Goal: Task Accomplishment & Management: Use online tool/utility

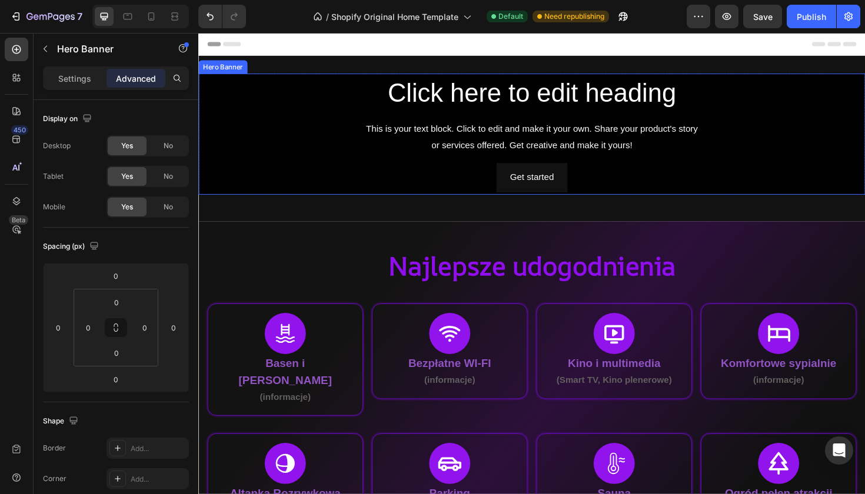
click at [466, 168] on div "Click here to edit heading Heading This is your text block. Click to edit and m…" at bounding box center [552, 140] width 688 height 124
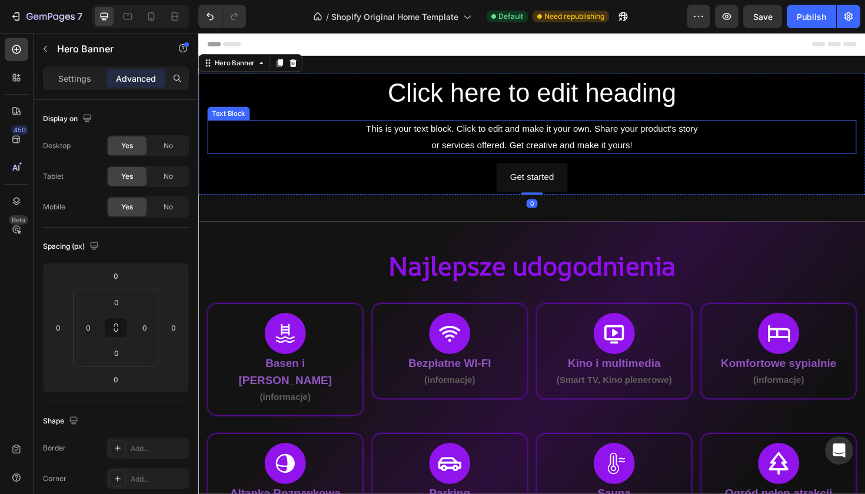
click at [297, 146] on div "This is your text block. Click to edit and make it your own. Share your product…" at bounding box center [552, 143] width 688 height 36
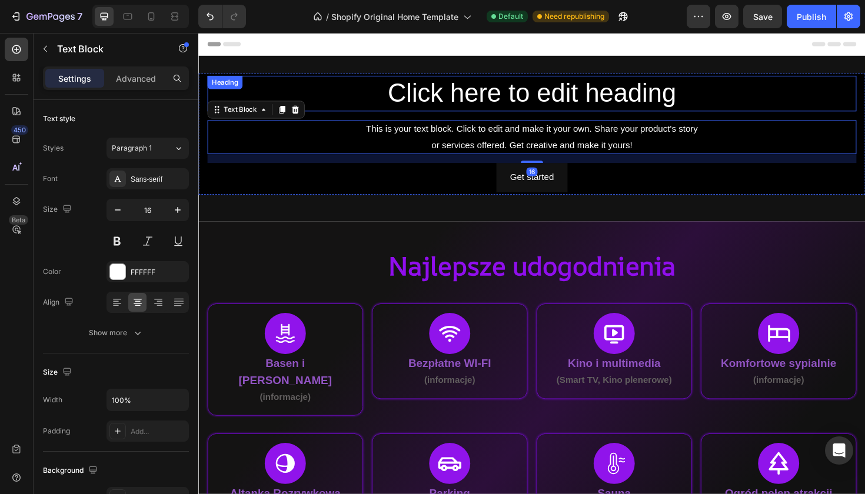
click at [281, 86] on div "Click here to edit heading Heading" at bounding box center [552, 97] width 688 height 38
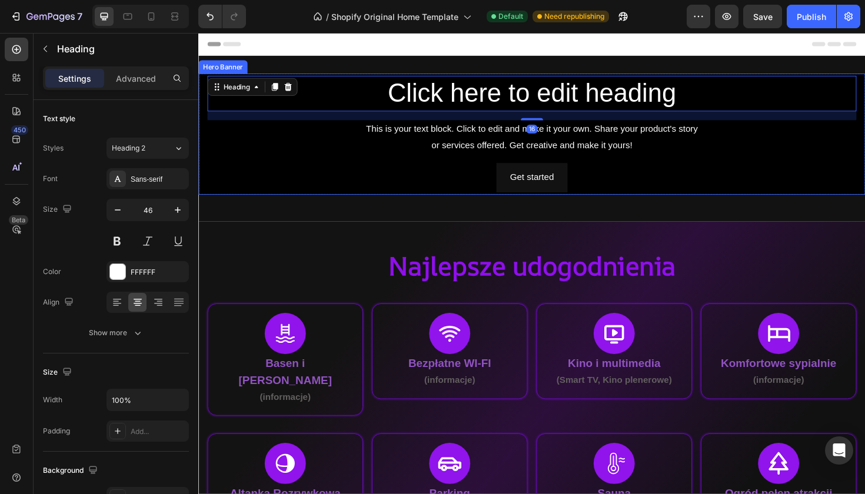
click at [203, 88] on div "Click here to edit heading Heading 16 This is your text block. Click to edit an…" at bounding box center [551, 140] width 706 height 128
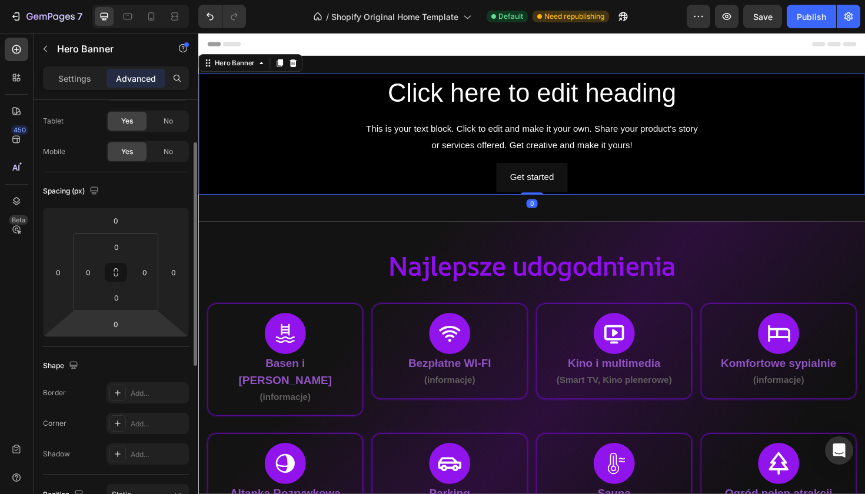
scroll to position [64, 0]
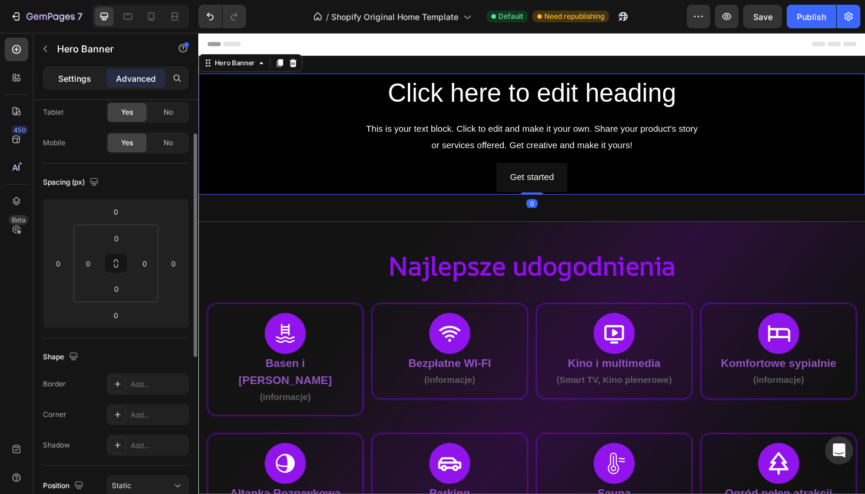
click at [82, 82] on p "Settings" at bounding box center [74, 78] width 33 height 12
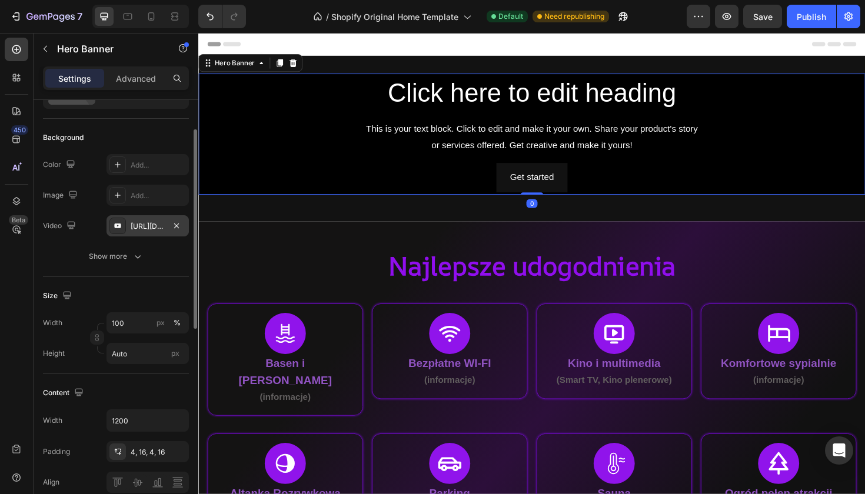
click at [168, 231] on div "[URL][DOMAIN_NAME]" at bounding box center [148, 225] width 82 height 21
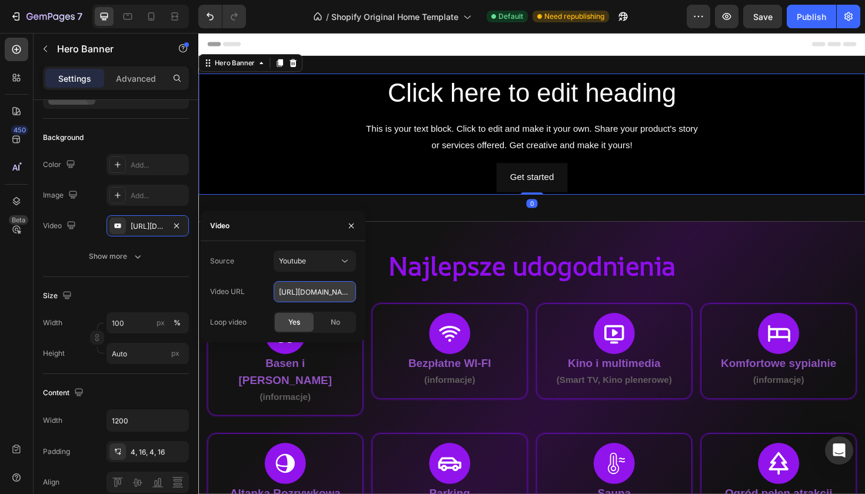
click at [301, 285] on input "[URL][DOMAIN_NAME]" at bounding box center [315, 291] width 82 height 21
paste input ".be/tGQP1VYsRyM"
type input "[URL][DOMAIN_NAME]"
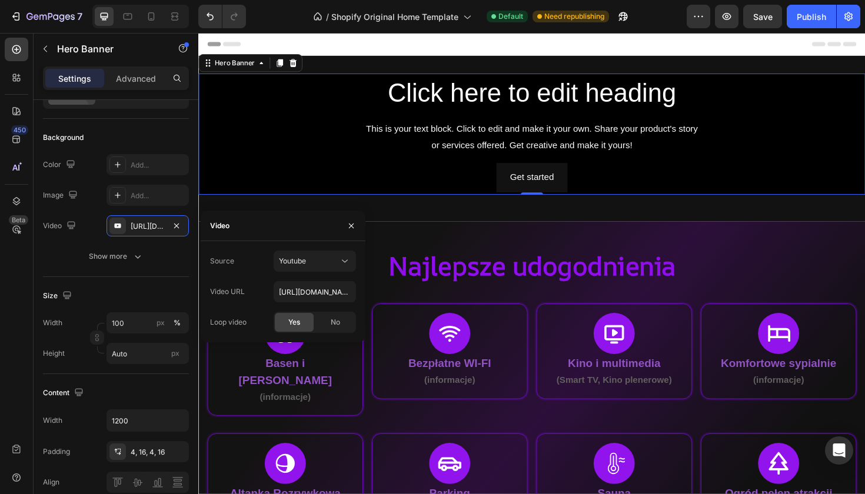
click at [333, 275] on div "Source Youtube Video URL [URL][DOMAIN_NAME] Loop video Yes No" at bounding box center [283, 292] width 146 height 82
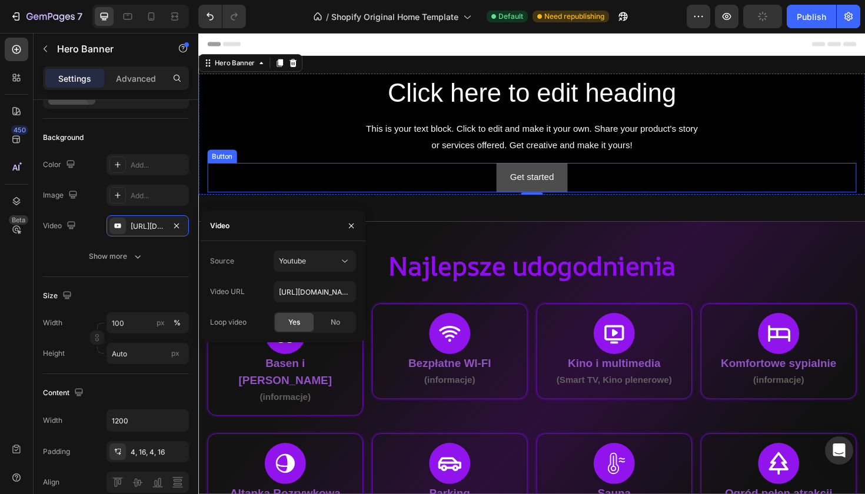
click at [514, 180] on button "Get started" at bounding box center [551, 186] width 75 height 31
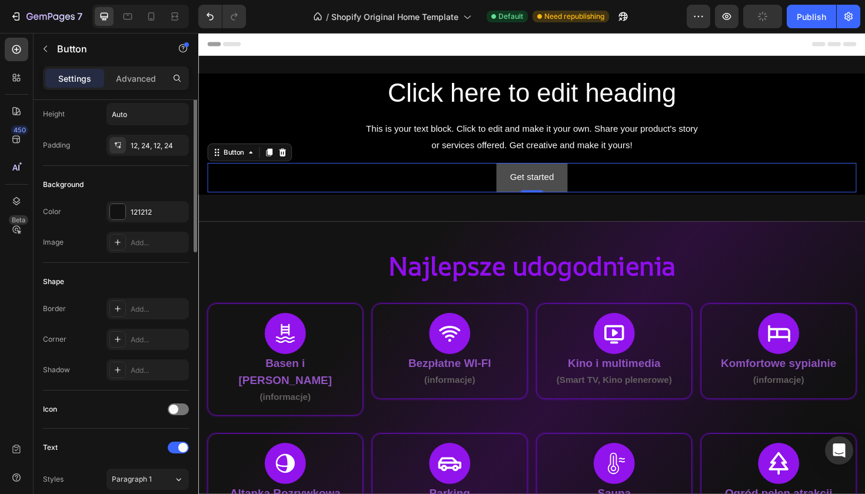
scroll to position [0, 0]
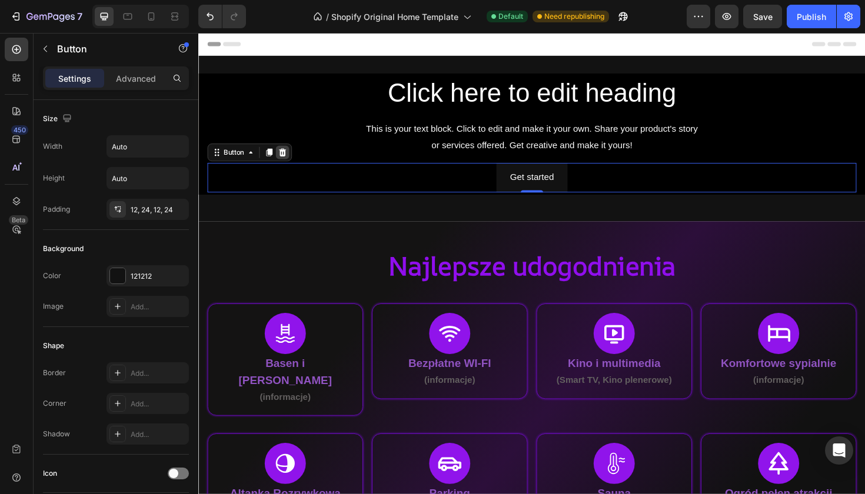
click at [291, 159] on icon at bounding box center [287, 159] width 9 height 9
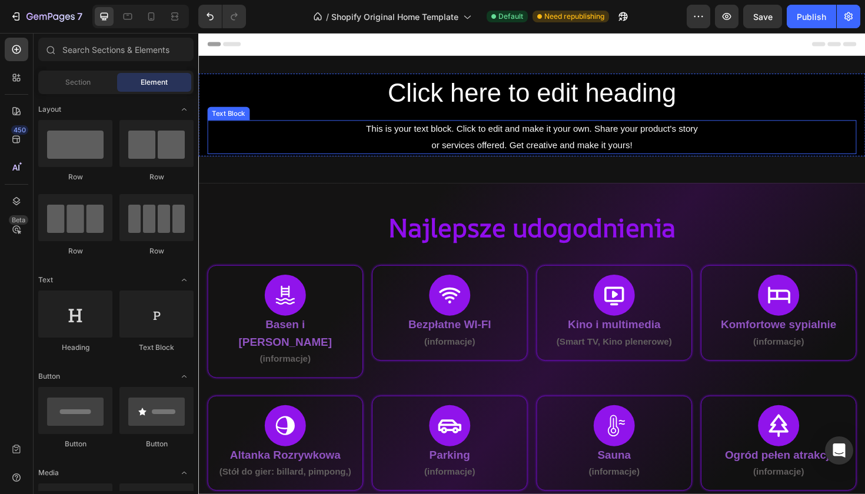
click at [472, 130] on div "This is your text block. Click to edit and make it your own. Share your product…" at bounding box center [552, 143] width 688 height 36
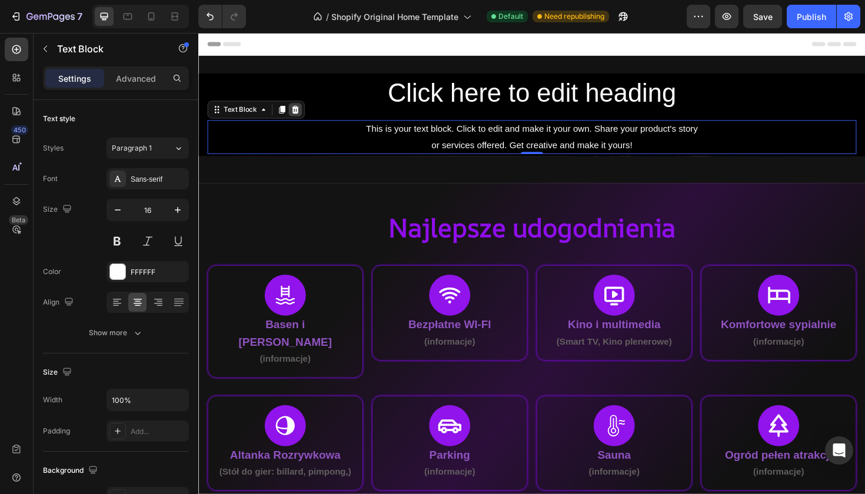
click at [306, 109] on div at bounding box center [301, 114] width 14 height 14
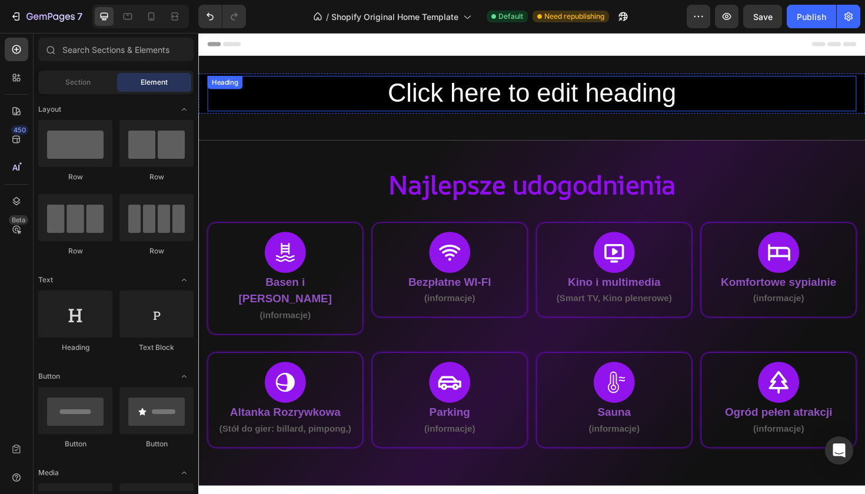
click at [434, 98] on h2 "Click here to edit heading" at bounding box center [552, 97] width 688 height 38
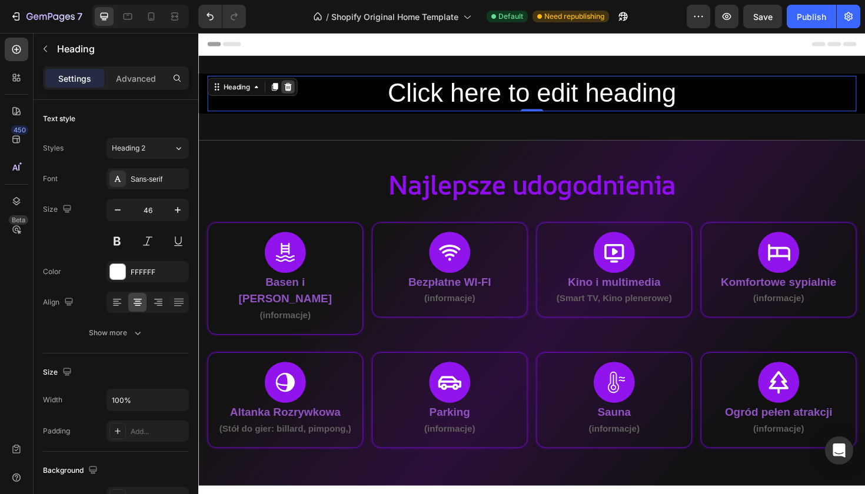
click at [293, 89] on icon at bounding box center [292, 89] width 9 height 9
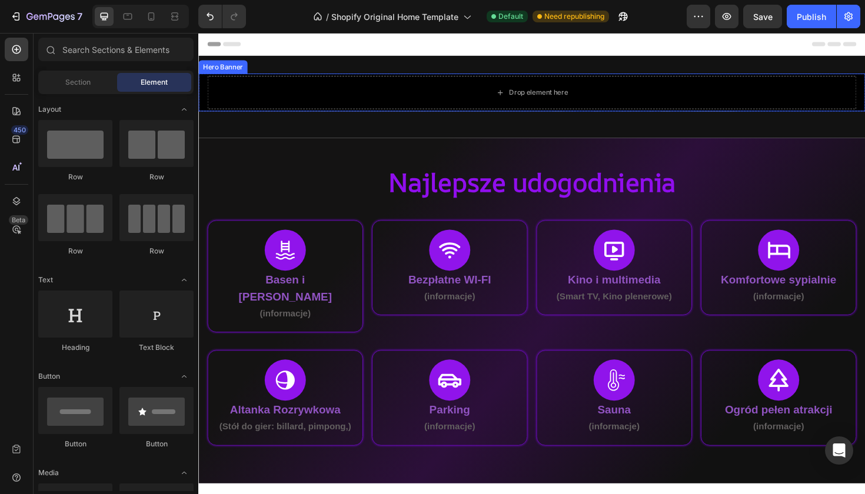
click at [215, 71] on div "Hero Banner" at bounding box center [224, 69] width 47 height 11
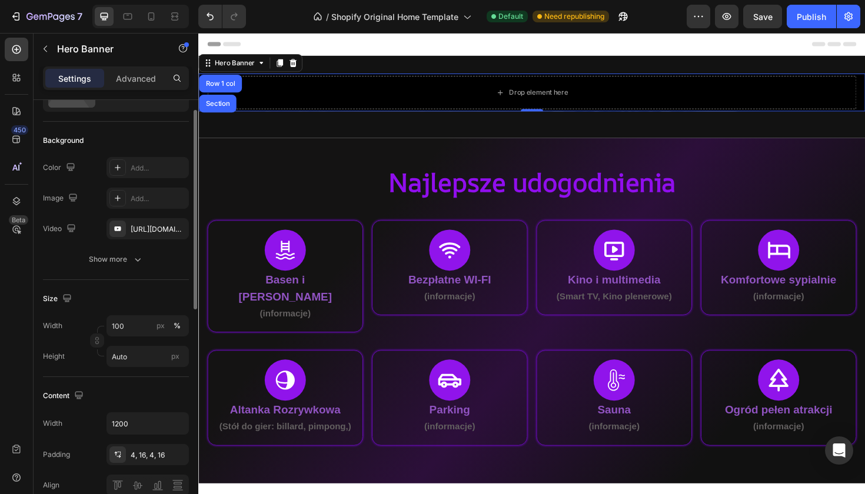
scroll to position [61, 0]
click at [139, 257] on icon "button" at bounding box center [138, 260] width 12 height 12
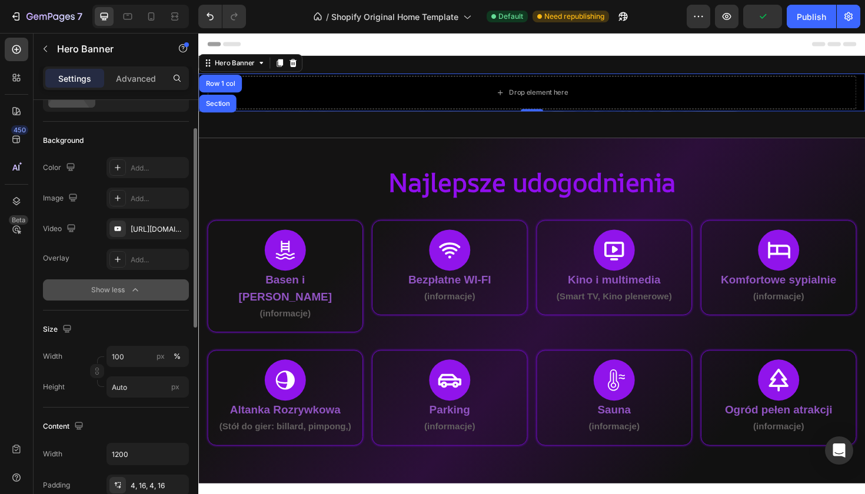
click at [135, 289] on icon "button" at bounding box center [134, 289] width 5 height 3
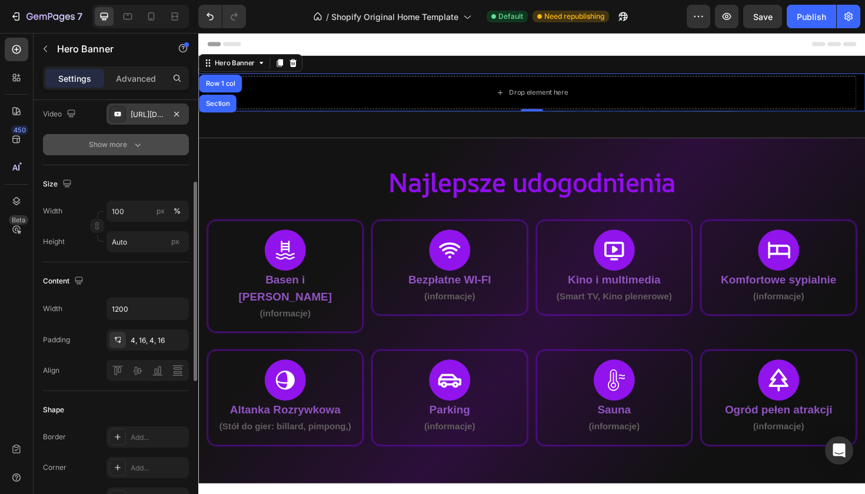
scroll to position [177, 0]
click at [155, 336] on div "4, 16, 4, 16" at bounding box center [148, 339] width 34 height 11
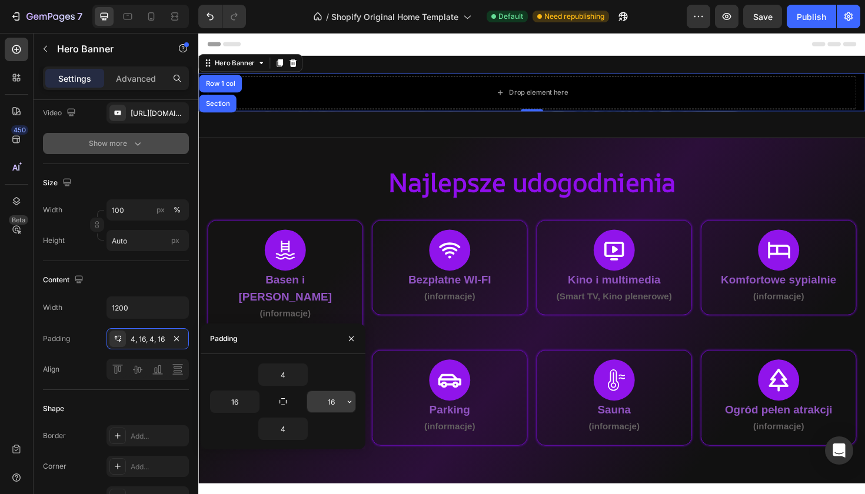
click at [328, 394] on input "16" at bounding box center [331, 401] width 48 height 21
click at [342, 403] on input "16" at bounding box center [331, 401] width 48 height 21
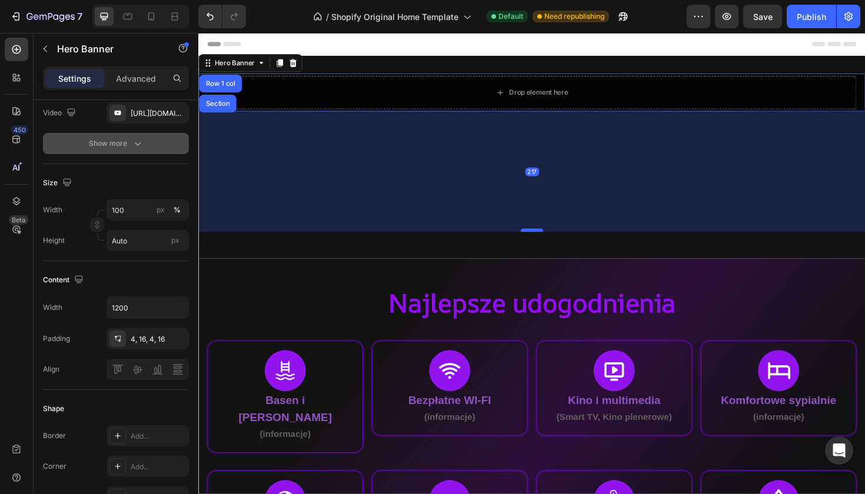
drag, startPoint x: 556, startPoint y: 115, endPoint x: 560, endPoint y: 241, distance: 126.0
click at [560, 241] on div at bounding box center [552, 242] width 24 height 4
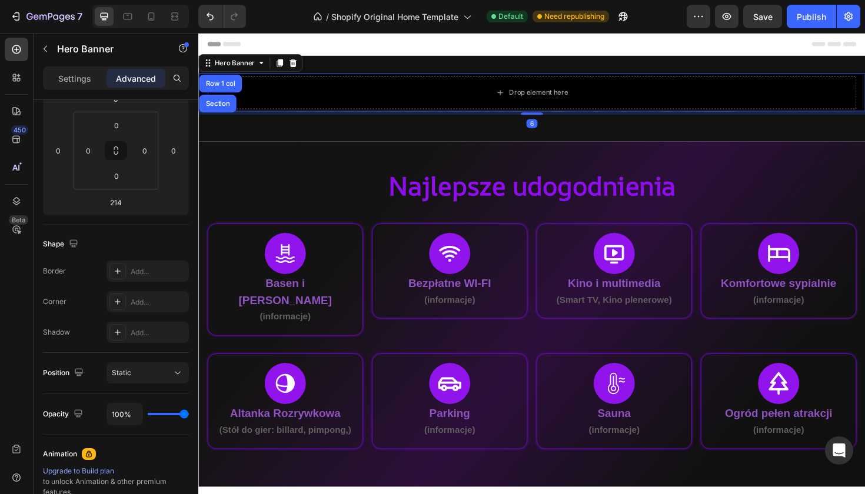
drag, startPoint x: 560, startPoint y: 241, endPoint x: 569, endPoint y: 105, distance: 136.3
click at [569, 105] on div "Drop element here Hero Banner Row 1 col Section 6" at bounding box center [551, 96] width 706 height 40
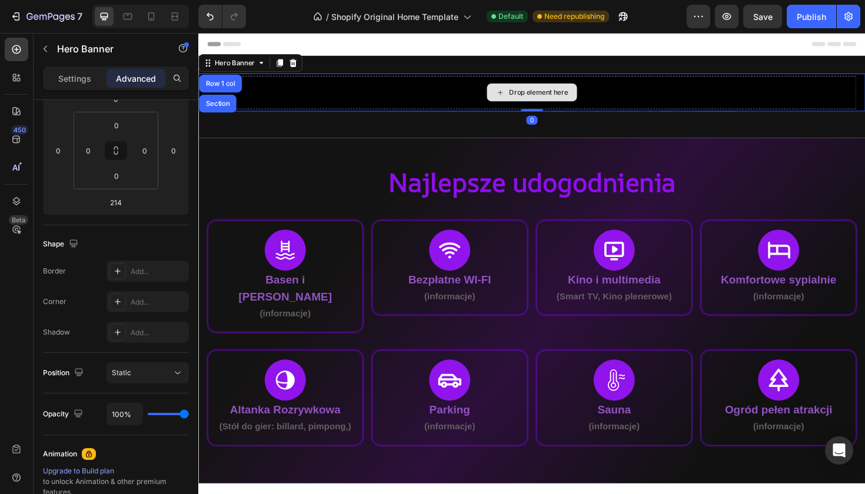
type input "0"
click at [299, 83] on div "Drop element here" at bounding box center [552, 95] width 688 height 35
click at [307, 97] on div "Drop element here" at bounding box center [552, 95] width 688 height 35
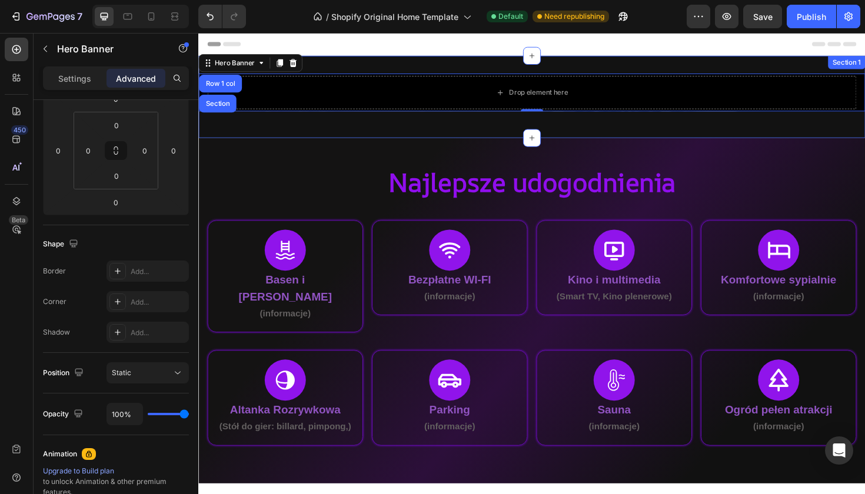
click at [374, 62] on div "Drop element here Hero Banner Row 1 col Section 0 Row Section 1" at bounding box center [551, 100] width 706 height 87
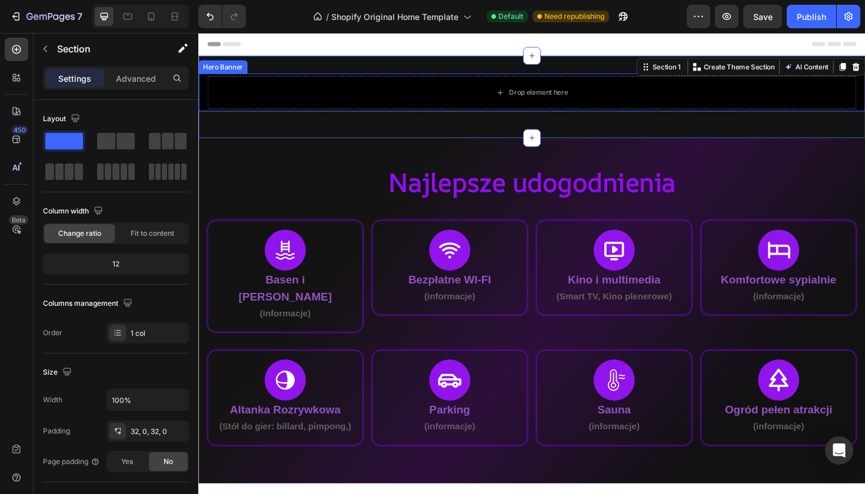
click at [240, 68] on div "Hero Banner" at bounding box center [224, 69] width 47 height 11
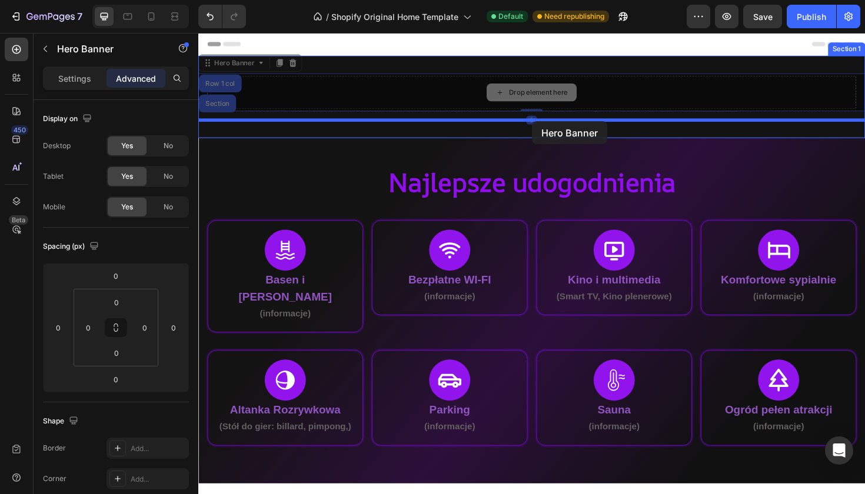
drag, startPoint x: 550, startPoint y: 112, endPoint x: 552, endPoint y: 118, distance: 6.9
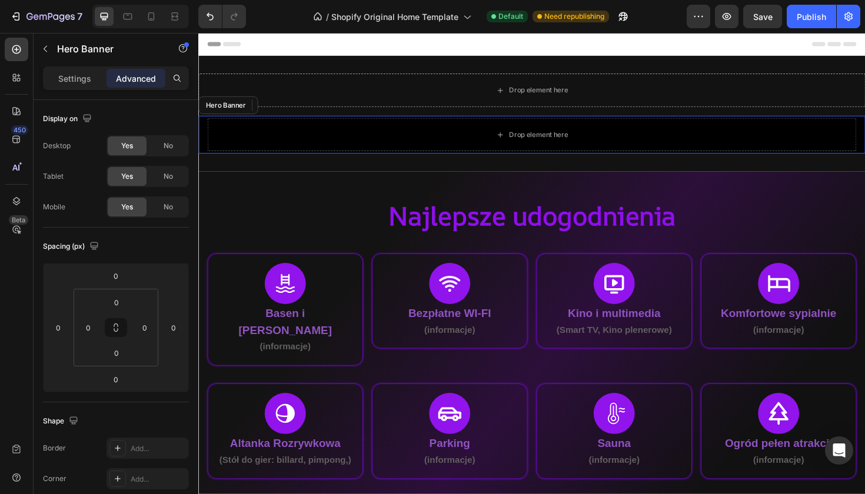
click at [552, 116] on div "Drop element here Row Drop element here Hero Banner" at bounding box center [551, 118] width 706 height 85
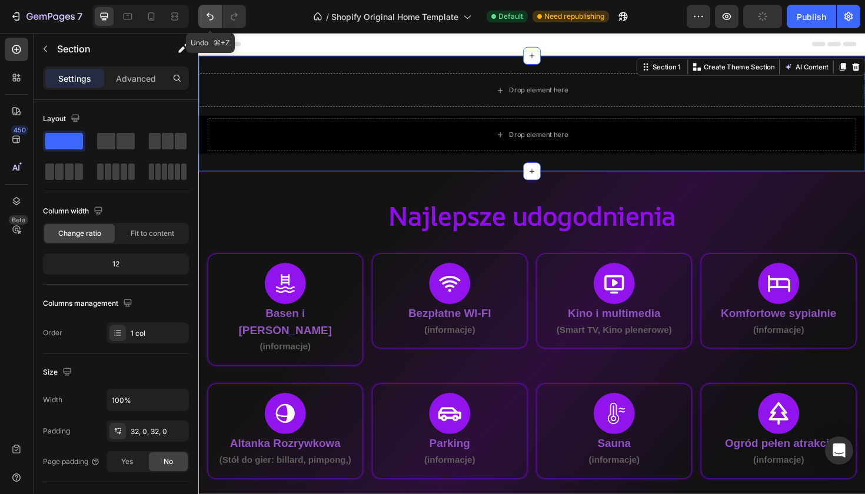
click at [214, 16] on icon "Undo/Redo" at bounding box center [210, 17] width 12 height 12
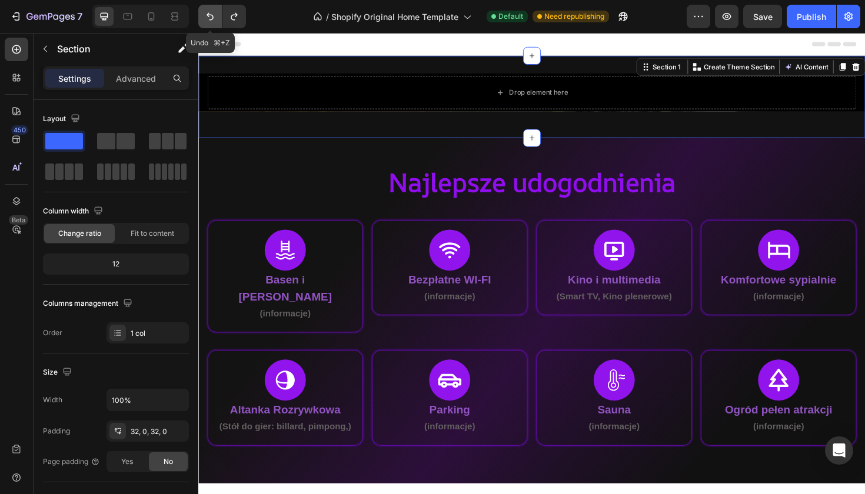
click at [214, 16] on icon "Undo/Redo" at bounding box center [210, 17] width 12 height 12
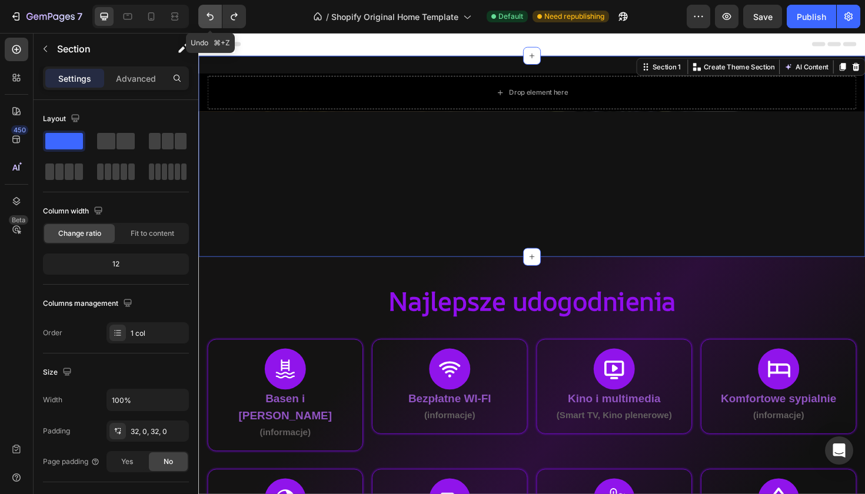
click at [214, 16] on icon "Undo/Redo" at bounding box center [210, 17] width 12 height 12
click at [214, 18] on icon "Undo/Redo" at bounding box center [210, 17] width 12 height 12
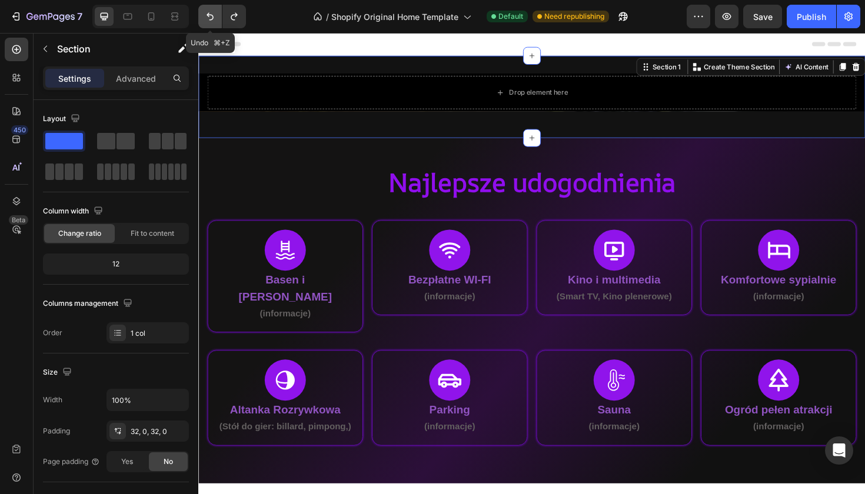
click at [215, 21] on icon "Undo/Redo" at bounding box center [210, 17] width 12 height 12
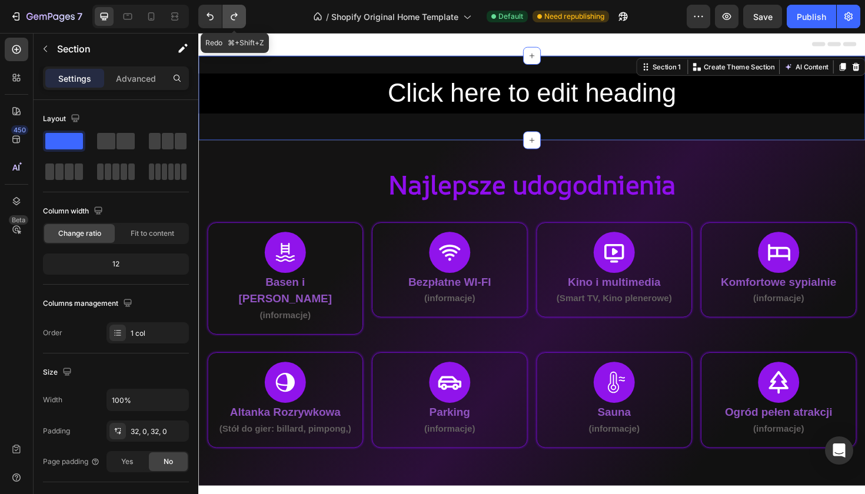
click at [243, 21] on button "Undo/Redo" at bounding box center [235, 17] width 24 height 24
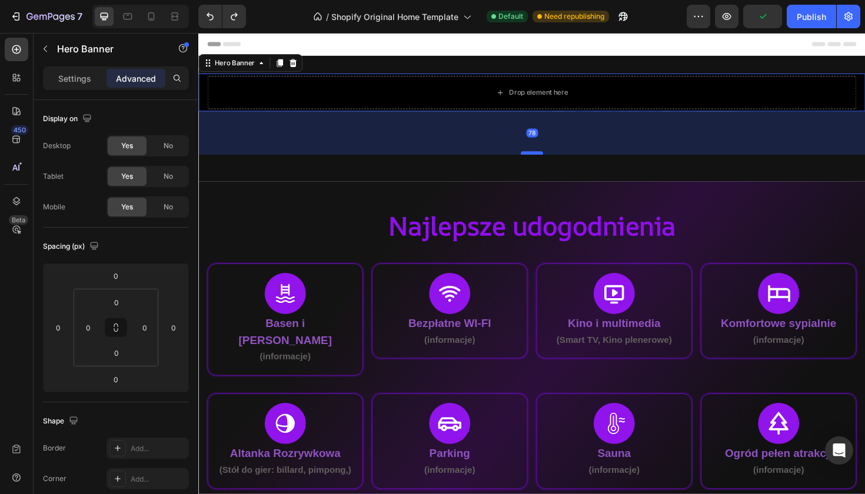
drag, startPoint x: 543, startPoint y: 114, endPoint x: 546, endPoint y: 160, distance: 46.0
click at [546, 160] on div at bounding box center [552, 160] width 24 height 4
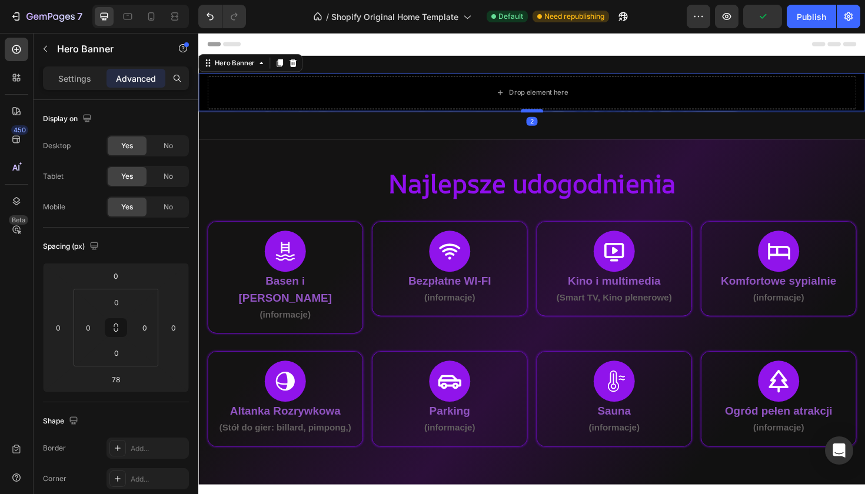
drag, startPoint x: 546, startPoint y: 160, endPoint x: 557, endPoint y: 115, distance: 46.1
type input "2"
click at [557, 115] on div at bounding box center [552, 116] width 24 height 4
click at [603, 99] on div "Drop element here" at bounding box center [552, 95] width 688 height 35
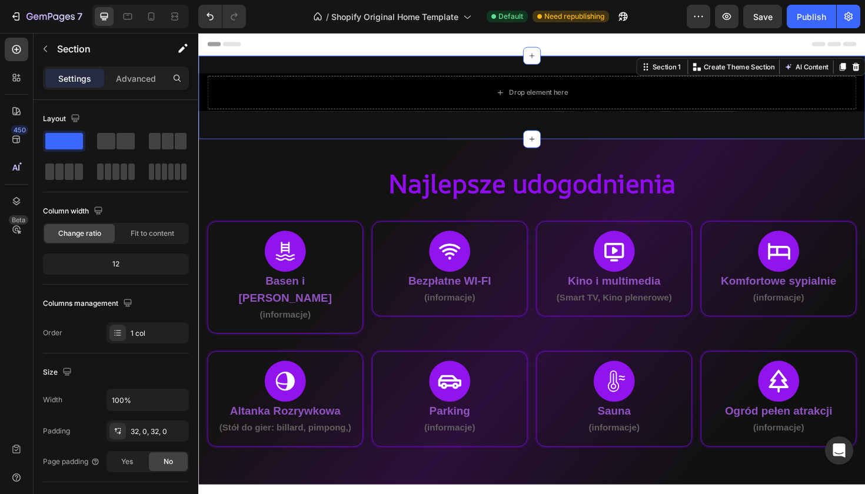
click at [298, 75] on div "Drop element here Hero Banner Row Section 1 You can create reusable sections Cr…" at bounding box center [551, 101] width 706 height 88
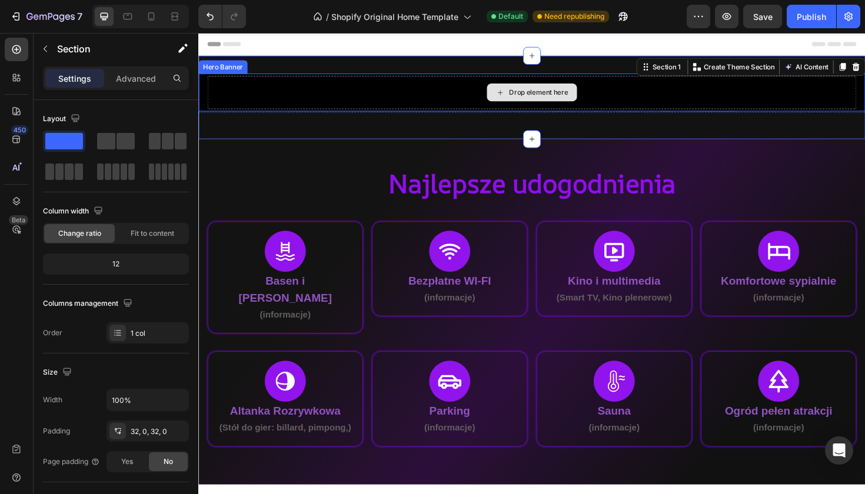
click at [227, 82] on div "Drop element here" at bounding box center [552, 95] width 688 height 35
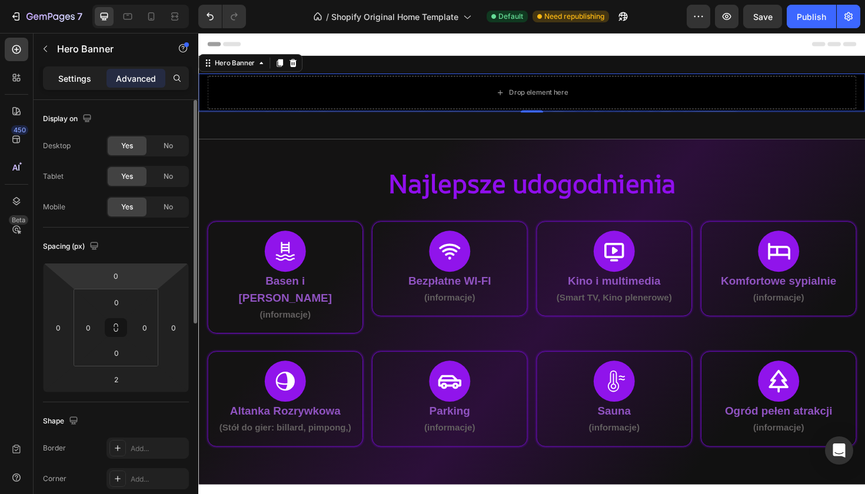
click at [87, 74] on p "Settings" at bounding box center [74, 78] width 33 height 12
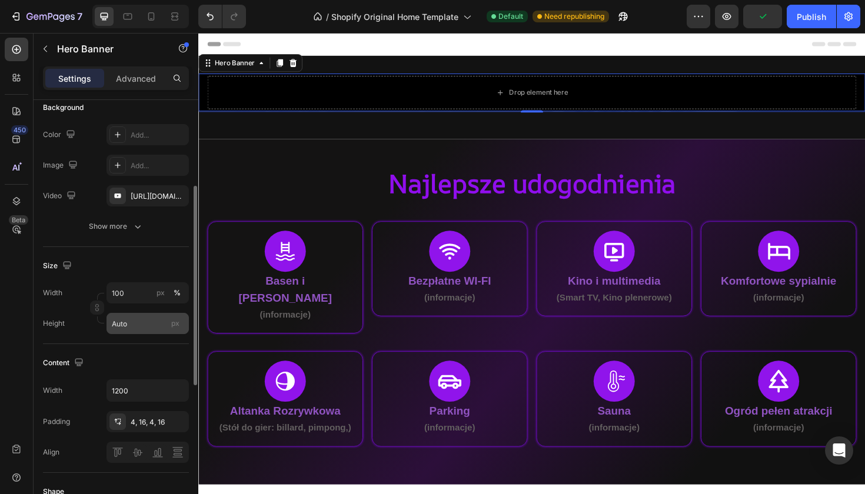
scroll to position [144, 0]
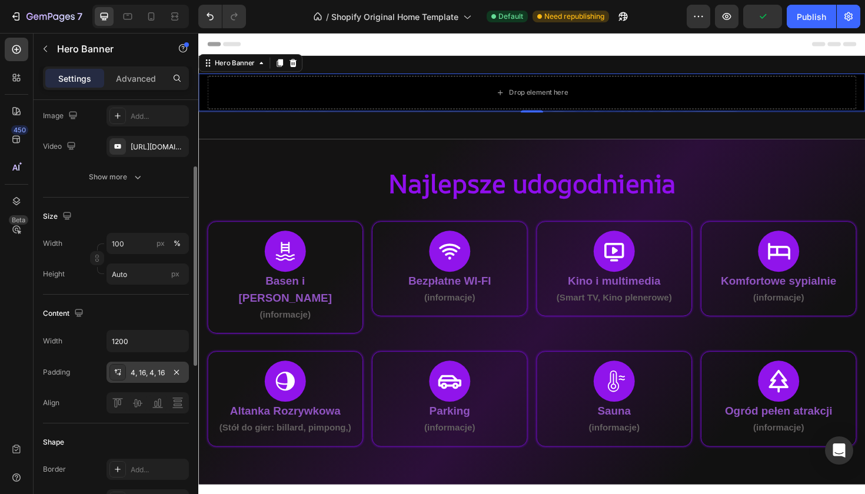
click at [152, 373] on div "4, 16, 4, 16" at bounding box center [148, 373] width 34 height 11
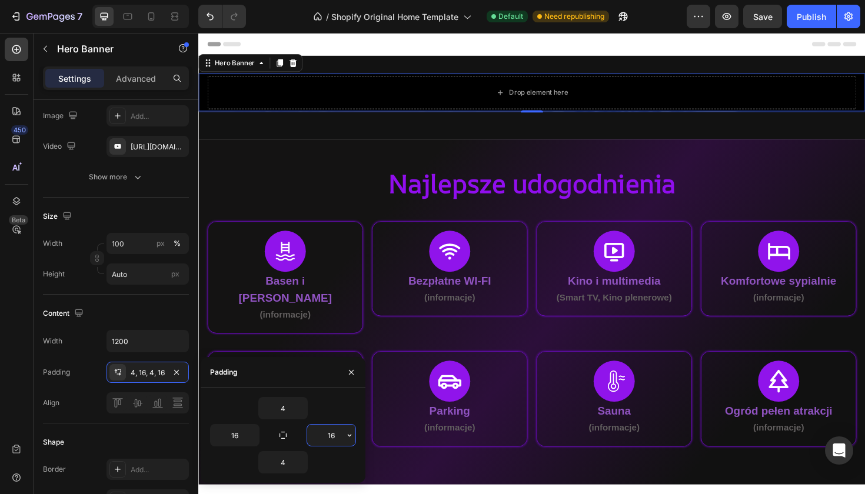
click at [340, 439] on input "16" at bounding box center [331, 435] width 48 height 21
click at [353, 439] on icon "button" at bounding box center [349, 435] width 9 height 9
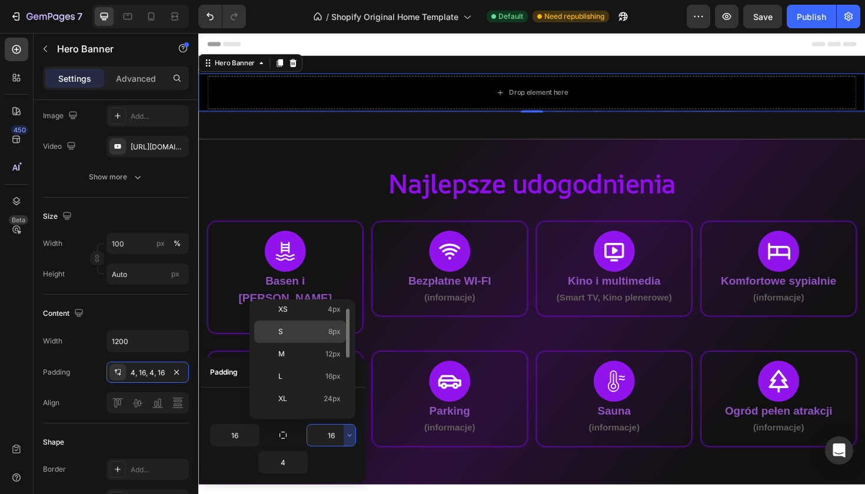
scroll to position [75, 0]
click at [330, 393] on span "32px" at bounding box center [332, 396] width 16 height 11
type input "32"
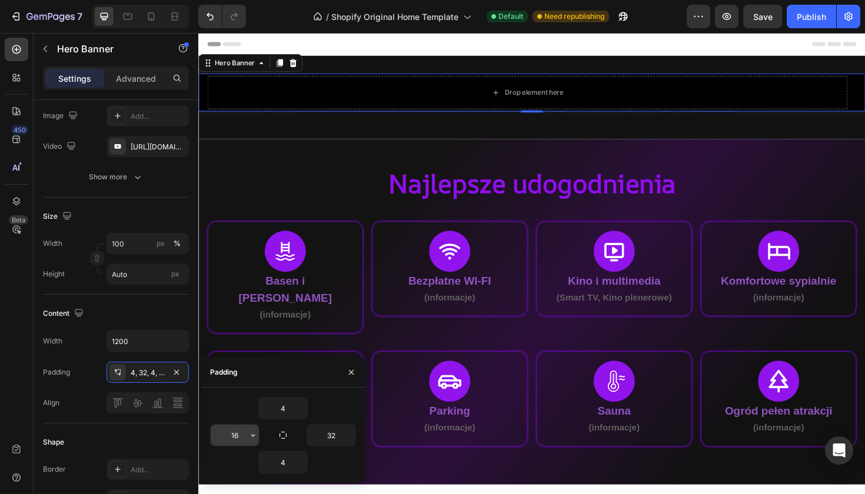
click at [241, 441] on input "16" at bounding box center [235, 435] width 48 height 21
click at [251, 440] on icon "button" at bounding box center [252, 435] width 9 height 9
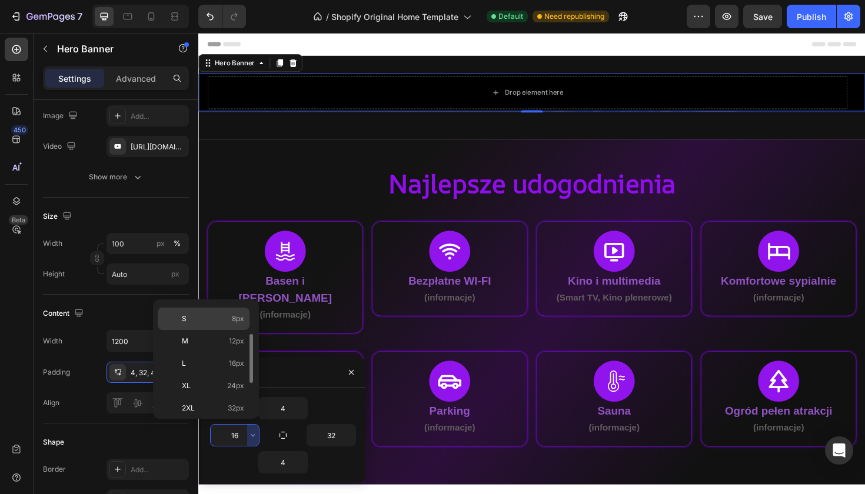
scroll to position [65, 0]
click at [223, 404] on p "2XL 32px" at bounding box center [213, 407] width 62 height 11
type input "32"
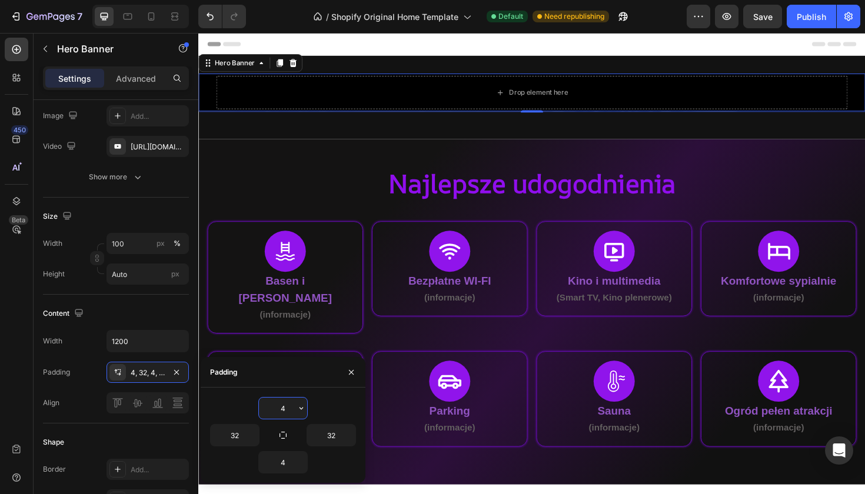
click at [287, 411] on input "4" at bounding box center [283, 408] width 48 height 21
click at [294, 409] on input "4" at bounding box center [283, 408] width 48 height 21
click at [295, 409] on input "4" at bounding box center [283, 408] width 48 height 21
click at [297, 409] on icon "button" at bounding box center [301, 408] width 9 height 9
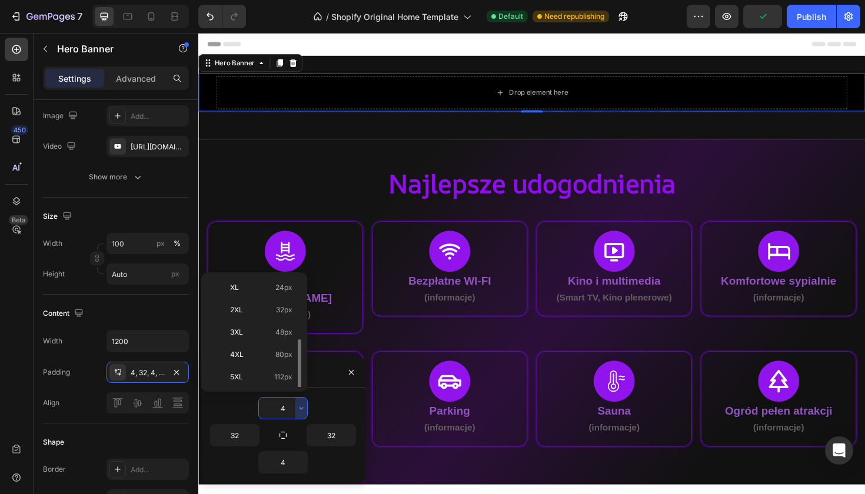
scroll to position [136, 0]
click at [285, 373] on span "112px" at bounding box center [283, 376] width 18 height 11
type input "112"
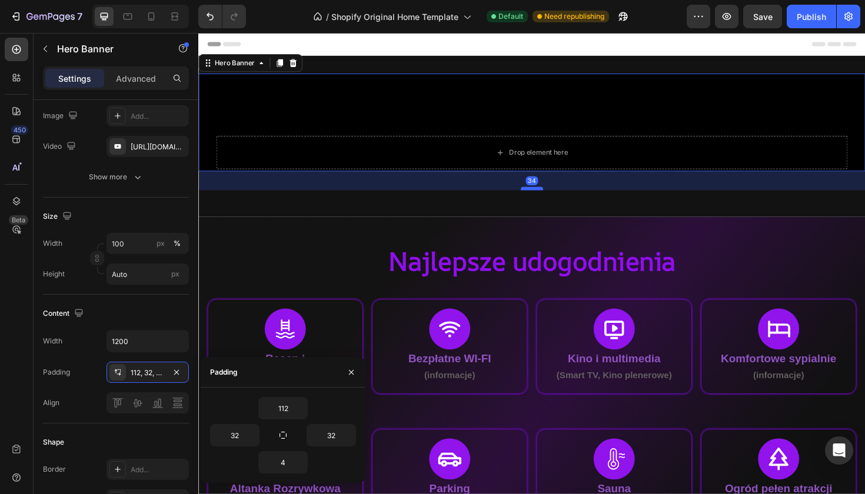
drag, startPoint x: 560, startPoint y: 180, endPoint x: 555, endPoint y: 200, distance: 20.0
click at [555, 200] on div at bounding box center [552, 198] width 24 height 4
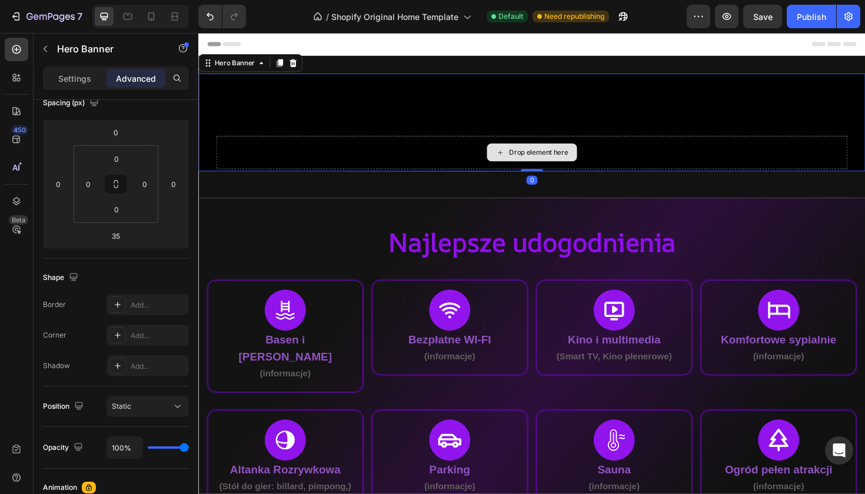
drag, startPoint x: 555, startPoint y: 200, endPoint x: 555, endPoint y: 167, distance: 32.4
type input "0"
click at [555, 167] on div "Drop element here Hero Banner 0" at bounding box center [551, 128] width 706 height 104
click at [544, 99] on div "Drop element here" at bounding box center [551, 128] width 706 height 104
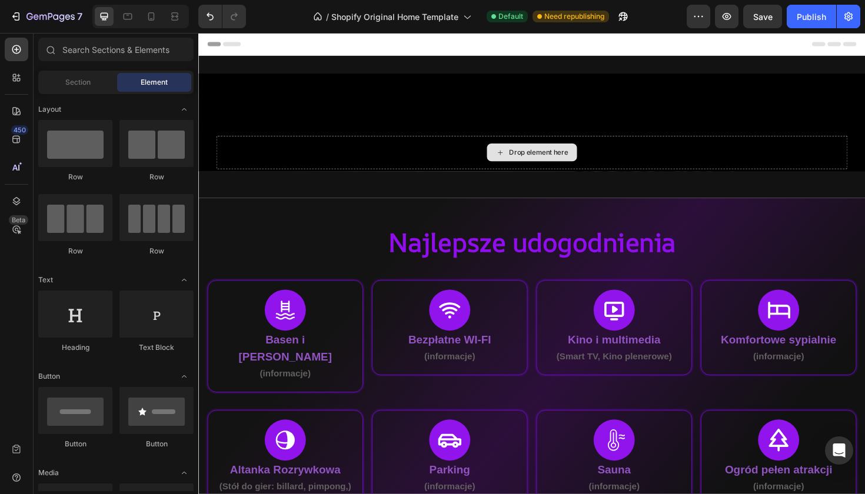
click at [550, 159] on div "Drop element here" at bounding box center [558, 159] width 62 height 9
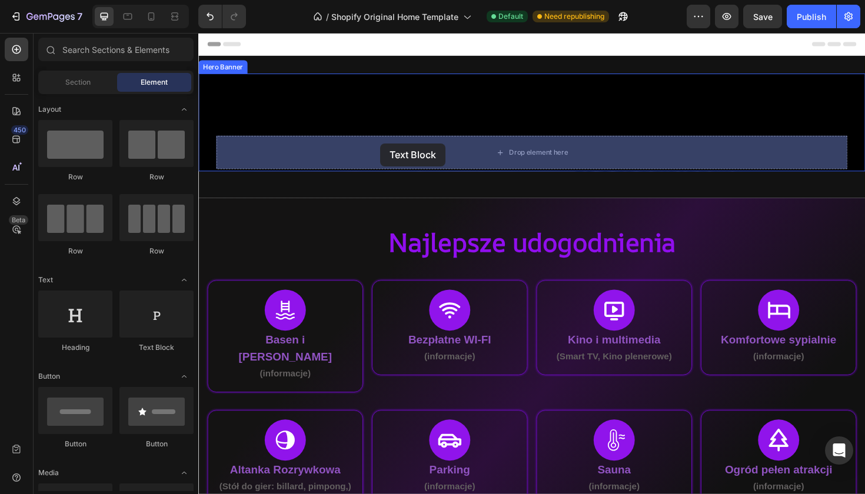
drag, startPoint x: 344, startPoint y: 166, endPoint x: 391, endPoint y: 150, distance: 49.1
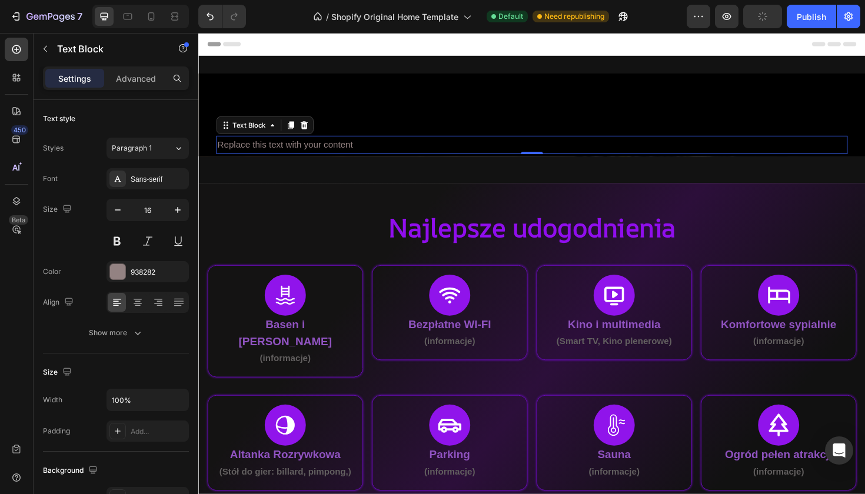
click at [363, 154] on div "Replace this text with your content" at bounding box center [551, 151] width 669 height 19
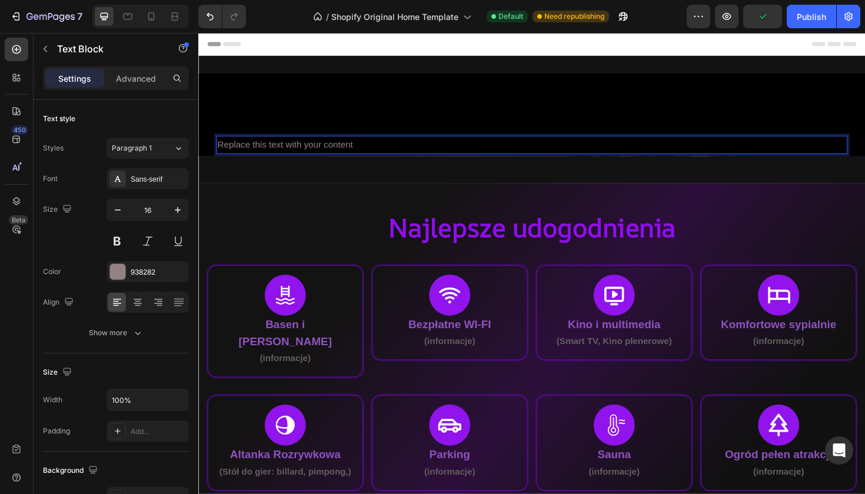
click at [363, 154] on p "Replace this text with your content" at bounding box center [551, 151] width 666 height 17
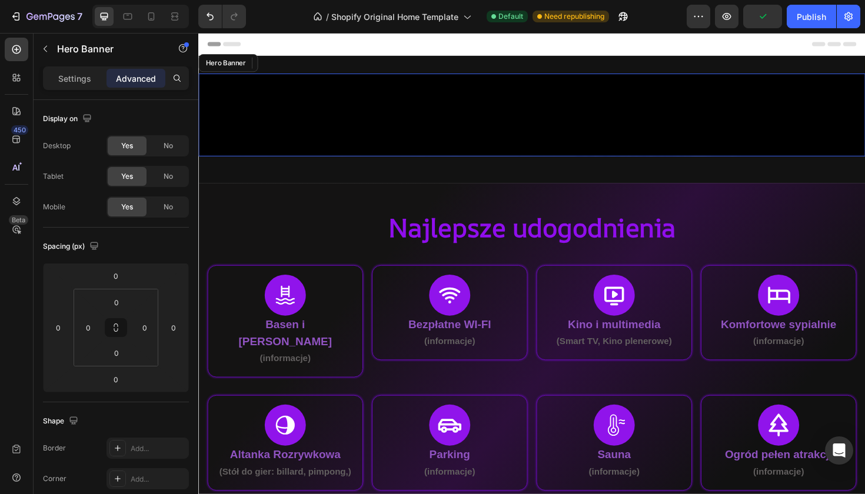
click at [380, 135] on div "Text Block 0" at bounding box center [551, 120] width 706 height 88
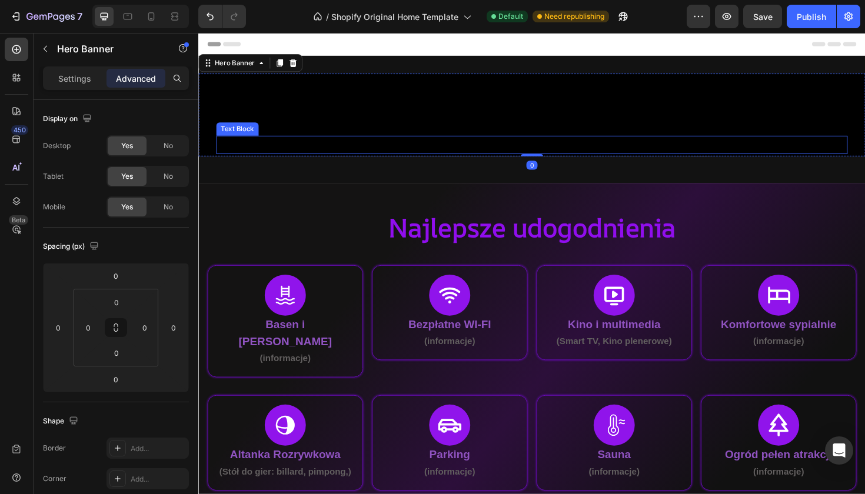
click at [440, 151] on div "Rich Text Editor. Editing area: main" at bounding box center [551, 151] width 669 height 19
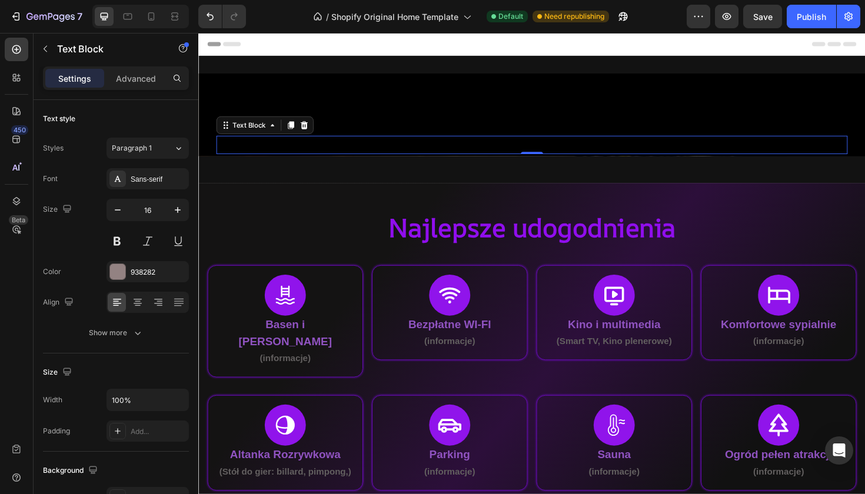
click at [440, 151] on div "Rich Text Editor. Editing area: main" at bounding box center [551, 151] width 669 height 19
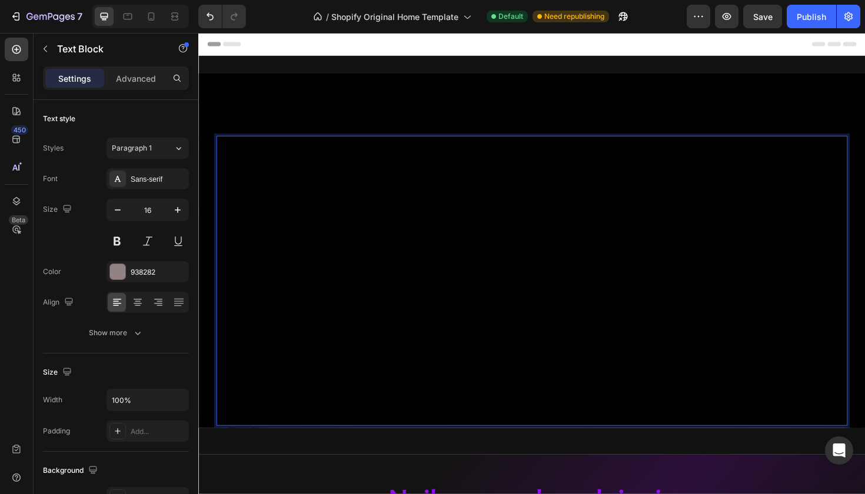
scroll to position [0, 0]
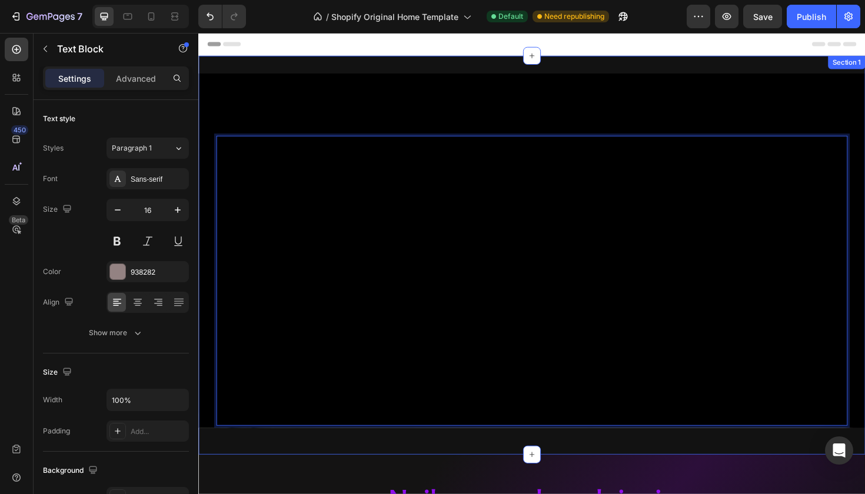
click at [377, 466] on div "Text Block 0 Hero Banner Row Section 1" at bounding box center [551, 268] width 706 height 423
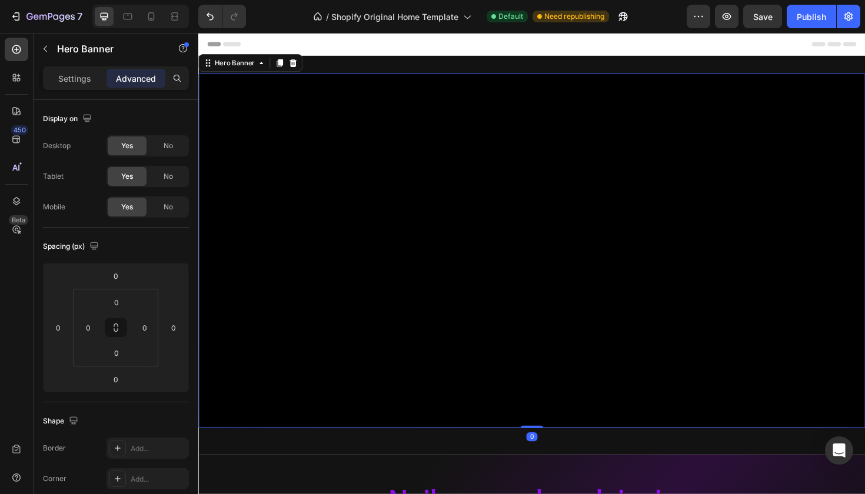
click at [424, 105] on div "Text Block" at bounding box center [551, 264] width 706 height 376
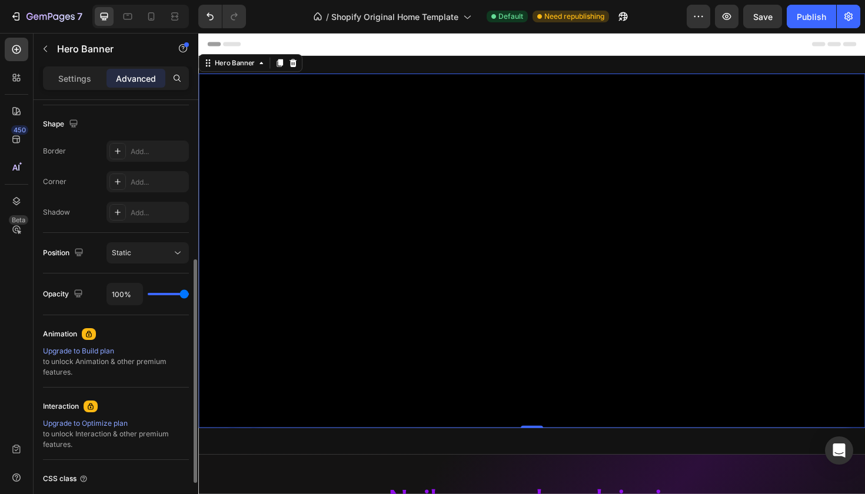
scroll to position [290, 0]
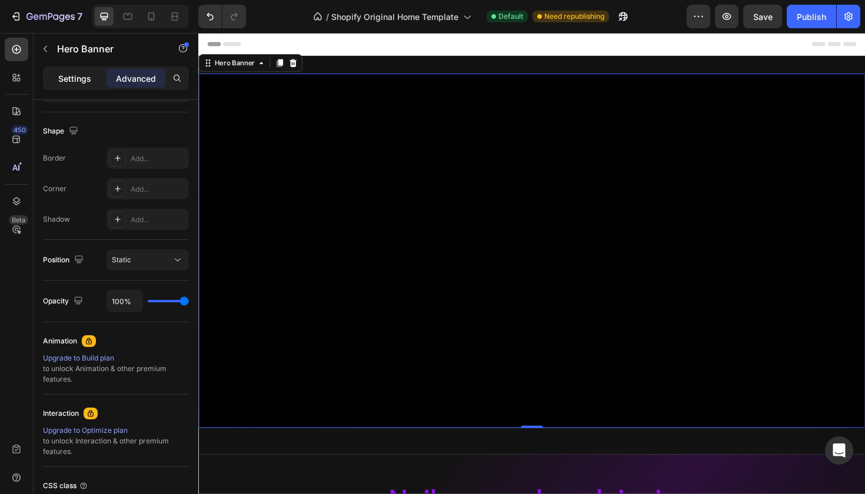
click at [80, 75] on p "Settings" at bounding box center [74, 78] width 33 height 12
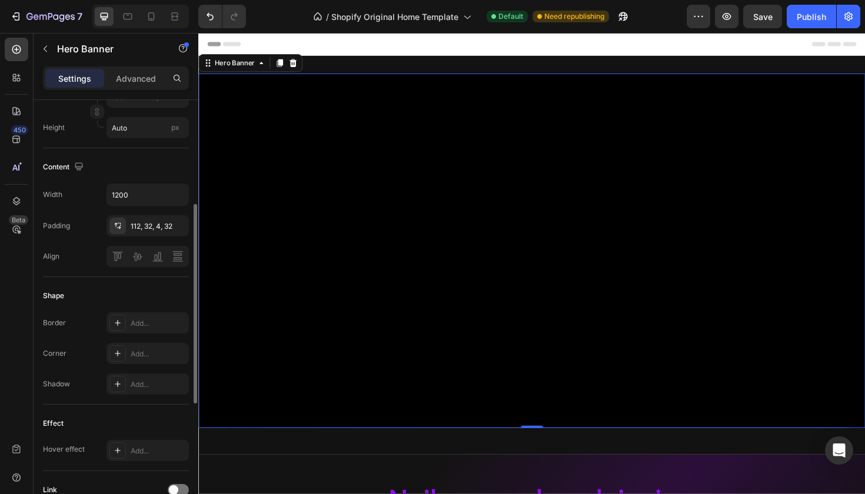
scroll to position [0, 0]
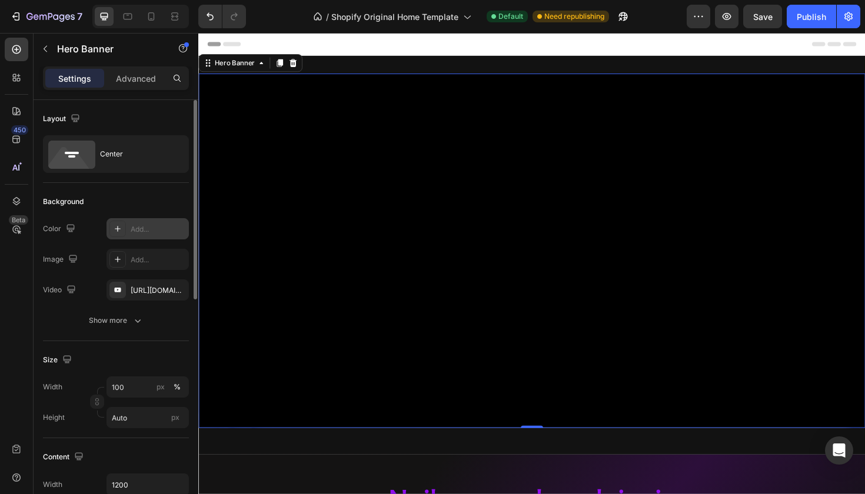
click at [116, 232] on icon at bounding box center [117, 228] width 9 height 9
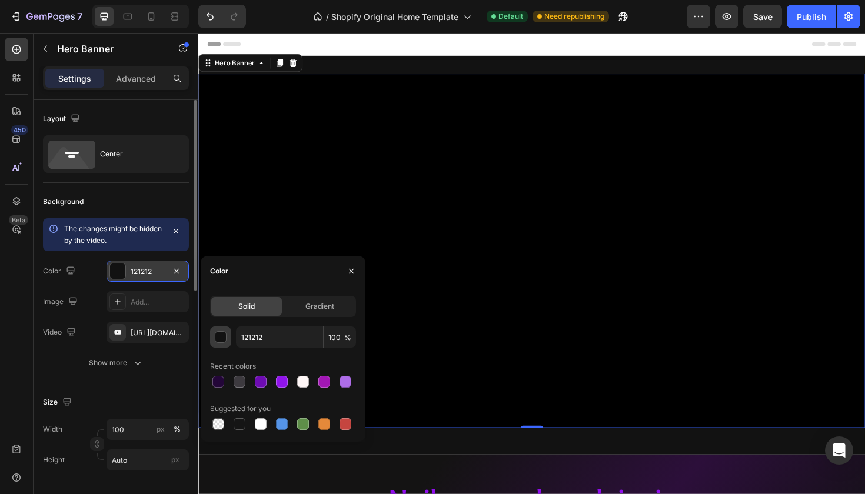
click at [221, 337] on div "button" at bounding box center [221, 338] width 12 height 12
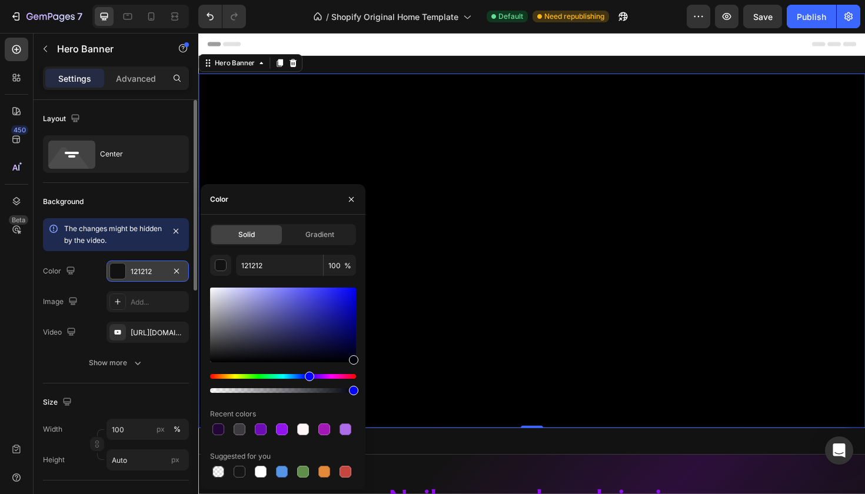
click at [353, 396] on div "121212 100 % Recent colors Suggested for you" at bounding box center [283, 367] width 146 height 225
drag, startPoint x: 353, startPoint y: 393, endPoint x: 291, endPoint y: 396, distance: 61.9
click at [291, 396] on div "121212 100 % Recent colors Suggested for you" at bounding box center [283, 367] width 146 height 225
type input "00000B"
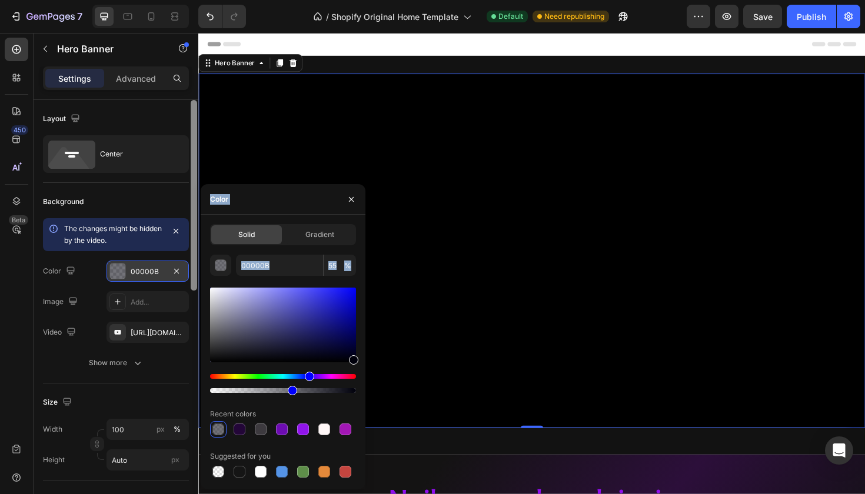
drag, startPoint x: 291, startPoint y: 396, endPoint x: 190, endPoint y: 396, distance: 100.7
click at [190, 396] on div "450 Beta Sections(18) Elements(83) Section Element Hero Section Product Detail …" at bounding box center [99, 264] width 198 height 462
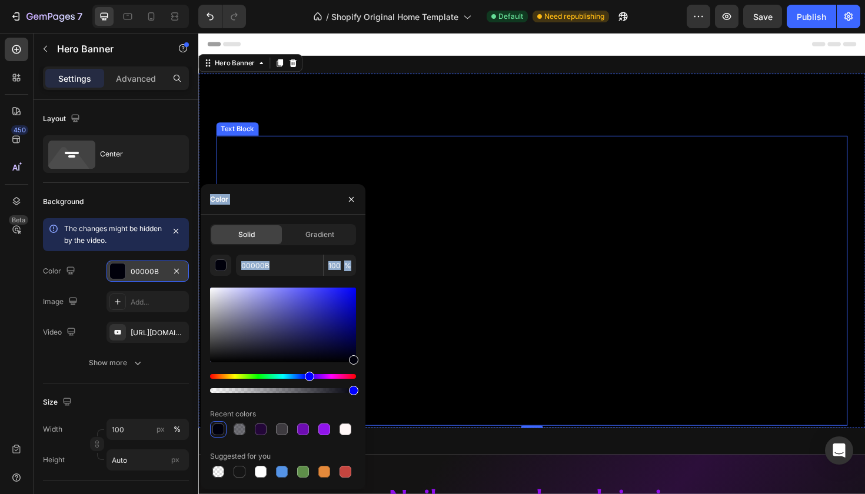
drag, startPoint x: 494, startPoint y: 426, endPoint x: 440, endPoint y: 416, distance: 55.2
type input "99"
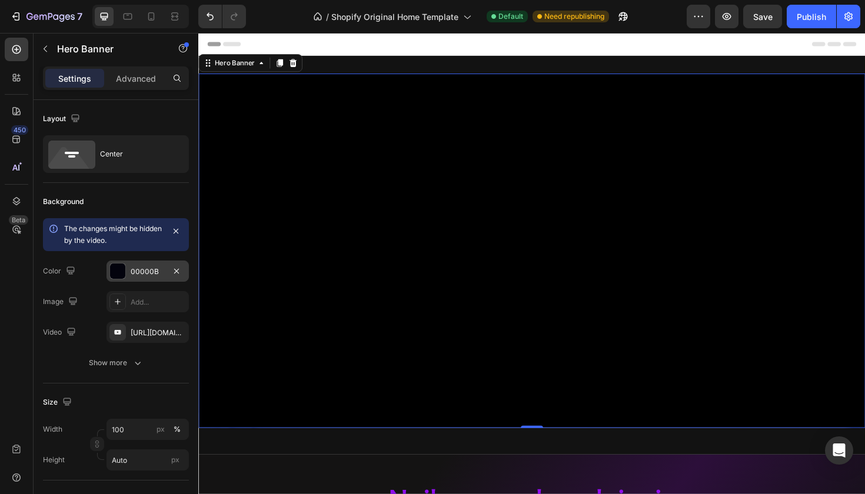
click at [147, 209] on div "Background" at bounding box center [116, 201] width 146 height 19
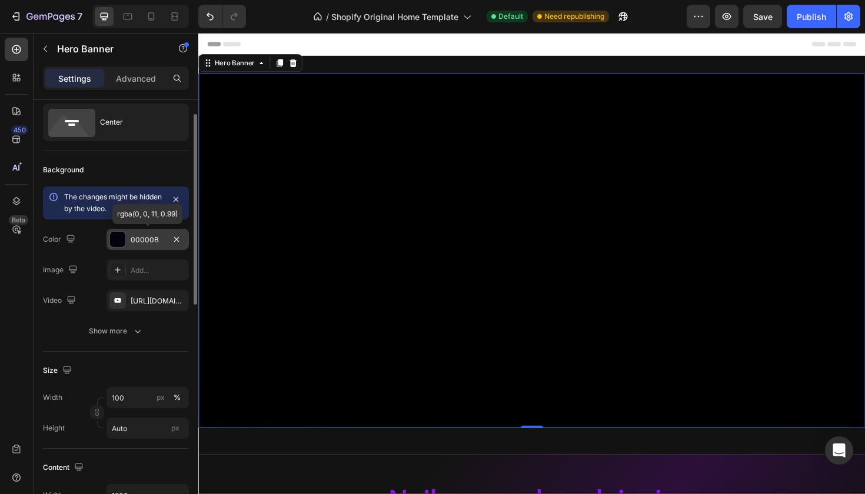
scroll to position [32, 0]
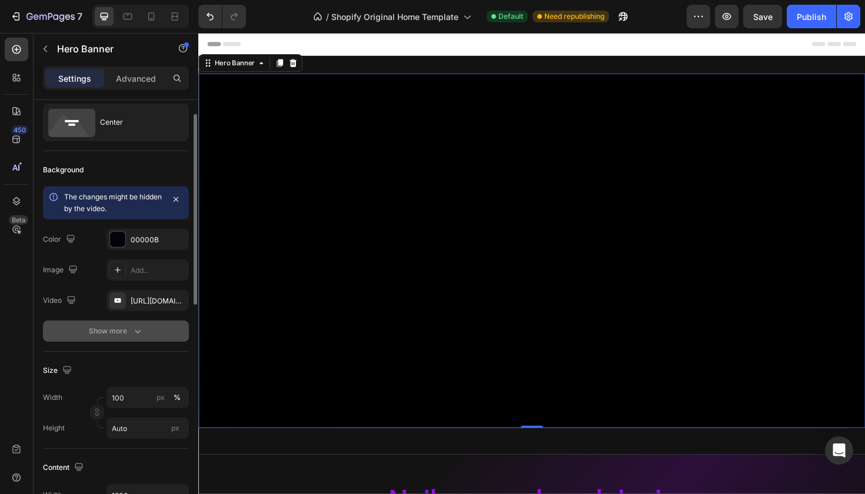
click at [132, 337] on icon "button" at bounding box center [138, 332] width 12 height 12
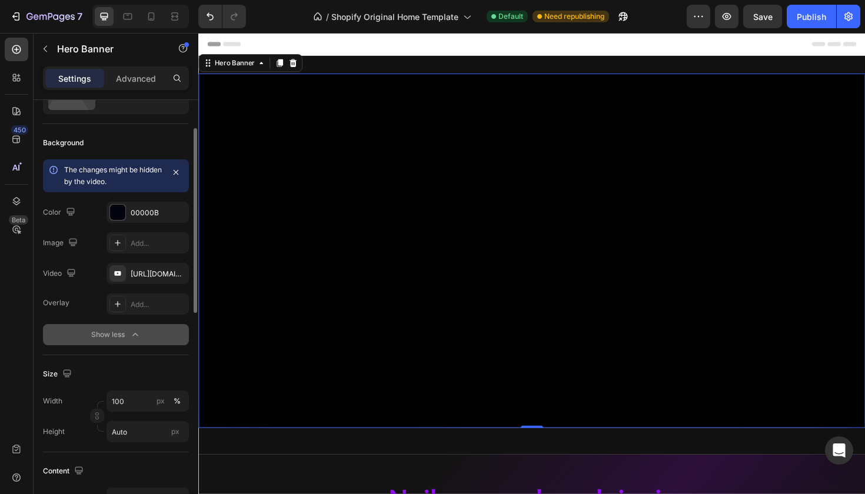
scroll to position [61, 0]
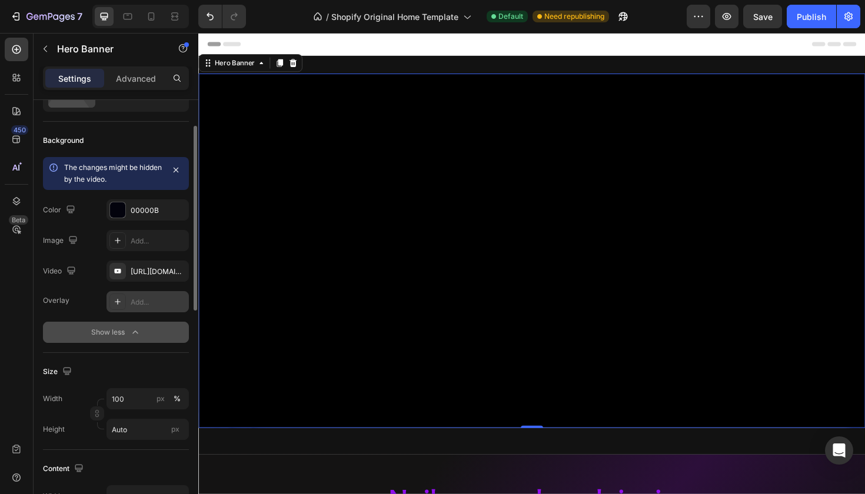
click at [113, 304] on icon at bounding box center [117, 301] width 9 height 9
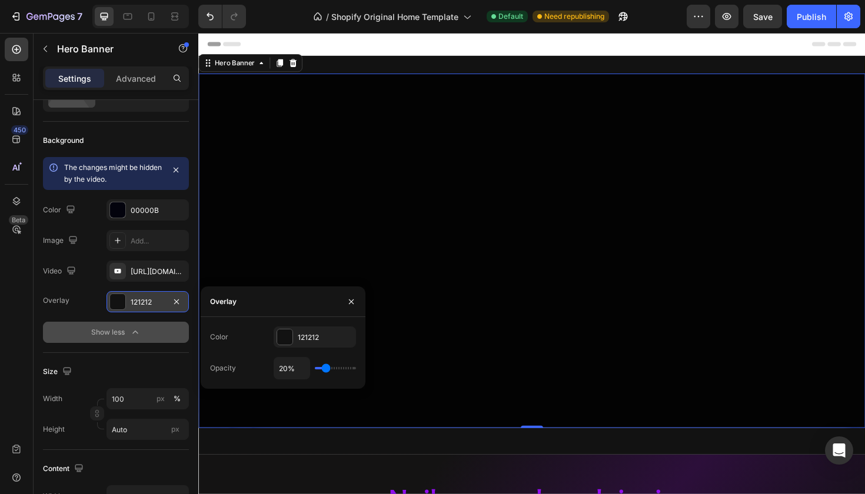
type input "18%"
type input "18"
type input "20%"
type input "20"
type input "29%"
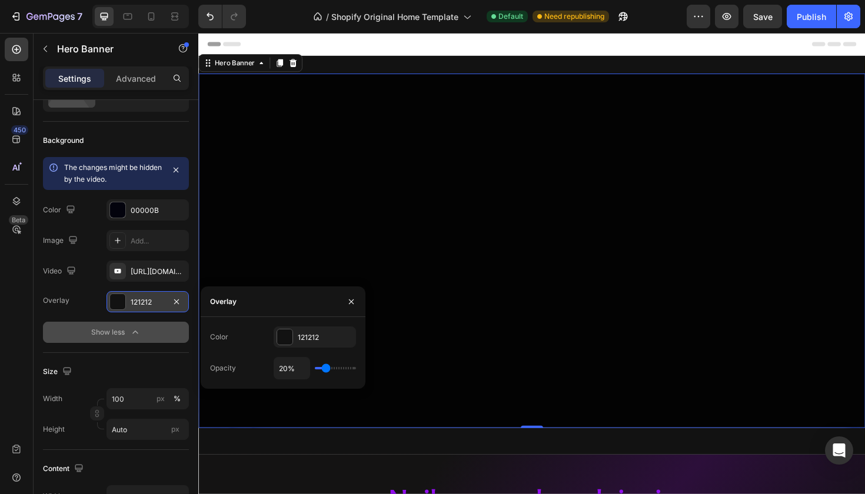
type input "29"
type input "34%"
type input "34"
type input "39%"
type input "39"
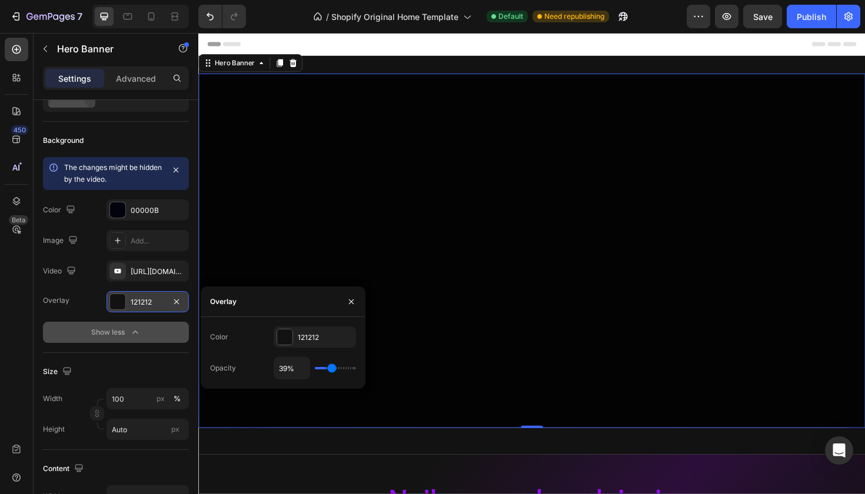
type input "48%"
type input "48"
type input "52%"
type input "52"
type input "59%"
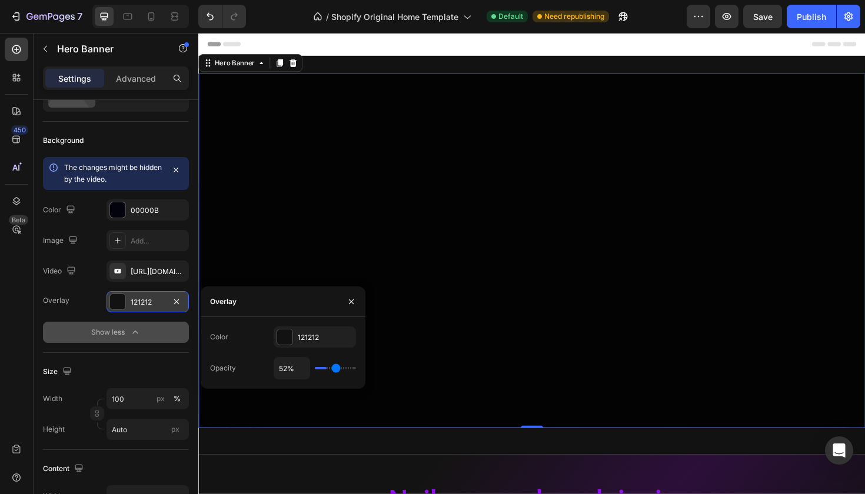
type input "59"
type input "61%"
type input "61"
type input "64%"
type input "64"
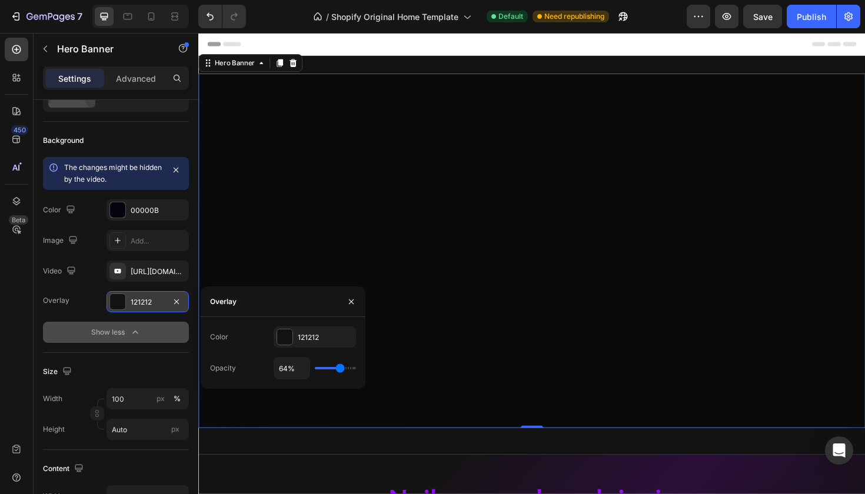
type input "68%"
type input "68"
type input "71%"
type input "71"
type input "73%"
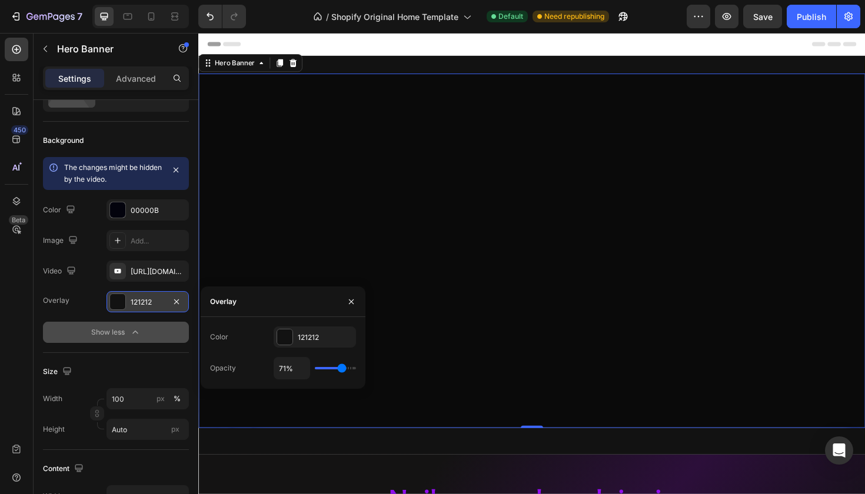
type input "73"
type input "75%"
type input "75"
type input "76%"
type input "76"
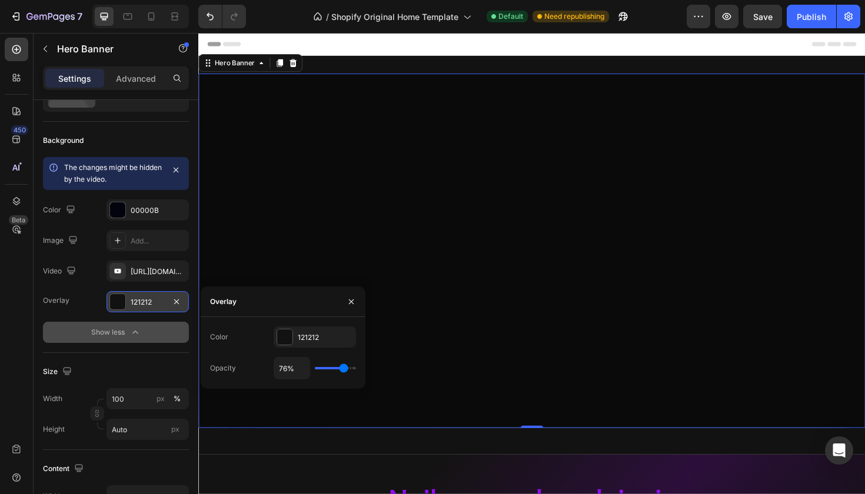
type input "78%"
type input "78"
type input "80%"
type input "80"
type input "82%"
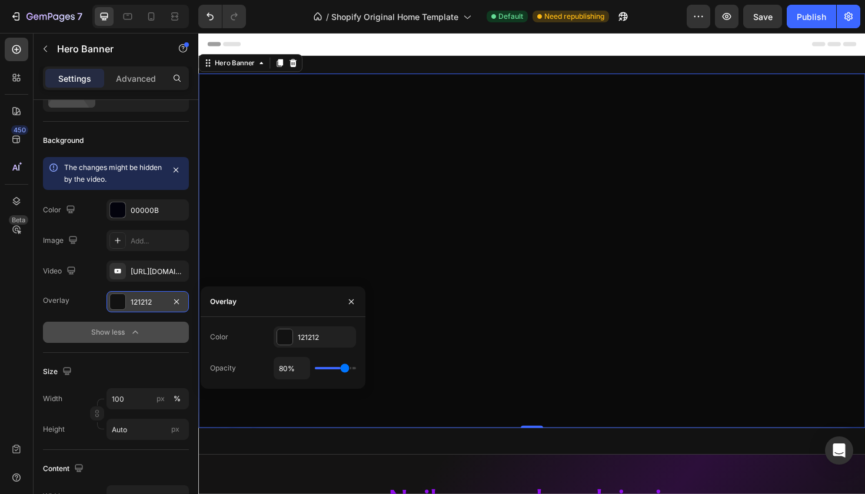
type input "82"
type input "83%"
type input "83"
type input "85%"
type input "85"
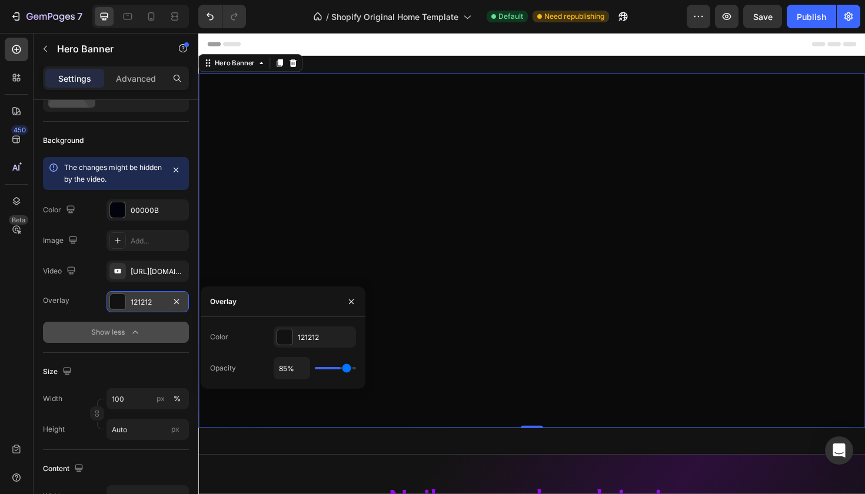
type input "87%"
type input "87"
type input "89%"
type input "89"
type input "100%"
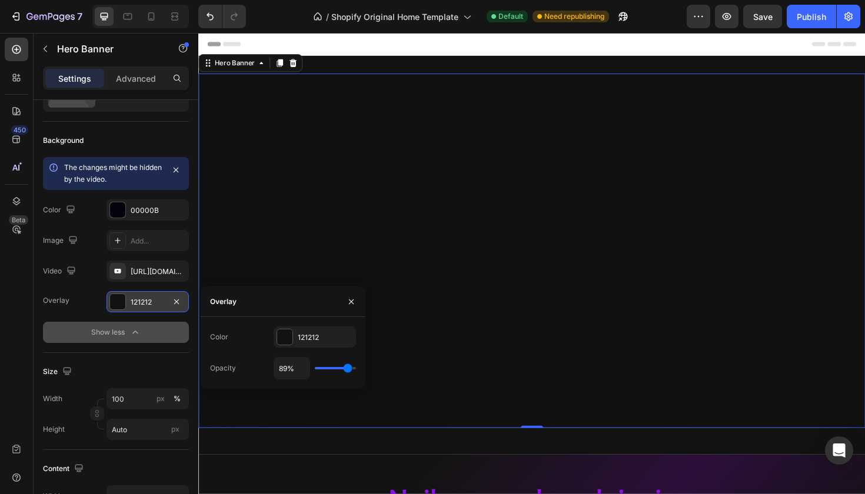
type input "100"
type input "99%"
type input "99"
type input "97%"
type input "97"
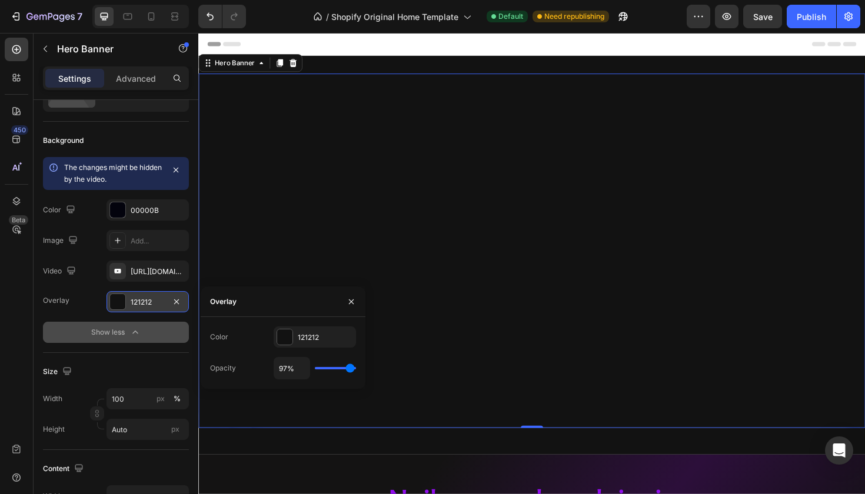
type input "94%"
type input "94"
type input "89%"
type input "89"
type input "87%"
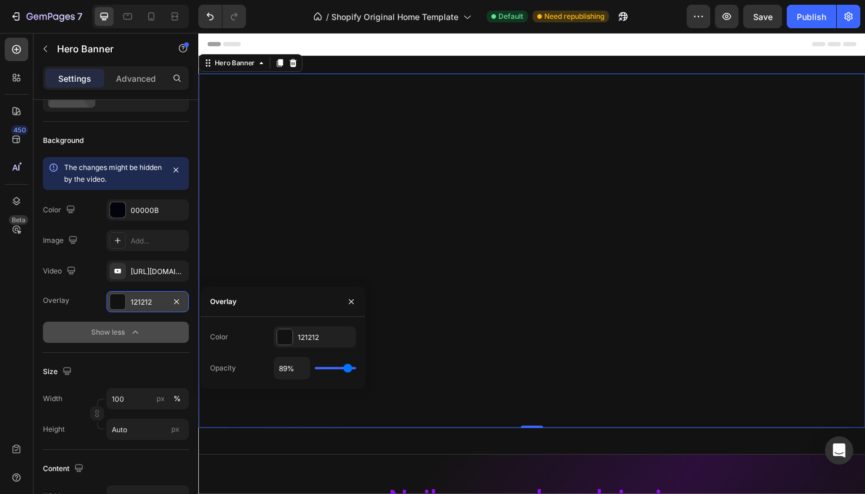
type input "87"
type input "83%"
type input "83"
type input "80%"
type input "80"
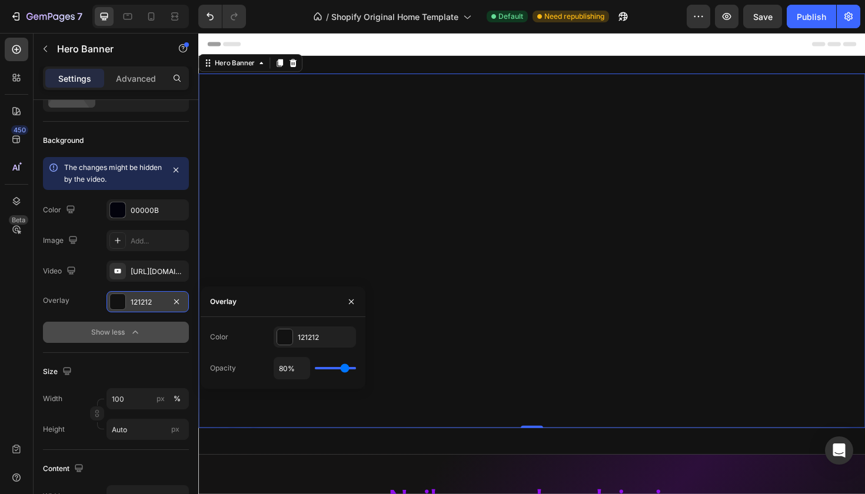
type input "78%"
type input "78"
type input "76%"
type input "76"
type input "75%"
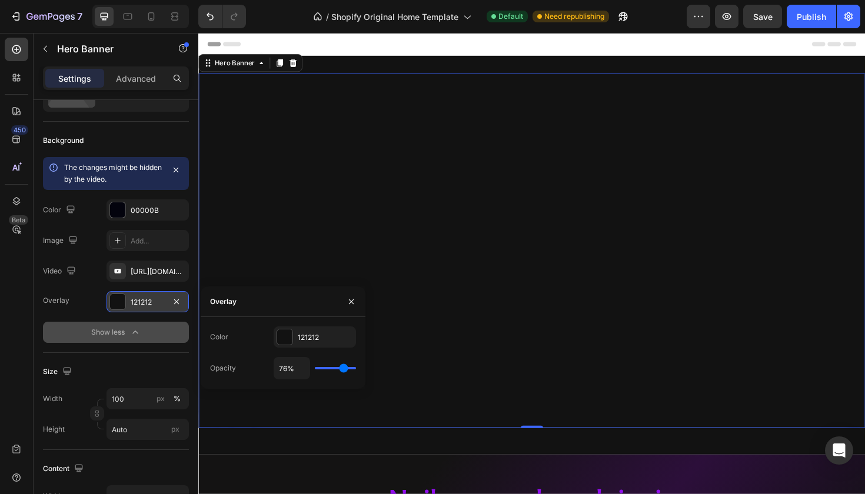
type input "75"
type input "73%"
type input "73"
type input "71%"
type input "71"
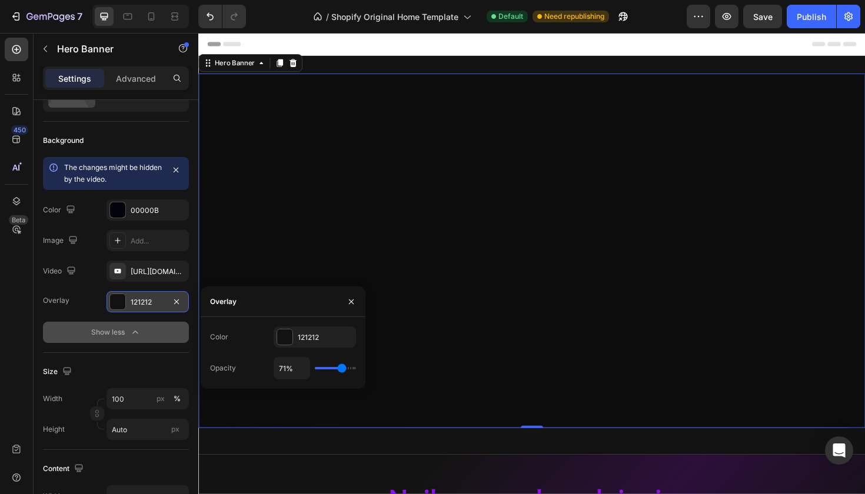
type input "69%"
type input "69"
type input "68%"
type input "68"
type input "66%"
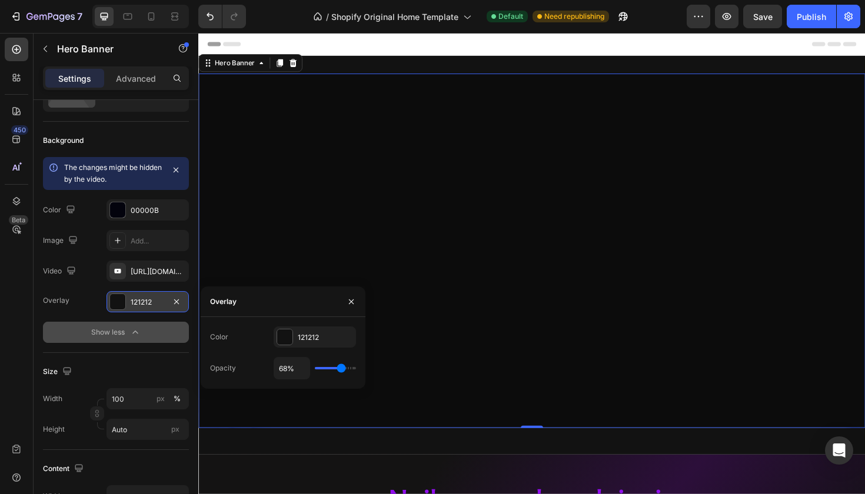
type input "66"
type input "64%"
type input "64"
type input "62%"
type input "62"
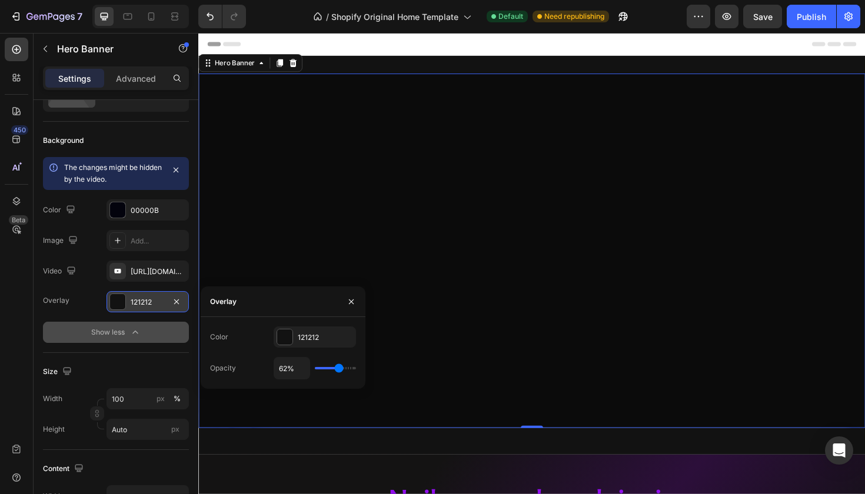
type input "61%"
type input "61"
type input "59%"
type input "59"
type input "57%"
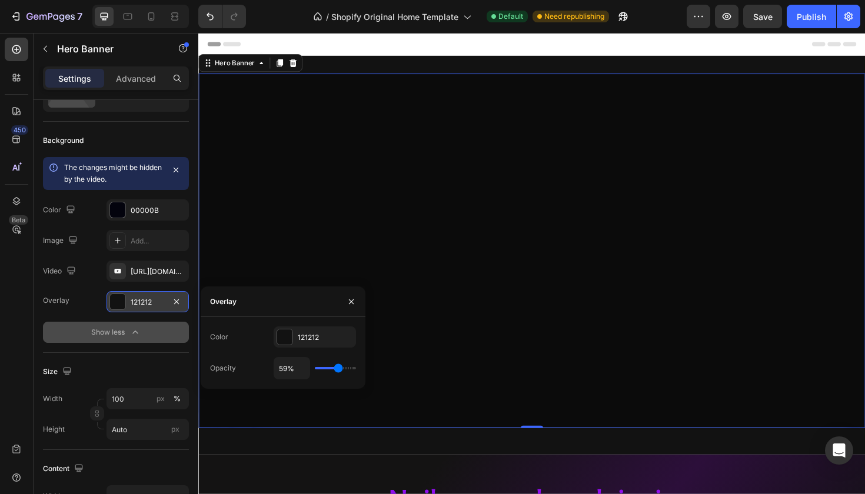
type input "57"
type input "55%"
type input "55"
type input "54%"
type input "54"
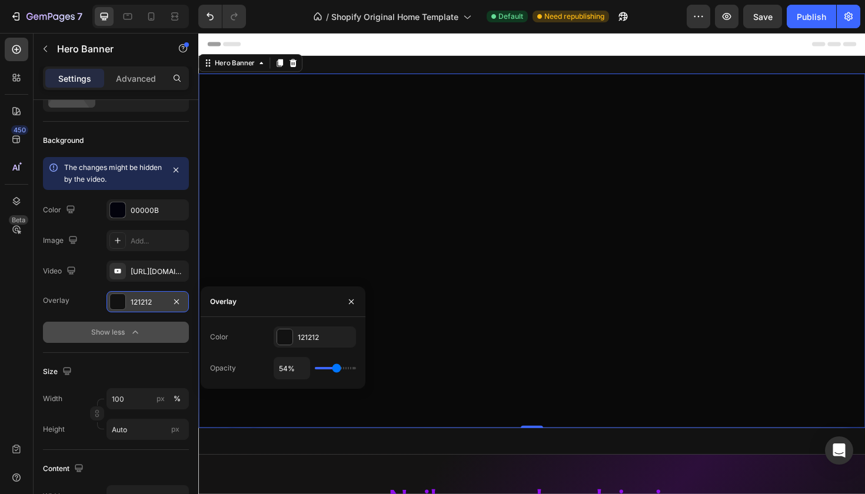
type input "52%"
type input "52"
type input "50%"
type input "50"
type input "52%"
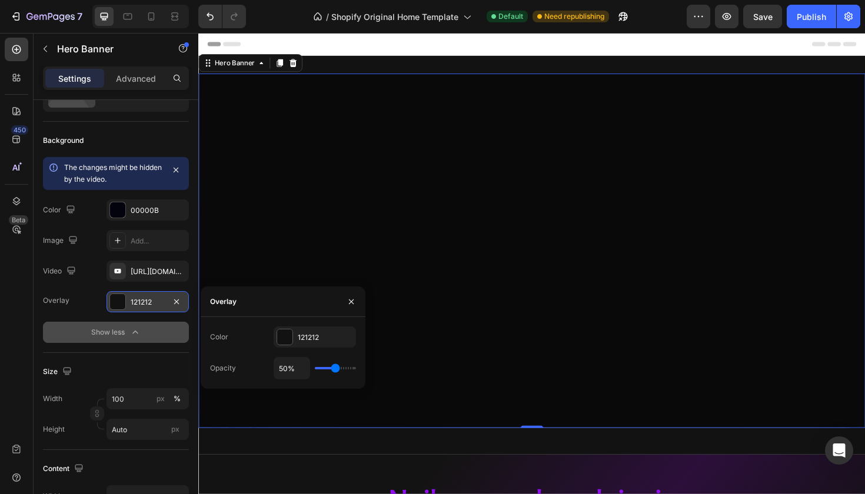
type input "52"
type input "54%"
type input "54"
type input "55%"
type input "55"
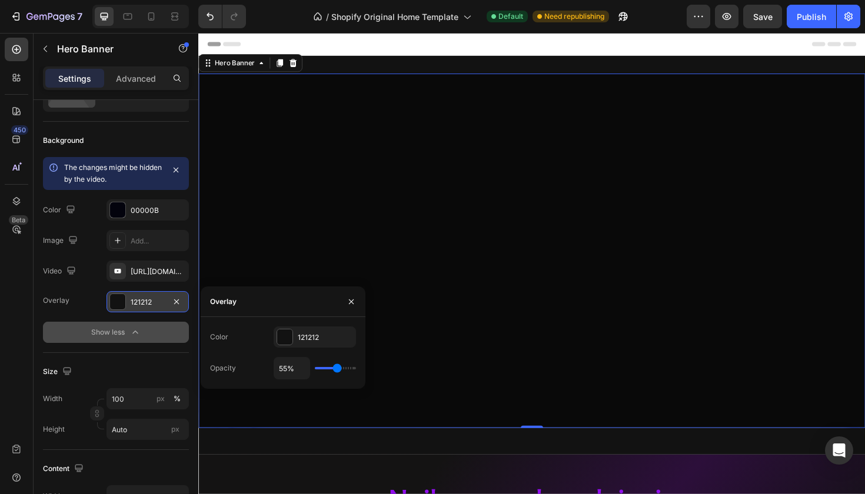
type input "57%"
type input "57"
type input "59%"
type input "59"
type input "61%"
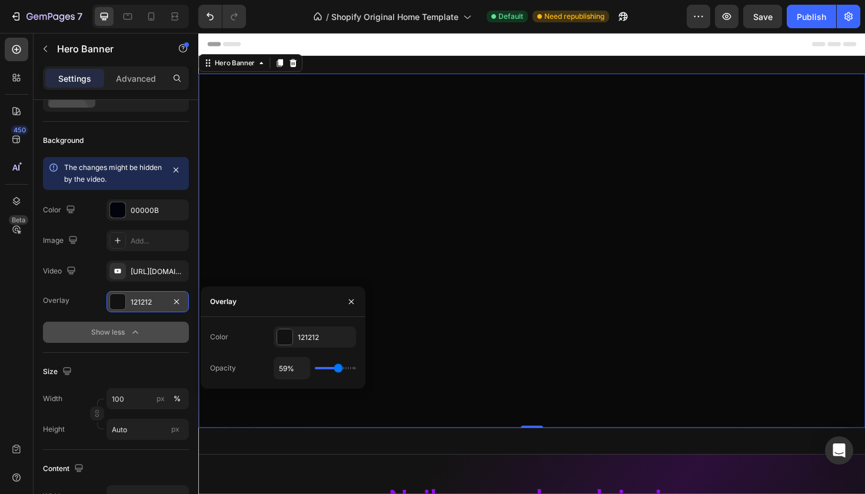
type input "61"
type input "62%"
type input "62"
type input "64%"
type input "64"
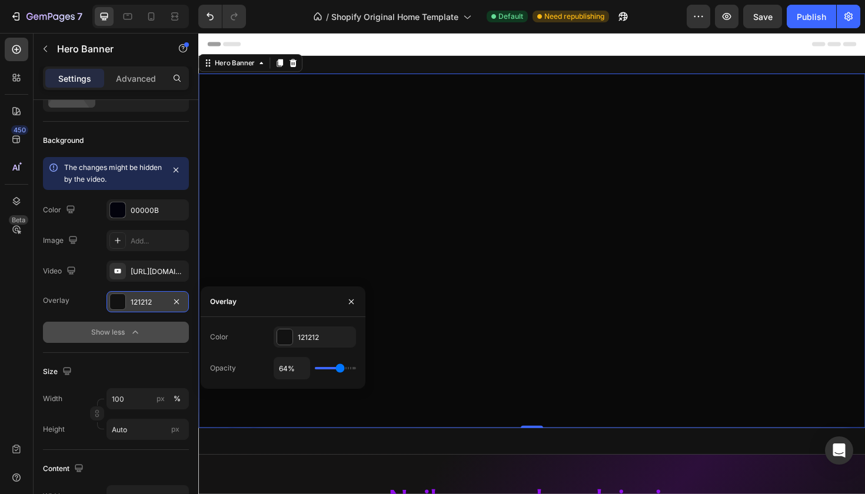
type input "66%"
type input "66"
type input "68%"
type input "68"
type input "69%"
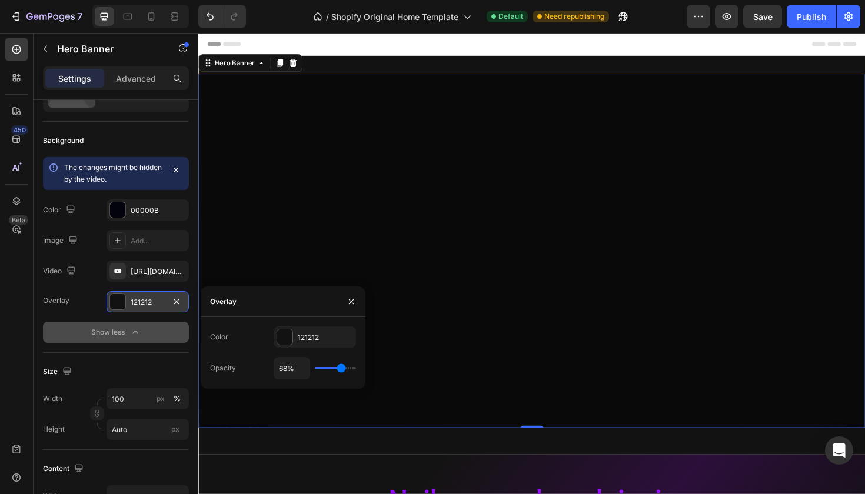
type input "69"
type input "71%"
type input "71"
type input "73%"
type input "73"
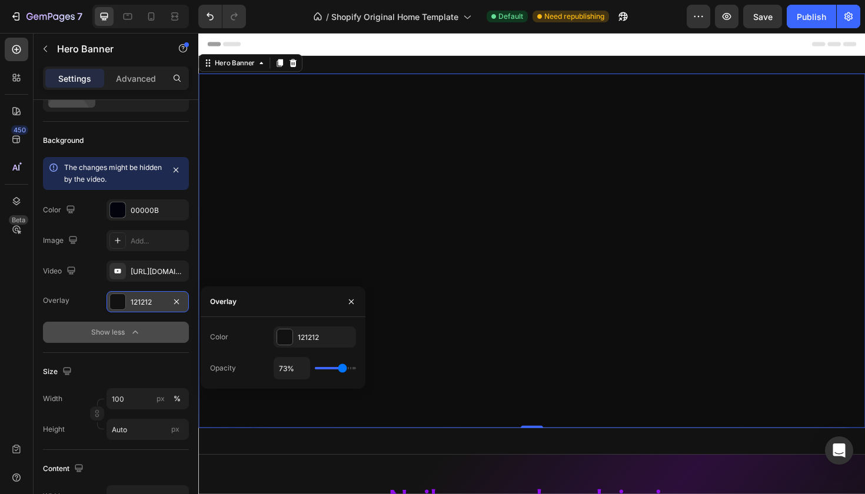
type input "71%"
type input "71"
type input "69%"
type input "69"
type input "68%"
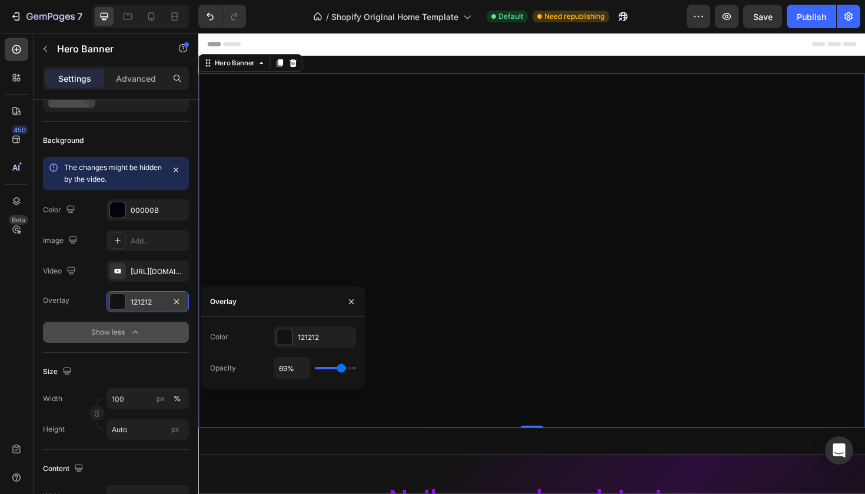
type input "68"
type input "66%"
type input "66"
type input "64%"
type input "64"
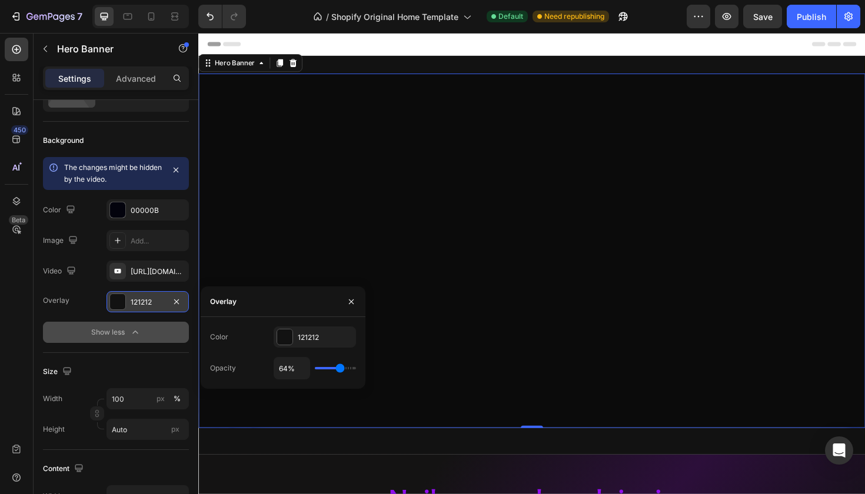
type input "62%"
type input "62"
type input "61%"
type input "61"
type input "59%"
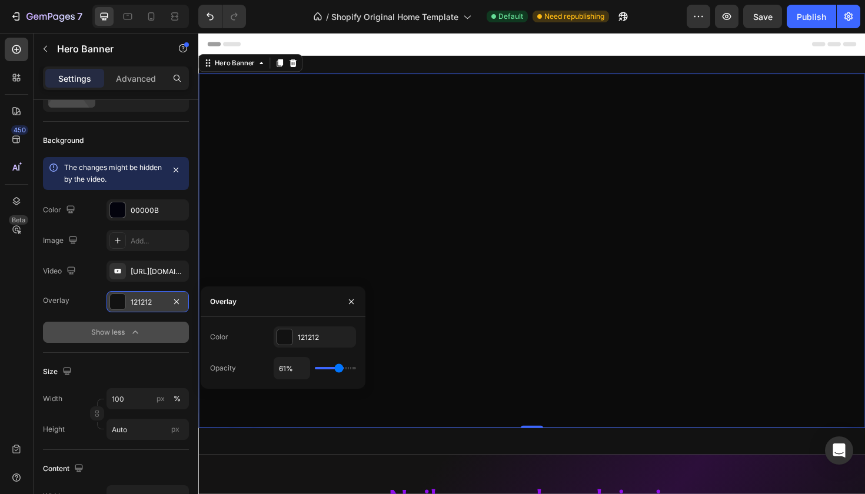
type input "59"
type input "57%"
type input "57"
type input "55%"
drag, startPoint x: 324, startPoint y: 367, endPoint x: 336, endPoint y: 367, distance: 12.4
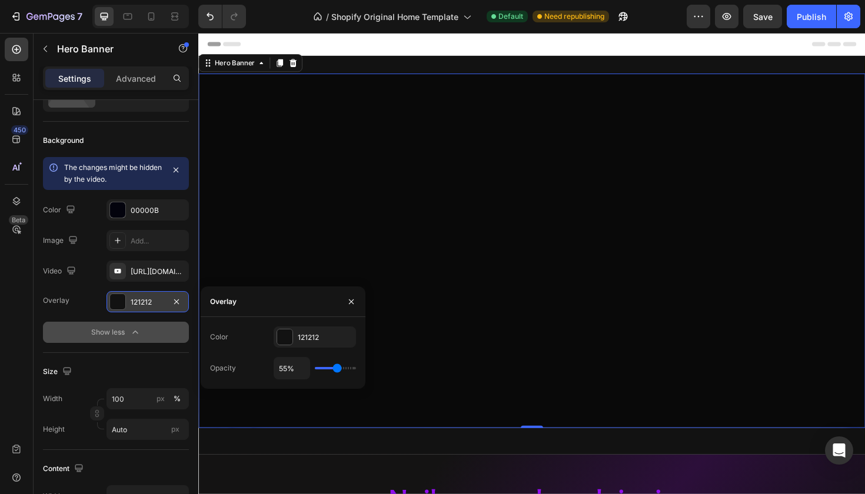
type input "55"
click at [336, 367] on input "range" at bounding box center [335, 368] width 41 height 2
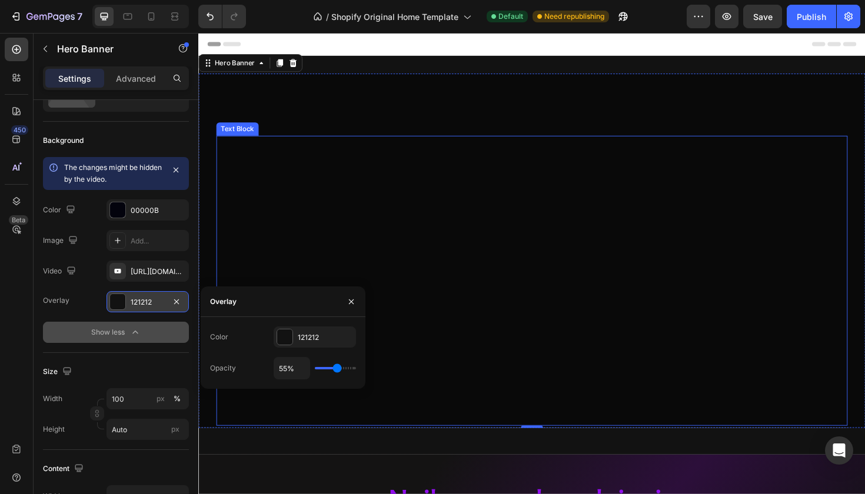
click at [512, 290] on p "Rich Text Editor. Editing area: main" at bounding box center [551, 286] width 666 height 17
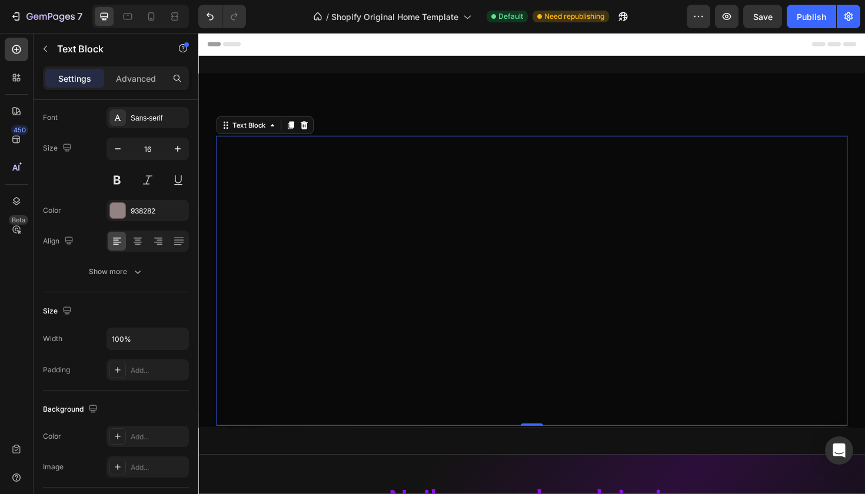
scroll to position [0, 0]
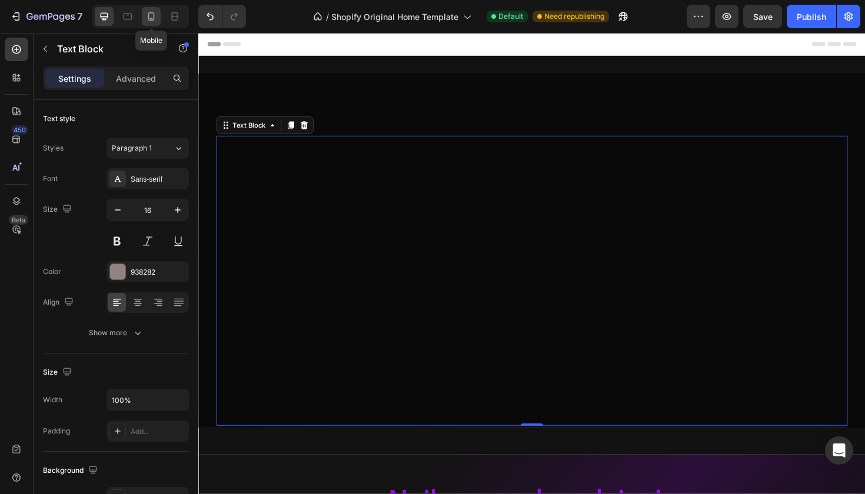
click at [153, 22] on icon at bounding box center [151, 17] width 12 height 12
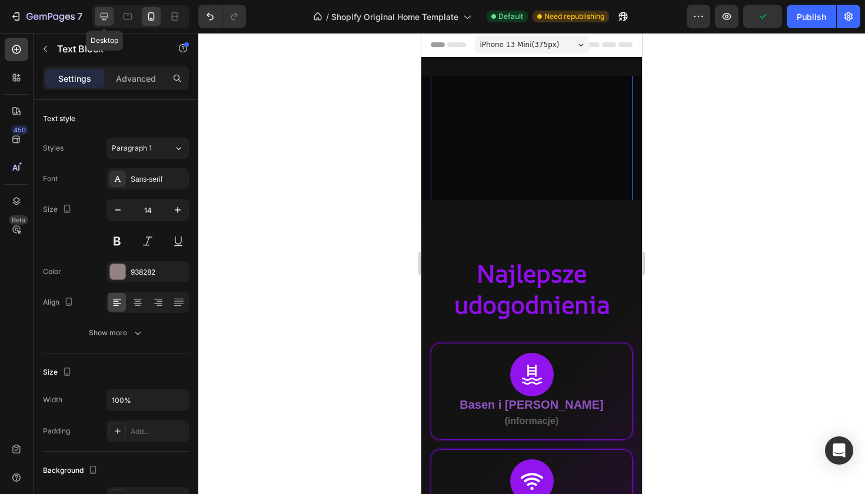
click at [107, 18] on icon at bounding box center [105, 17] width 8 height 8
type input "16"
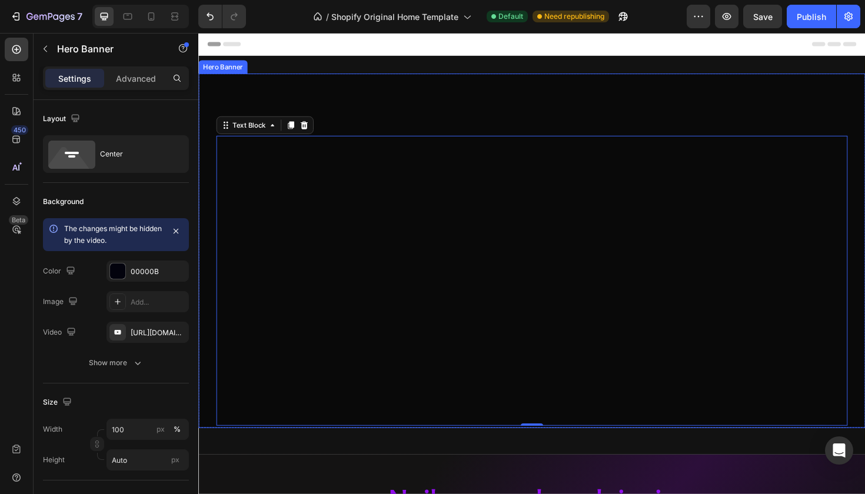
click at [234, 71] on div "Hero Banner" at bounding box center [224, 69] width 47 height 11
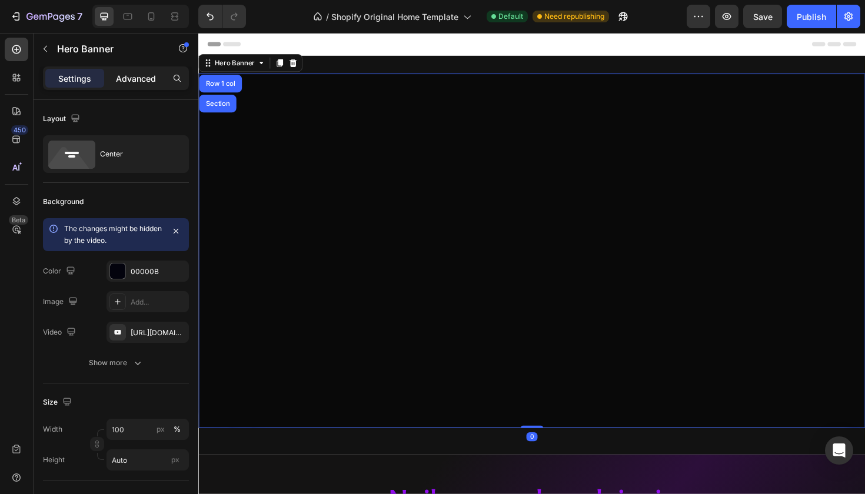
click at [144, 75] on p "Advanced" at bounding box center [136, 78] width 40 height 12
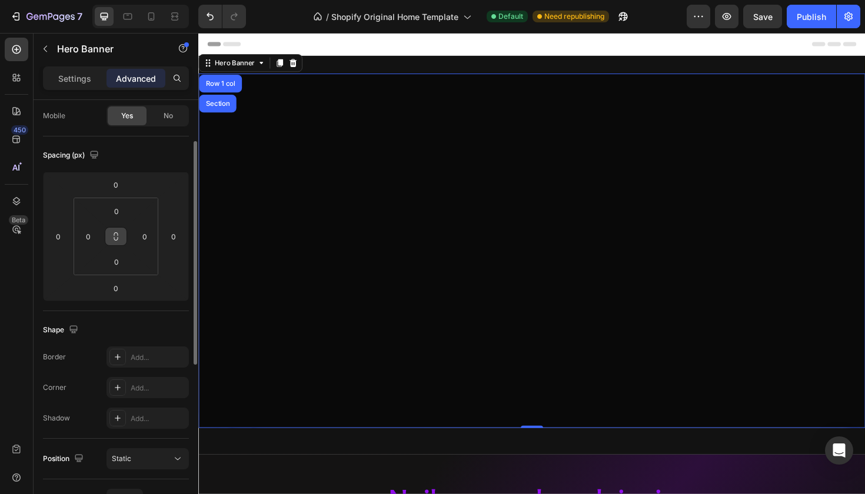
scroll to position [131, 0]
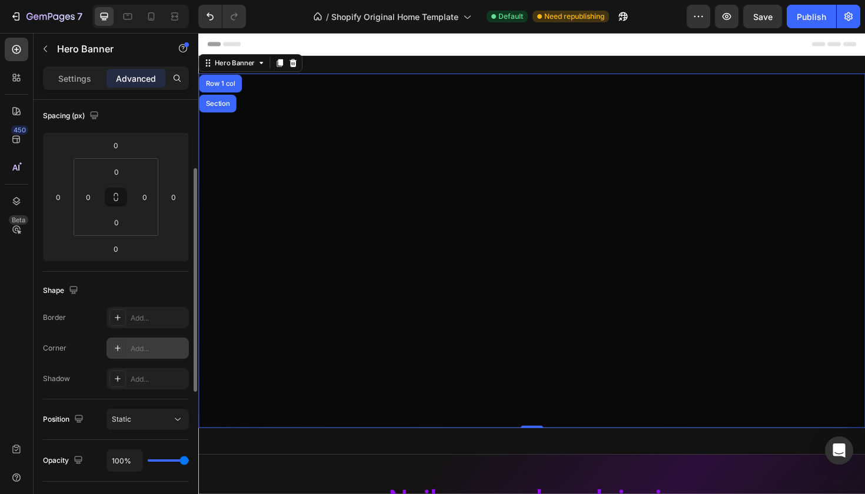
click at [129, 357] on div "Add..." at bounding box center [148, 348] width 82 height 21
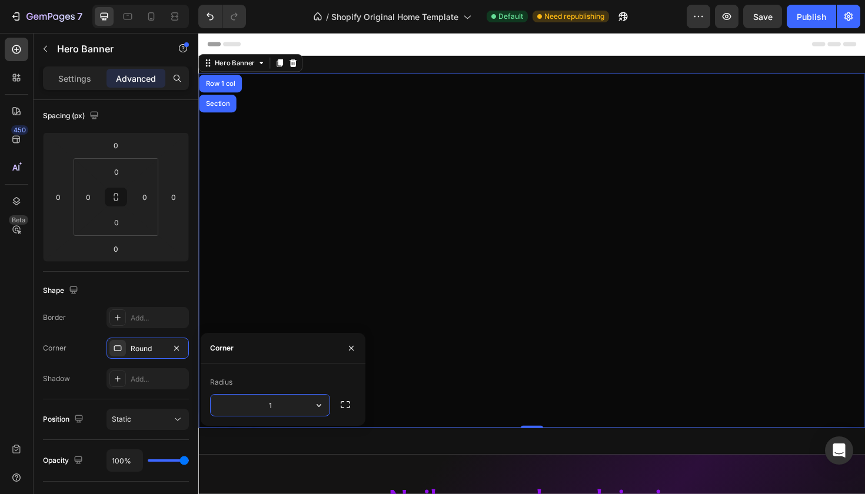
type input "16"
click at [171, 287] on div "Shape" at bounding box center [116, 290] width 146 height 19
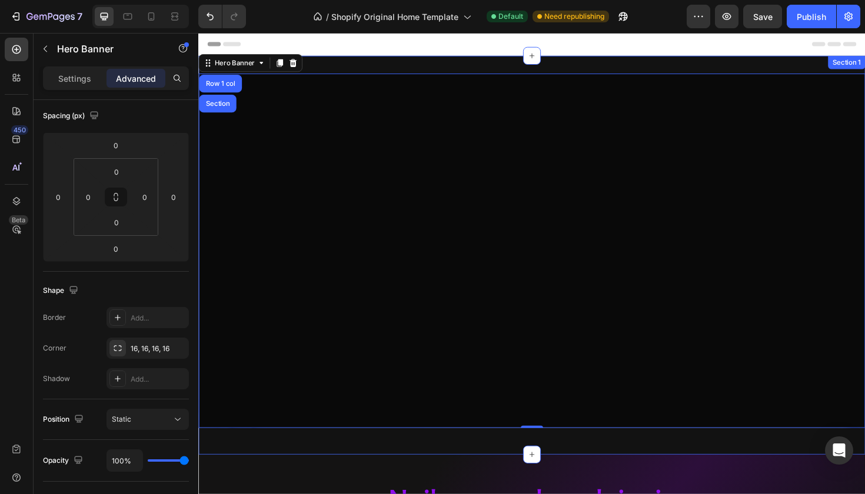
click at [280, 465] on div "Text Block Hero Banner Row 1 col Section 0 Row Section 1" at bounding box center [551, 268] width 706 height 423
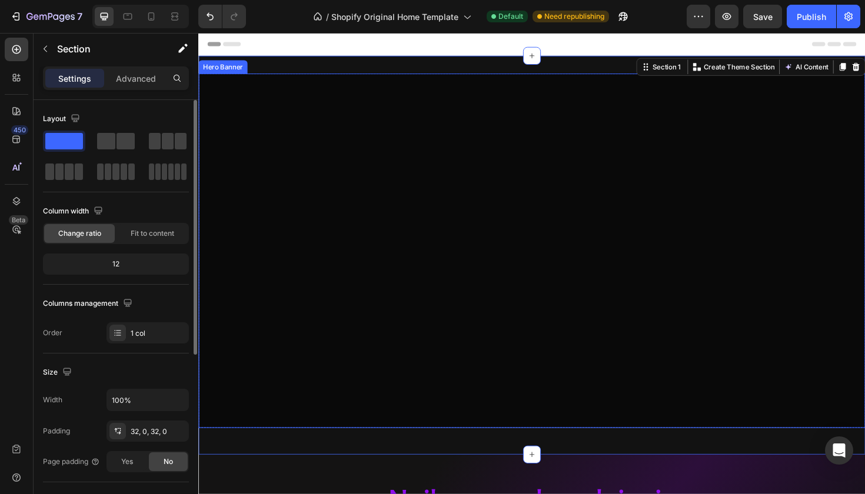
click at [263, 107] on div "Text Block" at bounding box center [551, 264] width 706 height 376
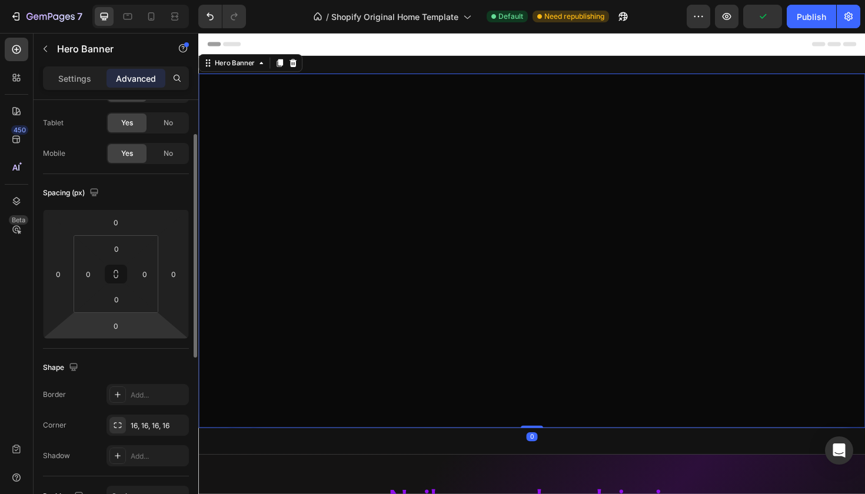
scroll to position [59, 0]
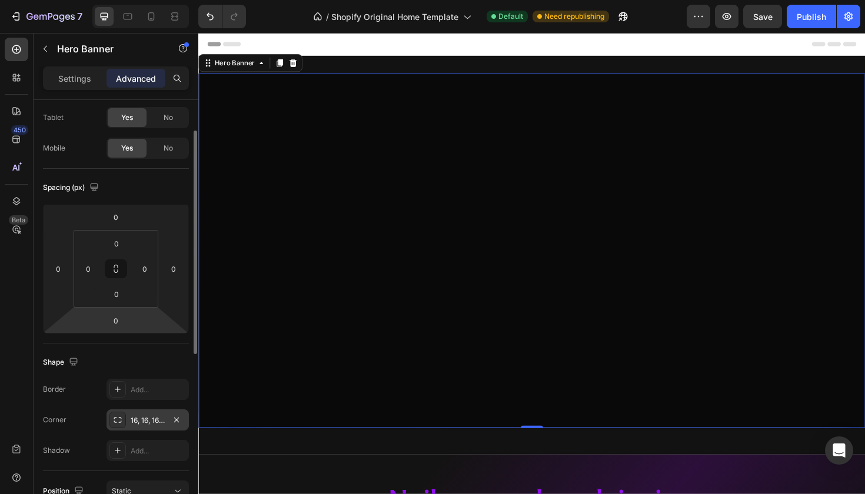
click at [136, 416] on div "16, 16, 16, 16" at bounding box center [148, 421] width 34 height 11
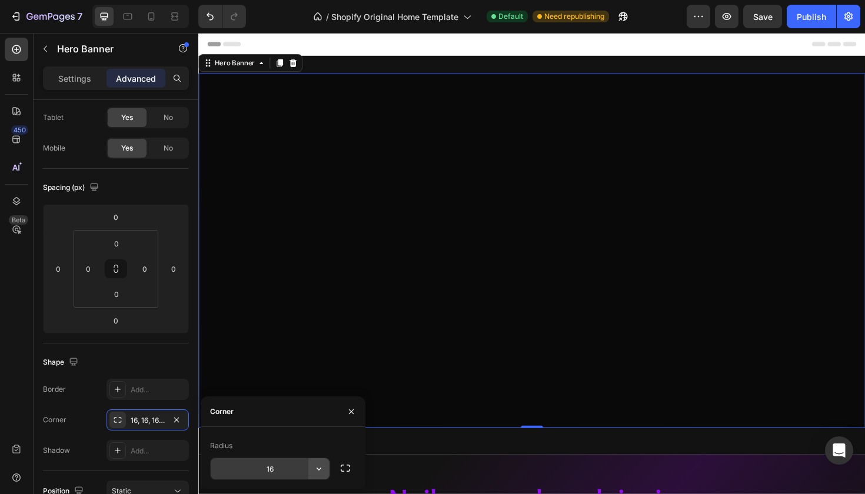
click at [316, 469] on icon "button" at bounding box center [319, 469] width 12 height 12
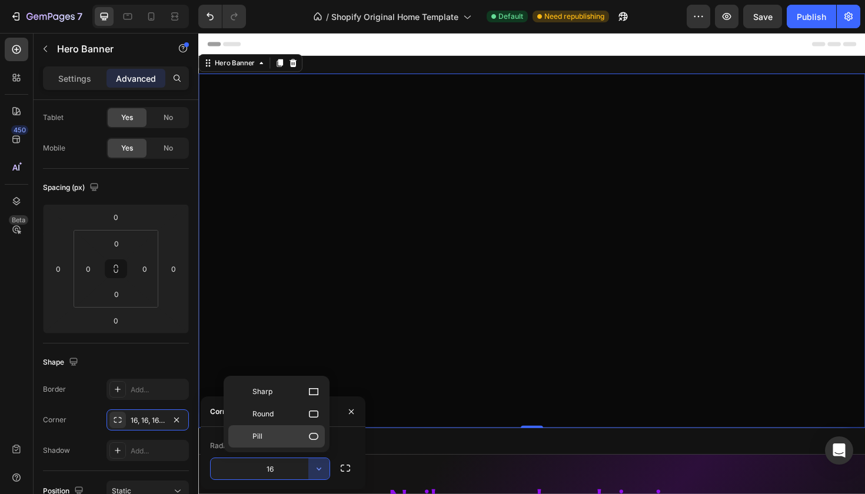
click at [308, 441] on icon at bounding box center [314, 437] width 12 height 12
type input "9999"
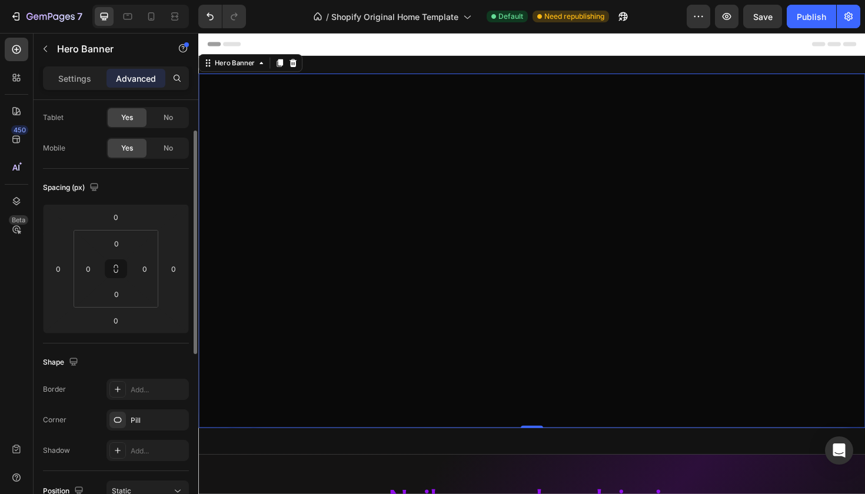
click at [155, 364] on div "Shape" at bounding box center [116, 362] width 146 height 19
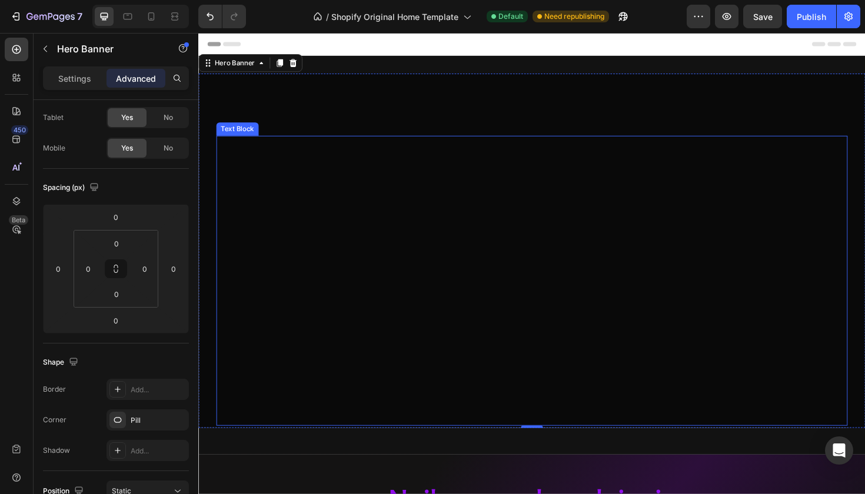
click at [311, 163] on p "Rich Text Editor. Editing area: main" at bounding box center [551, 168] width 666 height 17
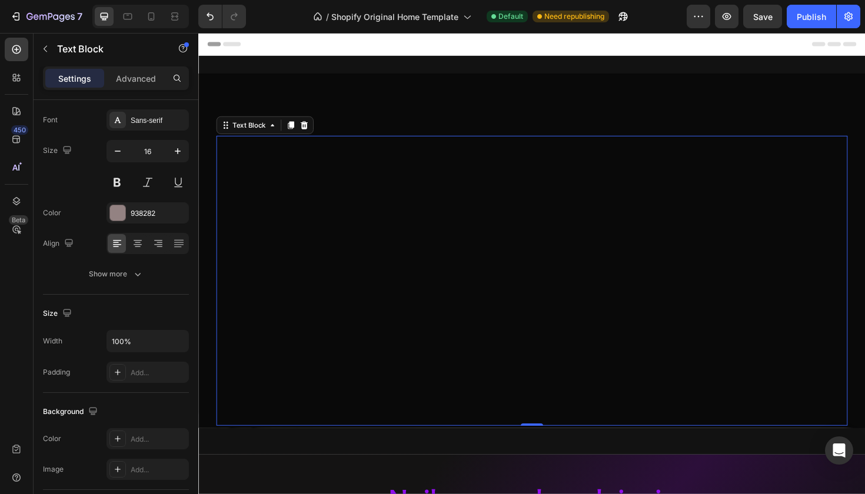
scroll to position [0, 0]
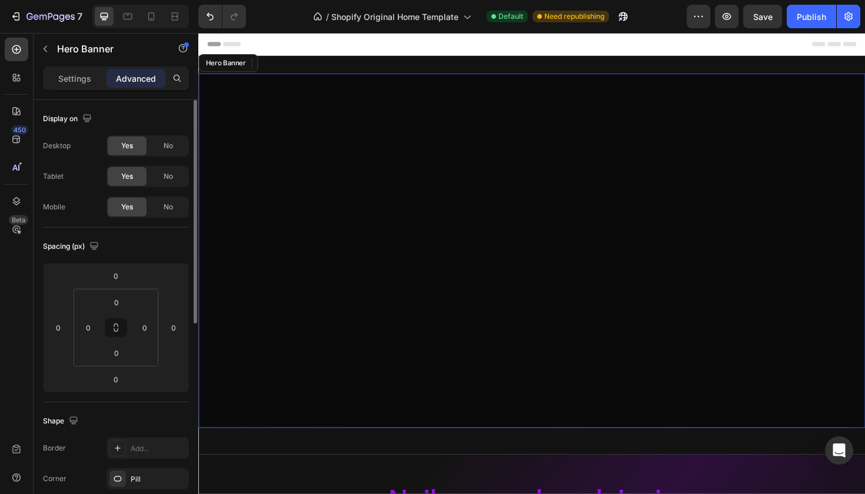
click at [247, 101] on div "Text Block 0" at bounding box center [551, 264] width 706 height 376
click at [65, 75] on p "Settings" at bounding box center [74, 78] width 33 height 12
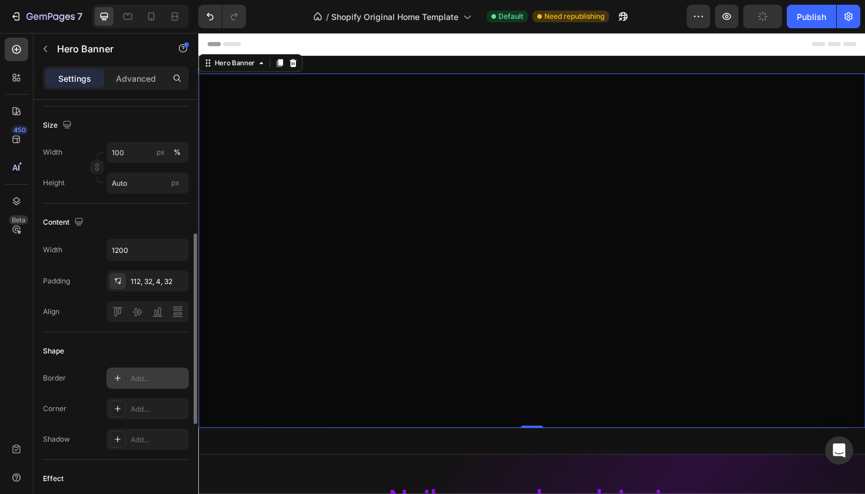
scroll to position [284, 0]
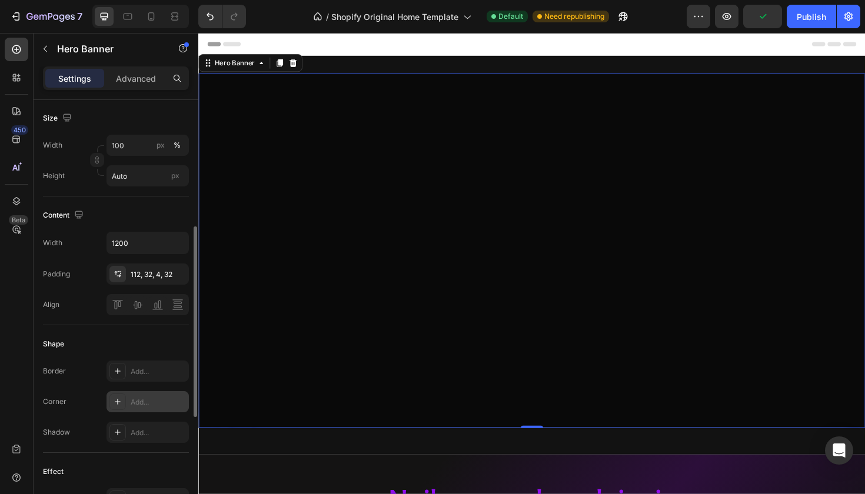
click at [132, 397] on div "Add..." at bounding box center [158, 402] width 55 height 11
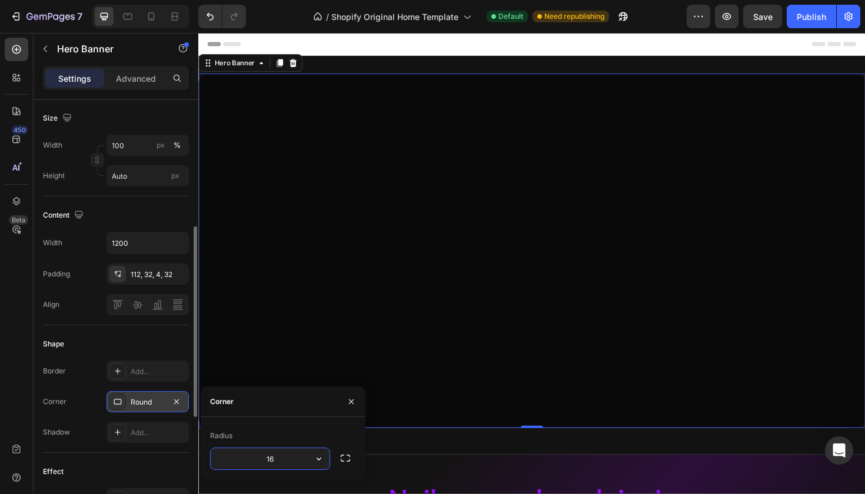
type input "1"
type input "25"
click at [254, 437] on div "Radius" at bounding box center [283, 436] width 146 height 19
click at [173, 336] on div "Shape" at bounding box center [116, 344] width 146 height 19
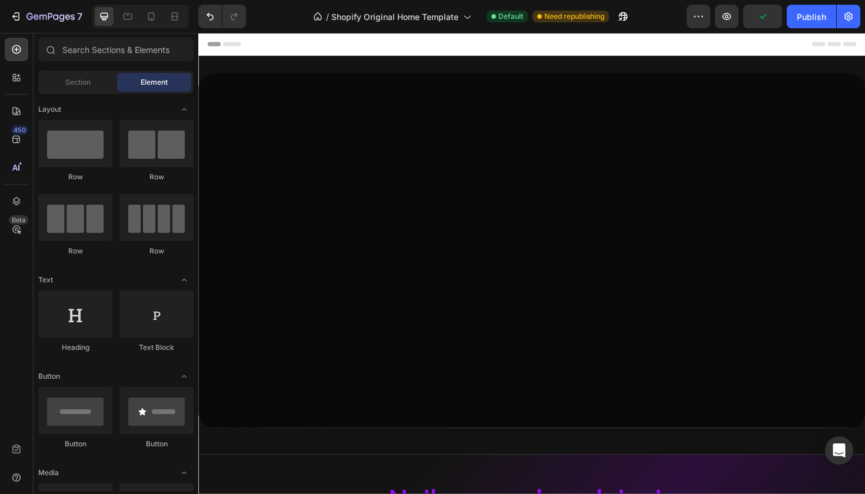
click at [409, 49] on div at bounding box center [552, 45] width 688 height 24
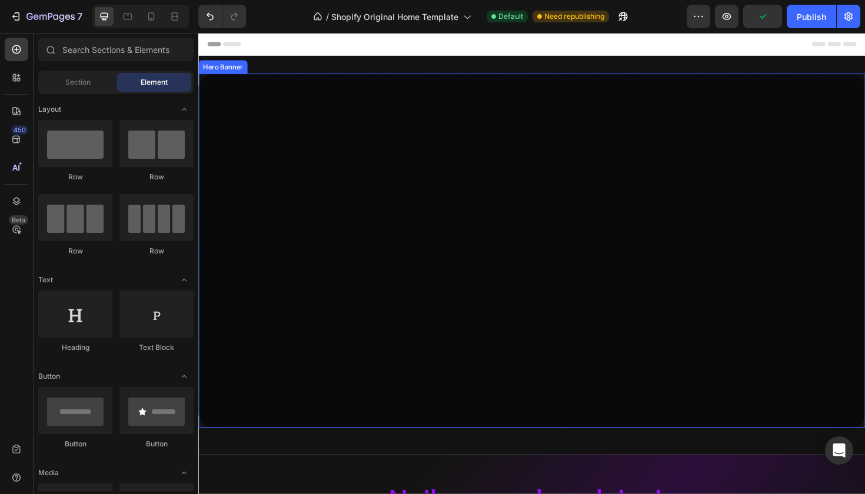
click at [316, 120] on div "Text Block" at bounding box center [551, 264] width 706 height 376
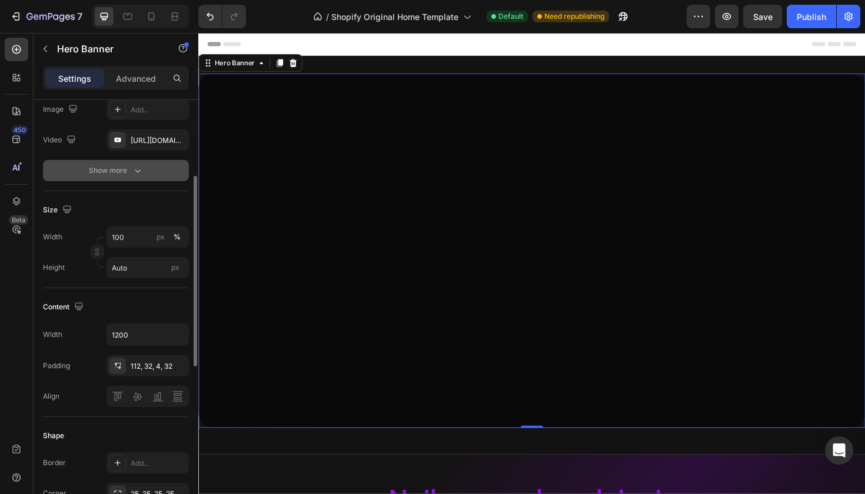
scroll to position [210, 0]
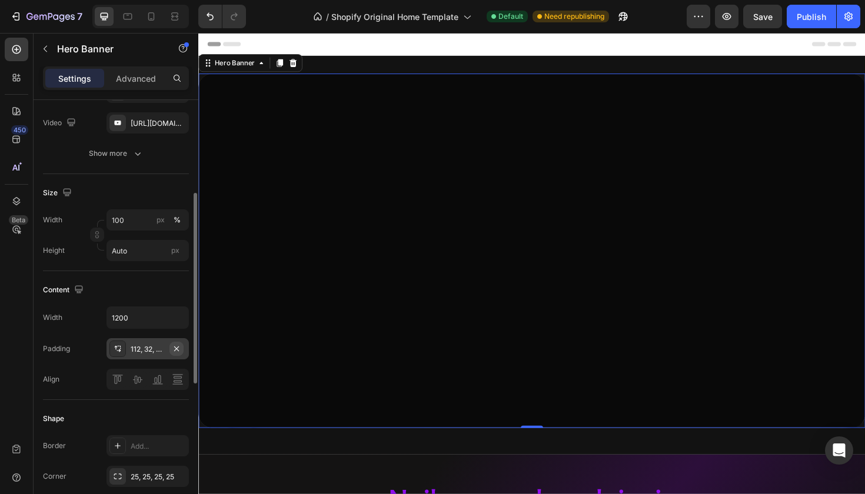
click at [177, 347] on icon "button" at bounding box center [176, 348] width 9 height 9
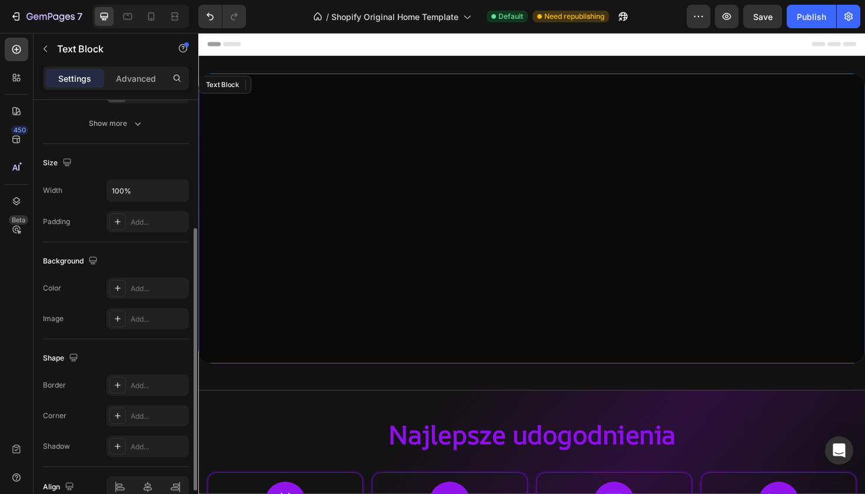
click at [328, 281] on p "Rich Text Editor. Editing area: main" at bounding box center [552, 289] width 704 height 17
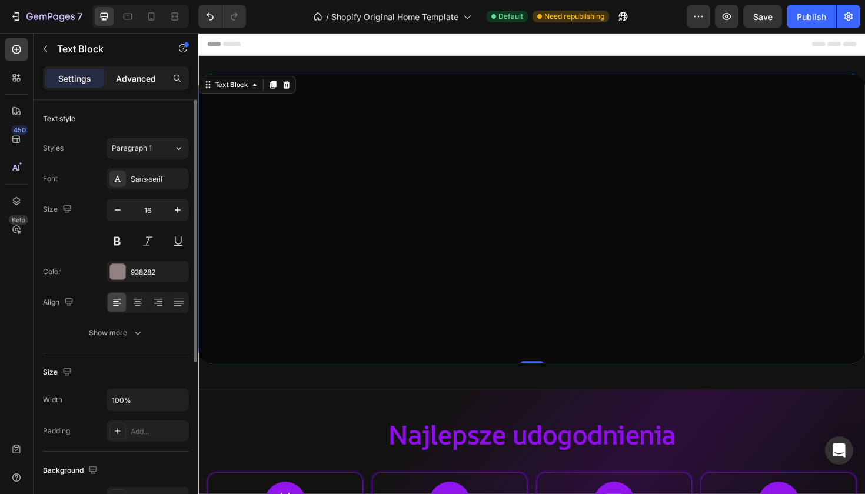
click at [135, 78] on p "Advanced" at bounding box center [136, 78] width 40 height 12
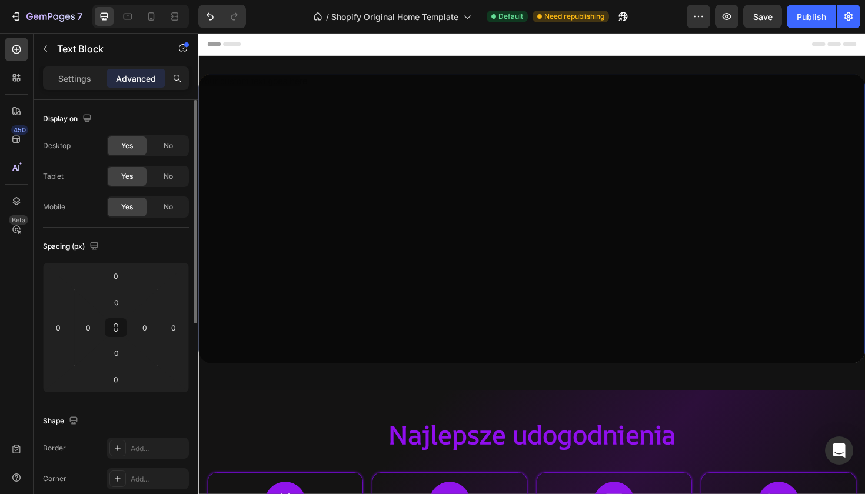
click at [74, 88] on div "Settings Advanced" at bounding box center [116, 79] width 146 height 24
click at [75, 75] on p "Settings" at bounding box center [74, 78] width 33 height 12
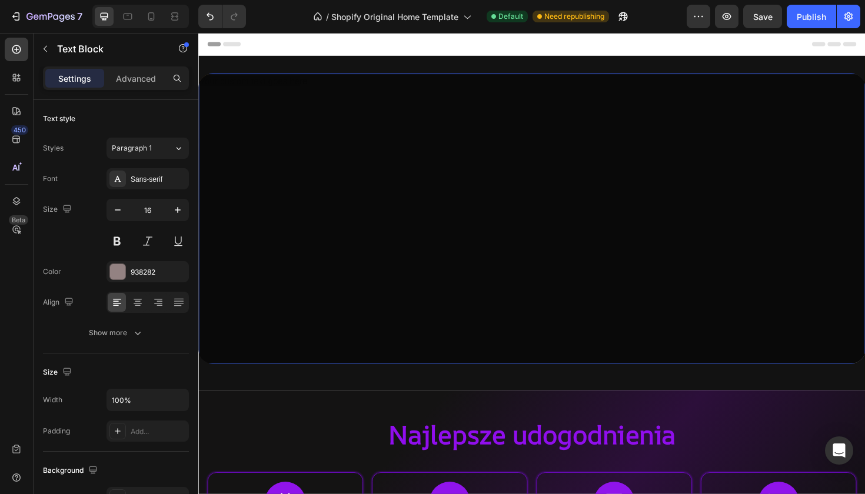
click at [228, 77] on div "Rich Text Editor. Editing area: main" at bounding box center [551, 229] width 706 height 307
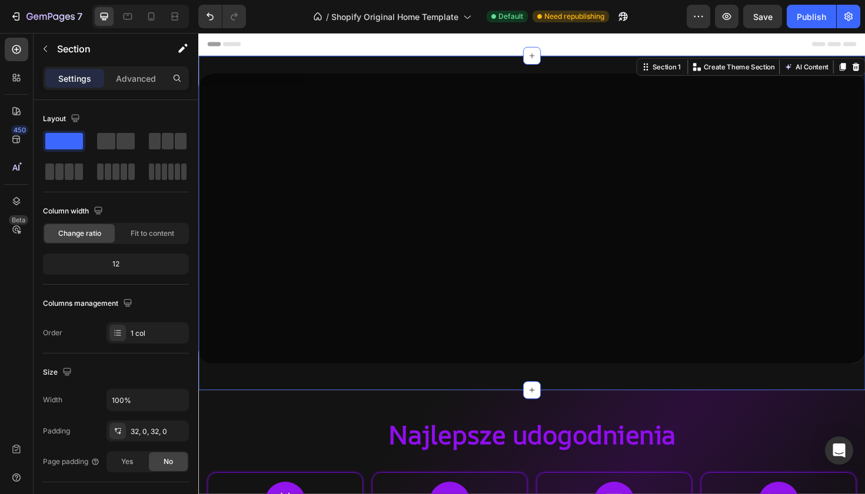
click at [231, 71] on div "Text Block Hero Banner Row Section 1 You can create reusable sections Create Th…" at bounding box center [551, 234] width 706 height 354
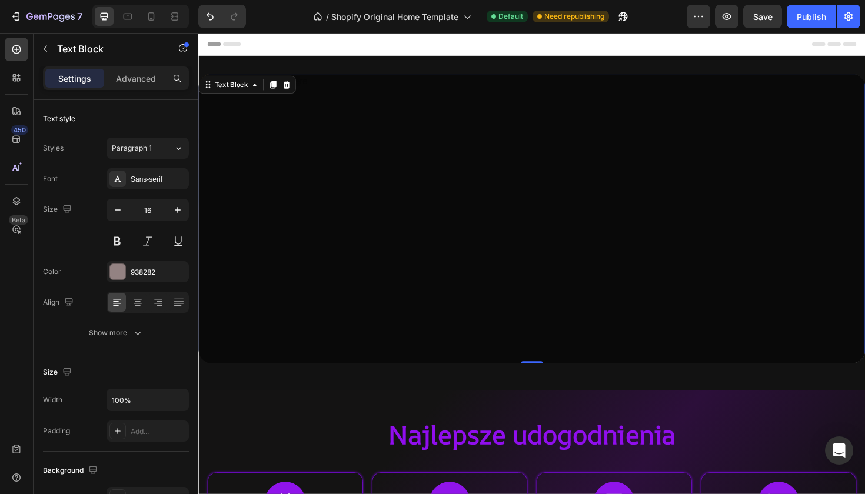
click at [377, 143] on div "Rich Text Editor. Editing area: main" at bounding box center [551, 229] width 706 height 307
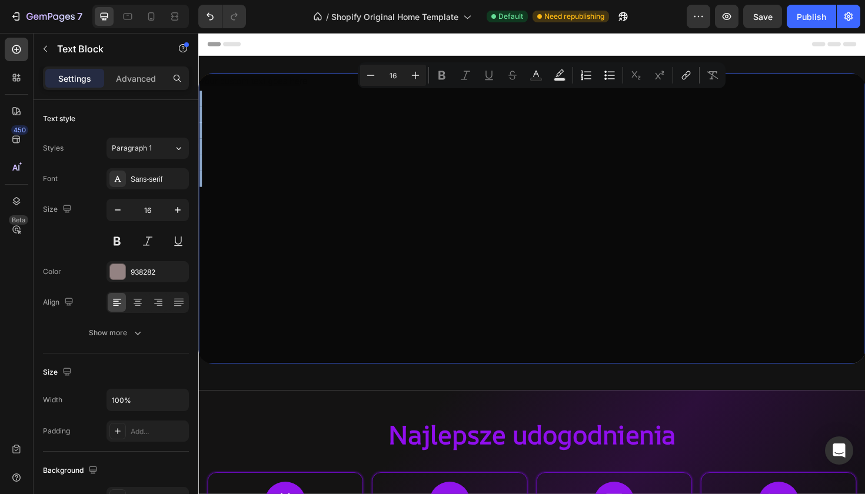
drag, startPoint x: 264, startPoint y: 97, endPoint x: 271, endPoint y: 182, distance: 86.3
click at [272, 184] on div "Rich Text Editor. Editing area: main" at bounding box center [551, 229] width 706 height 307
click at [278, 85] on div "Rich Text Editor. Editing area: main" at bounding box center [551, 229] width 706 height 307
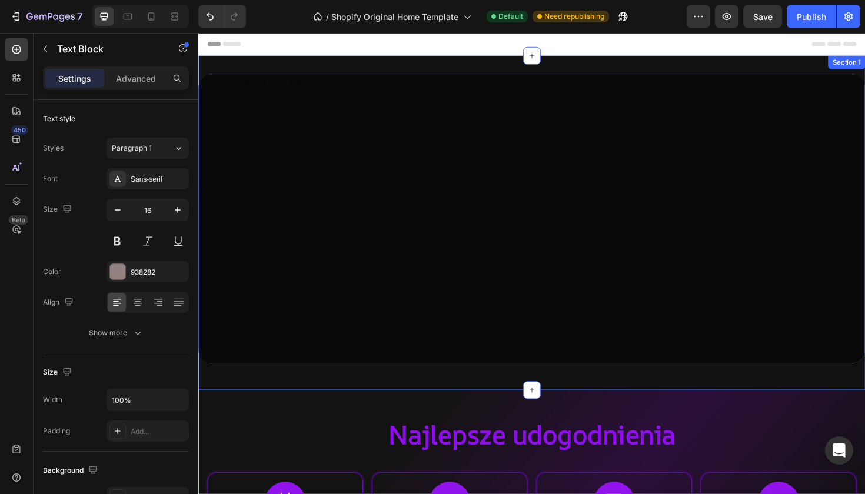
click at [292, 68] on div "Text Block 0 Hero Banner Row Section 1" at bounding box center [551, 234] width 706 height 354
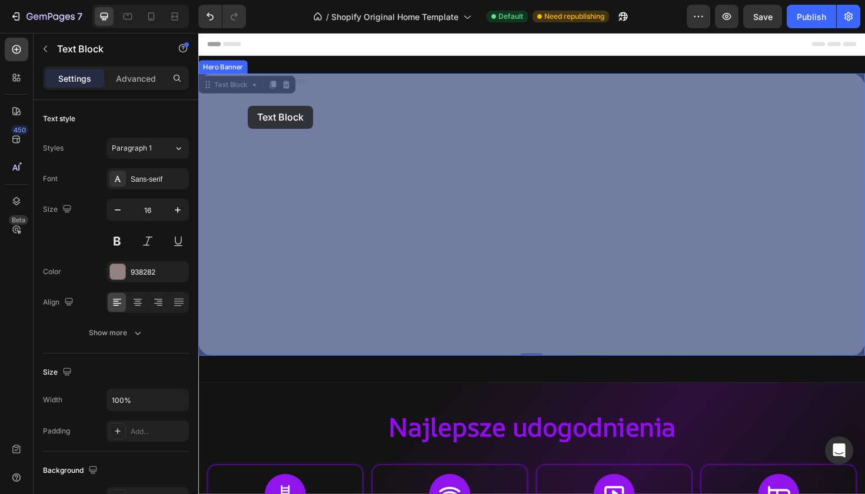
drag, startPoint x: 208, startPoint y: 83, endPoint x: 251, endPoint y: 110, distance: 50.3
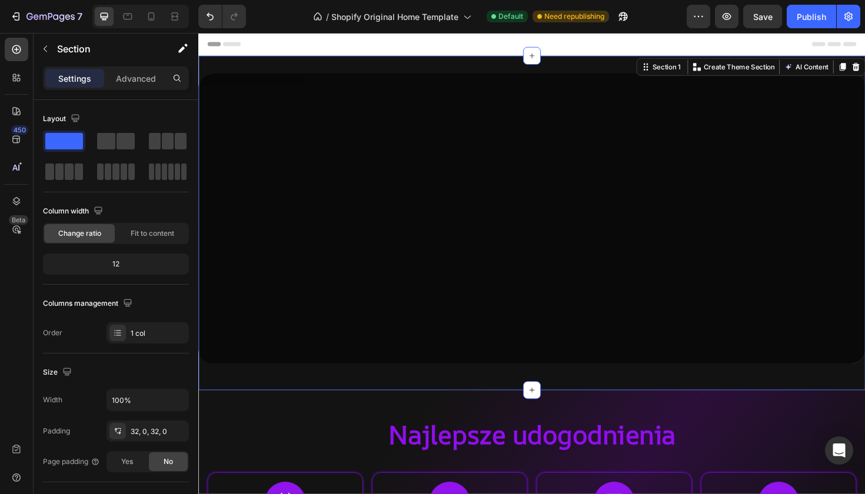
click at [477, 60] on div "Text Block Hero Banner Row Section 1 You can create reusable sections Create Th…" at bounding box center [551, 234] width 706 height 354
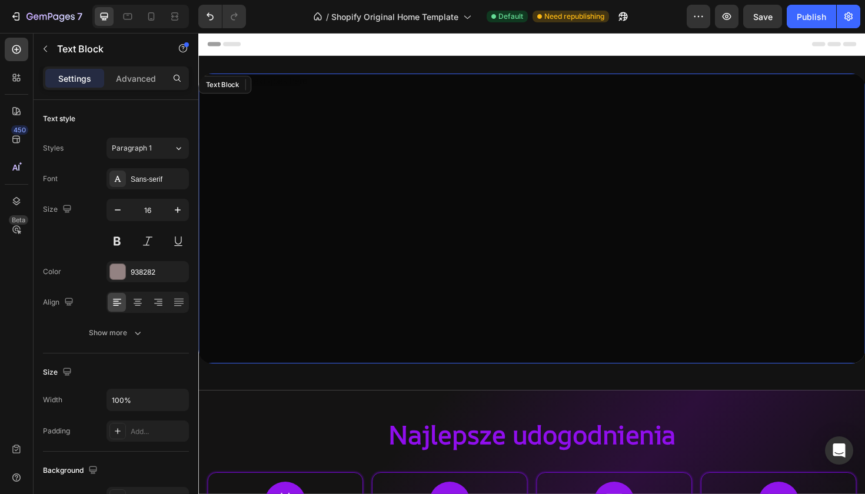
click at [331, 130] on p "Rich Text Editor. Editing area: main" at bounding box center [552, 136] width 704 height 17
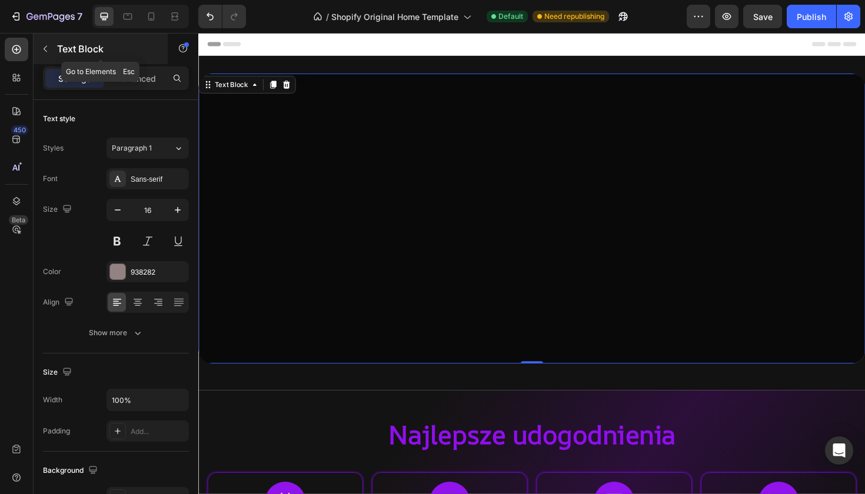
click at [55, 55] on div "Text Block" at bounding box center [101, 49] width 134 height 31
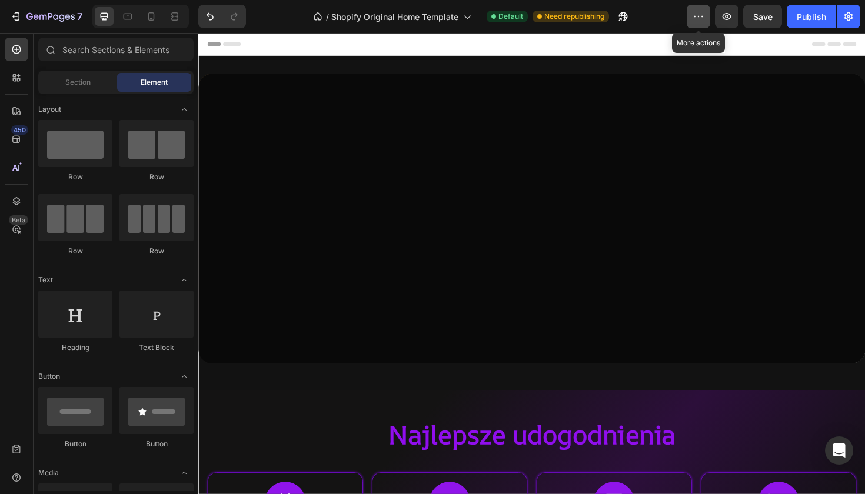
click at [708, 21] on button "button" at bounding box center [699, 17] width 24 height 24
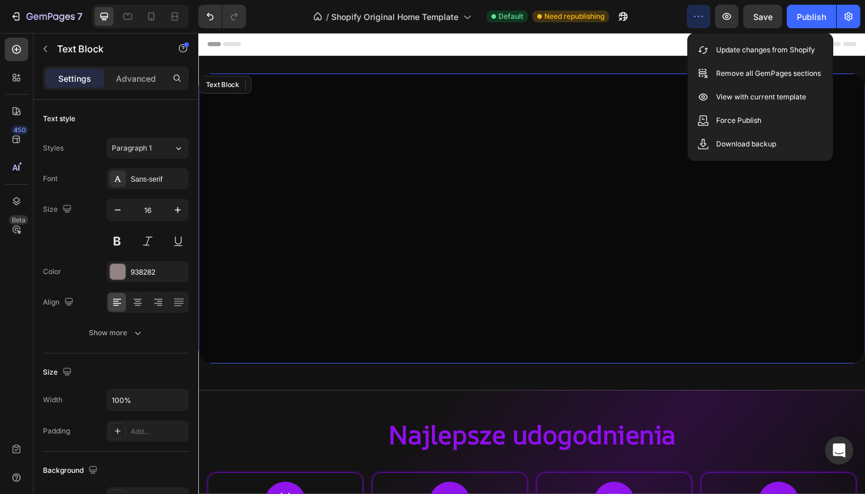
click at [690, 105] on p "Rich Text Editor. Editing area: main" at bounding box center [552, 102] width 704 height 17
click at [614, 32] on div "7 / Shopify Original Home Template Default Need republishing Preview Save Publi…" at bounding box center [432, 17] width 865 height 34
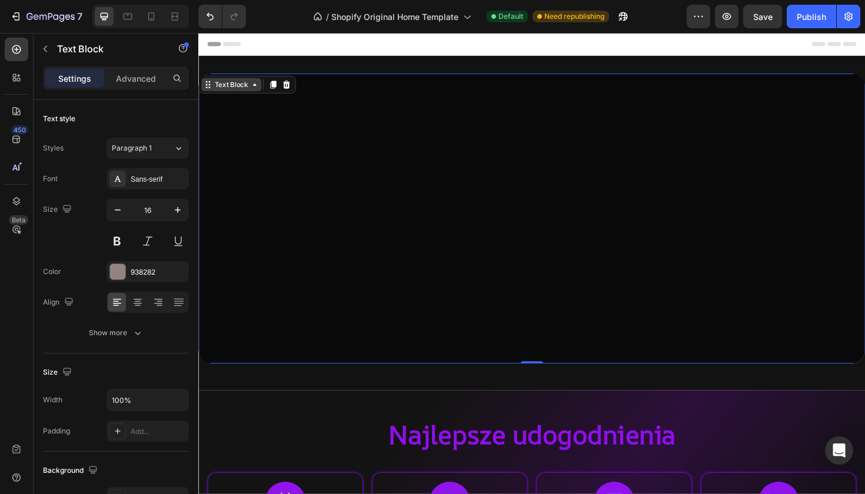
click at [258, 92] on icon at bounding box center [257, 87] width 9 height 9
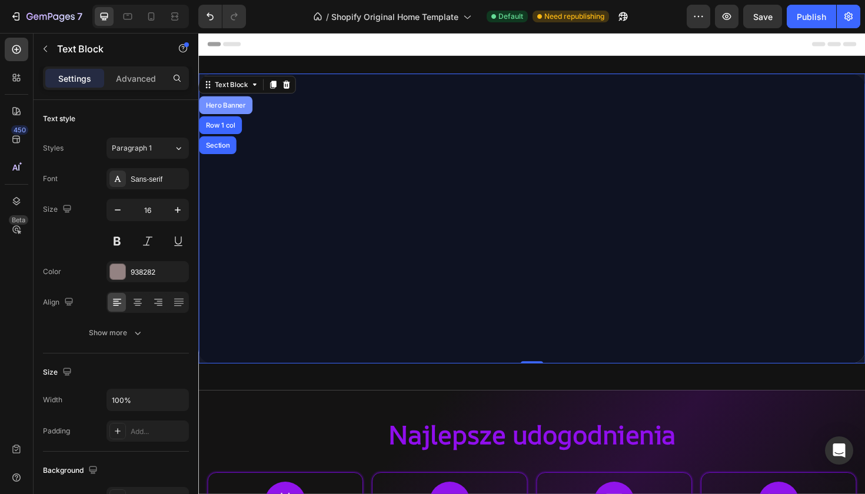
click at [237, 113] on div "Hero Banner" at bounding box center [227, 109] width 57 height 19
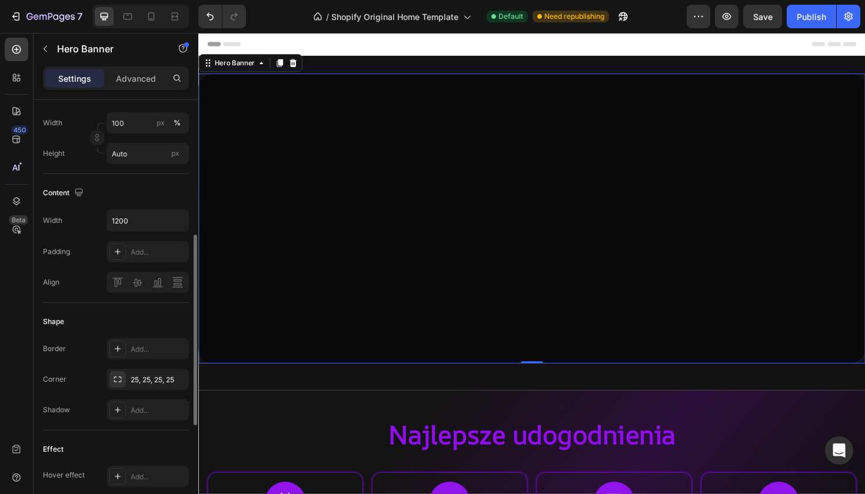
scroll to position [307, 0]
click at [134, 79] on p "Advanced" at bounding box center [136, 78] width 40 height 12
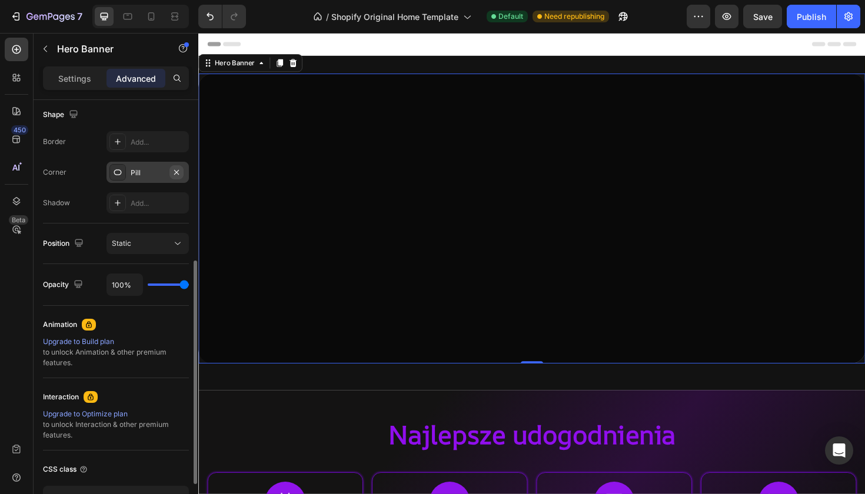
click at [178, 172] on icon "button" at bounding box center [176, 172] width 9 height 9
click at [88, 78] on p "Settings" at bounding box center [74, 78] width 33 height 12
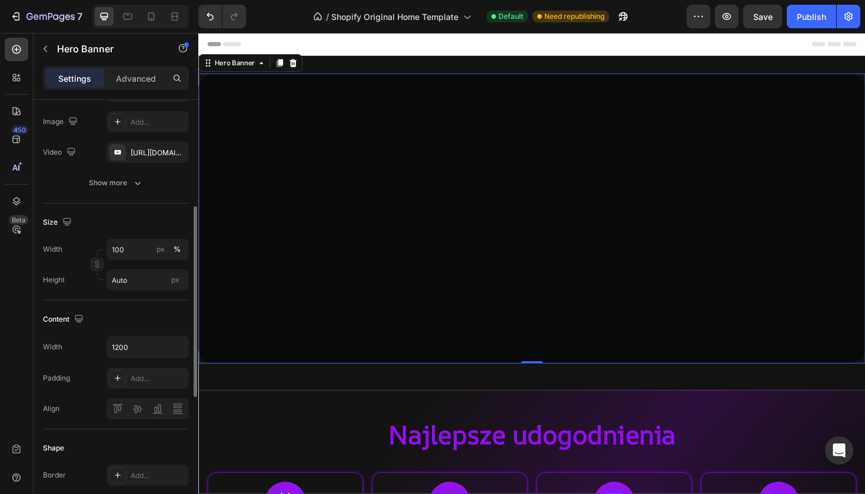
scroll to position [135, 0]
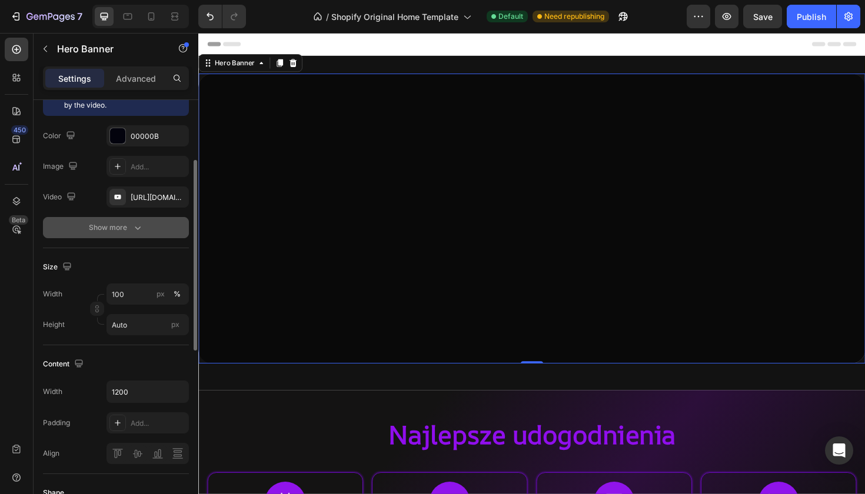
click at [127, 228] on div "Show more" at bounding box center [116, 228] width 55 height 12
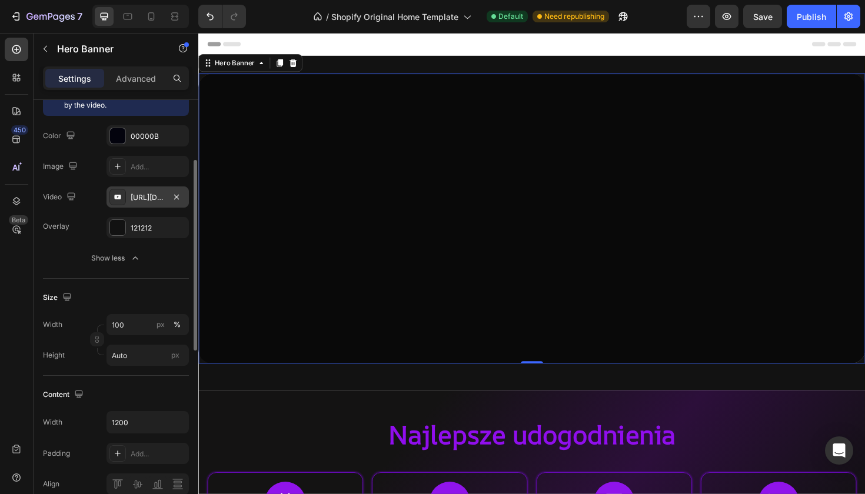
click at [137, 201] on div "[URL][DOMAIN_NAME]" at bounding box center [148, 197] width 34 height 11
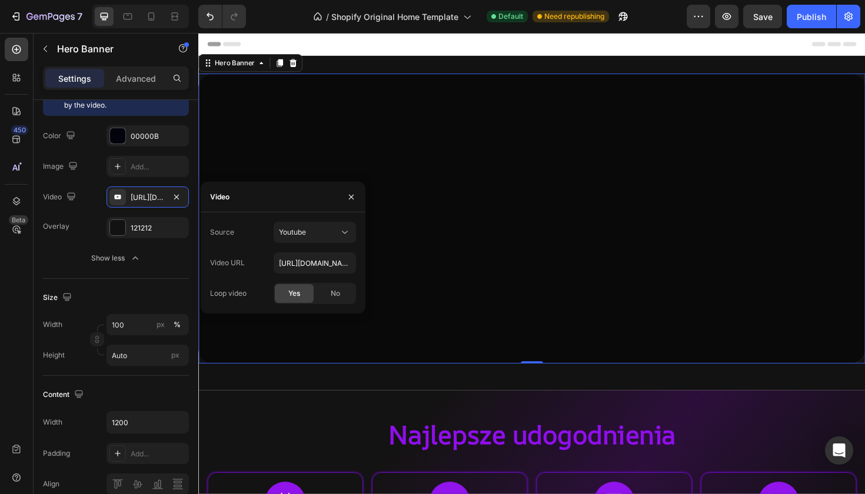
click at [138, 292] on div "Size" at bounding box center [116, 297] width 146 height 19
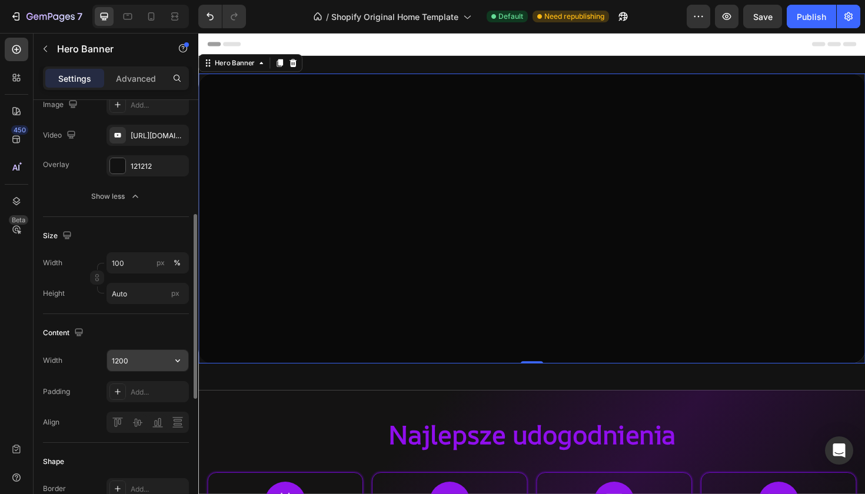
scroll to position [225, 0]
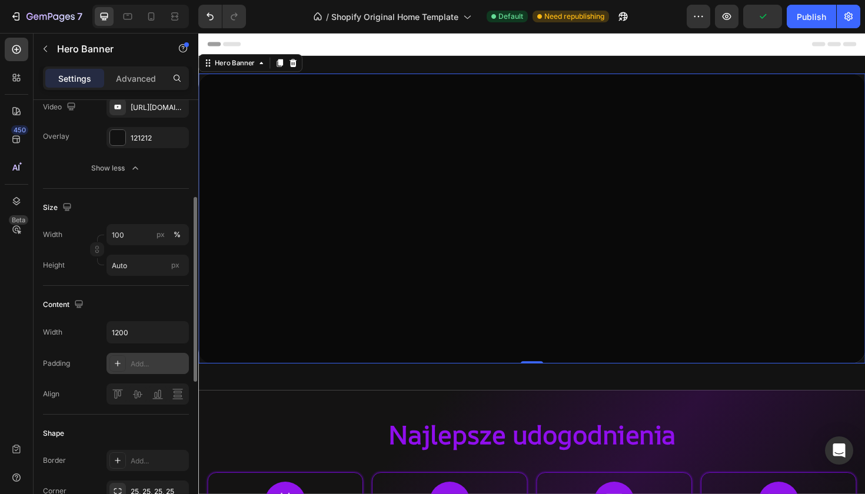
click at [119, 363] on icon at bounding box center [117, 363] width 9 height 9
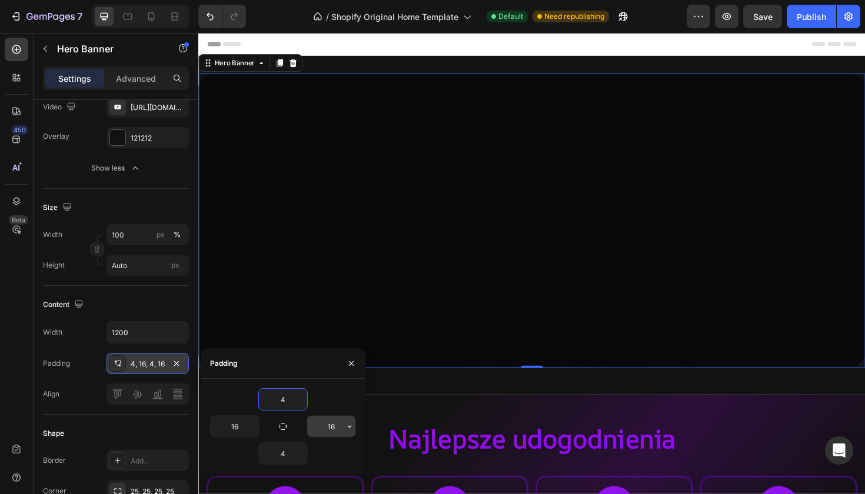
click at [326, 421] on input "16" at bounding box center [331, 426] width 48 height 21
click at [288, 426] on button "button" at bounding box center [283, 427] width 16 height 16
type input "4"
click at [164, 305] on div "Content" at bounding box center [116, 305] width 146 height 19
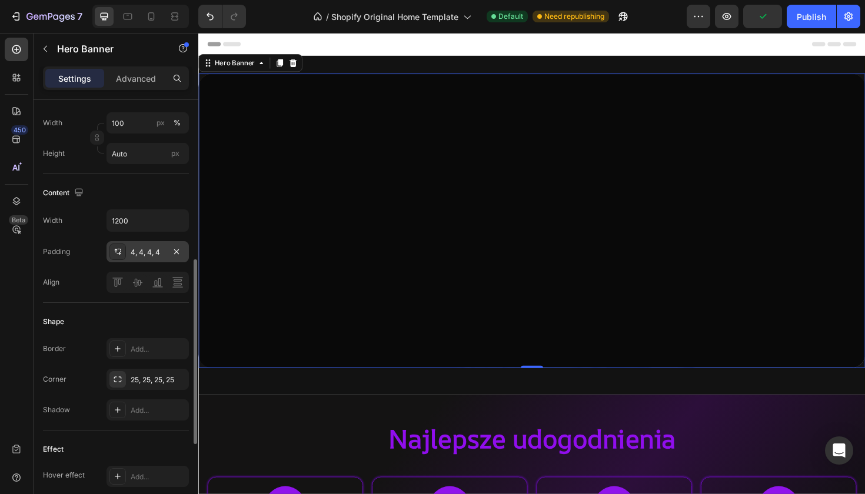
scroll to position [347, 0]
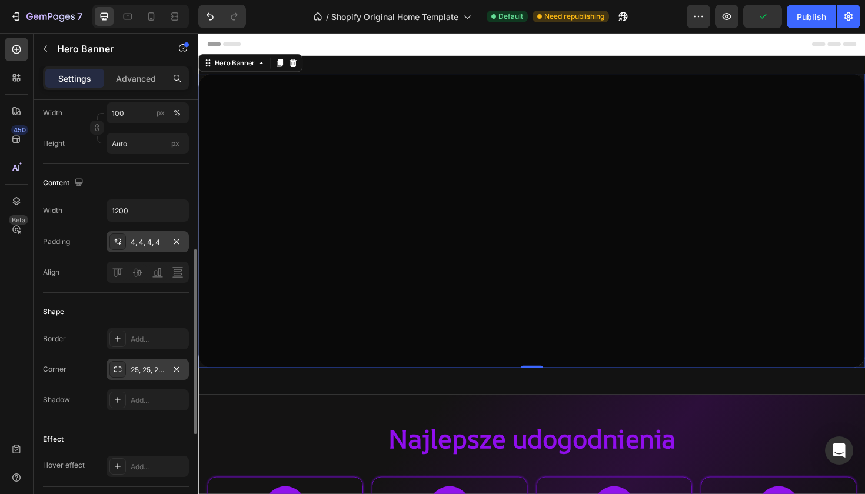
click at [152, 373] on div "25, 25, 25, 25" at bounding box center [148, 370] width 34 height 11
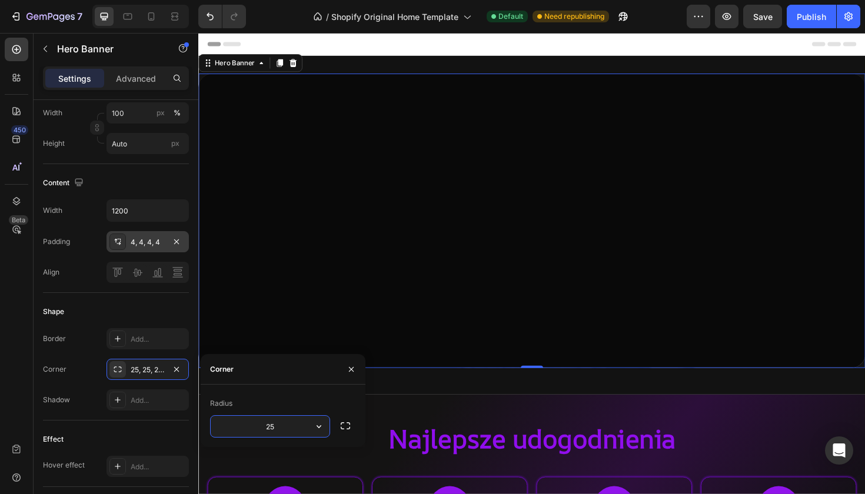
click at [301, 429] on input "25" at bounding box center [270, 426] width 119 height 21
type input "2"
type input "50"
click at [327, 400] on div "Radius" at bounding box center [283, 403] width 146 height 19
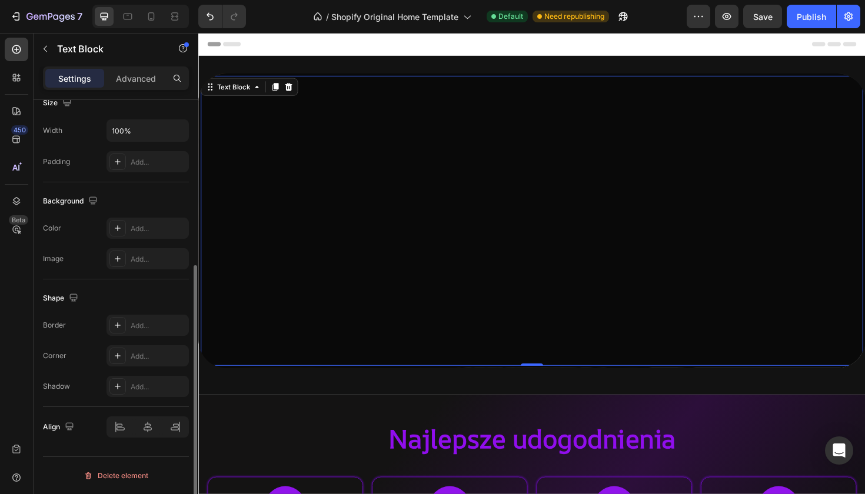
click at [315, 249] on p "Rich Text Editor. Editing area: main" at bounding box center [551, 257] width 699 height 17
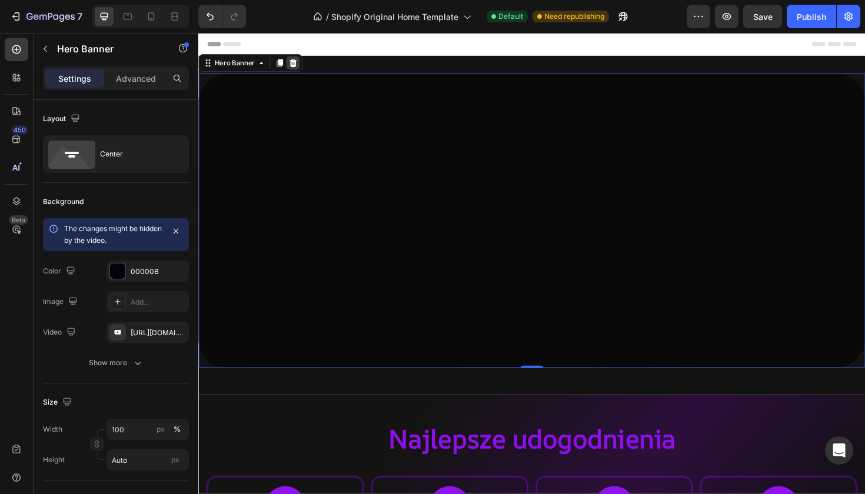
click at [300, 61] on icon at bounding box center [298, 64] width 9 height 9
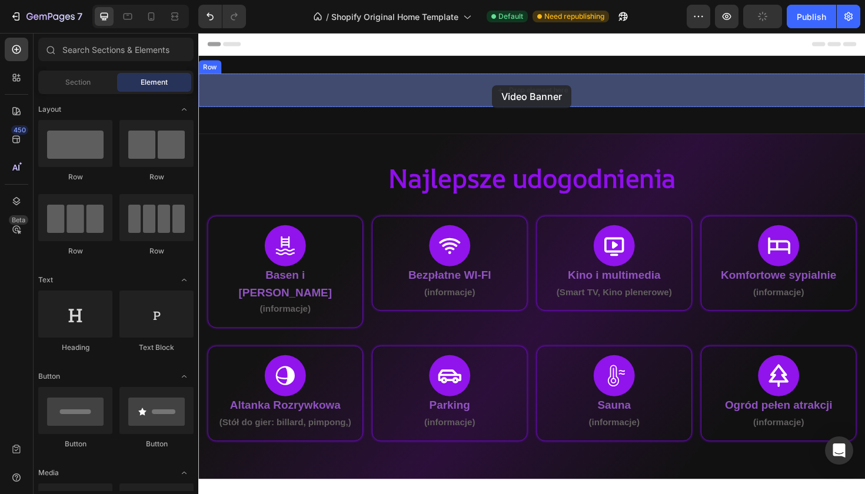
drag, startPoint x: 358, startPoint y: 426, endPoint x: 506, endPoint y: 84, distance: 372.8
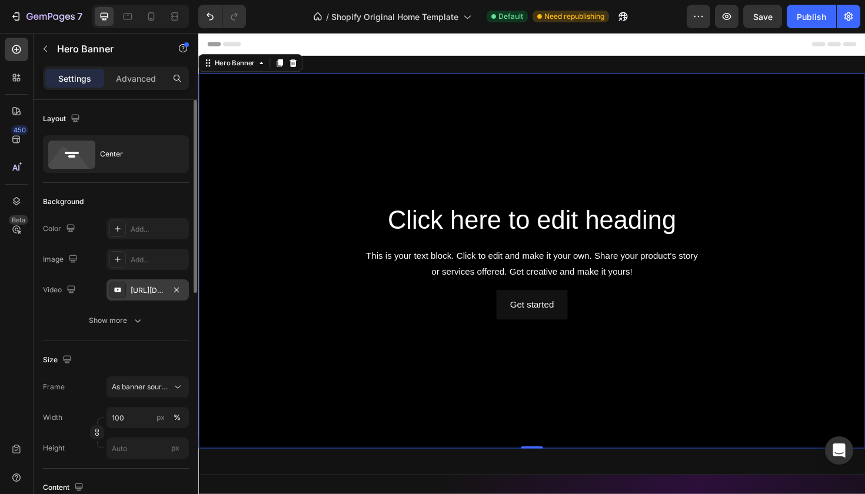
click at [159, 291] on div "[URL][DOMAIN_NAME]" at bounding box center [148, 290] width 34 height 11
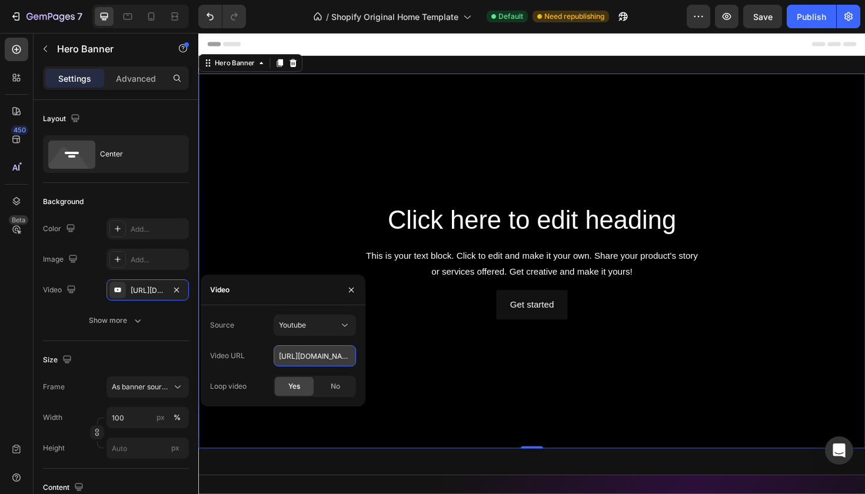
click at [323, 355] on input "[URL][DOMAIN_NAME]" at bounding box center [315, 356] width 82 height 21
paste input "[DOMAIN_NAME][URL]"
type input "[URL][DOMAIN_NAME]"
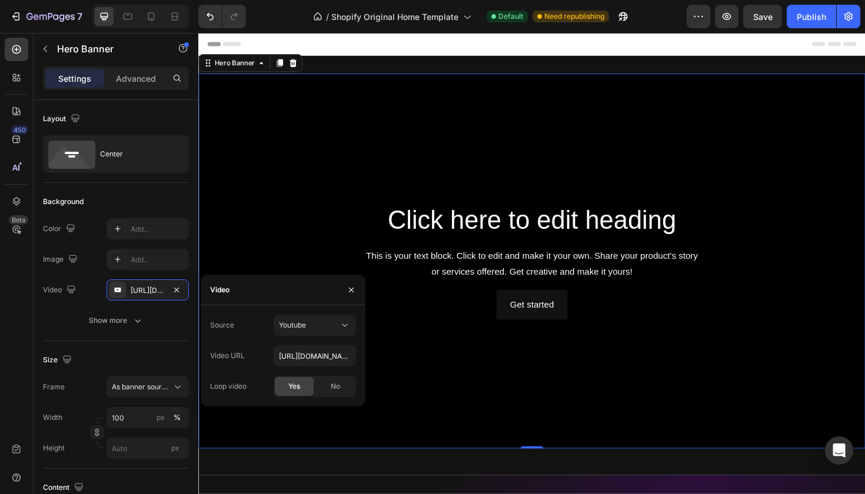
type input "Auto"
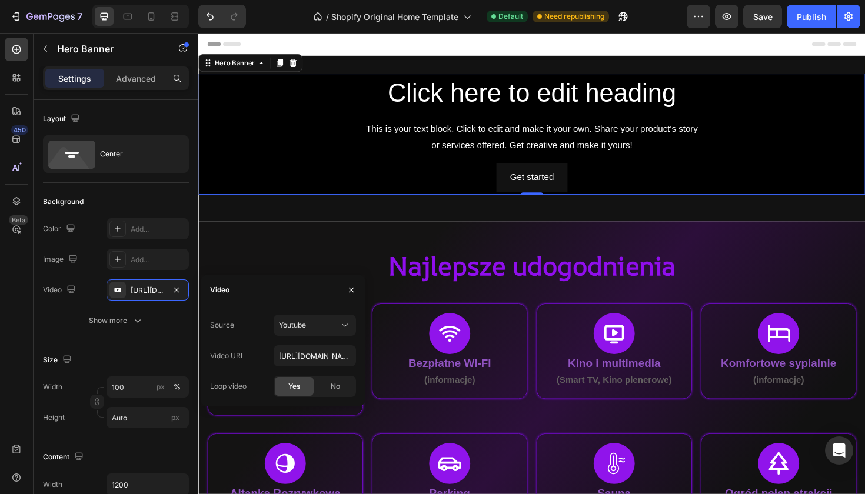
click at [329, 342] on div "Source Youtube Video URL [URL][DOMAIN_NAME] Loop video Yes No" at bounding box center [283, 356] width 146 height 82
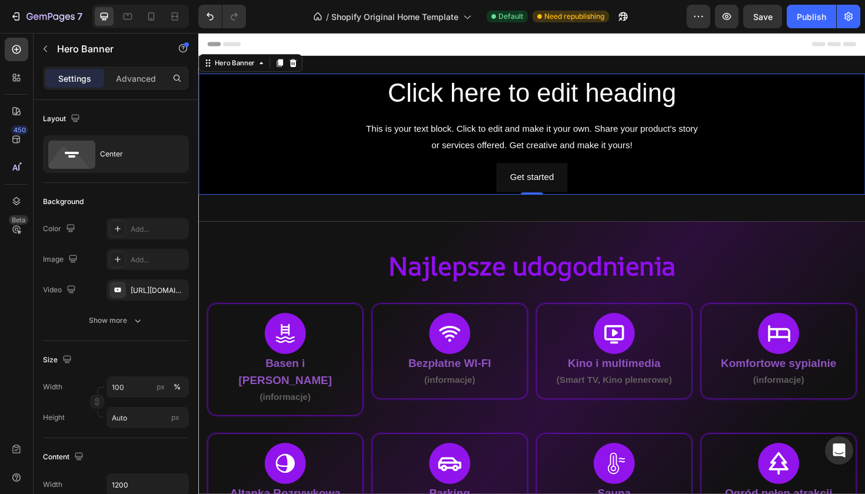
click at [205, 99] on div "Click here to edit heading Heading This is your text block. Click to edit and m…" at bounding box center [551, 140] width 706 height 128
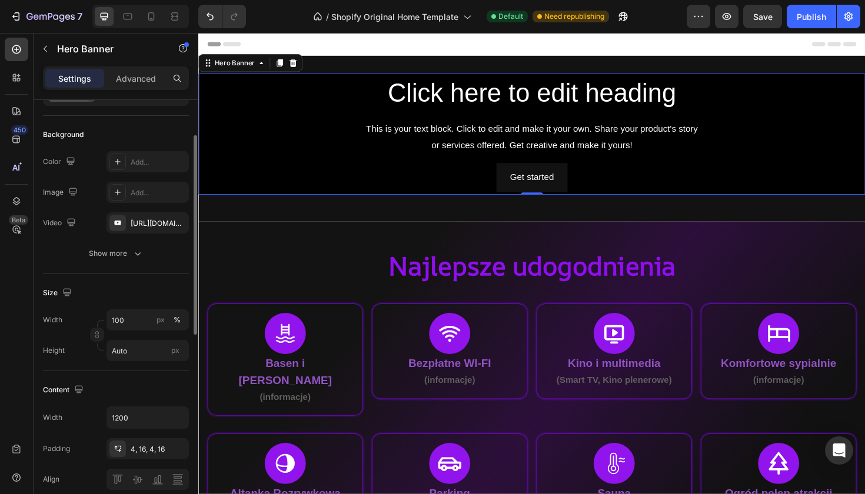
scroll to position [72, 0]
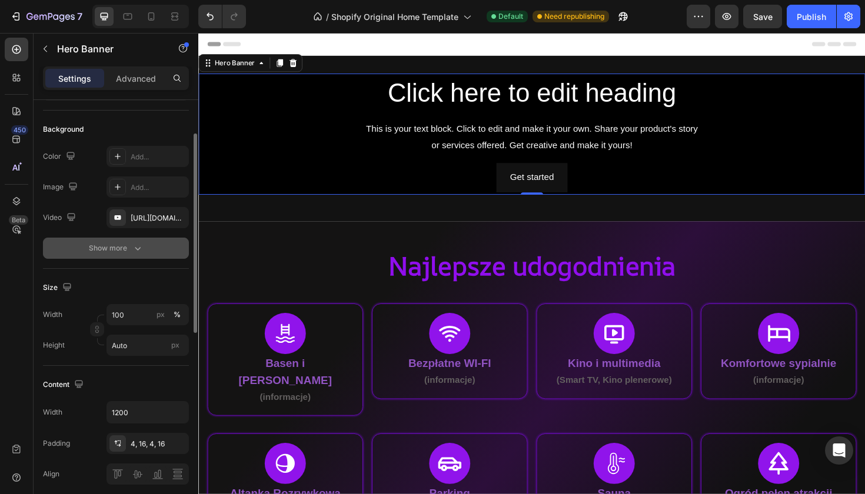
click at [137, 244] on icon "button" at bounding box center [138, 249] width 12 height 12
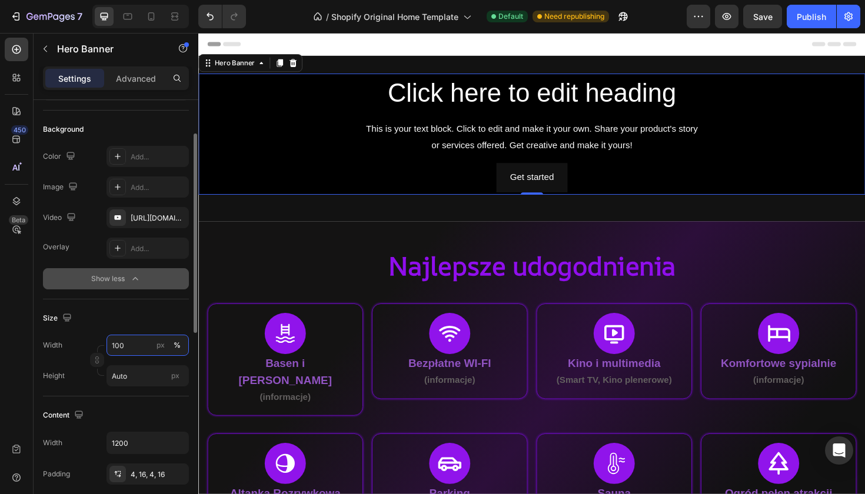
click at [148, 347] on input "100" at bounding box center [148, 345] width 82 height 21
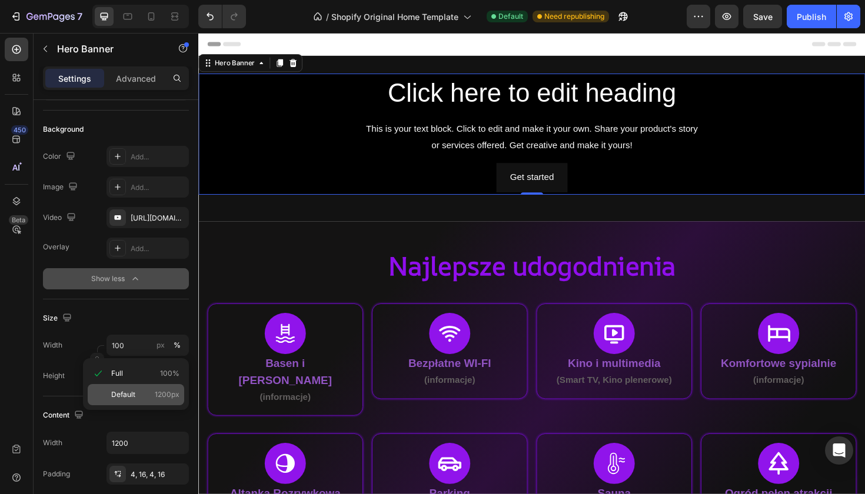
click at [135, 399] on p "Default 1200px" at bounding box center [145, 395] width 68 height 11
type input "1200"
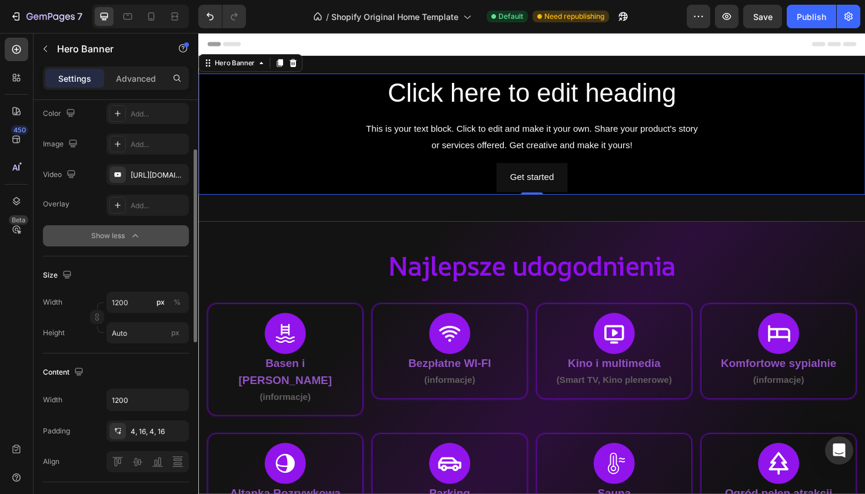
scroll to position [115, 0]
click at [139, 399] on input "1200" at bounding box center [147, 400] width 81 height 21
click at [182, 406] on button "button" at bounding box center [177, 400] width 21 height 21
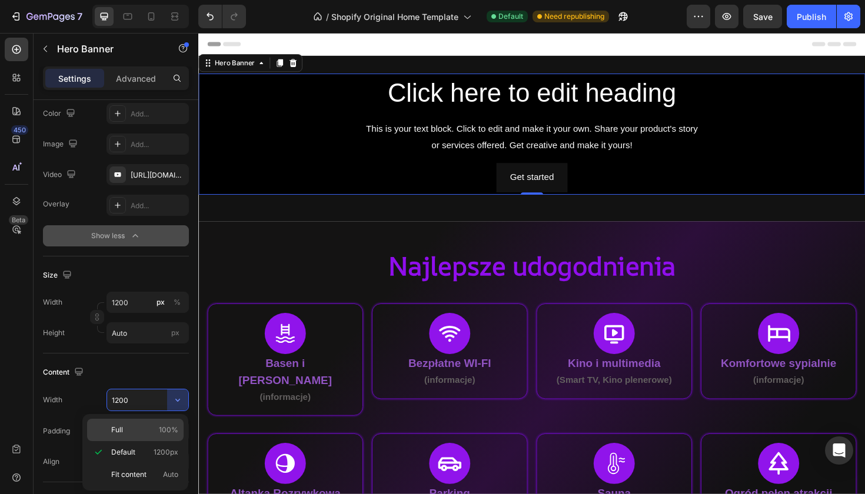
click at [169, 430] on span "100%" at bounding box center [168, 430] width 19 height 11
click at [158, 473] on p "Fit content Auto" at bounding box center [144, 475] width 67 height 11
type input "Auto"
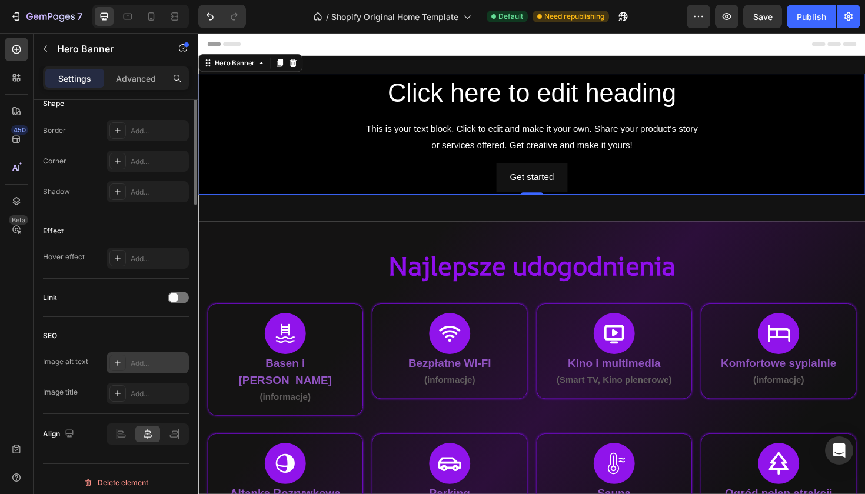
scroll to position [0, 0]
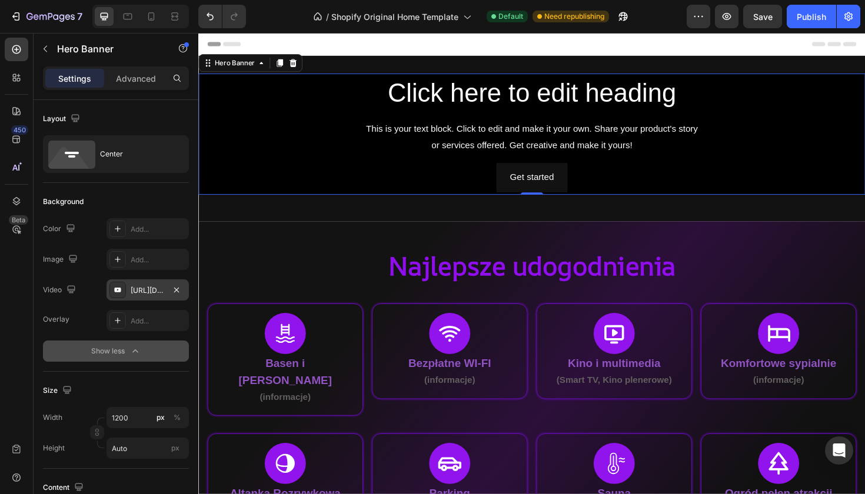
click at [135, 286] on div "[URL][DOMAIN_NAME]" at bounding box center [148, 290] width 34 height 11
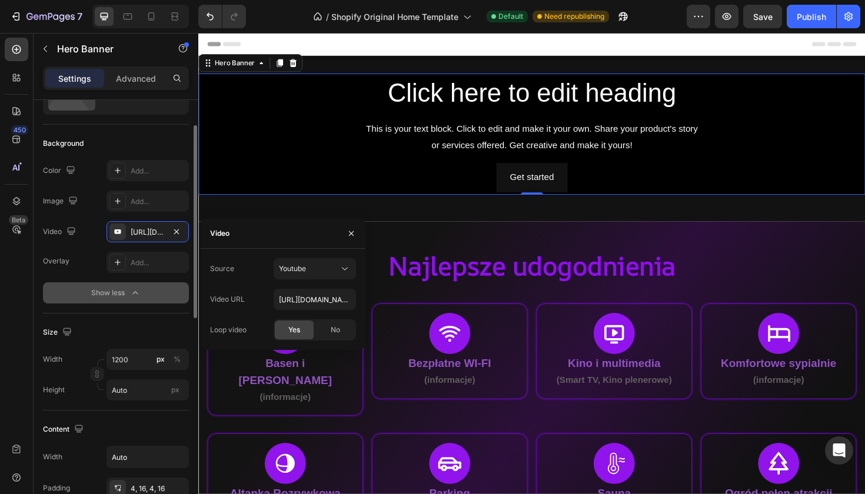
scroll to position [59, 0]
click at [135, 394] on input "Auto" at bounding box center [148, 389] width 82 height 21
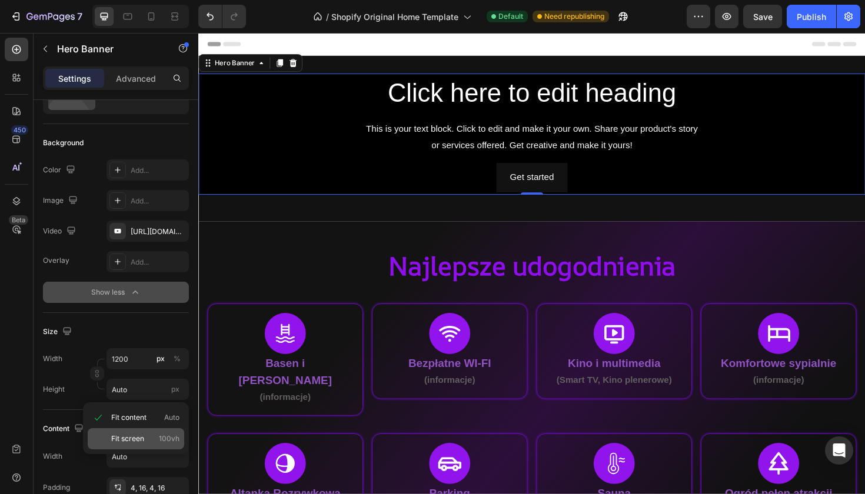
click at [148, 437] on p "Fit screen 100vh" at bounding box center [145, 439] width 68 height 11
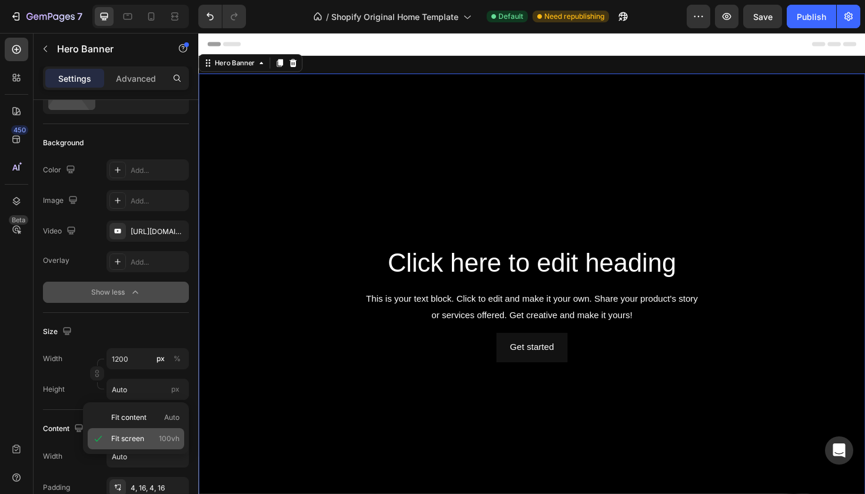
type input "100 vh"
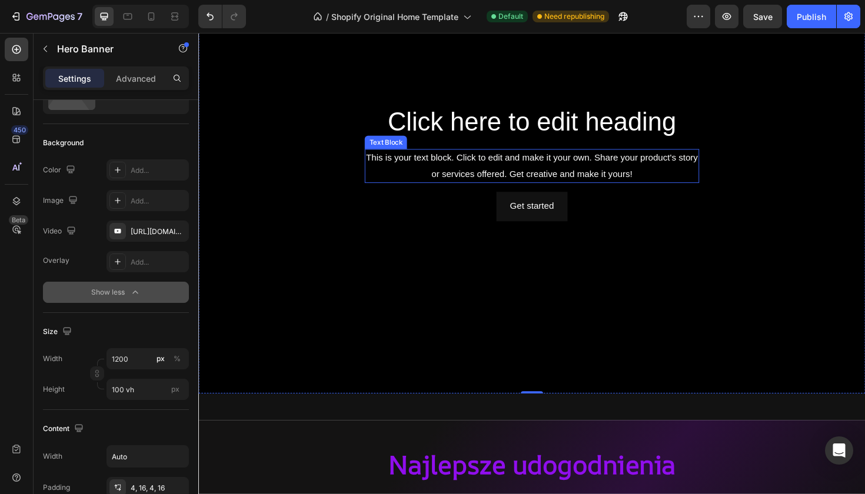
scroll to position [155, 0]
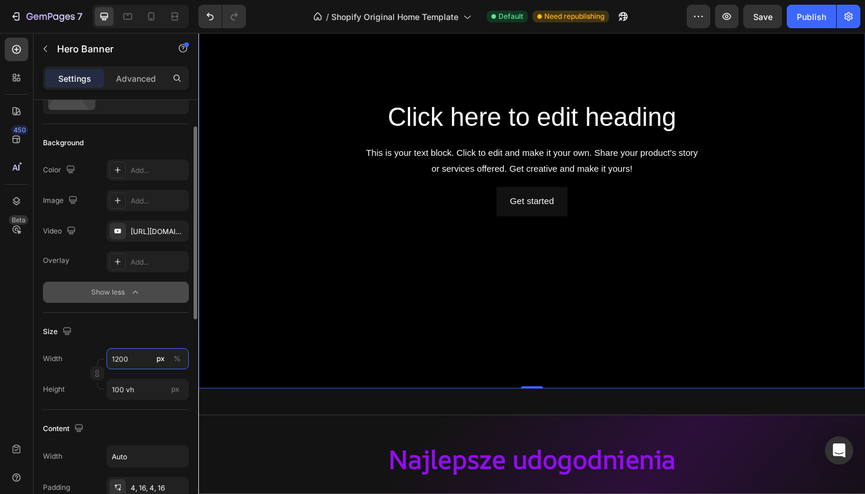
click at [136, 363] on input "1200" at bounding box center [148, 358] width 82 height 21
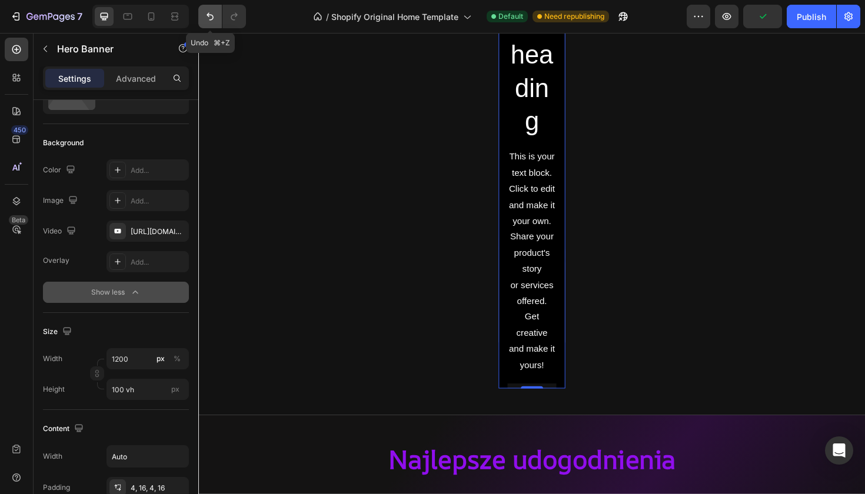
click at [207, 19] on icon "Undo/Redo" at bounding box center [210, 17] width 12 height 12
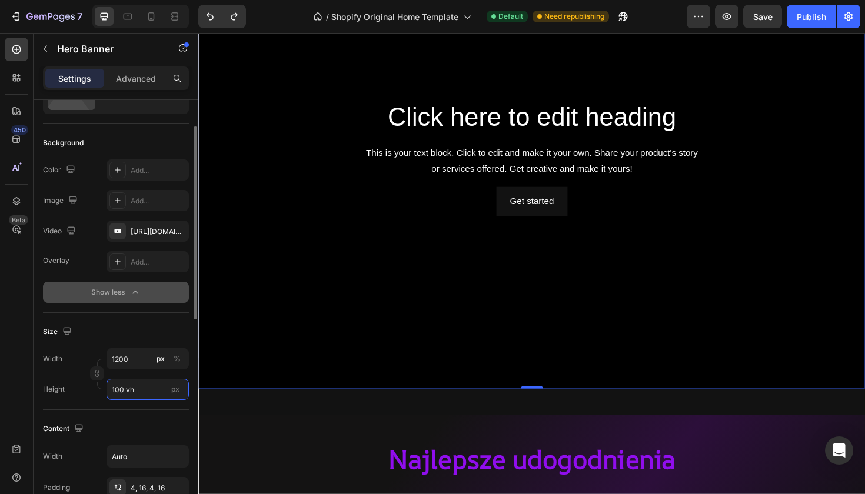
click at [122, 390] on input "100 vh" at bounding box center [148, 389] width 82 height 21
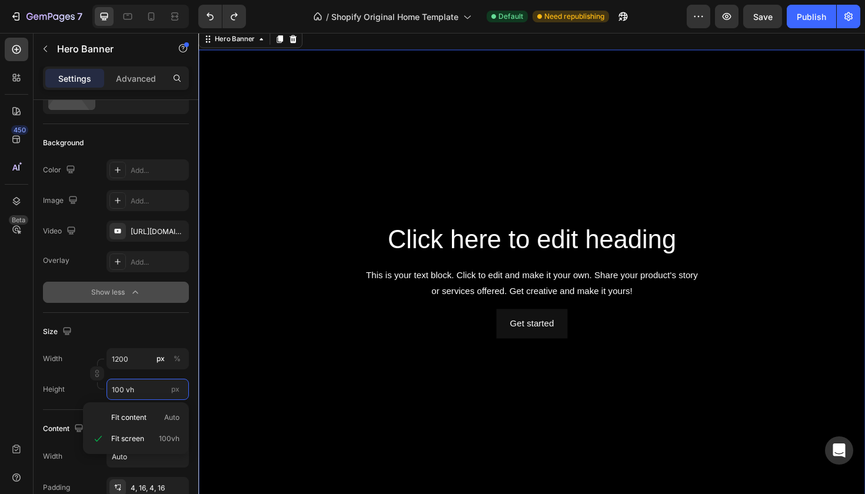
scroll to position [24, 0]
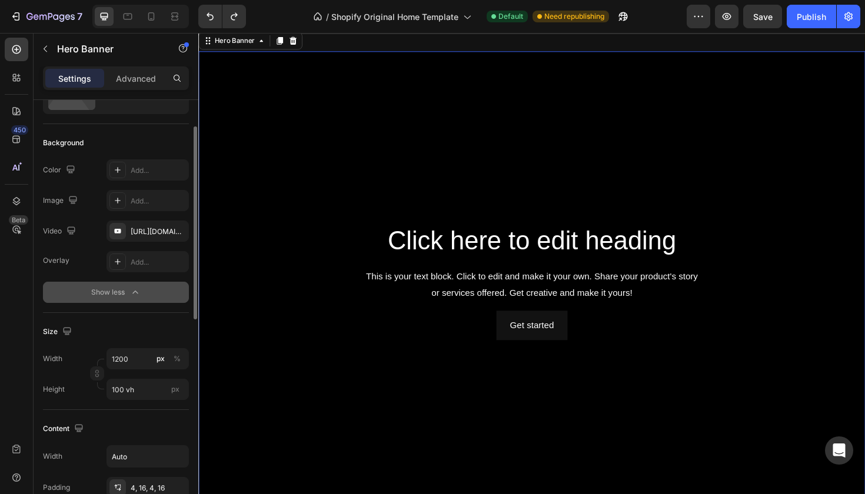
click at [151, 316] on div "Size Width 1200 px % Height 100 vh px" at bounding box center [116, 361] width 146 height 97
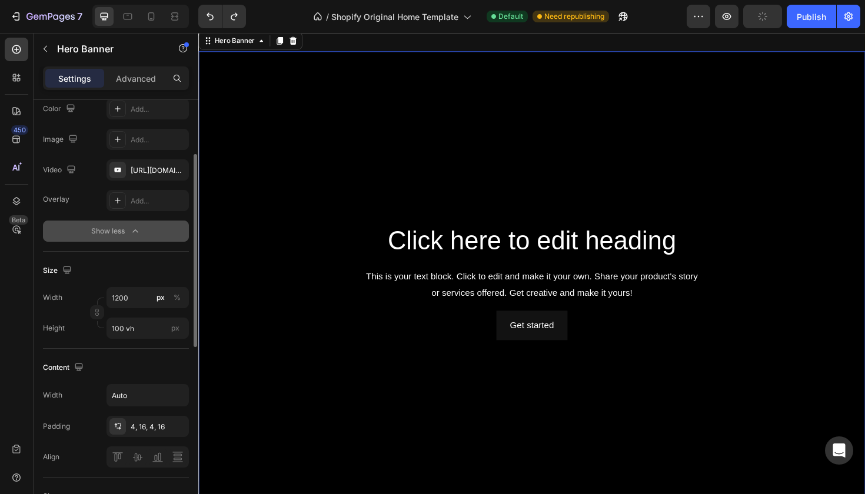
scroll to position [121, 0]
click at [155, 421] on div "4, 16, 4, 16" at bounding box center [148, 426] width 34 height 11
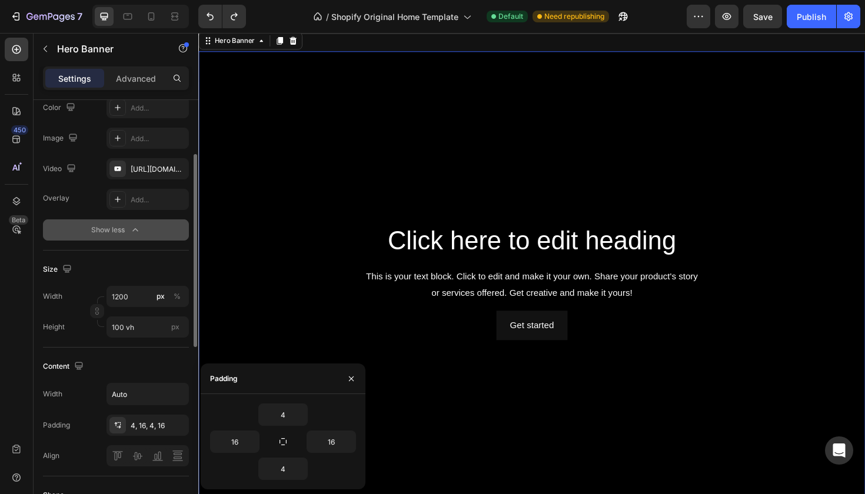
click at [165, 370] on div "Content" at bounding box center [116, 366] width 146 height 19
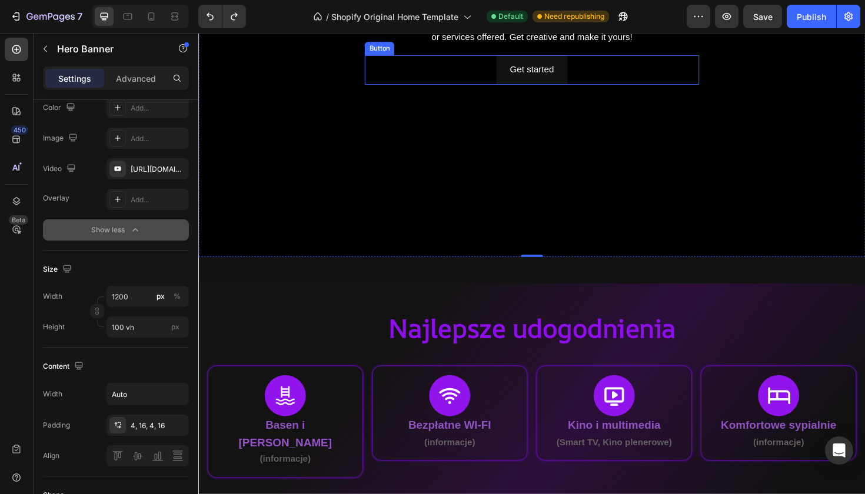
scroll to position [344, 0]
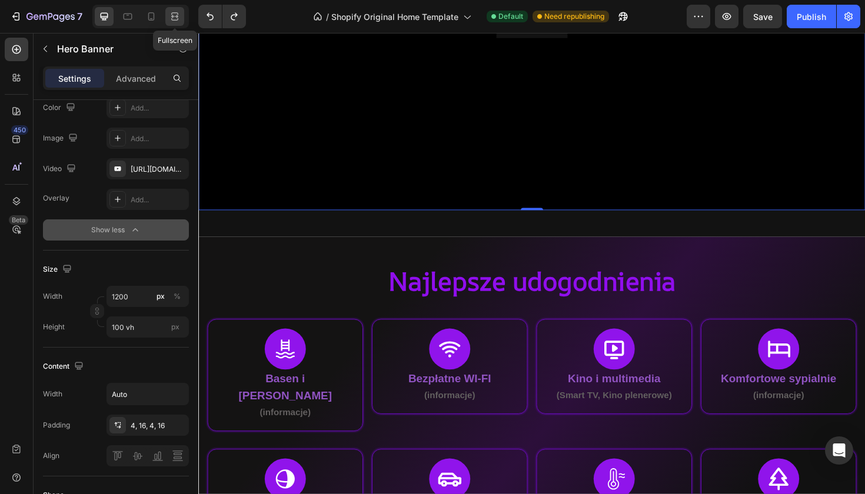
click at [175, 16] on icon at bounding box center [177, 16] width 4 height 3
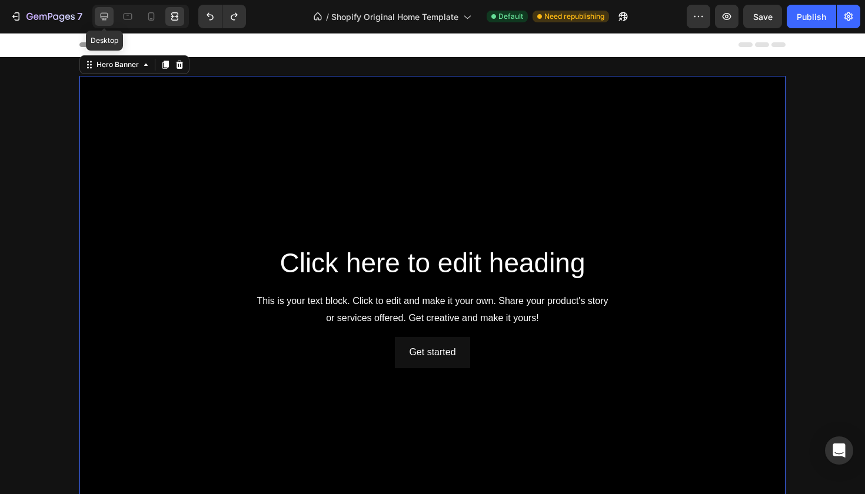
click at [108, 12] on icon at bounding box center [104, 17] width 12 height 12
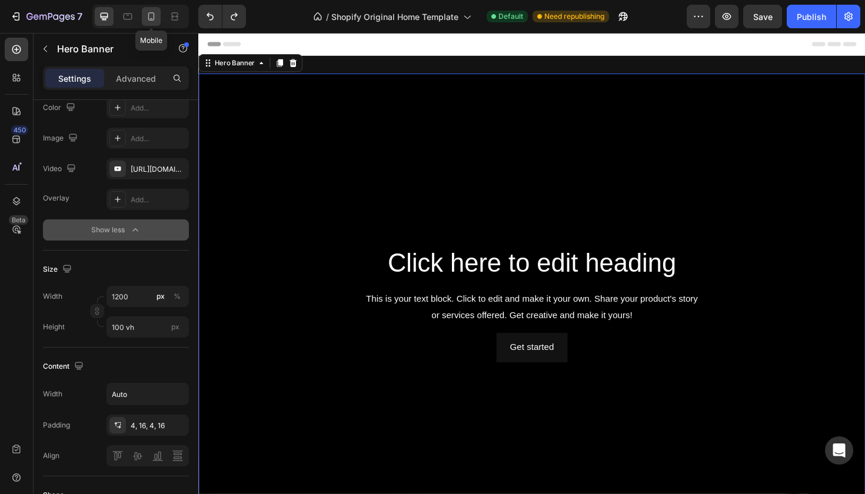
click at [155, 20] on icon at bounding box center [151, 17] width 12 height 12
type input "100"
type input "100%"
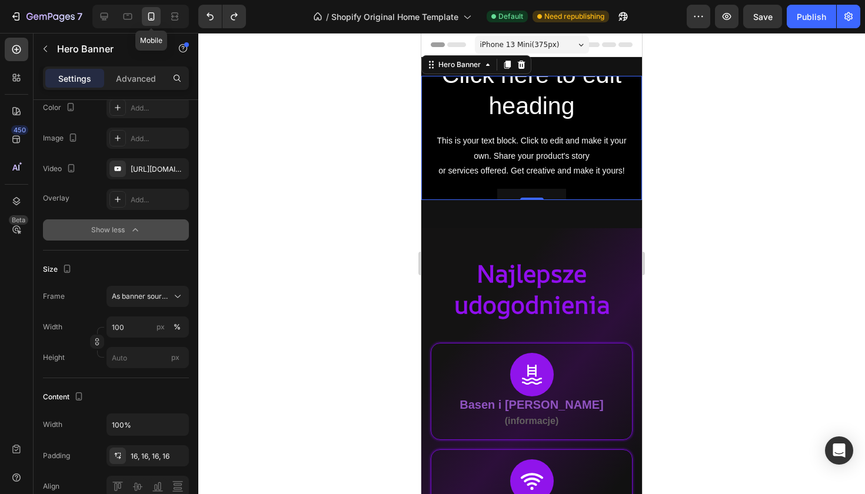
scroll to position [2, 0]
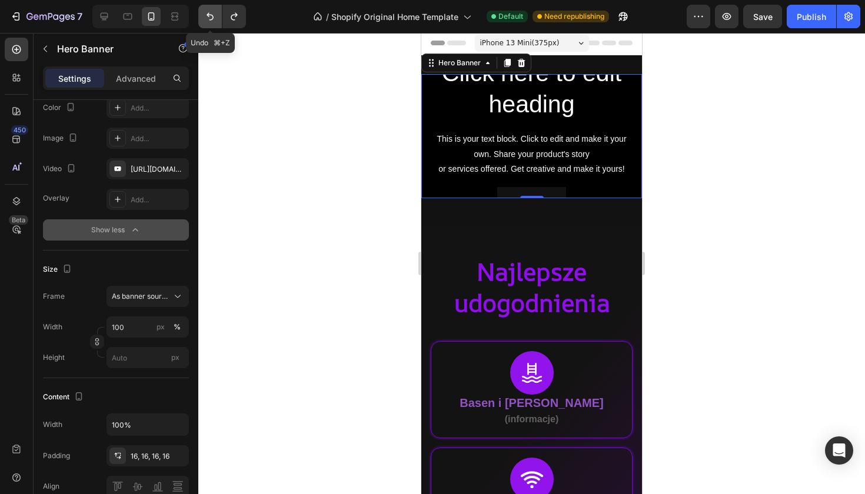
click at [206, 17] on icon "Undo/Redo" at bounding box center [210, 17] width 12 height 12
click at [148, 169] on div "[URL][DOMAIN_NAME]" at bounding box center [148, 169] width 34 height 11
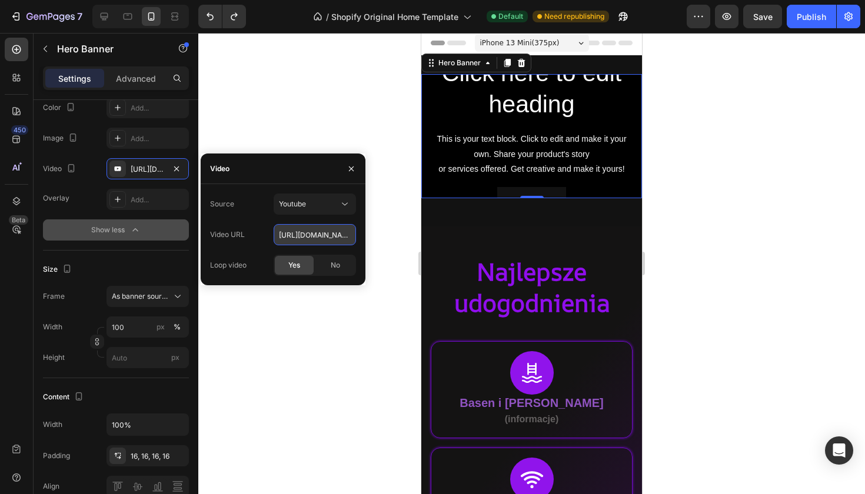
click at [313, 237] on input "[URL][DOMAIN_NAME]" at bounding box center [315, 234] width 82 height 21
paste input "QpVhadT6KZ8"
type input "[URL][DOMAIN_NAME]"
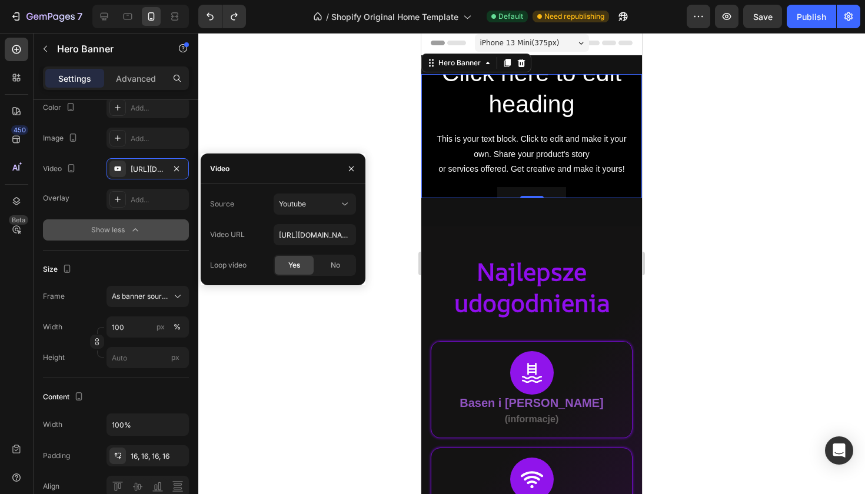
click at [361, 234] on div "Source Youtube Video URL [URL][DOMAIN_NAME] Loop video Yes No" at bounding box center [283, 235] width 165 height 82
type input "Auto"
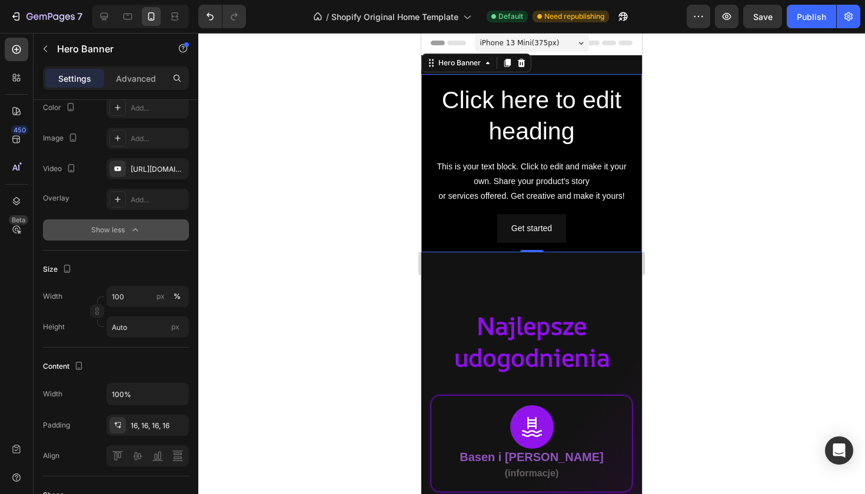
click at [379, 118] on div at bounding box center [531, 264] width 667 height 462
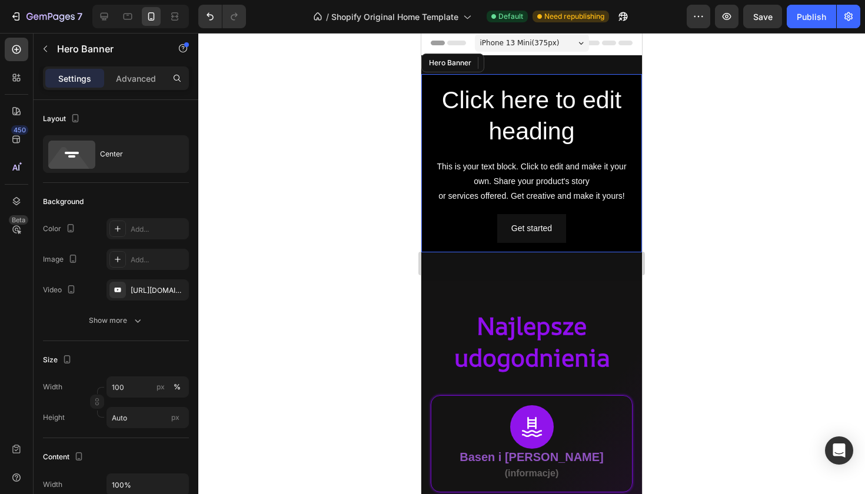
click at [427, 115] on div "Click here to edit heading Heading This is your text block. Click to edit and m…" at bounding box center [531, 163] width 221 height 178
click at [131, 413] on input "Auto" at bounding box center [148, 417] width 82 height 21
click at [139, 472] on span "Fit screen" at bounding box center [127, 467] width 33 height 11
type input "100 vh"
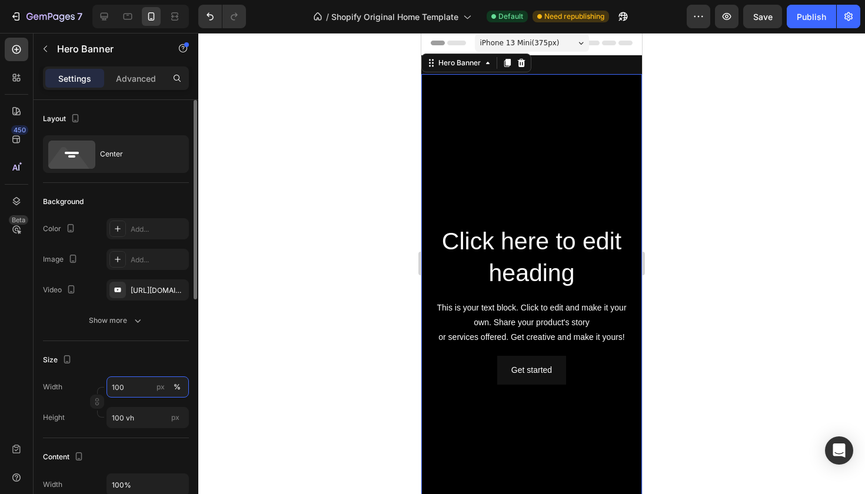
click at [132, 393] on input "100" at bounding box center [148, 387] width 82 height 21
click at [139, 429] on div "Default 100%" at bounding box center [136, 436] width 97 height 21
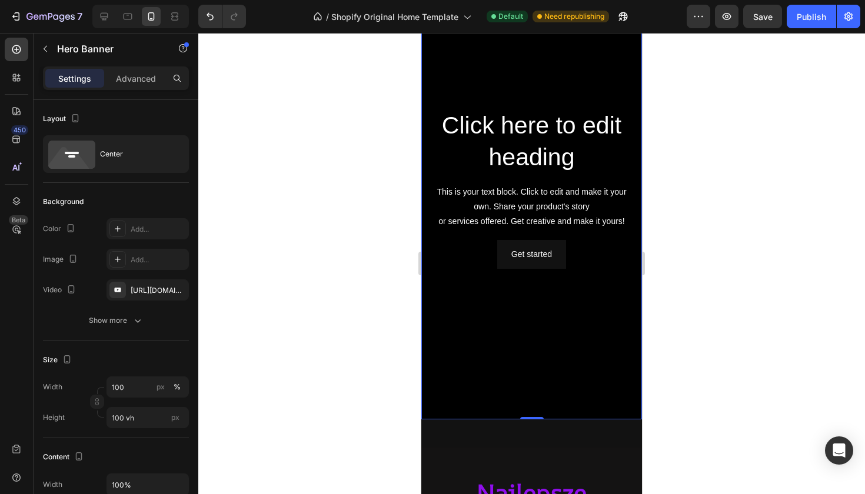
scroll to position [113, 0]
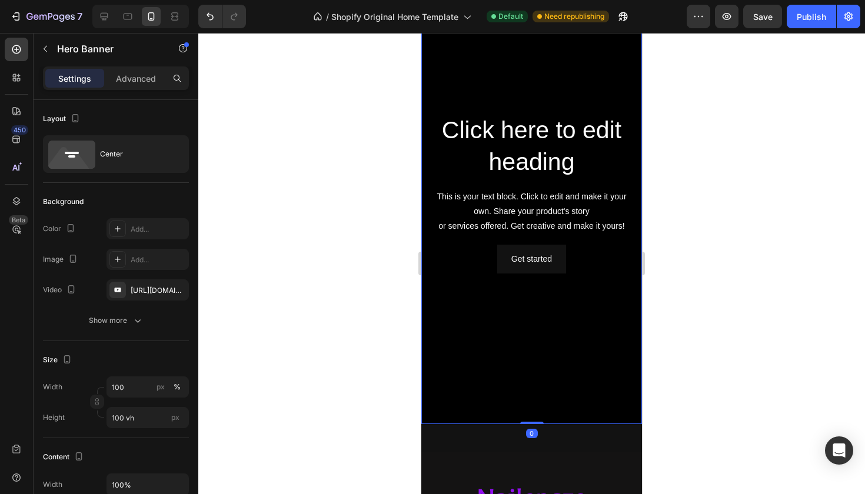
drag, startPoint x: 533, startPoint y: 424, endPoint x: 544, endPoint y: 323, distance: 101.2
click at [544, 323] on div "Click here to edit heading Heading This is your text block. Click to edit and m…" at bounding box center [531, 194] width 221 height 462
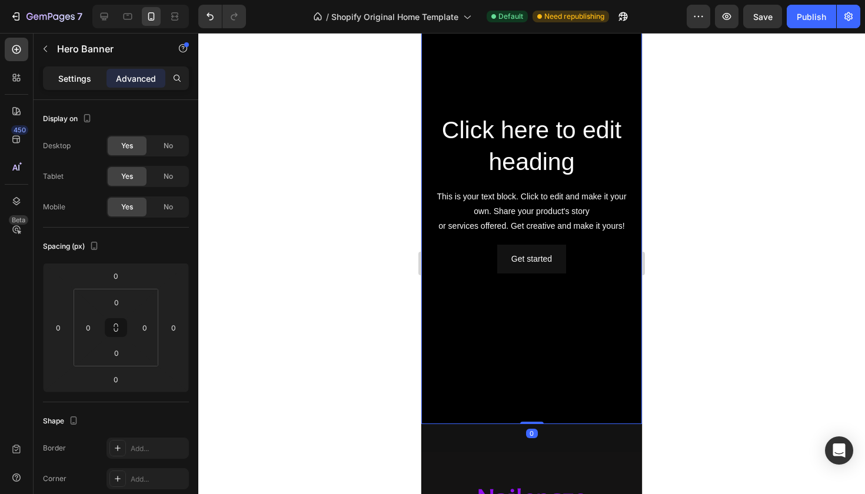
click at [74, 74] on p "Settings" at bounding box center [74, 78] width 33 height 12
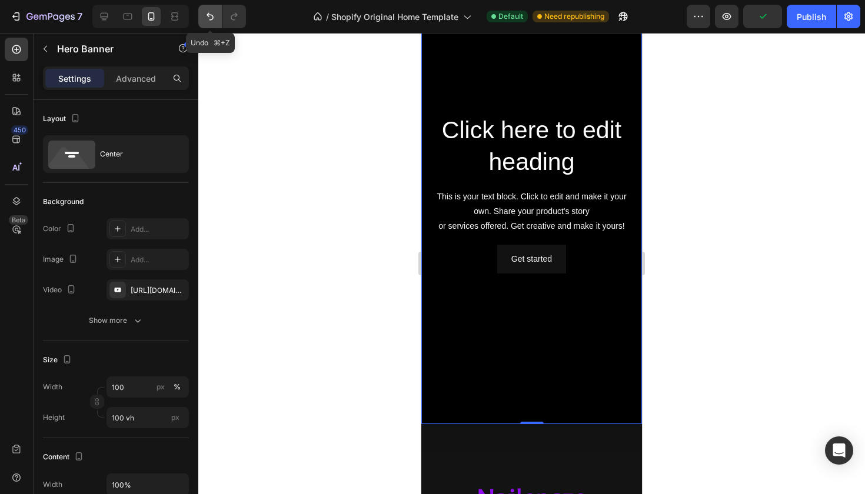
click at [215, 20] on icon "Undo/Redo" at bounding box center [210, 17] width 12 height 12
click at [125, 419] on input "100 vh" at bounding box center [148, 417] width 82 height 21
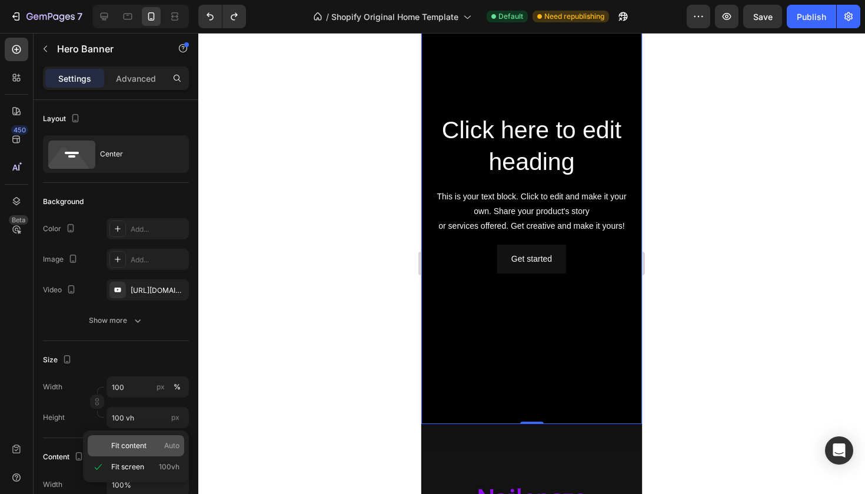
click at [135, 447] on span "Fit content" at bounding box center [128, 446] width 35 height 11
type input "Auto"
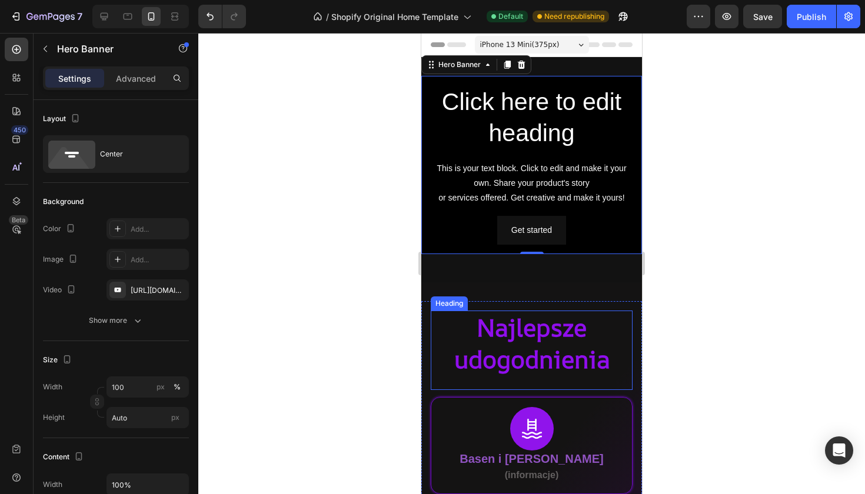
scroll to position [0, 0]
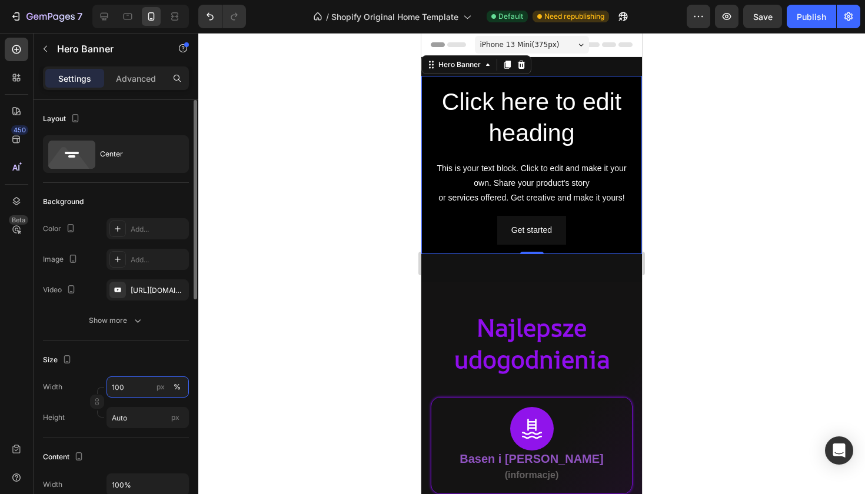
click at [135, 380] on input "100" at bounding box center [148, 387] width 82 height 21
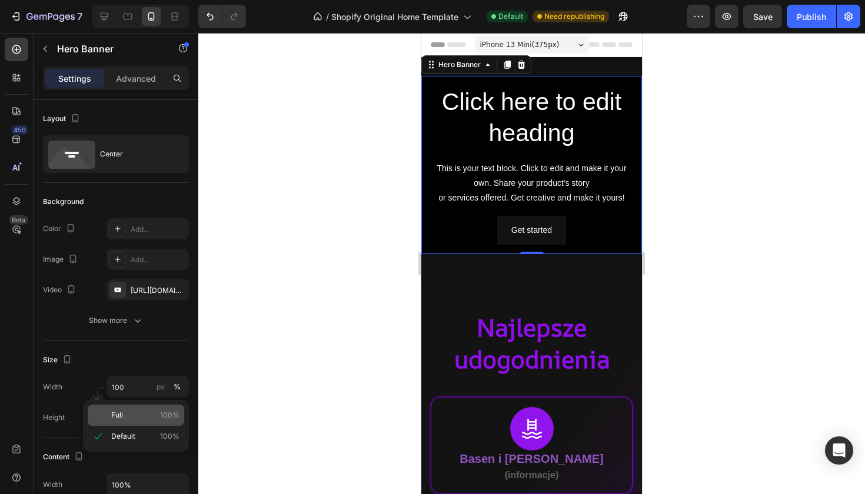
click at [141, 410] on p "Full 100%" at bounding box center [145, 415] width 68 height 11
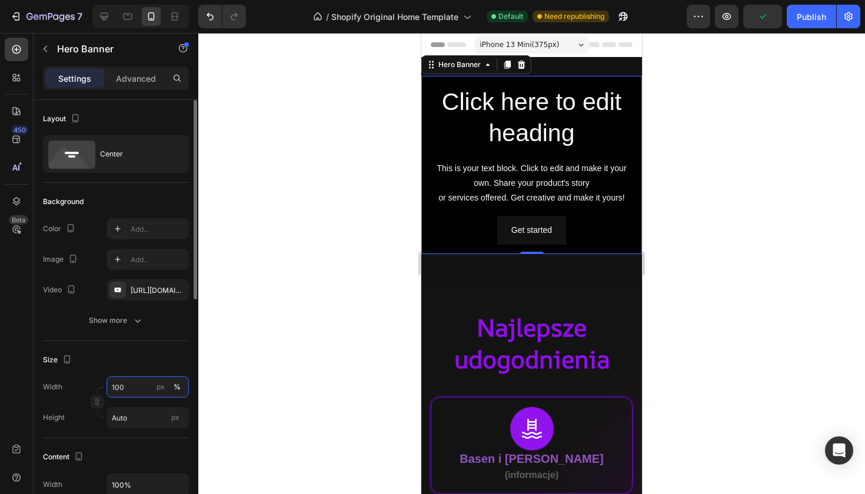
click at [146, 389] on input "100" at bounding box center [148, 387] width 82 height 21
type input "1000"
click at [174, 367] on div "Size" at bounding box center [116, 360] width 146 height 19
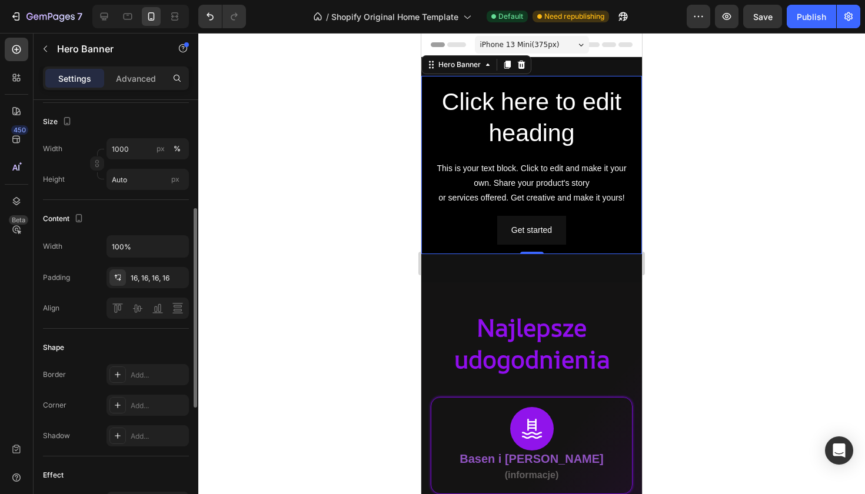
scroll to position [240, 0]
click at [149, 86] on div "Advanced" at bounding box center [136, 78] width 59 height 19
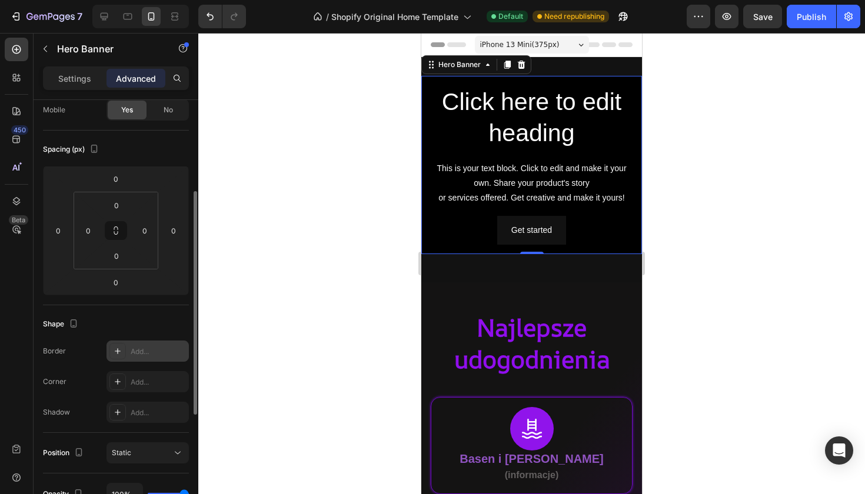
scroll to position [39, 0]
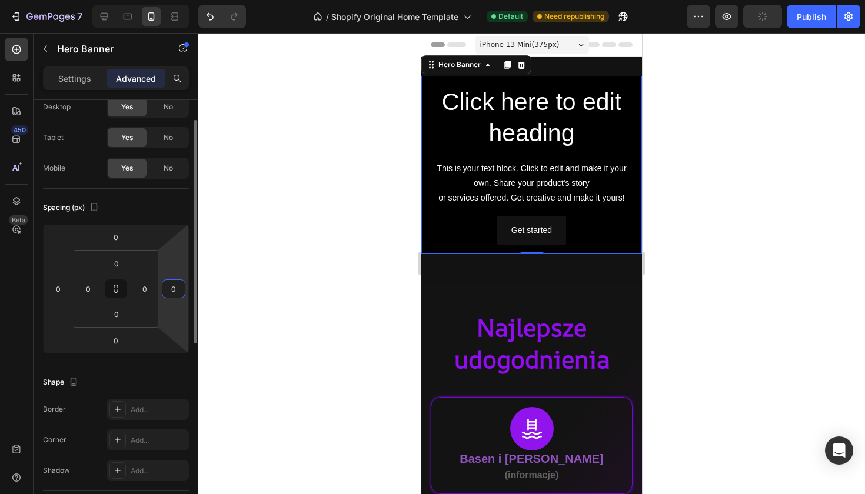
click at [165, 296] on input "0" at bounding box center [174, 289] width 18 height 18
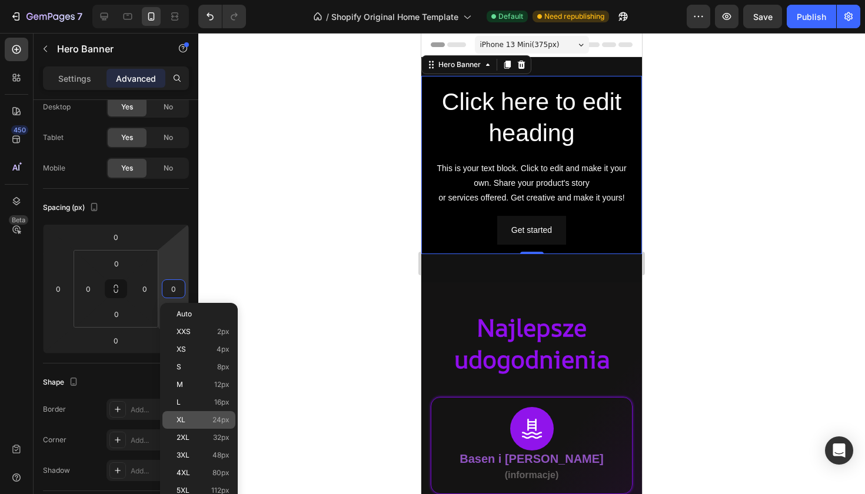
click at [205, 426] on div "XL 24px" at bounding box center [198, 420] width 73 height 18
type input "24"
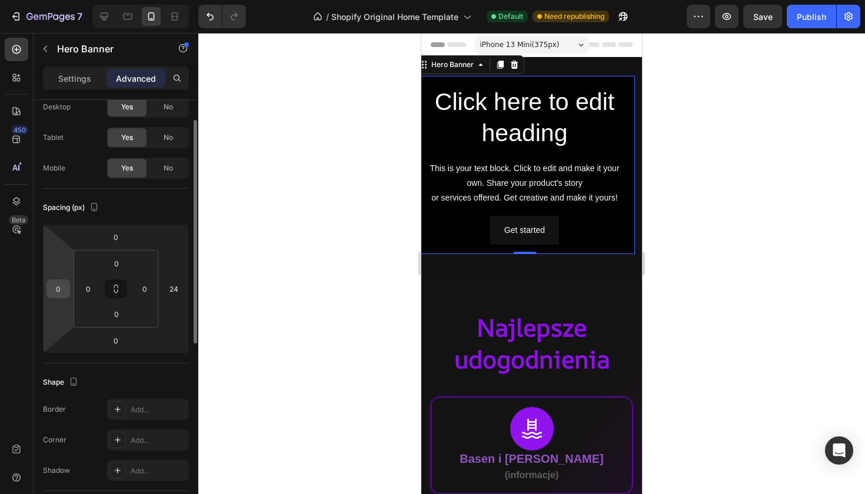
click at [59, 287] on input "0" at bounding box center [58, 289] width 18 height 18
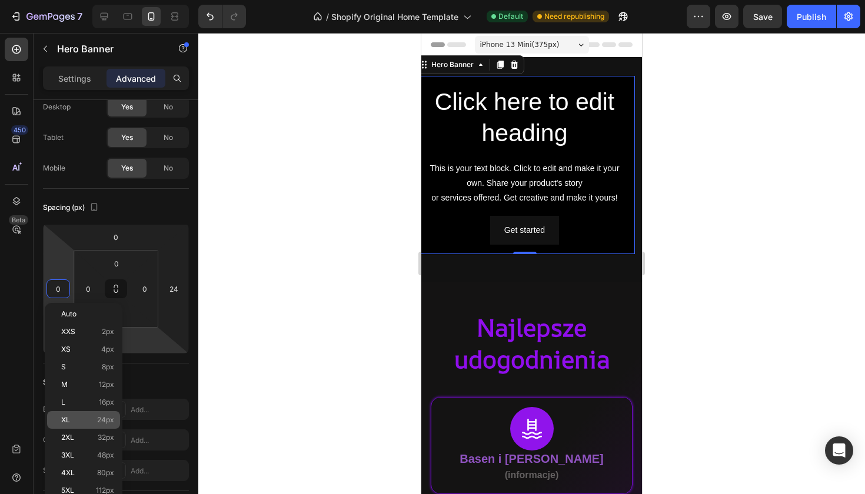
click at [113, 414] on div "XL 24px" at bounding box center [83, 420] width 73 height 18
type input "24"
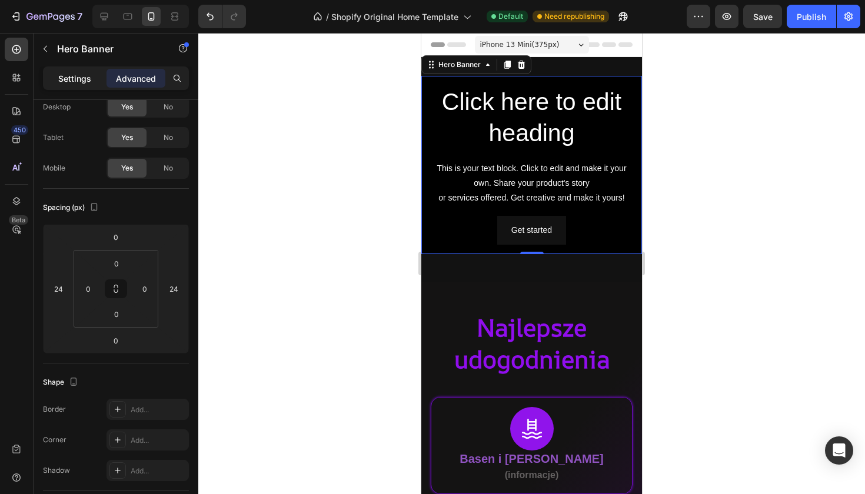
click at [75, 80] on p "Settings" at bounding box center [74, 78] width 33 height 12
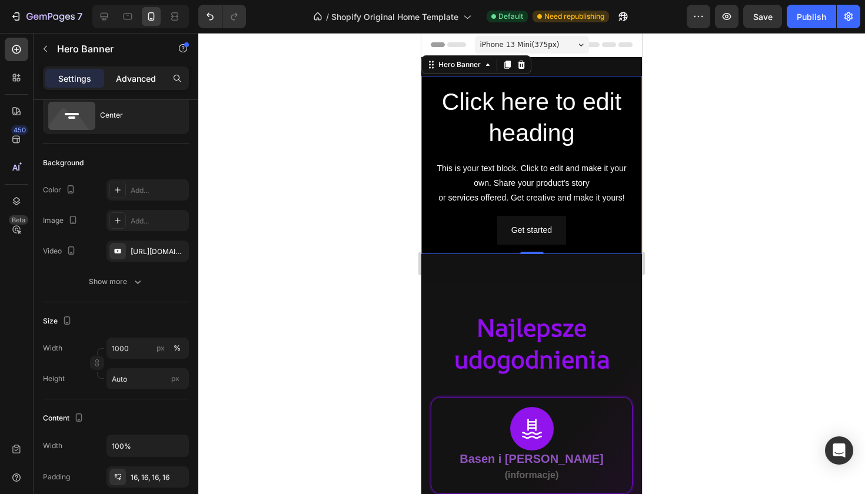
click at [141, 71] on div "Advanced" at bounding box center [136, 78] width 59 height 19
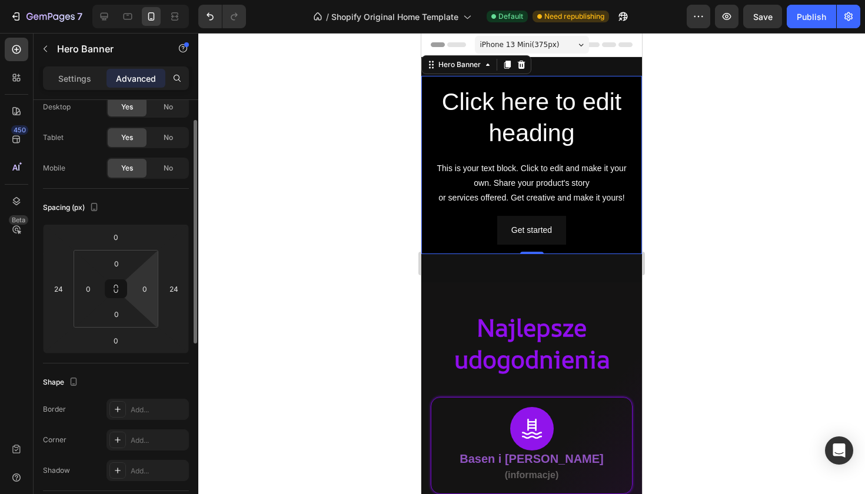
click at [142, 0] on html "7 / Shopify Original Home Template Default Need republishing Preview Save Publi…" at bounding box center [432, 0] width 865 height 0
click at [145, 288] on input "0" at bounding box center [145, 289] width 18 height 18
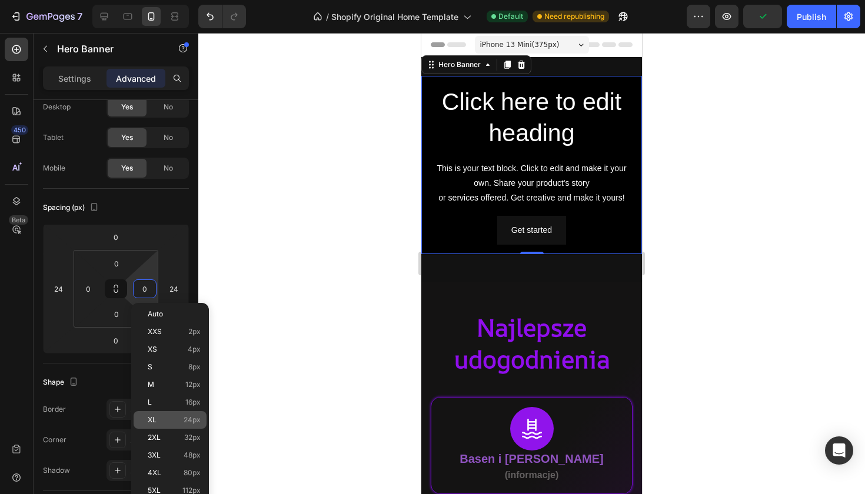
click at [184, 423] on span "24px" at bounding box center [192, 420] width 17 height 8
type input "24"
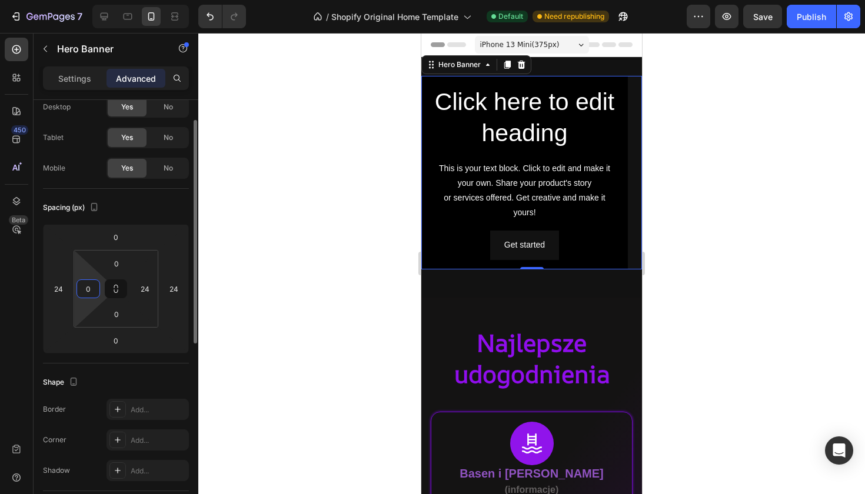
click at [90, 289] on input "0" at bounding box center [88, 289] width 18 height 18
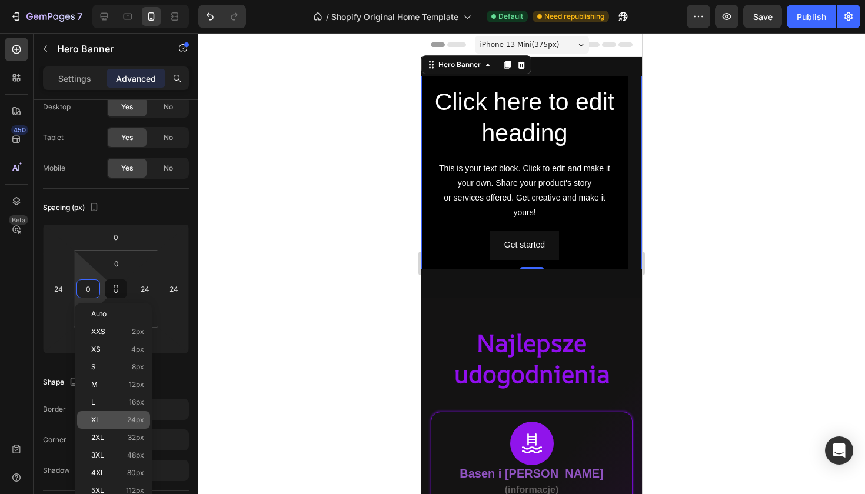
click at [135, 420] on span "24px" at bounding box center [135, 420] width 17 height 8
type input "24"
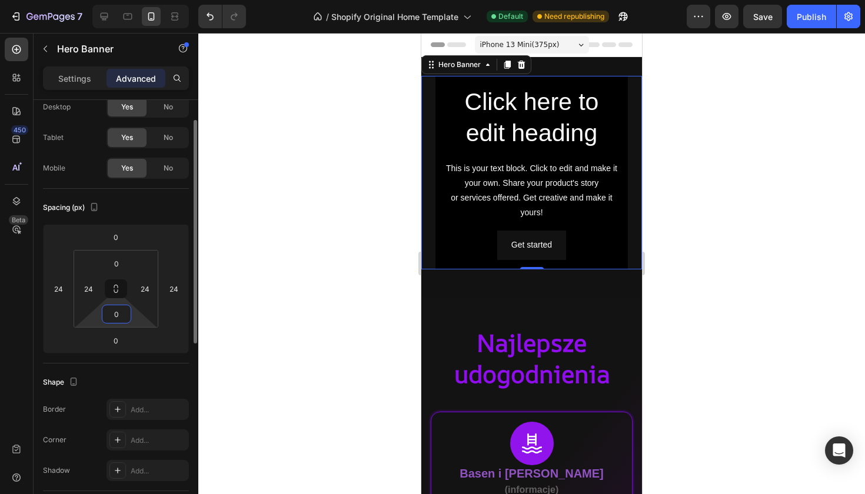
click at [119, 317] on input "0" at bounding box center [117, 315] width 24 height 18
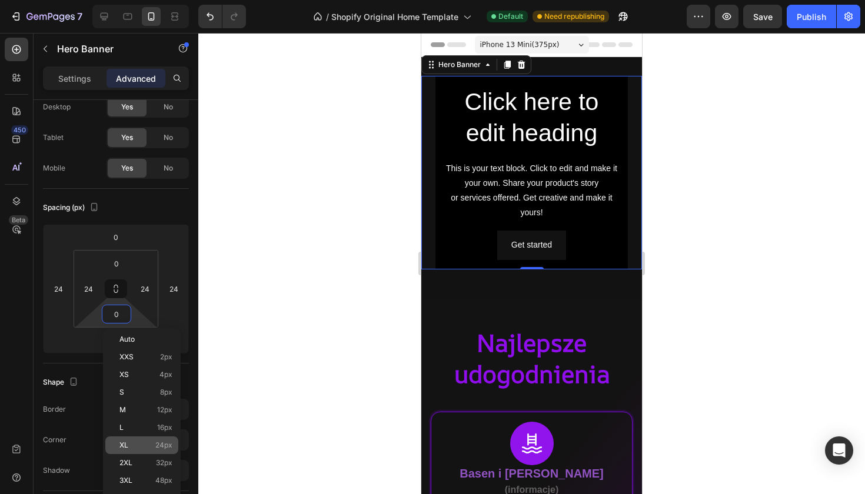
click at [149, 442] on p "XL 24px" at bounding box center [145, 445] width 53 height 8
type input "24"
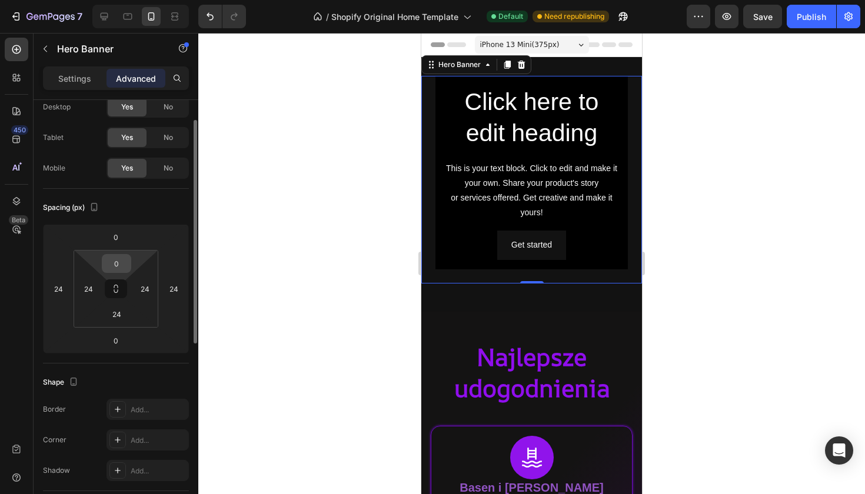
click at [123, 267] on input "0" at bounding box center [117, 264] width 24 height 18
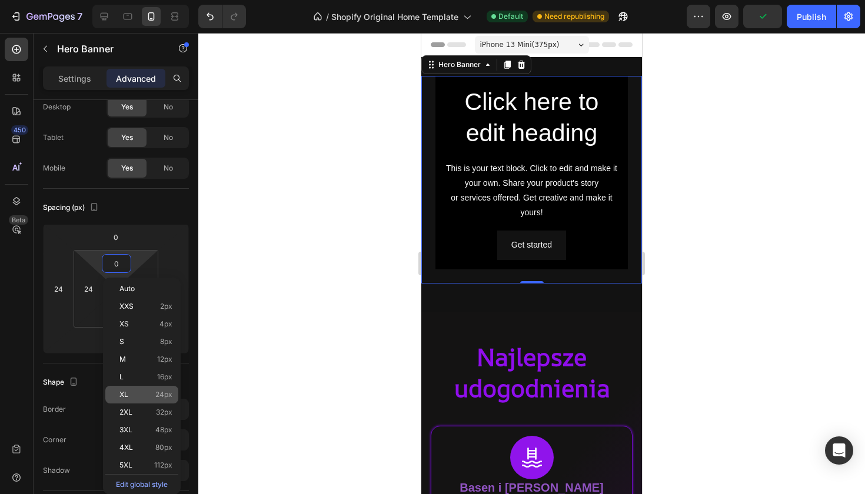
click at [168, 401] on div "XL 24px" at bounding box center [141, 395] width 73 height 18
type input "24"
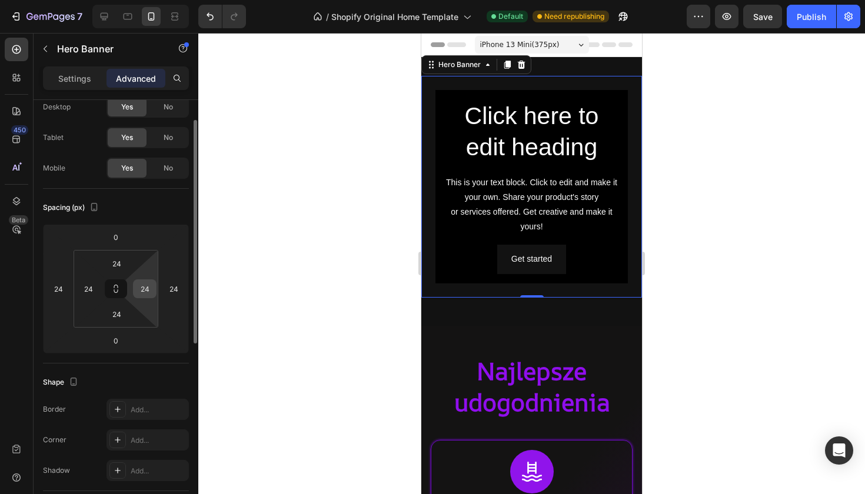
click at [150, 298] on div "24" at bounding box center [145, 289] width 24 height 19
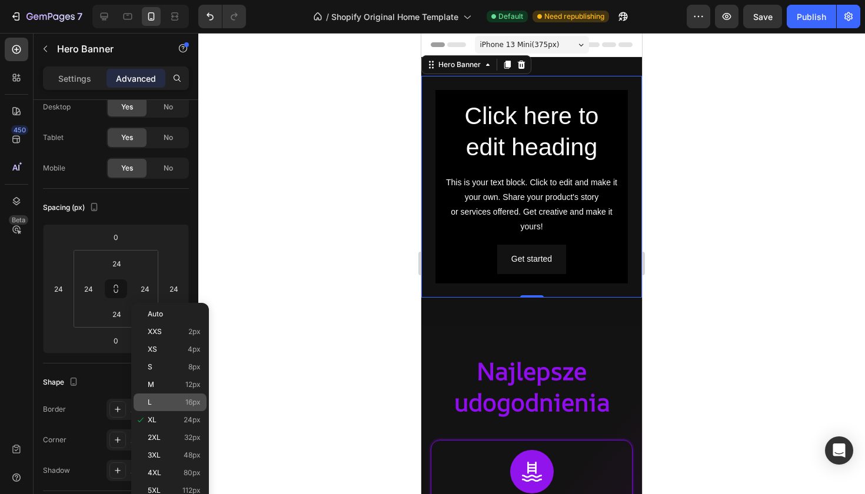
click at [180, 397] on div "L 16px" at bounding box center [170, 403] width 73 height 18
type input "16"
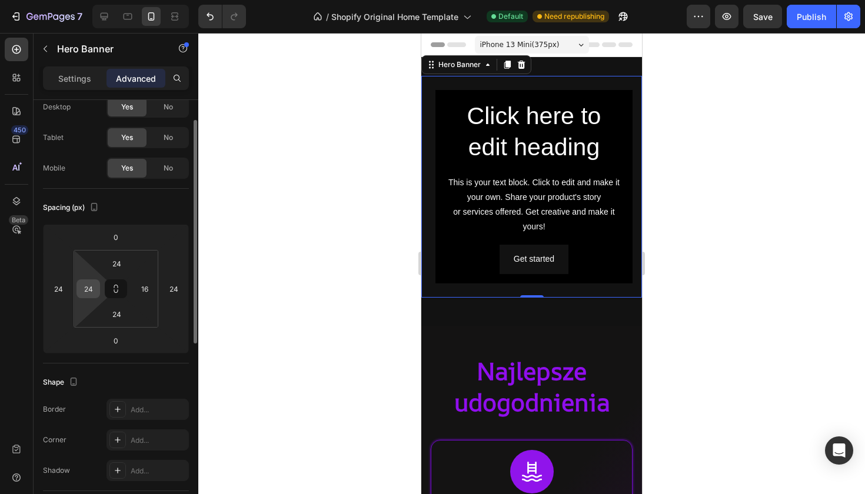
click at [87, 297] on input "24" at bounding box center [88, 289] width 18 height 18
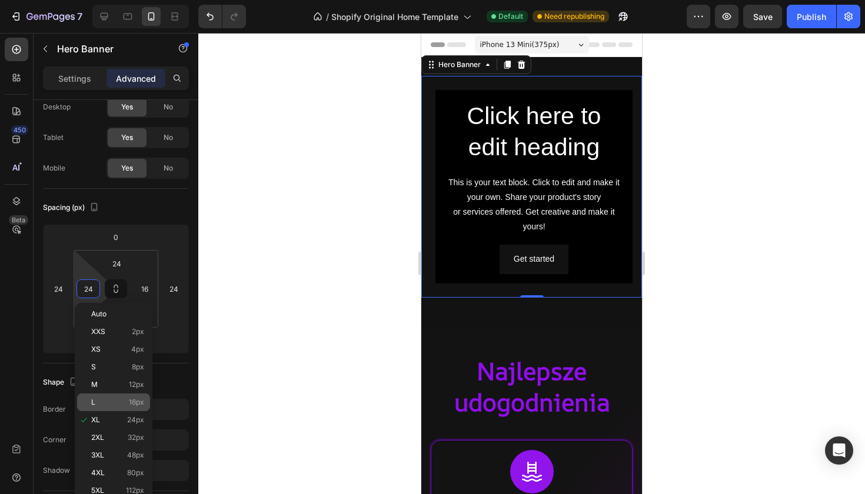
click at [128, 396] on div "L 16px" at bounding box center [113, 403] width 73 height 18
type input "16"
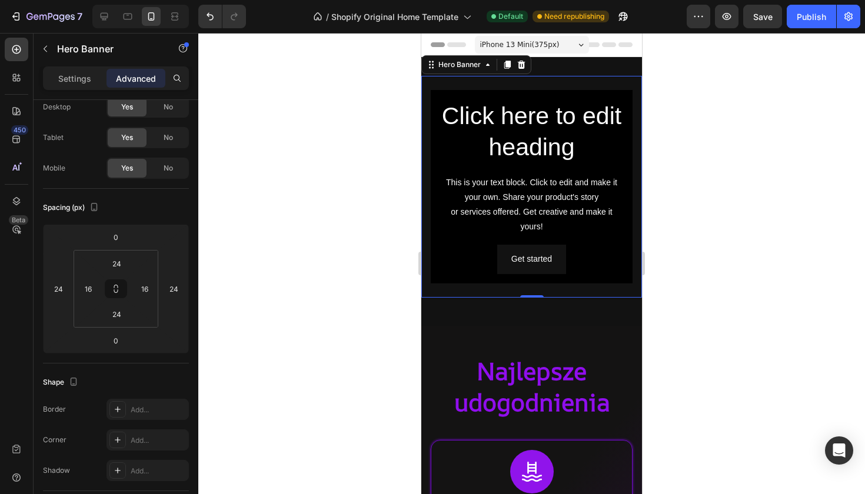
click at [307, 325] on div at bounding box center [531, 264] width 667 height 462
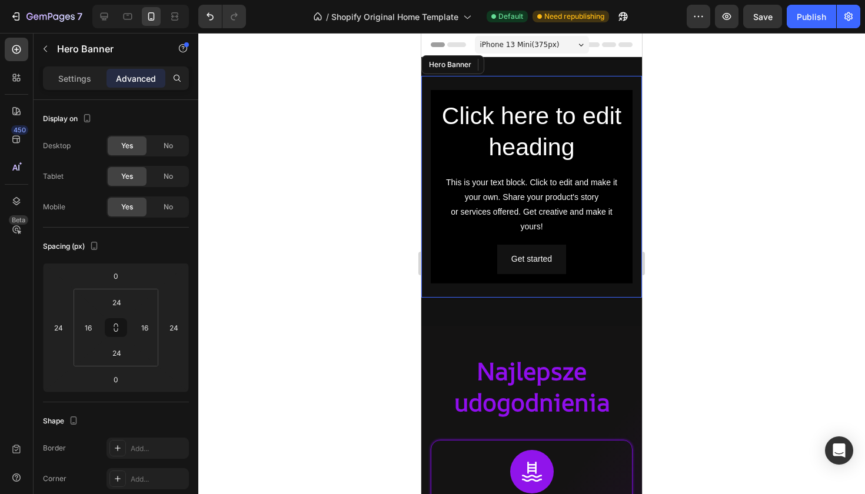
click at [439, 137] on div "Click here to edit heading Heading This is your text block. Click to edit and m…" at bounding box center [532, 187] width 202 height 194
click at [85, 84] on p "Settings" at bounding box center [74, 78] width 33 height 12
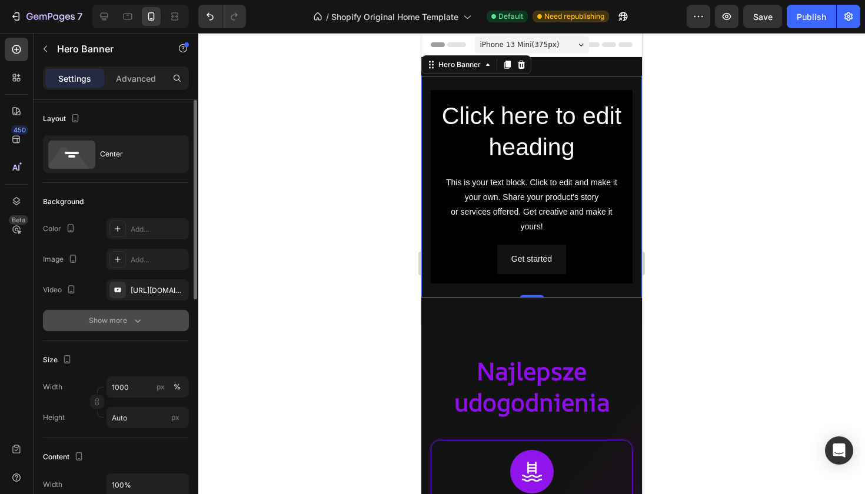
click at [130, 330] on button "Show more" at bounding box center [116, 320] width 146 height 21
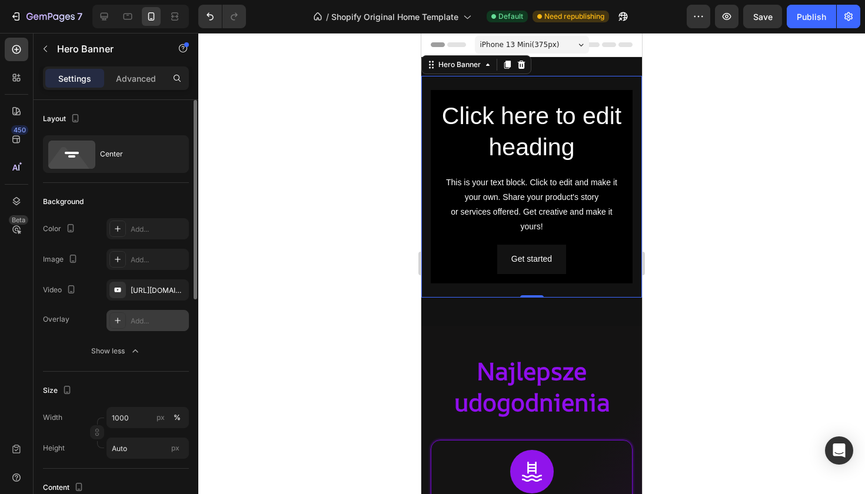
click at [121, 327] on div at bounding box center [117, 321] width 16 height 16
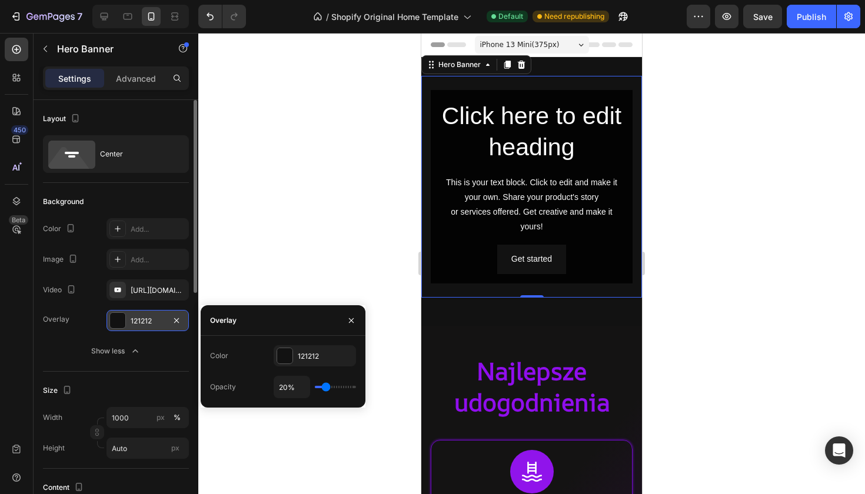
type input "11%"
type input "11"
type input "15%"
type input "15"
type input "17%"
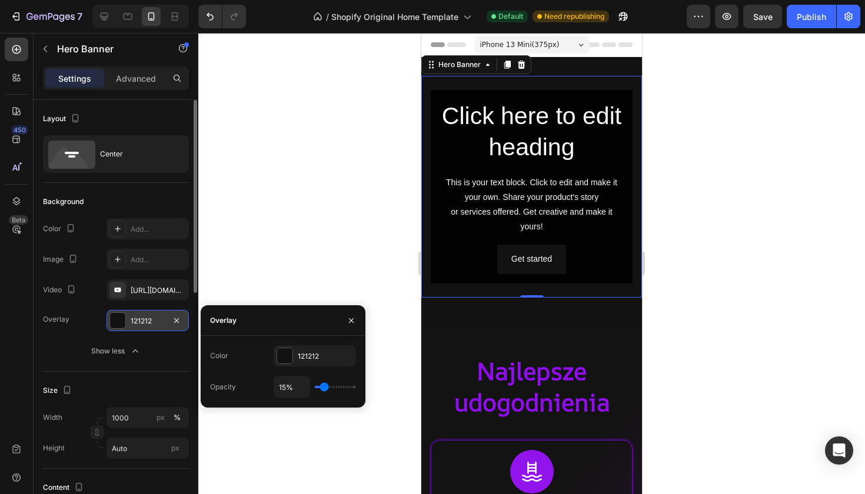
type input "17"
type input "20%"
type input "20"
type input "22%"
type input "22"
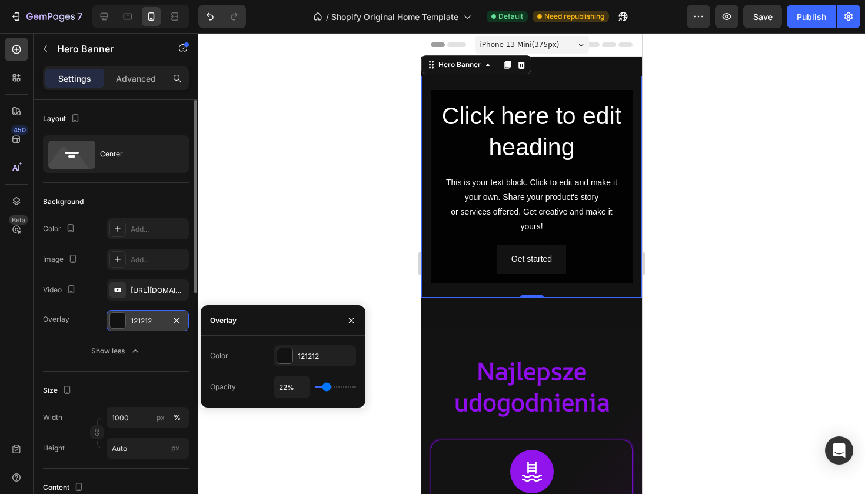
type input "24%"
type input "24"
type input "25%"
type input "25"
type input "27%"
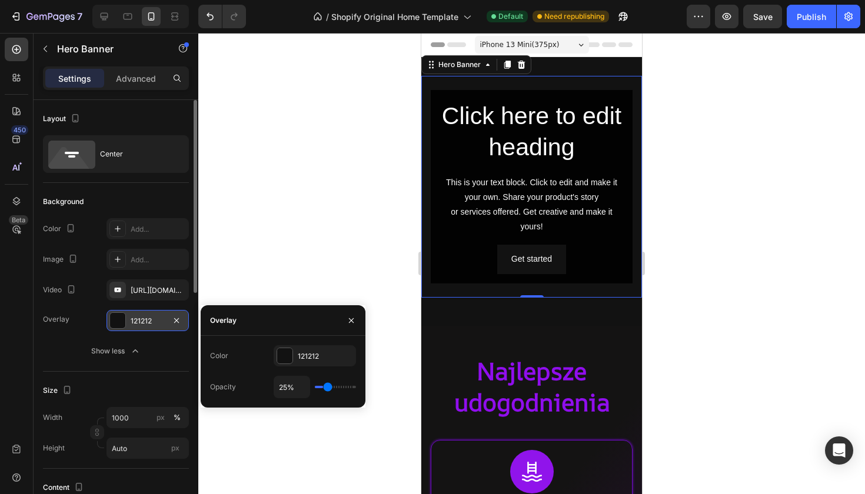
type input "27"
type input "29%"
type input "29"
type input "31%"
type input "31"
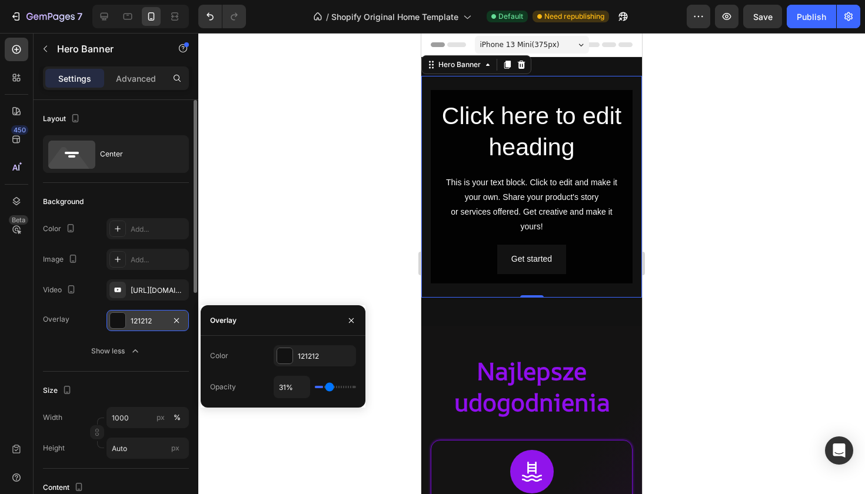
type input "32%"
drag, startPoint x: 321, startPoint y: 388, endPoint x: 330, endPoint y: 388, distance: 8.8
click at [330, 388] on input "range" at bounding box center [335, 387] width 41 height 2
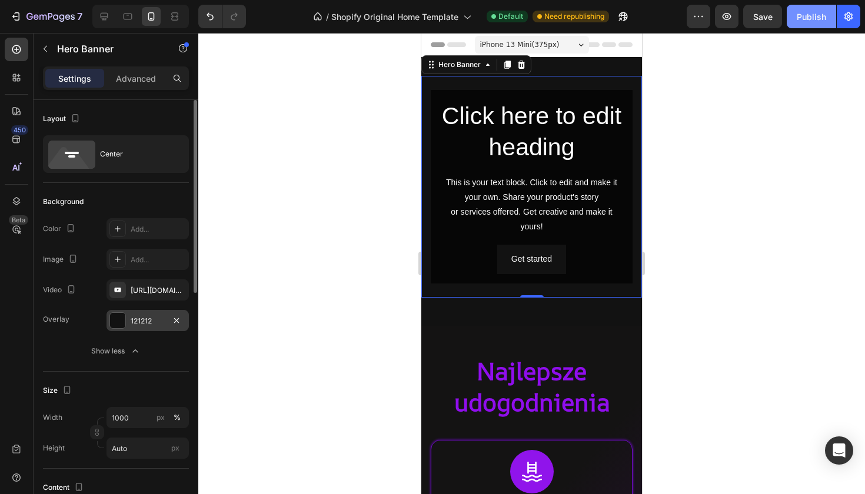
click at [818, 26] on button "Publish" at bounding box center [811, 17] width 49 height 24
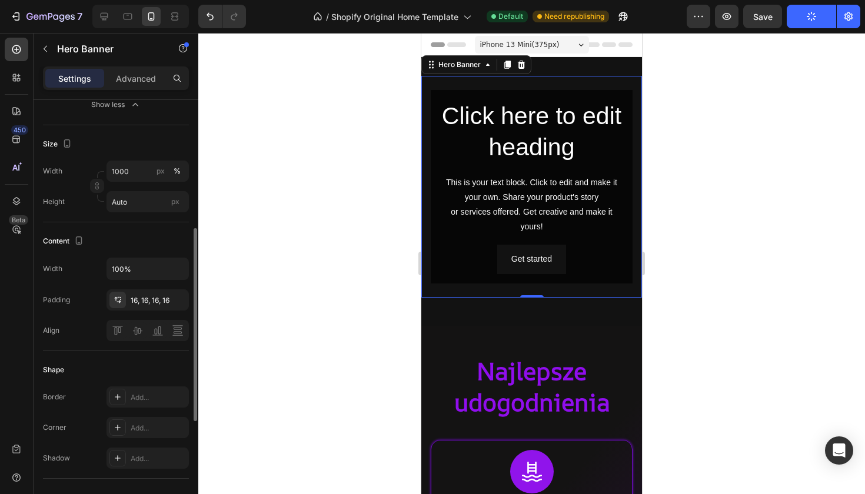
scroll to position [258, 0]
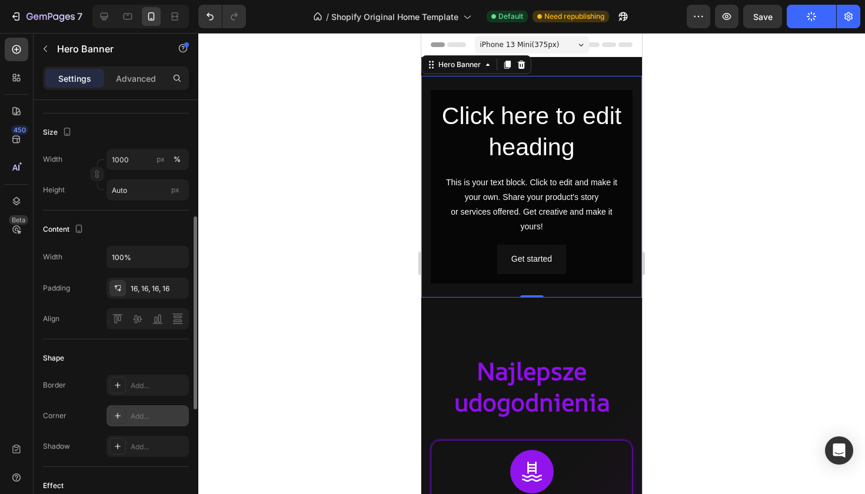
click at [133, 420] on div "Add..." at bounding box center [158, 416] width 55 height 11
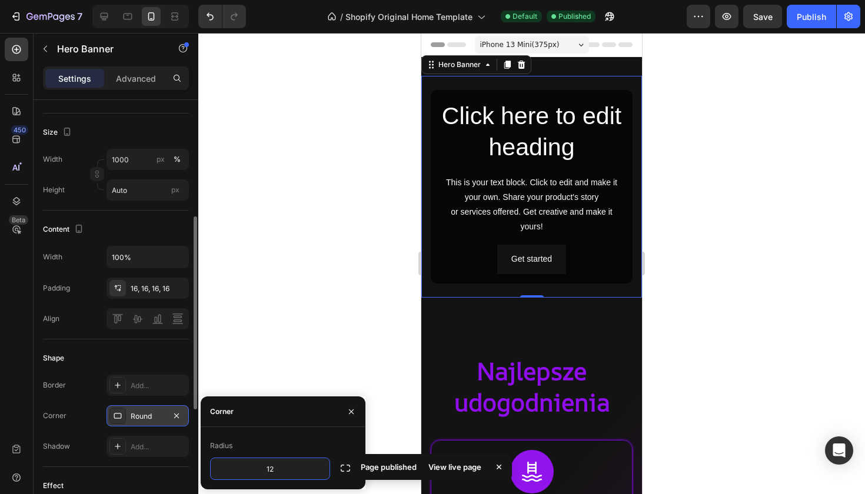
click at [375, 361] on div at bounding box center [531, 264] width 667 height 462
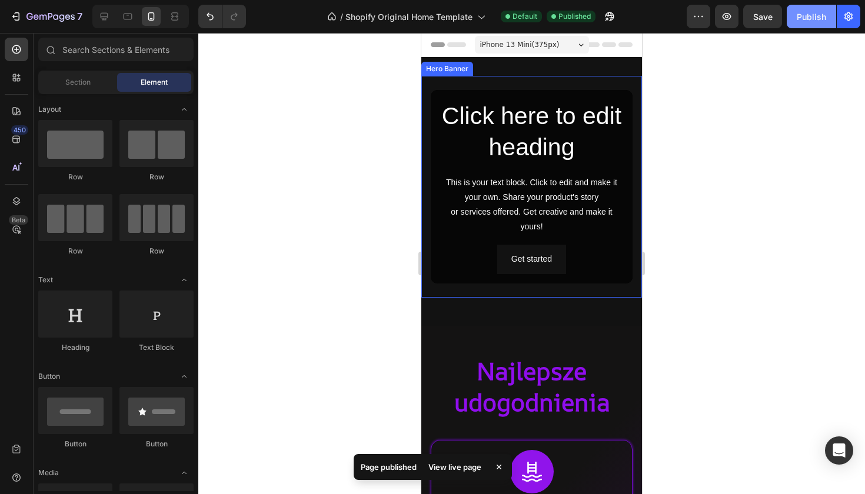
click at [821, 14] on div "Publish" at bounding box center [811, 17] width 29 height 12
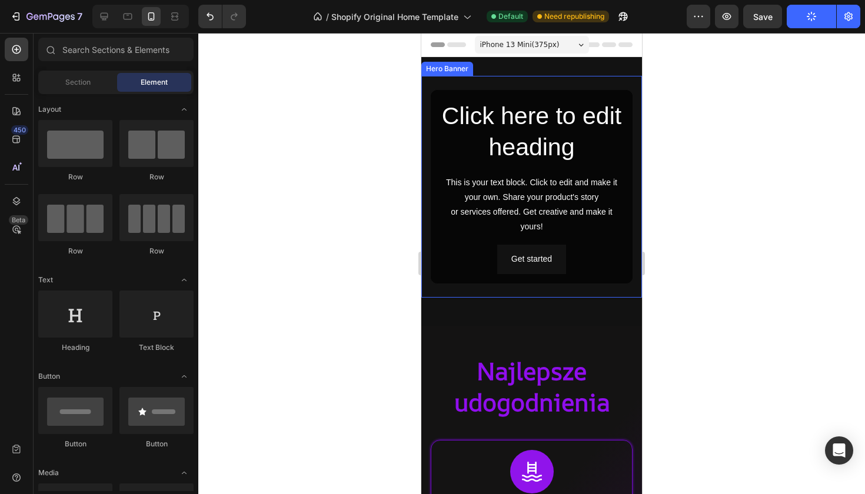
click at [729, 134] on div at bounding box center [531, 264] width 667 height 462
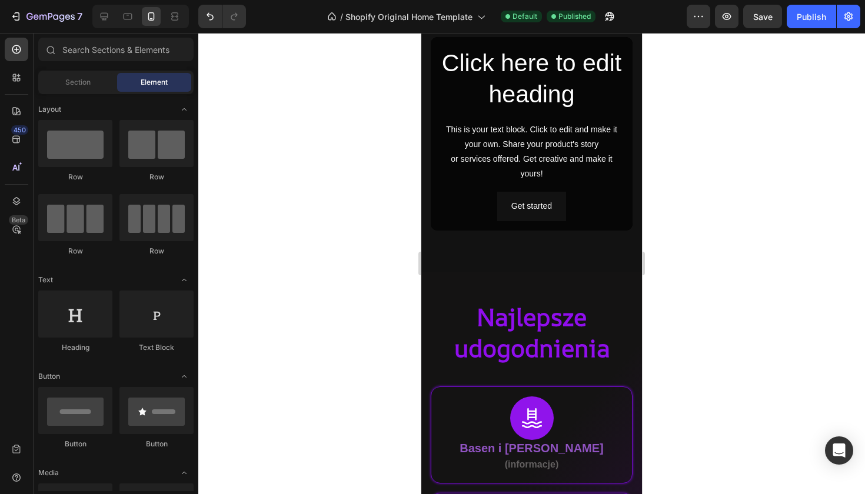
scroll to position [54, 0]
click at [108, 19] on icon at bounding box center [104, 17] width 12 height 12
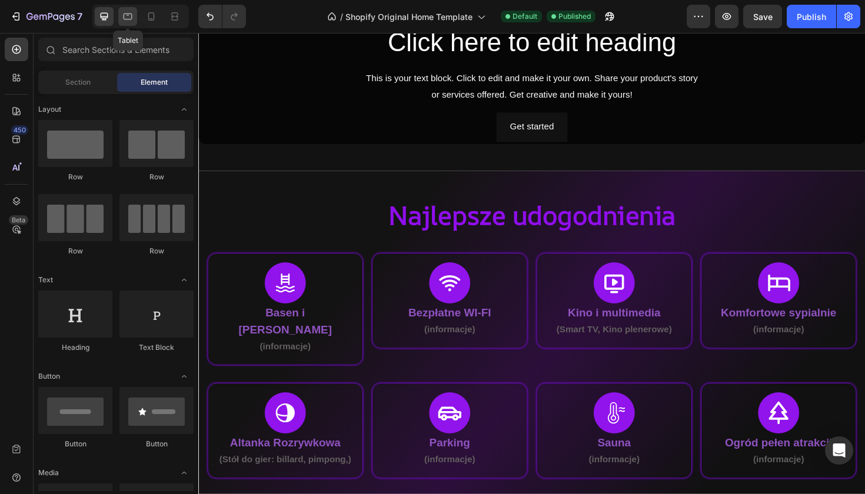
click at [123, 19] on icon at bounding box center [128, 17] width 12 height 12
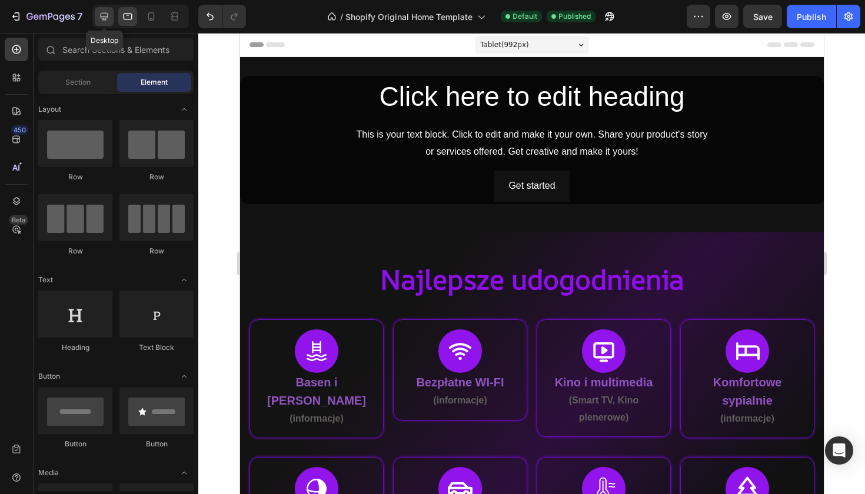
click at [101, 24] on div at bounding box center [104, 16] width 19 height 19
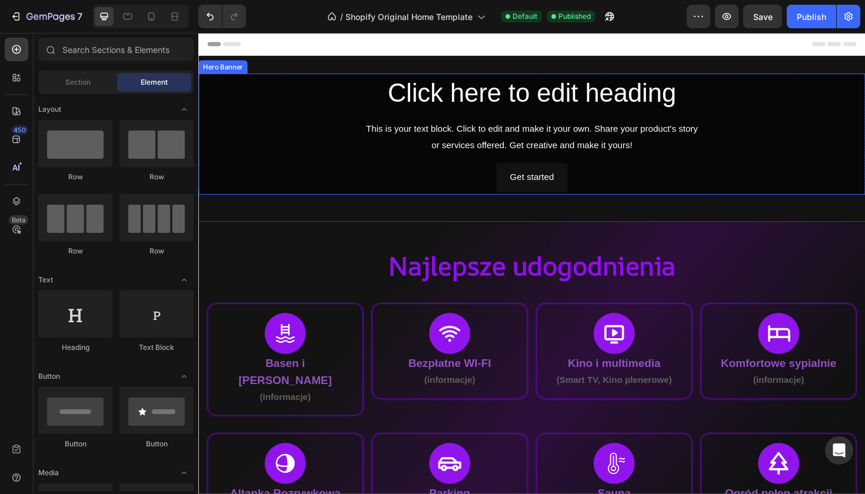
click at [237, 135] on div "Overlay" at bounding box center [551, 140] width 706 height 128
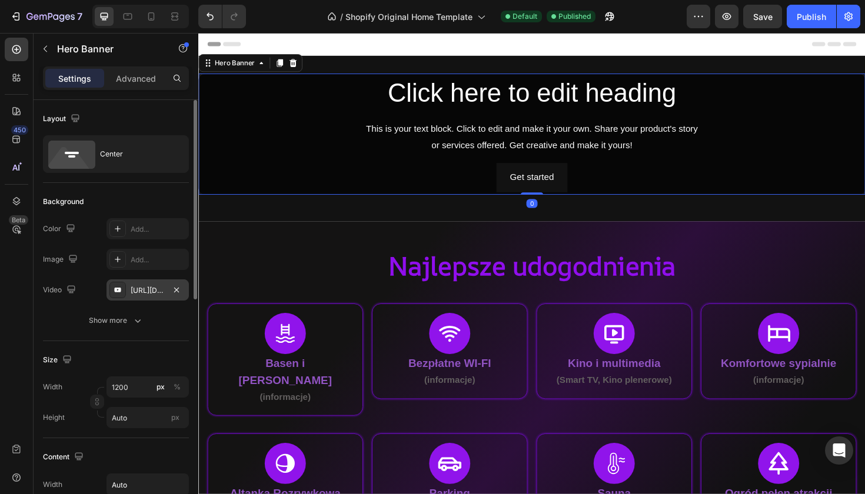
click at [152, 299] on div "[URL][DOMAIN_NAME]" at bounding box center [148, 290] width 82 height 21
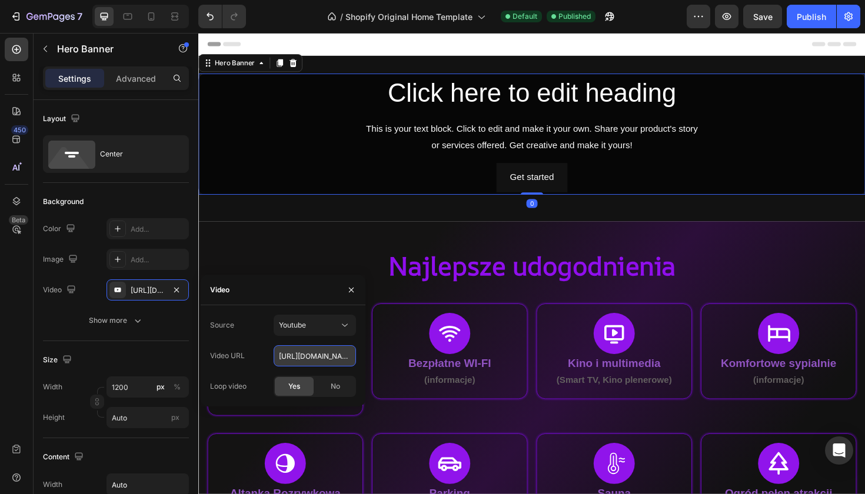
click at [291, 354] on input "[URL][DOMAIN_NAME]" at bounding box center [315, 356] width 82 height 21
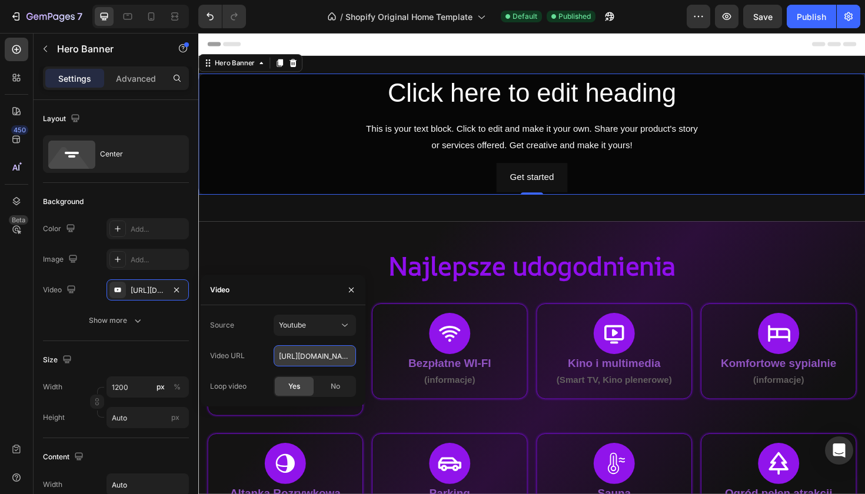
click at [291, 354] on input "[URL][DOMAIN_NAME]" at bounding box center [315, 356] width 82 height 21
paste input "QpVhadT6KZ8"
click at [317, 308] on div "Source Youtube Video URL [URL][DOMAIN_NAME] Loop video Yes No" at bounding box center [283, 356] width 165 height 101
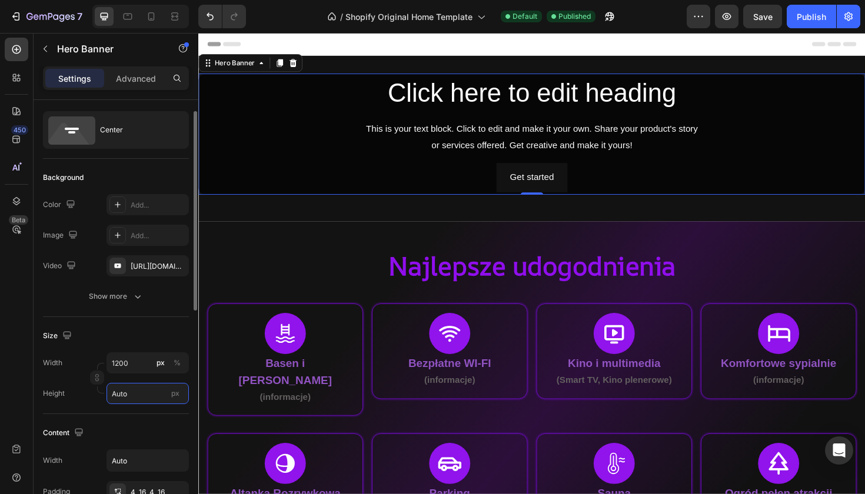
click at [141, 390] on input "Auto" at bounding box center [148, 393] width 82 height 21
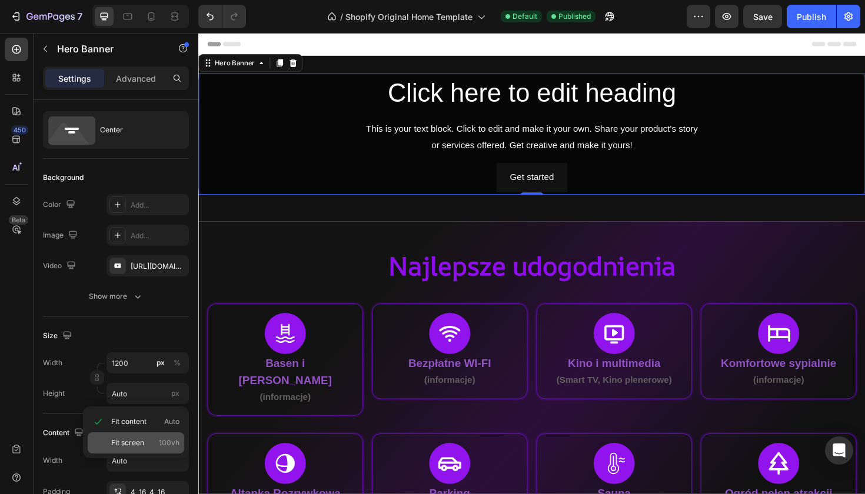
click at [161, 435] on div "Fit screen 100vh" at bounding box center [136, 443] width 97 height 21
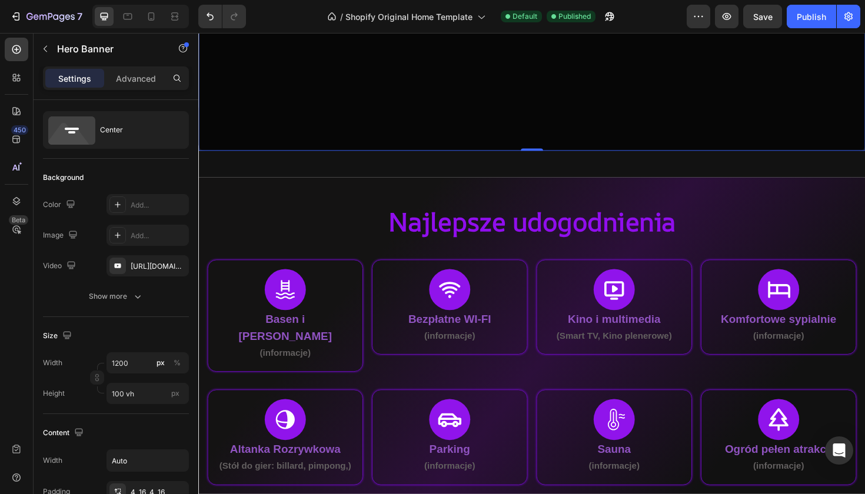
scroll to position [187, 0]
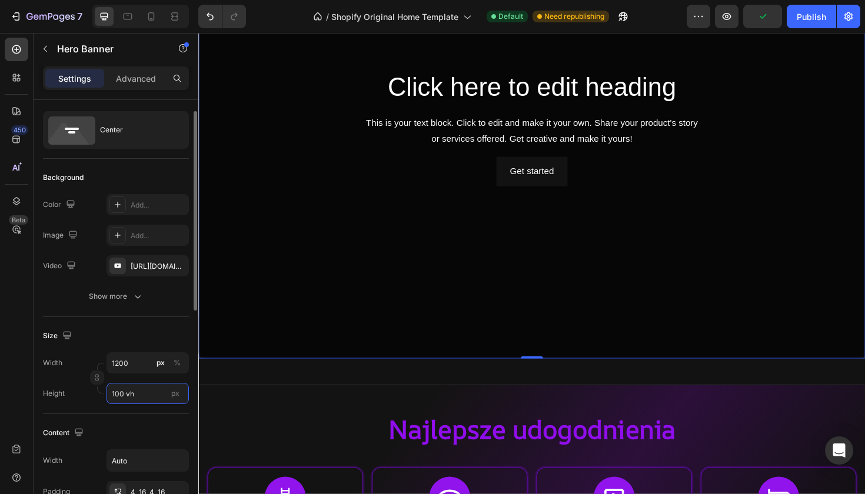
click at [145, 389] on input "100 vh" at bounding box center [148, 393] width 82 height 21
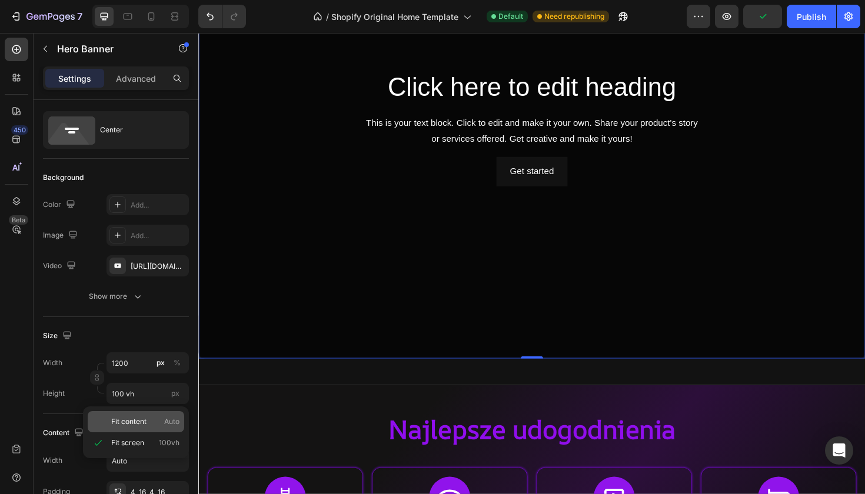
click at [151, 420] on p "Fit content Auto" at bounding box center [145, 422] width 68 height 11
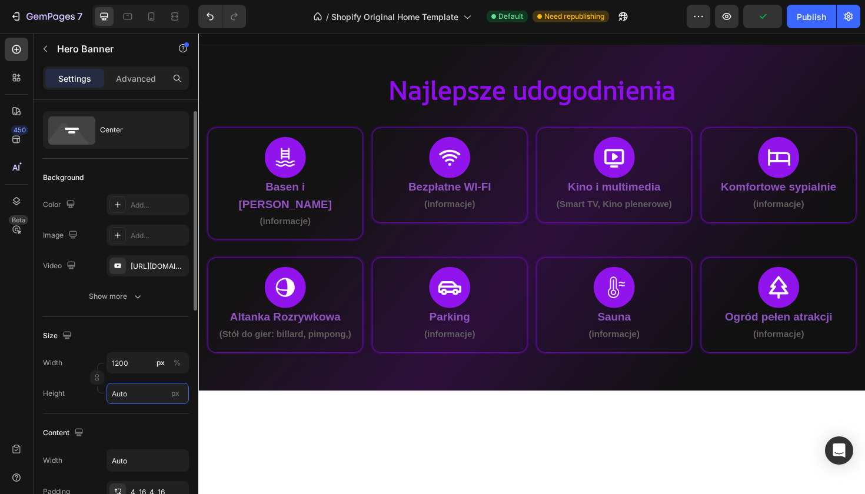
click at [131, 401] on input "Auto" at bounding box center [148, 393] width 82 height 21
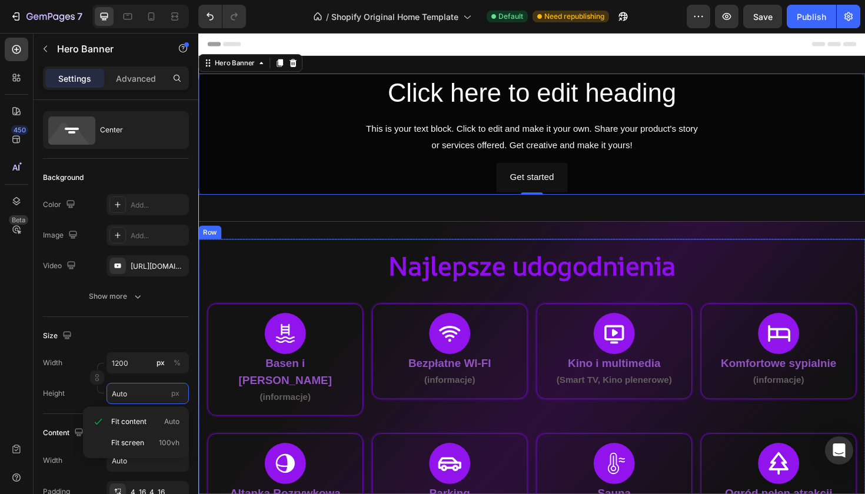
scroll to position [0, 0]
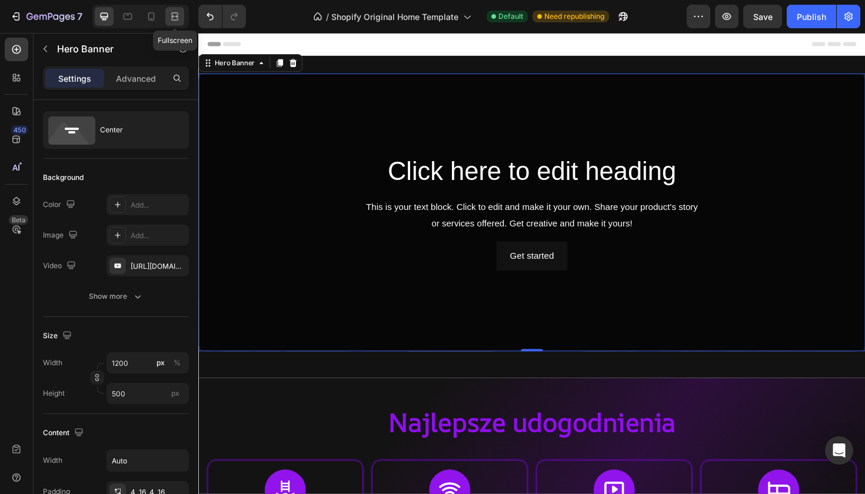
click at [177, 18] on icon at bounding box center [175, 17] width 12 height 12
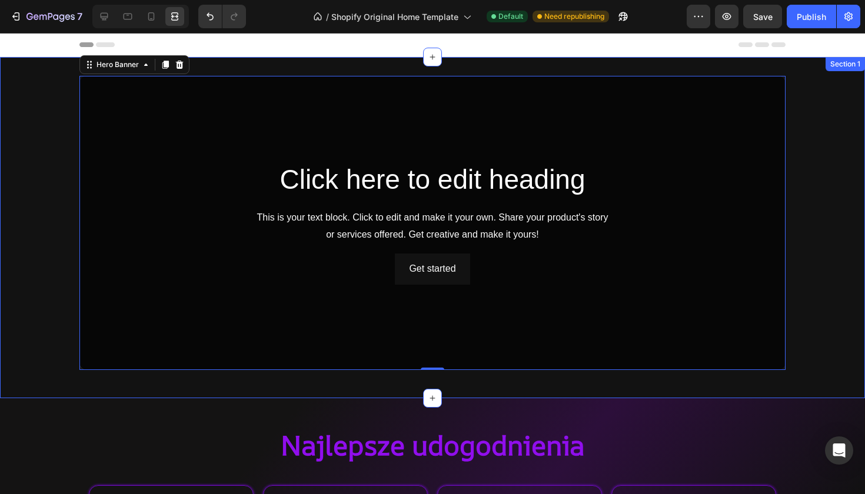
click at [67, 223] on div "Click here to edit heading Heading This is your text block. Click to edit and m…" at bounding box center [432, 228] width 865 height 304
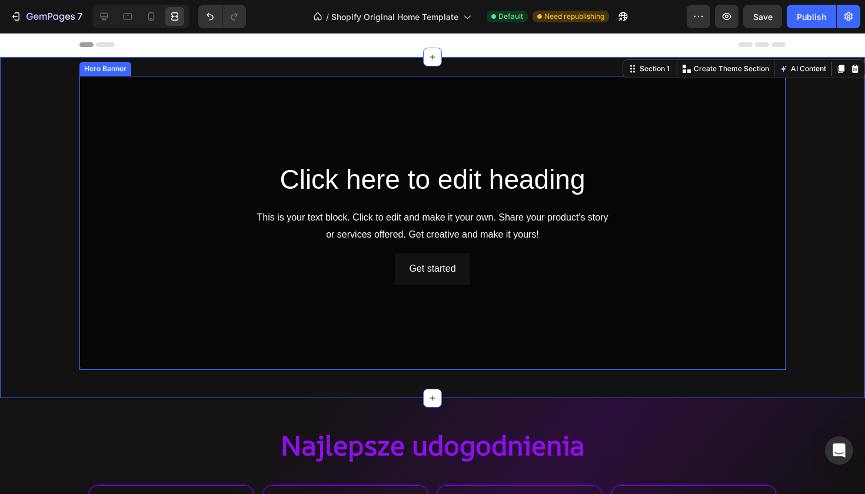
scroll to position [50, 0]
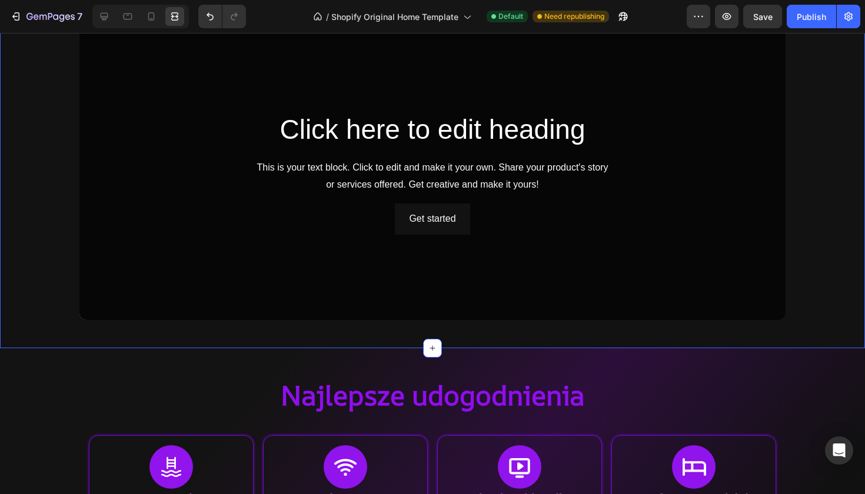
click at [144, 339] on div "Click here to edit heading Heading This is your text block. Click to edit and m…" at bounding box center [432, 177] width 865 height 341
click at [104, 18] on icon at bounding box center [105, 17] width 8 height 8
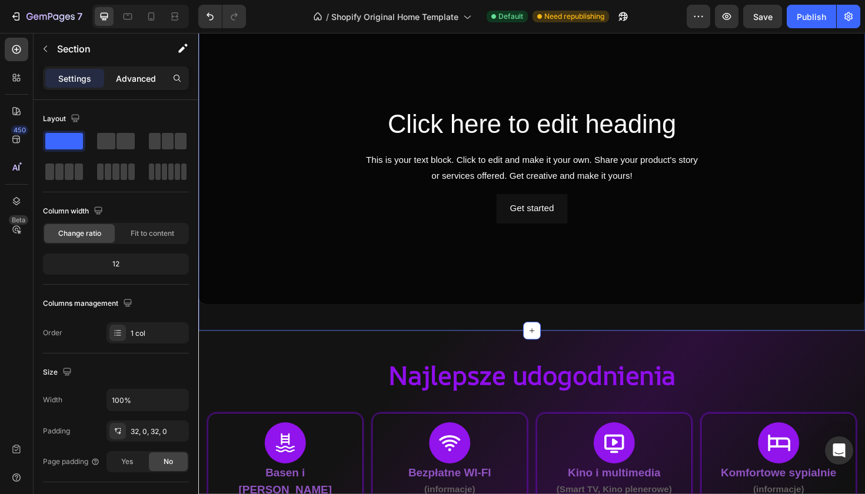
click at [140, 85] on div "Advanced" at bounding box center [136, 78] width 59 height 19
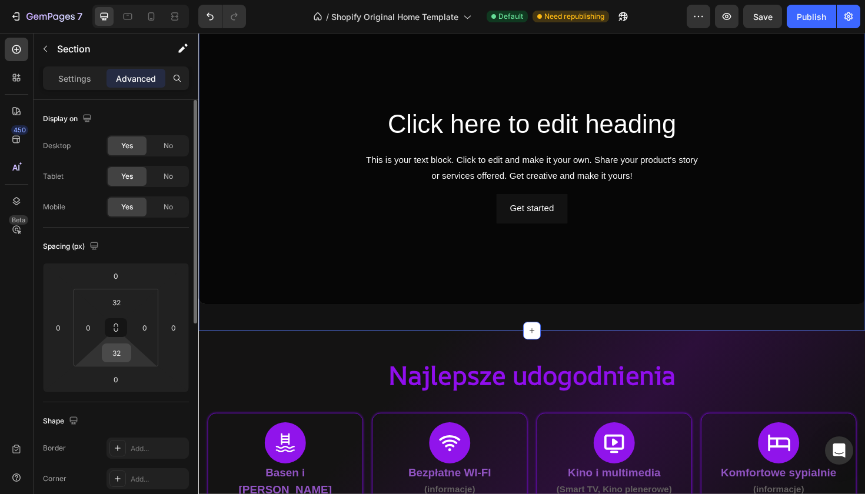
click at [120, 360] on input "32" at bounding box center [117, 353] width 24 height 18
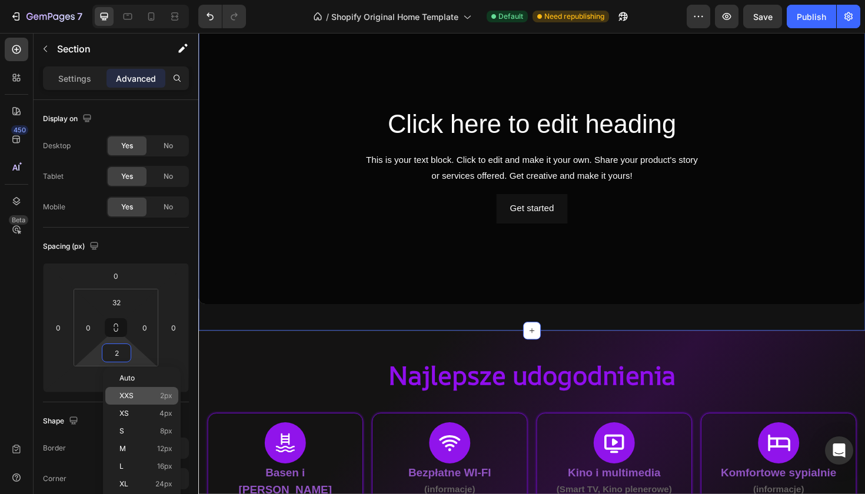
click at [133, 390] on div "XXS 2px" at bounding box center [141, 396] width 73 height 18
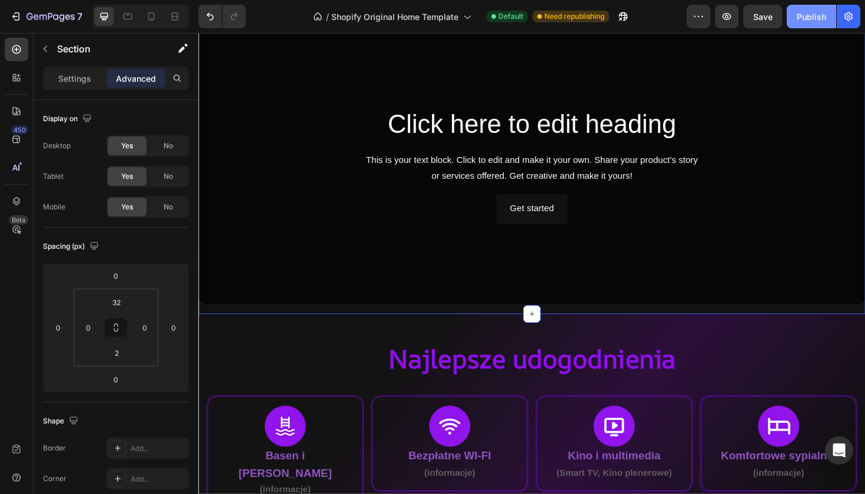
click at [817, 17] on div "Publish" at bounding box center [811, 17] width 29 height 12
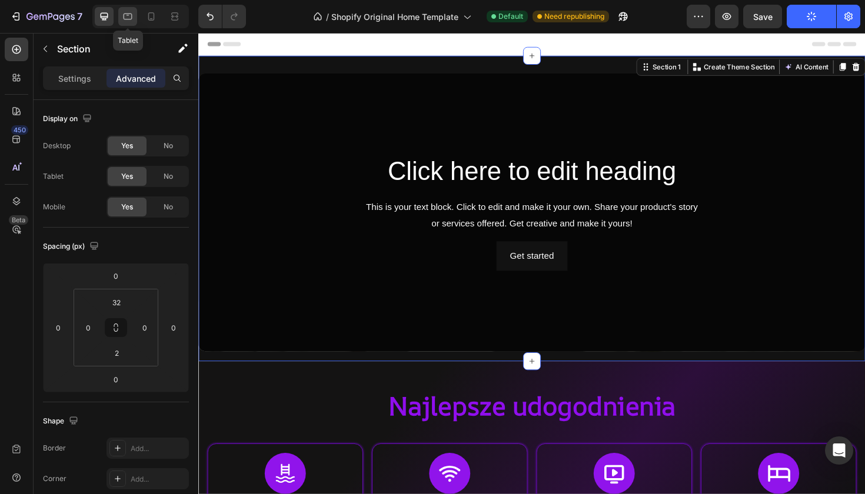
click at [135, 21] on div at bounding box center [127, 16] width 19 height 19
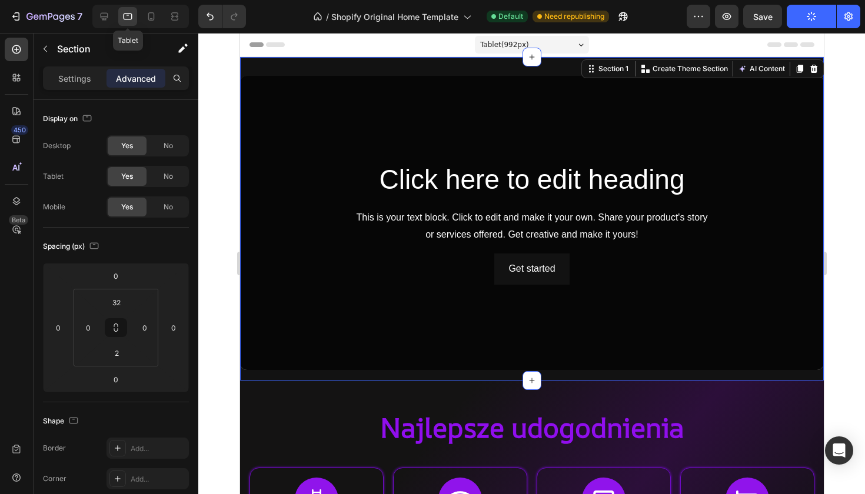
click at [135, 21] on div at bounding box center [127, 16] width 19 height 19
click at [114, 21] on div "Tablet" at bounding box center [140, 17] width 97 height 24
click at [102, 19] on icon at bounding box center [104, 17] width 12 height 12
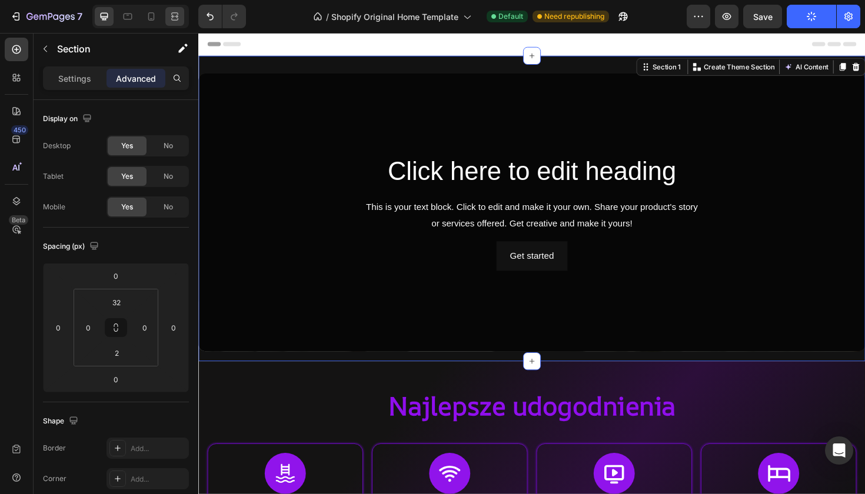
click at [178, 10] on div at bounding box center [174, 16] width 19 height 19
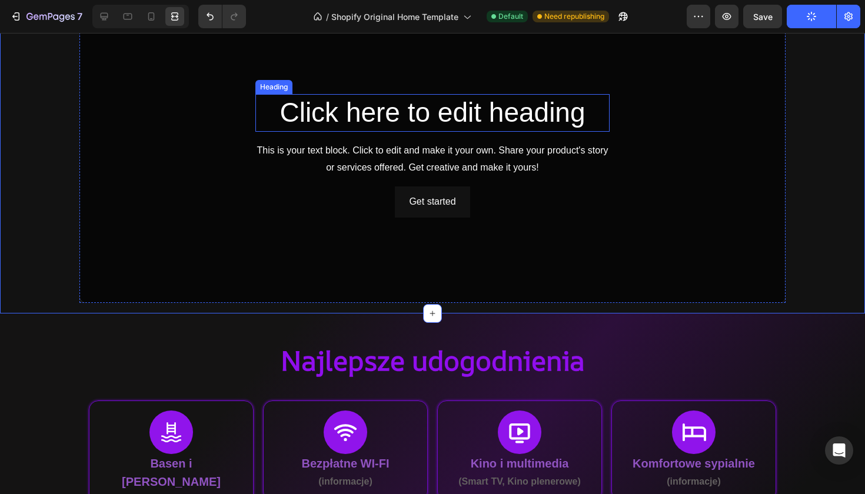
scroll to position [68, 0]
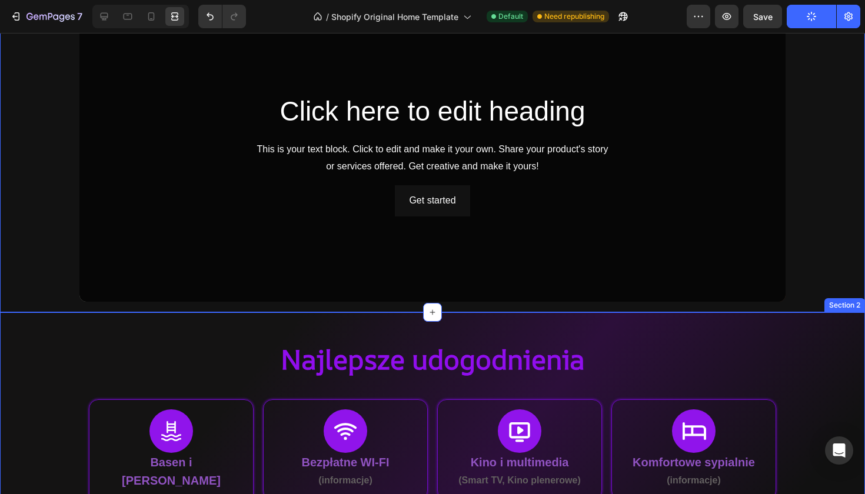
click at [106, 339] on div "Najlepsze udogodnienia Heading Icon Basen i Jacuzzi (informacje) Text Block Row…" at bounding box center [432, 493] width 706 height 324
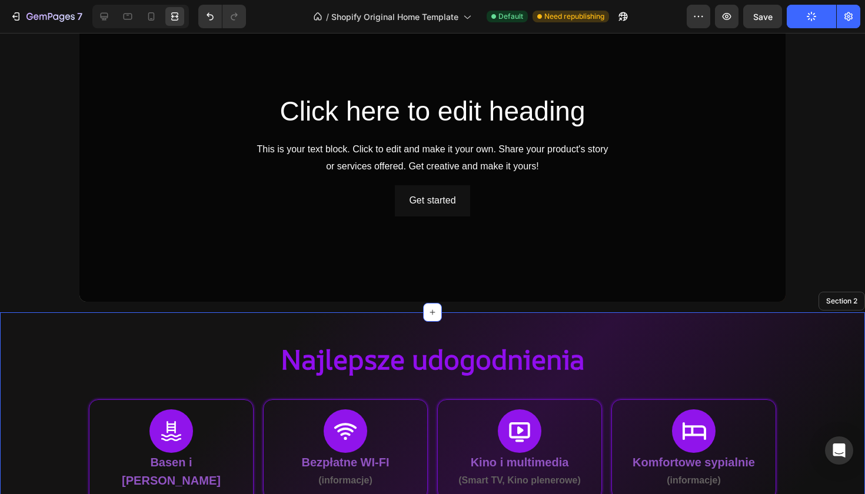
click at [34, 331] on div "Najlepsze udogodnienia Heading Icon Basen i Jacuzzi (informacje) Text Block Row…" at bounding box center [432, 497] width 865 height 333
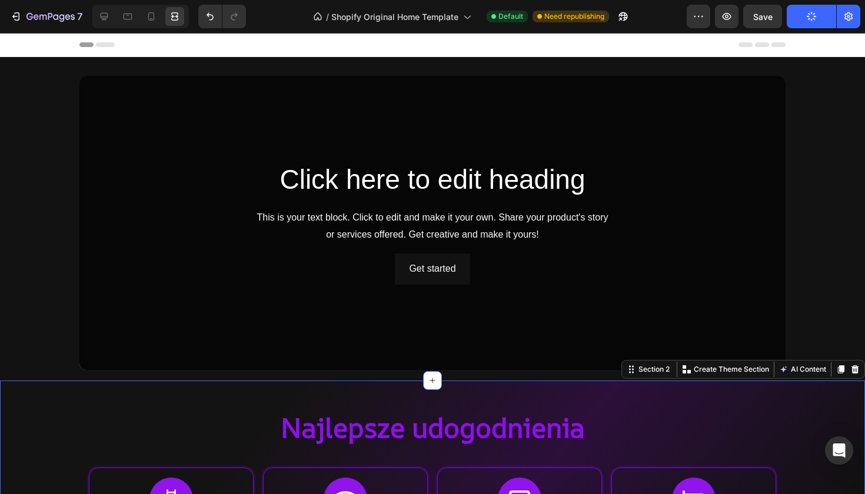
scroll to position [0, 0]
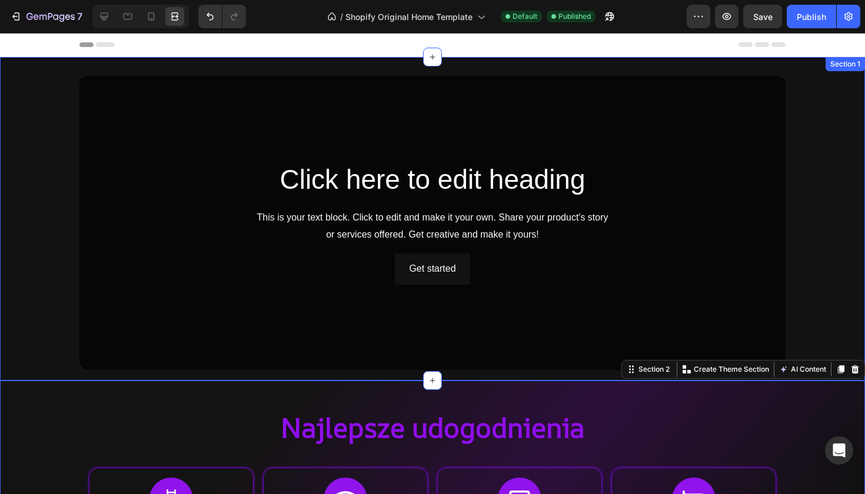
click at [848, 239] on div "Click here to edit heading Heading This is your text block. Click to edit and m…" at bounding box center [432, 228] width 865 height 304
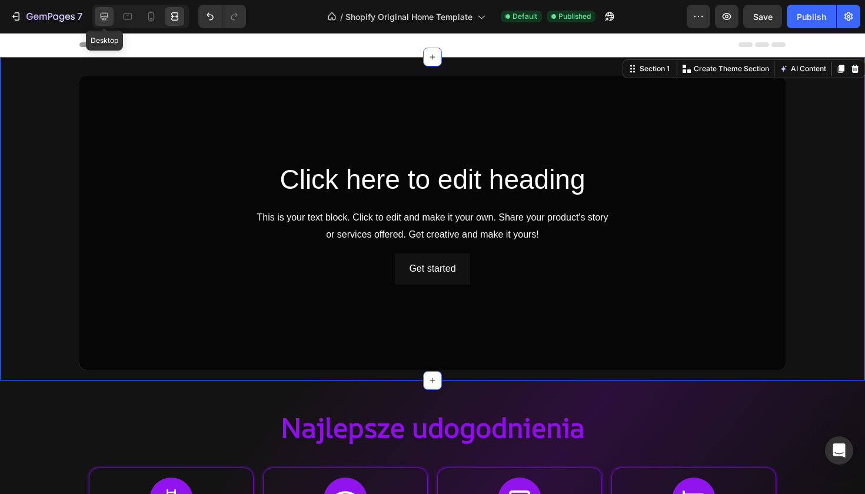
click at [101, 18] on icon at bounding box center [104, 17] width 12 height 12
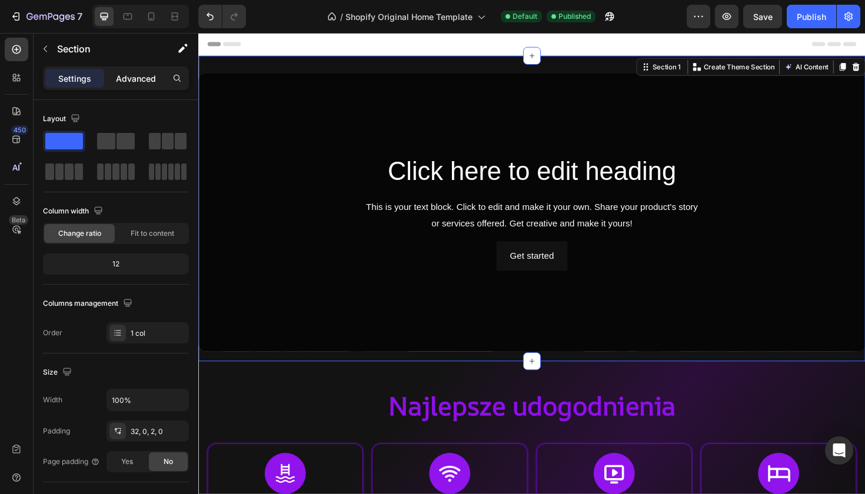
click at [139, 73] on p "Advanced" at bounding box center [136, 78] width 40 height 12
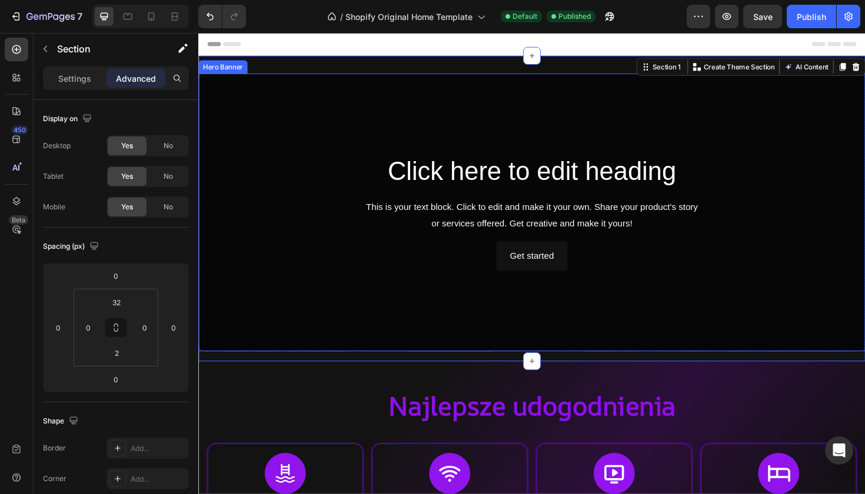
click at [294, 273] on div "Overlay" at bounding box center [551, 223] width 706 height 294
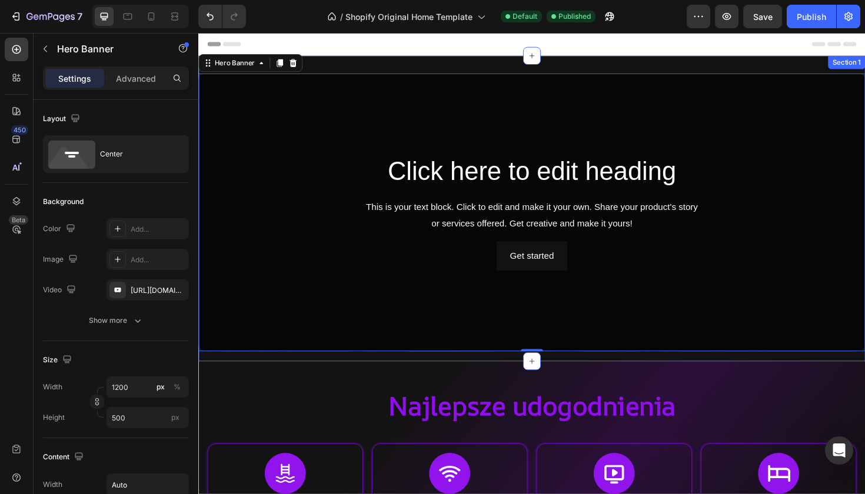
click at [374, 71] on div "Click here to edit heading Heading This is your text block. Click to edit and m…" at bounding box center [551, 219] width 706 height 324
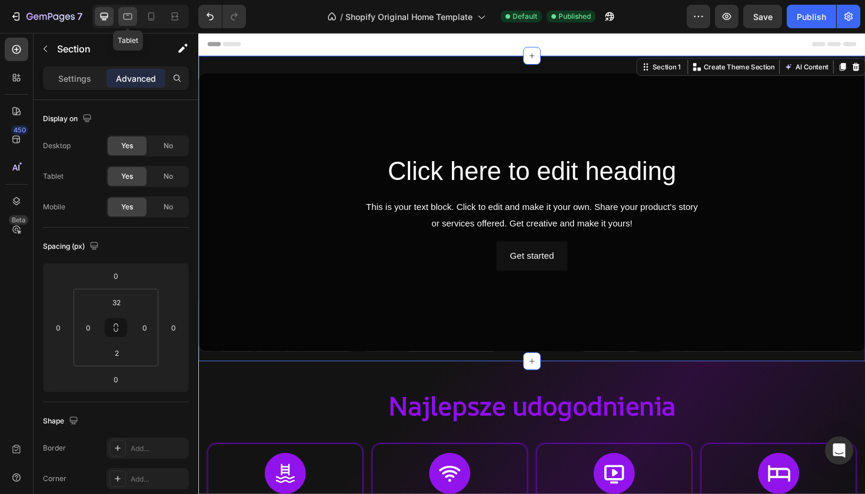
click at [137, 20] on div at bounding box center [127, 16] width 19 height 19
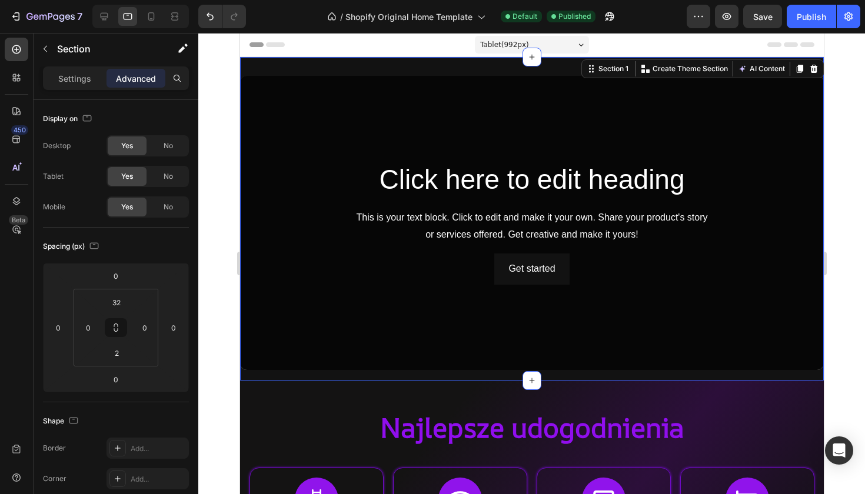
click at [185, 15] on div at bounding box center [140, 17] width 97 height 24
click at [174, 15] on icon at bounding box center [175, 17] width 12 height 12
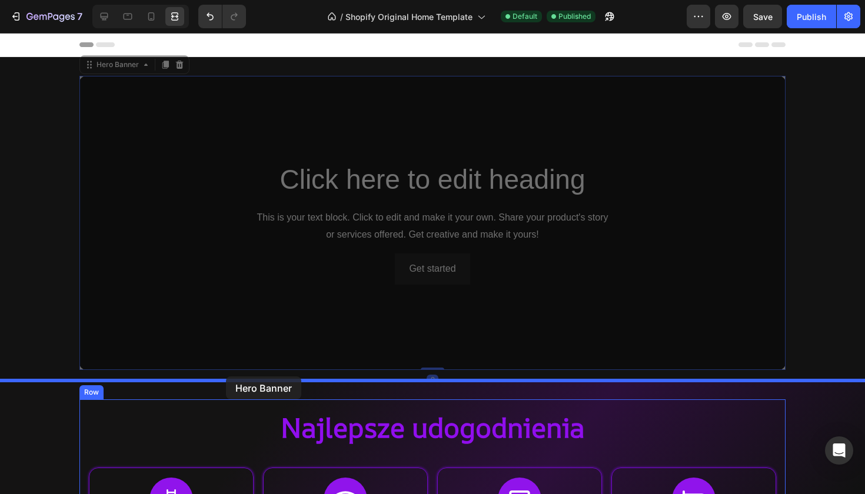
drag, startPoint x: 116, startPoint y: 78, endPoint x: 226, endPoint y: 377, distance: 318.1
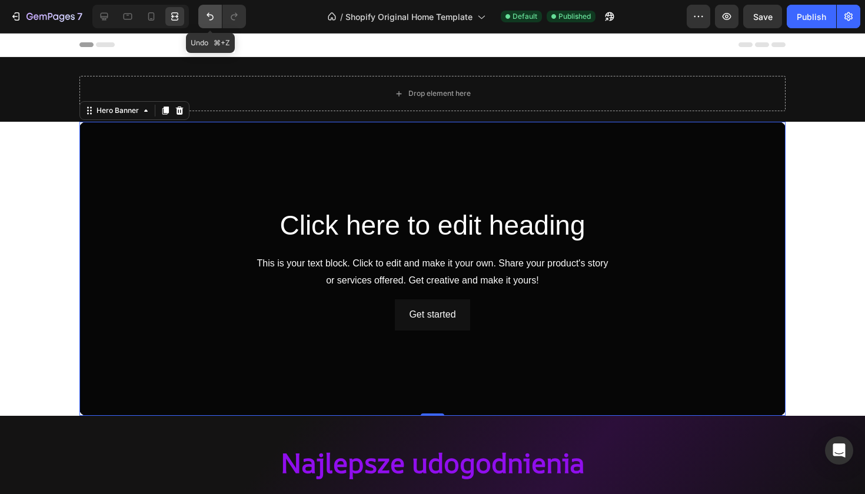
click at [210, 14] on icon "Undo/Redo" at bounding box center [210, 17] width 12 height 12
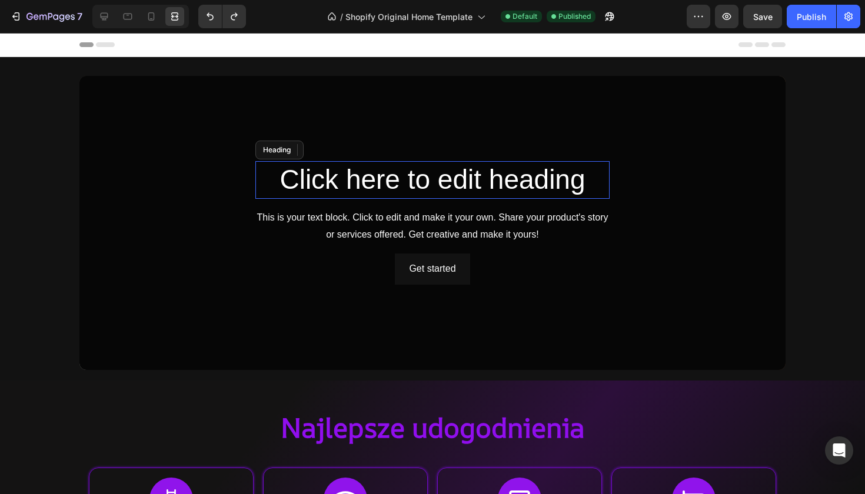
click at [395, 184] on h2 "Click here to edit heading" at bounding box center [432, 180] width 354 height 38
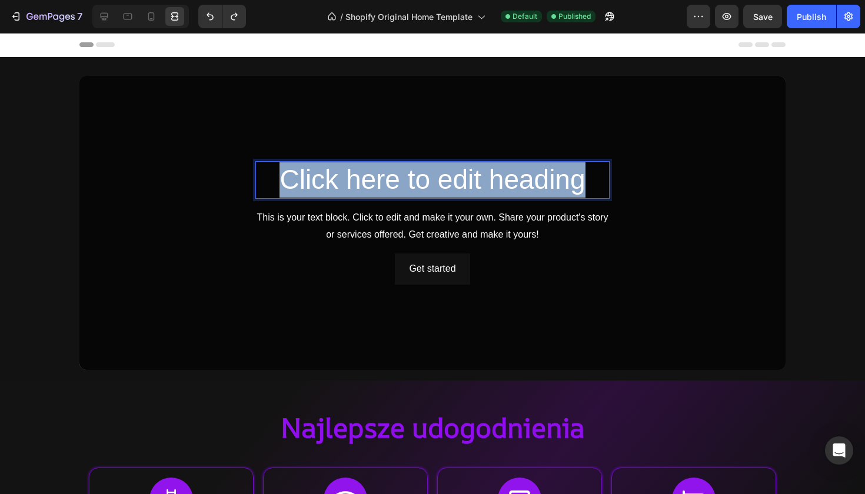
click at [395, 184] on p "Click here to edit heading" at bounding box center [432, 179] width 351 height 35
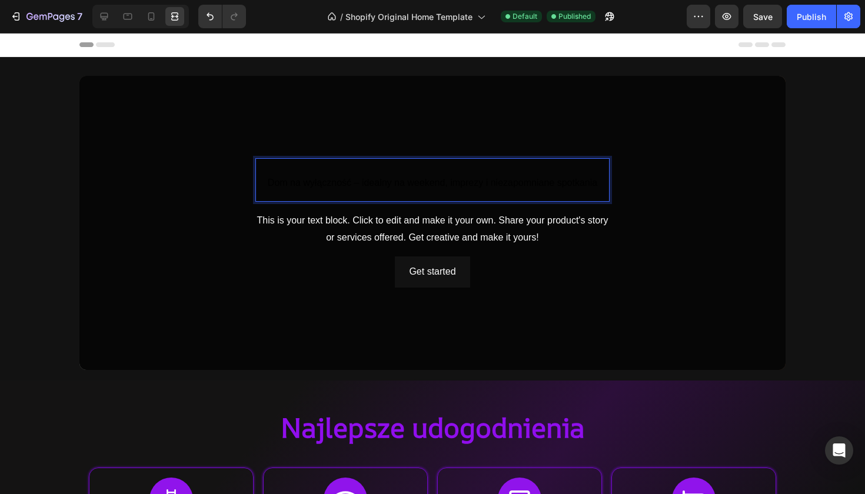
click at [395, 184] on span "Dom na wyłączność – idealny na weekend, imprezy i niezapomniane spotkania" at bounding box center [433, 183] width 330 height 10
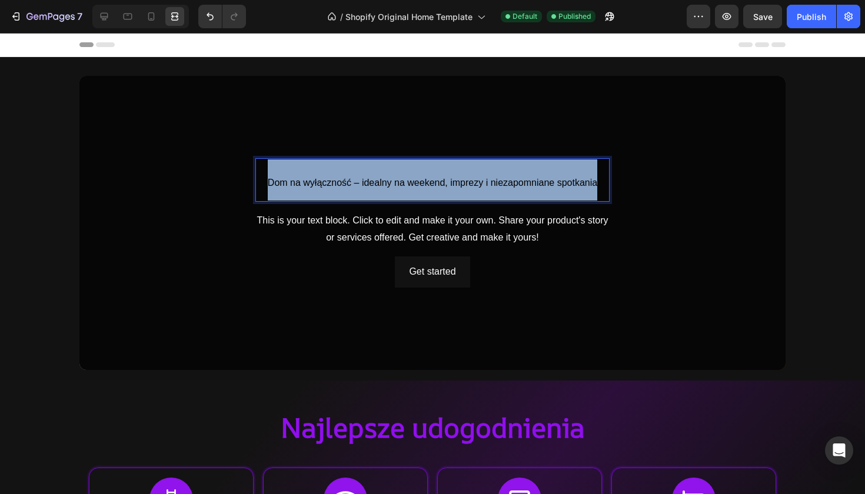
click at [395, 184] on span "Dom na wyłączność – idealny na weekend, imprezy i niezapomniane spotkania" at bounding box center [433, 183] width 330 height 10
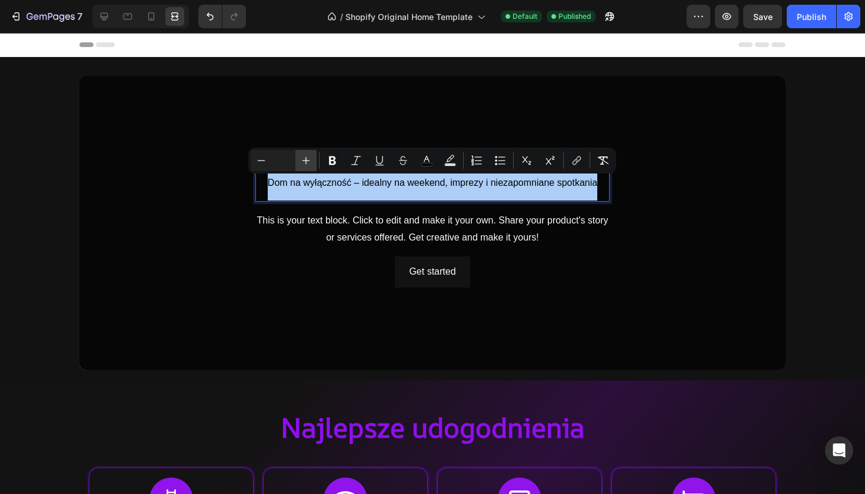
click at [306, 158] on icon "Editor contextual toolbar" at bounding box center [307, 161] width 8 height 8
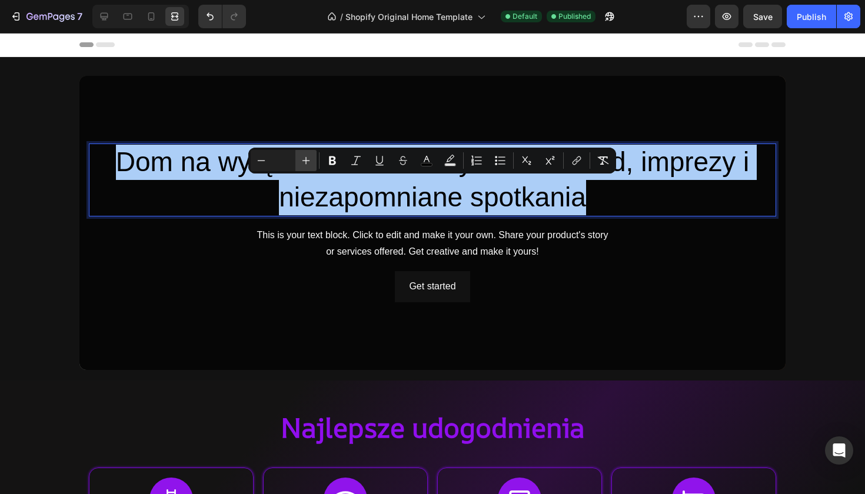
click at [306, 158] on icon "Editor contextual toolbar" at bounding box center [307, 161] width 8 height 8
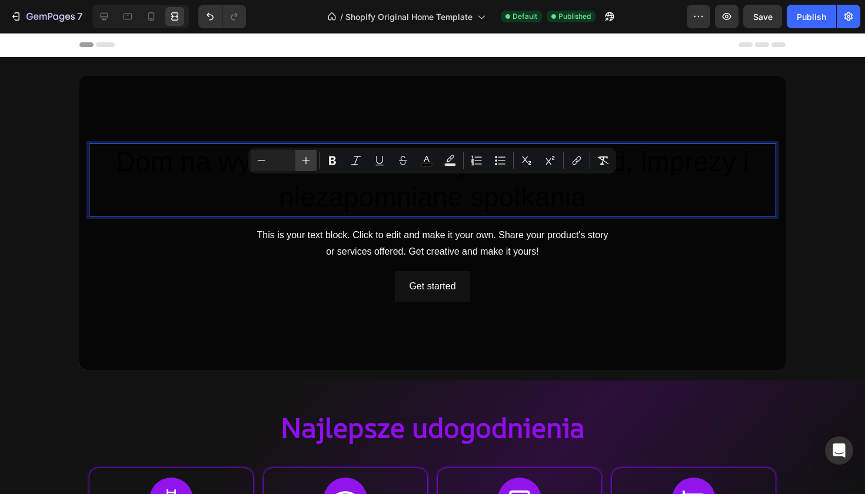
click at [306, 158] on icon "Editor contextual toolbar" at bounding box center [307, 161] width 8 height 8
click at [271, 158] on button "Minus" at bounding box center [261, 160] width 21 height 21
click at [264, 158] on icon "Editor contextual toolbar" at bounding box center [261, 161] width 12 height 12
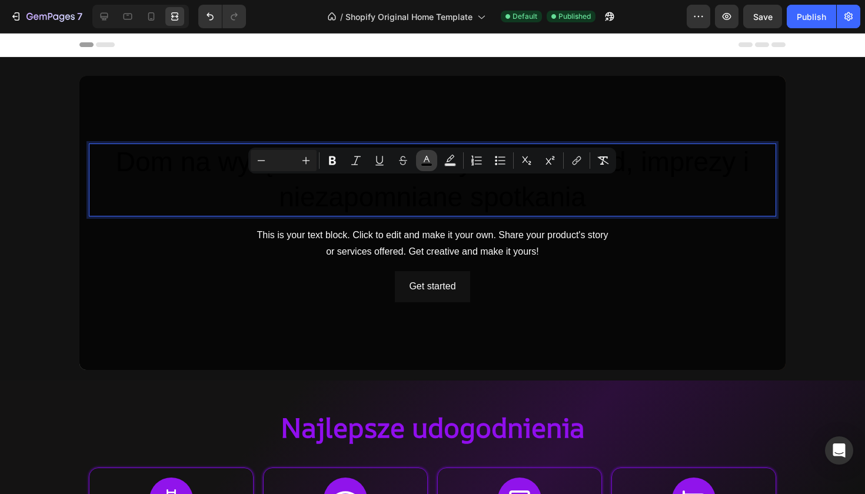
click at [426, 162] on icon "Editor contextual toolbar" at bounding box center [427, 161] width 12 height 12
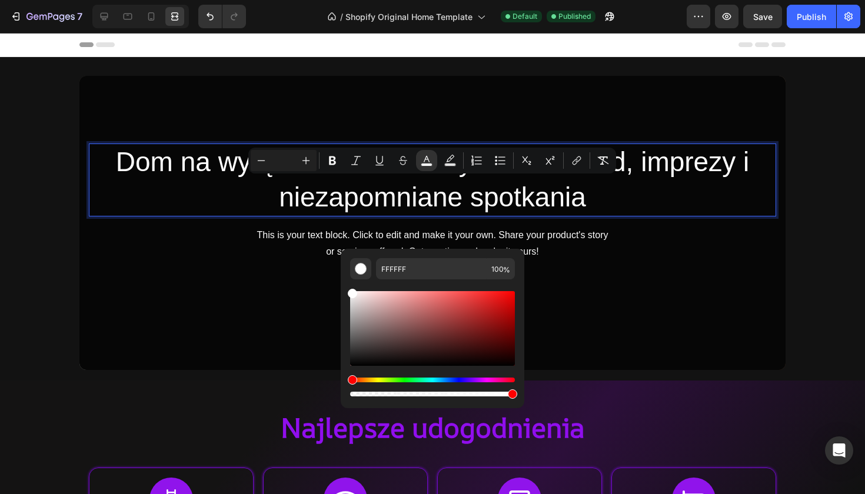
drag, startPoint x: 357, startPoint y: 296, endPoint x: 348, endPoint y: 285, distance: 13.3
click at [348, 285] on div "FFFFFF 100 %" at bounding box center [433, 324] width 184 height 150
click at [327, 165] on icon "Editor contextual toolbar" at bounding box center [333, 161] width 12 height 12
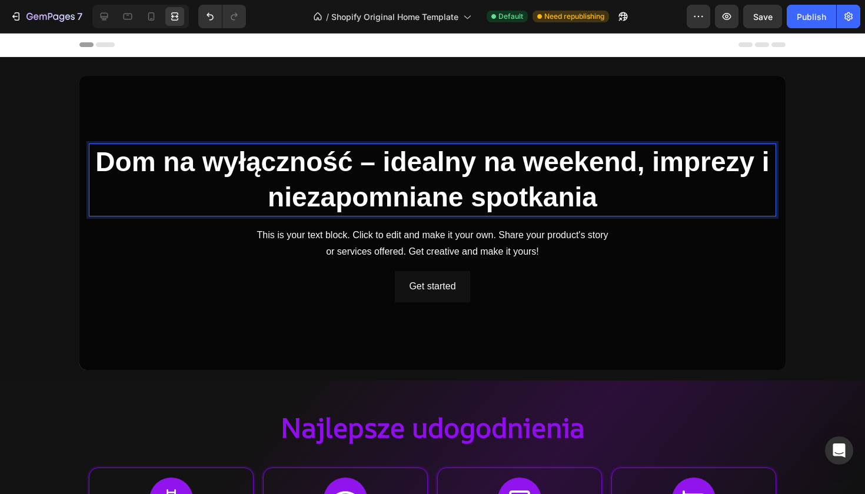
click at [376, 162] on strong "Dom na wyłączność – idealny na weekend, imprezy i niezapomniane spotkania" at bounding box center [432, 180] width 674 height 66
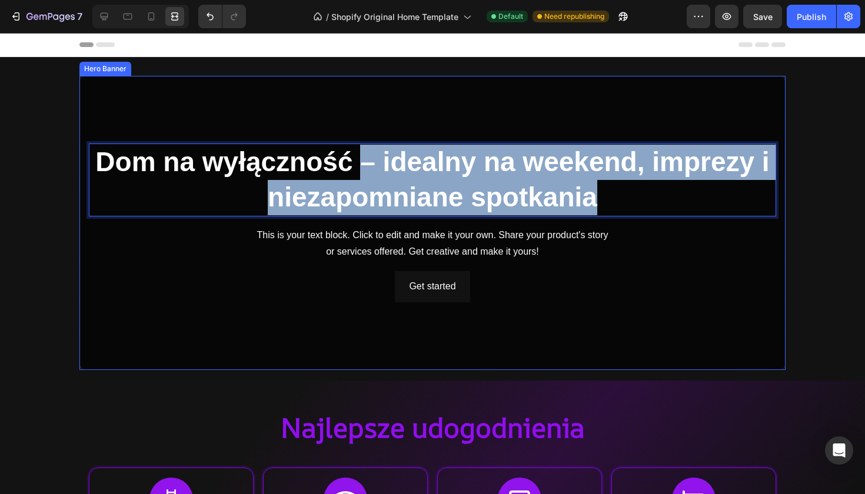
drag, startPoint x: 359, startPoint y: 163, endPoint x: 586, endPoint y: 217, distance: 233.6
click at [586, 217] on div "Dom na wyłączność – idealny na weekend, imprezy i niezapomniane spotkania Headi…" at bounding box center [433, 223] width 688 height 159
copy strong "– idealny na weekend, imprezy i niezapomniane spotkania"
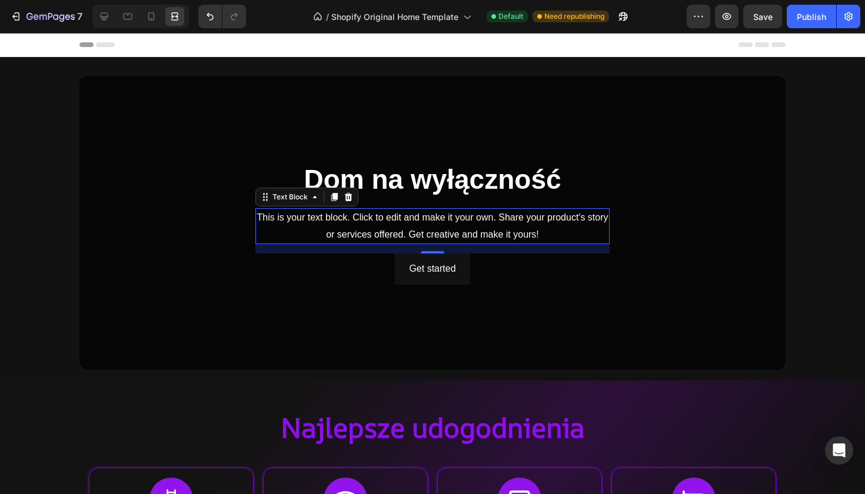
click at [552, 230] on div "This is your text block. Click to edit and make it your own. Share your product…" at bounding box center [432, 226] width 354 height 36
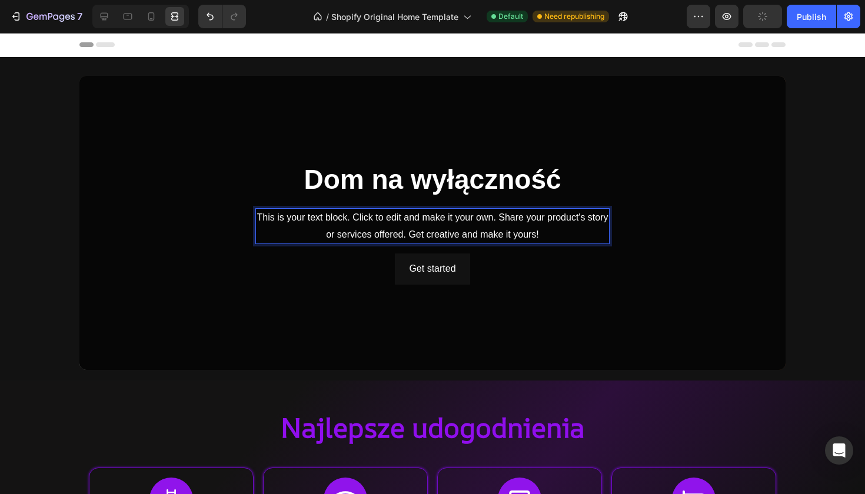
click at [552, 230] on p "This is your text block. Click to edit and make it your own. Share your product…" at bounding box center [432, 227] width 351 height 34
click at [384, 218] on p "This is your text block. Click to edit and make it your own. Share your product…" at bounding box center [432, 227] width 351 height 34
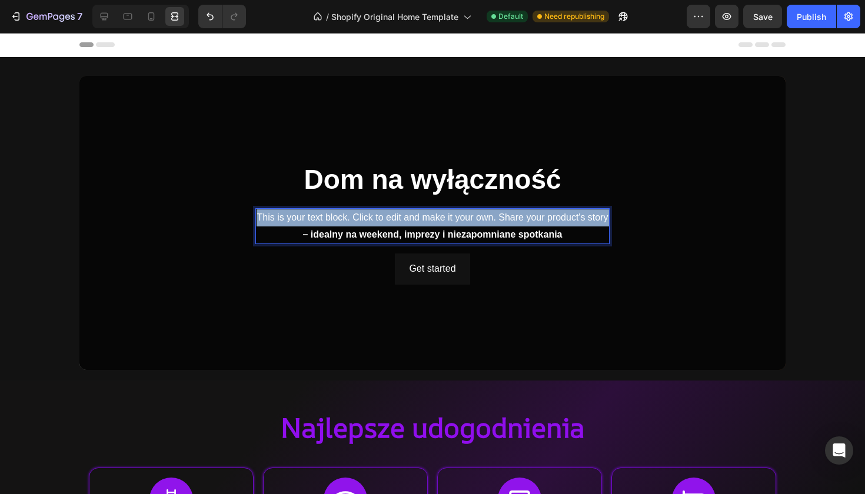
click at [384, 218] on p "This is your text block. Click to edit and make it your own. Share your product…" at bounding box center [432, 227] width 351 height 34
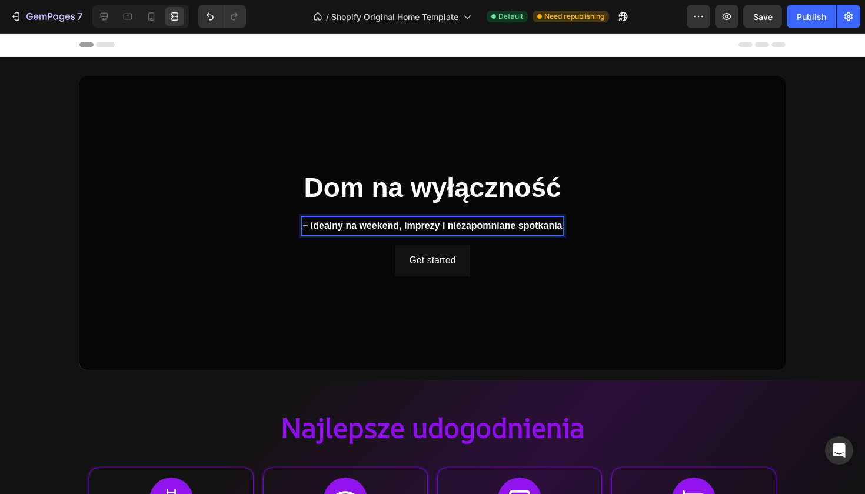
click at [401, 223] on strong "– idealny na weekend, imprezy i niezapomniane spotkania" at bounding box center [433, 226] width 260 height 10
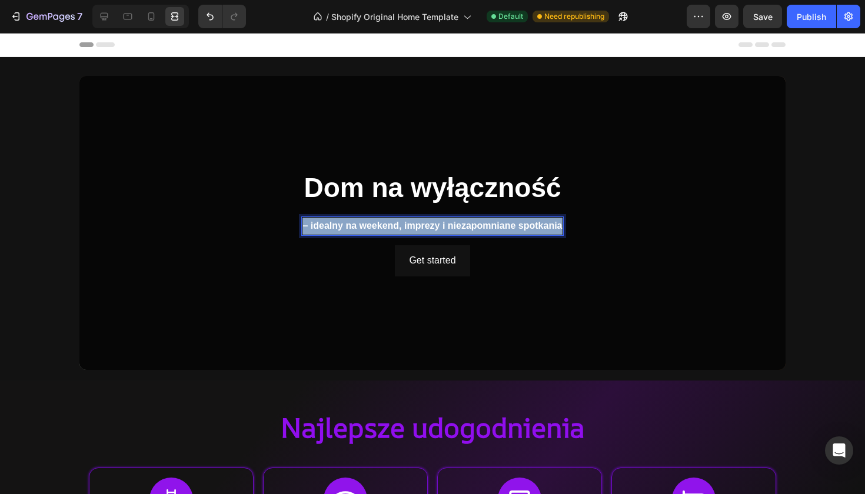
click at [401, 223] on strong "– idealny na weekend, imprezy i niezapomniane spotkania" at bounding box center [433, 226] width 260 height 10
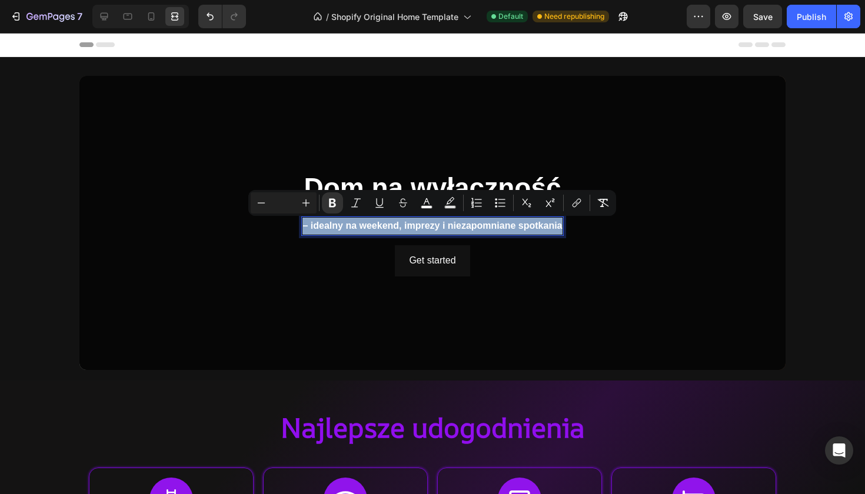
click at [303, 227] on strong "– idealny na weekend, imprezy i niezapomniane spotkania" at bounding box center [433, 226] width 260 height 10
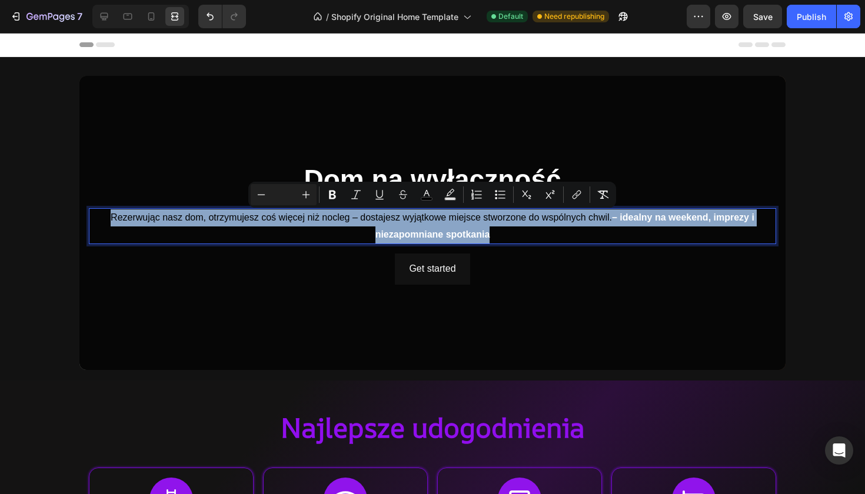
drag, startPoint x: 109, startPoint y: 220, endPoint x: 510, endPoint y: 241, distance: 401.5
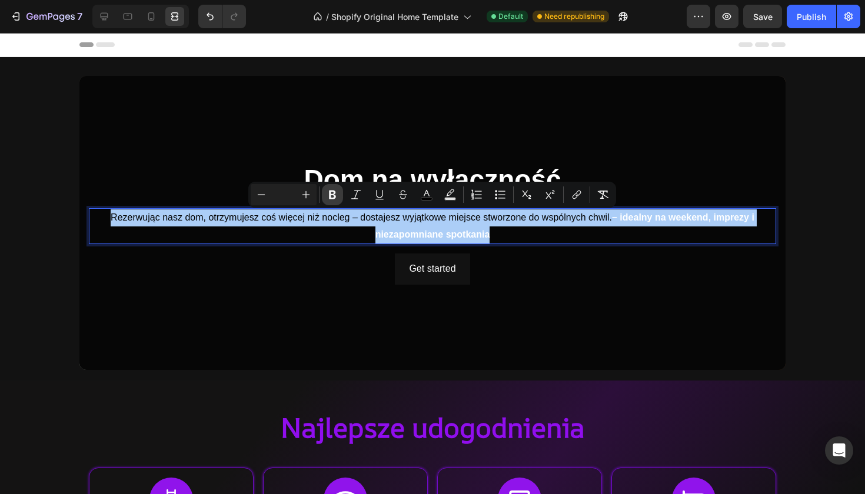
click at [338, 191] on icon "Editor contextual toolbar" at bounding box center [333, 195] width 12 height 12
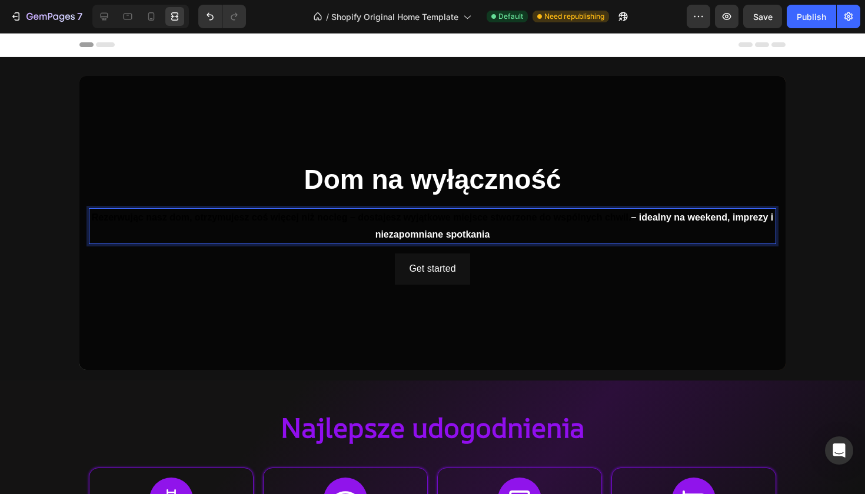
click at [109, 223] on strong "Rezerwując nasz dom, otrzymujesz coś więcej niż nocleg – dostajesz wyjątkowe mi…" at bounding box center [362, 218] width 540 height 10
click at [99, 265] on div "Get started Button" at bounding box center [433, 269] width 688 height 31
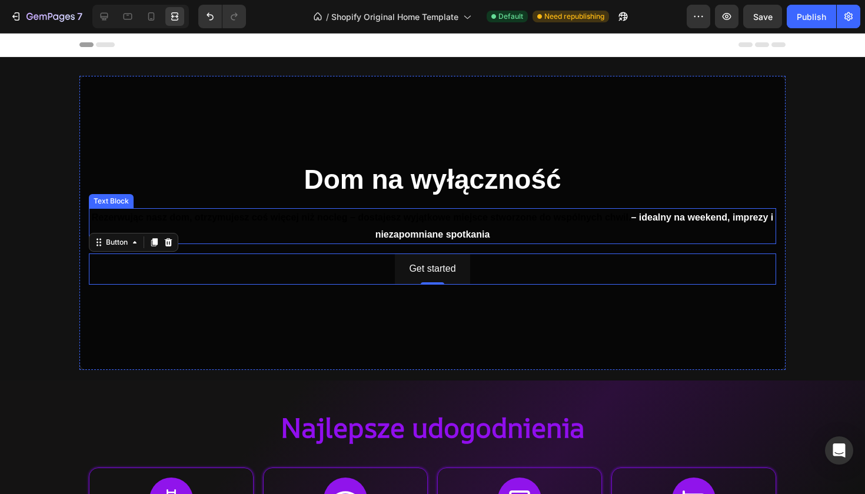
click at [104, 220] on strong "Rezerwując nasz dom, otrzymujesz coś więcej niż nocleg – dostajesz wyjątkowe mi…" at bounding box center [362, 218] width 540 height 10
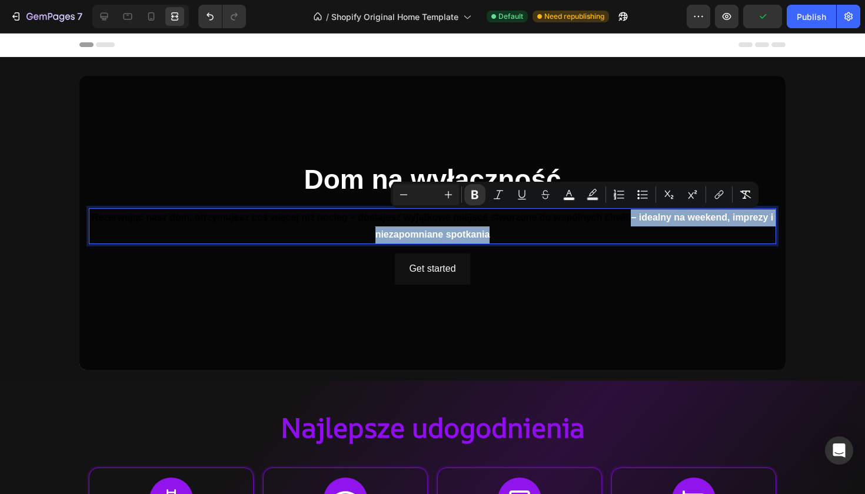
drag, startPoint x: 630, startPoint y: 218, endPoint x: 650, endPoint y: 243, distance: 32.6
click at [650, 243] on div "Rezerwując nasz dom, otrzymujesz coś więcej niż nocleg – dostajesz wyjątkowe mi…" at bounding box center [433, 226] width 688 height 36
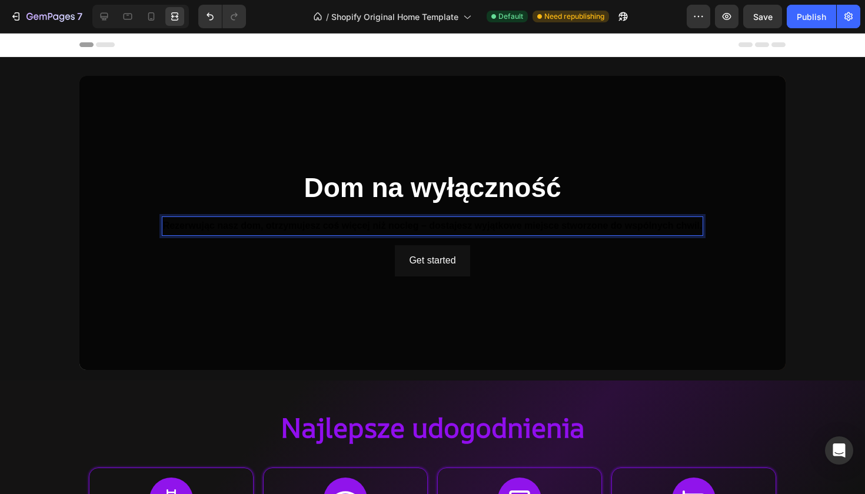
click at [609, 225] on strong "Rezerwując nasz dom, otrzymujesz coś więcej niż nocleg – dostajesz wyjątkowe mi…" at bounding box center [433, 226] width 540 height 10
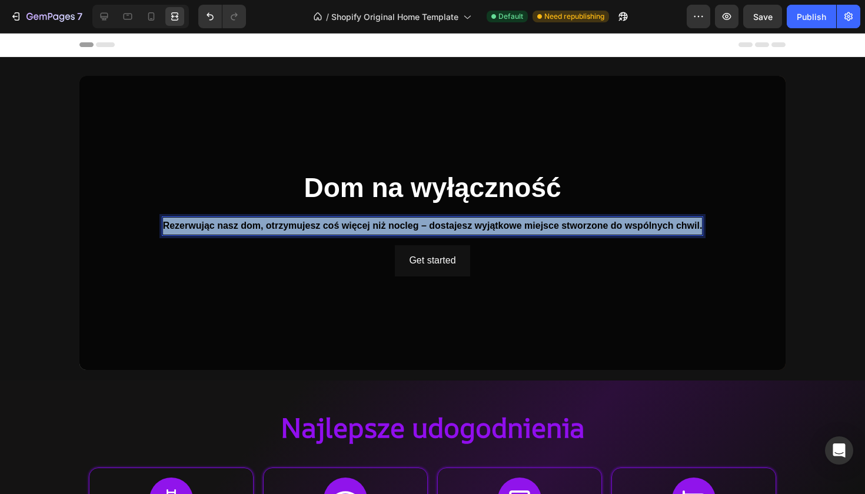
click at [609, 225] on strong "Rezerwując nasz dom, otrzymujesz coś więcej niż nocleg – dostajesz wyjątkowe mi…" at bounding box center [433, 226] width 540 height 10
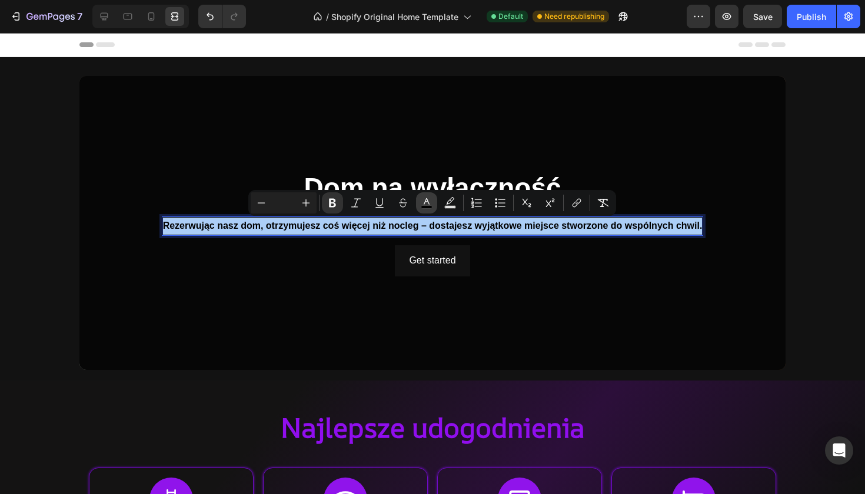
click at [427, 206] on rect "Editor contextual toolbar" at bounding box center [426, 207] width 11 height 3
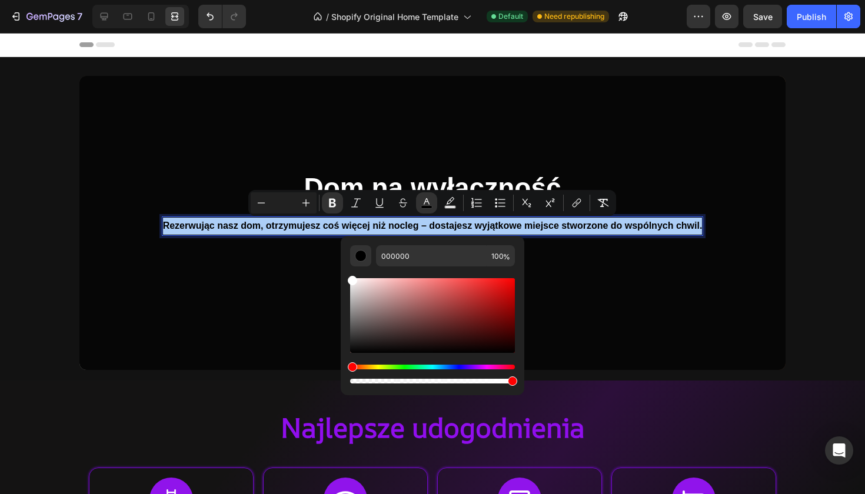
drag, startPoint x: 358, startPoint y: 284, endPoint x: 344, endPoint y: 271, distance: 18.8
click at [344, 271] on div "000000 100 %" at bounding box center [433, 311] width 184 height 150
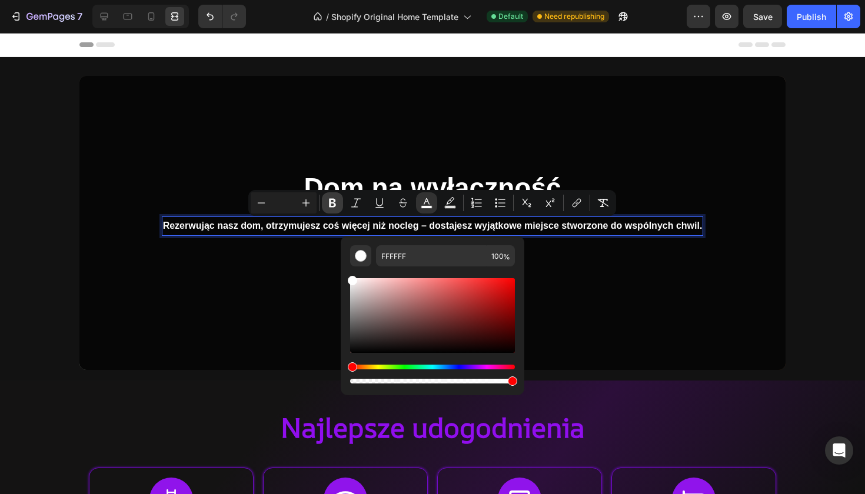
click at [334, 204] on icon "Editor contextual toolbar" at bounding box center [332, 203] width 7 height 9
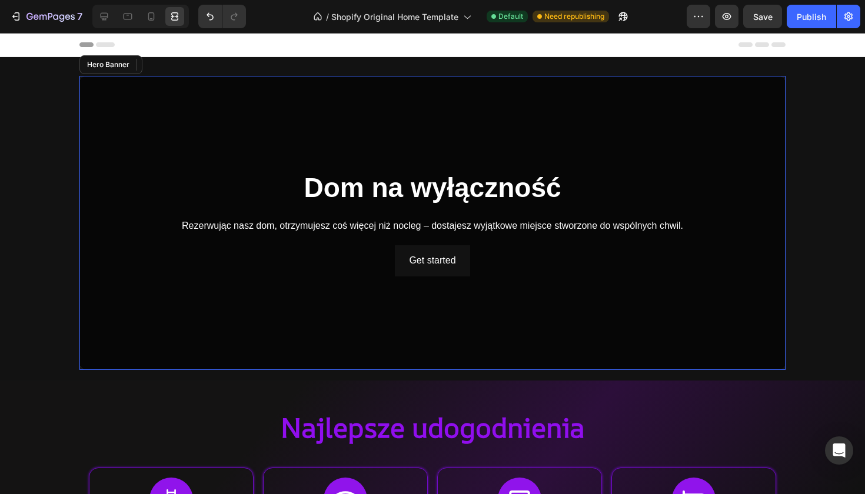
click at [646, 301] on div "Overlay" at bounding box center [432, 223] width 706 height 294
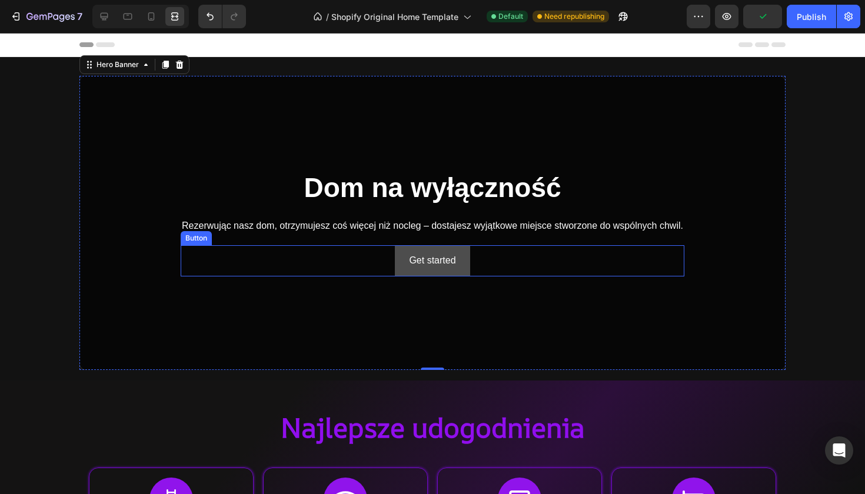
click at [464, 258] on button "Get started" at bounding box center [432, 260] width 75 height 31
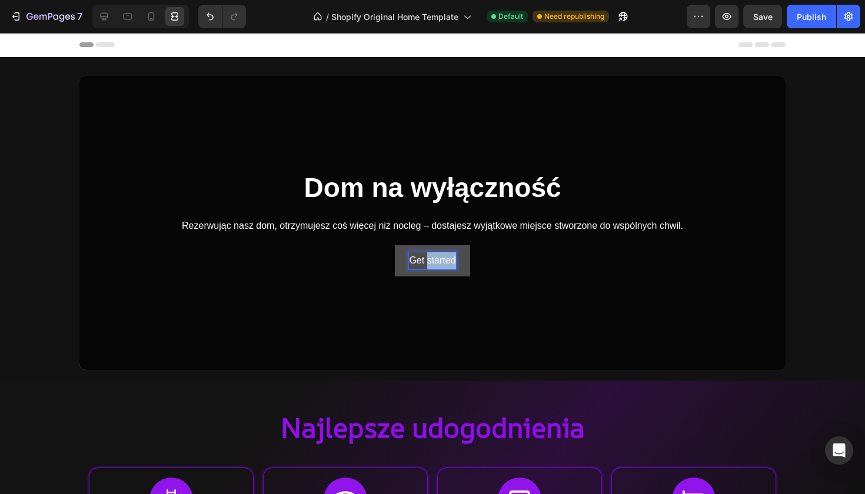
click at [444, 258] on p "Get started" at bounding box center [432, 261] width 47 height 17
click at [432, 260] on button "Zarezerwuj" at bounding box center [432, 260] width 75 height 31
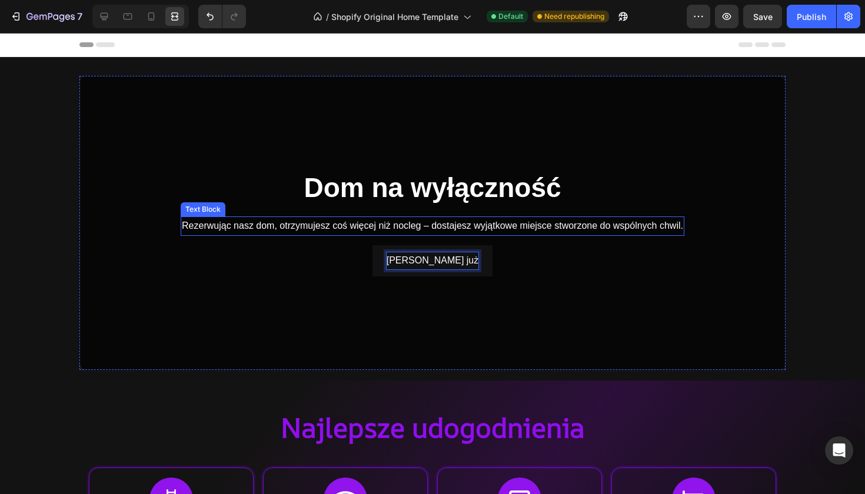
click at [432, 260] on button "[PERSON_NAME] już" at bounding box center [433, 260] width 120 height 31
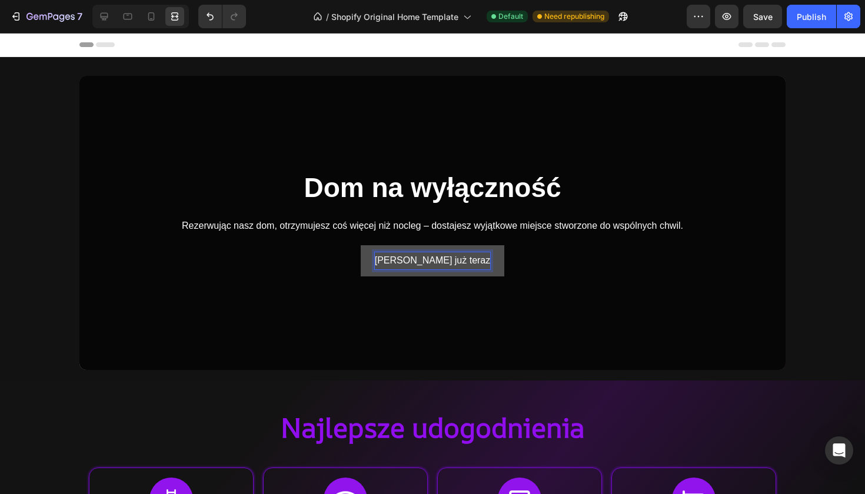
click at [481, 257] on button "[PERSON_NAME] już teraz" at bounding box center [433, 260] width 144 height 31
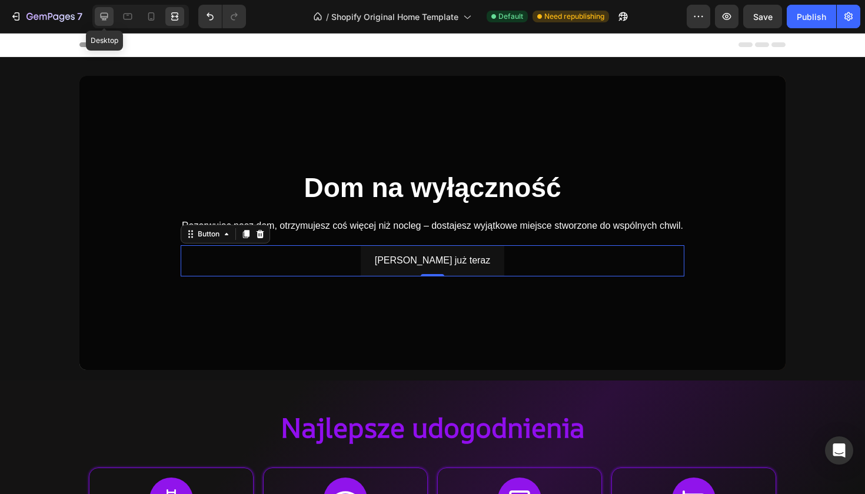
click at [98, 19] on icon at bounding box center [104, 17] width 12 height 12
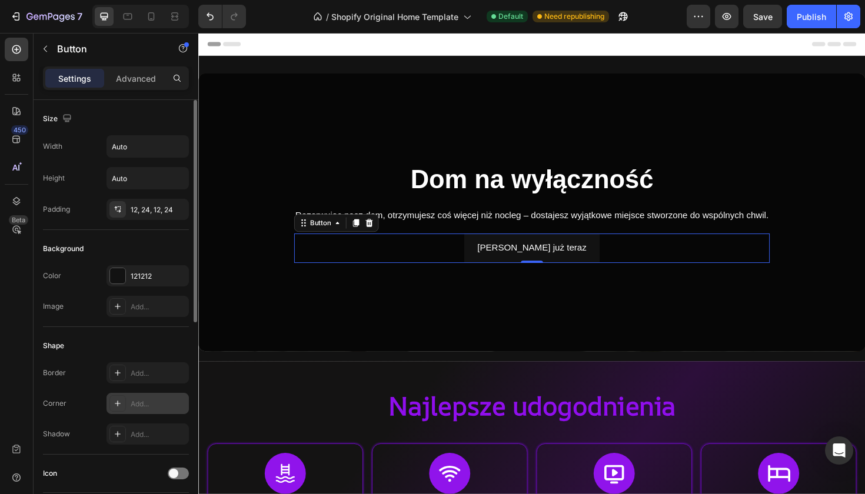
click at [138, 401] on div "Add..." at bounding box center [158, 404] width 55 height 11
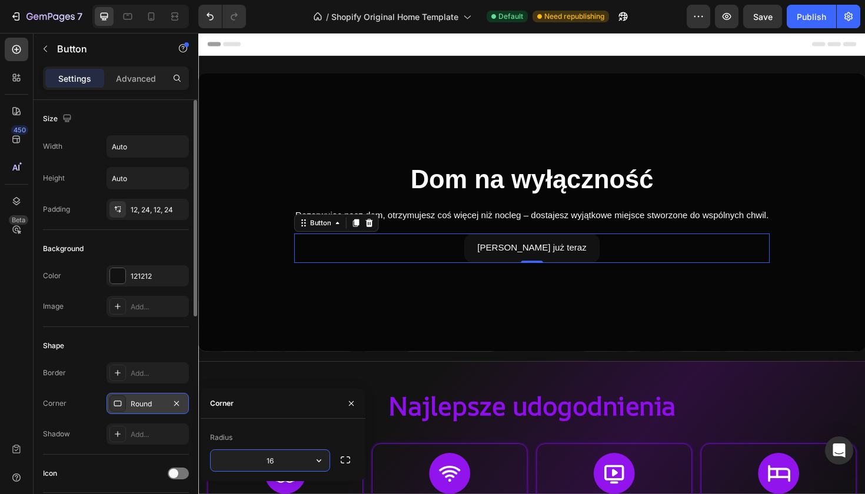
click at [261, 435] on div "Radius" at bounding box center [283, 438] width 146 height 19
click at [149, 404] on div "16, 16, 16, 16" at bounding box center [148, 404] width 34 height 11
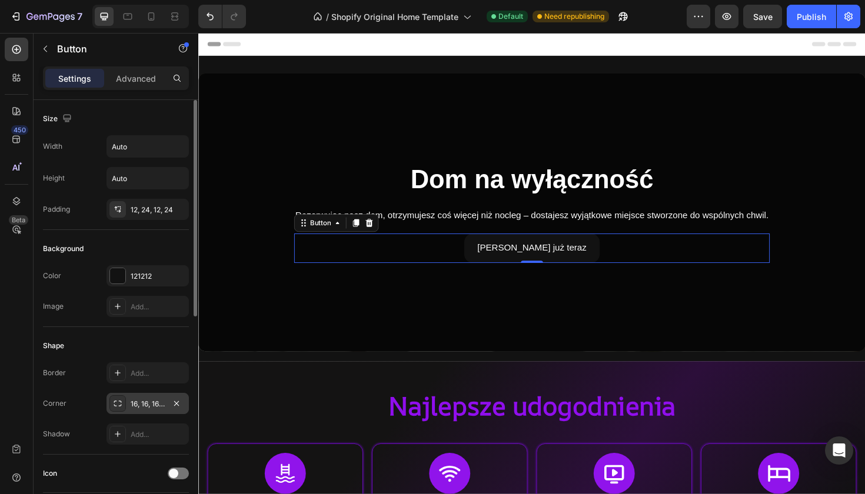
click at [137, 395] on div "16, 16, 16, 16" at bounding box center [148, 403] width 82 height 21
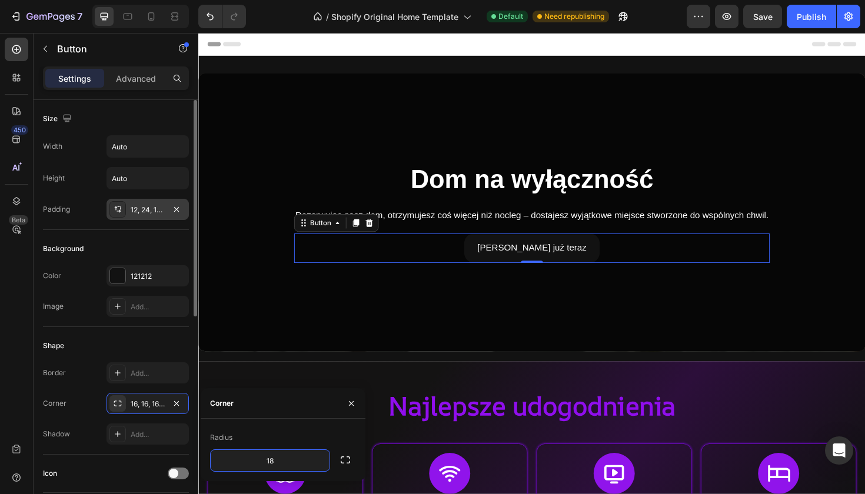
click at [159, 215] on div "12, 24, 12, 24" at bounding box center [148, 210] width 34 height 11
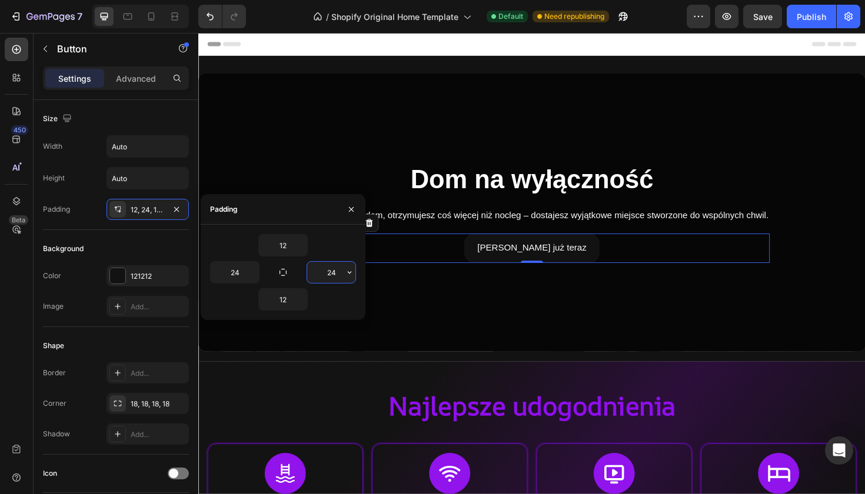
click at [331, 271] on input "24" at bounding box center [331, 272] width 48 height 21
click at [339, 272] on input "24" at bounding box center [331, 272] width 48 height 21
click at [288, 248] on input "12" at bounding box center [283, 245] width 48 height 21
click at [300, 247] on icon "button" at bounding box center [301, 245] width 9 height 9
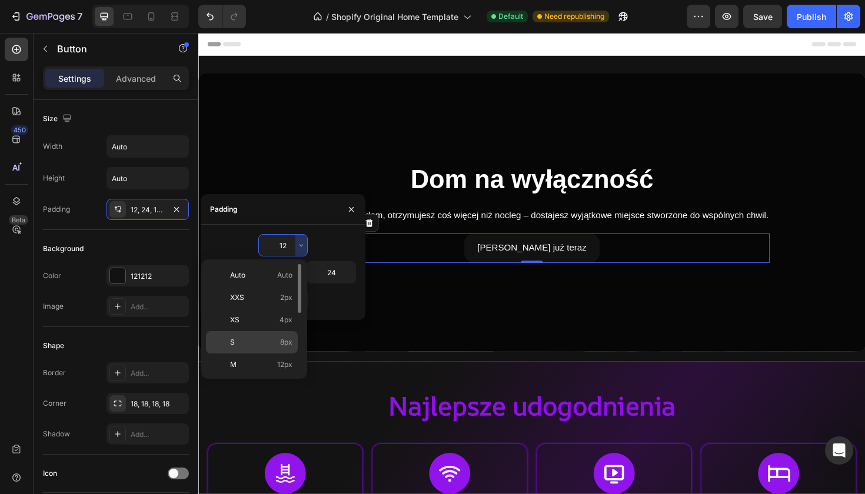
click at [282, 337] on span "8px" at bounding box center [286, 342] width 12 height 11
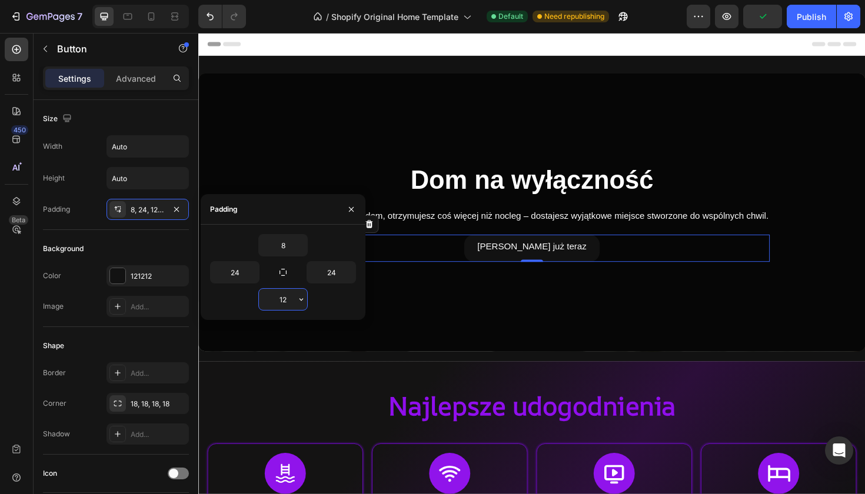
click at [278, 298] on input "12" at bounding box center [283, 299] width 48 height 21
click at [296, 297] on button "button" at bounding box center [302, 299] width 12 height 21
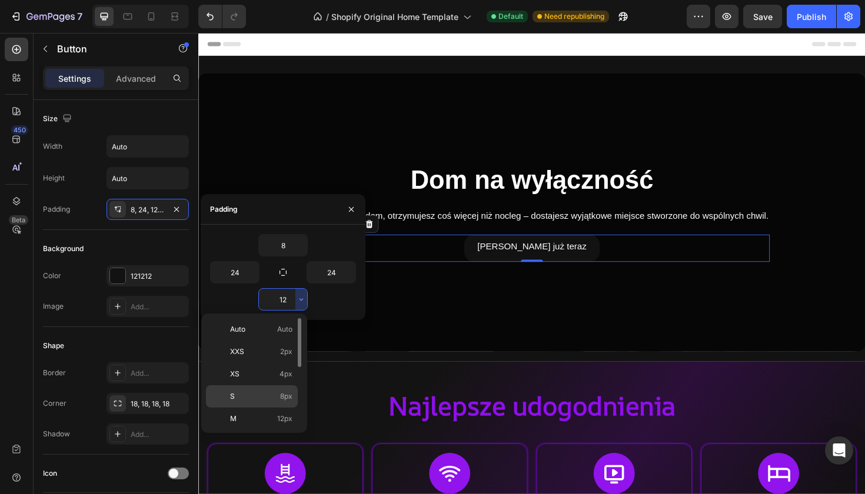
click at [268, 396] on p "S 8px" at bounding box center [261, 396] width 62 height 11
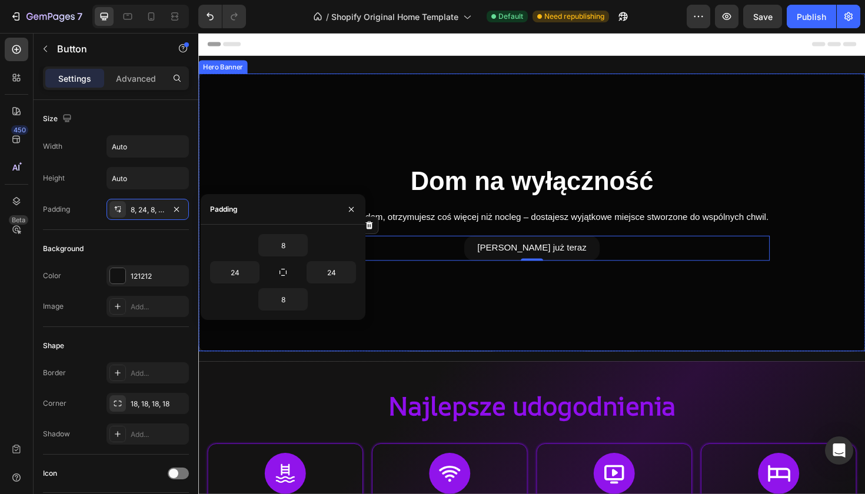
click at [547, 150] on div "Overlay" at bounding box center [551, 223] width 706 height 294
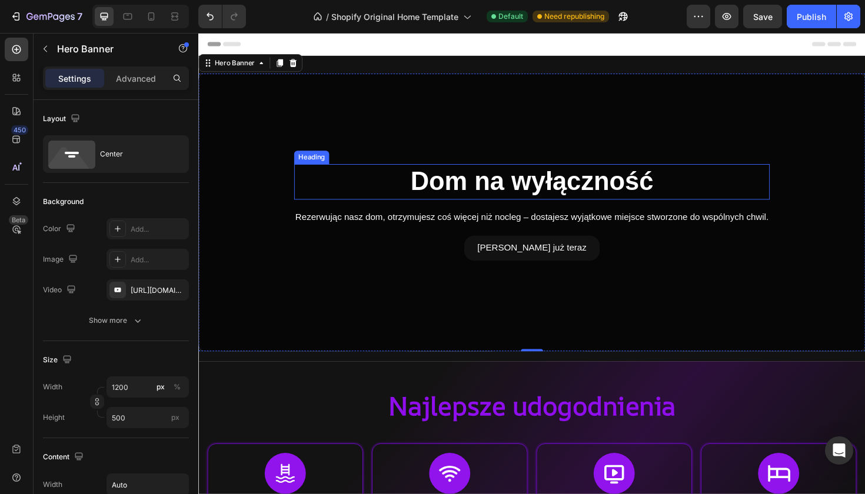
click at [617, 187] on strong "Dom na wyłączność" at bounding box center [551, 190] width 257 height 31
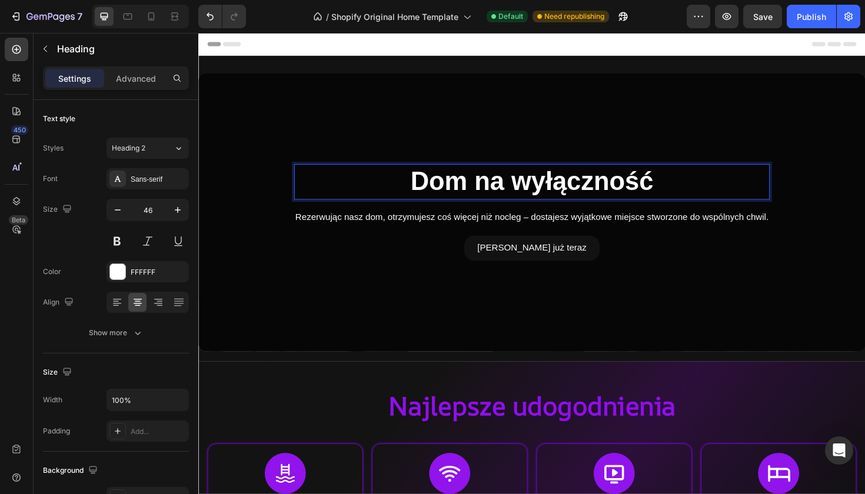
click at [617, 187] on strong "Dom na wyłączność" at bounding box center [551, 190] width 257 height 31
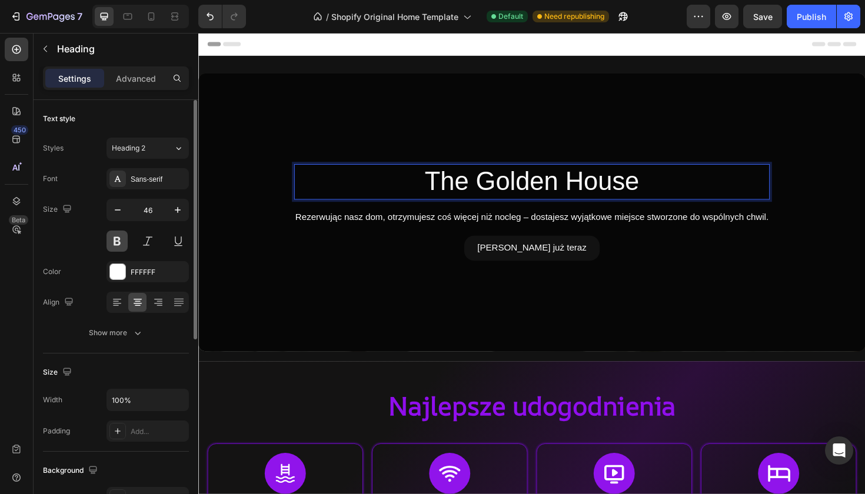
click at [119, 237] on button at bounding box center [117, 241] width 21 height 21
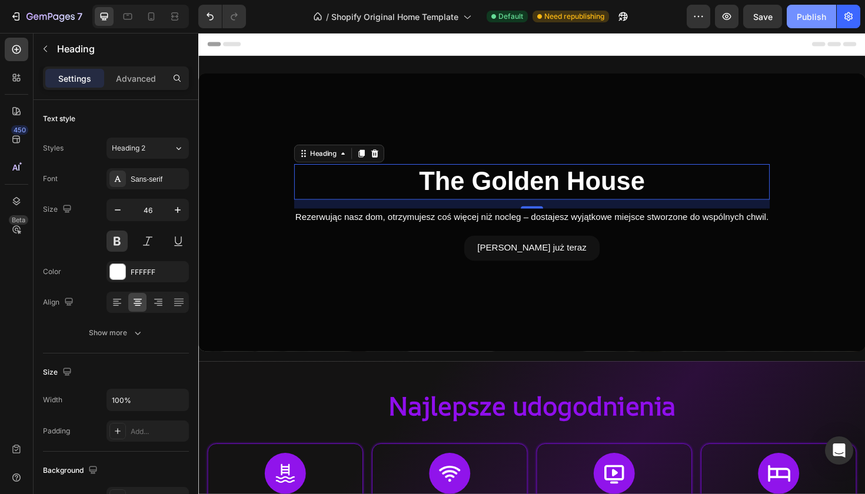
click at [809, 18] on div "Publish" at bounding box center [811, 17] width 29 height 12
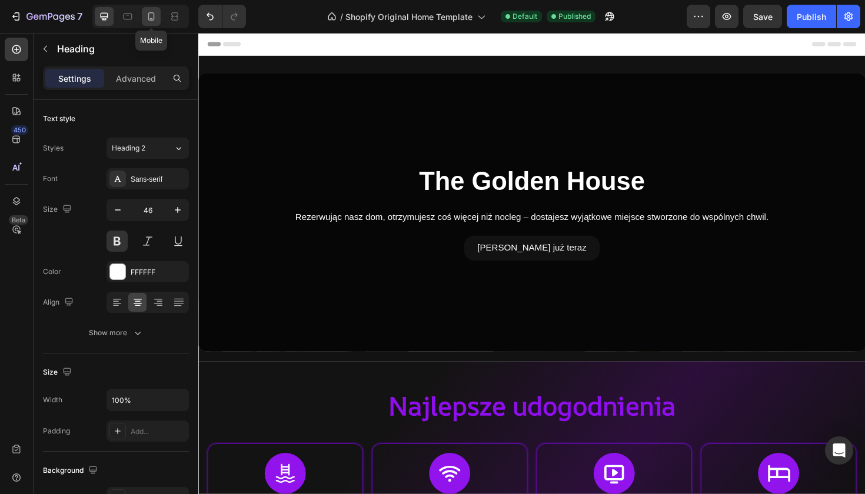
click at [155, 24] on div at bounding box center [151, 16] width 19 height 19
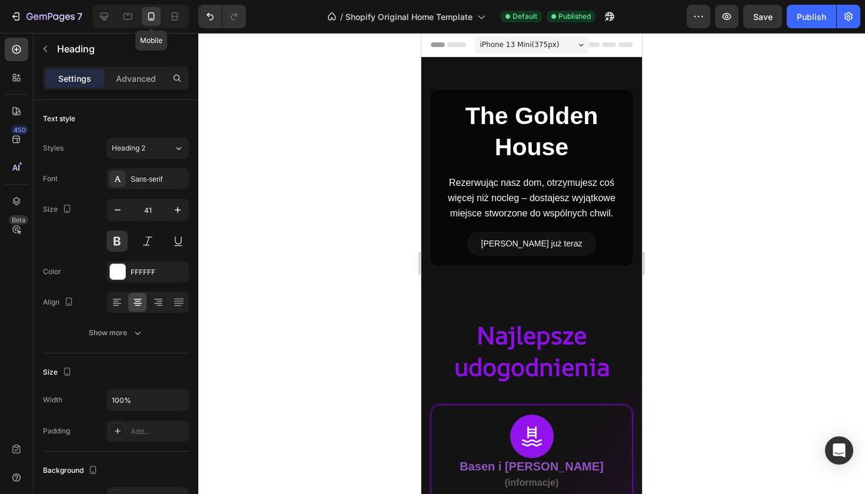
scroll to position [25, 0]
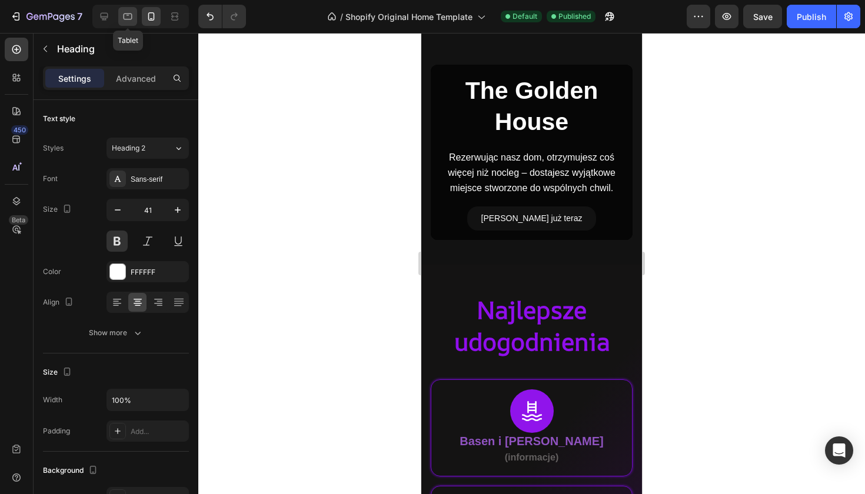
click at [126, 16] on icon at bounding box center [128, 17] width 12 height 12
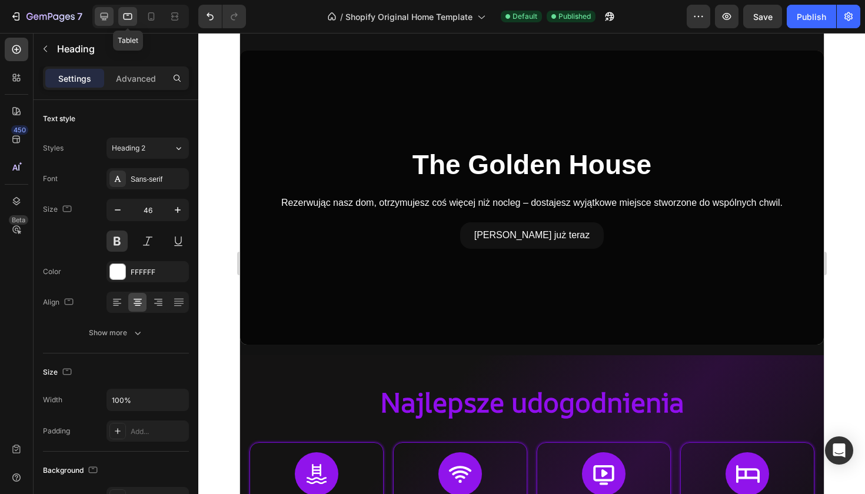
scroll to position [98, 0]
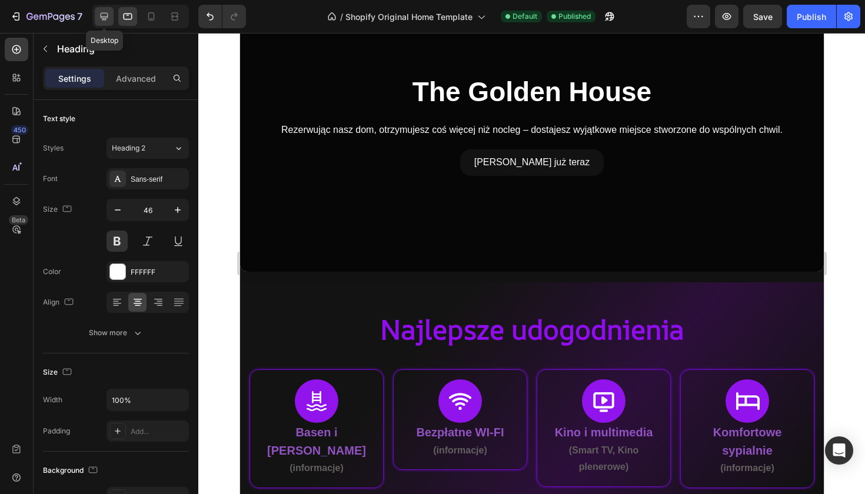
click at [109, 16] on icon at bounding box center [104, 17] width 12 height 12
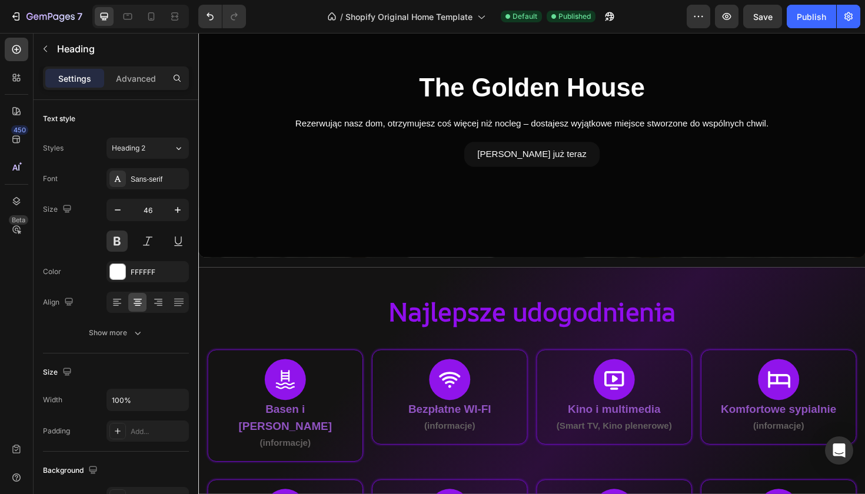
scroll to position [70, 0]
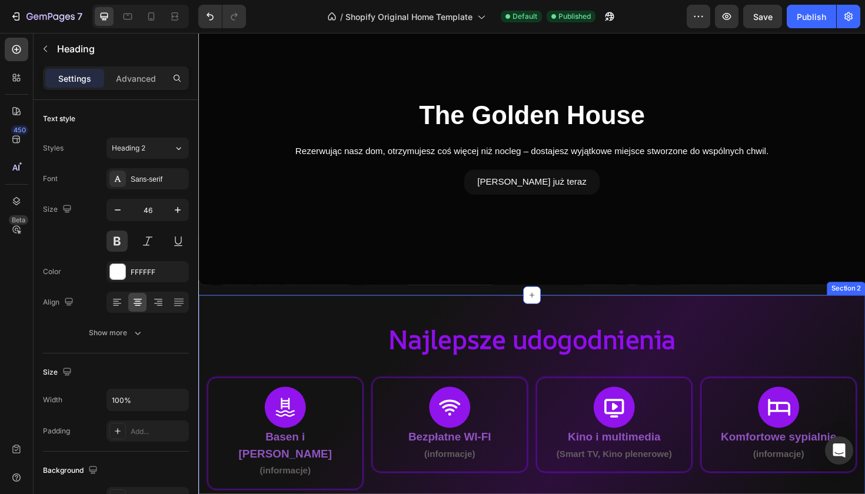
click at [333, 323] on div "Najlepsze udogodnienia Heading Icon Basen i Jacuzzi (informacje) Text Block Row…" at bounding box center [551, 494] width 706 height 366
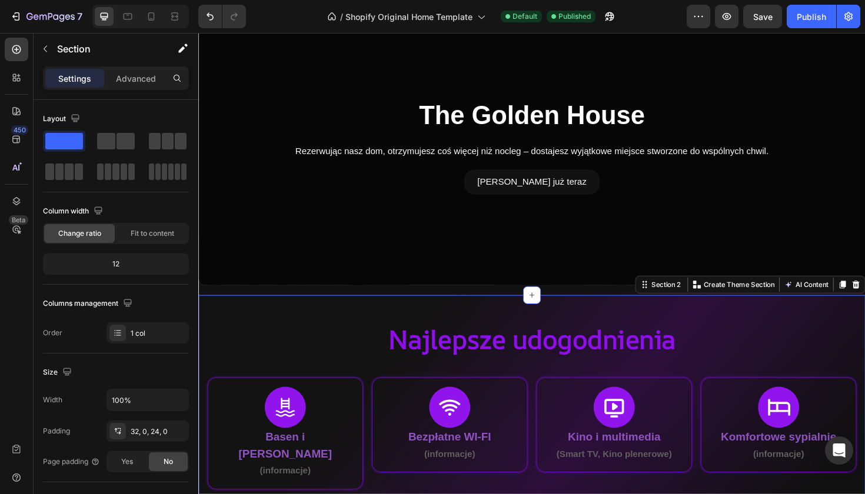
click at [141, 67] on div "Settings Advanced" at bounding box center [116, 79] width 146 height 24
click at [140, 80] on p "Advanced" at bounding box center [136, 78] width 40 height 12
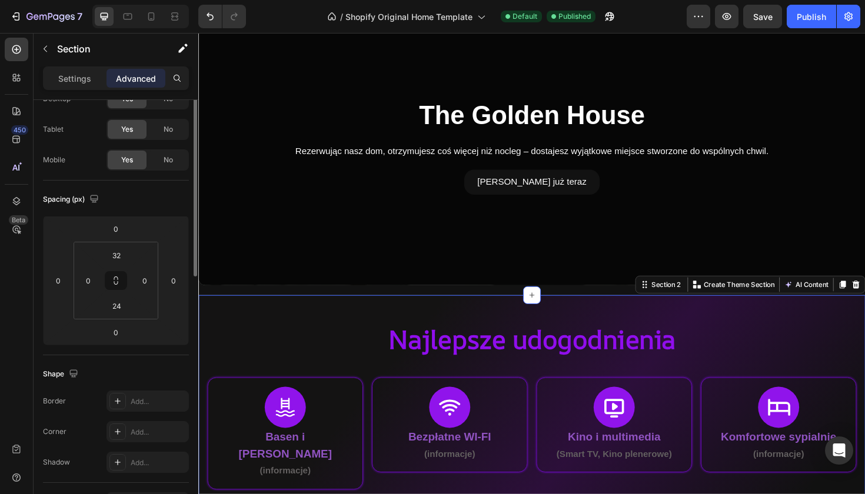
scroll to position [0, 0]
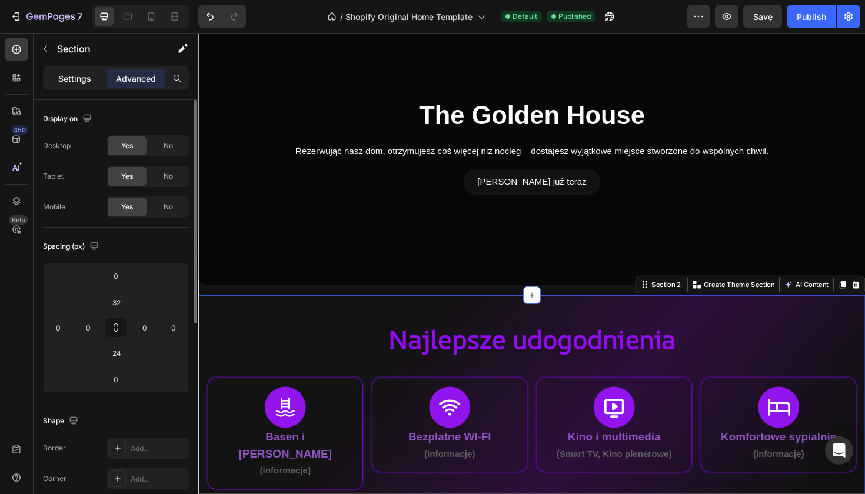
click at [88, 79] on p "Settings" at bounding box center [74, 78] width 33 height 12
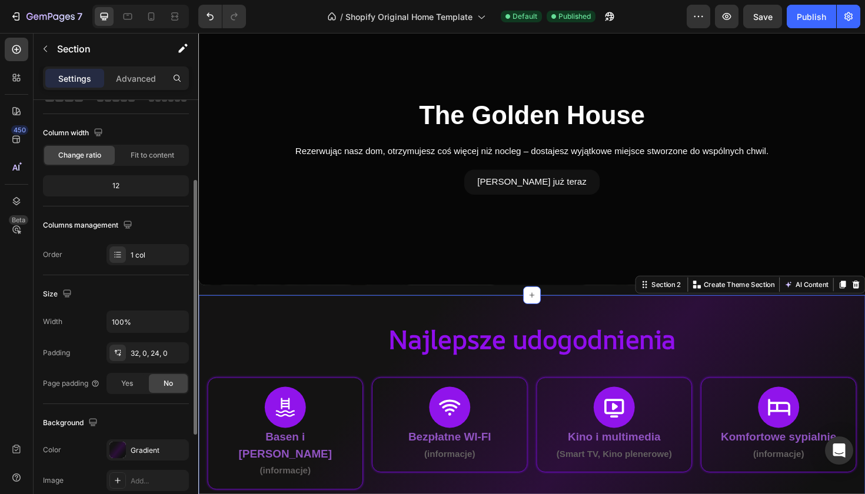
scroll to position [111, 0]
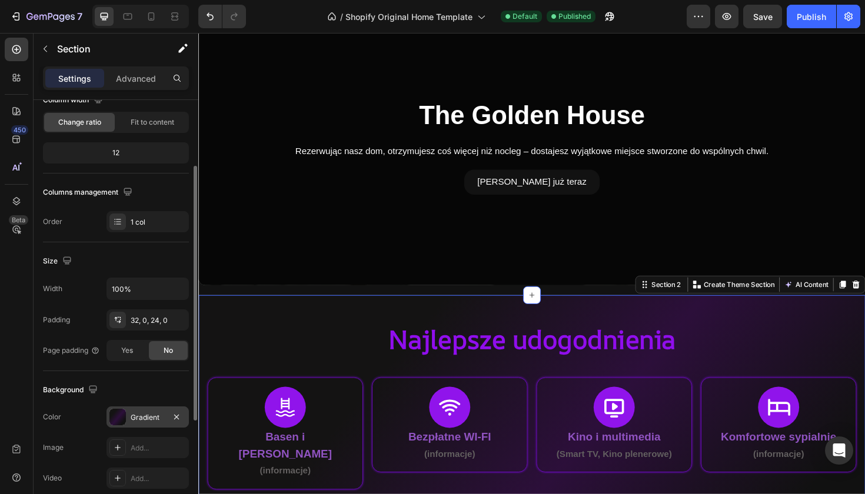
click at [121, 422] on div at bounding box center [117, 417] width 16 height 16
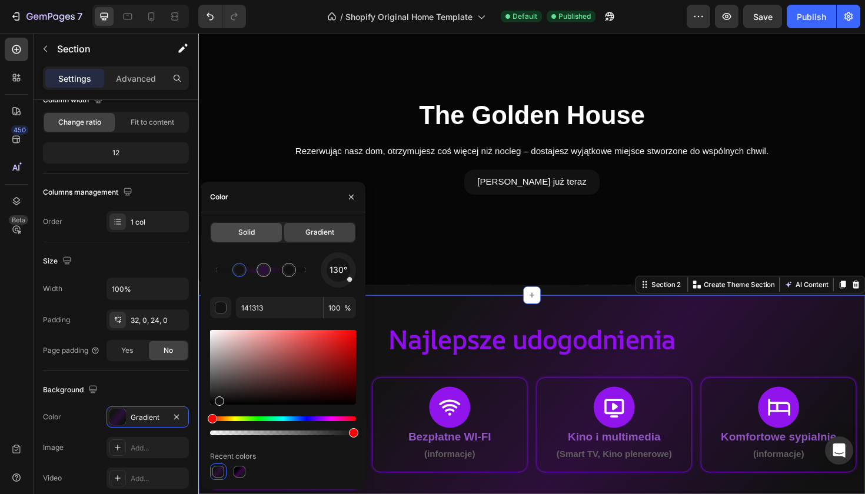
click at [258, 235] on div "Solid" at bounding box center [246, 232] width 71 height 19
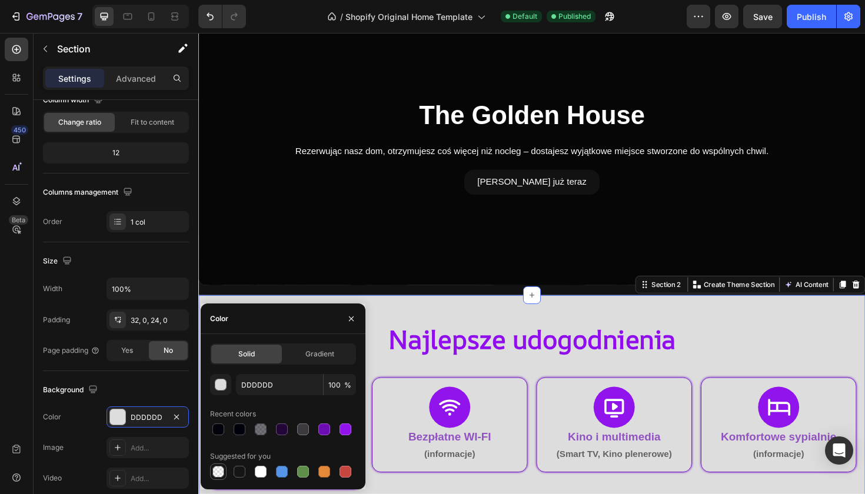
click at [223, 471] on div at bounding box center [219, 472] width 12 height 12
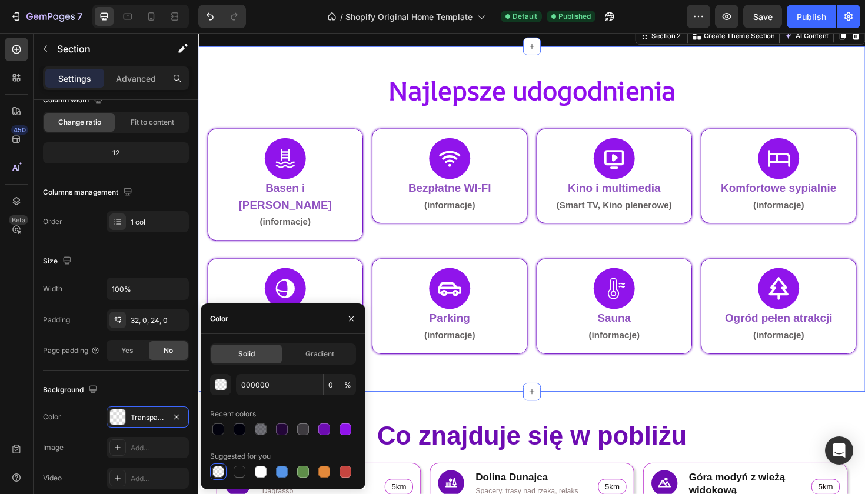
scroll to position [388, 0]
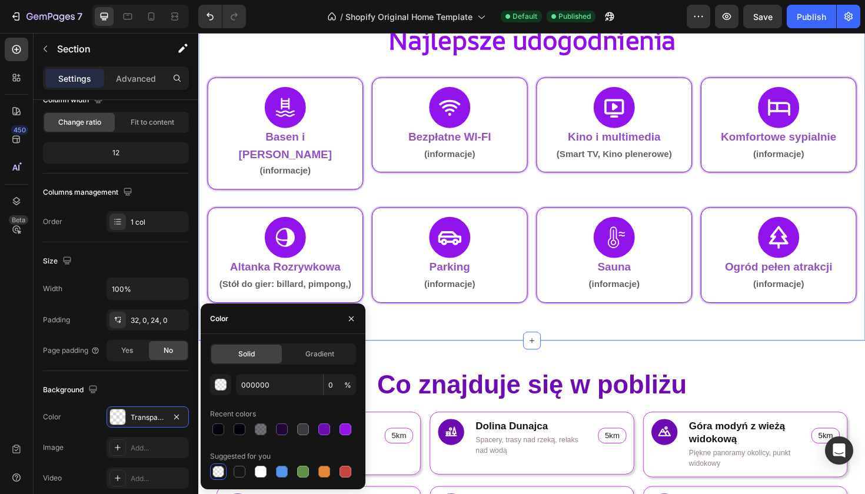
click at [620, 359] on div "Co znajduje się w pobliżu Heading Icon Restauracje Heading Dagrasso Kebab&pizza…" at bounding box center [551, 493] width 706 height 269
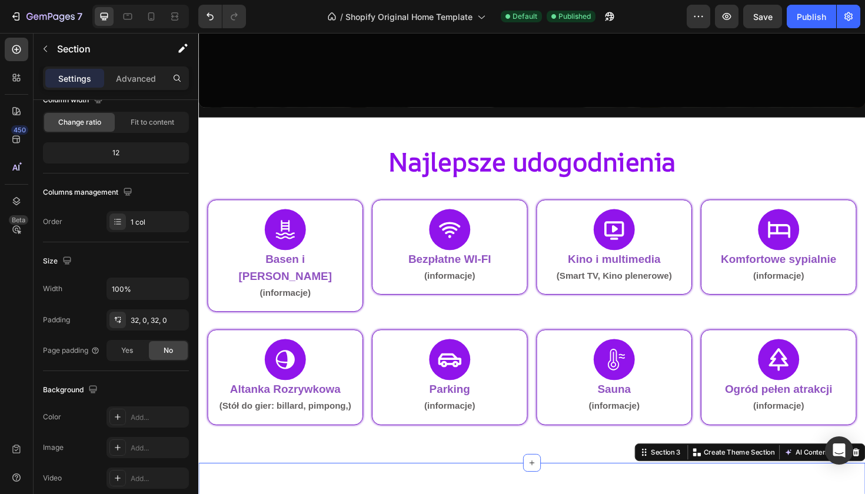
scroll to position [212, 0]
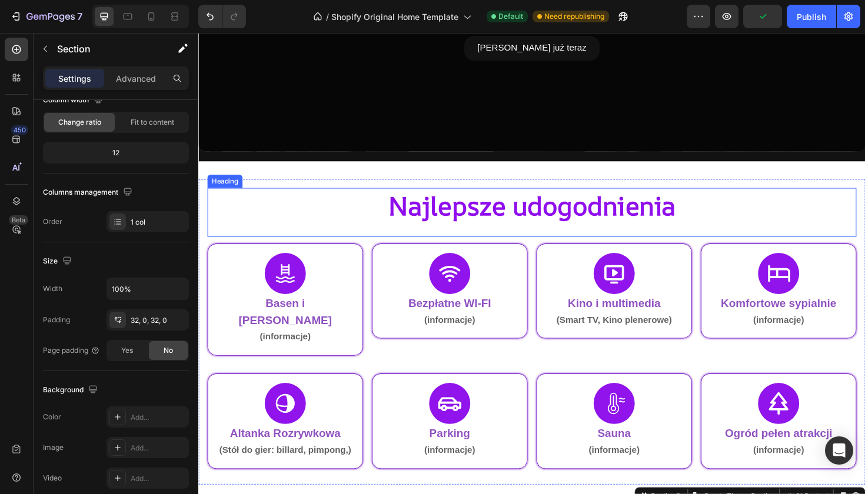
click at [503, 215] on span "Najlepsze udogodnienia" at bounding box center [552, 215] width 304 height 37
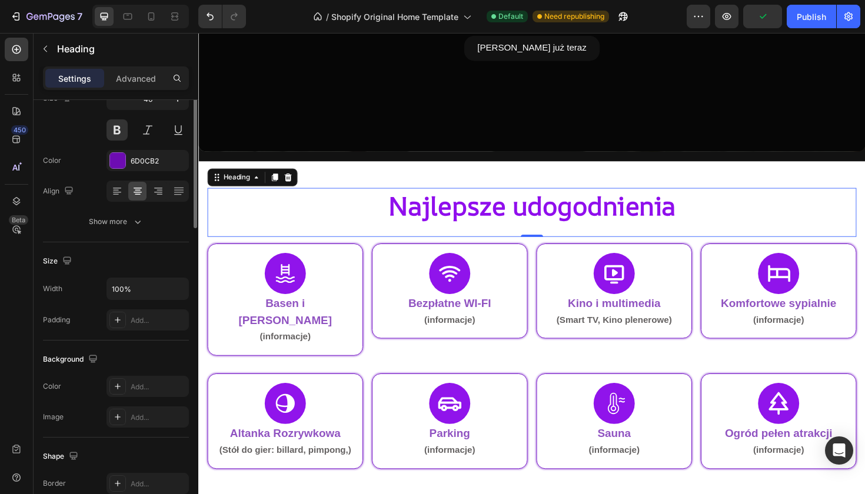
scroll to position [0, 0]
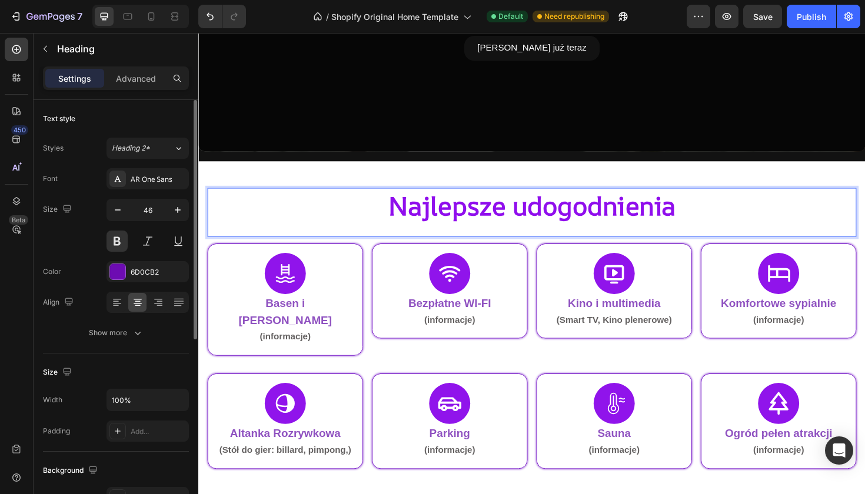
click at [503, 215] on span "Najlepsze udogodnienia" at bounding box center [552, 215] width 304 height 37
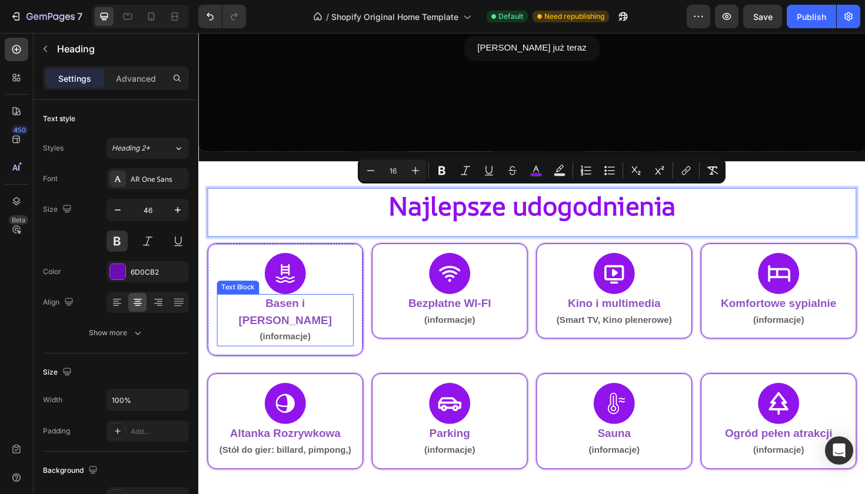
click at [288, 321] on strong "Basen i [PERSON_NAME]" at bounding box center [290, 328] width 99 height 31
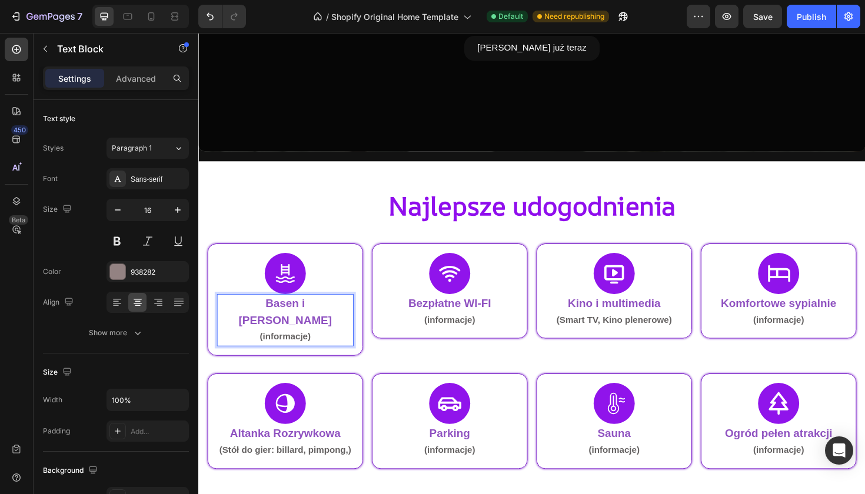
click at [290, 318] on strong "Basen i [PERSON_NAME]" at bounding box center [290, 328] width 99 height 31
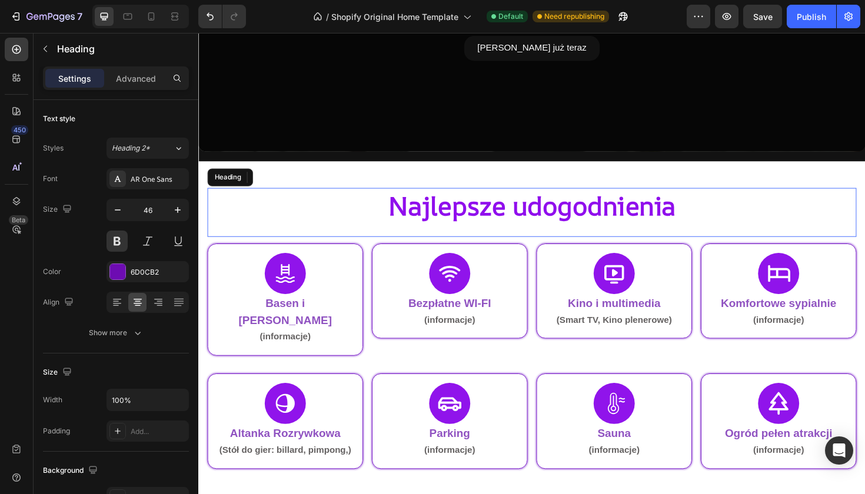
click at [410, 223] on span "Najlepsze udogodnienia" at bounding box center [552, 215] width 304 height 37
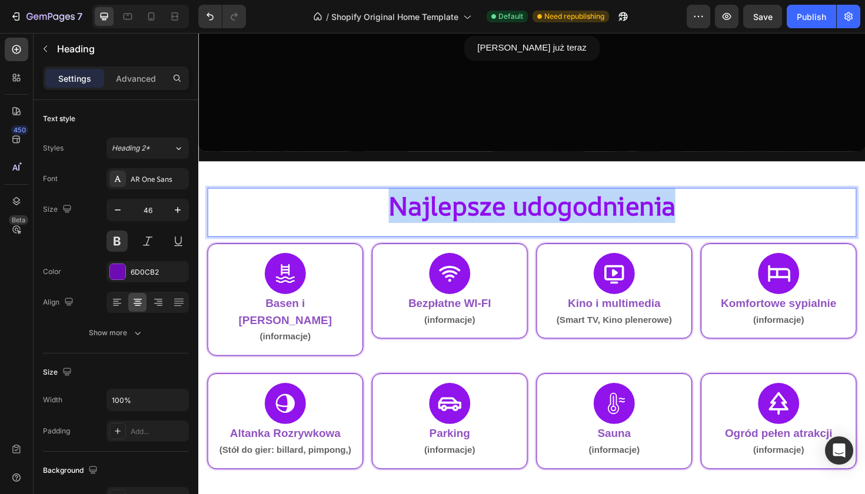
click at [410, 223] on span "Najlepsze udogodnienia" at bounding box center [552, 215] width 304 height 37
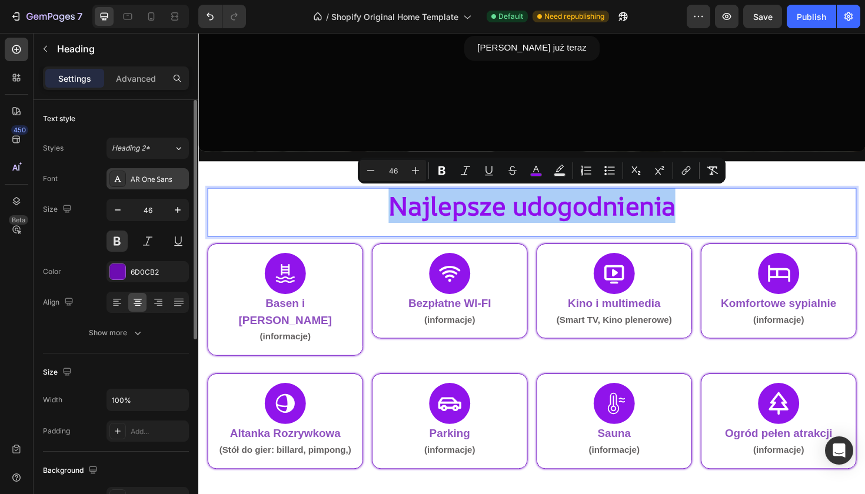
click at [167, 181] on div "AR One Sans" at bounding box center [158, 179] width 55 height 11
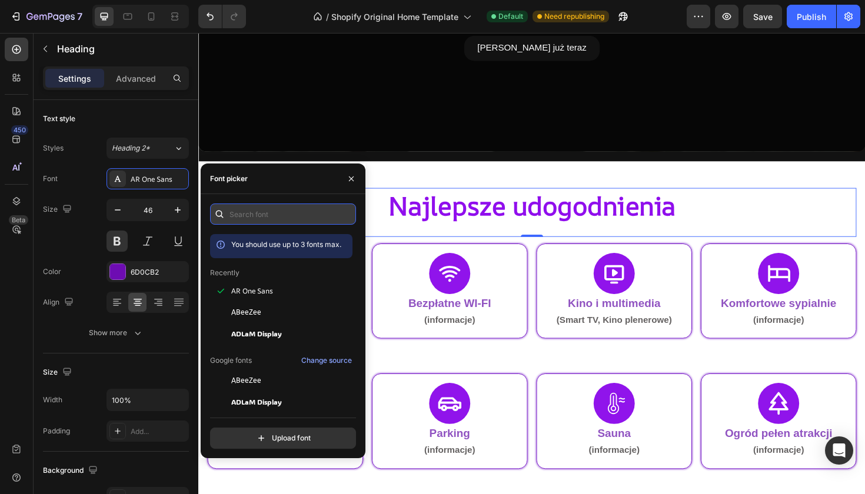
click at [245, 223] on input "text" at bounding box center [283, 214] width 146 height 21
click at [281, 220] on input "sans" at bounding box center [283, 214] width 146 height 21
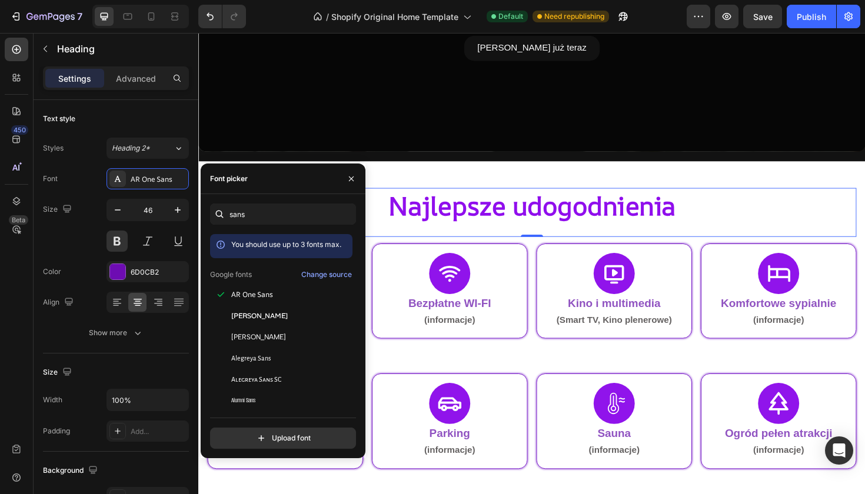
click at [254, 247] on span "You should use up to 3 fonts max." at bounding box center [286, 244] width 110 height 9
click at [268, 247] on span "You should use up to 3 fonts max." at bounding box center [286, 244] width 110 height 9
click at [285, 247] on span "You should use up to 3 fonts max." at bounding box center [286, 244] width 110 height 9
click at [301, 247] on span "You should use up to 3 fonts max." at bounding box center [286, 244] width 110 height 9
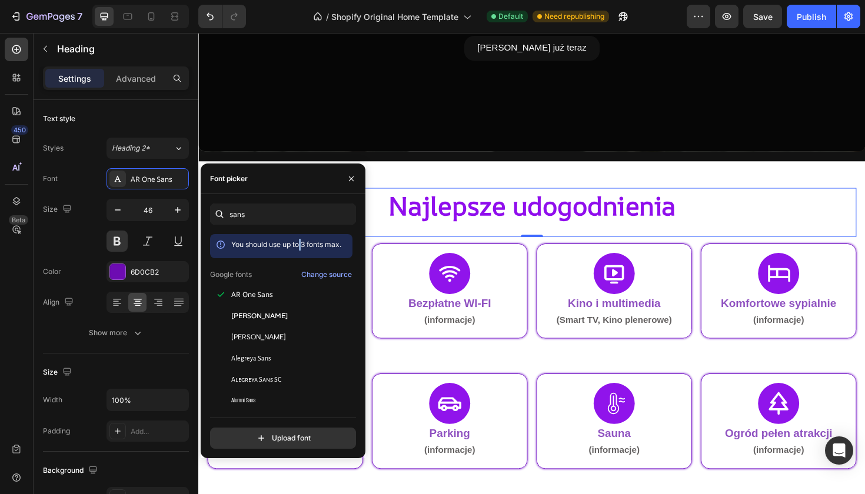
click at [301, 247] on span "You should use up to 3 fonts max." at bounding box center [286, 244] width 110 height 9
click at [320, 274] on div "Change source" at bounding box center [326, 275] width 51 height 11
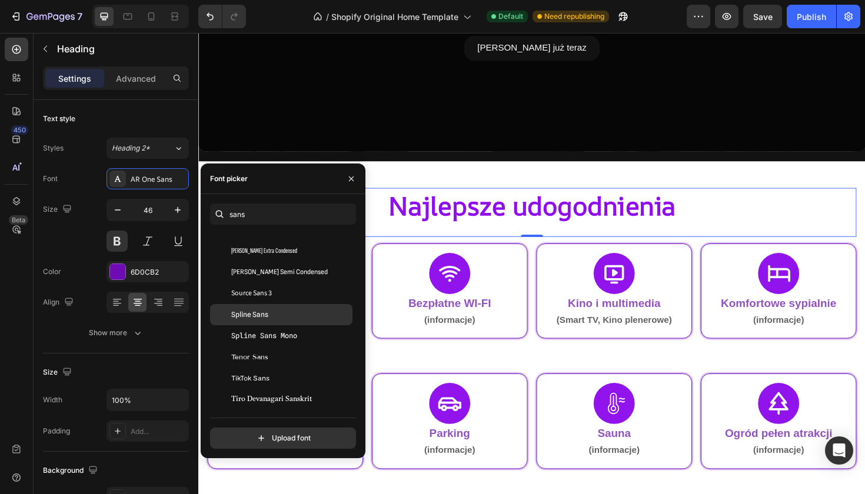
scroll to position [5256, 0]
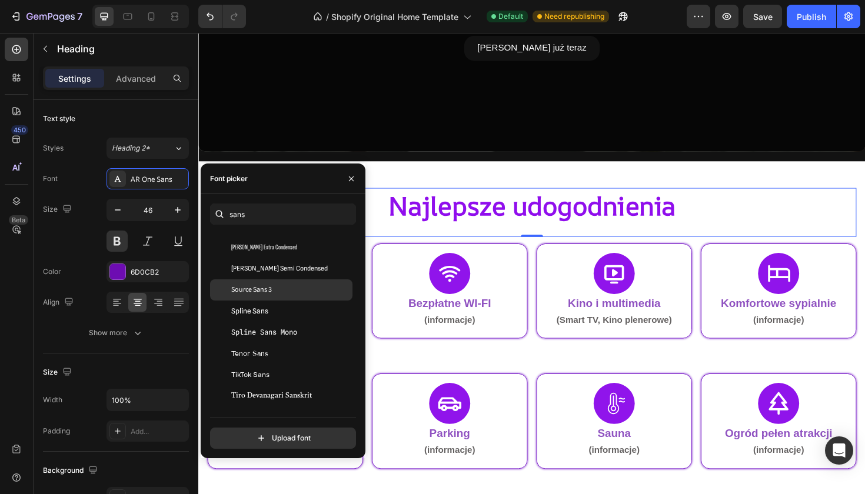
click at [296, 287] on div "Source Sans 3" at bounding box center [290, 290] width 119 height 11
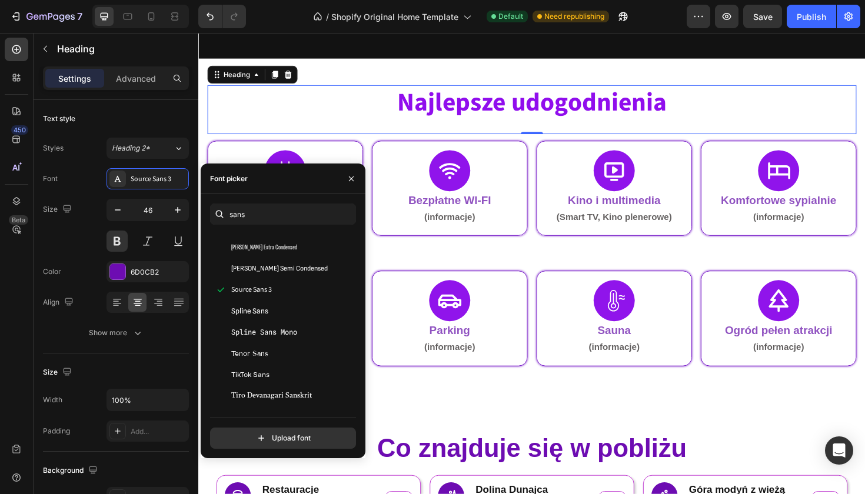
scroll to position [419, 0]
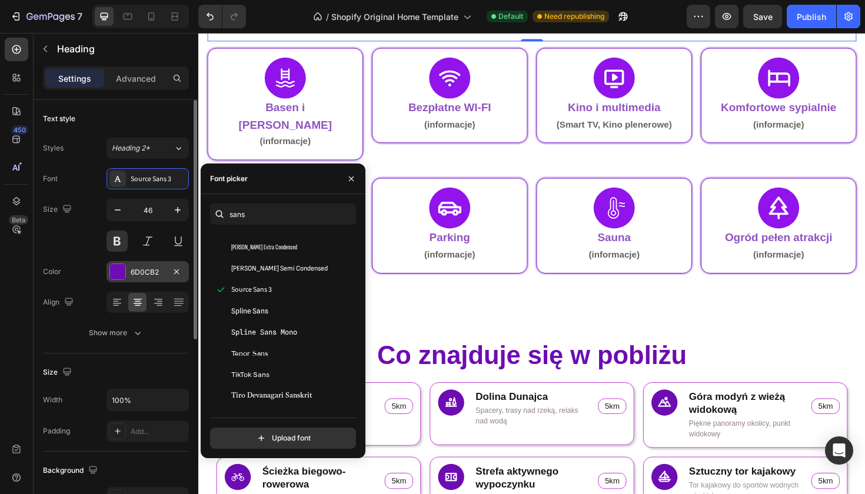
click at [145, 274] on div "6D0CB2" at bounding box center [148, 272] width 34 height 11
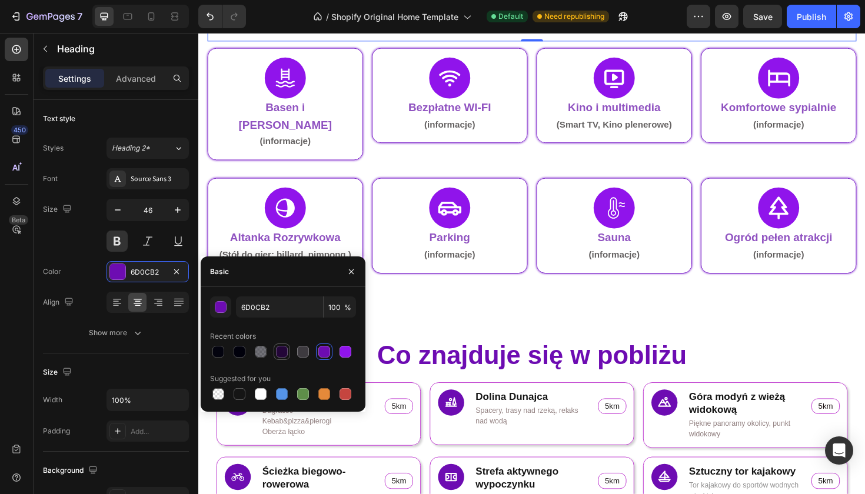
click at [283, 348] on div at bounding box center [282, 352] width 12 height 12
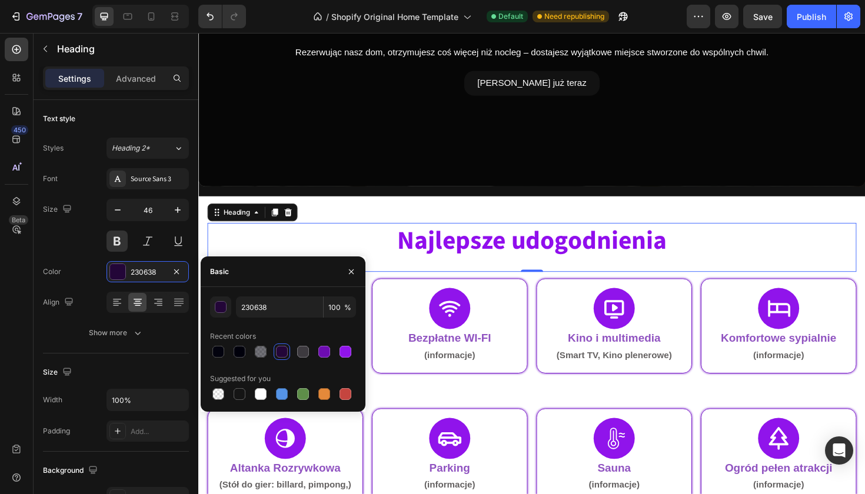
scroll to position [101, 0]
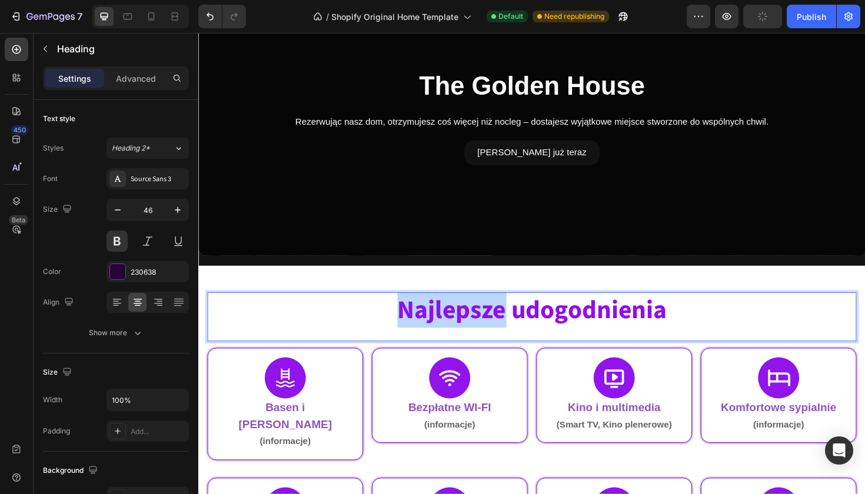
click at [464, 329] on span "Najlepsze udogodnienia" at bounding box center [551, 326] width 285 height 38
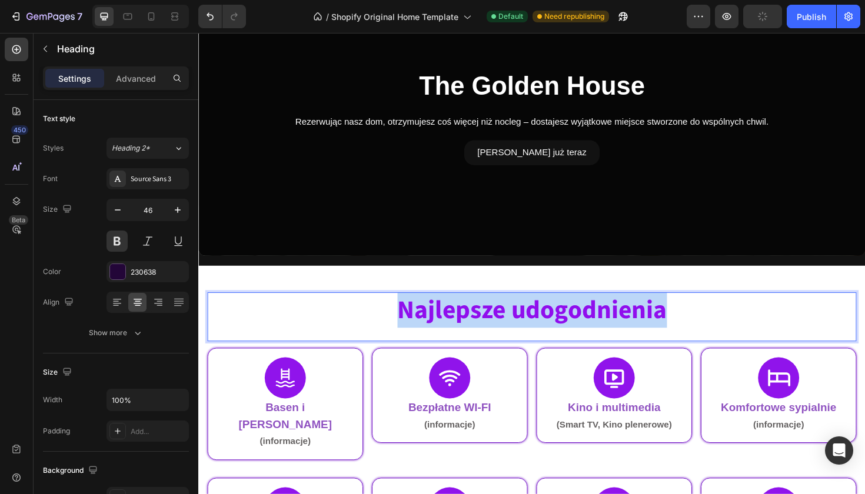
click at [464, 329] on span "Najlepsze udogodnienia" at bounding box center [551, 326] width 285 height 38
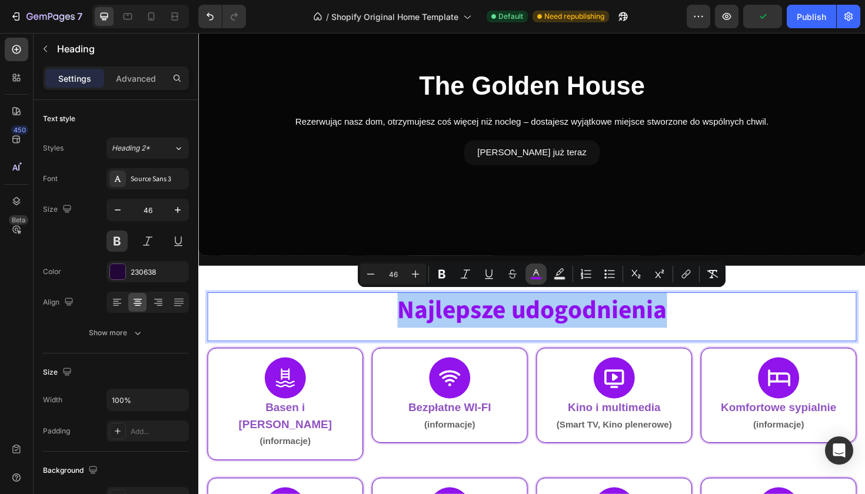
click at [542, 273] on icon "Editor contextual toolbar" at bounding box center [536, 274] width 12 height 12
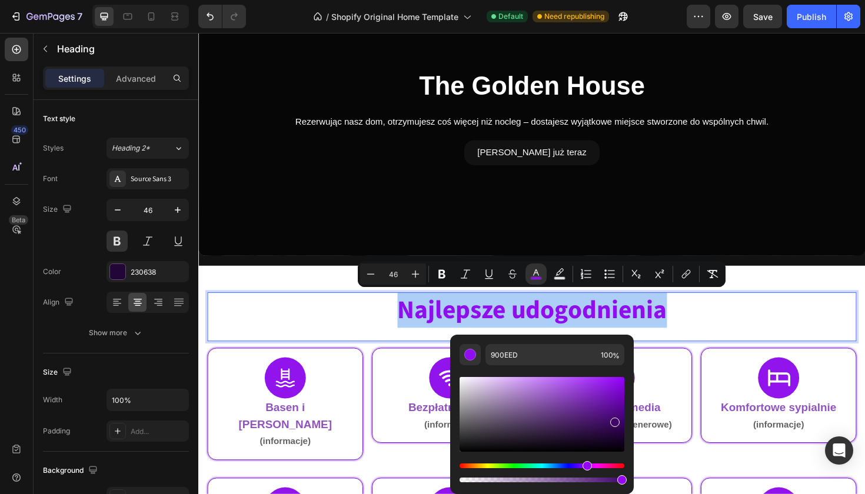
click at [613, 420] on div "Editor contextual toolbar" at bounding box center [542, 414] width 165 height 75
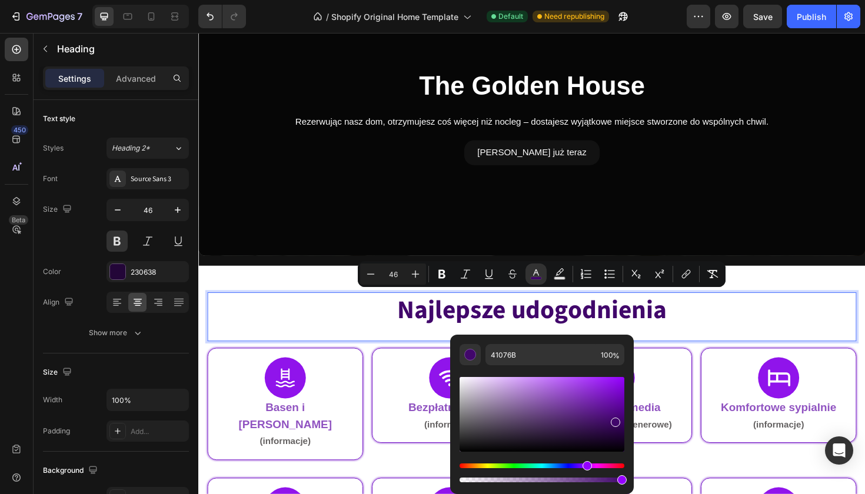
click at [606, 411] on div "Editor contextual toolbar" at bounding box center [542, 414] width 165 height 75
click at [295, 306] on div "Najlepsze udogodnienia Heading 0 Icon Basen i Jacuzzi (informacje) Text Block R…" at bounding box center [551, 460] width 706 height 324
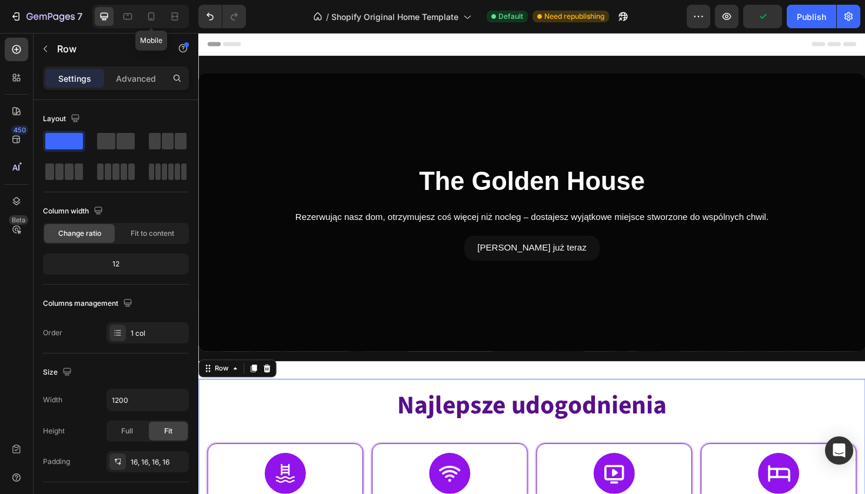
scroll to position [0, 0]
click at [184, 16] on div at bounding box center [174, 16] width 19 height 19
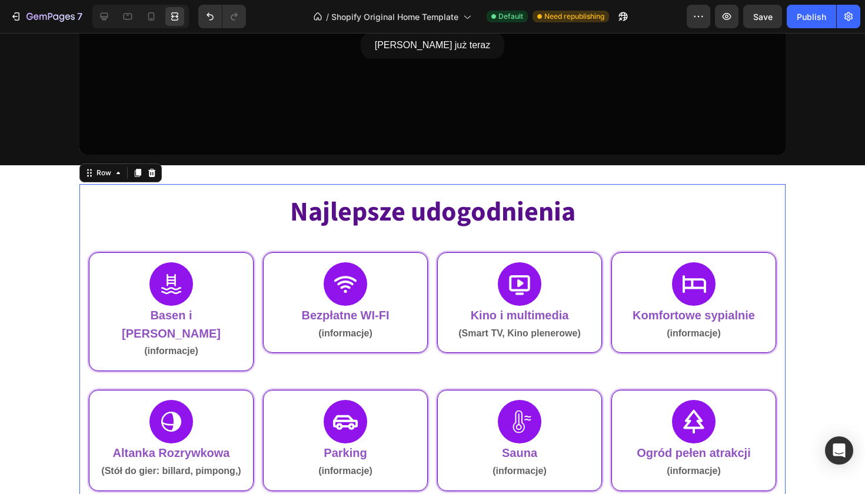
scroll to position [211, 0]
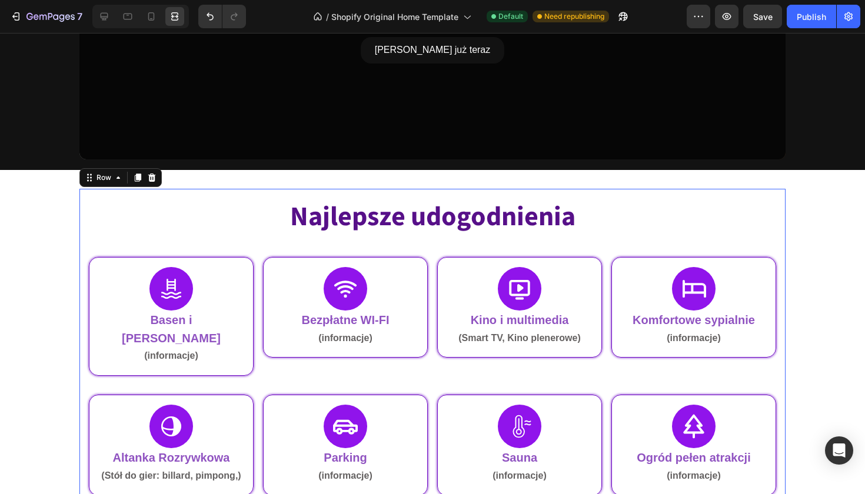
click at [230, 231] on p "⁠⁠⁠⁠⁠⁠⁠ Najlepsze udogodnienia" at bounding box center [432, 217] width 685 height 35
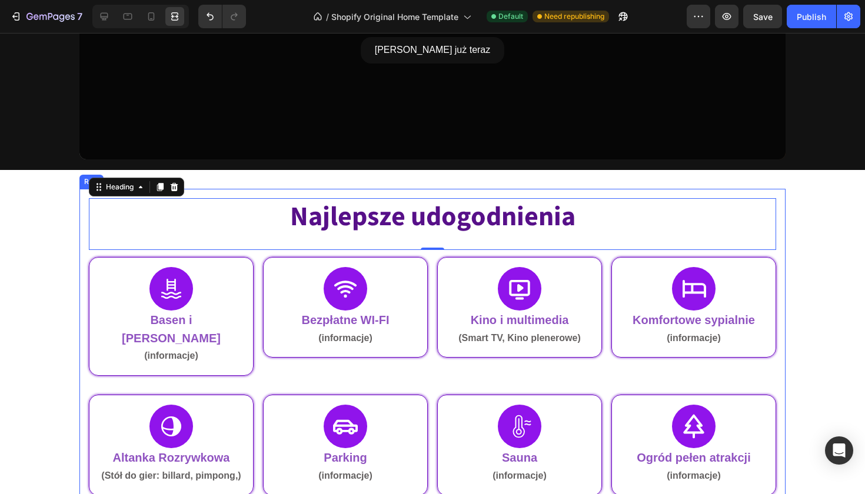
click at [77, 241] on div "⁠⁠⁠⁠⁠⁠⁠ Najlepsze udogodnienia Heading 0 Icon Basen i Jacuzzi (informacje) Text…" at bounding box center [432, 355] width 865 height 333
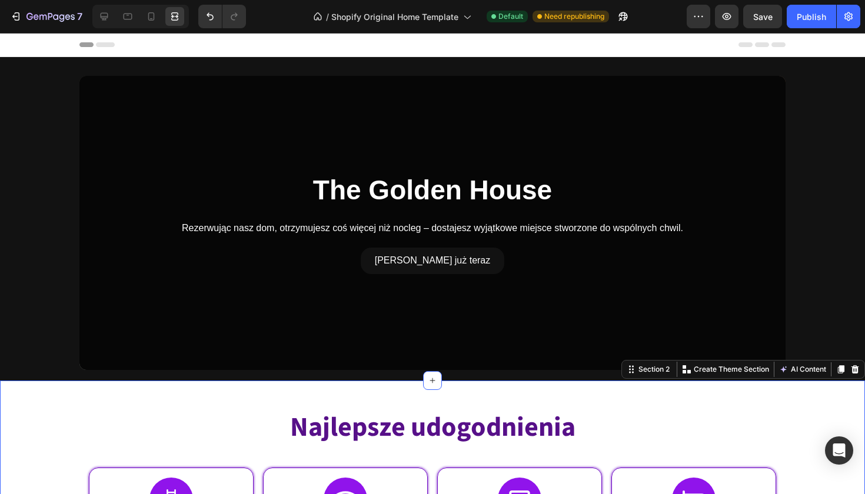
scroll to position [0, 0]
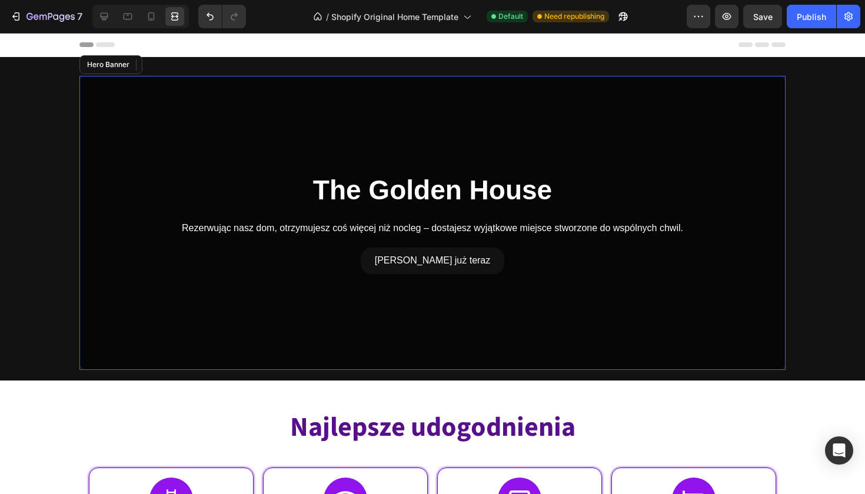
click at [164, 131] on div "Overlay" at bounding box center [432, 223] width 706 height 294
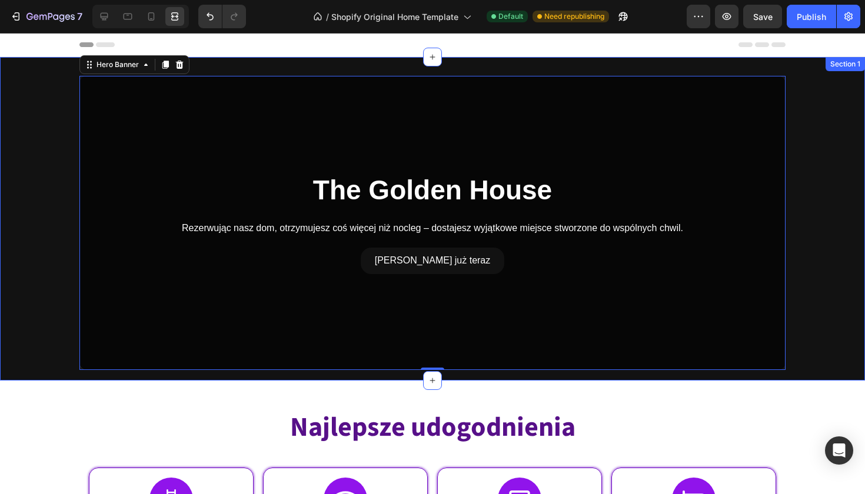
click at [69, 66] on div "The Golden House Heading Rezerwując nasz dom, otrzymujesz coś więcej niż nocleg…" at bounding box center [432, 219] width 865 height 324
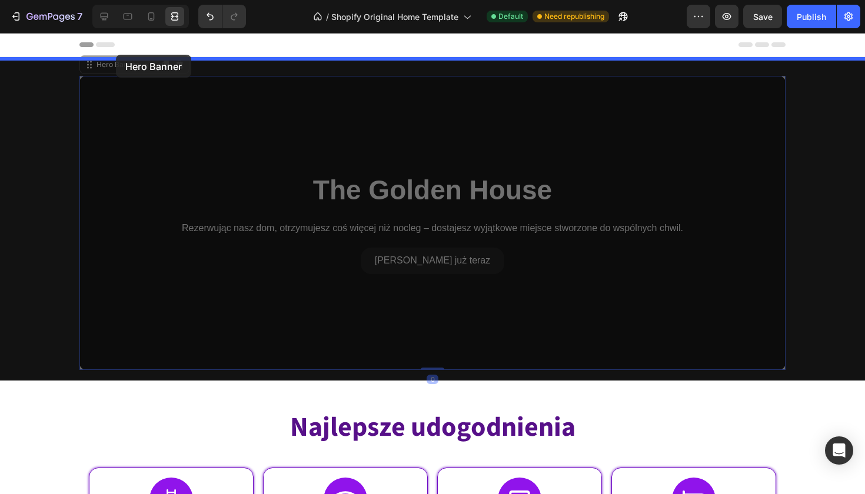
drag, startPoint x: 116, startPoint y: 70, endPoint x: 116, endPoint y: 55, distance: 15.3
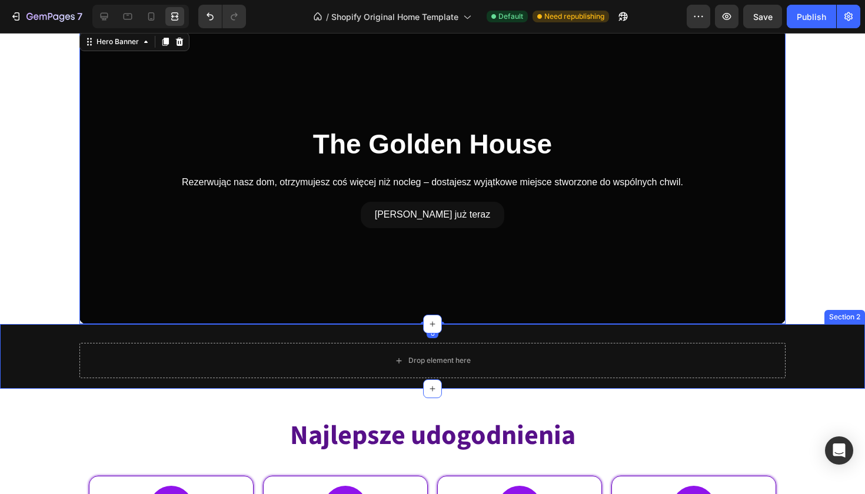
scroll to position [34, 0]
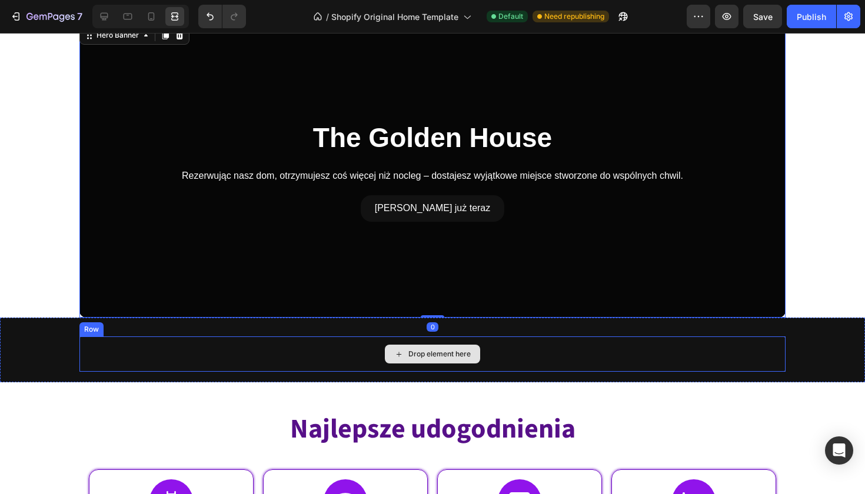
click at [32, 341] on div "Drop element here Row" at bounding box center [432, 359] width 865 height 45
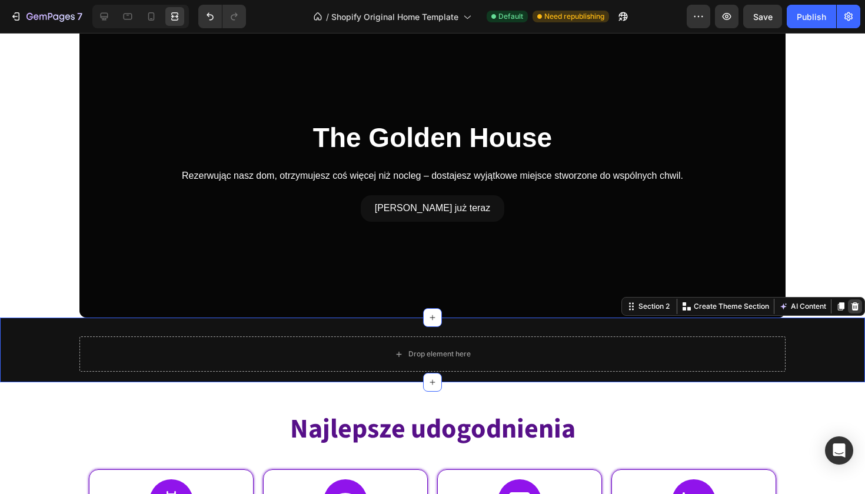
click at [852, 306] on icon at bounding box center [855, 306] width 9 height 9
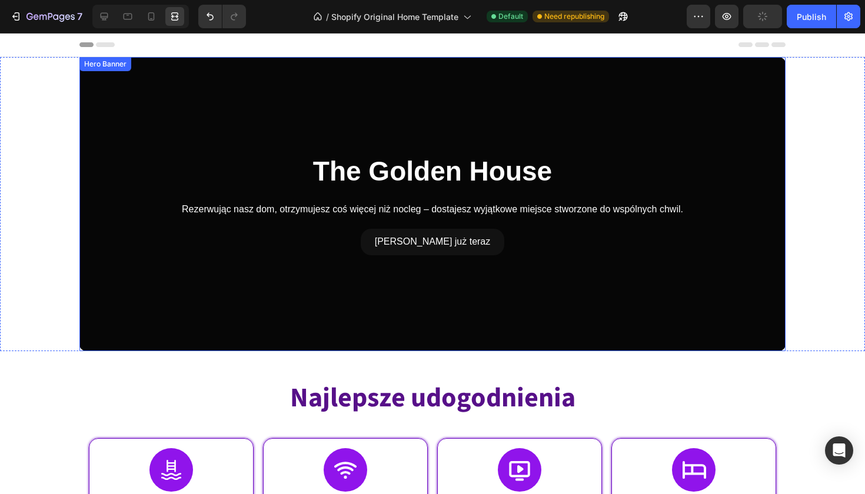
scroll to position [0, 0]
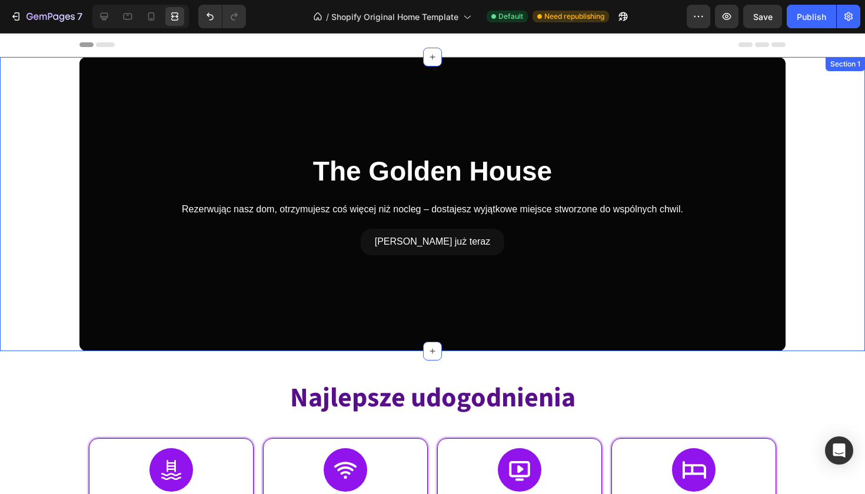
click at [813, 174] on div "The Golden House Heading Rezerwując nasz dom, otrzymujesz coś więcej niż nocleg…" at bounding box center [432, 204] width 865 height 294
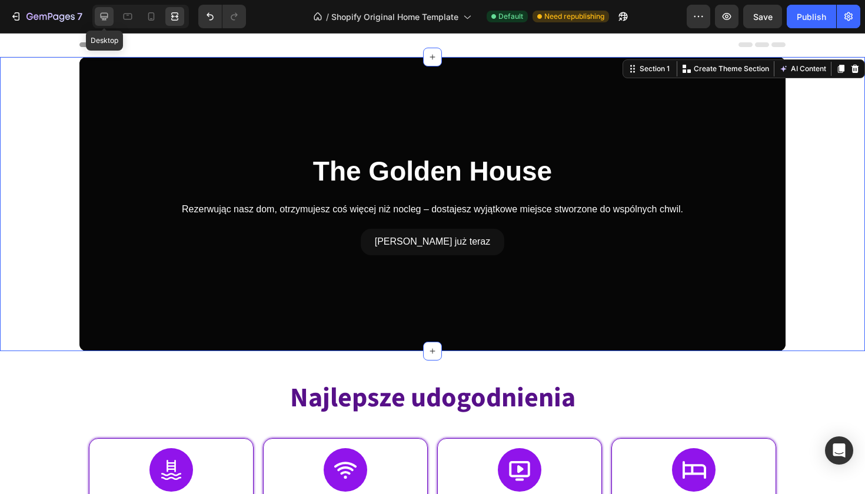
click at [113, 16] on div at bounding box center [104, 16] width 19 height 19
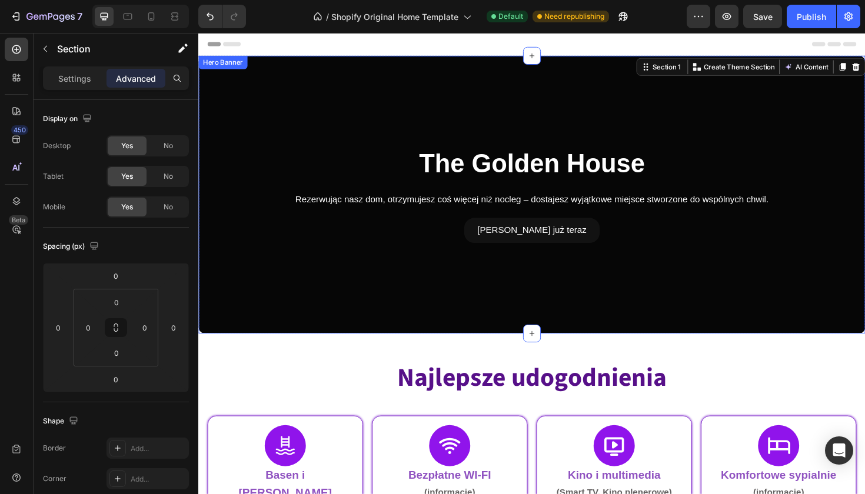
click at [262, 123] on div "Overlay" at bounding box center [551, 204] width 706 height 294
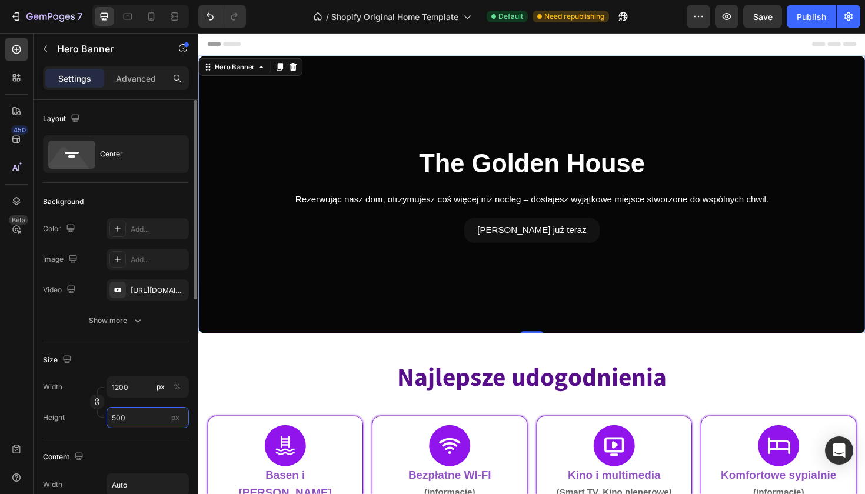
click at [162, 413] on input "500" at bounding box center [148, 417] width 82 height 21
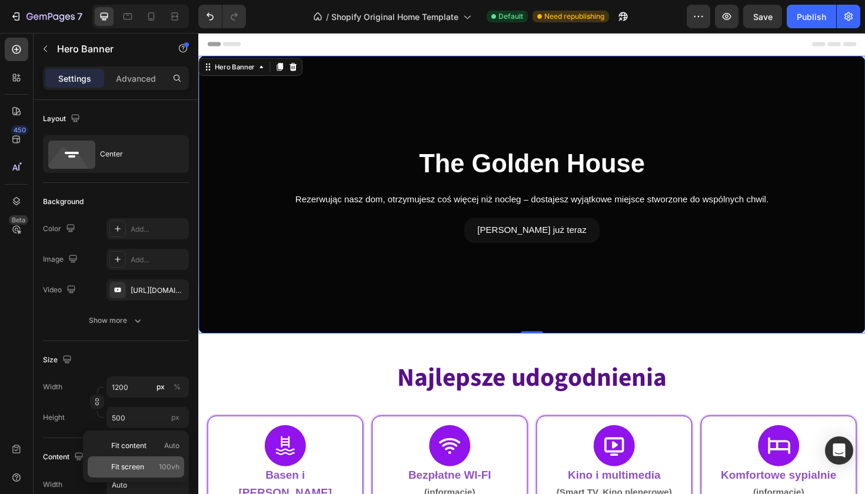
click at [148, 467] on p "Fit screen 100vh" at bounding box center [145, 467] width 68 height 11
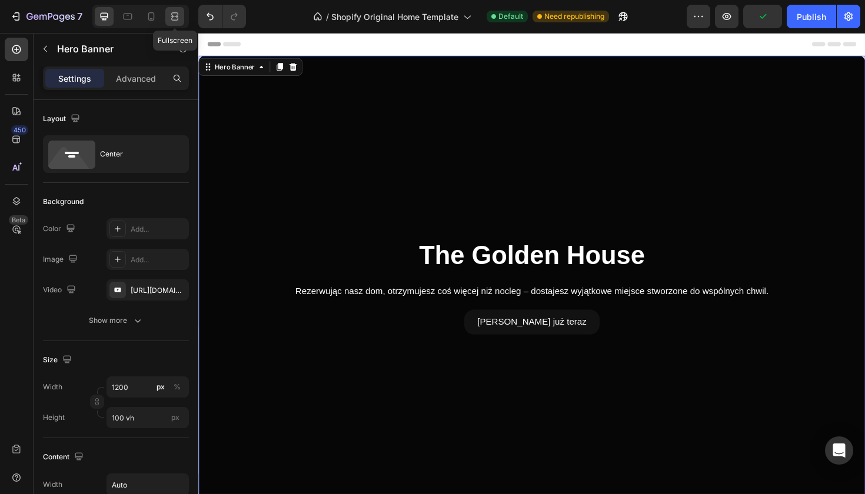
click at [169, 18] on icon at bounding box center [175, 17] width 12 height 12
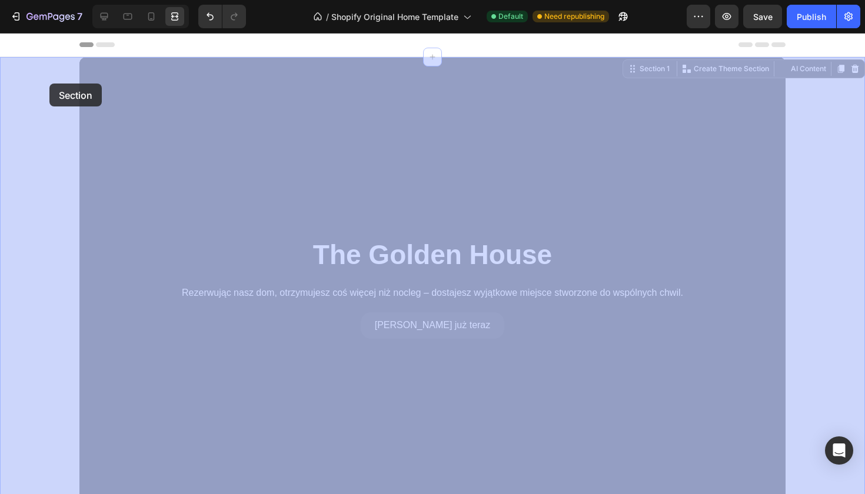
drag, startPoint x: 78, startPoint y: 117, endPoint x: 49, endPoint y: 84, distance: 43.8
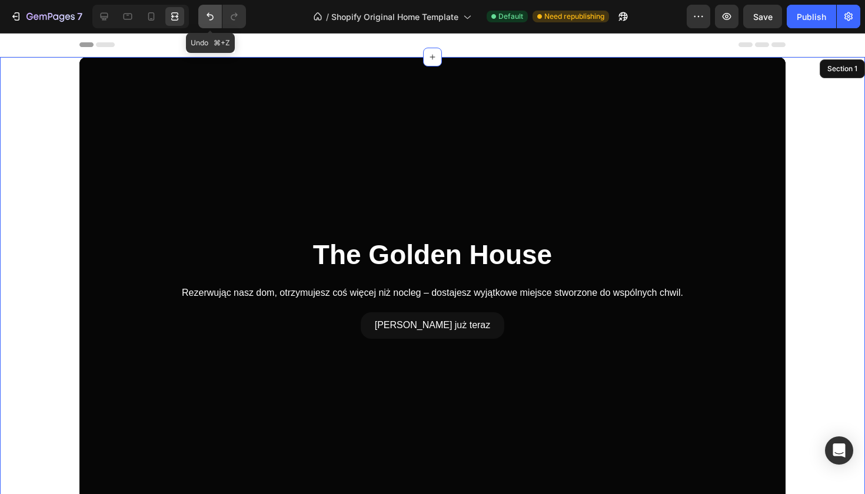
click at [207, 12] on icon "Undo/Redo" at bounding box center [210, 17] width 12 height 12
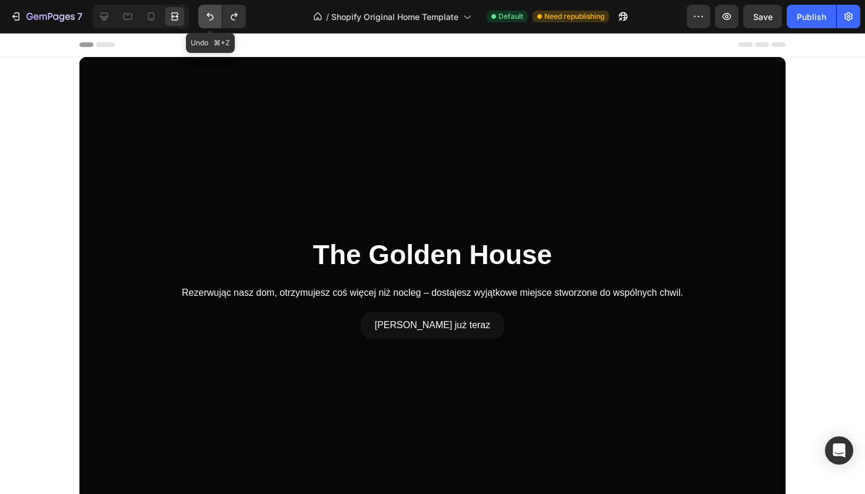
click at [208, 13] on icon "Undo/Redo" at bounding box center [210, 17] width 12 height 12
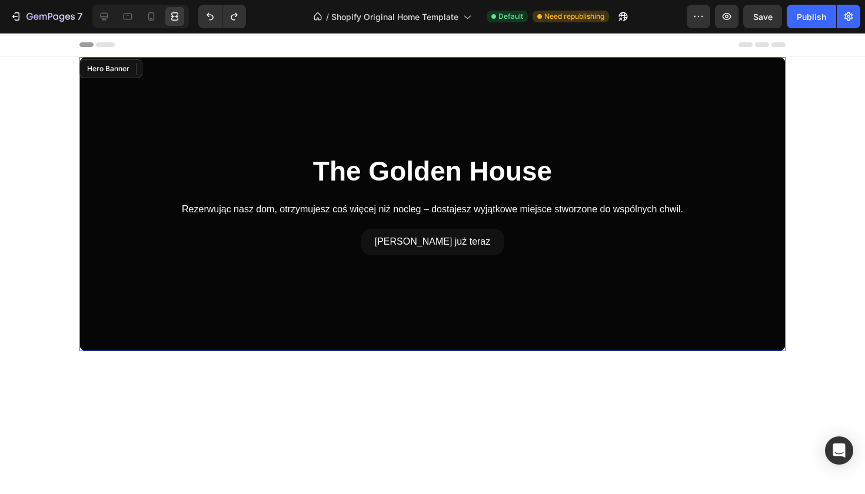
click at [124, 119] on div "Overlay" at bounding box center [432, 204] width 706 height 294
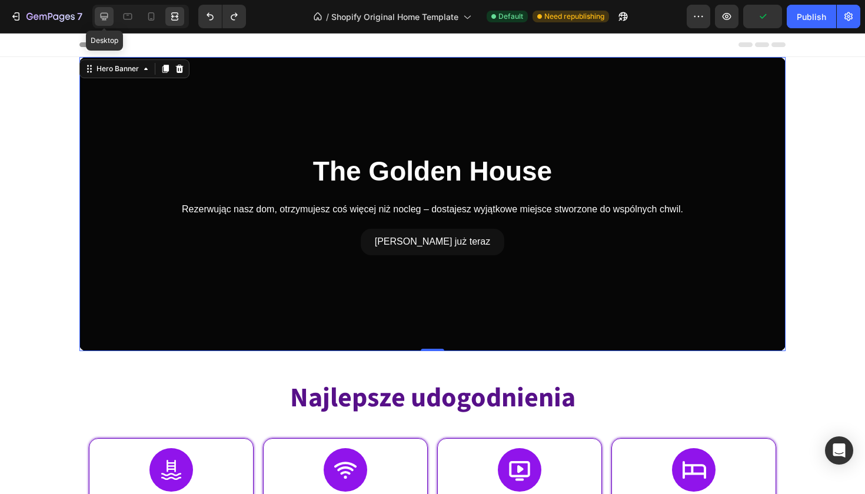
click at [108, 24] on div at bounding box center [104, 16] width 19 height 19
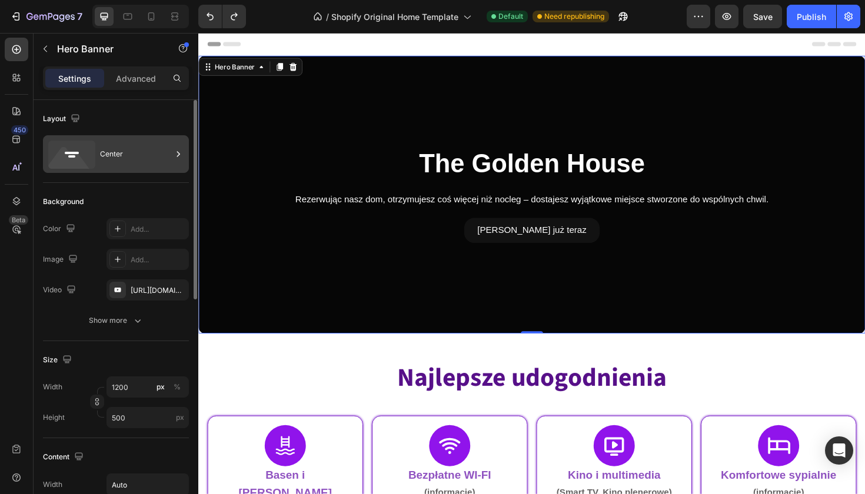
click at [129, 141] on div "Center" at bounding box center [136, 154] width 72 height 27
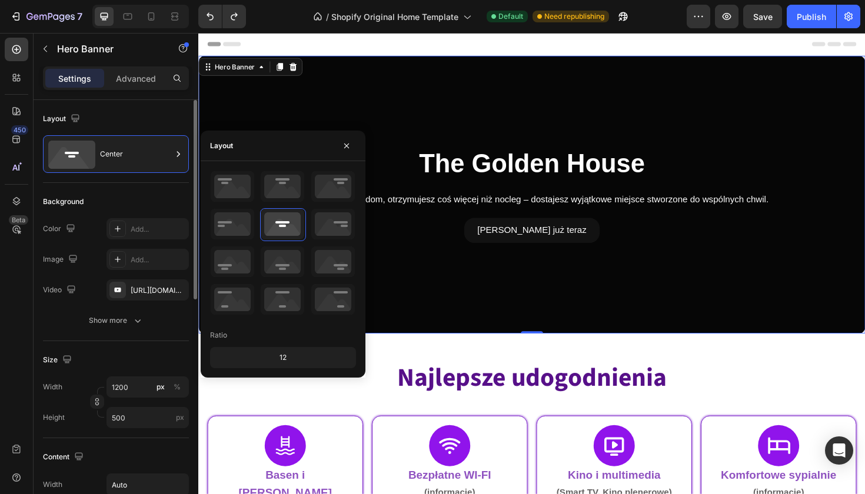
click at [130, 207] on div "Background" at bounding box center [116, 201] width 146 height 19
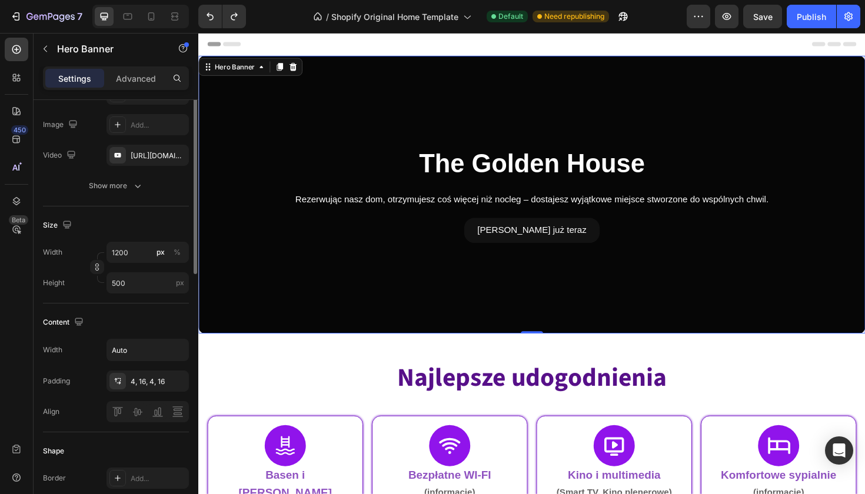
scroll to position [75, 0]
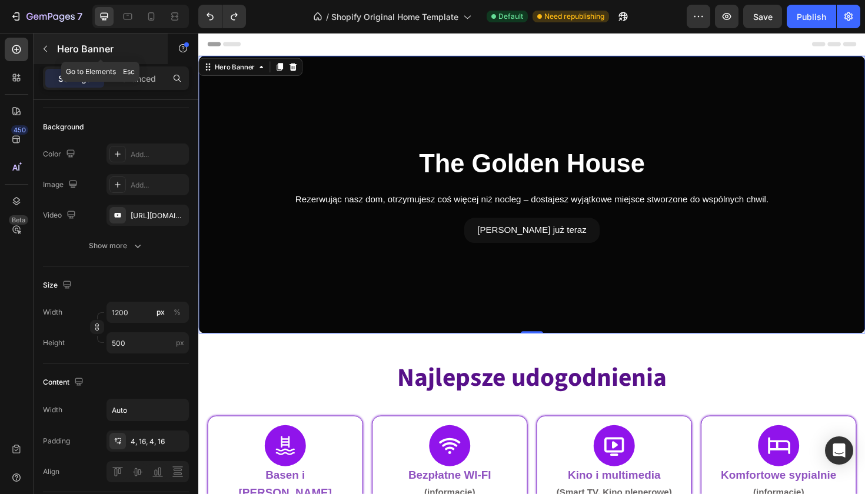
click at [52, 45] on button "button" at bounding box center [45, 48] width 19 height 19
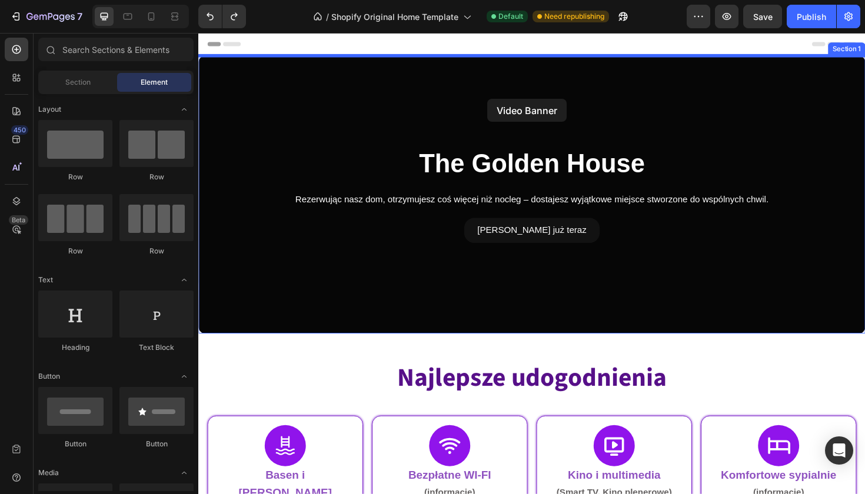
drag, startPoint x: 366, startPoint y: 432, endPoint x: 504, endPoint y: 103, distance: 357.0
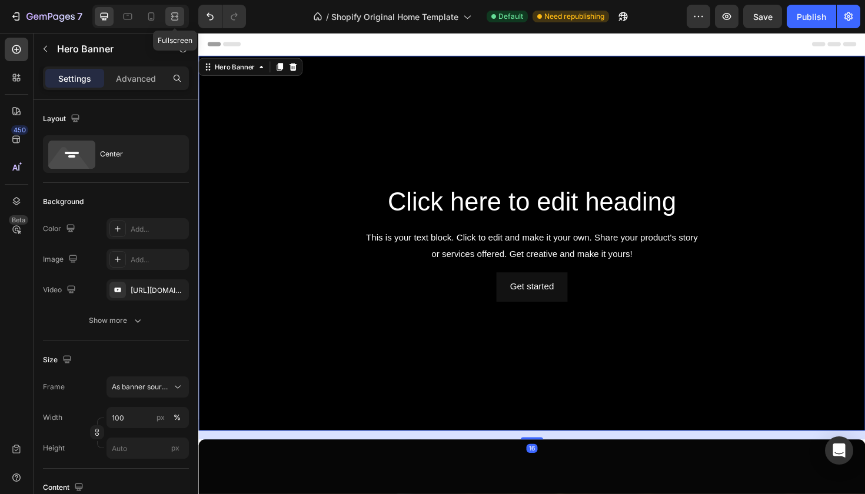
click at [180, 16] on icon at bounding box center [175, 17] width 12 height 12
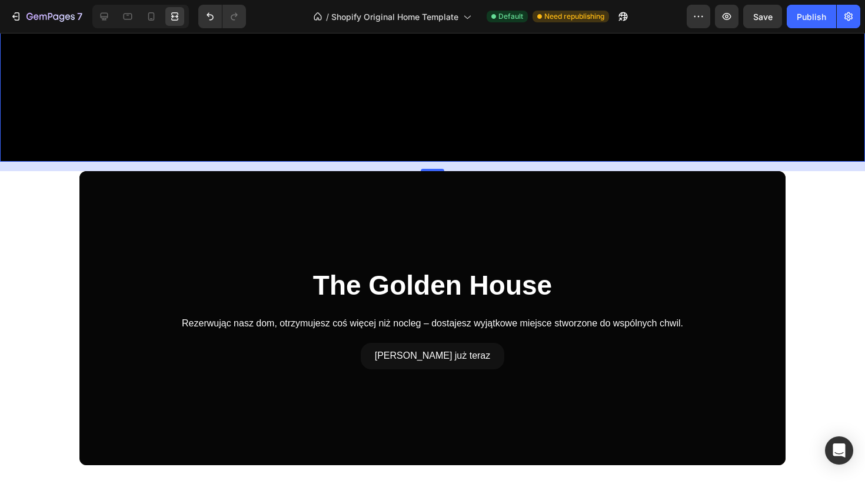
scroll to position [387, 0]
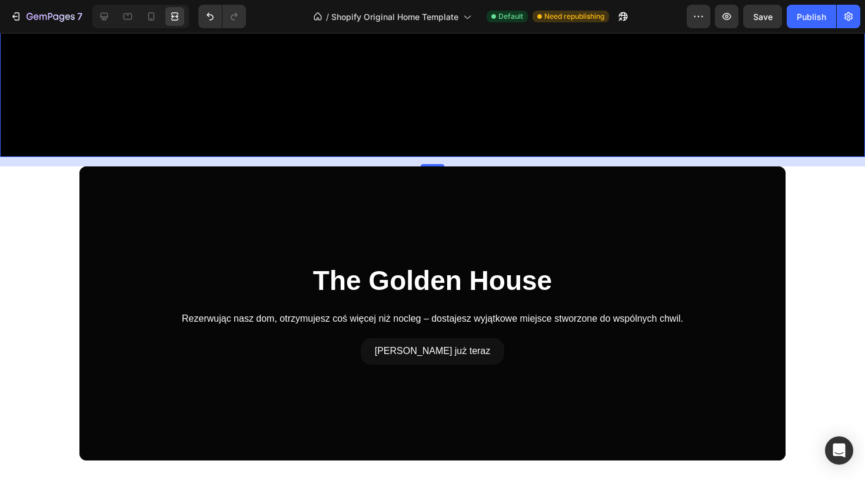
drag, startPoint x: 250, startPoint y: 264, endPoint x: 249, endPoint y: 231, distance: 33.0
click at [249, 231] on div "Overlay" at bounding box center [432, 314] width 706 height 294
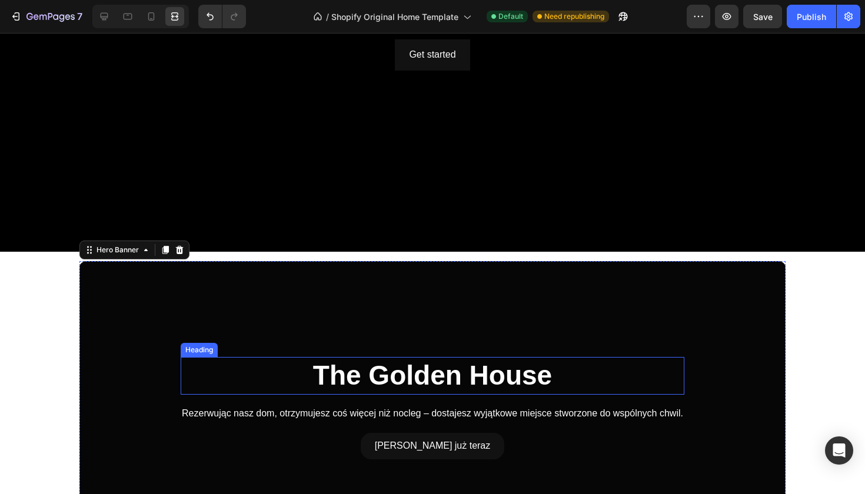
scroll to position [249, 0]
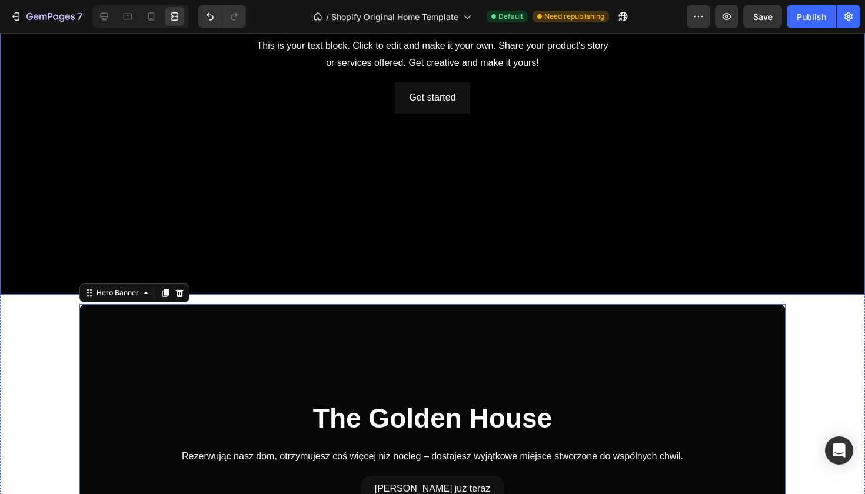
click at [306, 203] on div "Background Image" at bounding box center [432, 51] width 865 height 487
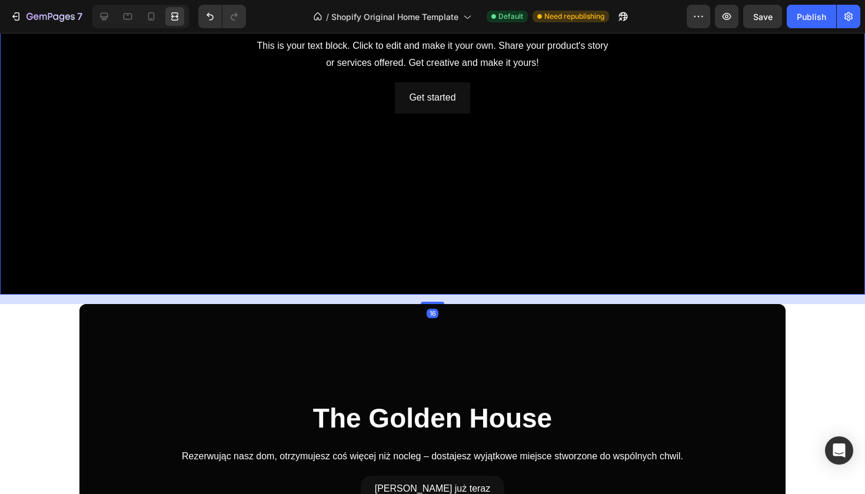
click at [114, 17] on div at bounding box center [140, 17] width 97 height 24
click at [102, 17] on icon at bounding box center [105, 17] width 8 height 8
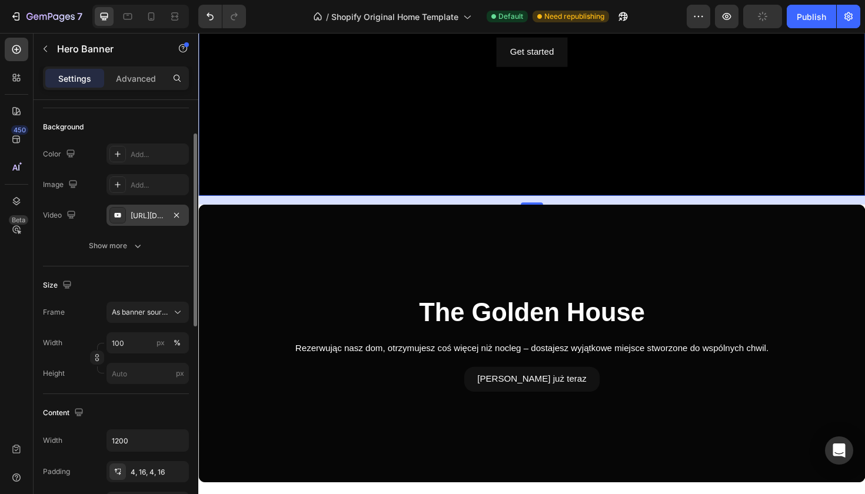
click at [152, 220] on div "[URL][DOMAIN_NAME]" at bounding box center [148, 216] width 34 height 11
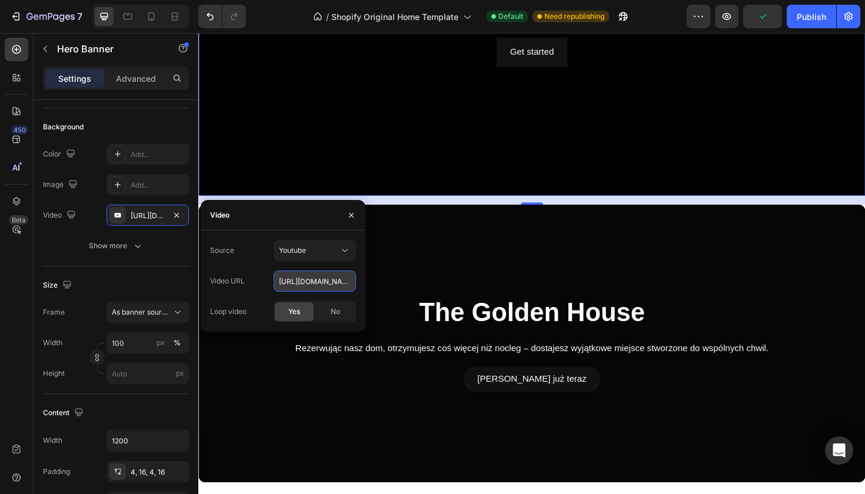
click at [296, 278] on input "[URL][DOMAIN_NAME]" at bounding box center [315, 281] width 82 height 21
paste input "Rezerwując nasz dom, otrzymujesz coś więcej niż nocleg – dostajesz wyjątkowe mi…"
click at [323, 280] on input "Rezerwując nasz dom, otrzymujesz coś więcej niż nocleg – dostajesz wyjątkowe mi…" at bounding box center [315, 281] width 82 height 21
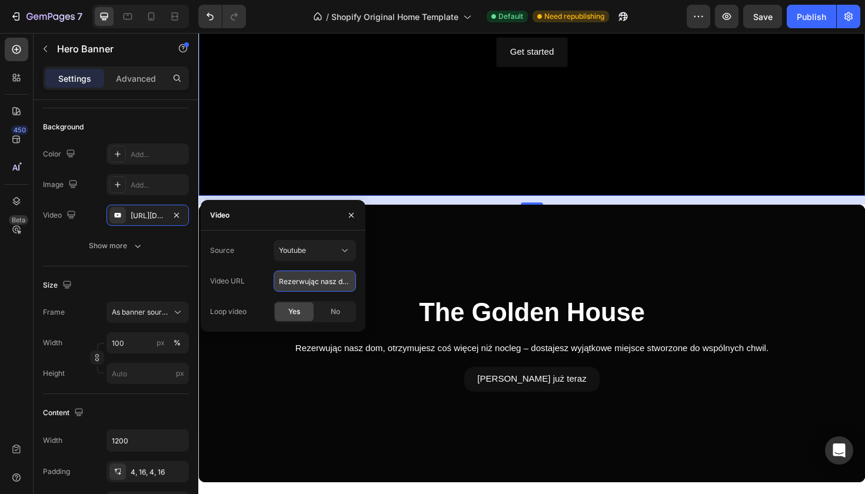
click at [323, 280] on input "Rezerwując nasz dom, otrzymujesz coś więcej niż nocleg – dostajesz wyjątkowe mi…" at bounding box center [315, 281] width 82 height 21
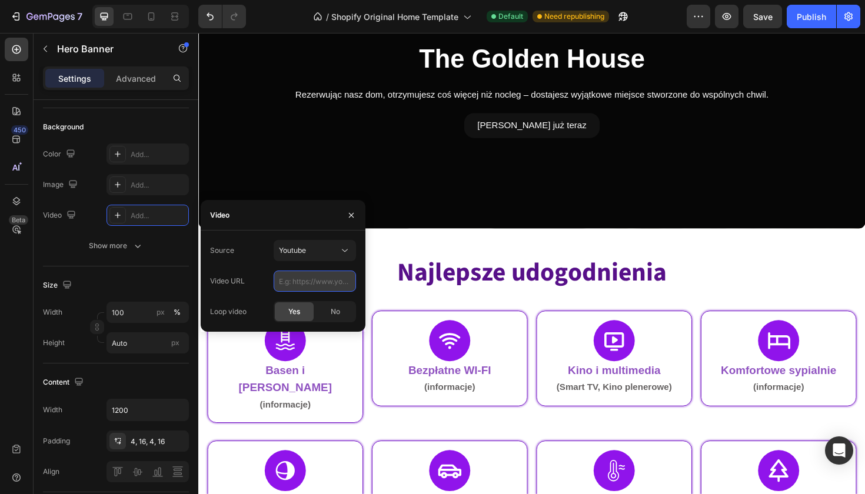
paste input "[URL][DOMAIN_NAME]"
click at [360, 273] on div "Source Youtube Video URL [URL][DOMAIN_NAME] Loop video Yes No" at bounding box center [283, 281] width 165 height 82
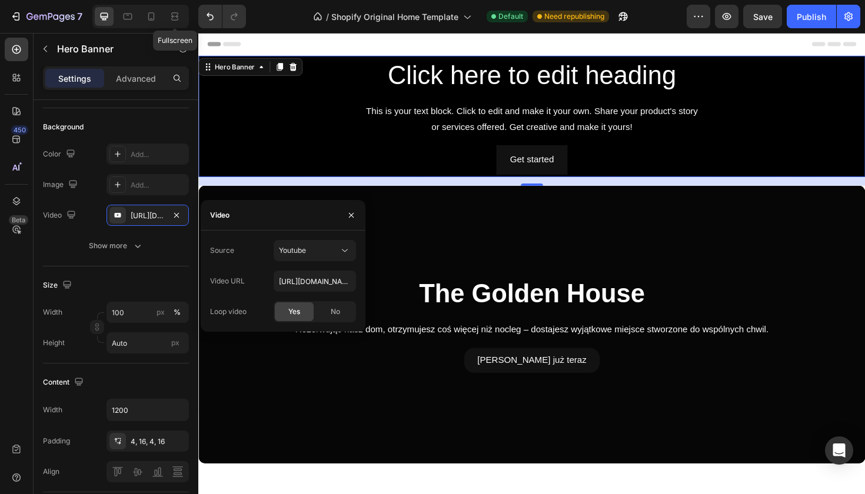
click at [189, 11] on div "Fullscreen" at bounding box center [140, 17] width 97 height 24
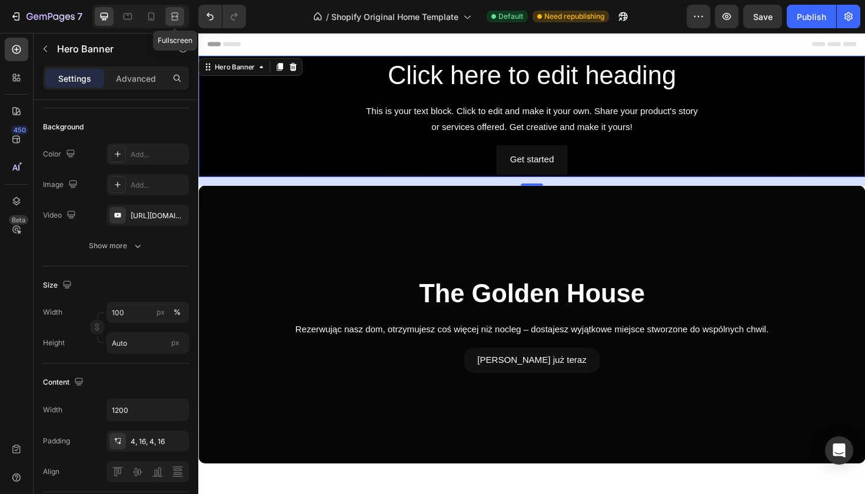
click at [184, 11] on div at bounding box center [174, 16] width 19 height 19
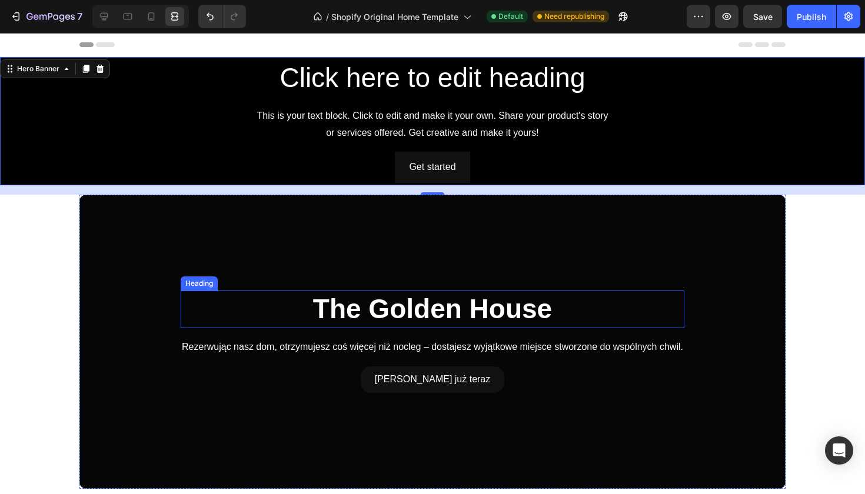
click at [358, 311] on h2 "The Golden House" at bounding box center [433, 310] width 504 height 38
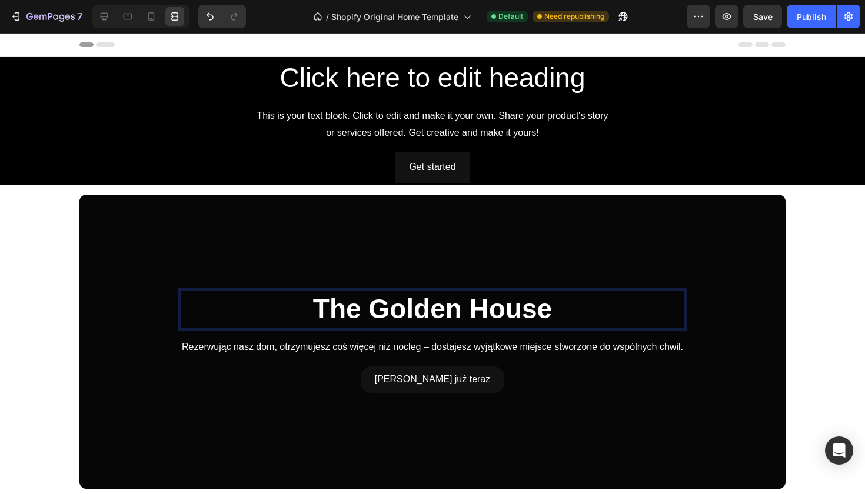
click at [358, 311] on p "The Golden House" at bounding box center [433, 309] width 502 height 35
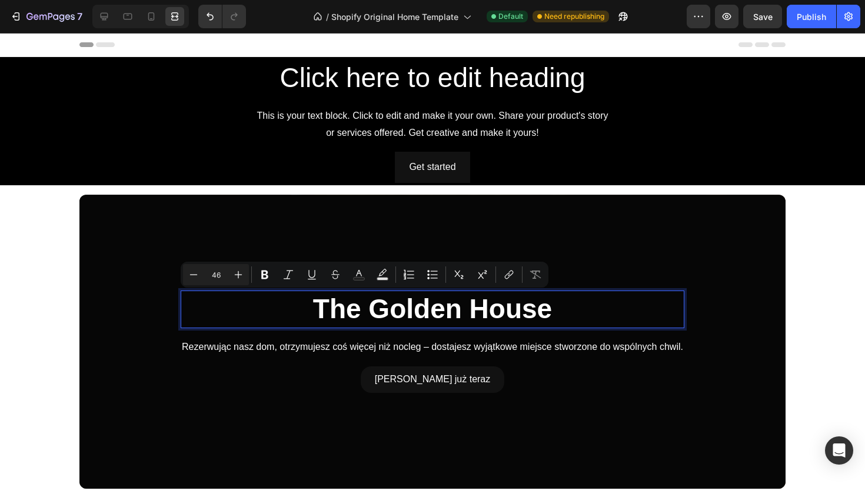
click at [358, 311] on p "The Golden House" at bounding box center [433, 309] width 502 height 35
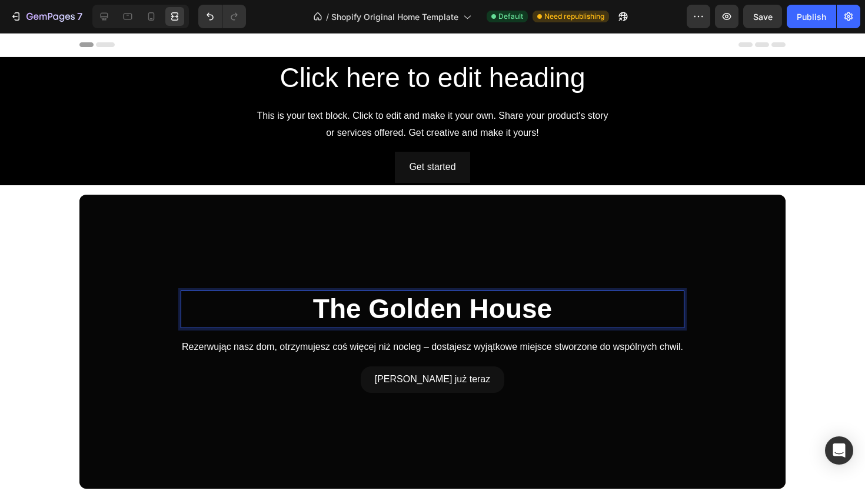
click at [358, 311] on p "The Golden House" at bounding box center [433, 309] width 502 height 35
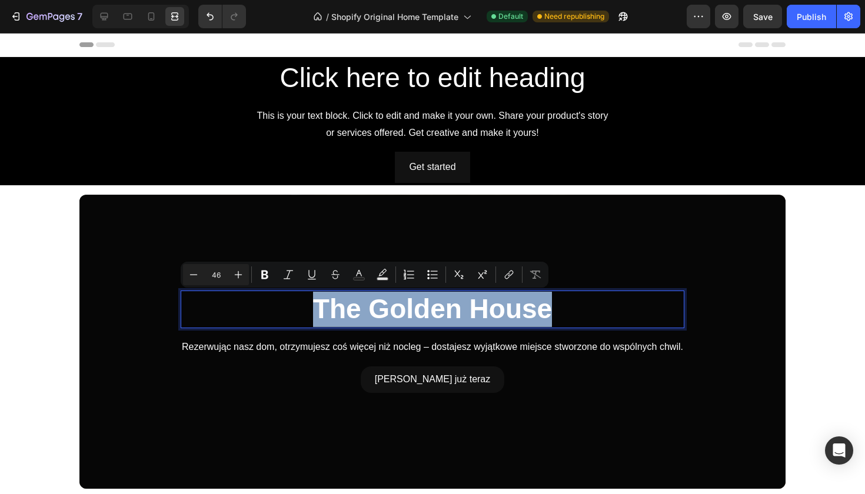
click at [358, 311] on p "The Golden House" at bounding box center [433, 309] width 502 height 35
copy p "The Golden House"
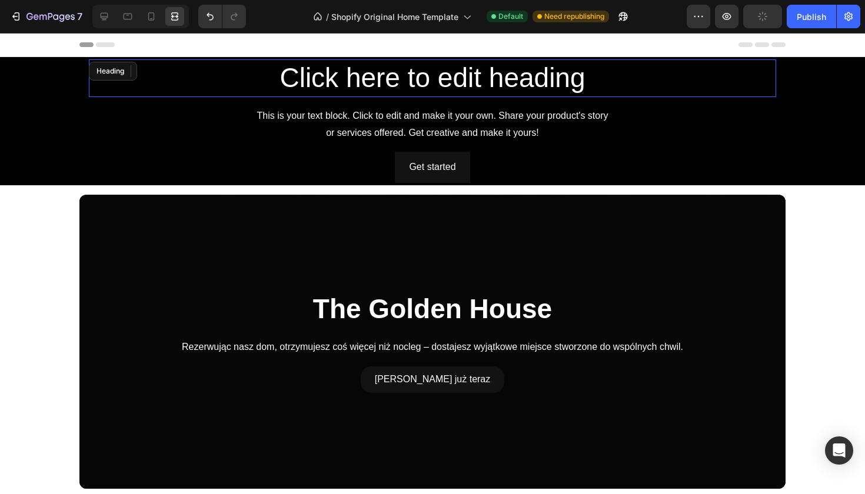
click at [464, 80] on h2 "Click here to edit heading" at bounding box center [433, 78] width 688 height 38
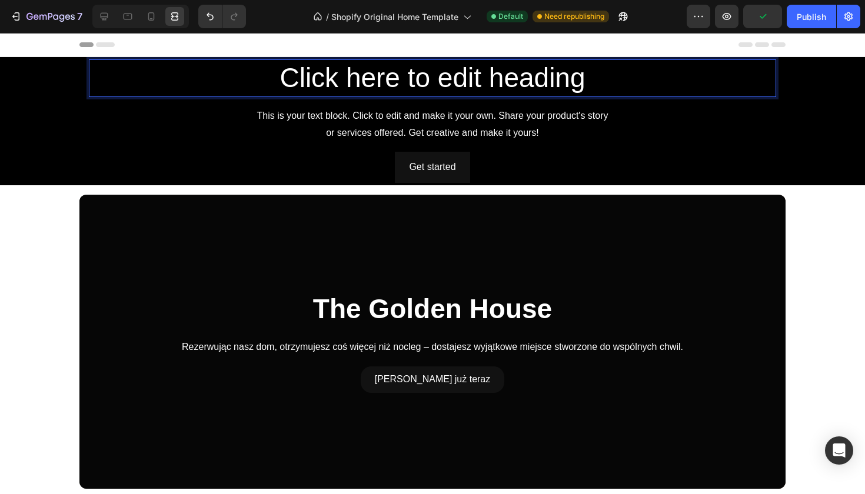
click at [464, 80] on p "Click here to edit heading" at bounding box center [432, 78] width 685 height 35
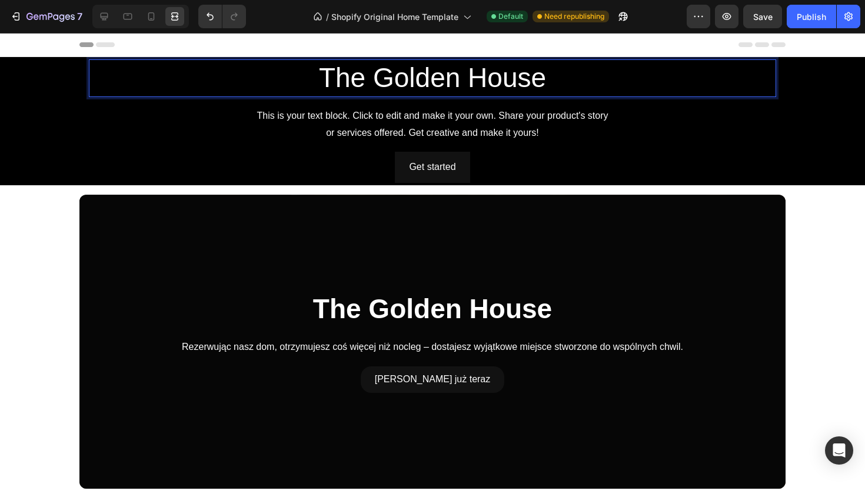
click at [456, 82] on p "The Golden House" at bounding box center [432, 78] width 685 height 35
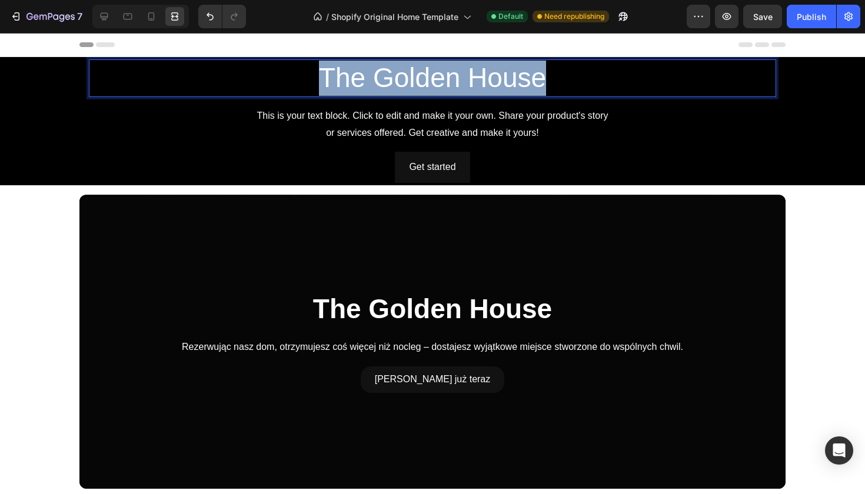
click at [456, 82] on p "The Golden House" at bounding box center [432, 78] width 685 height 35
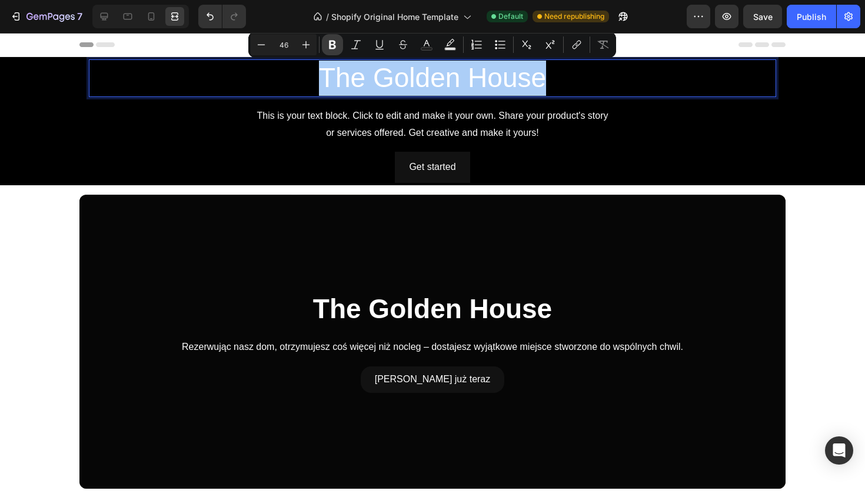
click at [336, 42] on icon "Editor contextual toolbar" at bounding box center [332, 45] width 7 height 9
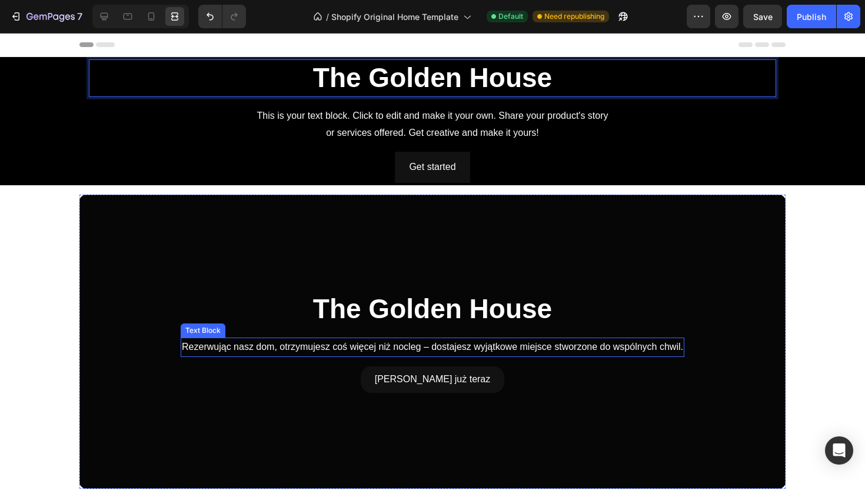
click at [370, 351] on span "Rezerwując nasz dom, otrzymujesz coś więcej niż nocleg – dostajesz wyjątkowe mi…" at bounding box center [433, 347] width 502 height 10
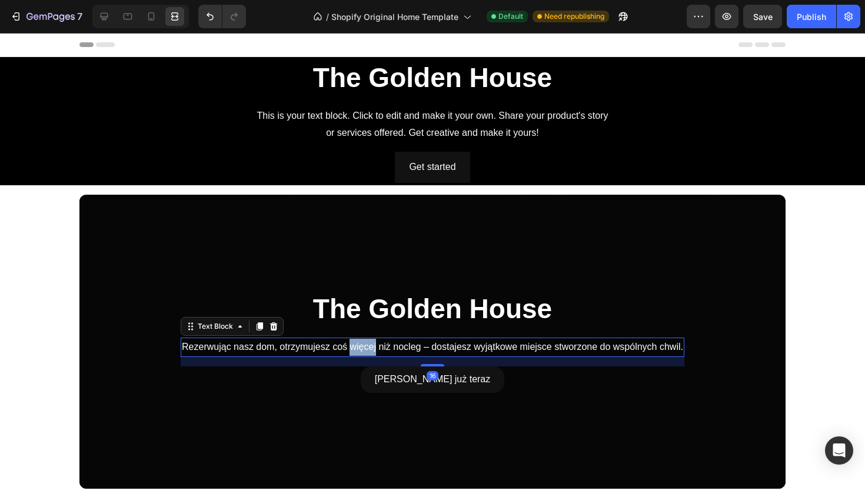
click at [370, 351] on span "Rezerwując nasz dom, otrzymujesz coś więcej niż nocleg – dostajesz wyjątkowe mi…" at bounding box center [433, 347] width 502 height 10
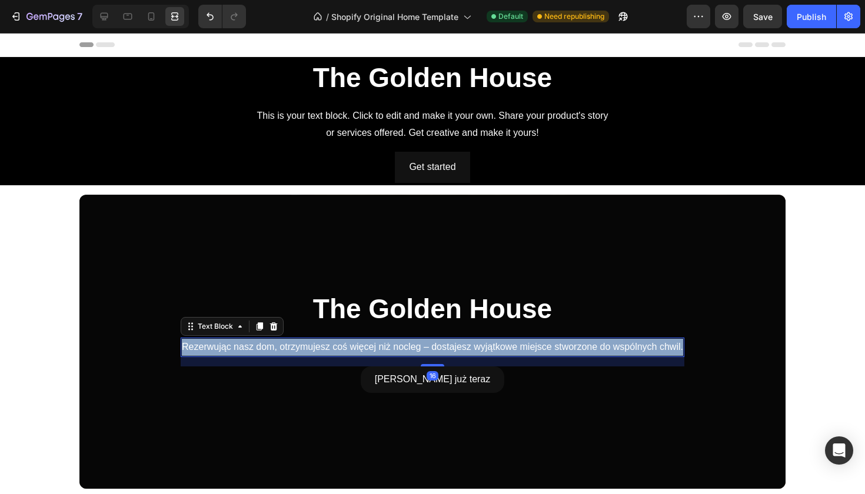
click at [370, 351] on span "Rezerwując nasz dom, otrzymujesz coś więcej niż nocleg – dostajesz wyjątkowe mi…" at bounding box center [433, 347] width 502 height 10
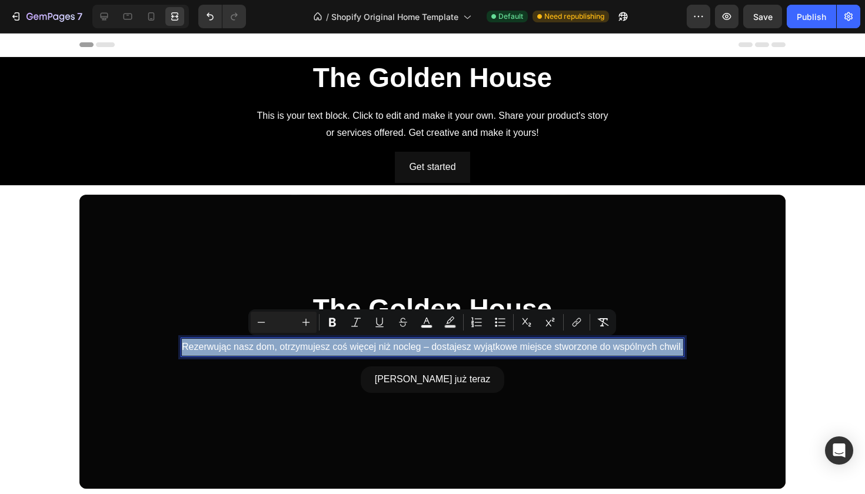
copy span "Rezerwując nasz dom, otrzymujesz coś więcej niż nocleg – dostajesz wyjątkowe mi…"
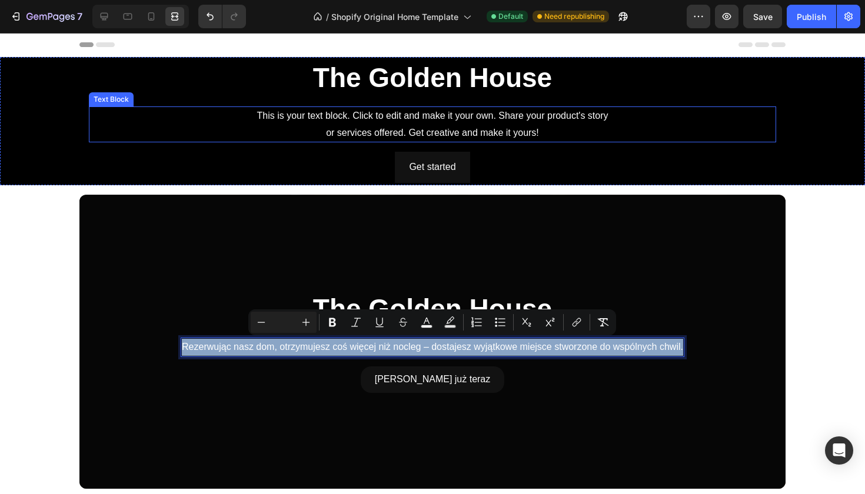
click at [440, 122] on div "This is your text block. Click to edit and make it your own. Share your product…" at bounding box center [433, 125] width 688 height 36
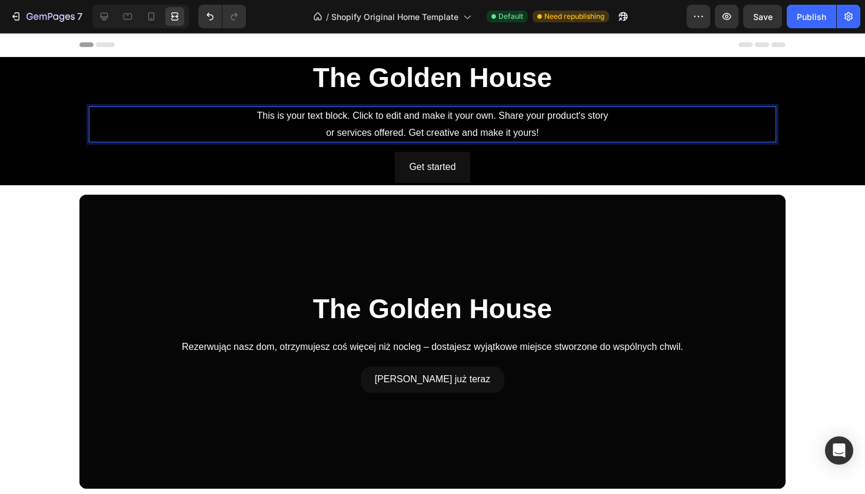
click at [440, 122] on div "This is your text block. Click to edit and make it your own. Share your product…" at bounding box center [433, 125] width 688 height 36
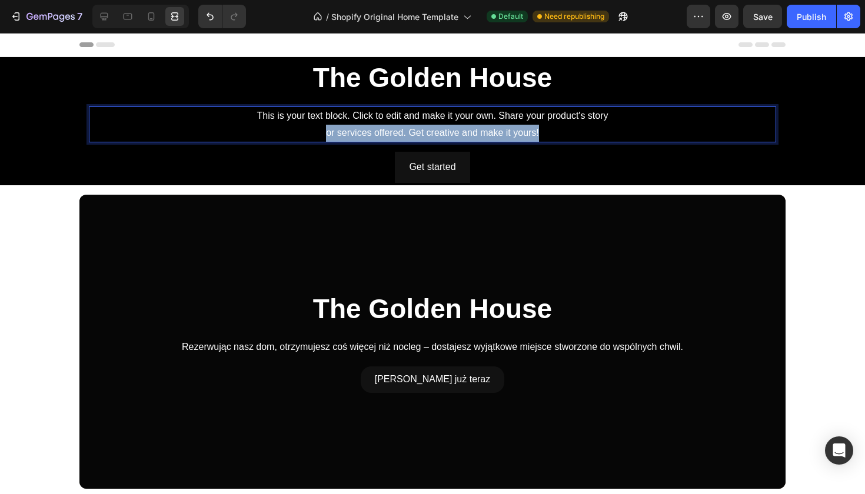
click at [440, 122] on p "This is your text block. Click to edit and make it your own. Share your product…" at bounding box center [432, 125] width 685 height 34
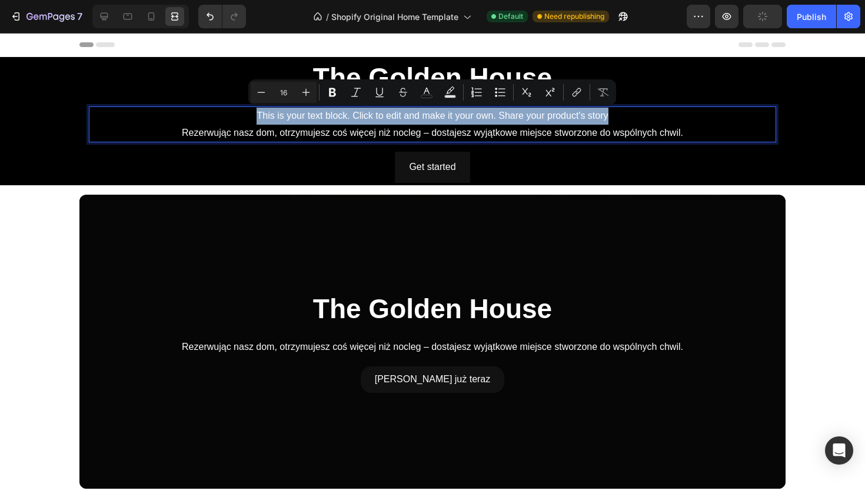
drag, startPoint x: 257, startPoint y: 111, endPoint x: 610, endPoint y: 118, distance: 352.7
click at [610, 118] on p "This is your text block. Click to edit and make it your own. Share your product…" at bounding box center [432, 125] width 685 height 34
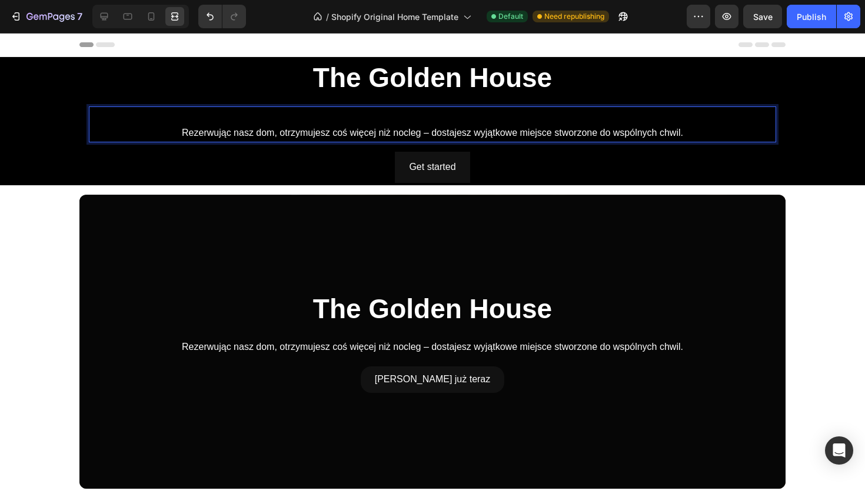
click at [178, 130] on p "Rezerwując nasz dom, otrzymujesz coś więcej niż nocleg – dostajesz wyjątkowe mi…" at bounding box center [432, 125] width 685 height 34
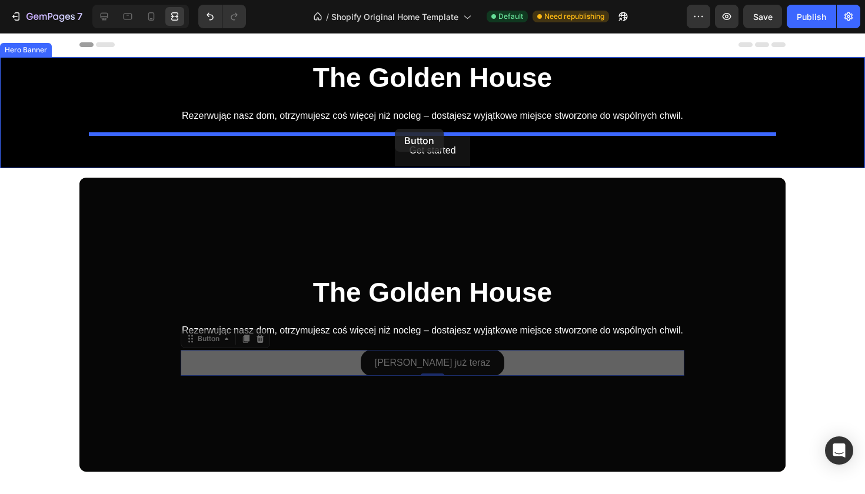
drag, startPoint x: 371, startPoint y: 359, endPoint x: 395, endPoint y: 130, distance: 230.8
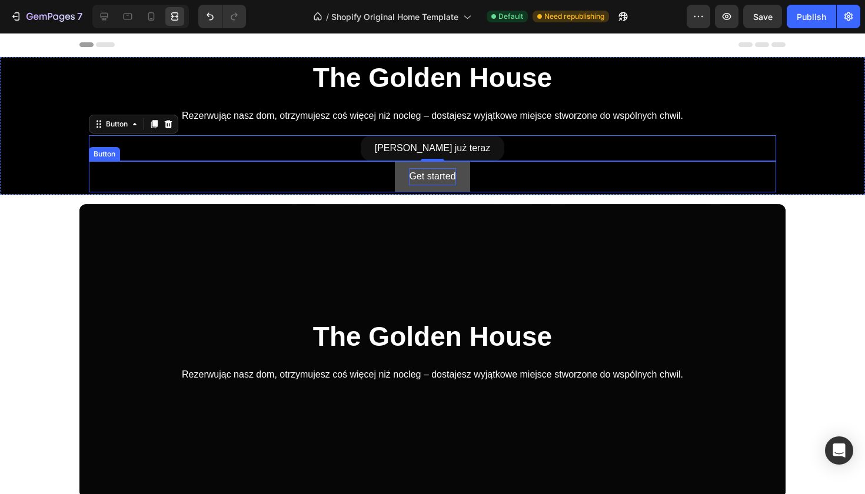
click at [416, 177] on div "Get started" at bounding box center [432, 176] width 47 height 17
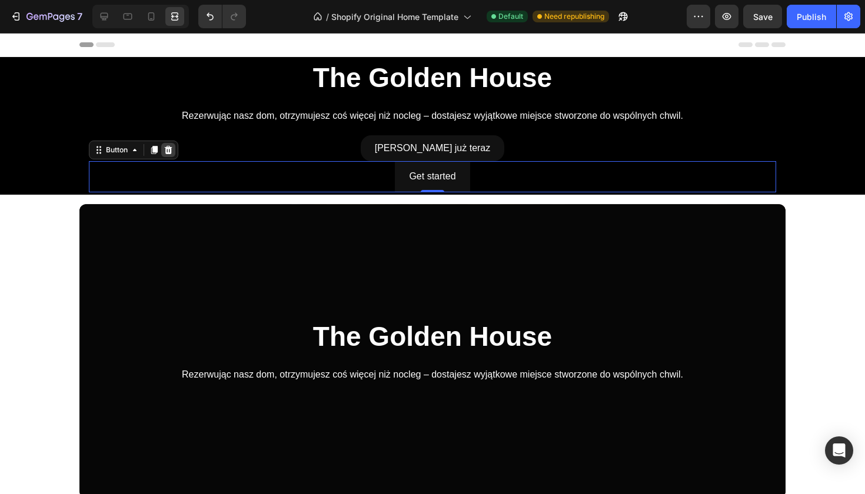
click at [170, 145] on icon at bounding box center [168, 149] width 9 height 9
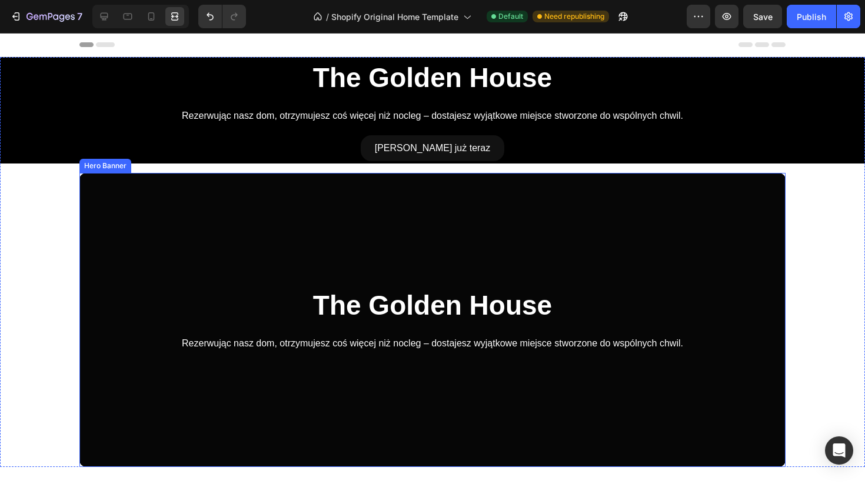
click at [205, 192] on div "Overlay" at bounding box center [432, 320] width 706 height 294
click at [62, 170] on div "⁠⁠⁠⁠⁠⁠⁠ The Golden House Heading Rezerwując nasz dom, otrzymujesz coś więcej ni…" at bounding box center [432, 262] width 865 height 410
click at [568, 201] on div "Overlay" at bounding box center [432, 320] width 706 height 294
click at [182, 162] on icon at bounding box center [179, 161] width 9 height 9
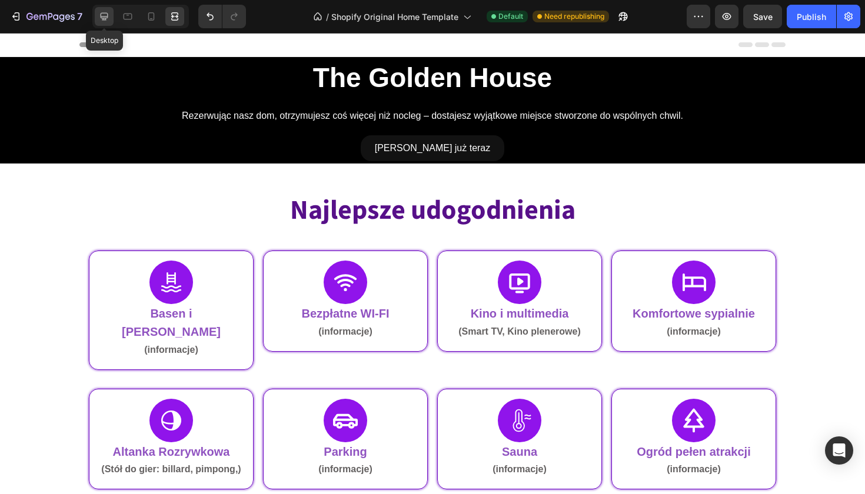
click at [108, 19] on icon at bounding box center [104, 17] width 12 height 12
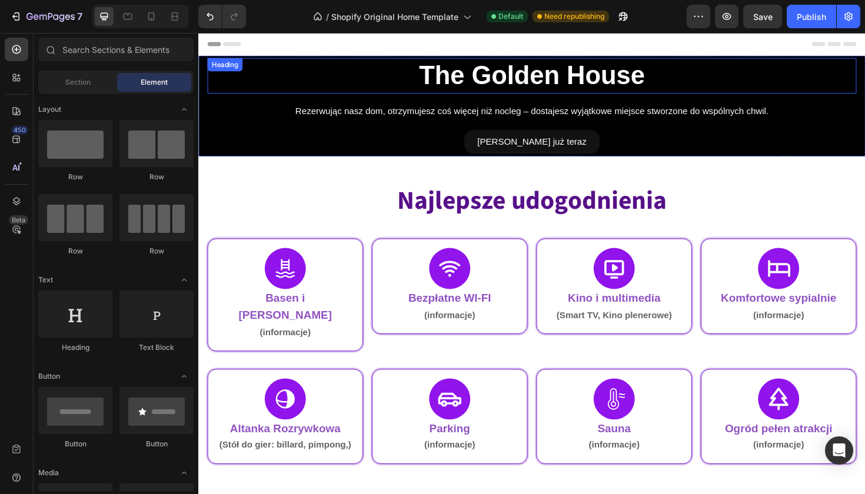
click at [259, 73] on div "⁠⁠⁠⁠⁠⁠⁠ The Golden House Heading" at bounding box center [552, 78] width 688 height 38
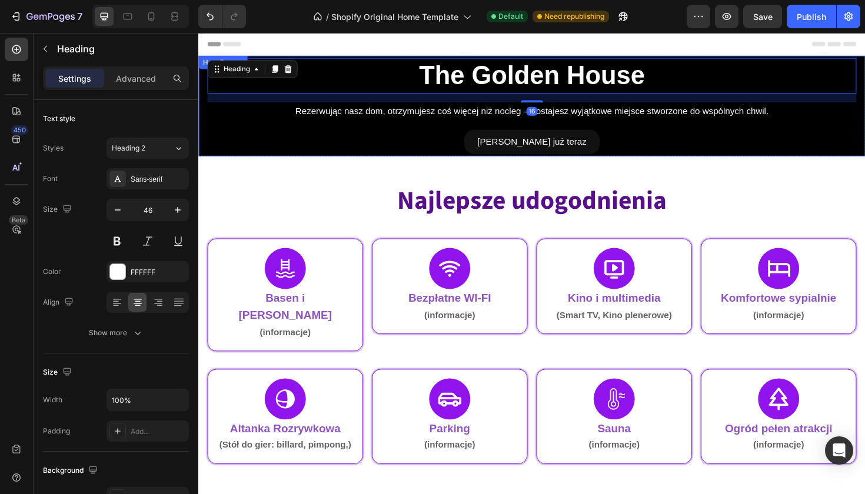
click at [203, 88] on div "⁠⁠⁠⁠⁠⁠⁠ The Golden House Heading 16 Rezerwując nasz dom, otrzymujesz coś więcej…" at bounding box center [551, 110] width 706 height 107
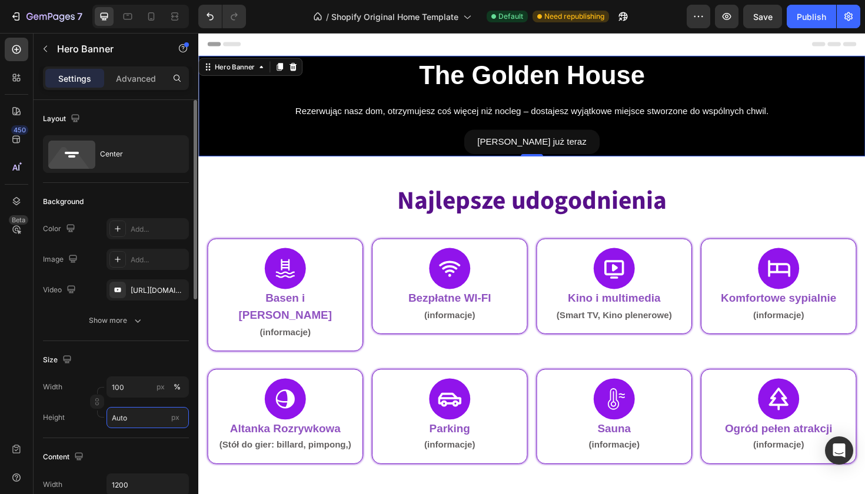
click at [132, 419] on input "Auto" at bounding box center [148, 417] width 82 height 21
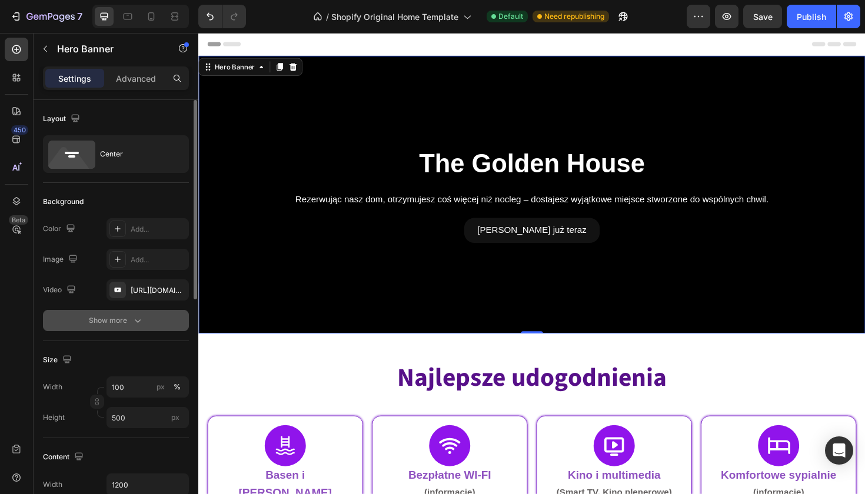
click at [119, 311] on button "Show more" at bounding box center [116, 320] width 146 height 21
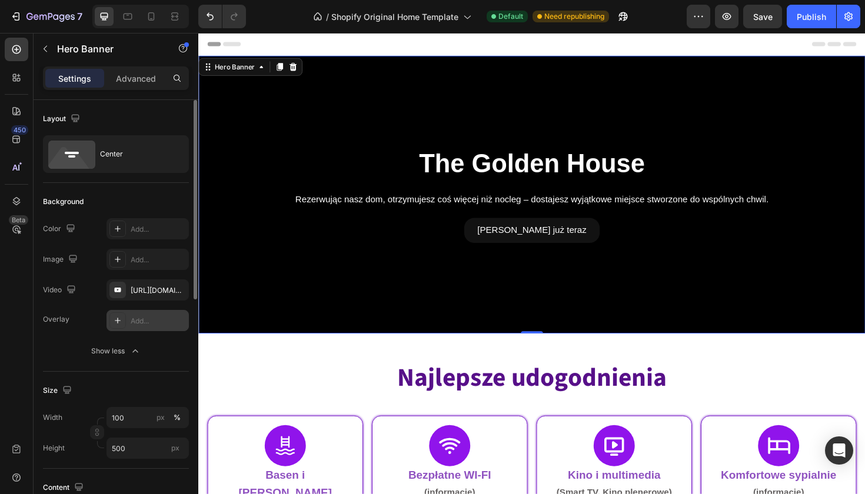
click at [138, 324] on div "Add..." at bounding box center [158, 321] width 55 height 11
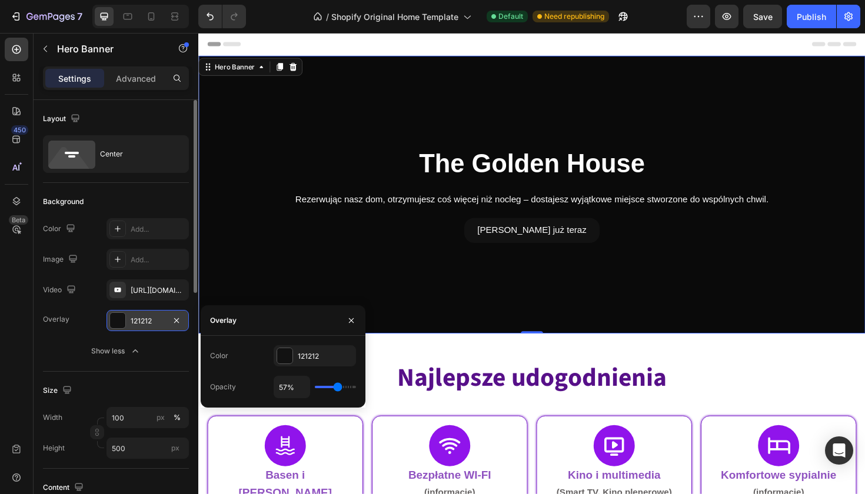
drag, startPoint x: 328, startPoint y: 385, endPoint x: 337, endPoint y: 385, distance: 8.8
click at [337, 386] on input "range" at bounding box center [335, 387] width 41 height 2
click at [336, 386] on input "range" at bounding box center [335, 387] width 41 height 2
click at [356, 386] on input "range" at bounding box center [335, 387] width 41 height 2
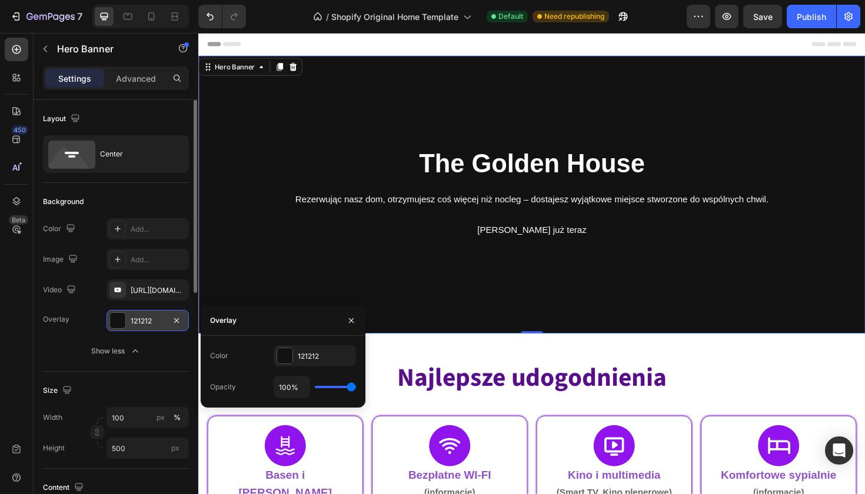
click at [351, 386] on input "range" at bounding box center [335, 387] width 41 height 2
click at [356, 386] on input "range" at bounding box center [335, 387] width 41 height 2
click at [352, 386] on input "range" at bounding box center [335, 387] width 41 height 2
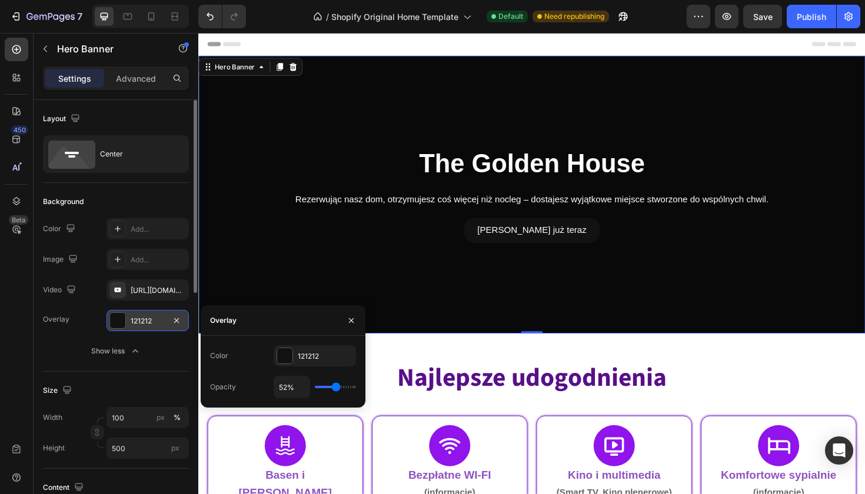
click at [335, 389] on input "range" at bounding box center [335, 387] width 41 height 2
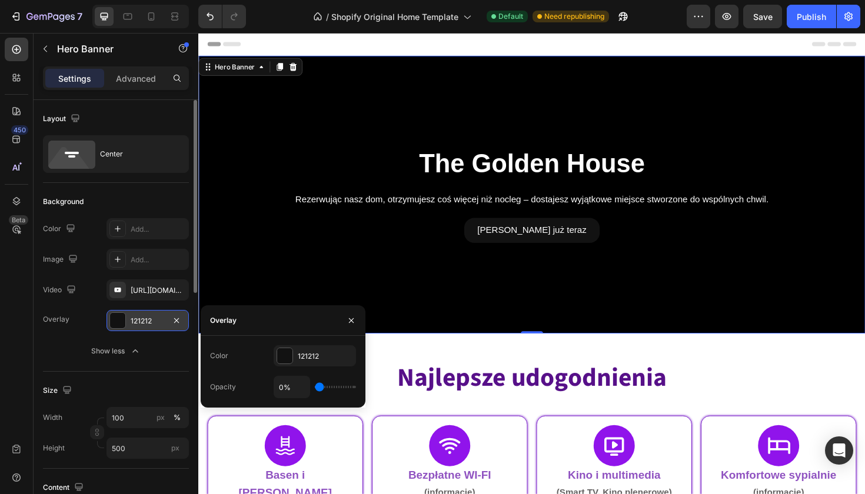
click at [315, 386] on input "range" at bounding box center [335, 387] width 41 height 2
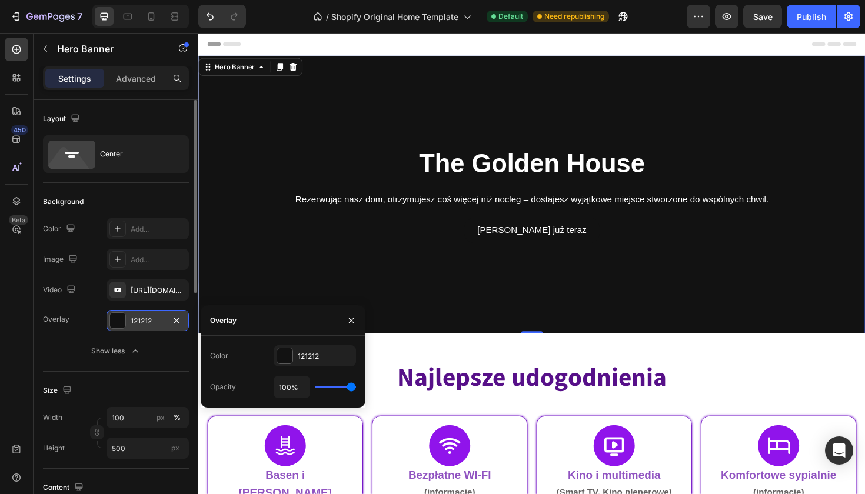
click at [353, 386] on input "range" at bounding box center [335, 387] width 41 height 2
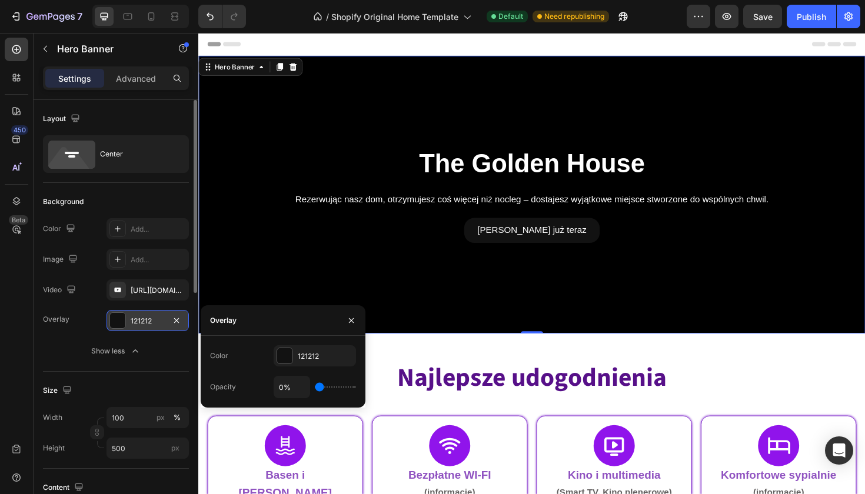
click at [315, 386] on input "range" at bounding box center [335, 387] width 41 height 2
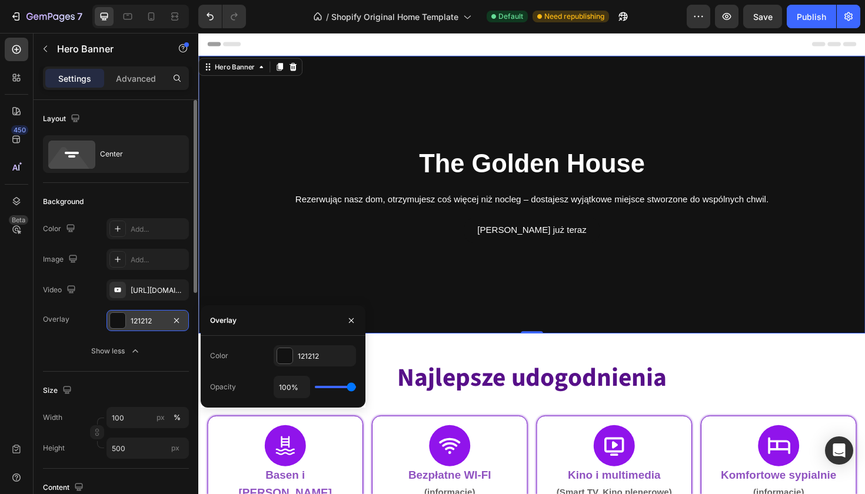
click at [356, 386] on input "range" at bounding box center [335, 387] width 41 height 2
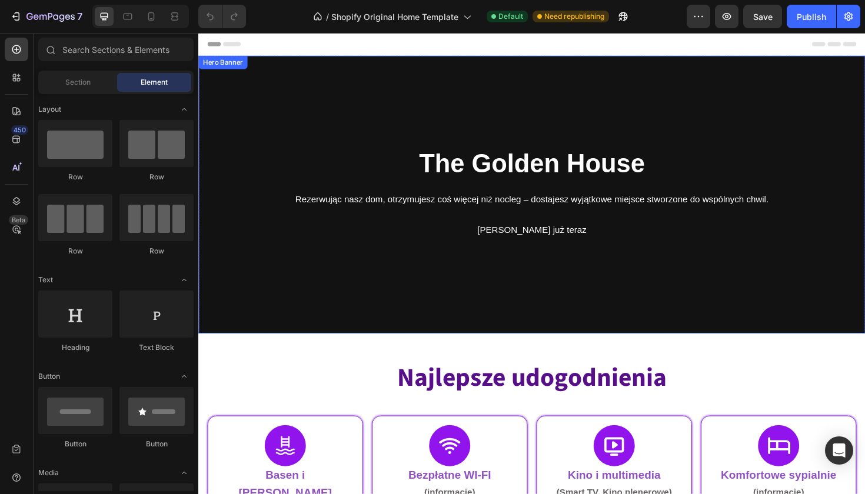
click at [237, 194] on div "The Golden House Heading Rezerwując nasz dom, otrzymujesz coś więcej niż nocleg…" at bounding box center [552, 204] width 688 height 102
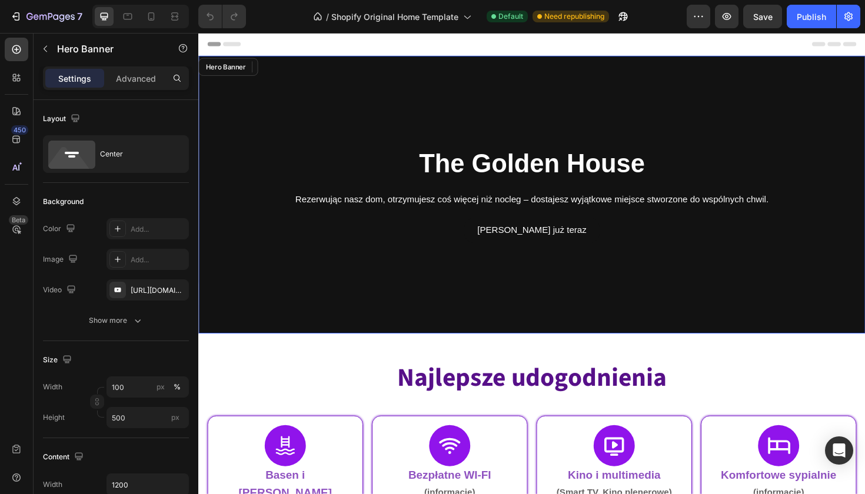
click at [327, 118] on div "Overlay" at bounding box center [551, 204] width 706 height 294
click at [145, 291] on div "[URL][DOMAIN_NAME]" at bounding box center [148, 290] width 34 height 11
click at [808, 24] on button "Publish" at bounding box center [811, 17] width 49 height 24
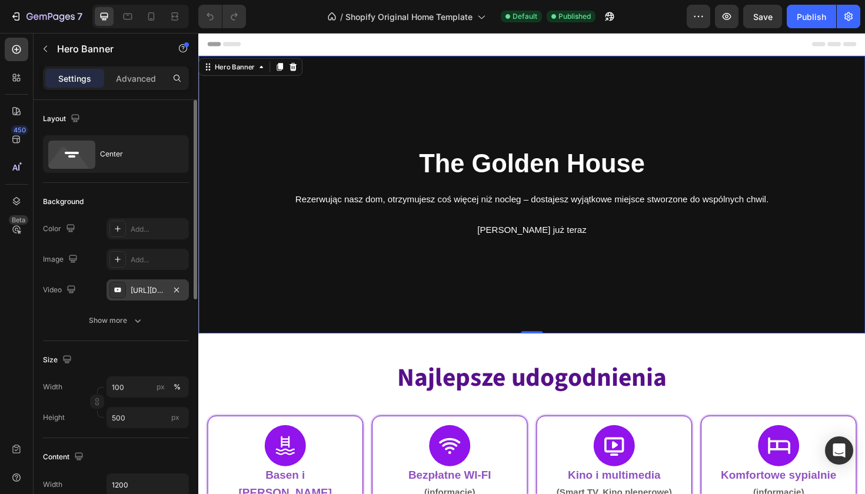
click at [164, 291] on div "[URL][DOMAIN_NAME]" at bounding box center [148, 290] width 34 height 11
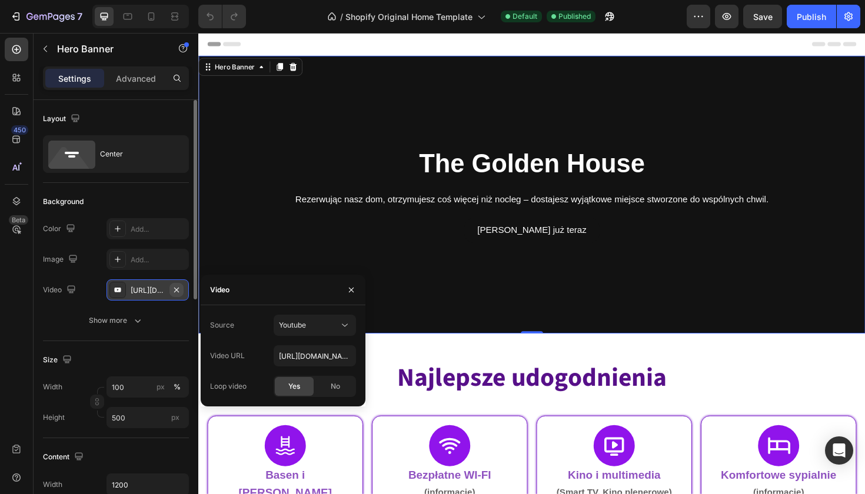
click at [174, 289] on icon "button" at bounding box center [176, 289] width 9 height 9
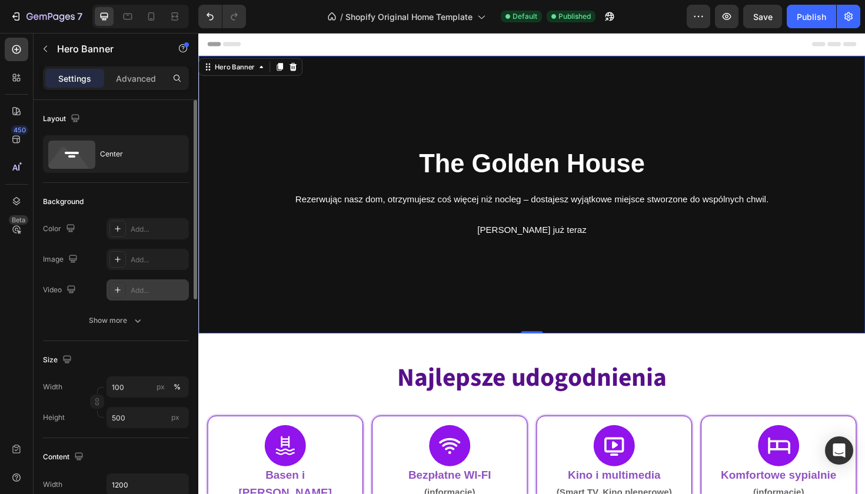
click at [148, 297] on div "Add..." at bounding box center [148, 290] width 82 height 21
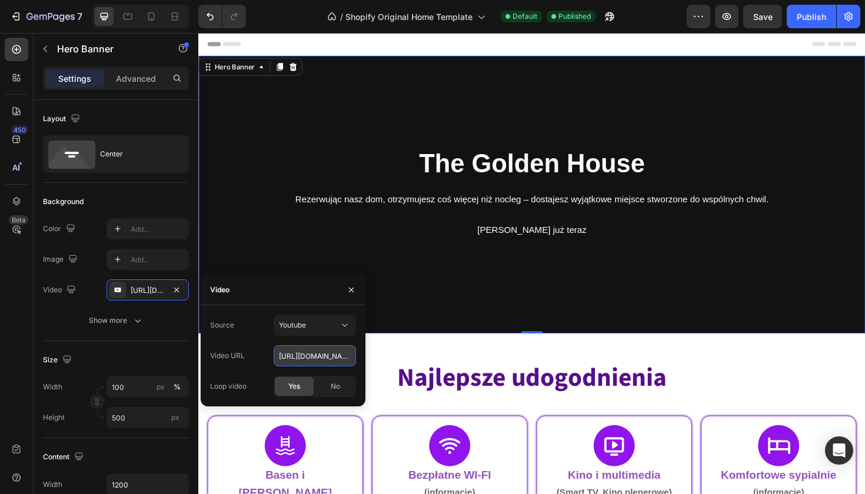
click at [312, 360] on input "https://youtu.be/KOxfzBp72uk" at bounding box center [315, 356] width 82 height 21
paste input "Rezerwując nasz dom, otrzymujesz coś więcej niż nocleg – dostajesz wyjątkowe mi…"
click at [360, 361] on div "Source Youtube Video URL Rezerwując nasz dom, otrzymujesz coś więcej niż nocleg…" at bounding box center [283, 356] width 165 height 82
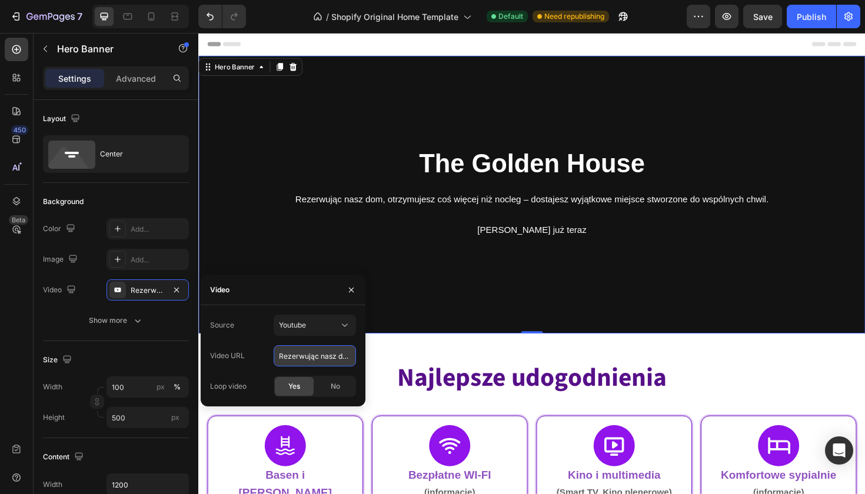
click at [295, 351] on input "Rezerwując nasz dom, otrzymujesz coś więcej niż nocleg – dostajesz wyjątkowe mi…" at bounding box center [315, 356] width 82 height 21
paste input "[URL][DOMAIN_NAME]"
type input "[URL][DOMAIN_NAME]"
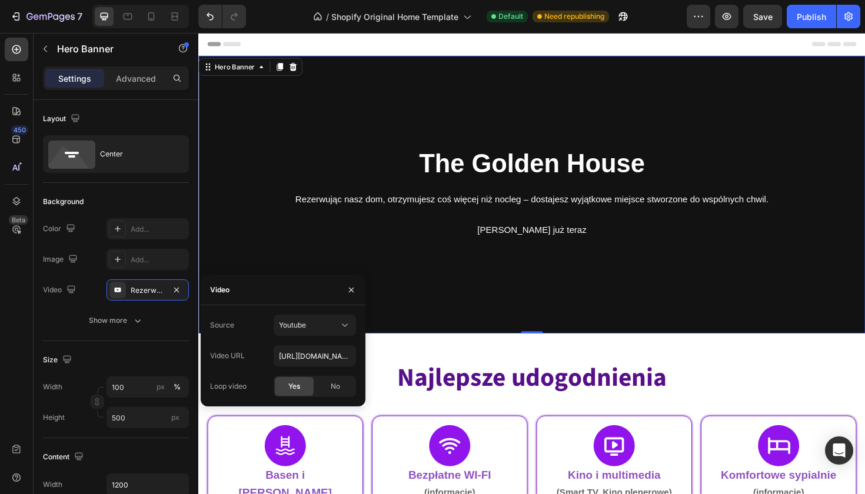
click at [362, 349] on div "Source Youtube Video URL [URL][DOMAIN_NAME] Loop video Yes No" at bounding box center [283, 356] width 165 height 82
click at [827, 19] on button "Publish" at bounding box center [811, 17] width 49 height 24
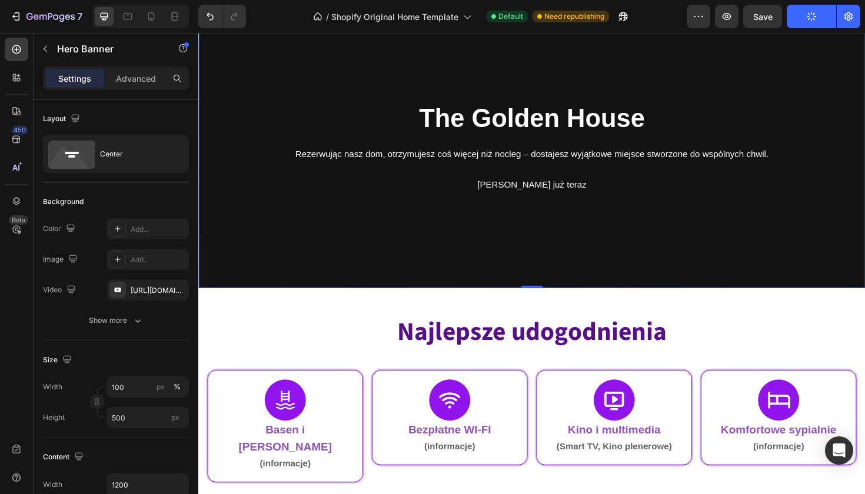
scroll to position [52, 0]
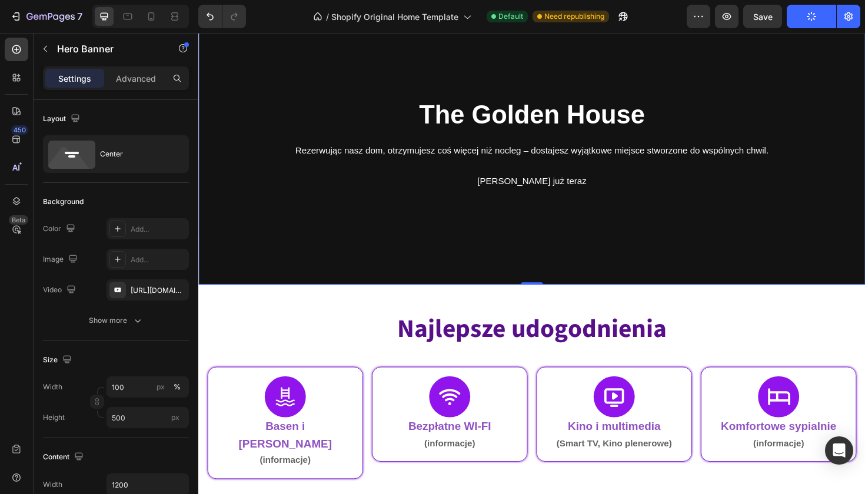
click at [175, 5] on div at bounding box center [140, 17] width 97 height 24
click at [175, 13] on icon at bounding box center [174, 13] width 7 height 2
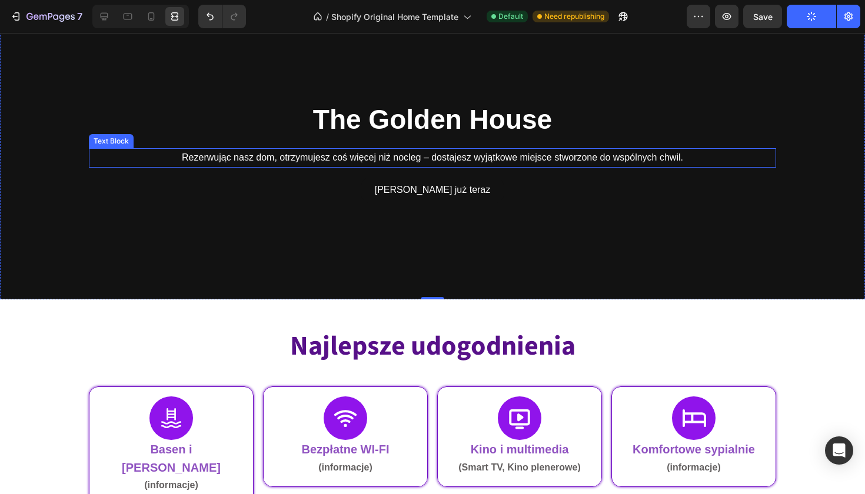
click at [198, 172] on div "The Golden House Heading Rezerwując nasz dom, otrzymujesz coś więcej niż nocleg…" at bounding box center [433, 152] width 688 height 102
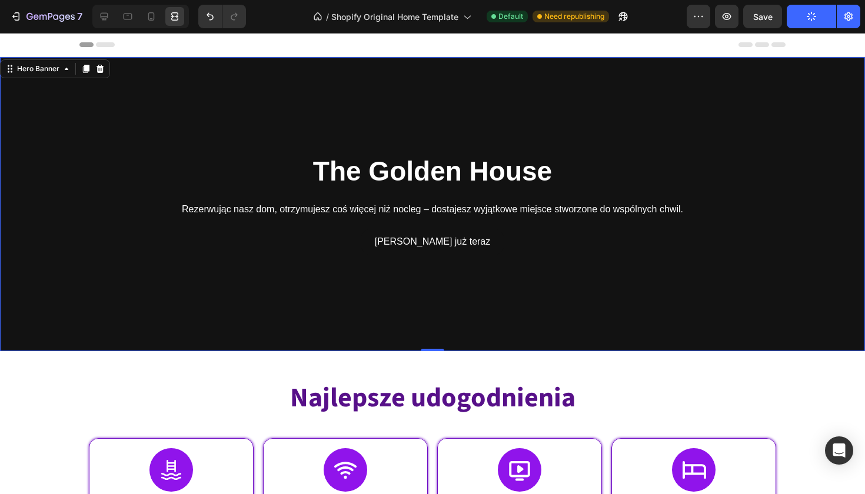
click at [142, 83] on div "Overlay" at bounding box center [432, 204] width 865 height 294
click at [184, 121] on div "Overlay" at bounding box center [432, 204] width 865 height 294
click at [105, 15] on icon at bounding box center [104, 17] width 12 height 12
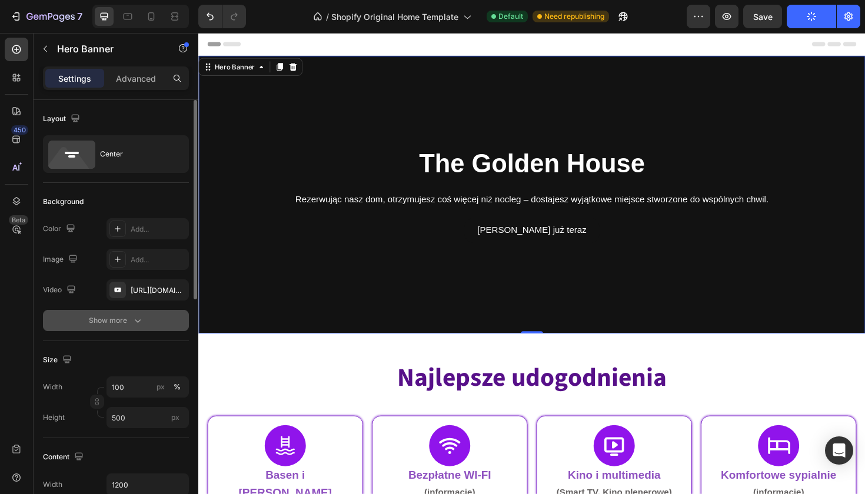
click at [117, 330] on button "Show more" at bounding box center [116, 320] width 146 height 21
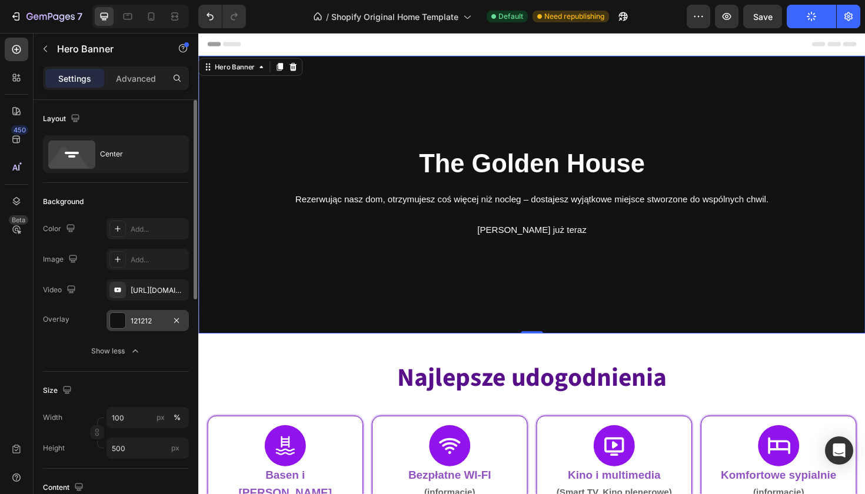
click at [144, 324] on div "121212" at bounding box center [148, 321] width 34 height 11
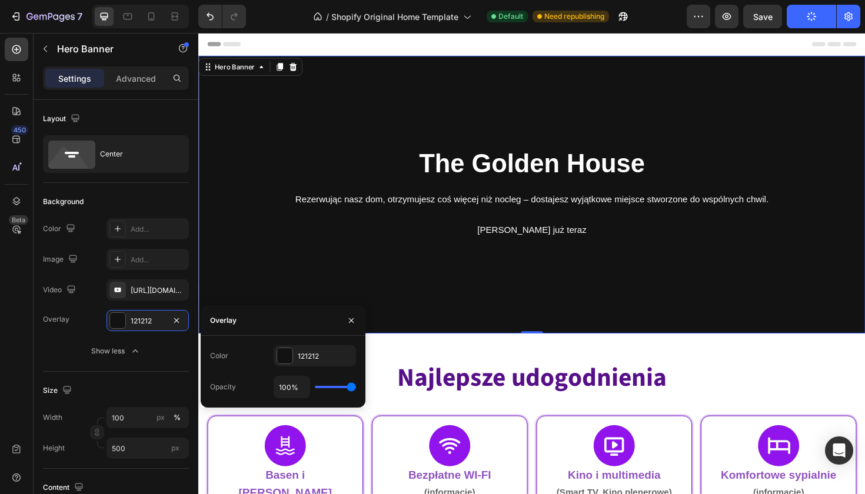
click at [337, 389] on div "100%" at bounding box center [315, 387] width 82 height 22
type input "87%"
type input "87"
type input "83%"
type input "83"
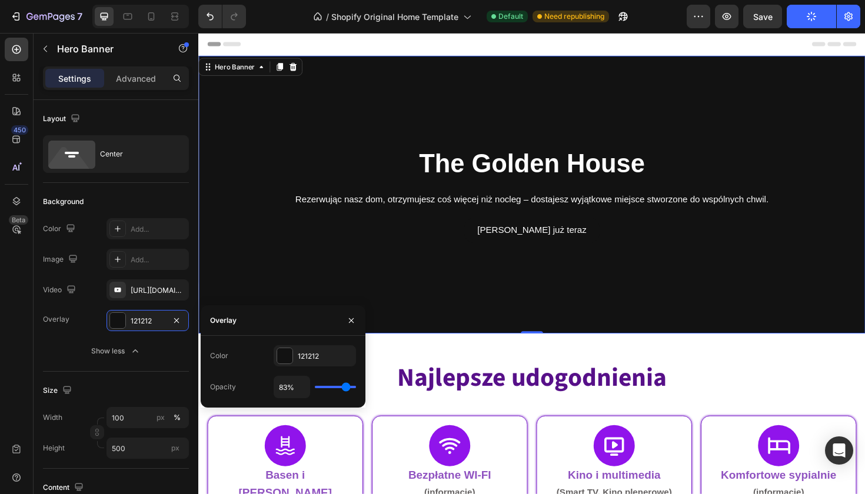
type input "80%"
type input "80"
type input "76%"
type input "76"
type input "73%"
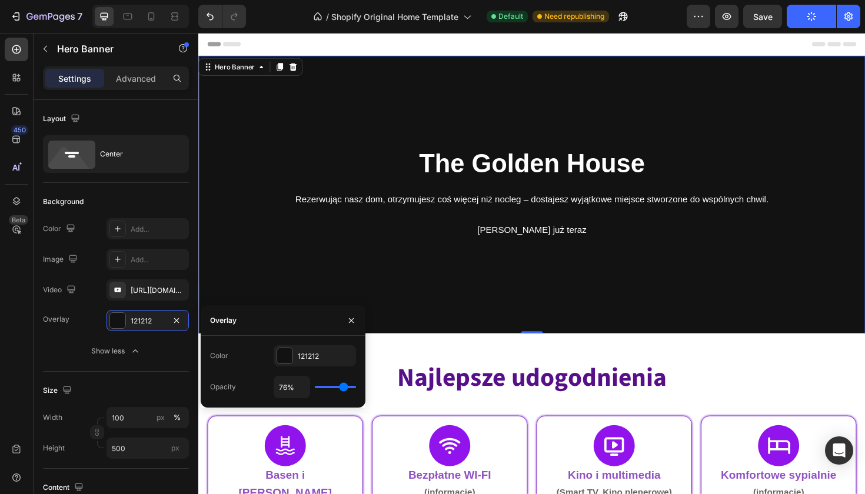
type input "73"
type input "69%"
type input "69"
type input "66%"
type input "66"
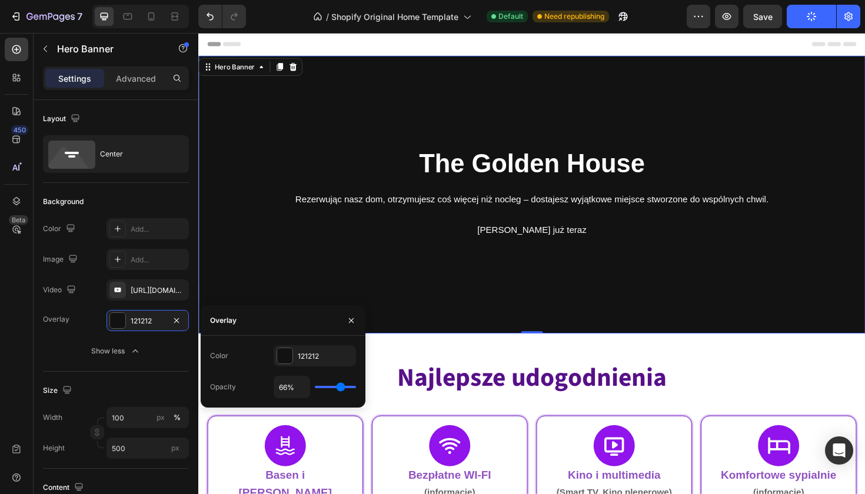
type input "62%"
type input "62"
type input "59%"
type input "59"
type input "57%"
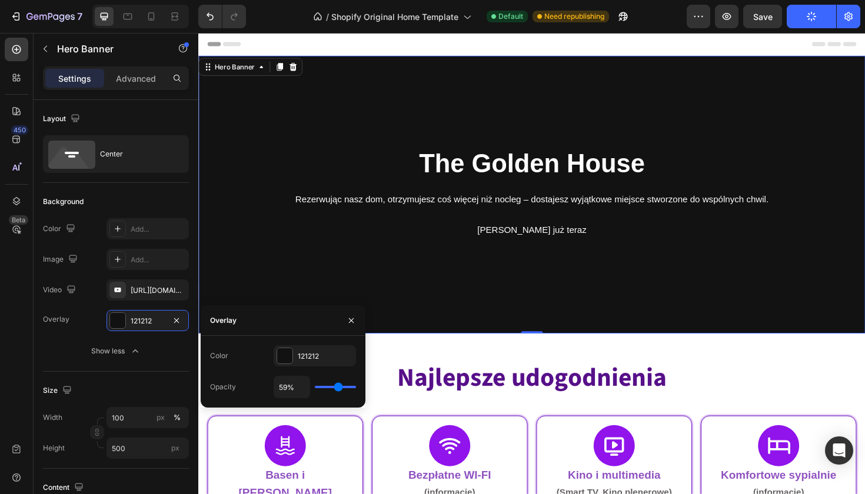
type input "57"
type input "54%"
type input "54"
type input "52%"
type input "52"
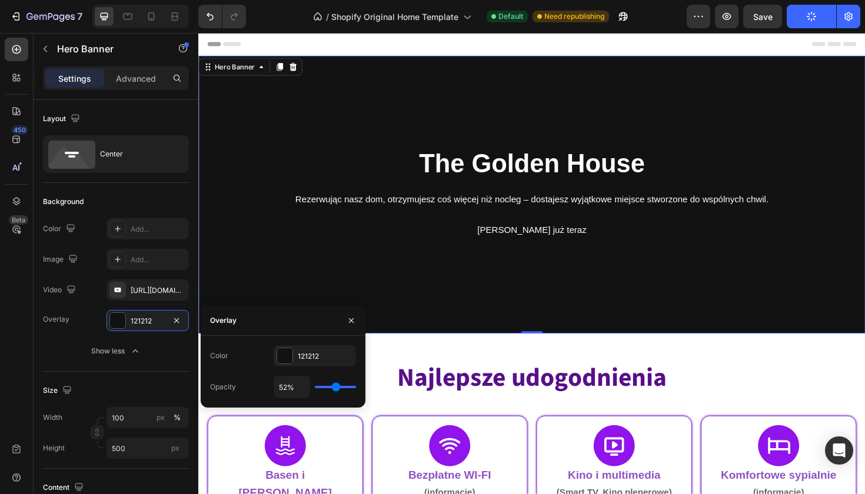
type input "50%"
type input "50"
type input "48%"
type input "48"
type input "46%"
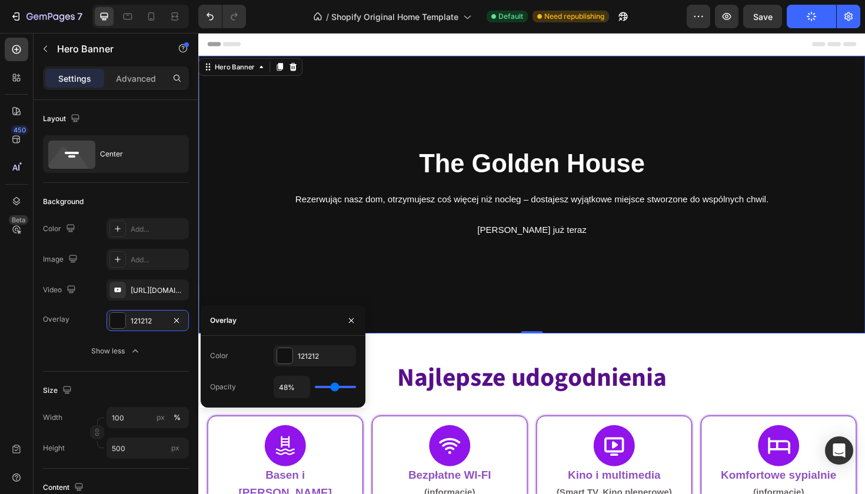
type input "46"
type input "45%"
type input "45"
type input "43%"
type input "43"
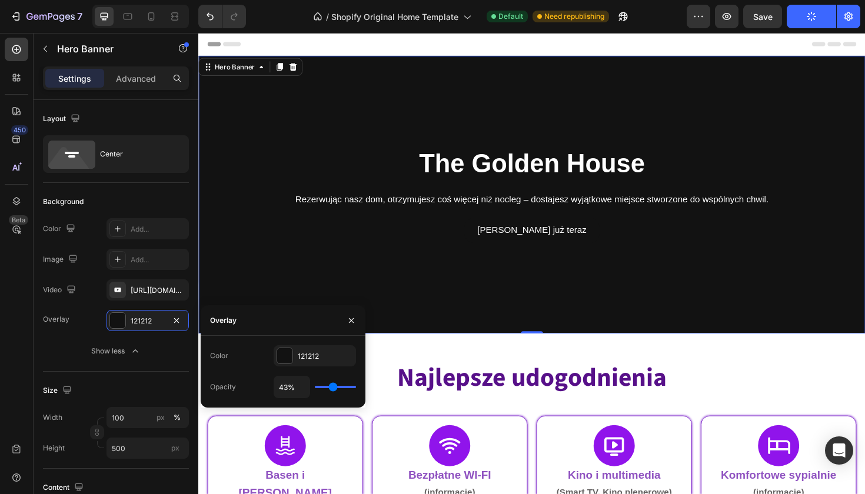
type input "41%"
type input "41"
type input "39%"
type input "39"
type input "38%"
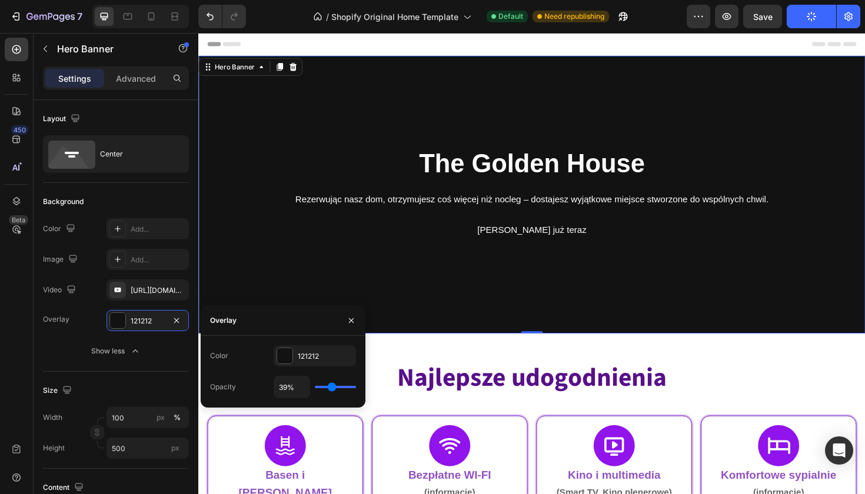
type input "38"
type input "36%"
type input "36"
type input "34%"
type input "34"
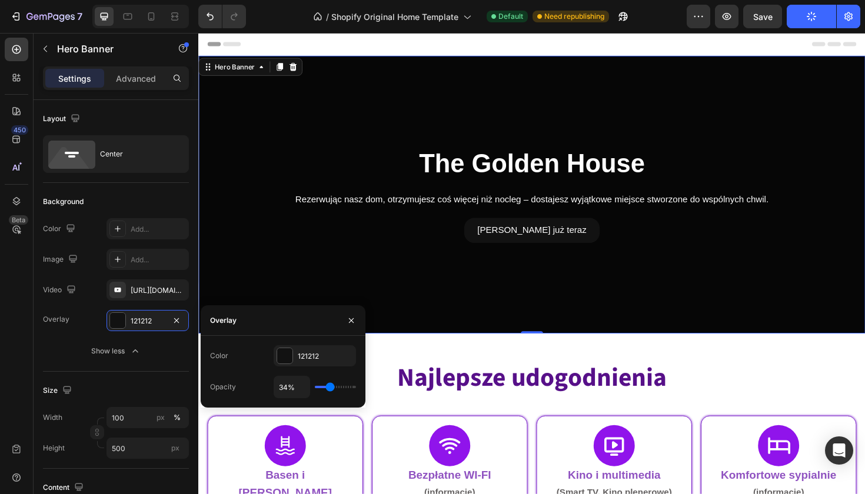
type input "32%"
drag, startPoint x: 347, startPoint y: 389, endPoint x: 328, endPoint y: 389, distance: 18.8
type input "32"
click at [328, 389] on input "range" at bounding box center [335, 387] width 41 height 2
type input "34%"
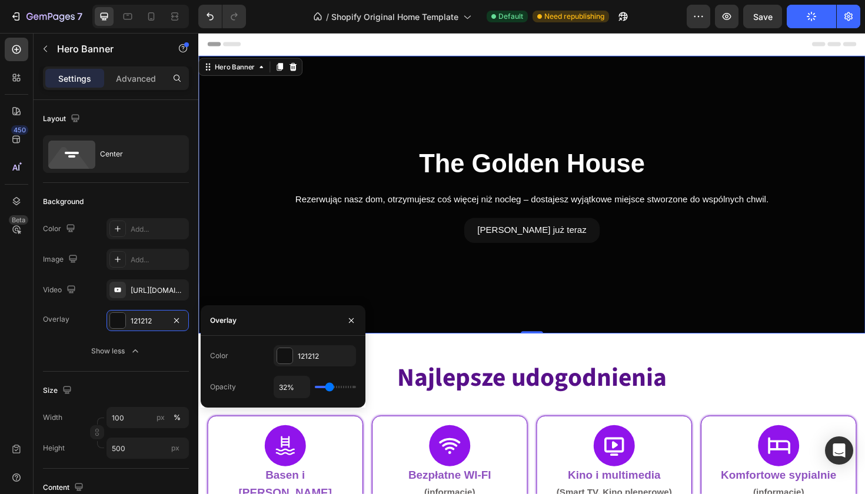
type input "34"
type input "36%"
type input "36"
type input "38%"
type input "38"
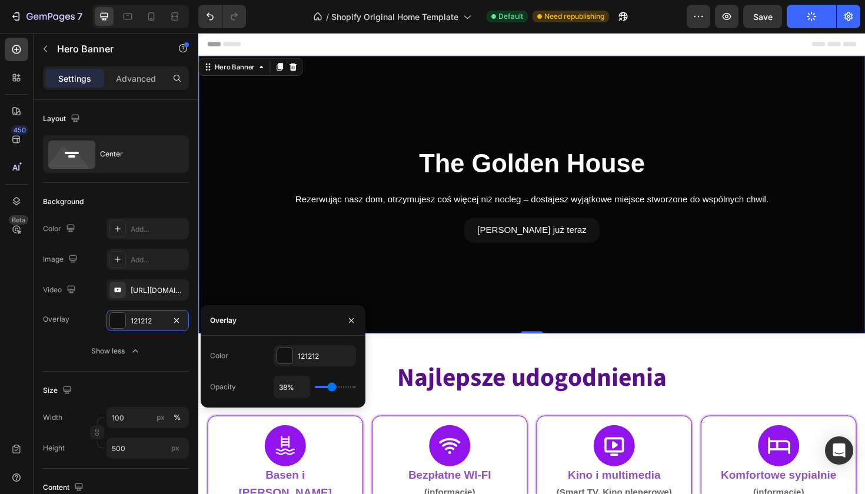
type input "39%"
type input "39"
type input "41%"
type input "41"
type input "43%"
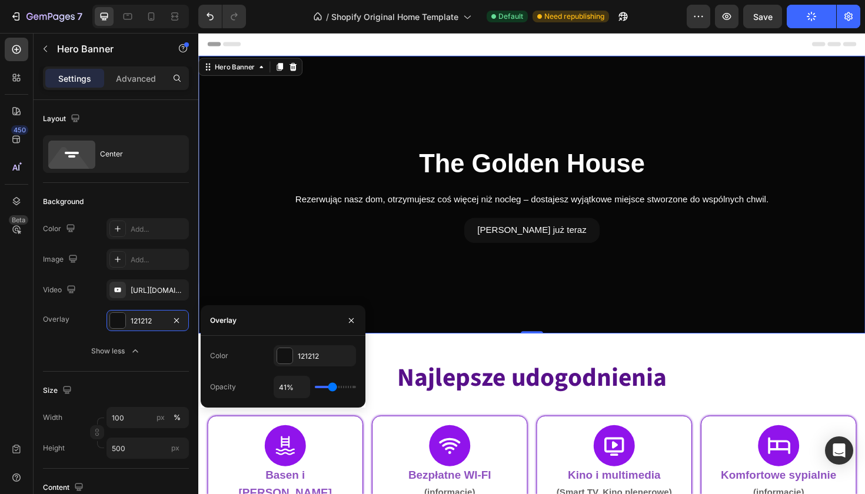
type input "43"
type input "45%"
type input "45"
type input "46%"
type input "46"
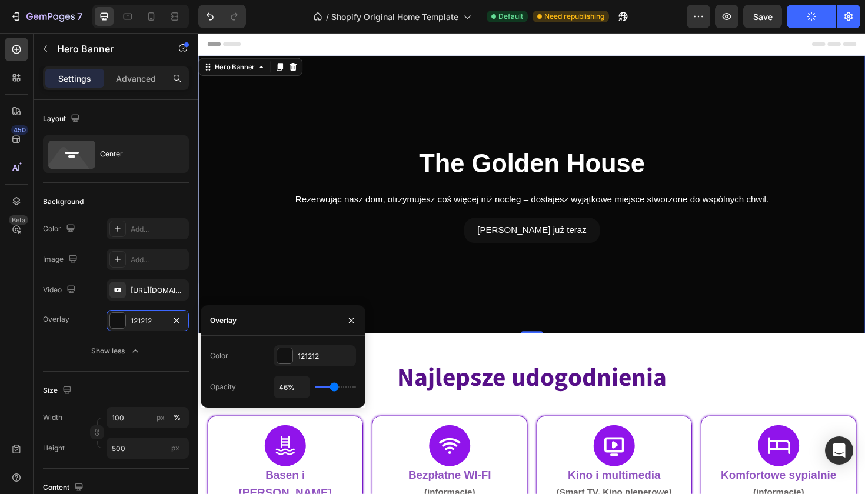
click at [333, 389] on input "range" at bounding box center [335, 387] width 41 height 2
type input "48%"
type input "48"
type input "50%"
type input "50"
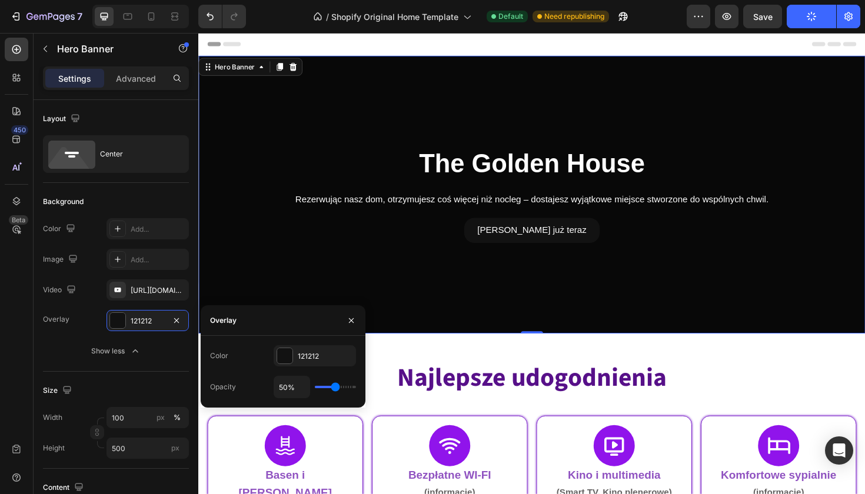
type input "52%"
type input "52"
type input "54%"
type input "54"
type input "55%"
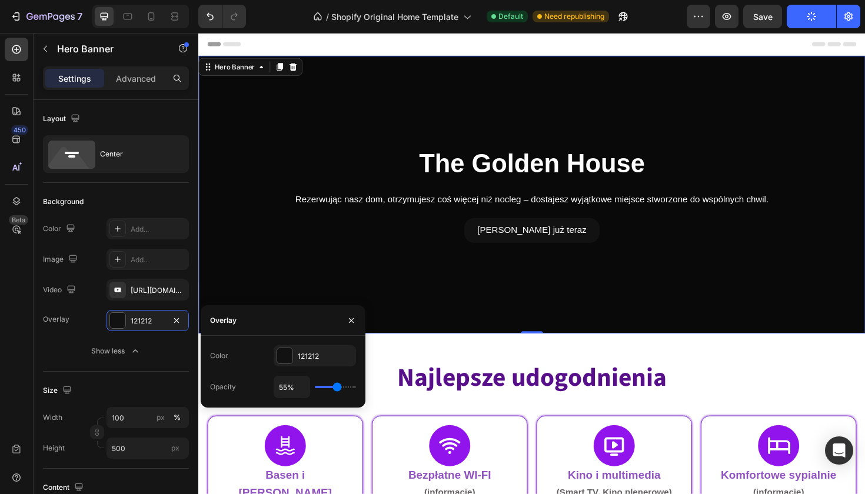
type input "55"
click at [336, 388] on input "range" at bounding box center [335, 387] width 41 height 2
click at [348, 323] on icon "button" at bounding box center [351, 320] width 9 height 9
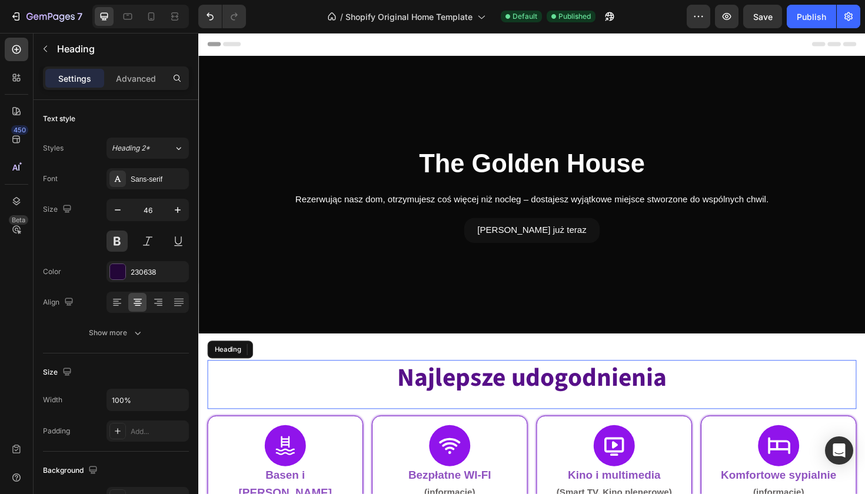
click at [416, 396] on span "Najlepsze udogodnienia" at bounding box center [551, 398] width 285 height 38
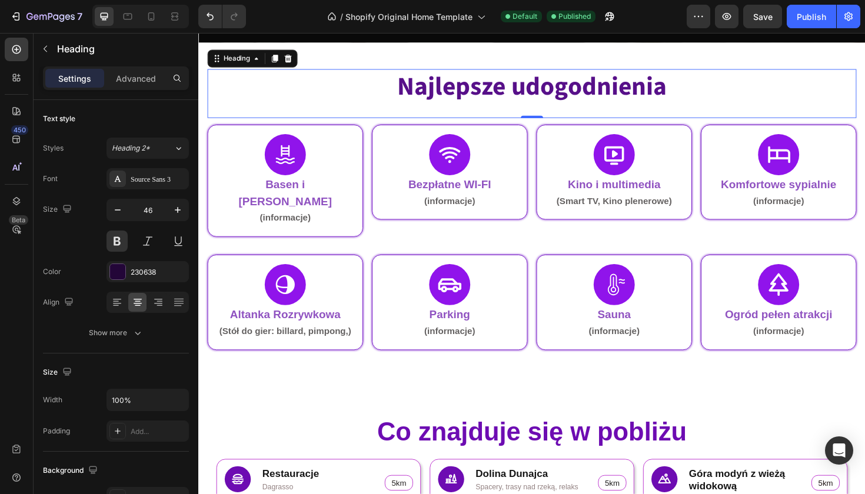
scroll to position [313, 0]
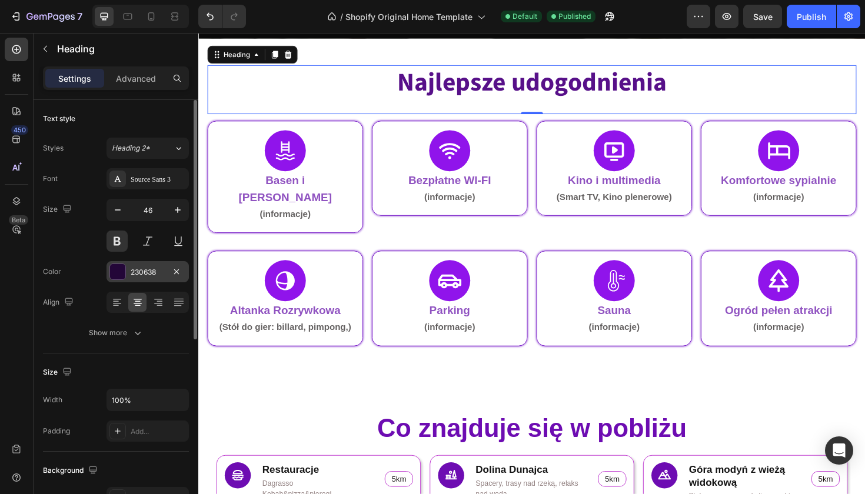
click at [121, 274] on div at bounding box center [117, 271] width 15 height 15
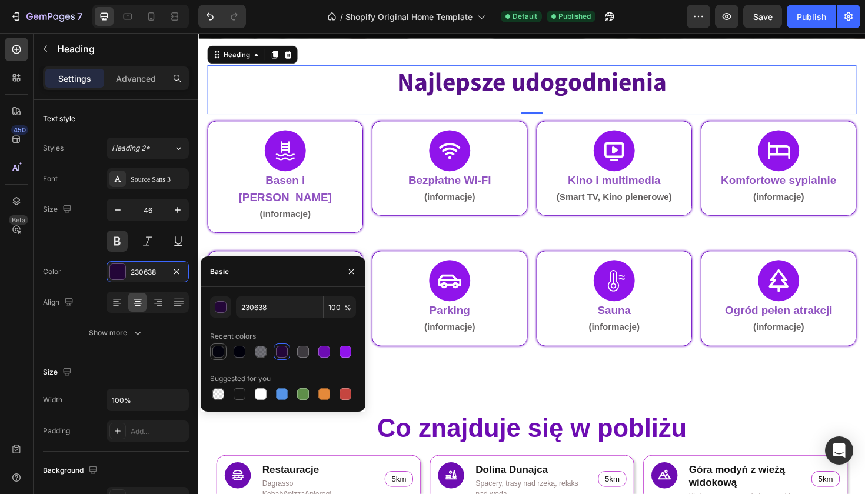
click at [215, 354] on div at bounding box center [219, 352] width 12 height 12
type input "00000B"
type input "99"
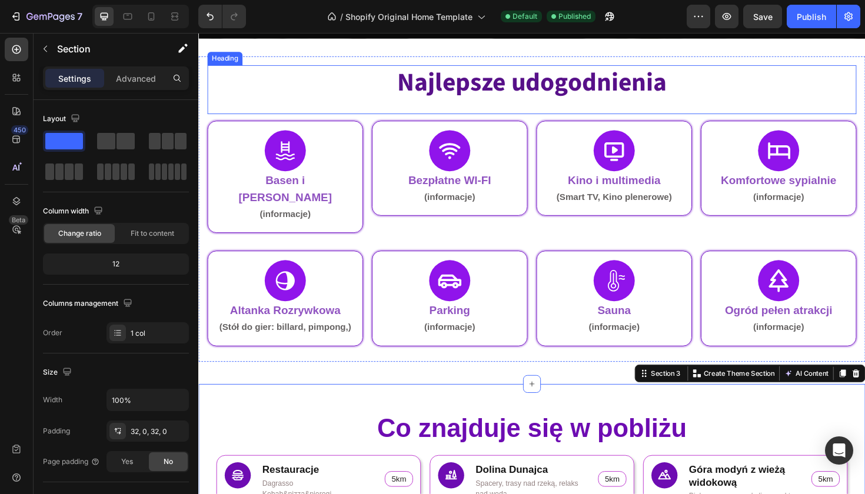
click at [494, 79] on span "Najlepsze udogodnienia" at bounding box center [551, 86] width 285 height 38
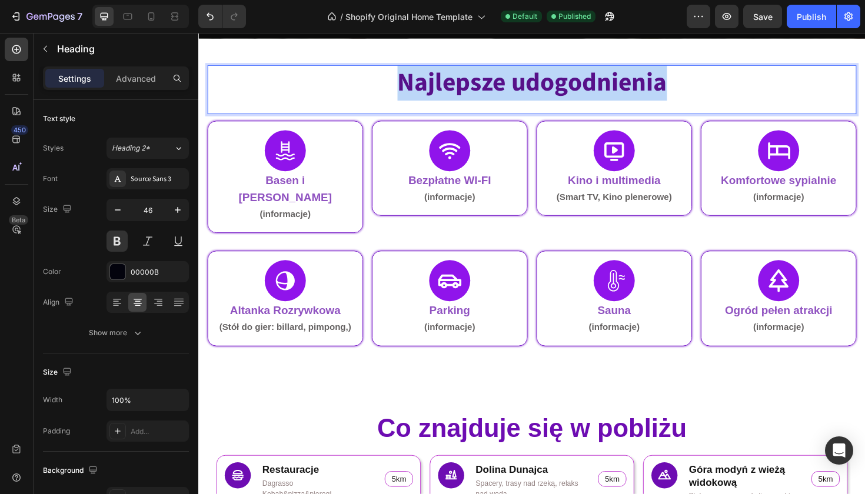
click at [494, 79] on span "Najlepsze udogodnienia" at bounding box center [551, 86] width 285 height 38
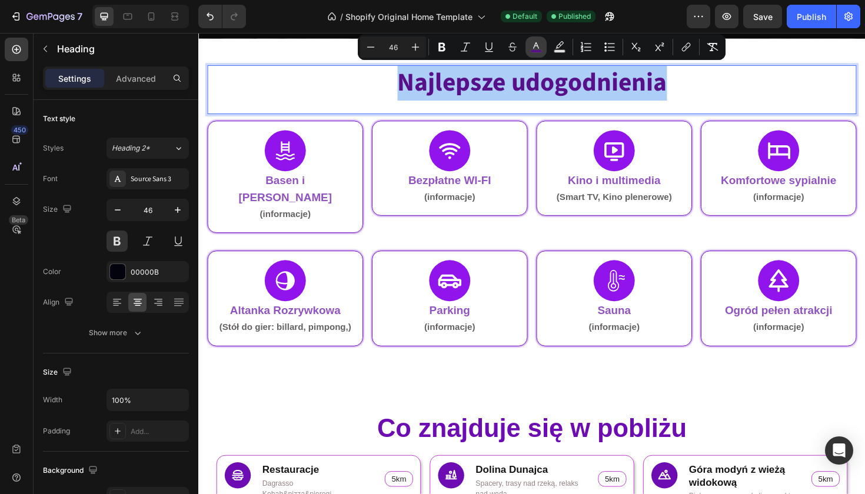
click at [528, 54] on button "color" at bounding box center [536, 46] width 21 height 21
type input "571089"
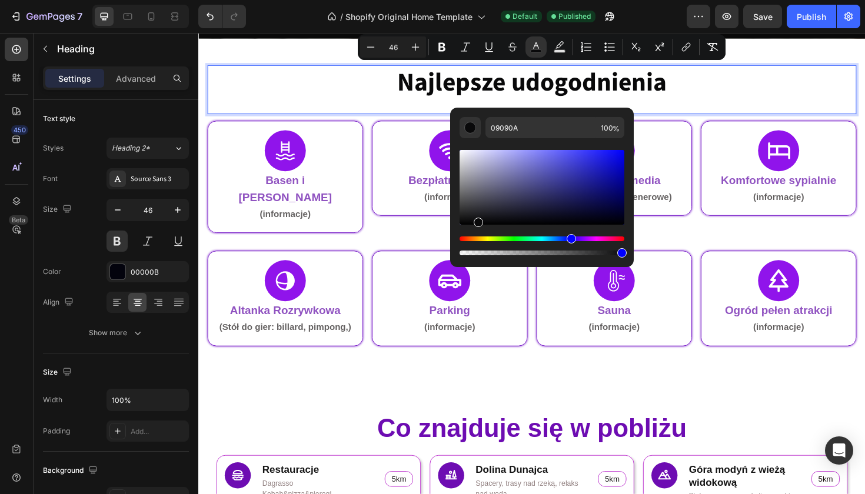
drag, startPoint x: 674, startPoint y: 254, endPoint x: 455, endPoint y: 246, distance: 219.1
type input "000000"
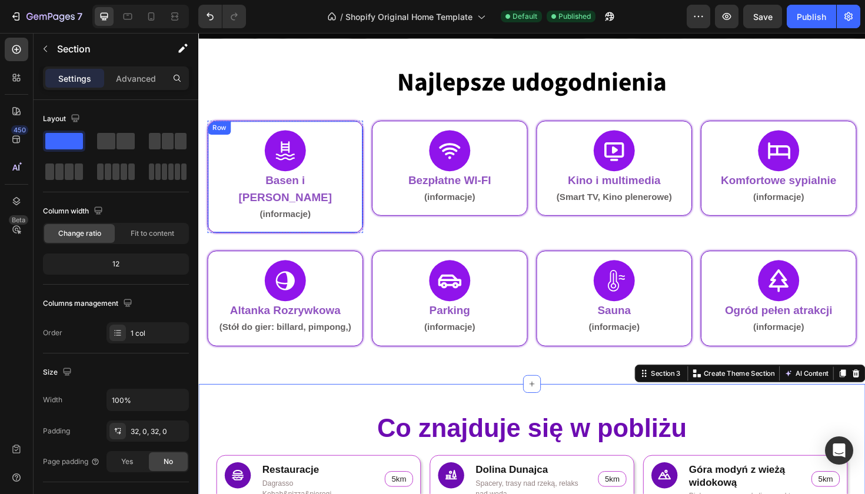
click at [216, 128] on div "Row" at bounding box center [220, 134] width 24 height 14
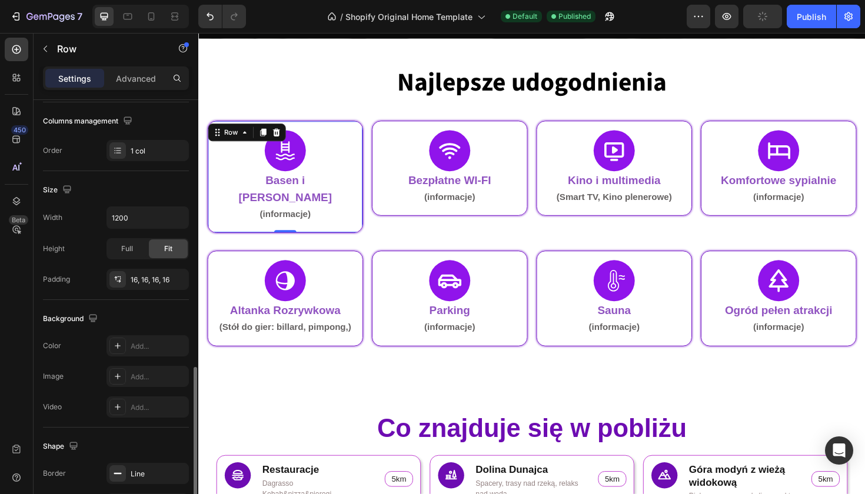
scroll to position [290, 0]
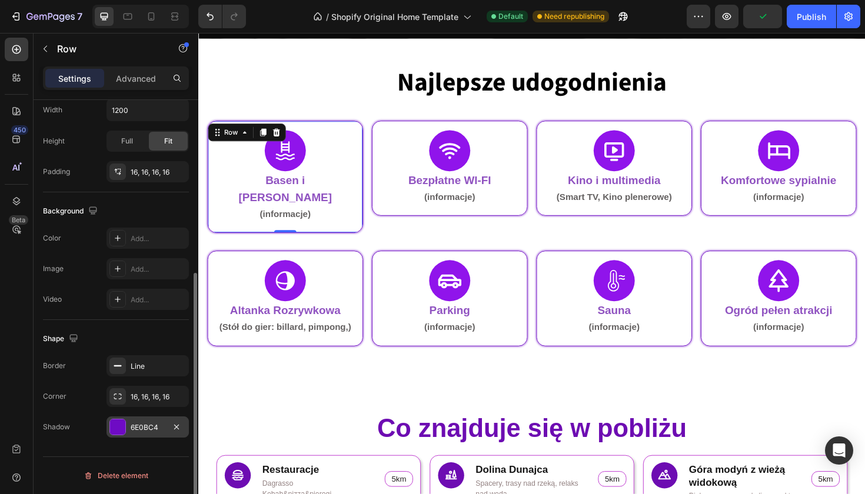
click at [119, 427] on div at bounding box center [117, 427] width 15 height 15
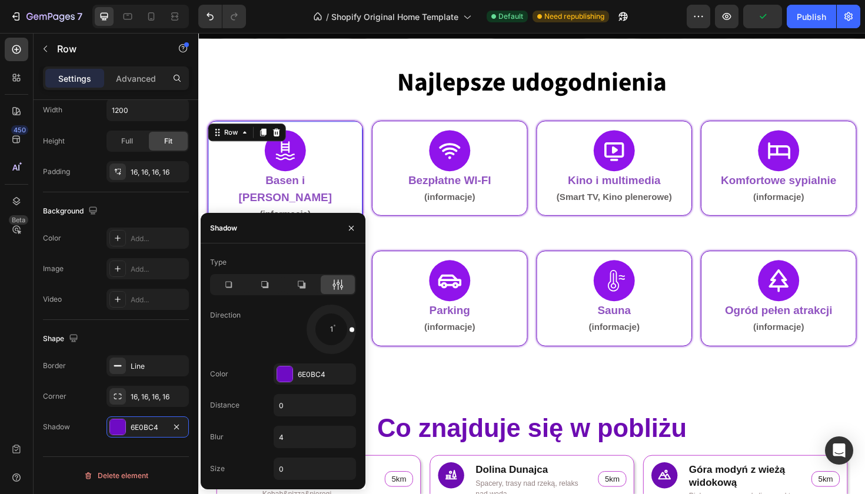
click at [291, 361] on div "Type Direction 1 Color 6E0BC4 Distance 0 Blur 4 Size 0" at bounding box center [283, 366] width 165 height 227
click at [288, 367] on div at bounding box center [284, 374] width 15 height 15
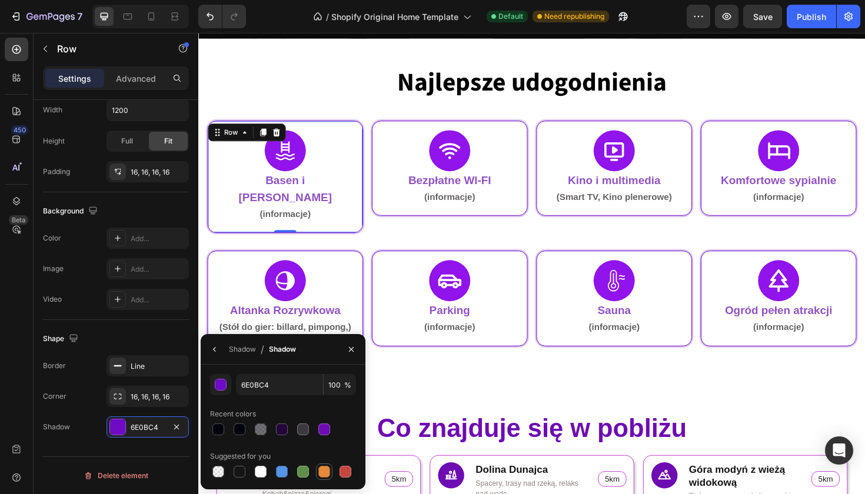
click at [326, 469] on div at bounding box center [324, 472] width 12 height 12
click at [241, 431] on div at bounding box center [240, 430] width 12 height 12
type input "00000B"
click at [409, 382] on div "⁠⁠⁠⁠⁠⁠⁠ Najlepsze udogodnienia Heading Icon Basen i Jacuzzi (informacje) Text B…" at bounding box center [551, 222] width 706 height 366
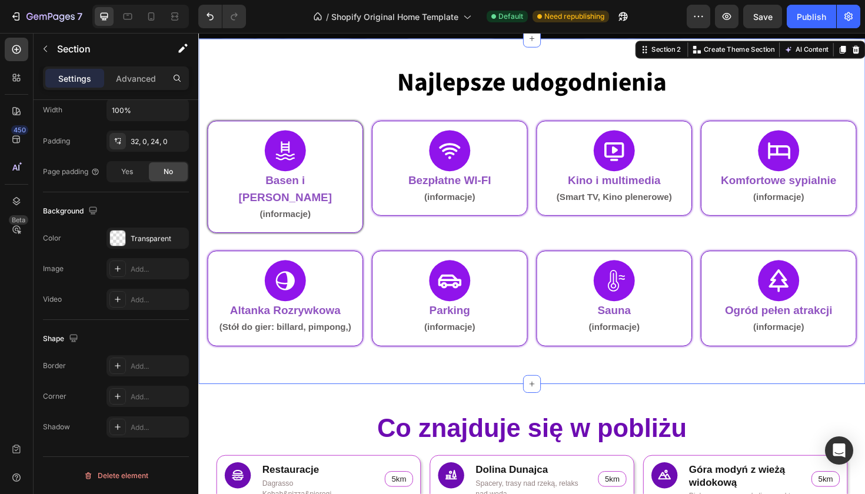
scroll to position [0, 0]
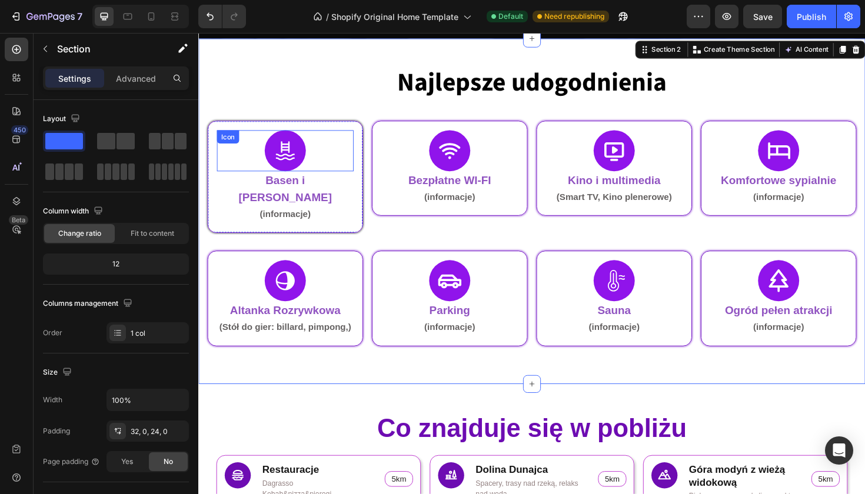
click at [291, 162] on icon at bounding box center [290, 157] width 25 height 25
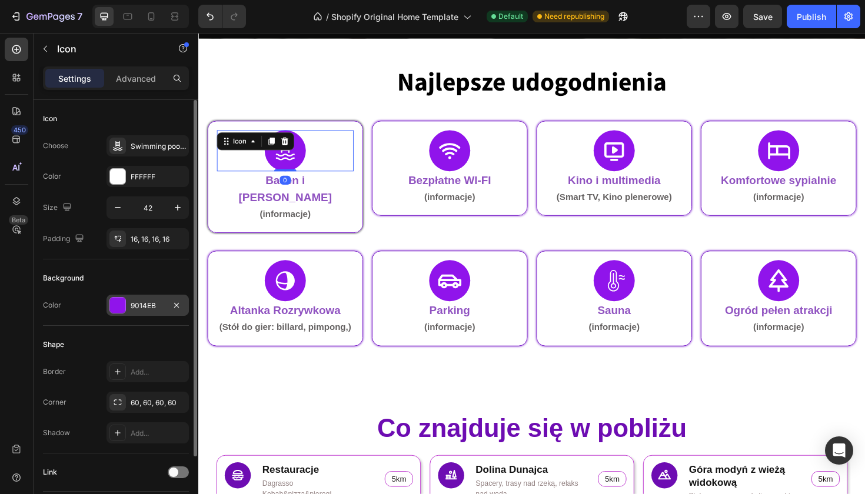
click at [115, 307] on div at bounding box center [117, 305] width 15 height 15
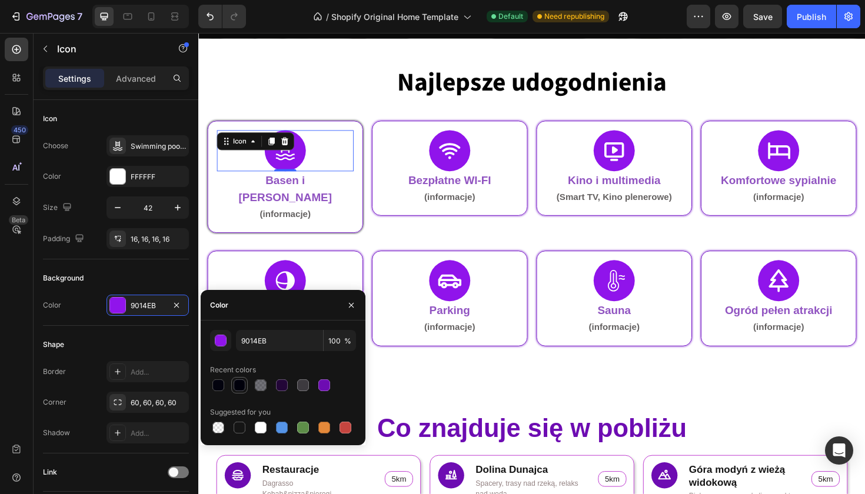
click at [242, 385] on div at bounding box center [240, 386] width 12 height 12
type input "00000B"
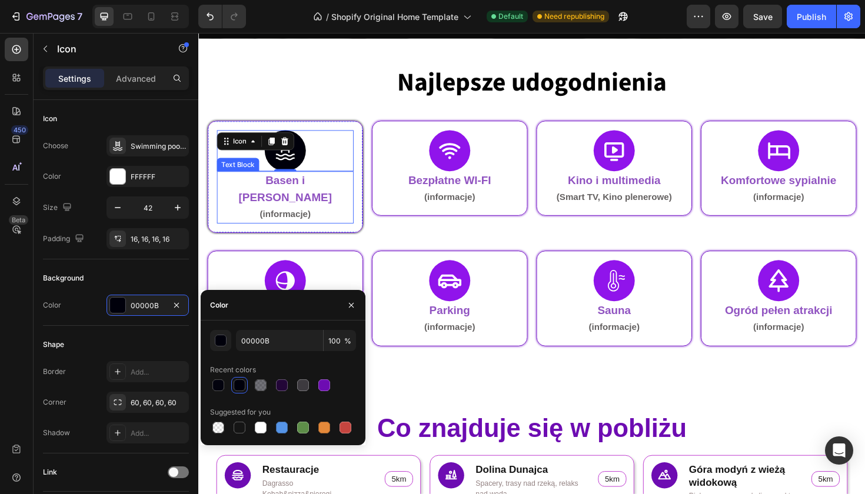
click at [298, 185] on strong "Basen i [PERSON_NAME]" at bounding box center [290, 197] width 99 height 31
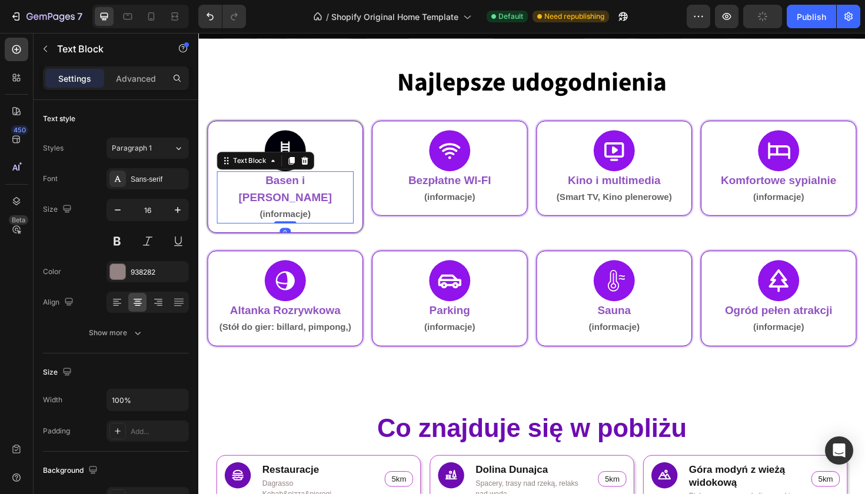
click at [293, 191] on strong "Basen i [PERSON_NAME]" at bounding box center [290, 197] width 99 height 31
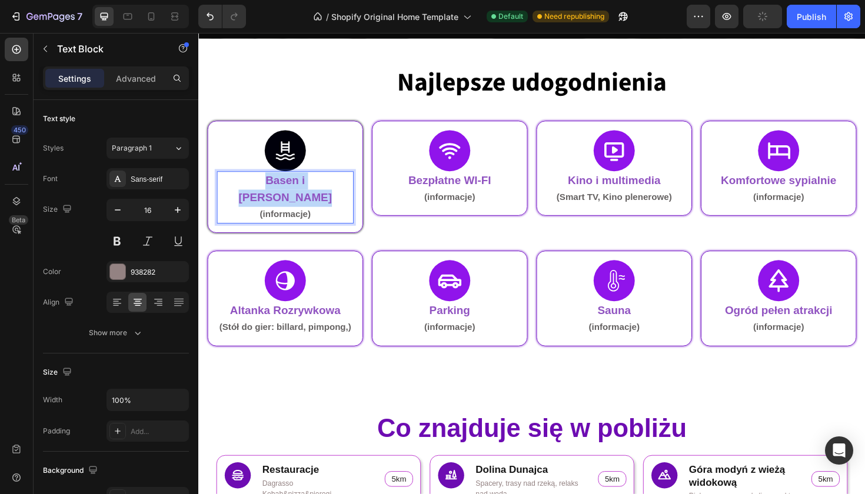
click at [293, 191] on strong "Basen i [PERSON_NAME]" at bounding box center [290, 197] width 99 height 31
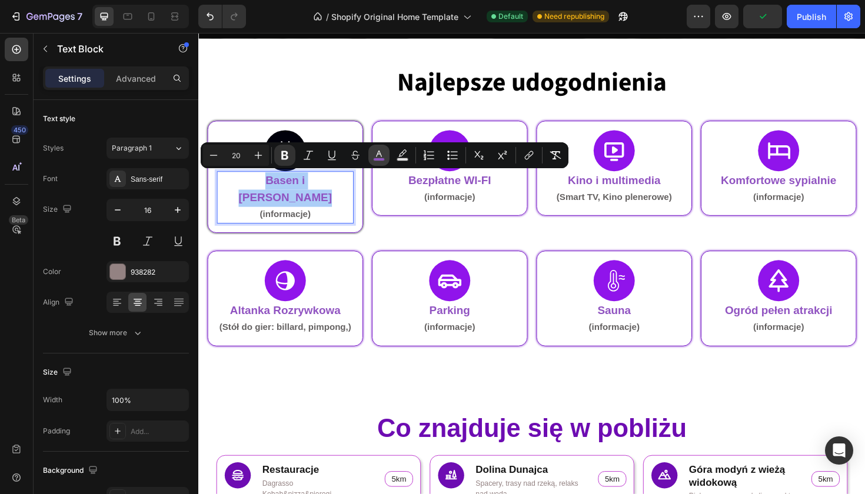
click at [379, 152] on icon "Editor contextual toolbar" at bounding box center [379, 154] width 6 height 6
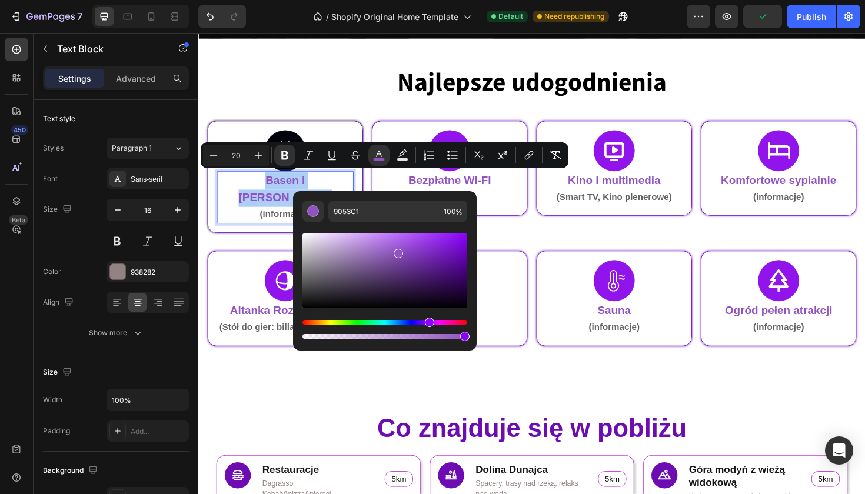
click at [350, 307] on div "Editor contextual toolbar" at bounding box center [385, 271] width 165 height 75
type input "040305"
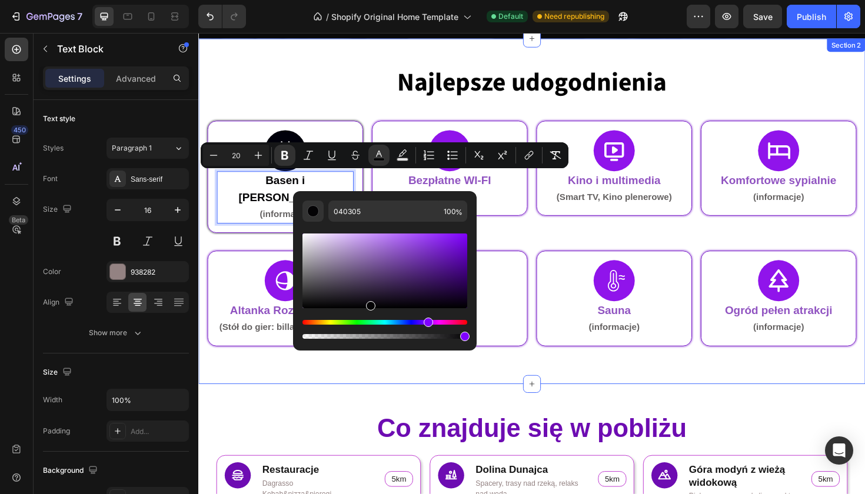
click at [267, 378] on div "⁠⁠⁠⁠⁠⁠⁠ Najlepsze udogodnienia Heading Icon Basen i Jacuzzi (informacje) Text B…" at bounding box center [551, 222] width 706 height 366
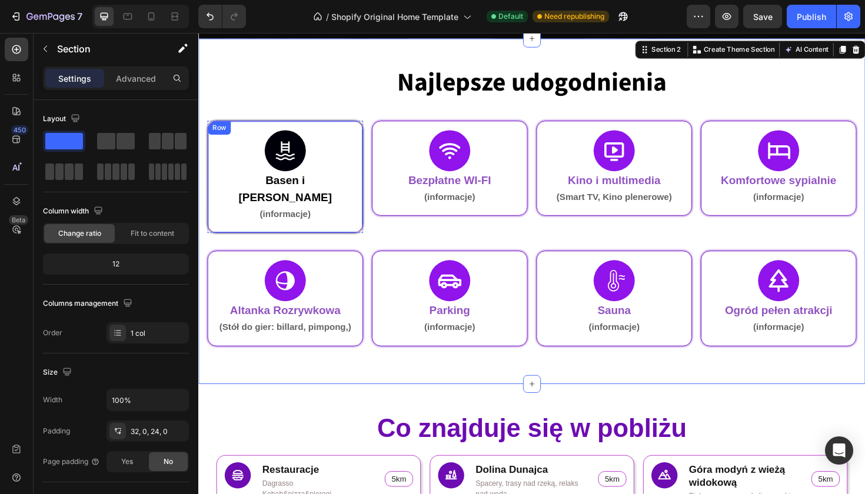
click at [222, 135] on div "Row" at bounding box center [220, 133] width 19 height 11
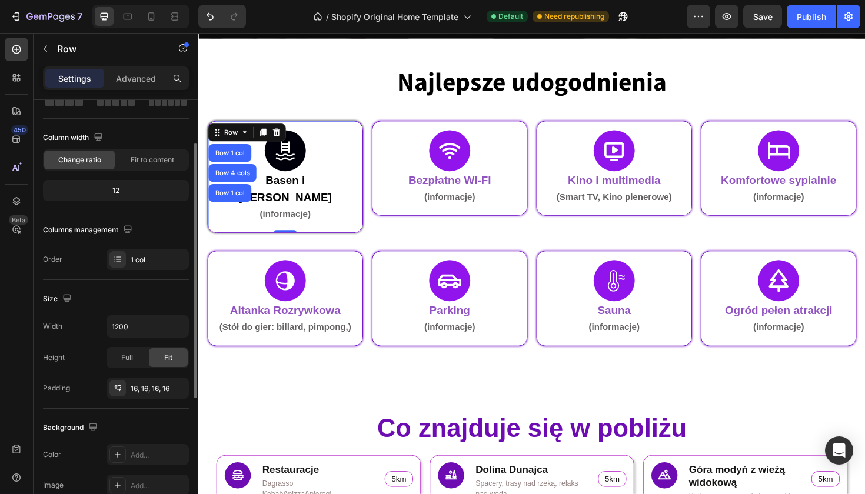
scroll to position [290, 0]
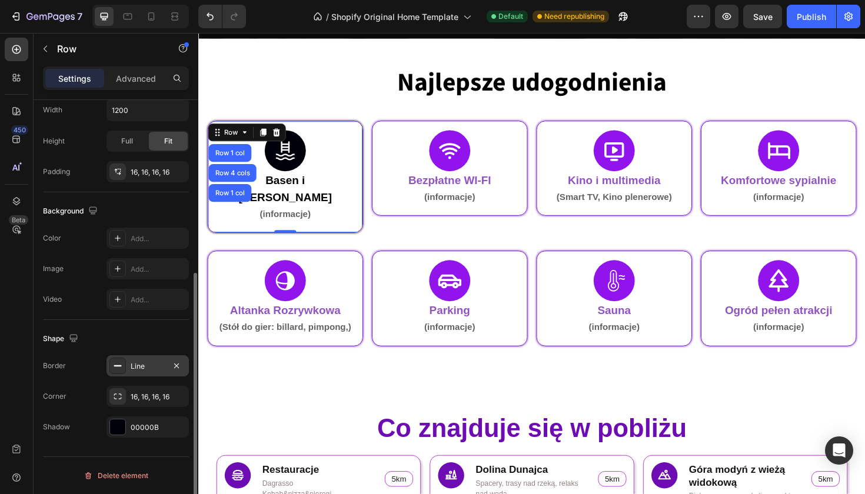
click at [142, 363] on div "Line" at bounding box center [148, 366] width 34 height 11
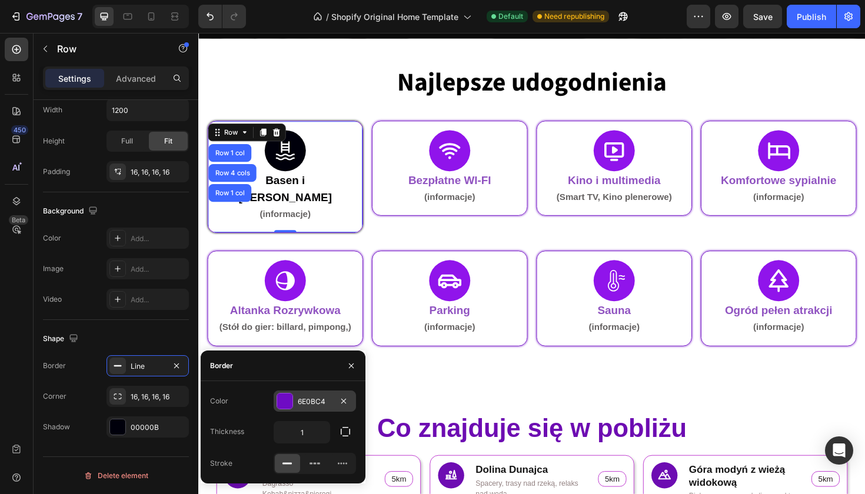
click at [280, 394] on div at bounding box center [284, 401] width 15 height 15
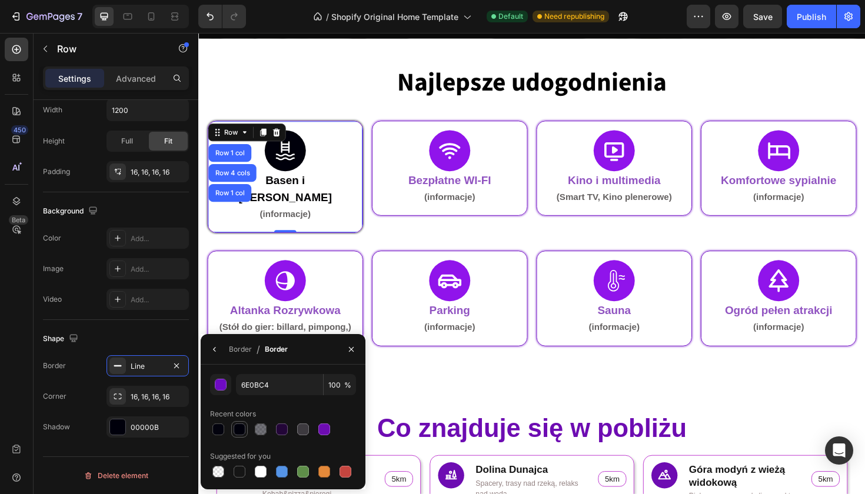
click at [234, 430] on div at bounding box center [240, 430] width 12 height 12
type input "00000B"
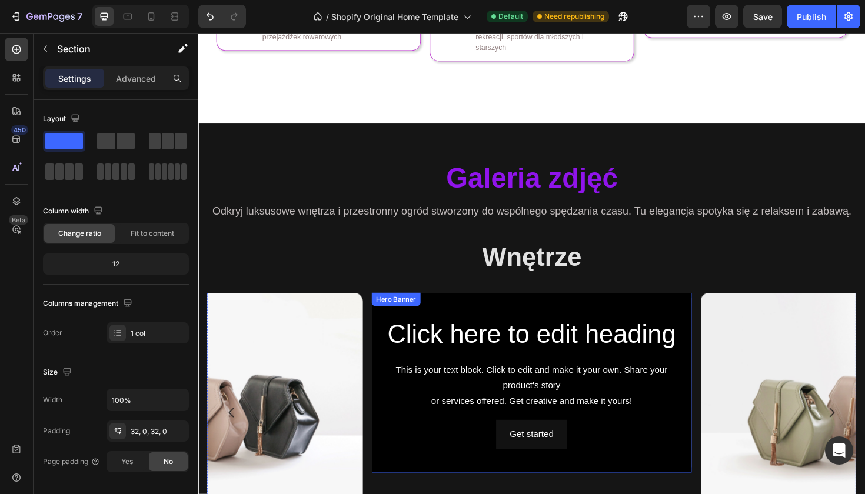
scroll to position [870, 0]
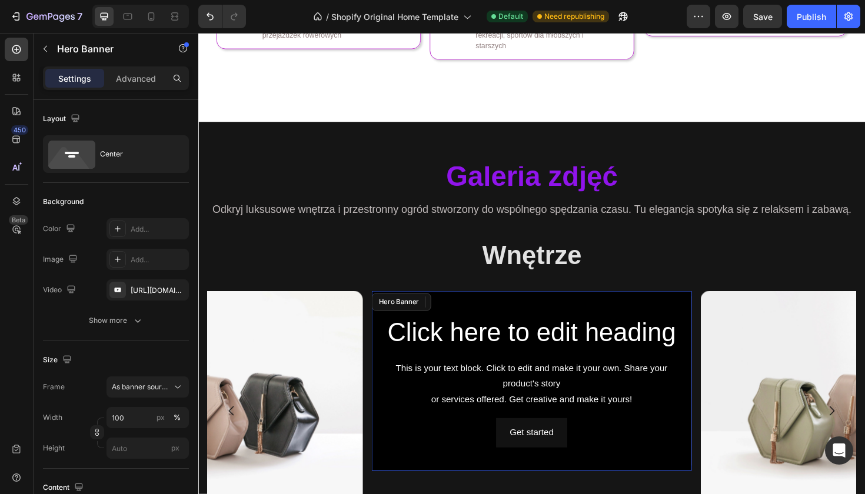
click at [555, 318] on div "Background Image" at bounding box center [551, 401] width 339 height 191
click at [146, 288] on div "[URL][DOMAIN_NAME]" at bounding box center [148, 290] width 34 height 11
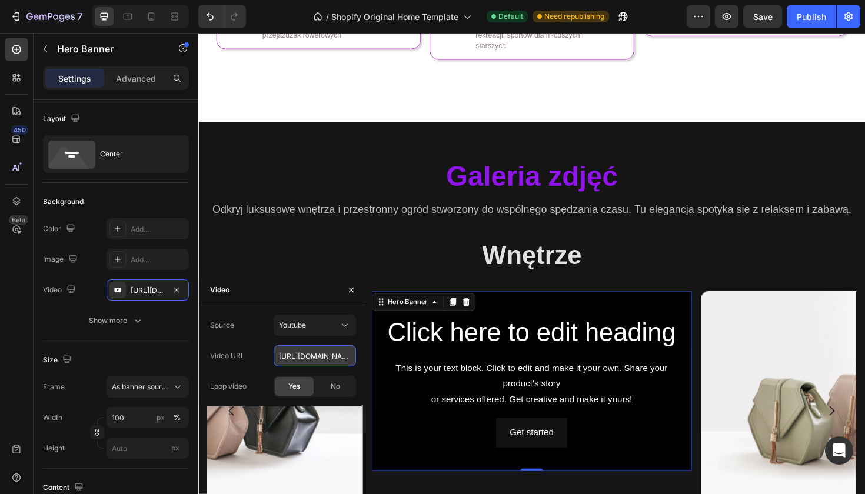
click at [313, 356] on input "[URL][DOMAIN_NAME]" at bounding box center [315, 356] width 82 height 21
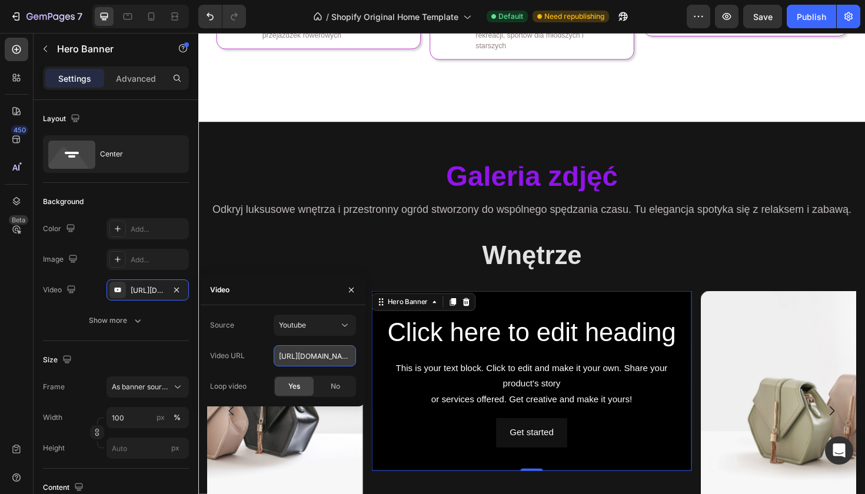
paste input "youtu.be/q0zJrGhMT8"
type input "https://youtu.be/q0zJrGhMT8Q"
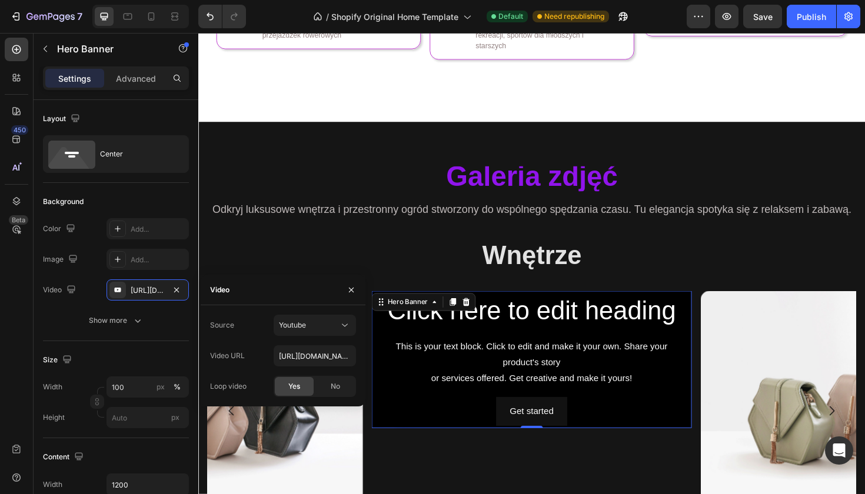
click at [360, 344] on div "Source Youtube Video URL https://youtu.be/q0zJrGhMT8Q Loop video Yes No" at bounding box center [283, 356] width 165 height 82
type input "Auto"
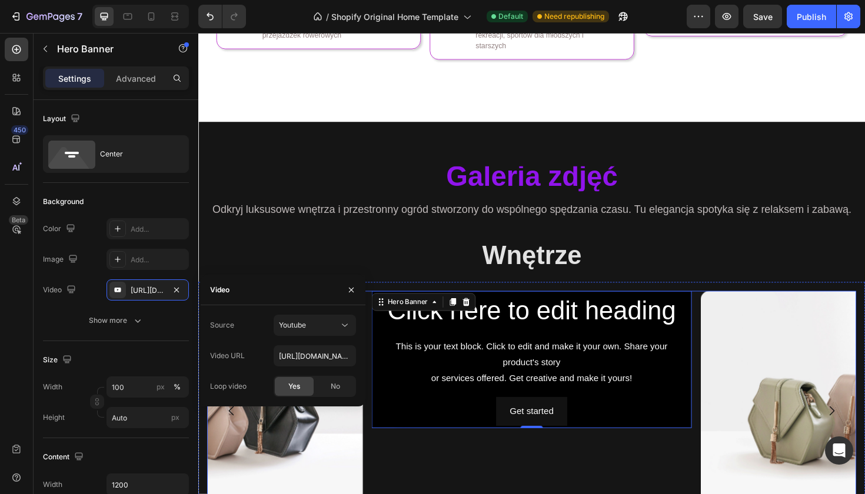
click at [484, 480] on div "Click here to edit heading Heading This is your text block. Click to edit and m…" at bounding box center [551, 433] width 339 height 254
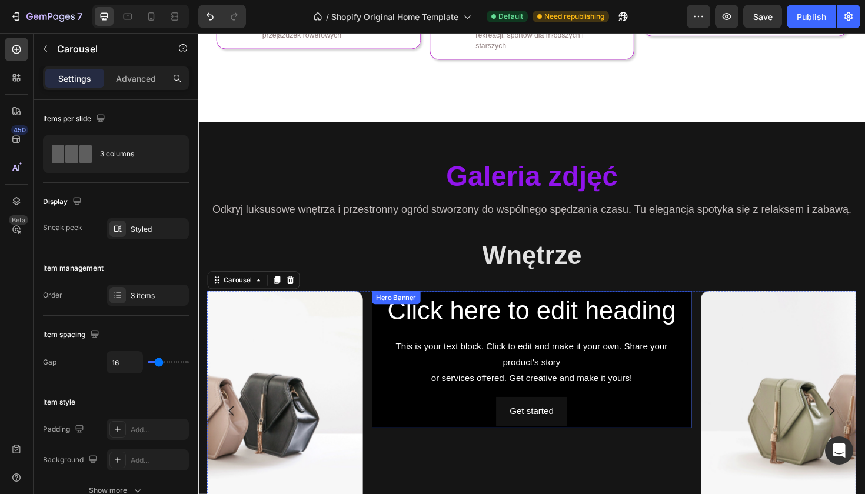
click at [413, 406] on div "Click here to edit heading Heading This is your text block. Click to edit and m…" at bounding box center [551, 378] width 320 height 141
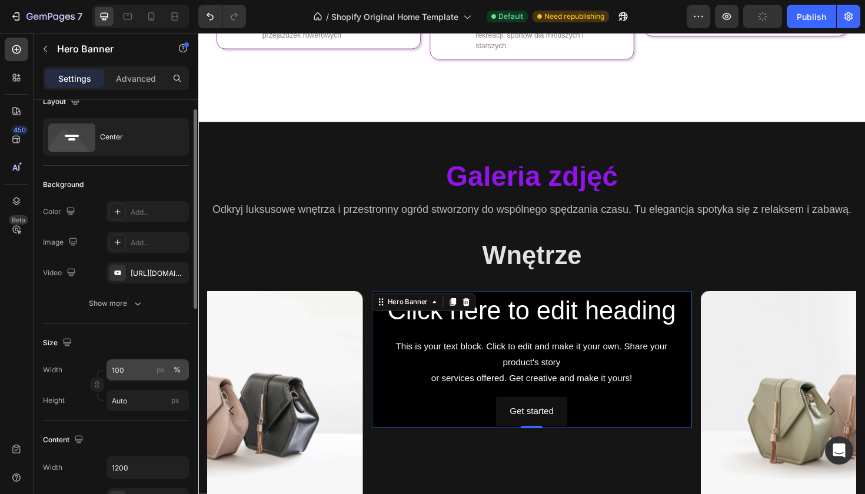
scroll to position [18, 0]
click at [161, 394] on input "Auto" at bounding box center [148, 399] width 82 height 21
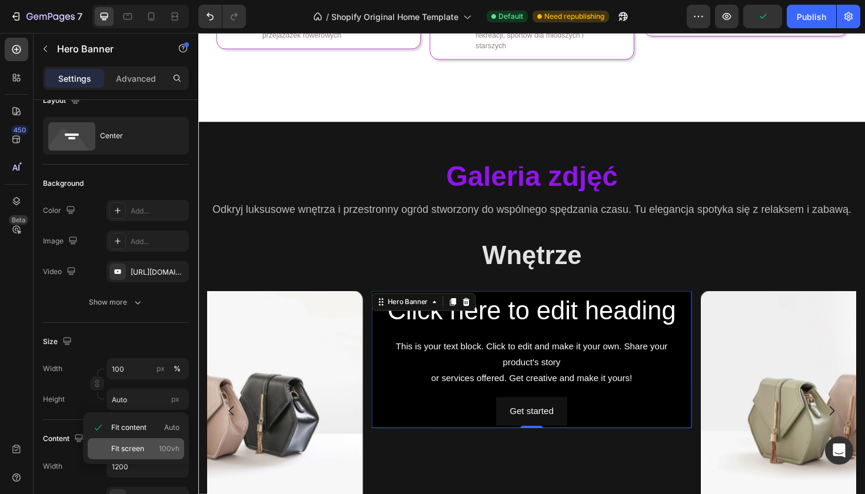
click at [172, 443] on div "Fit screen 100vh" at bounding box center [136, 449] width 97 height 21
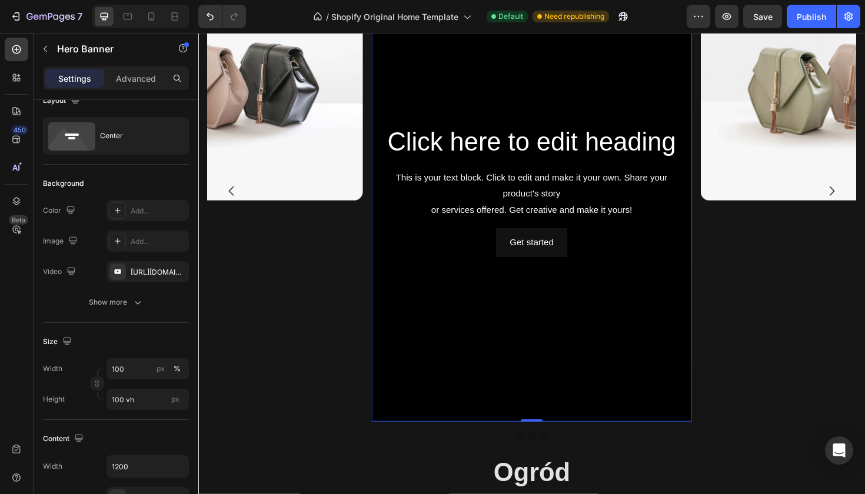
scroll to position [1212, 0]
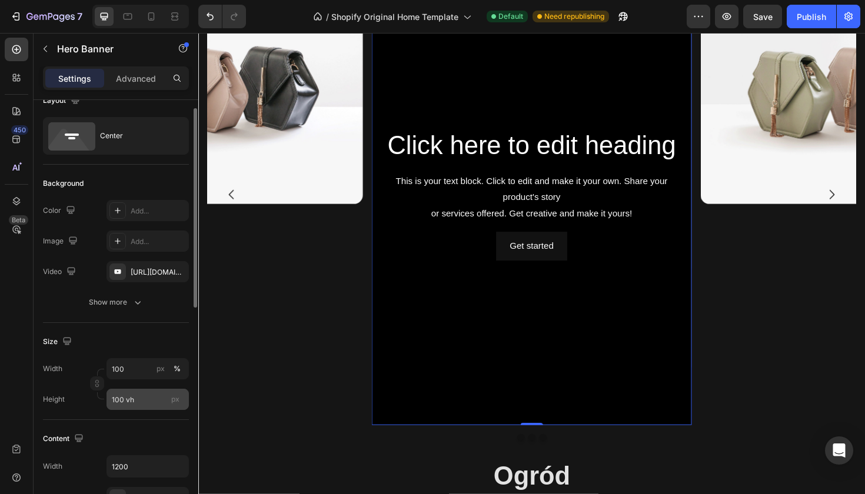
click at [171, 406] on div "px" at bounding box center [176, 399] width 18 height 15
click at [171, 406] on input "100 vh" at bounding box center [148, 399] width 82 height 21
click at [214, 22] on icon "Undo/Redo" at bounding box center [210, 17] width 12 height 12
type input "Auto"
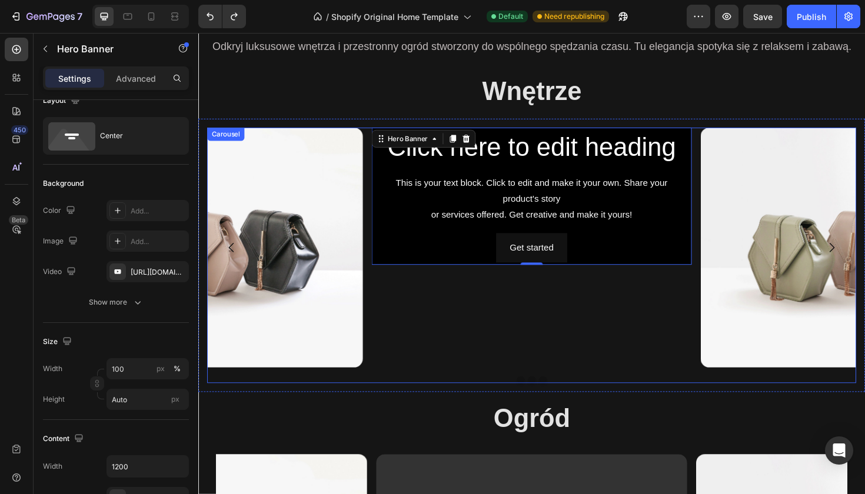
scroll to position [1025, 0]
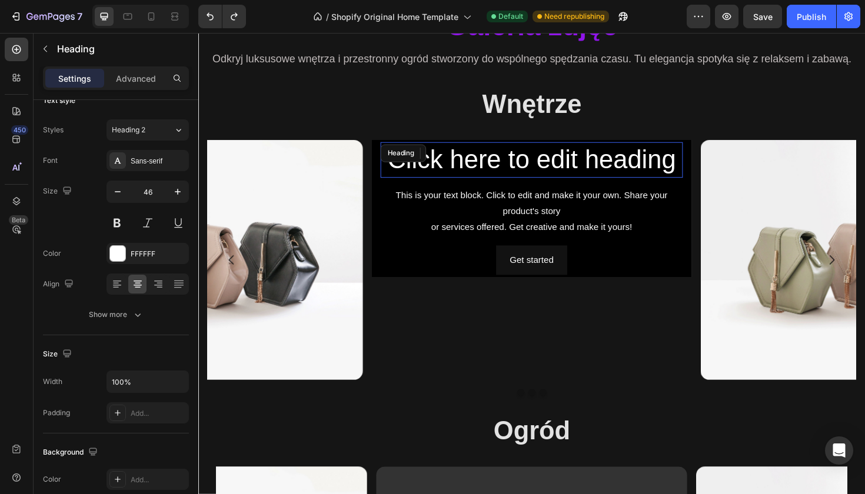
click at [550, 172] on h2 "Click here to edit heading" at bounding box center [551, 168] width 320 height 38
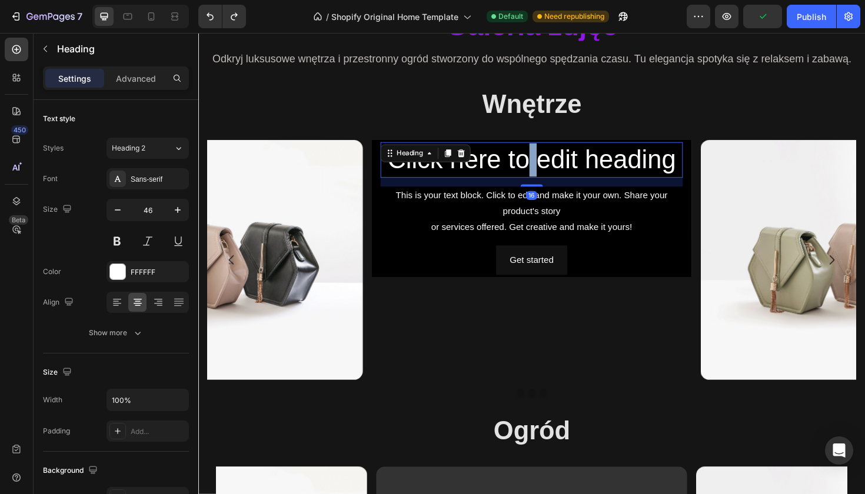
click at [550, 172] on p "Click here to edit heading" at bounding box center [552, 167] width 318 height 35
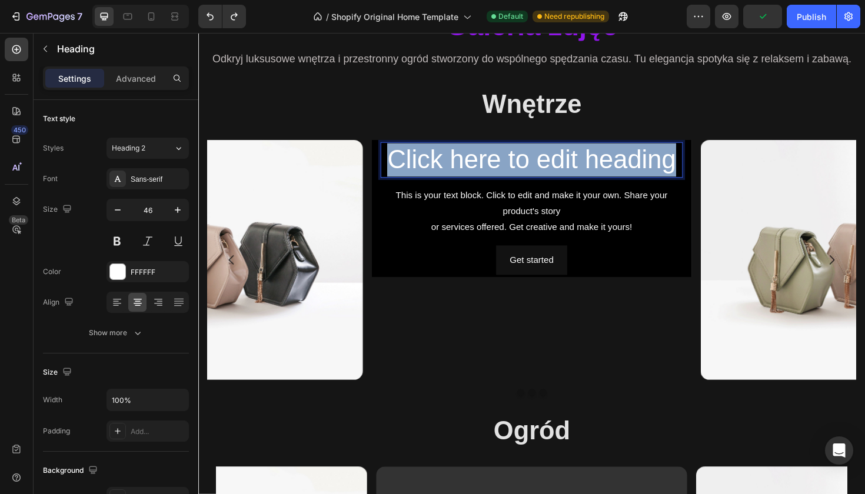
click at [550, 172] on p "Click here to edit heading" at bounding box center [552, 167] width 318 height 35
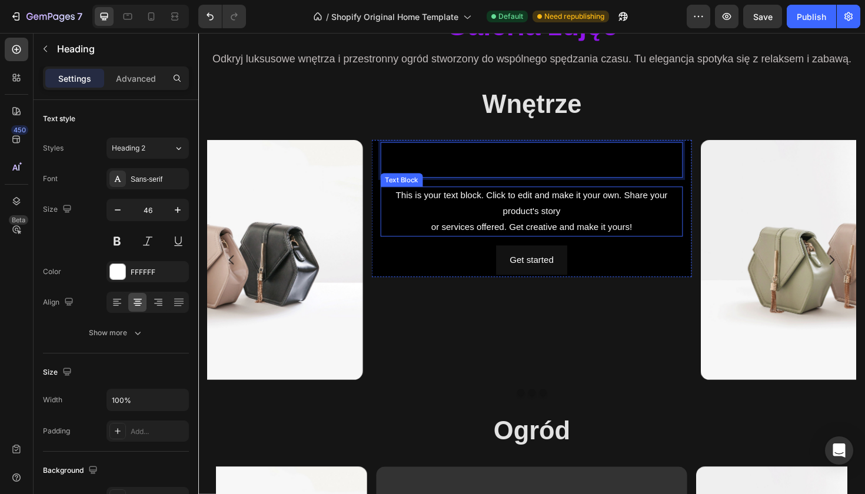
click at [555, 230] on div "This is your text block. Click to edit and make it your own. Share your product…" at bounding box center [551, 222] width 320 height 53
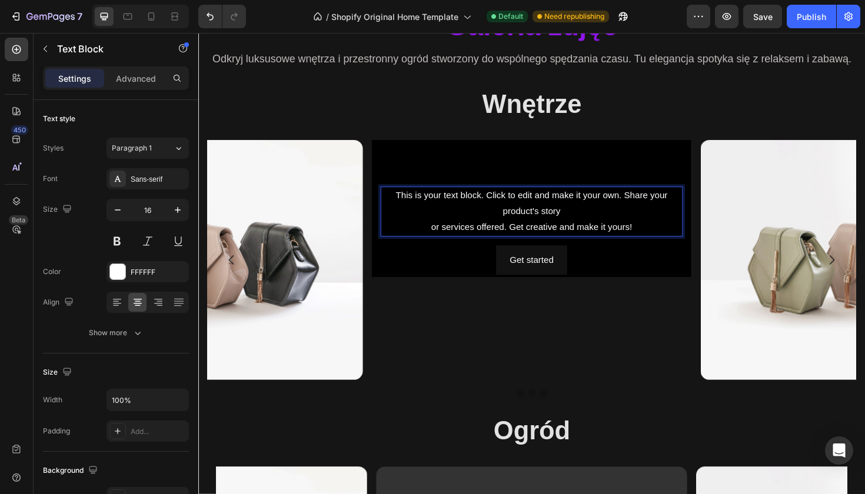
click at [555, 230] on p "This is your text block. Click to edit and make it your own. Share your product…" at bounding box center [552, 222] width 318 height 51
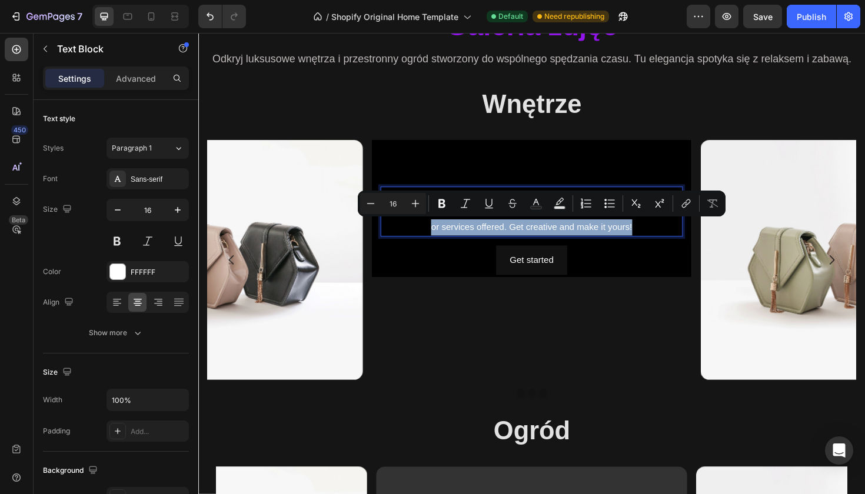
click at [555, 230] on p "This is your text block. Click to edit and make it your own. Share your product…" at bounding box center [552, 222] width 318 height 51
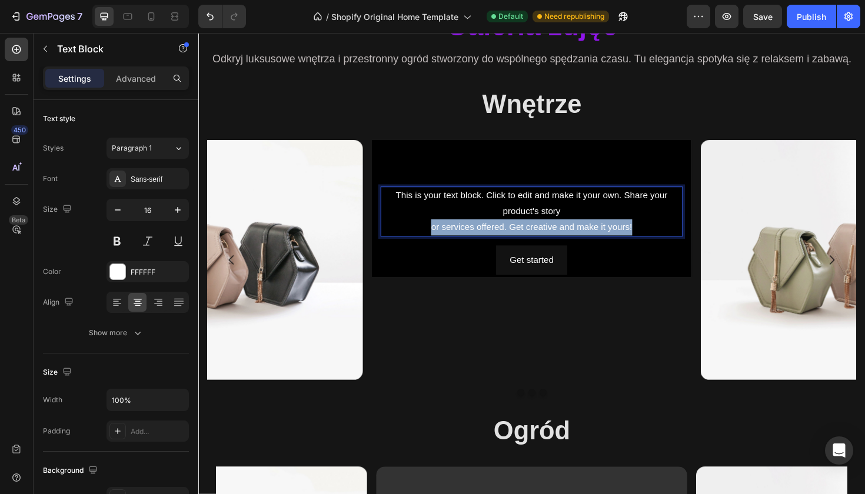
click at [555, 230] on p "This is your text block. Click to edit and make it your own. Share your product…" at bounding box center [552, 222] width 318 height 51
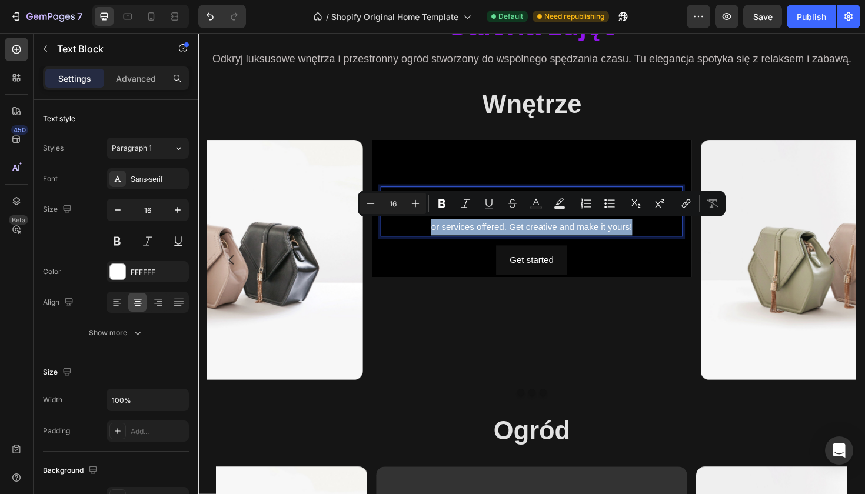
click at [555, 230] on p "This is your text block. Click to edit and make it your own. Share your product…" at bounding box center [552, 222] width 318 height 51
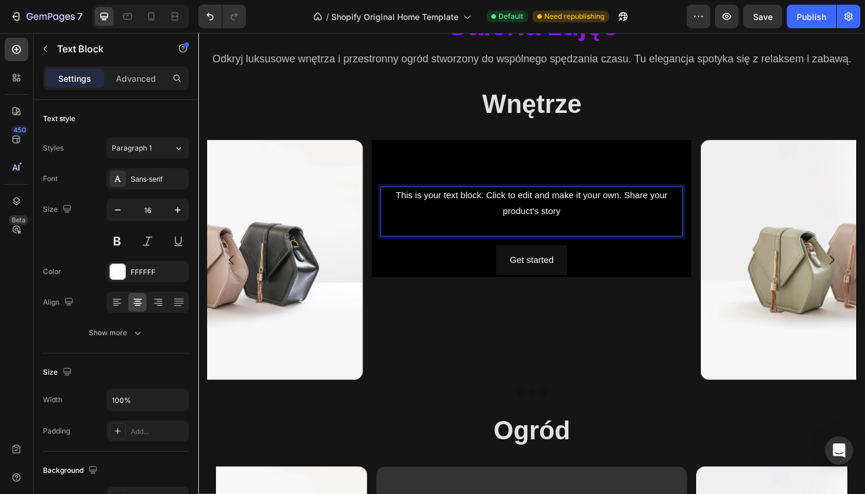
click at [547, 208] on p "This is your text block. Click to edit and make it your own. Share your product…" at bounding box center [552, 222] width 318 height 51
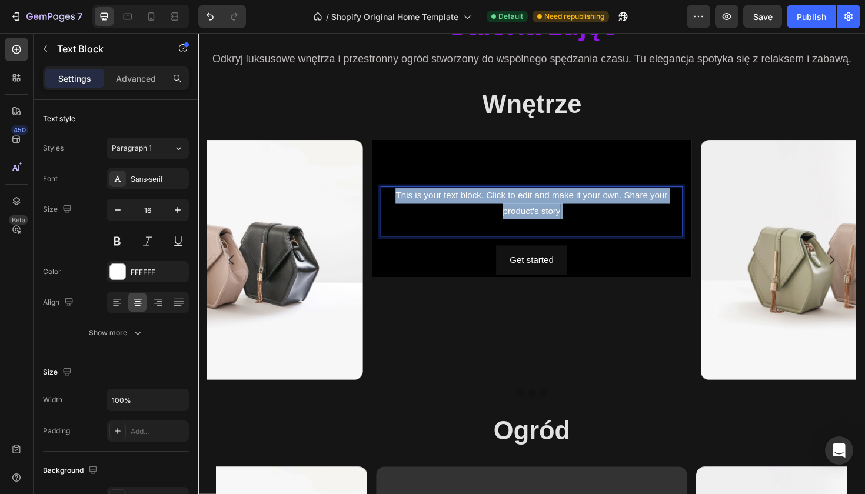
click at [547, 208] on p "This is your text block. Click to edit and make it your own. Share your product…" at bounding box center [552, 222] width 318 height 51
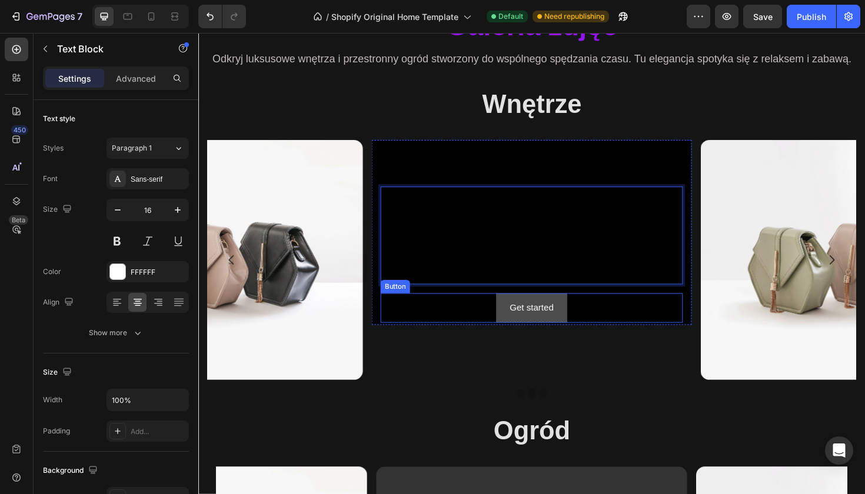
click at [586, 320] on button "Get started" at bounding box center [551, 324] width 75 height 31
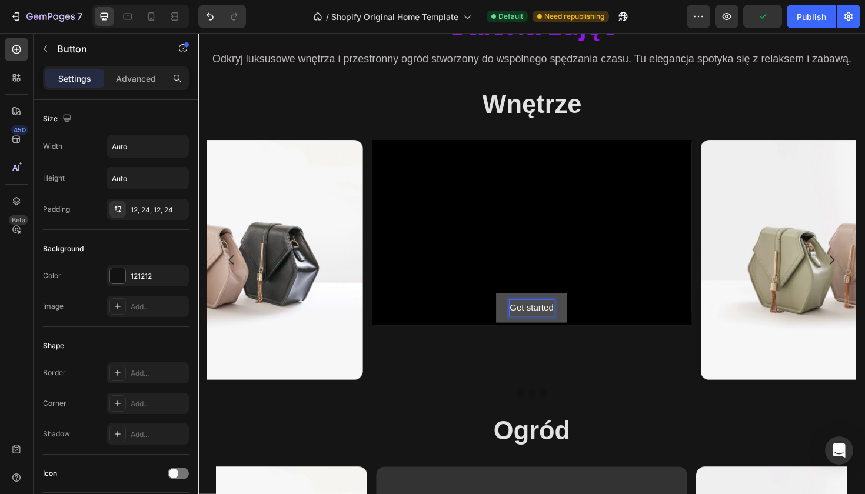
click at [570, 324] on p "Get started" at bounding box center [551, 324] width 47 height 17
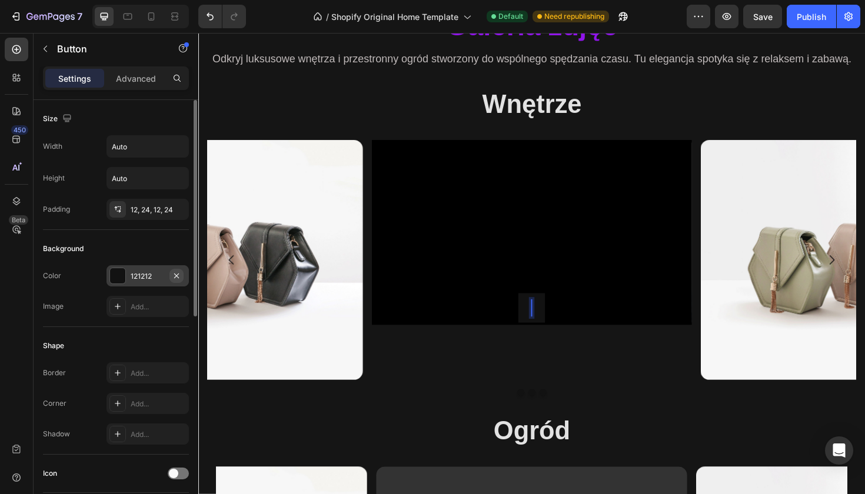
click at [178, 278] on icon "button" at bounding box center [176, 275] width 9 height 9
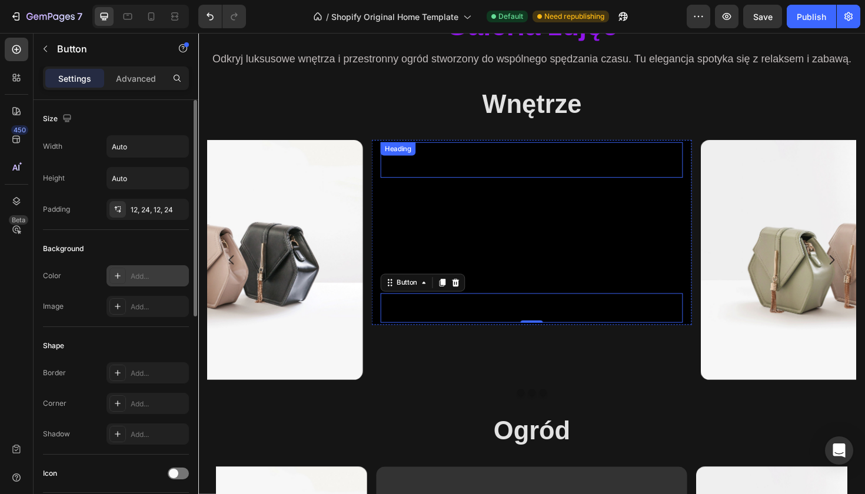
click at [595, 185] on h2 "Rich Text Editor. Editing area: main" at bounding box center [551, 168] width 320 height 38
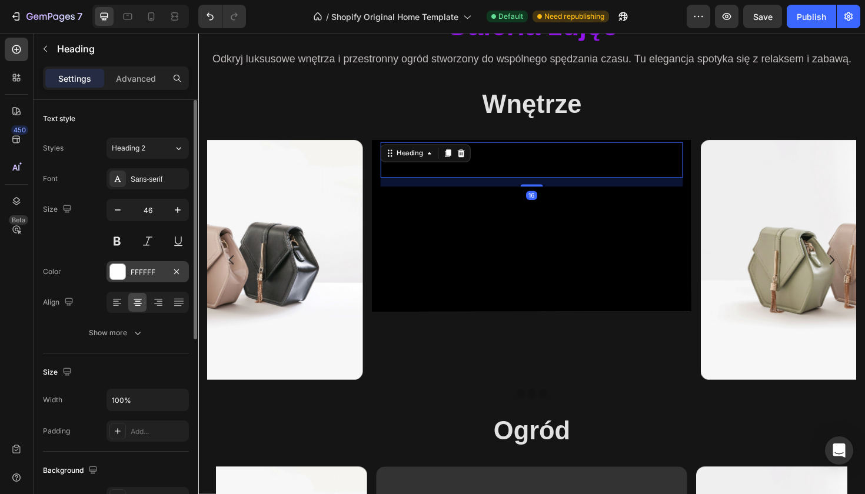
click at [122, 271] on div at bounding box center [117, 271] width 15 height 15
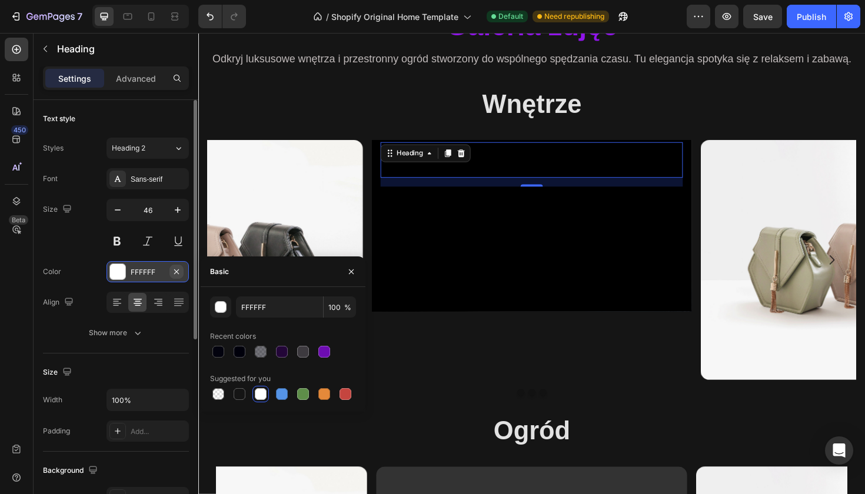
click at [180, 275] on icon "button" at bounding box center [176, 271] width 9 height 9
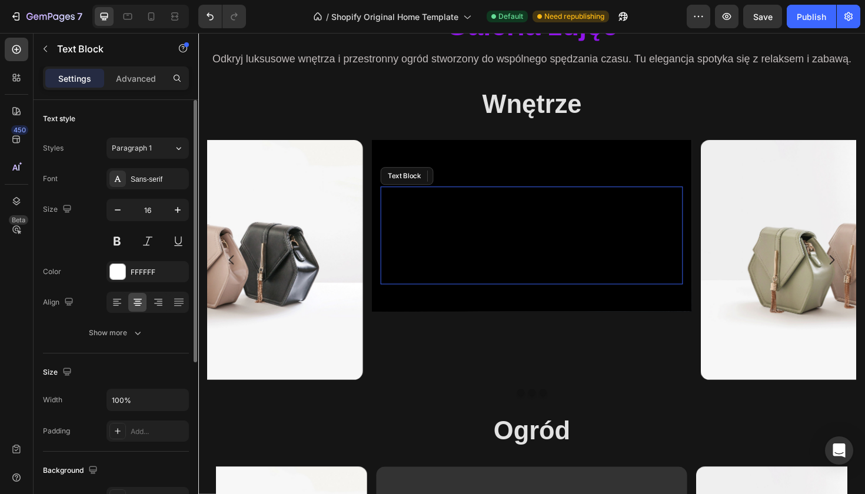
click at [493, 248] on p "Rich Text Editor. Editing area: main" at bounding box center [552, 256] width 318 height 17
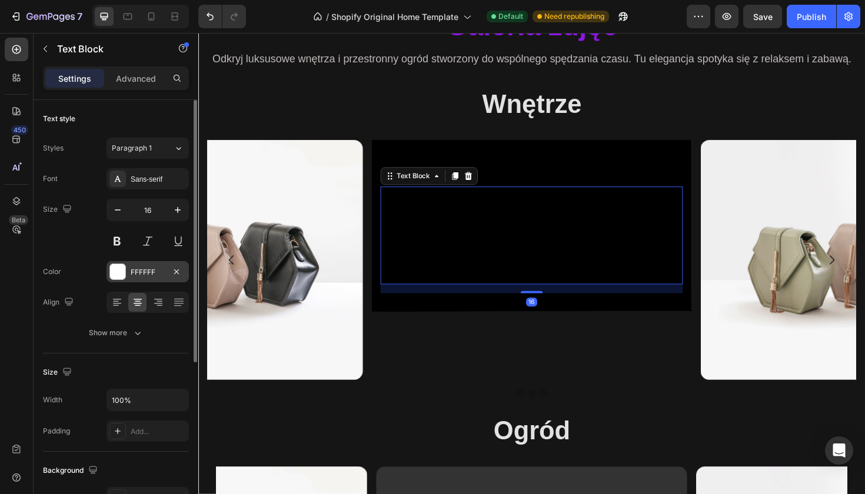
click at [181, 280] on div "FFFFFF" at bounding box center [148, 271] width 82 height 21
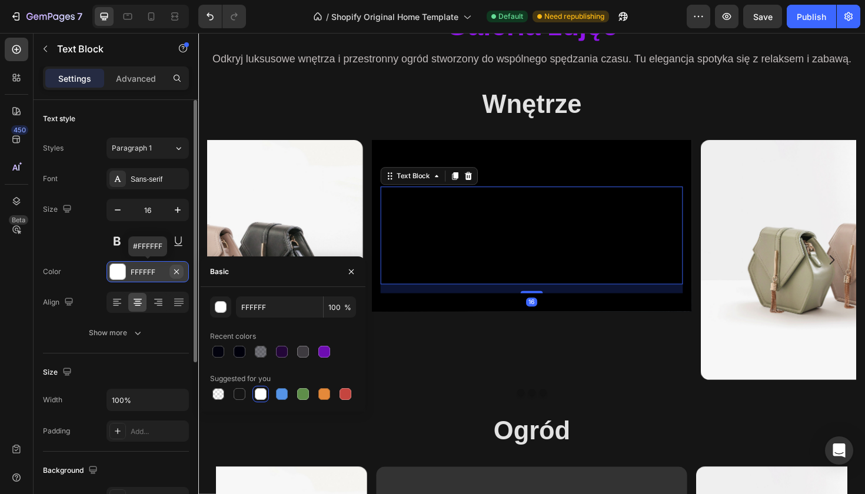
click at [177, 271] on icon "button" at bounding box center [176, 271] width 5 height 5
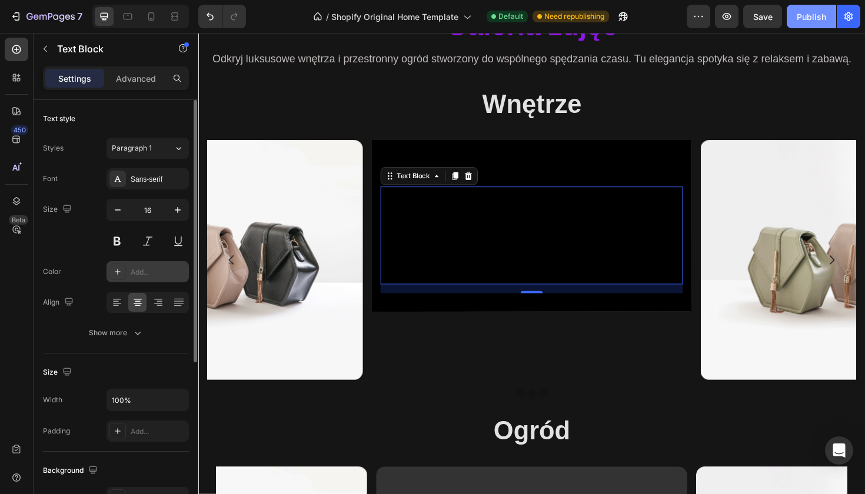
click at [809, 15] on div "Publish" at bounding box center [811, 17] width 29 height 12
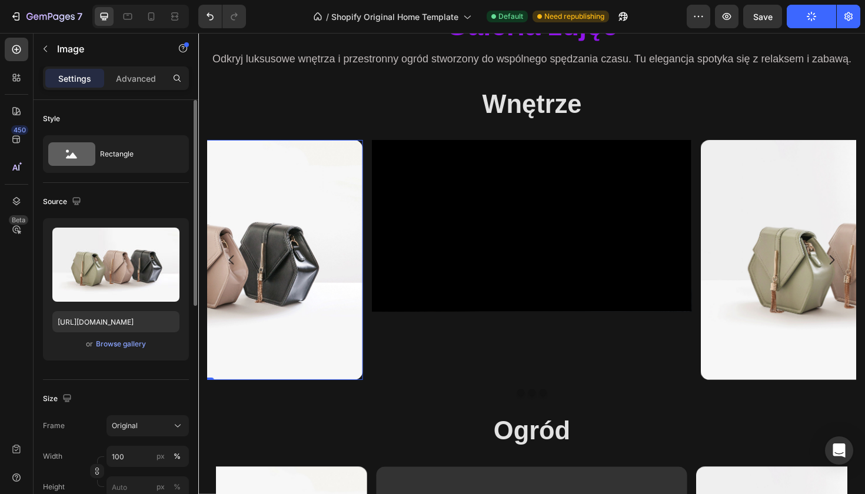
click at [344, 202] on img at bounding box center [203, 274] width 339 height 254
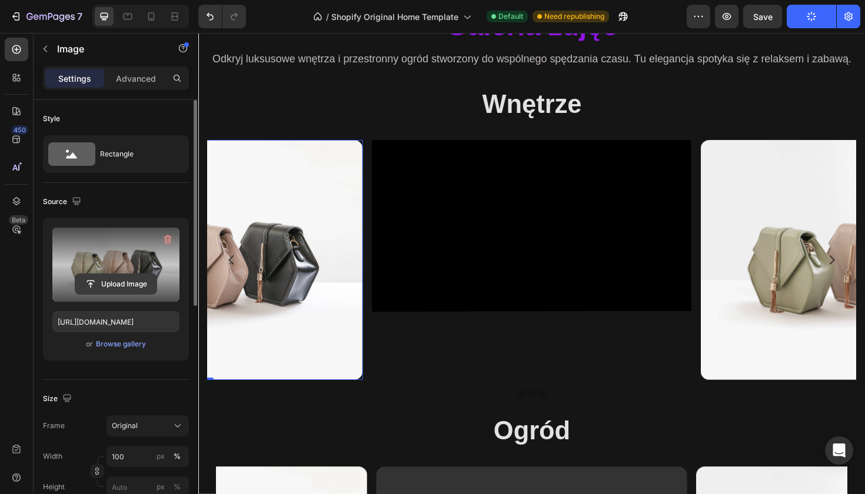
click at [128, 281] on input "file" at bounding box center [115, 284] width 81 height 20
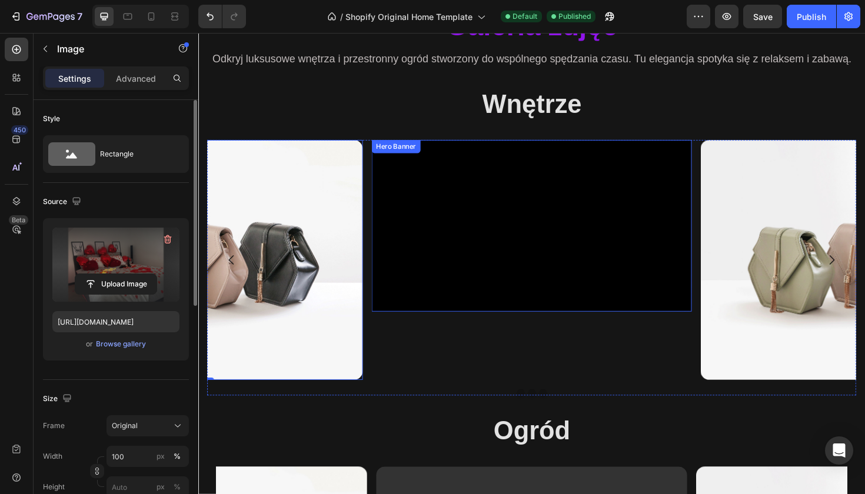
type input "https://cdn.shopify.com/s/files/1/0944/4881/2406/files/gempages_586431677929096…"
click at [481, 301] on div "Heading Text Block Button" at bounding box center [551, 238] width 320 height 178
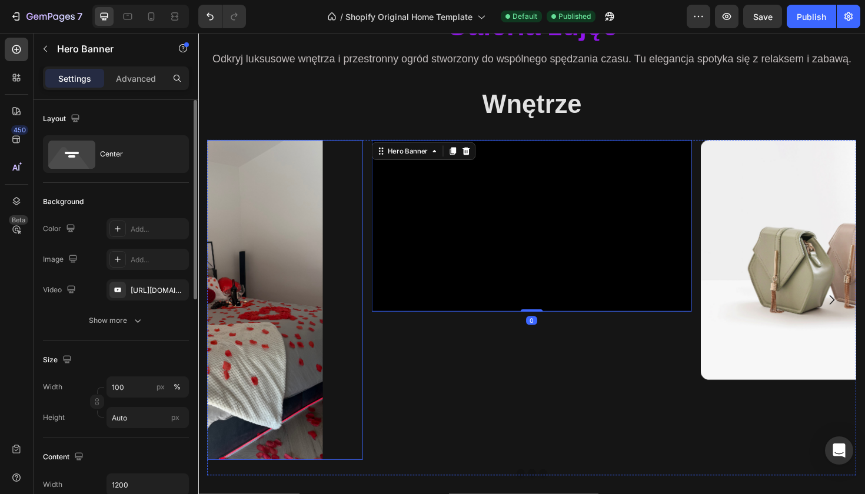
click at [314, 241] on img at bounding box center [203, 316] width 339 height 339
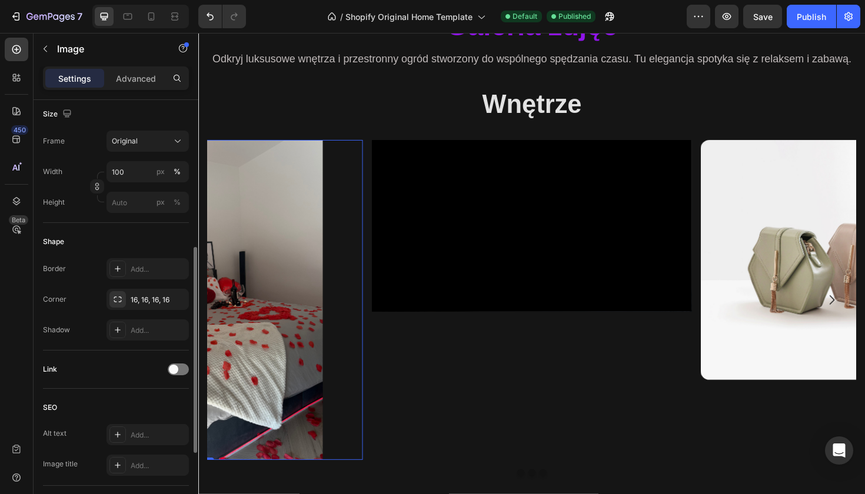
scroll to position [292, 0]
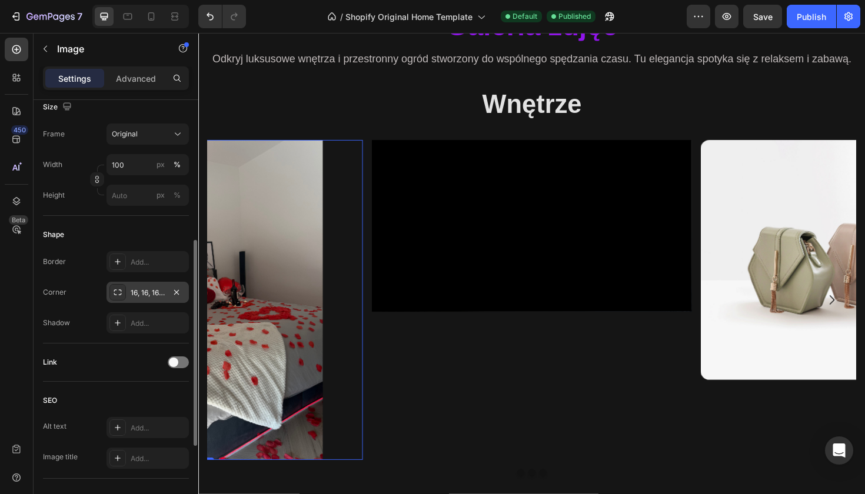
click at [148, 298] on div "16, 16, 16, 16" at bounding box center [148, 293] width 34 height 11
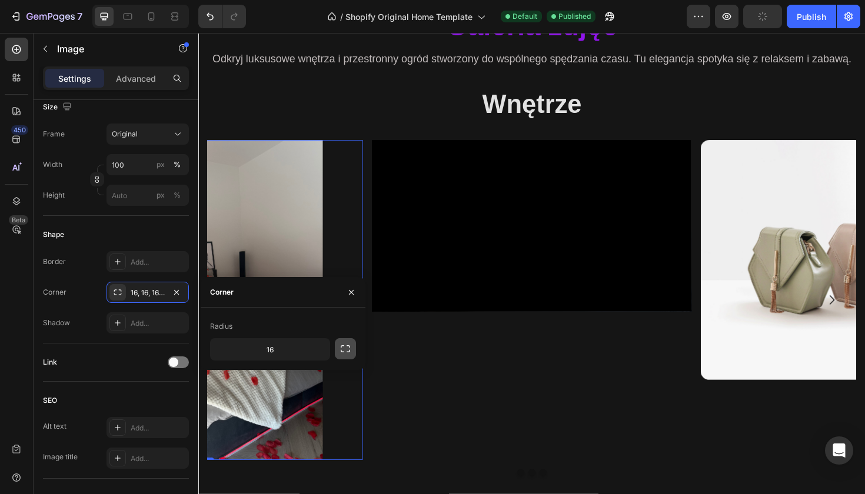
click at [338, 347] on button "button" at bounding box center [345, 348] width 21 height 21
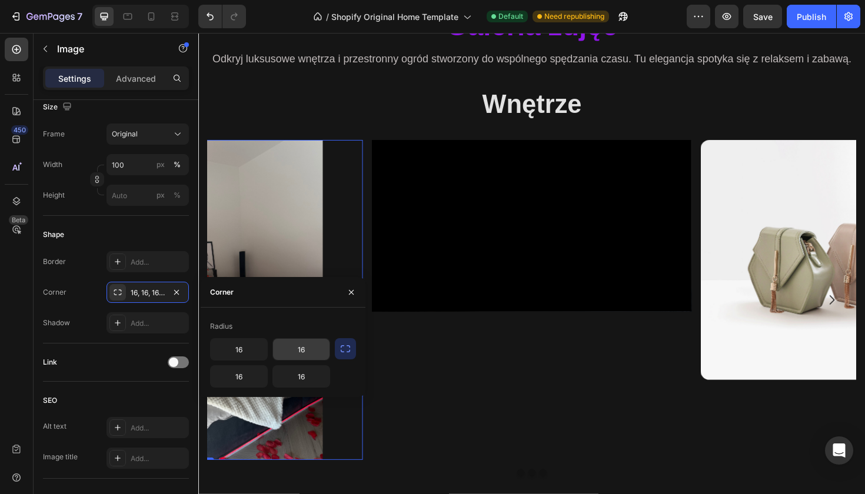
click at [294, 355] on input "16" at bounding box center [301, 349] width 57 height 21
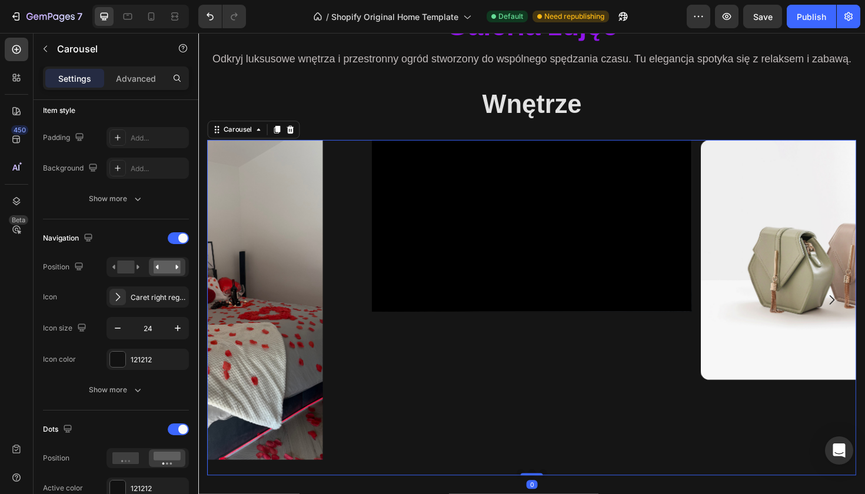
scroll to position [0, 0]
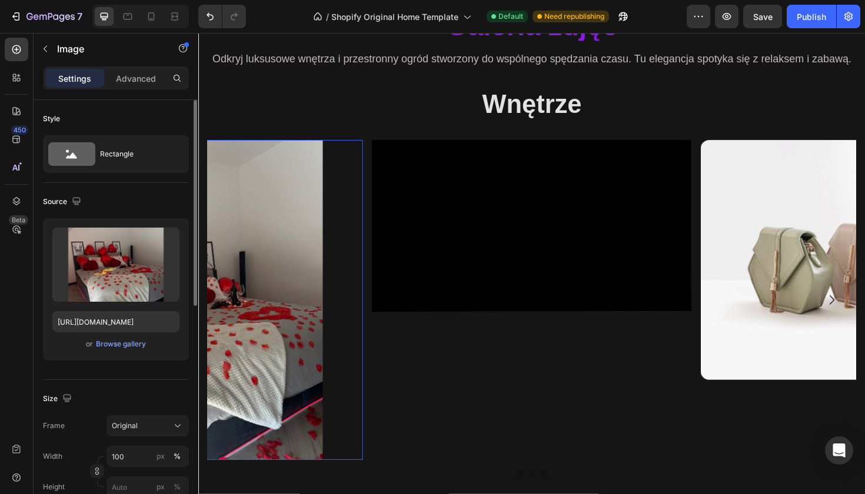
click at [323, 227] on img at bounding box center [203, 316] width 339 height 339
click at [144, 78] on p "Advanced" at bounding box center [136, 78] width 40 height 12
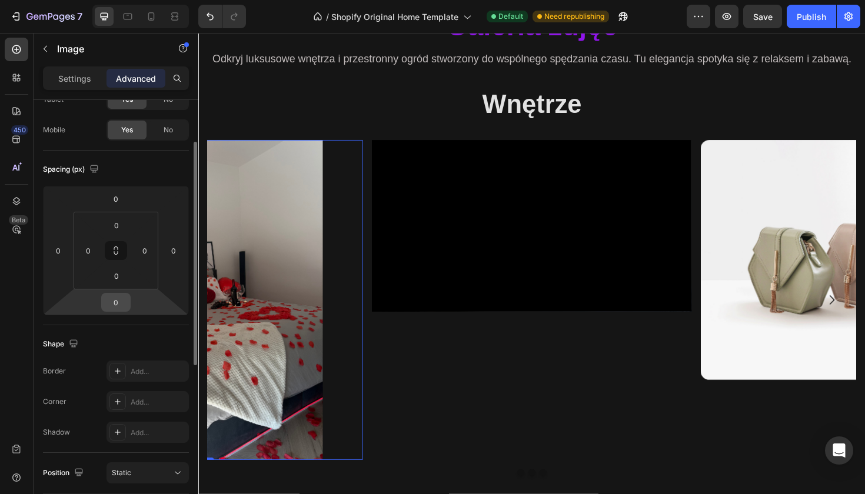
scroll to position [78, 0]
click at [144, 397] on div "Add..." at bounding box center [158, 401] width 55 height 11
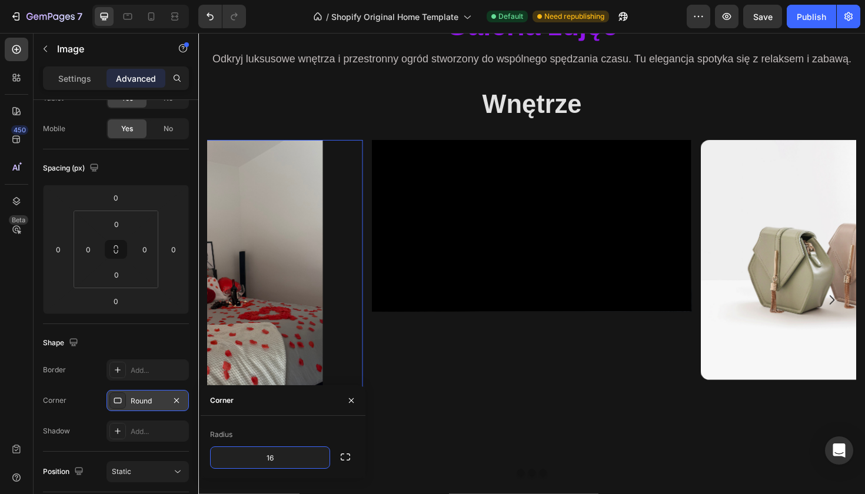
type input "16"
click at [324, 433] on div "Radius" at bounding box center [283, 435] width 146 height 19
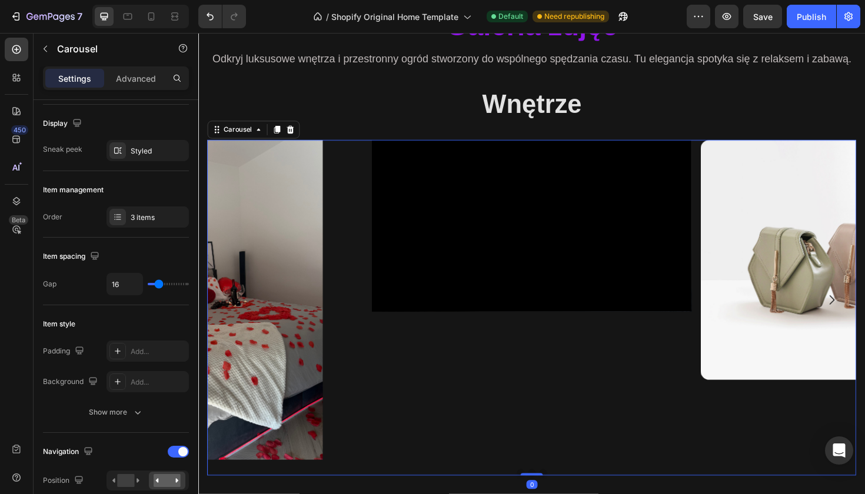
click at [424, 488] on div "Heading Text Block Button Hero Banner Image Image Carousel 0" at bounding box center [552, 325] width 688 height 356
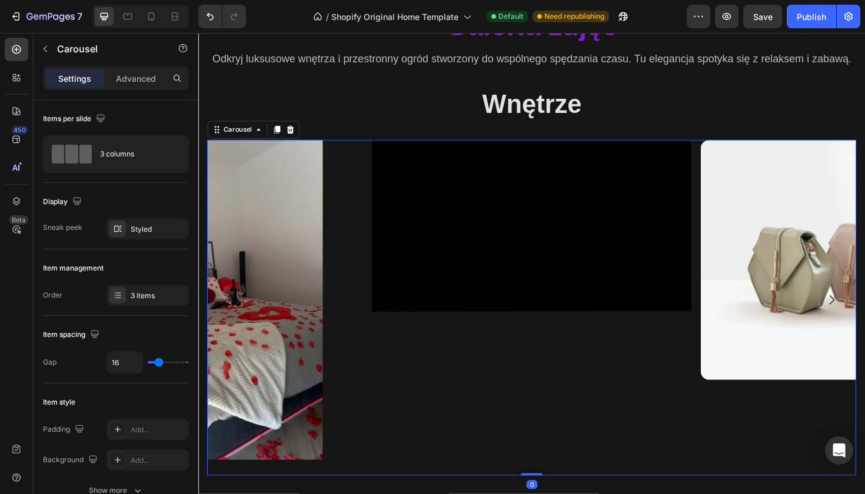
click at [424, 488] on div "Heading Text Block Button Hero Banner Image Image Carousel 0" at bounding box center [552, 325] width 688 height 356
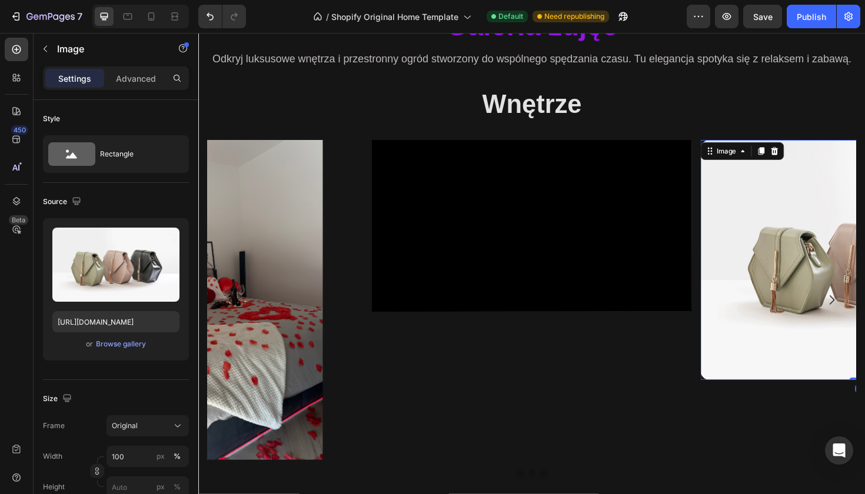
click at [307, 264] on img at bounding box center [203, 316] width 339 height 339
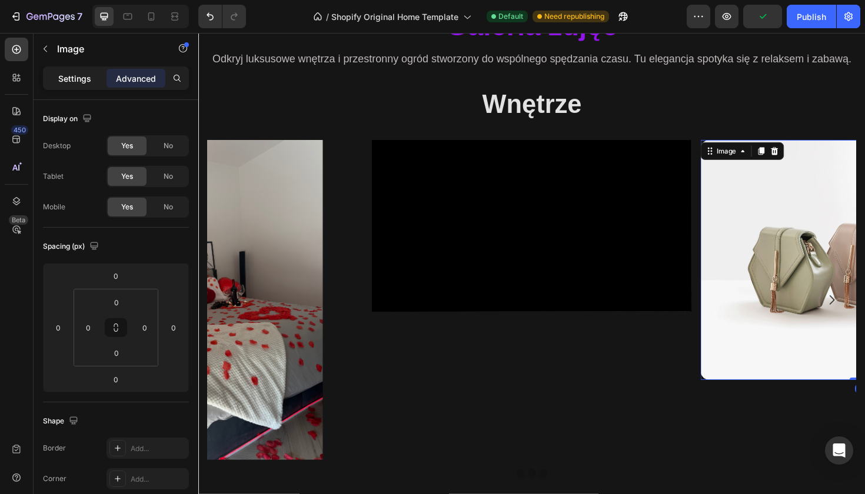
click at [75, 79] on p "Settings" at bounding box center [74, 78] width 33 height 12
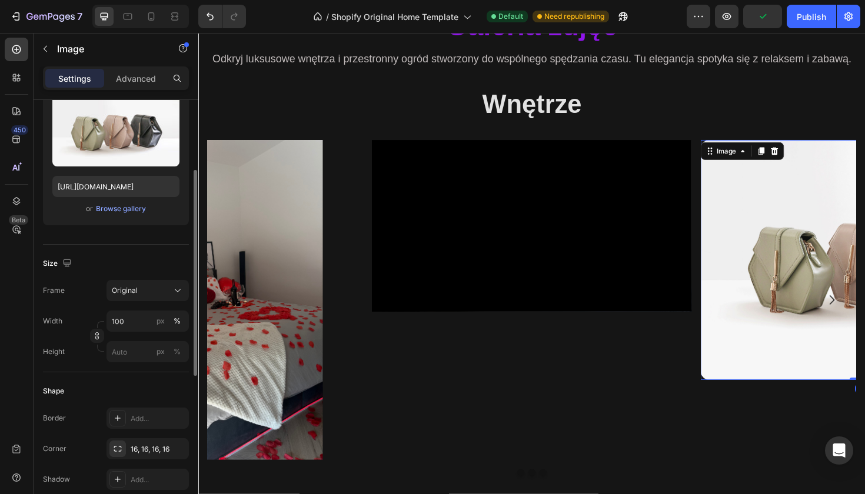
scroll to position [139, 0]
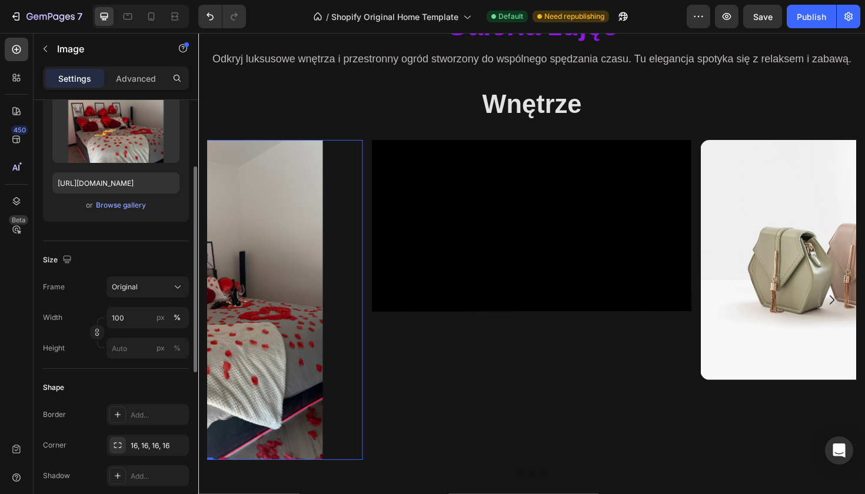
click at [238, 333] on img at bounding box center [203, 316] width 339 height 339
click at [155, 349] on button "px" at bounding box center [161, 348] width 14 height 14
click at [180, 348] on div "%" at bounding box center [177, 348] width 7 height 11
click at [119, 351] on input "px %" at bounding box center [148, 348] width 82 height 21
click at [135, 380] on p "Full 100%" at bounding box center [145, 376] width 68 height 11
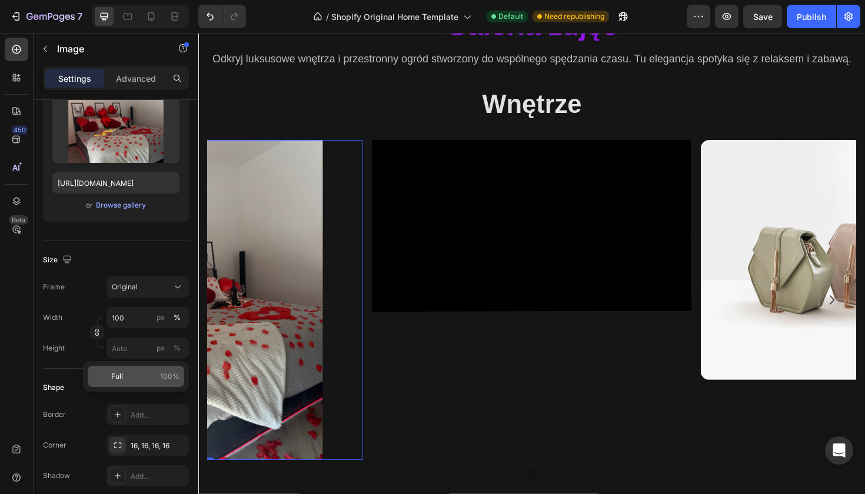
type input "100"
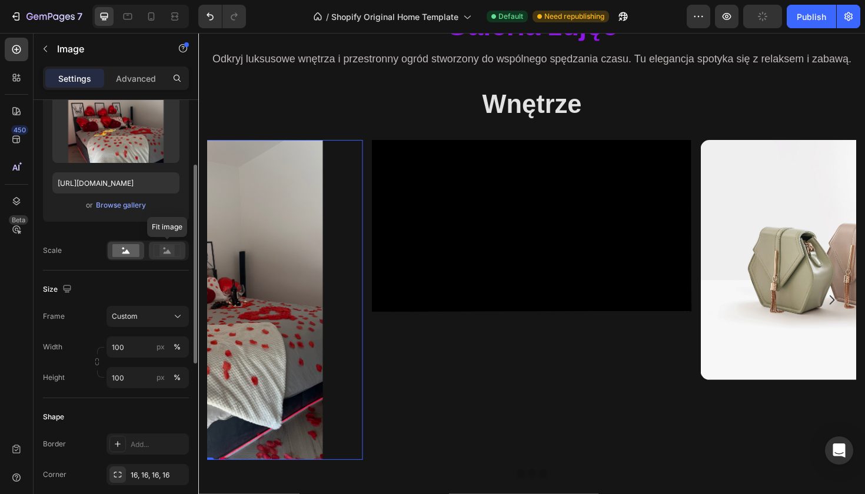
click at [175, 253] on icon at bounding box center [167, 250] width 27 height 13
click at [124, 253] on icon at bounding box center [126, 252] width 8 height 4
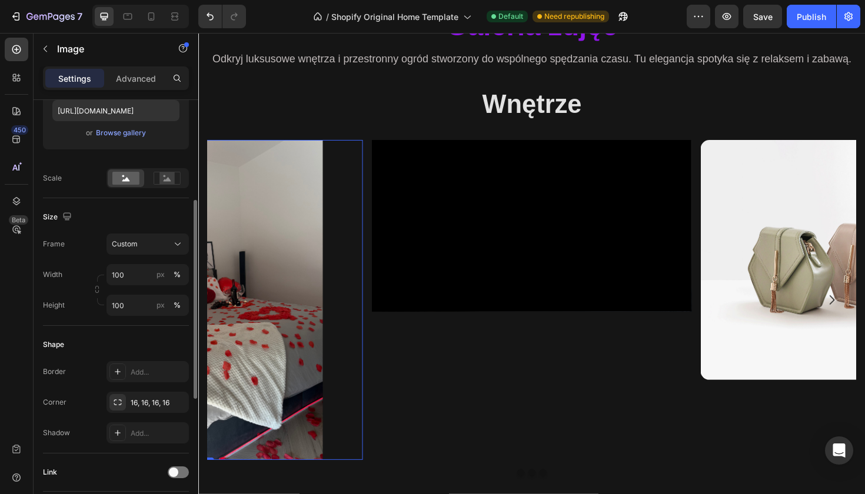
scroll to position [213, 0]
click at [122, 406] on div at bounding box center [117, 401] width 16 height 16
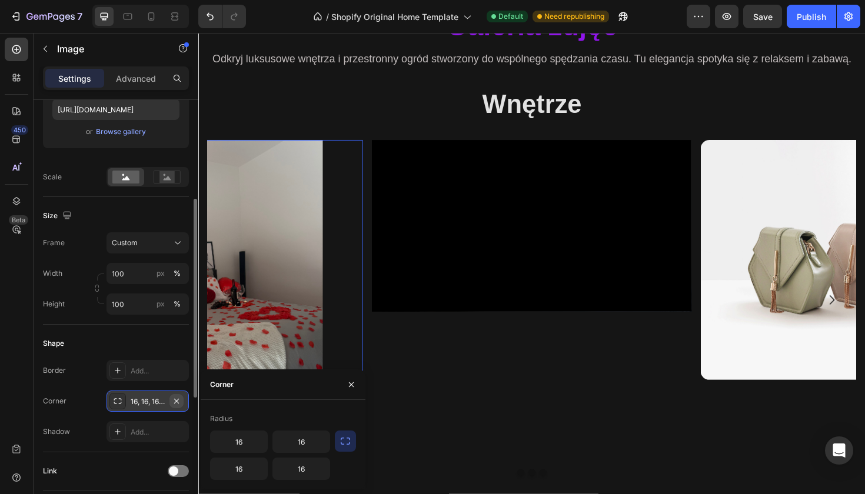
click at [176, 397] on icon "button" at bounding box center [176, 401] width 9 height 9
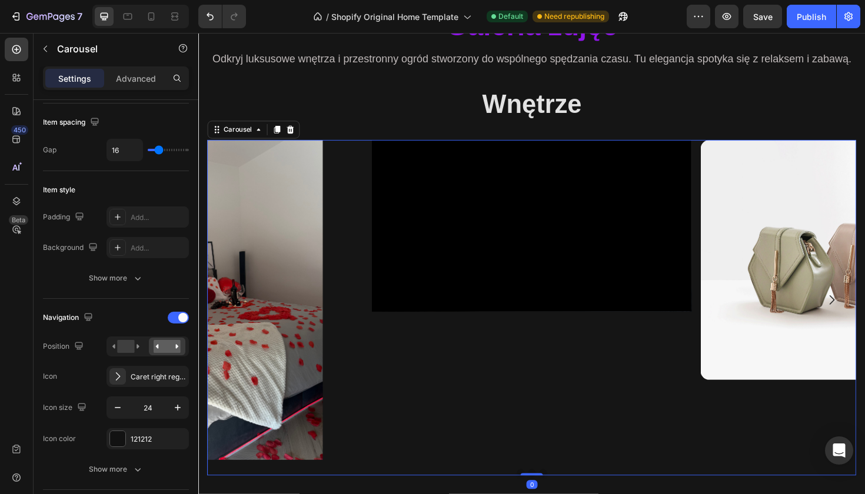
scroll to position [0, 0]
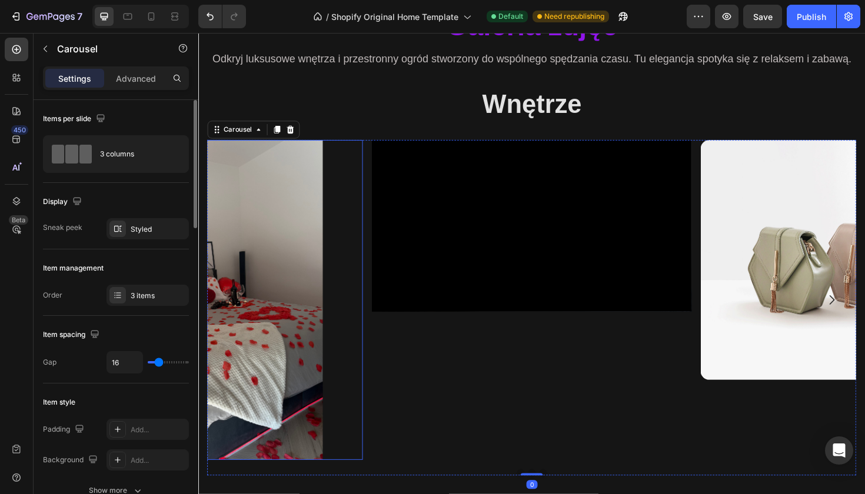
click at [290, 393] on img at bounding box center [203, 316] width 339 height 339
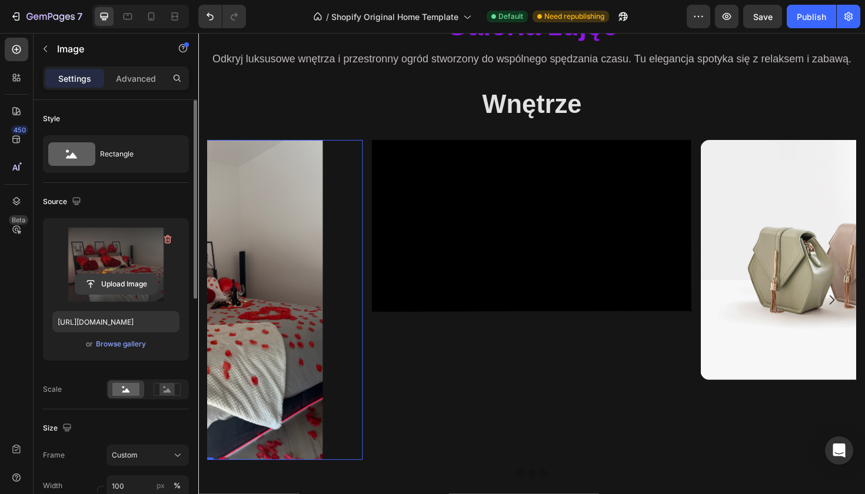
click at [134, 281] on input "file" at bounding box center [115, 284] width 81 height 20
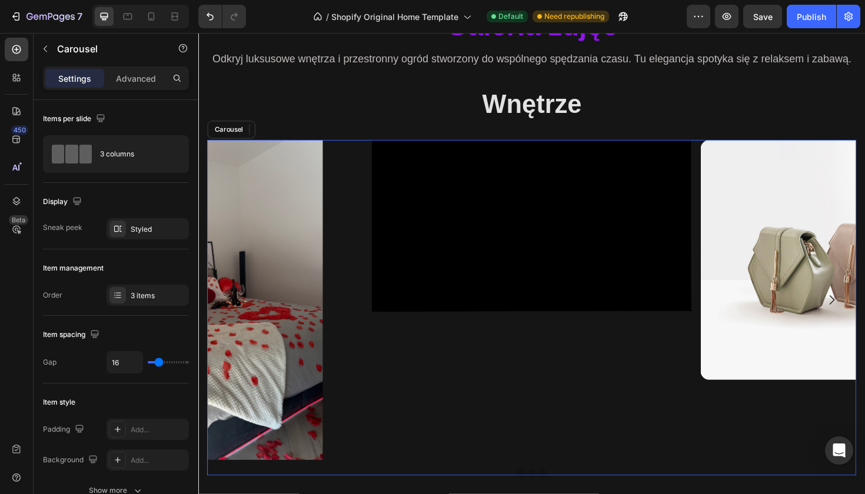
click at [461, 417] on div "Heading Text Block Button Hero Banner" at bounding box center [551, 316] width 339 height 339
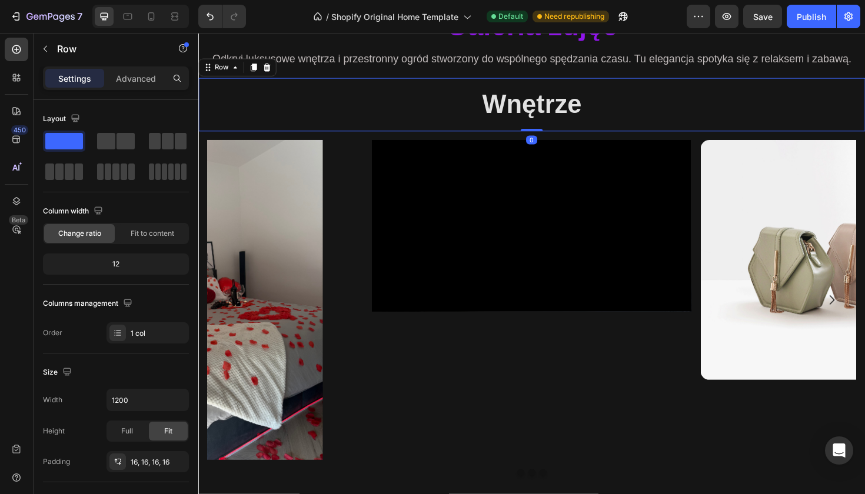
click at [438, 137] on div "Wnętrze Heading Row 0" at bounding box center [551, 109] width 706 height 57
click at [183, 25] on div at bounding box center [174, 16] width 19 height 19
click at [172, 18] on icon at bounding box center [174, 19] width 7 height 2
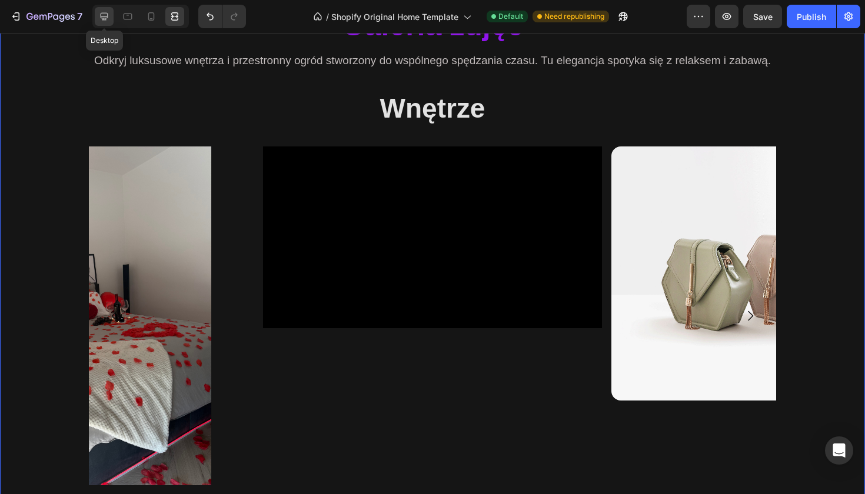
click at [114, 21] on div at bounding box center [104, 16] width 19 height 19
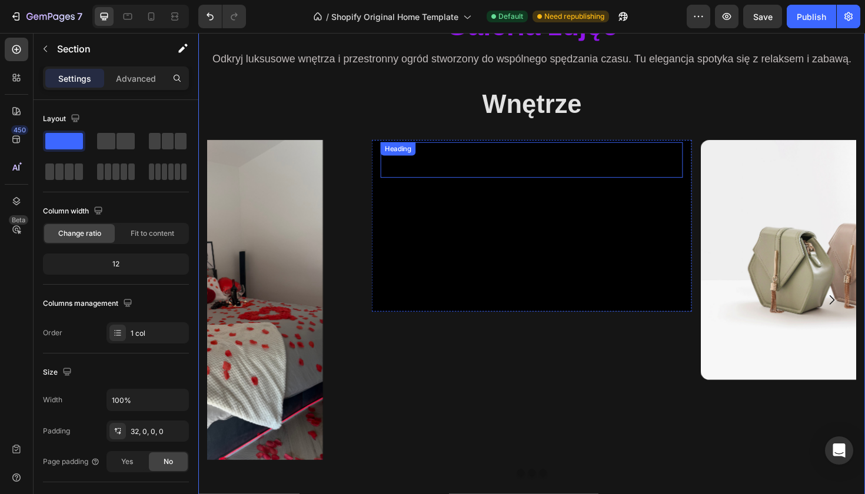
click at [427, 179] on p "Rich Text Editor. Editing area: main" at bounding box center [552, 167] width 318 height 35
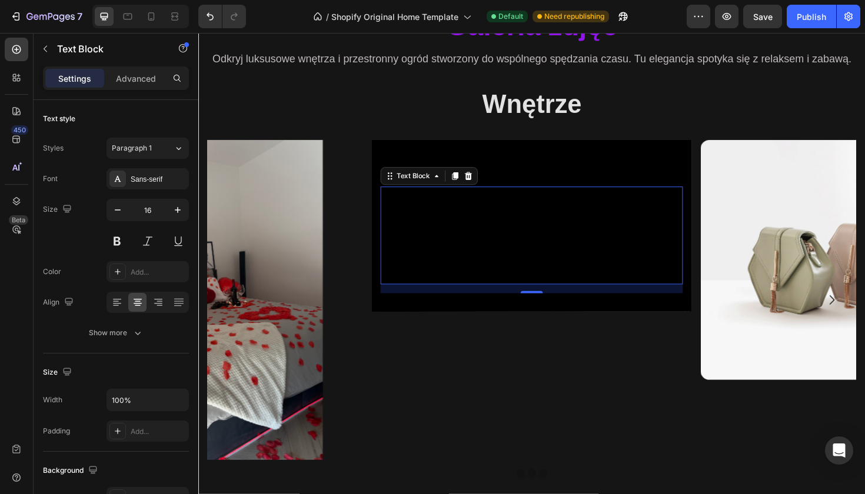
click at [394, 202] on p "Rich Text Editor. Editing area: main" at bounding box center [552, 205] width 318 height 17
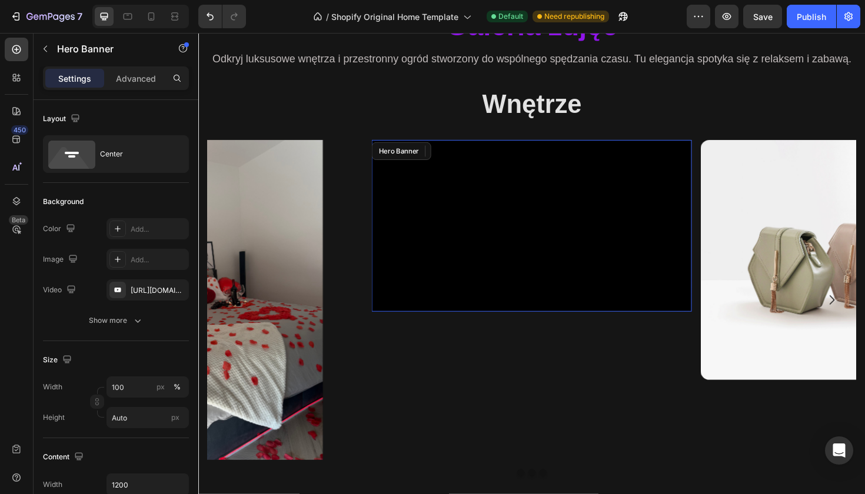
click at [386, 171] on div "Heading Text Block 16 Button" at bounding box center [551, 238] width 339 height 182
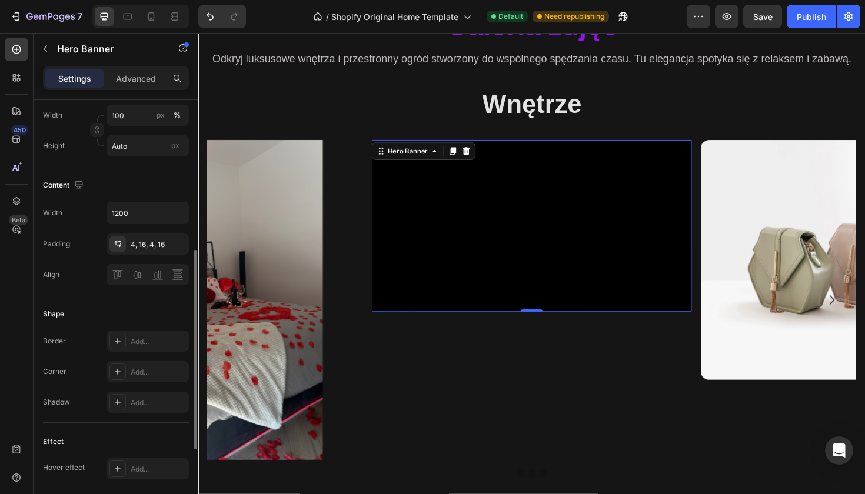
scroll to position [323, 0]
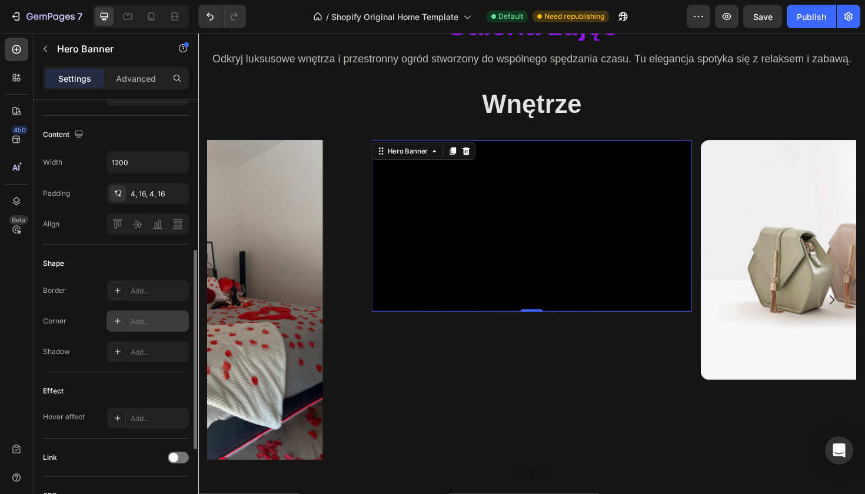
click at [148, 323] on div "Add..." at bounding box center [158, 322] width 55 height 11
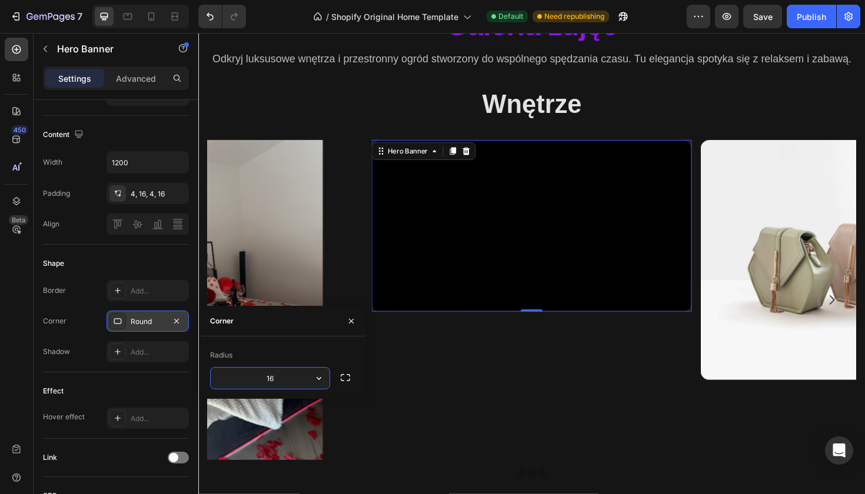
type input "16"
click at [347, 349] on div "Radius" at bounding box center [283, 355] width 146 height 19
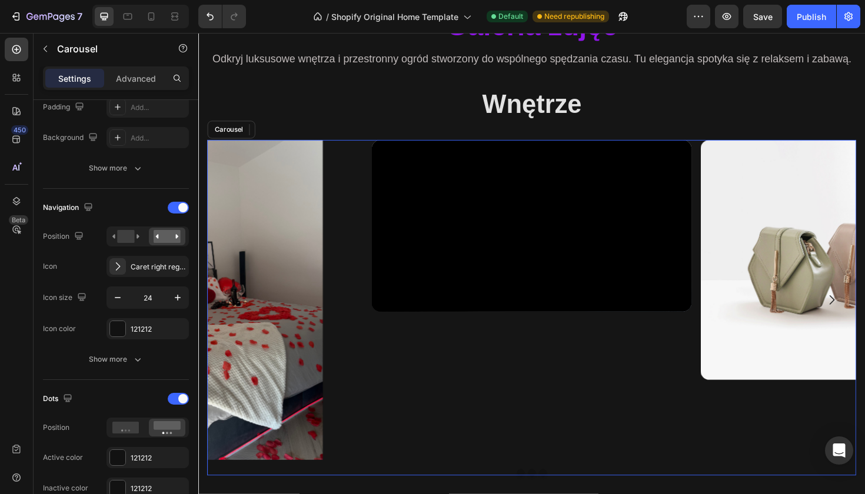
click at [466, 402] on div "Heading Text Block Button Hero Banner 0" at bounding box center [551, 316] width 339 height 339
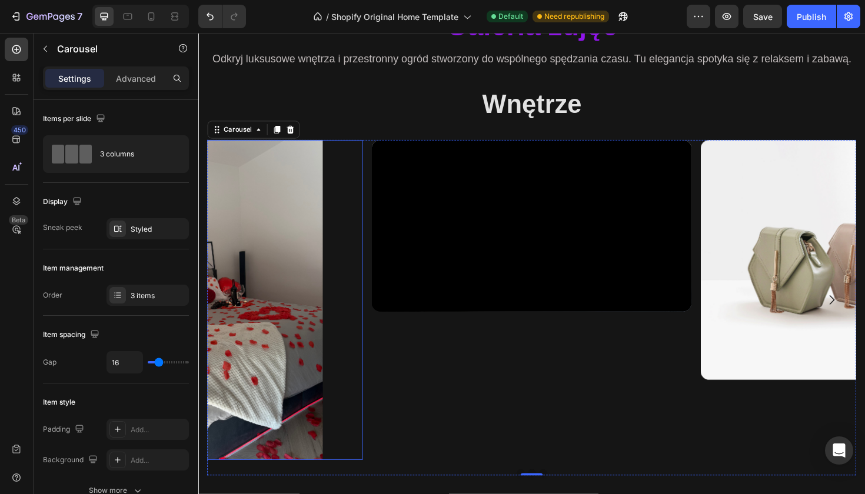
click at [294, 288] on img at bounding box center [203, 316] width 339 height 339
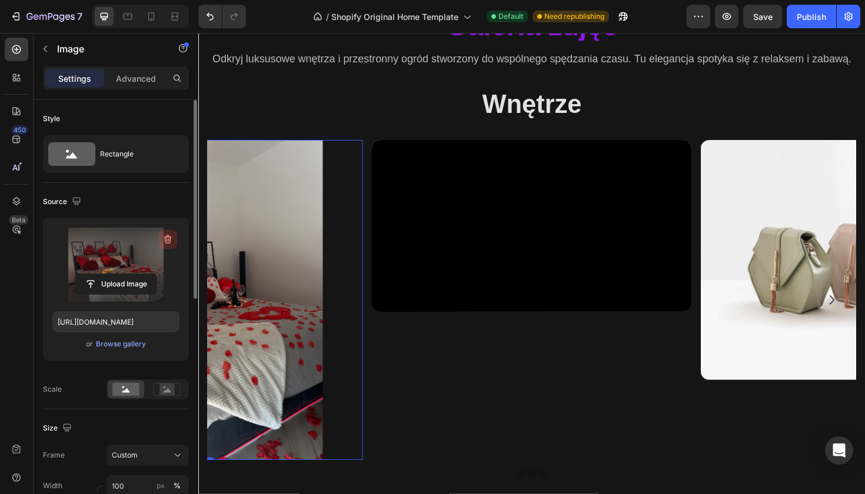
click at [167, 237] on icon "button" at bounding box center [168, 239] width 8 height 9
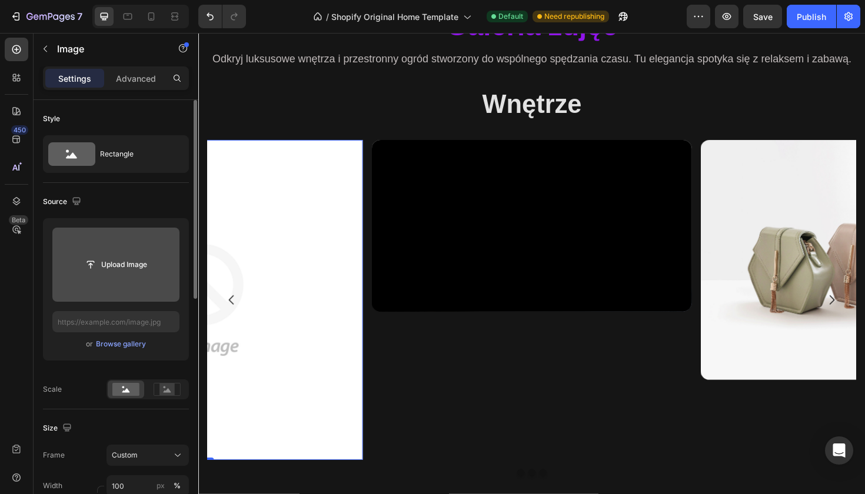
click at [256, 341] on img at bounding box center [203, 316] width 339 height 339
click at [137, 270] on input "file" at bounding box center [115, 265] width 81 height 20
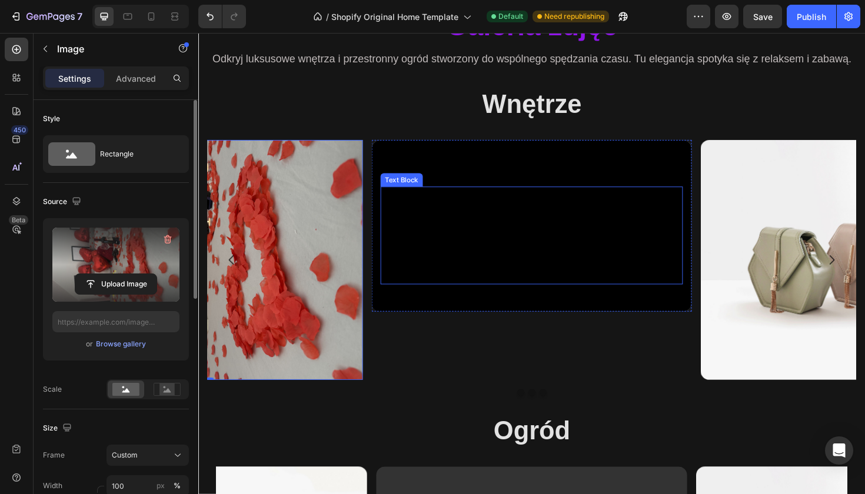
type input "https://cdn.shopify.com/s/files/1/0944/4881/2406/files/gempages_586431677929096…"
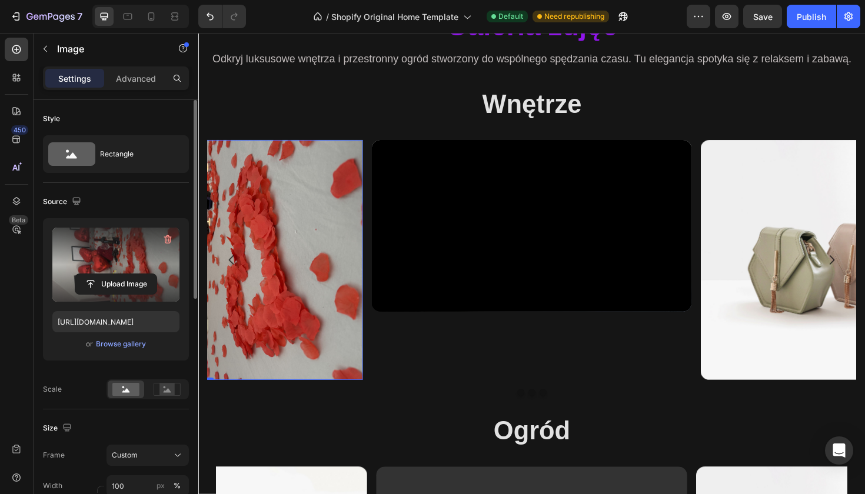
click at [133, 253] on label at bounding box center [115, 265] width 127 height 74
click at [133, 274] on input "file" at bounding box center [115, 284] width 81 height 20
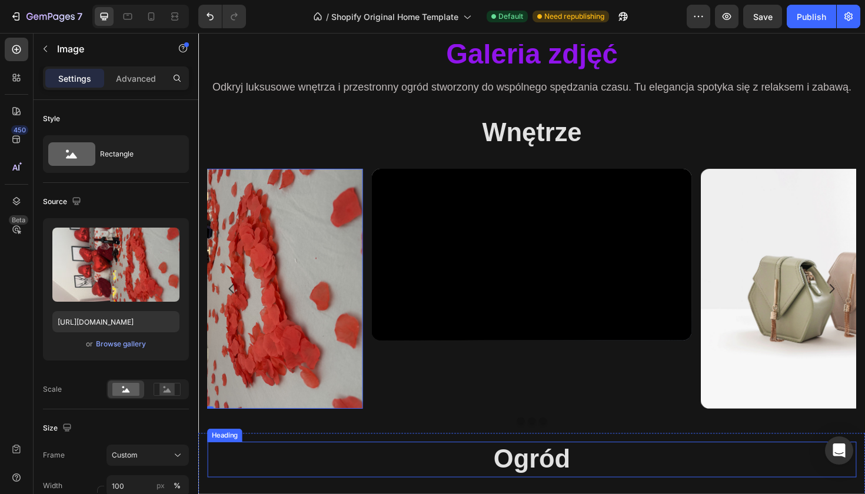
scroll to position [997, 0]
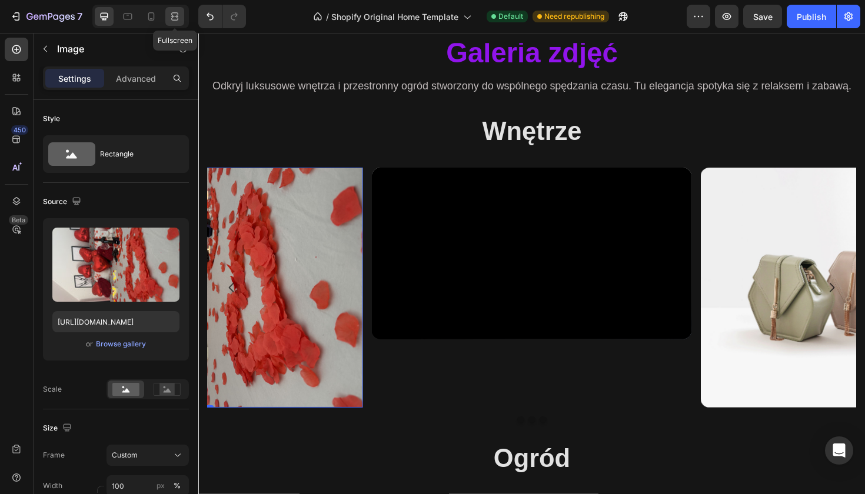
click at [174, 21] on icon at bounding box center [175, 17] width 12 height 12
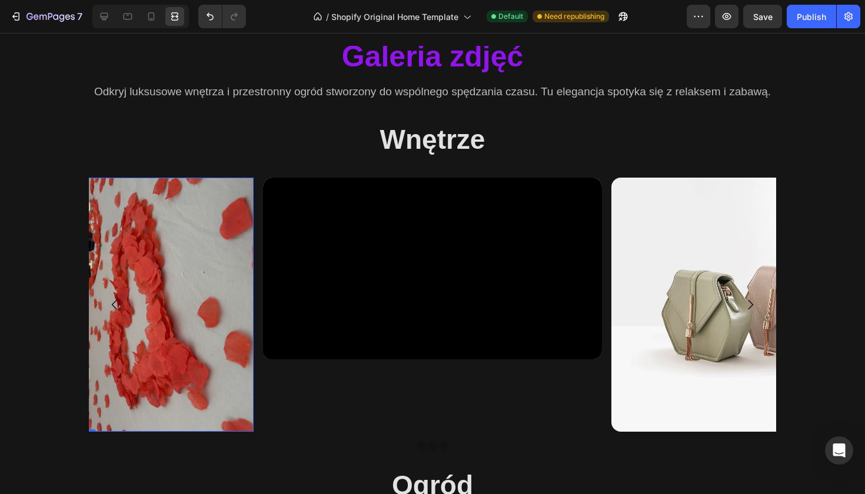
scroll to position [996, 0]
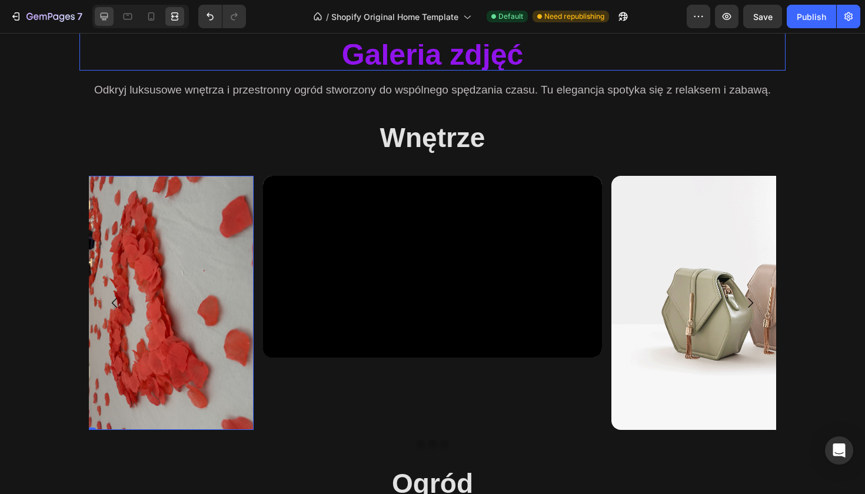
click at [106, 19] on icon at bounding box center [104, 17] width 12 height 12
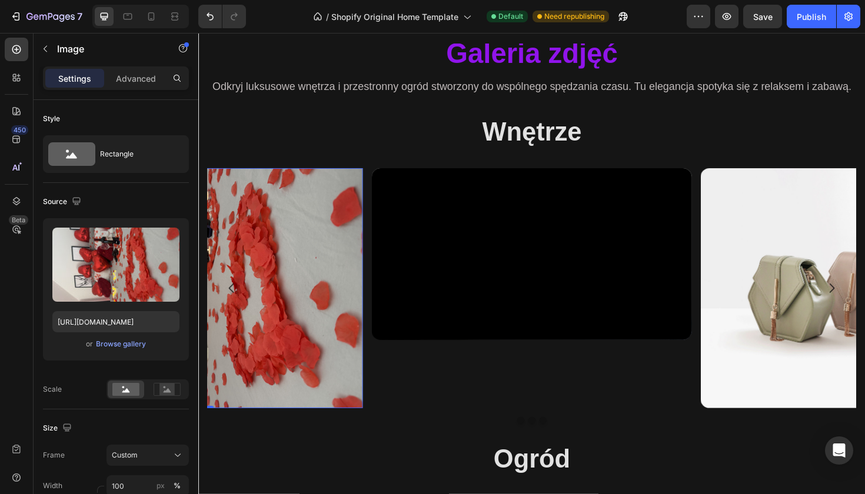
click at [306, 284] on img at bounding box center [203, 303] width 339 height 254
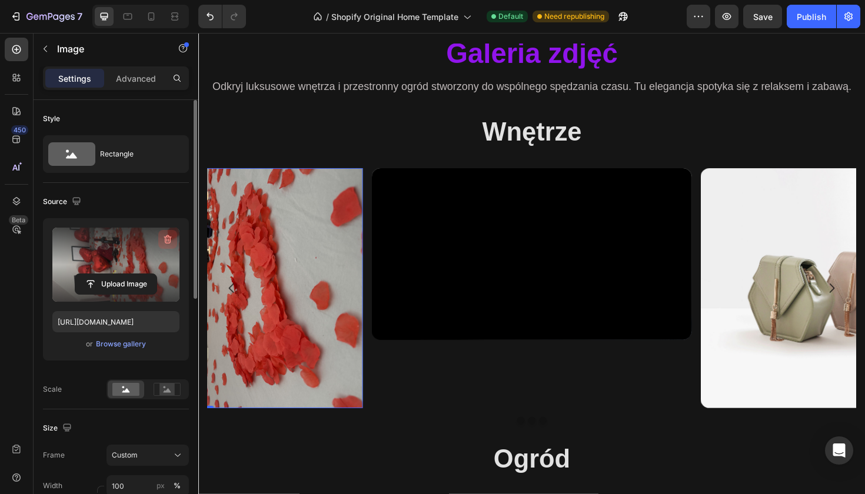
click at [167, 236] on icon "button" at bounding box center [168, 239] width 8 height 9
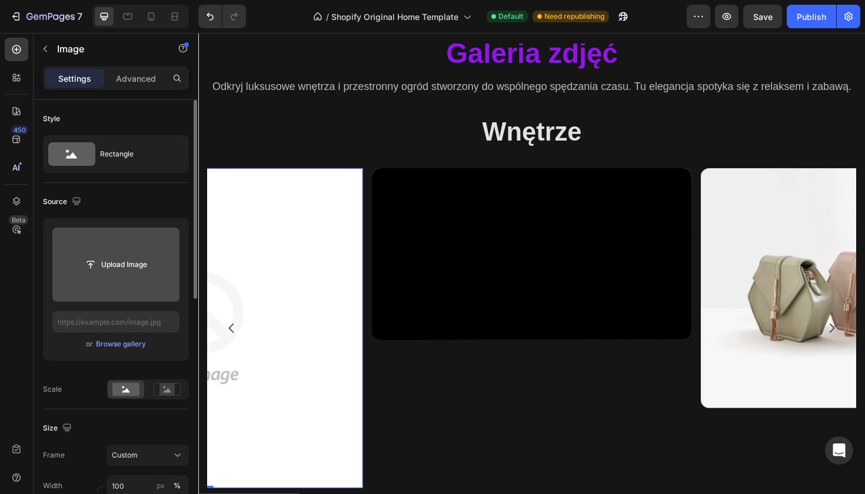
click at [334, 268] on img at bounding box center [203, 345] width 339 height 339
click at [144, 264] on input "file" at bounding box center [115, 265] width 81 height 20
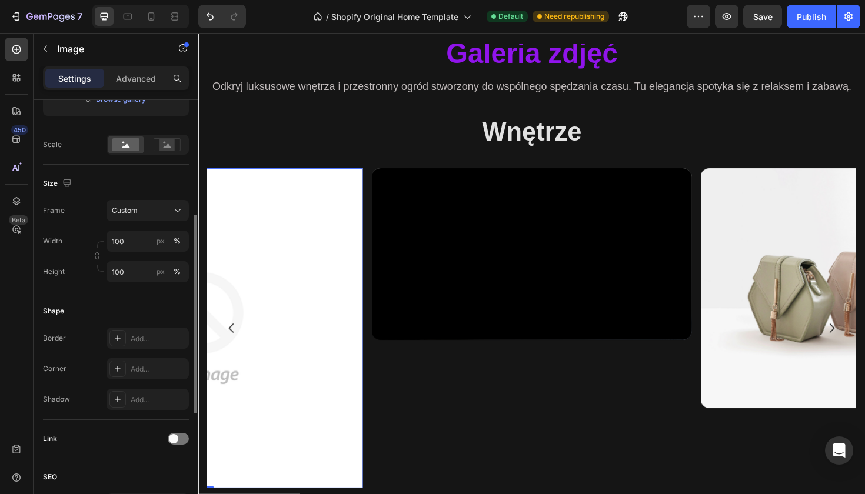
scroll to position [246, 0]
click at [135, 364] on div "Add..." at bounding box center [158, 368] width 55 height 11
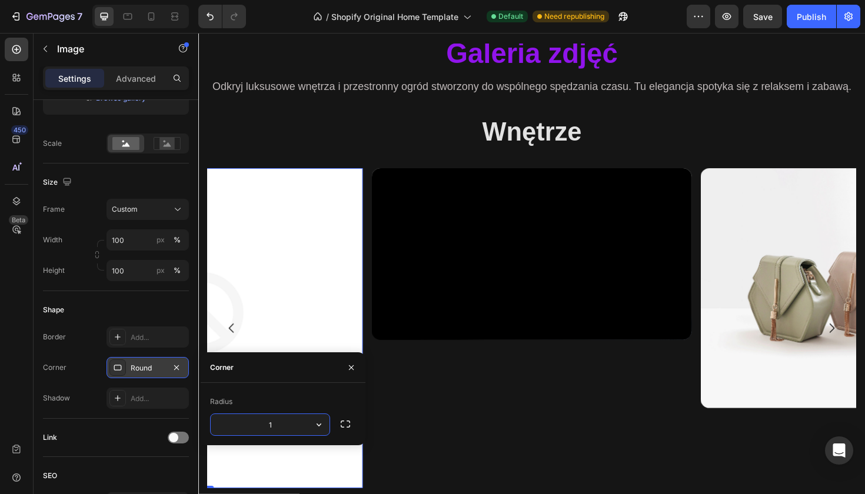
type input "16"
type input "https://cdn.shopify.com/s/files/1/0944/4881/2406/files/gempages_586431677929096…"
type input "16"
click at [305, 397] on div "Radius" at bounding box center [283, 402] width 146 height 19
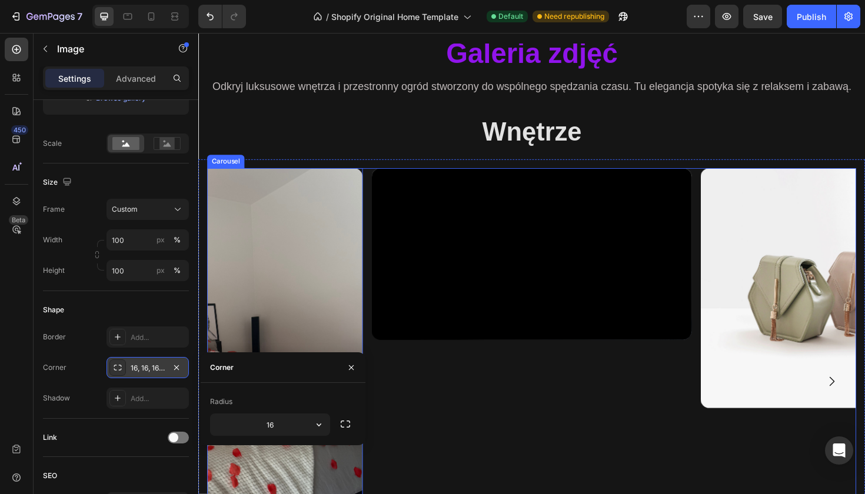
click at [477, 431] on div "Heading Text Block Button Hero Banner" at bounding box center [551, 402] width 339 height 452
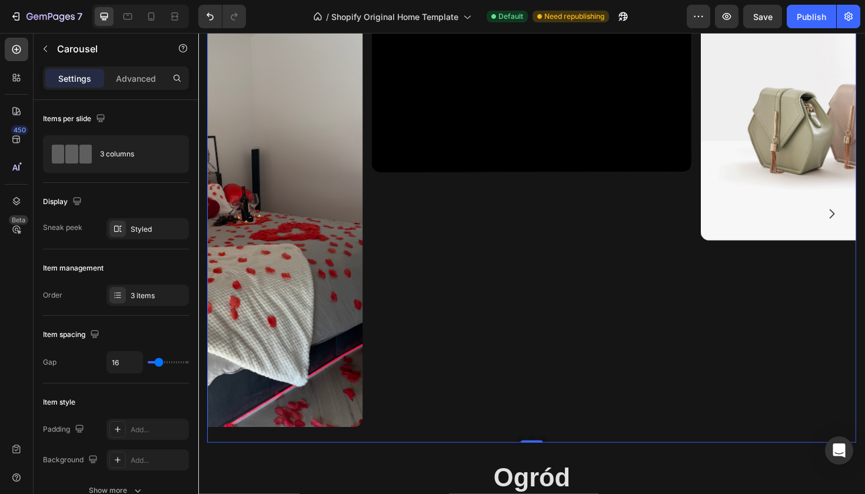
scroll to position [1175, 0]
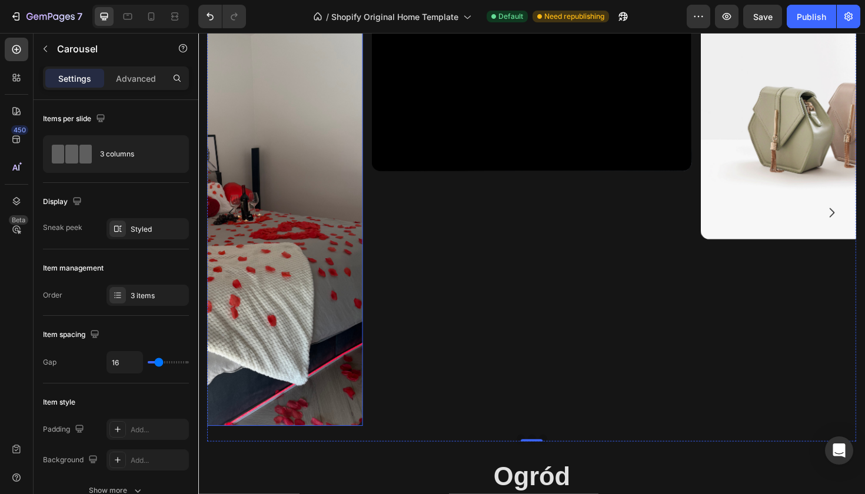
click at [356, 304] on img at bounding box center [203, 223] width 339 height 452
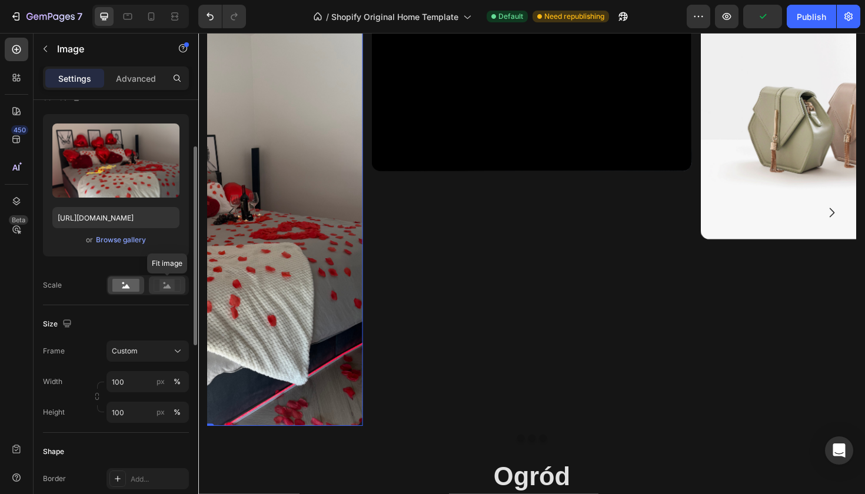
scroll to position [104, 0]
click at [164, 413] on div "px" at bounding box center [161, 412] width 8 height 11
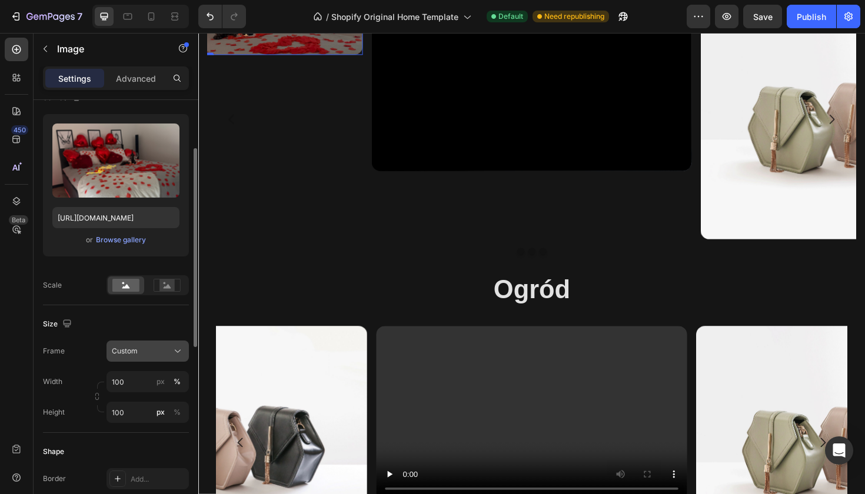
click at [171, 353] on div "Custom" at bounding box center [148, 352] width 72 height 12
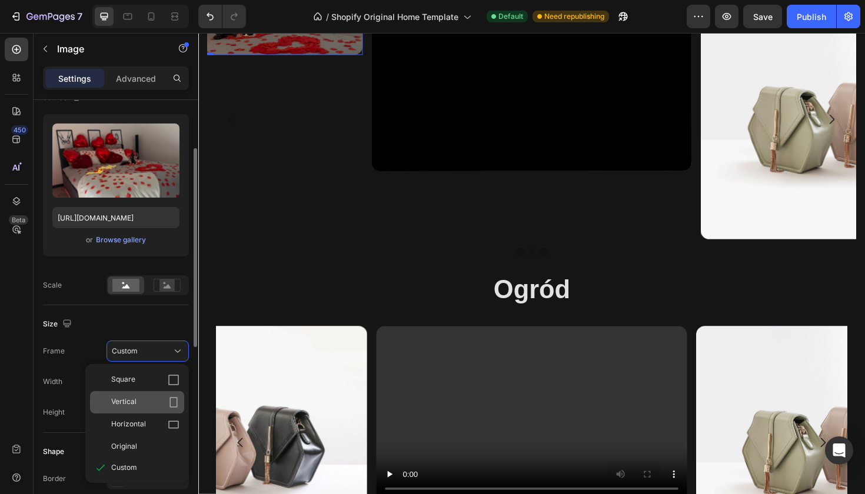
click at [169, 399] on icon at bounding box center [174, 403] width 12 height 12
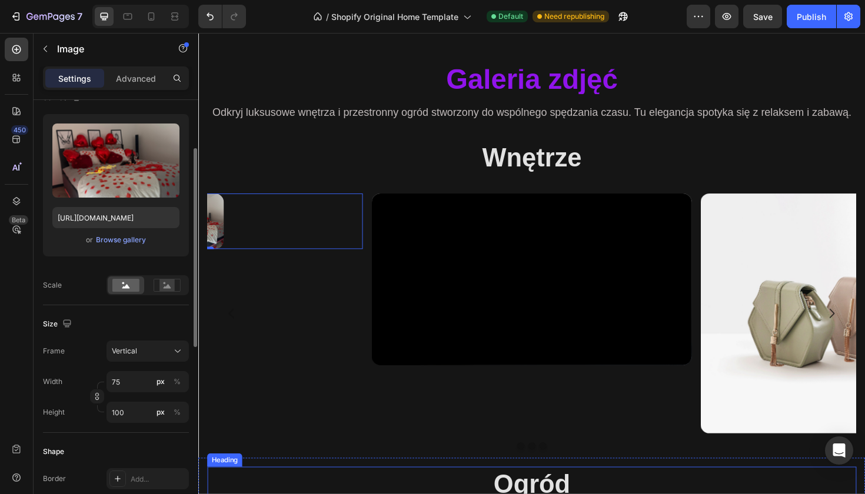
scroll to position [878, 0]
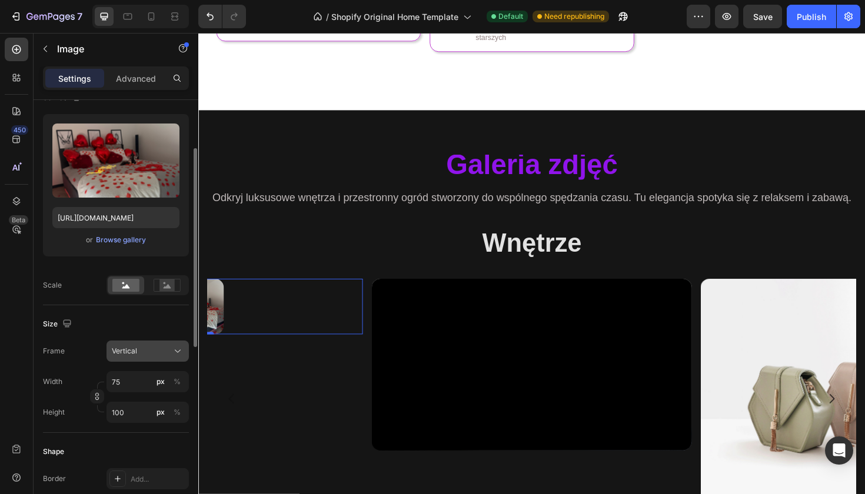
click at [165, 354] on div "Vertical" at bounding box center [141, 351] width 58 height 11
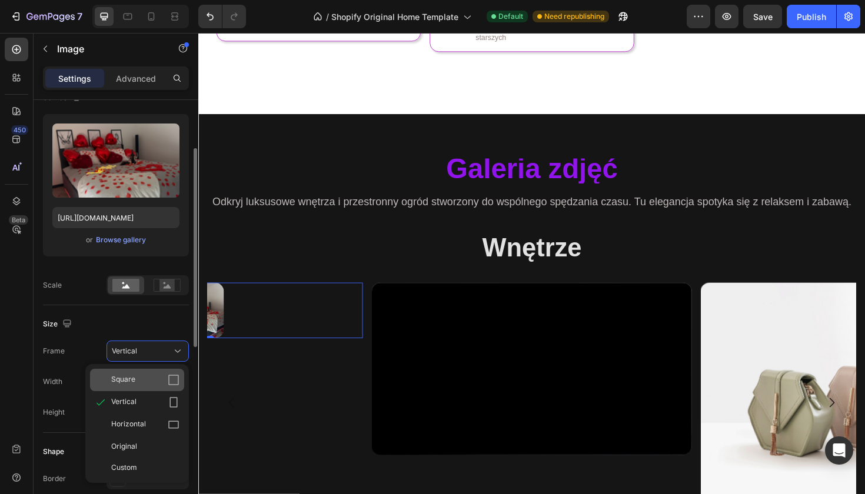
click at [162, 386] on div "Square" at bounding box center [145, 380] width 68 height 12
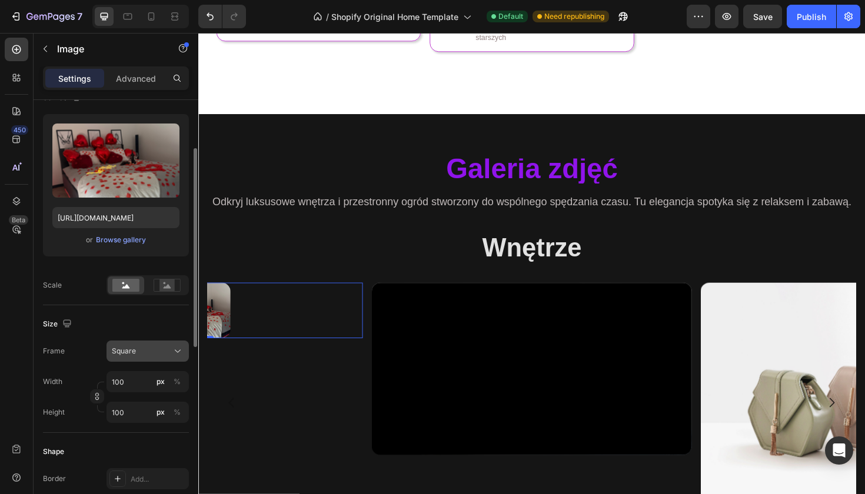
click at [166, 353] on div "Square" at bounding box center [141, 351] width 58 height 11
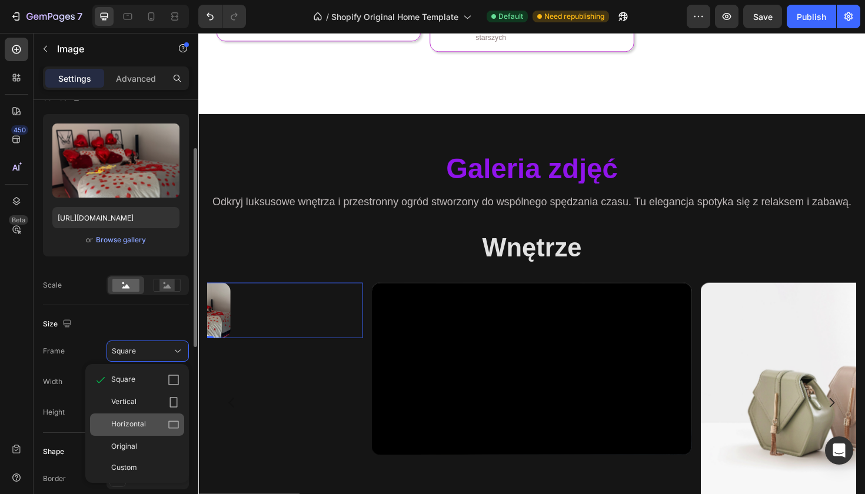
click at [171, 431] on icon at bounding box center [174, 425] width 12 height 12
type input "133"
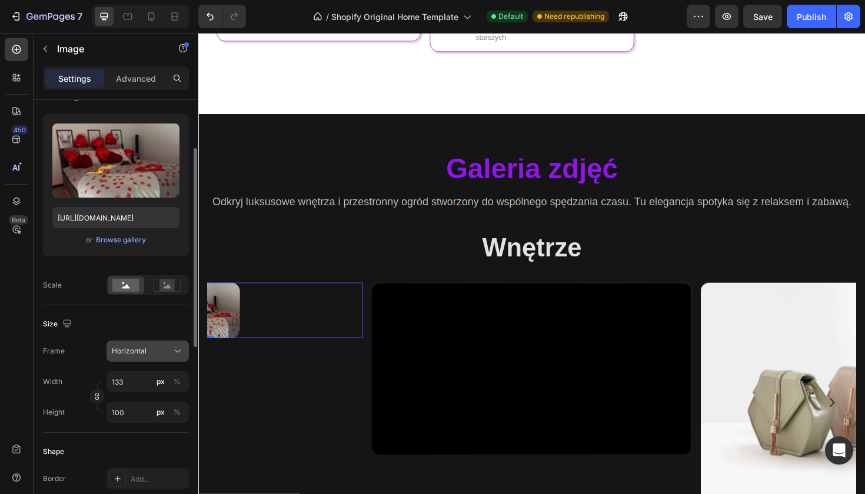
click at [174, 354] on icon at bounding box center [178, 352] width 12 height 12
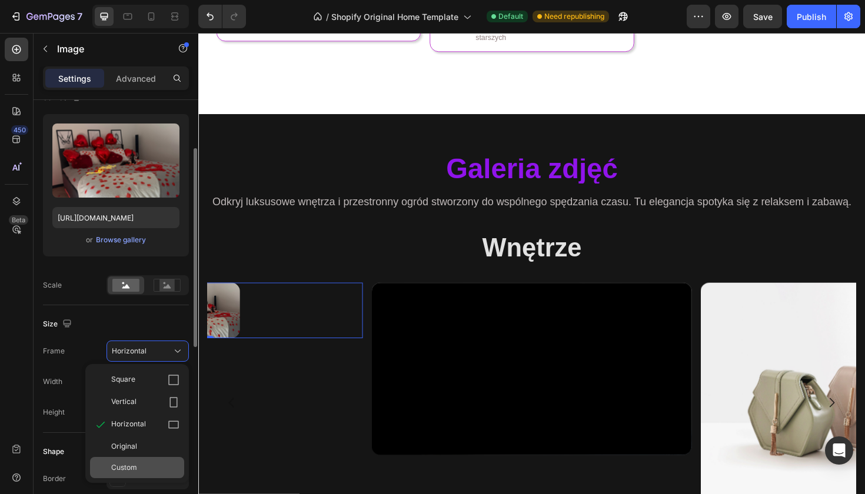
click at [167, 463] on div "Custom" at bounding box center [145, 468] width 68 height 11
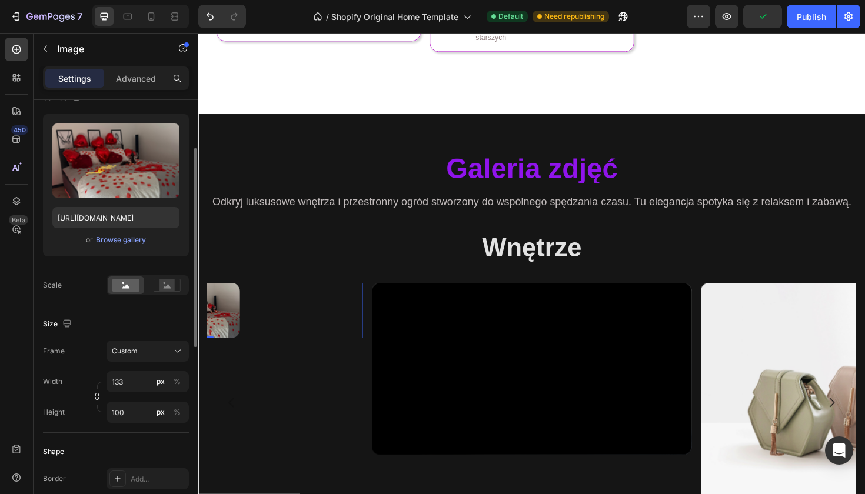
click at [175, 340] on div "Size Frame Custom Width 133 px % Height 100 px %" at bounding box center [116, 370] width 146 height 128
click at [181, 340] on div "Size Frame Custom Width 133 px % Height 100 px %" at bounding box center [116, 370] width 146 height 128
click at [180, 354] on icon at bounding box center [178, 352] width 12 height 12
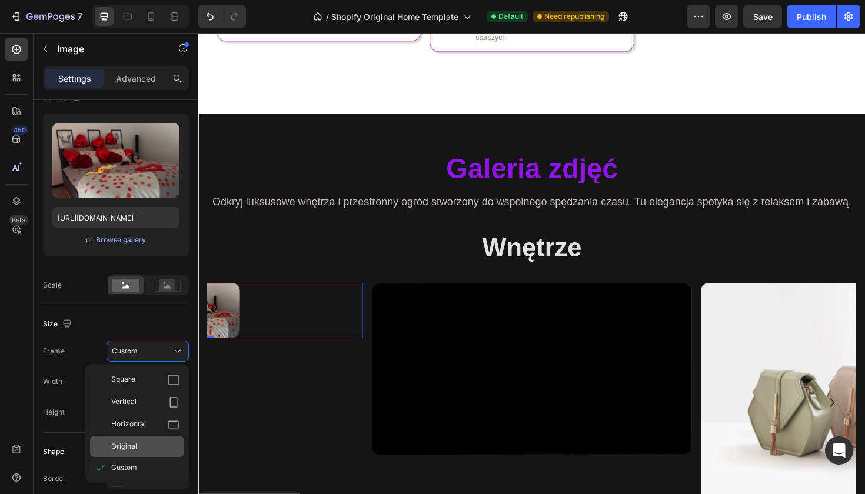
click at [152, 450] on div "Original" at bounding box center [145, 446] width 68 height 11
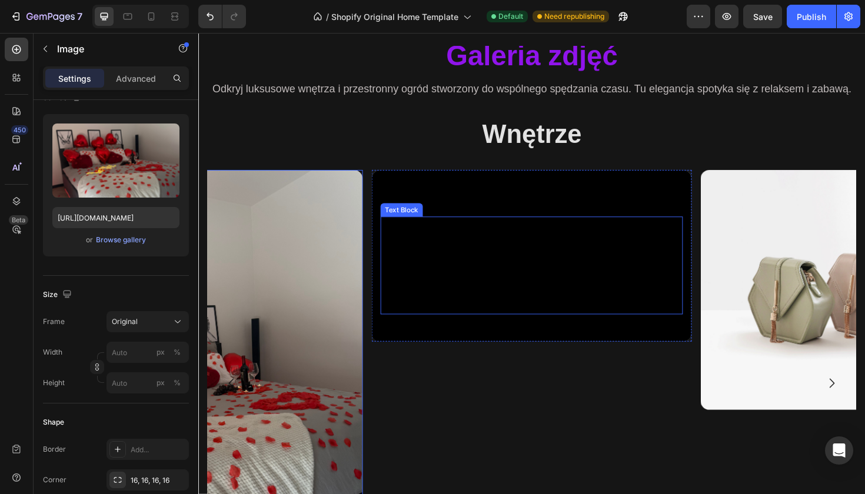
scroll to position [1093, 0]
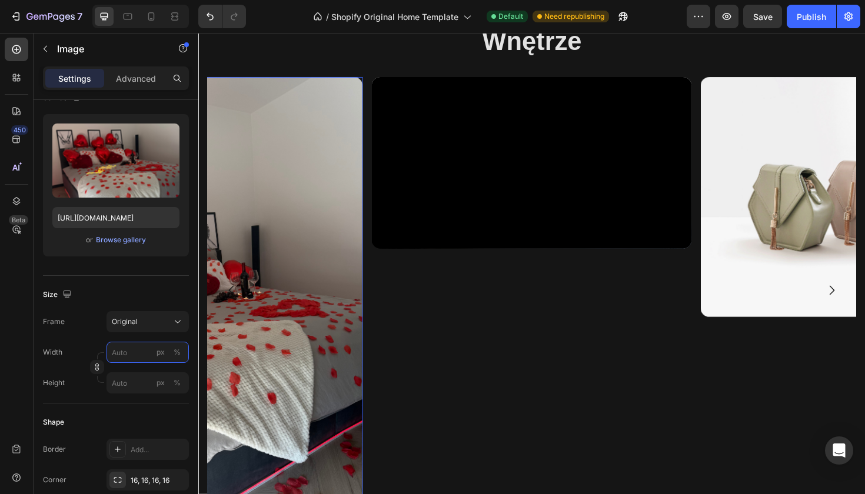
click at [137, 350] on input "px %" at bounding box center [148, 352] width 82 height 21
click at [176, 21] on icon at bounding box center [174, 19] width 7 height 2
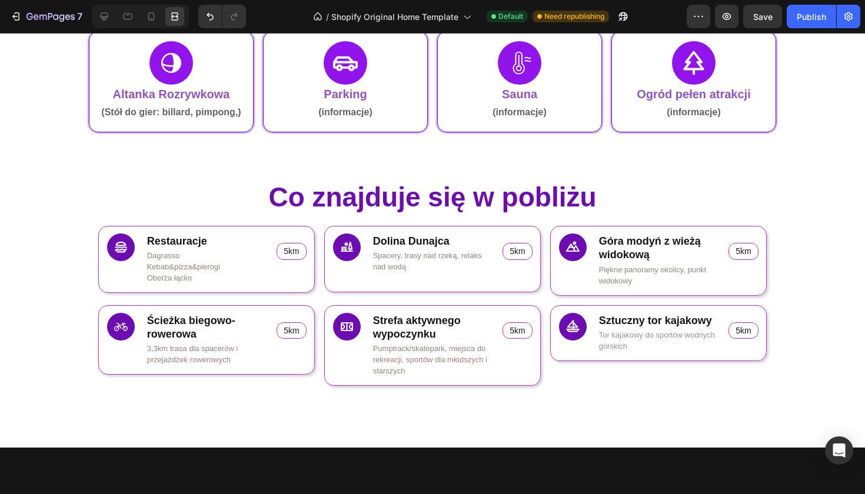
scroll to position [479, 0]
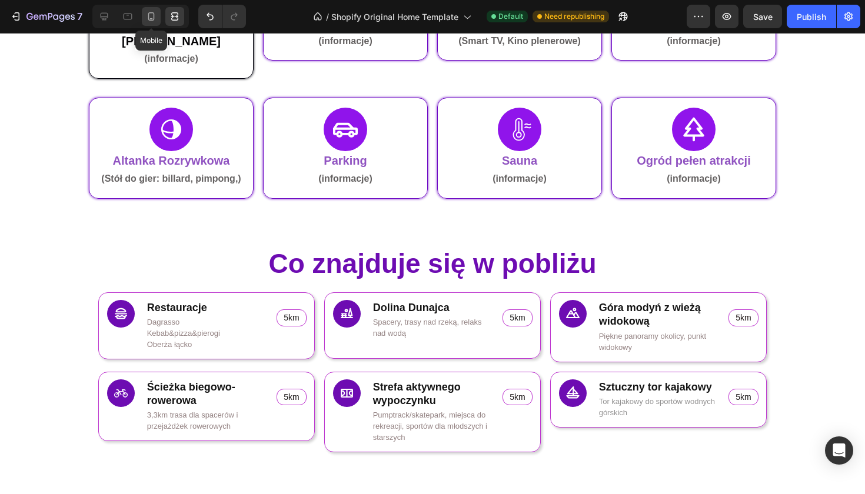
click at [157, 14] on icon at bounding box center [151, 17] width 12 height 12
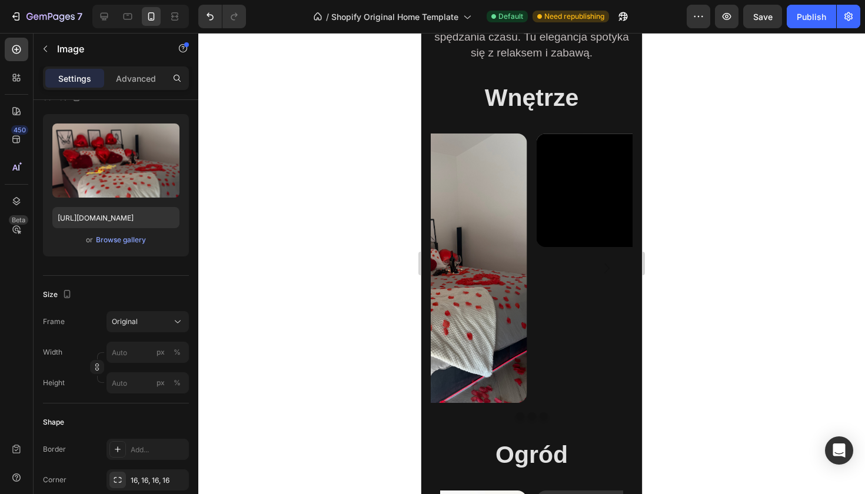
scroll to position [2661, 0]
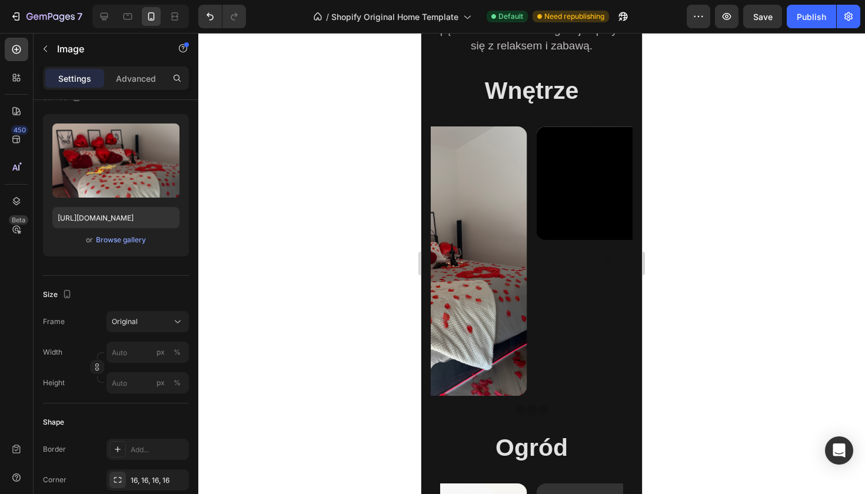
click at [681, 264] on div at bounding box center [531, 264] width 667 height 462
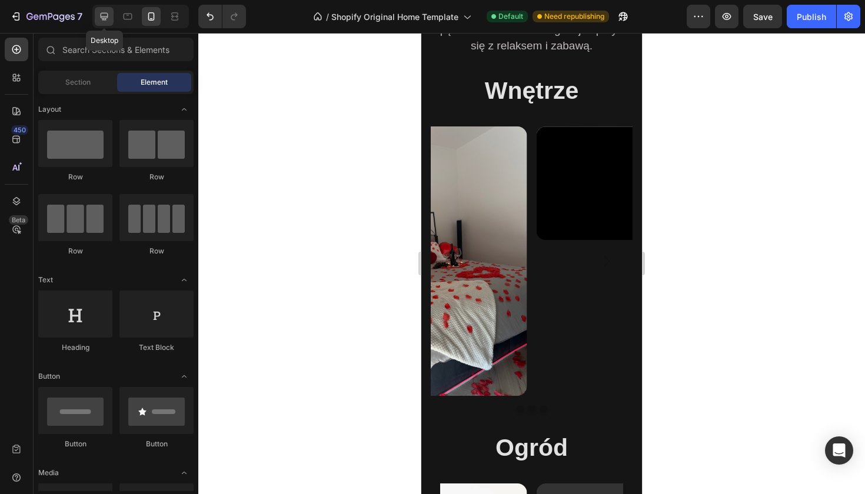
click at [112, 13] on div at bounding box center [104, 16] width 19 height 19
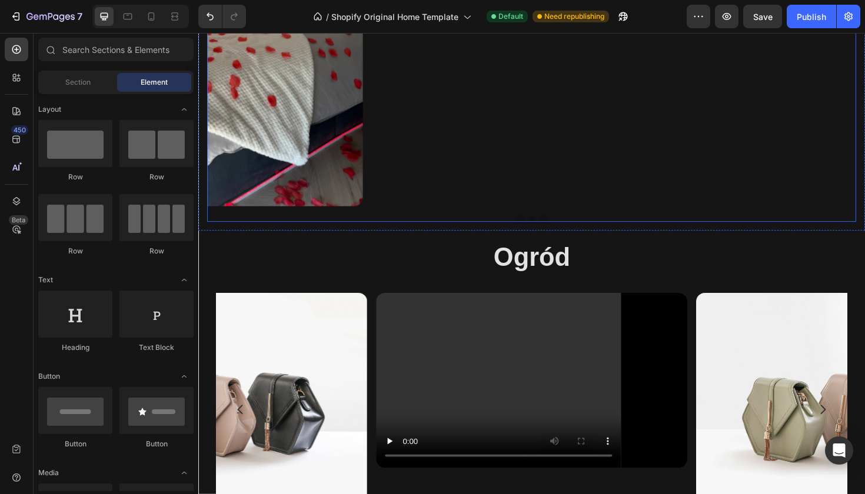
scroll to position [2960, 0]
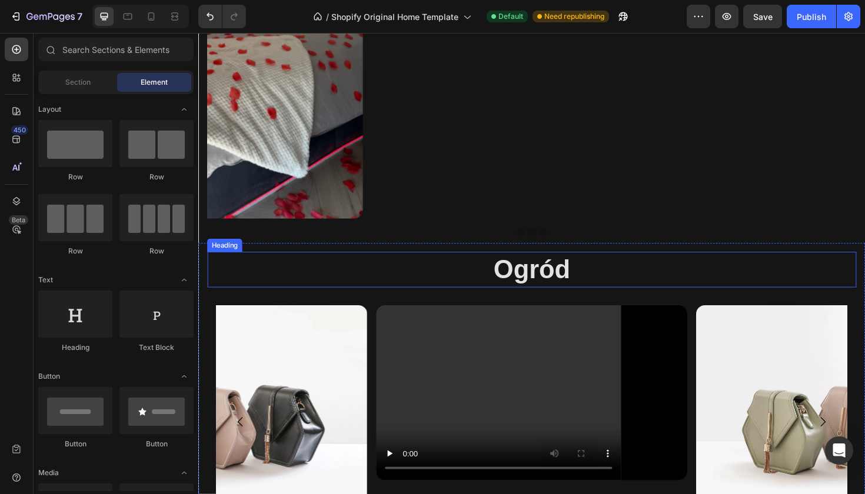
click at [450, 293] on h2 "Ogród" at bounding box center [552, 284] width 688 height 38
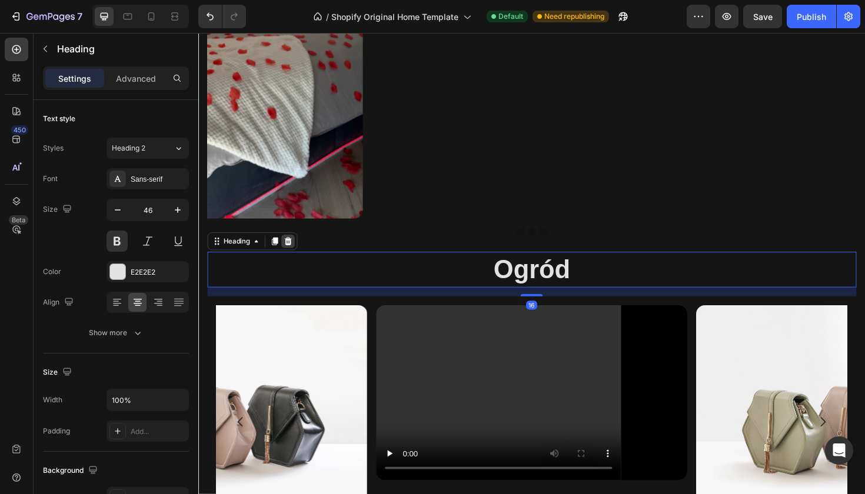
click at [293, 252] on icon at bounding box center [294, 254] width 8 height 8
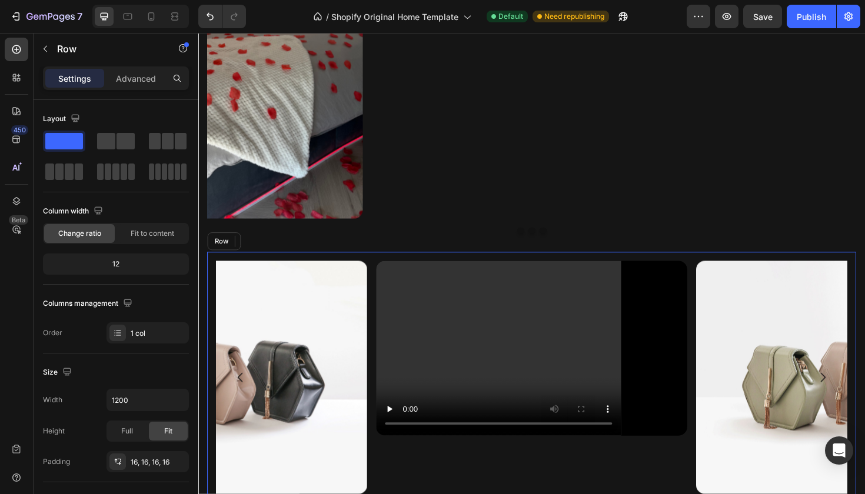
click at [377, 268] on div "Video Image Image Carousel Row" at bounding box center [552, 406] width 688 height 283
click at [279, 250] on icon at bounding box center [281, 254] width 8 height 8
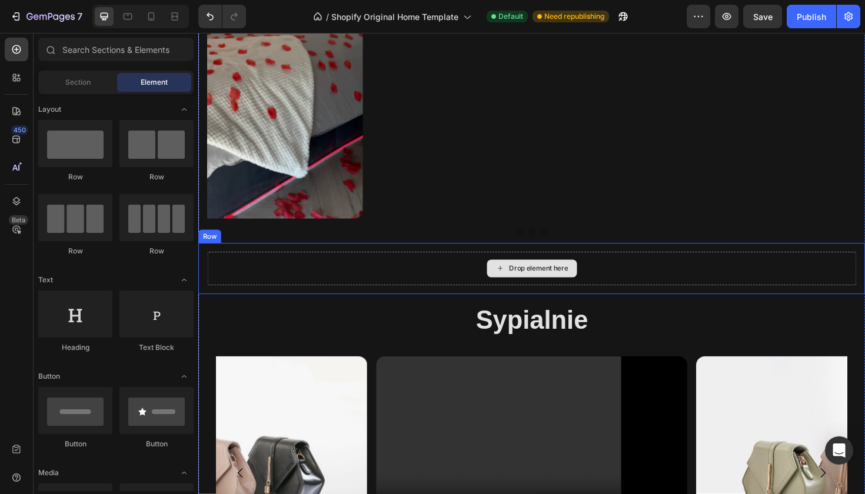
click at [350, 276] on div "Drop element here" at bounding box center [552, 282] width 688 height 35
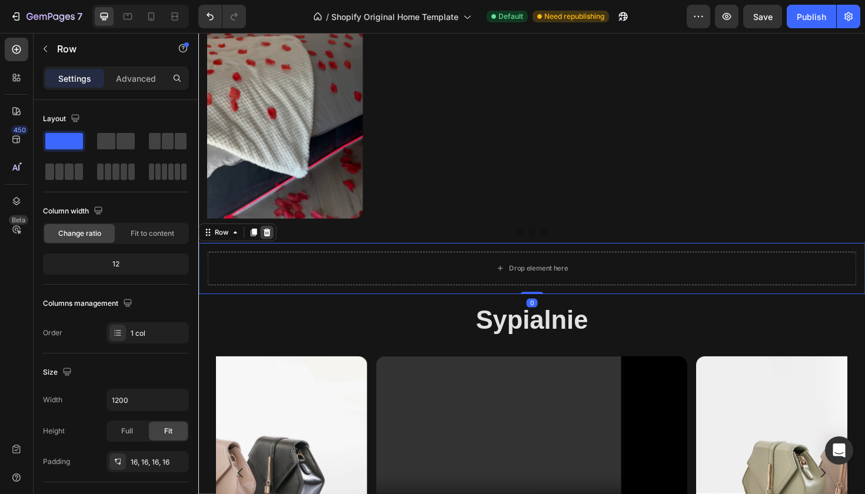
click at [270, 248] on icon at bounding box center [271, 244] width 8 height 8
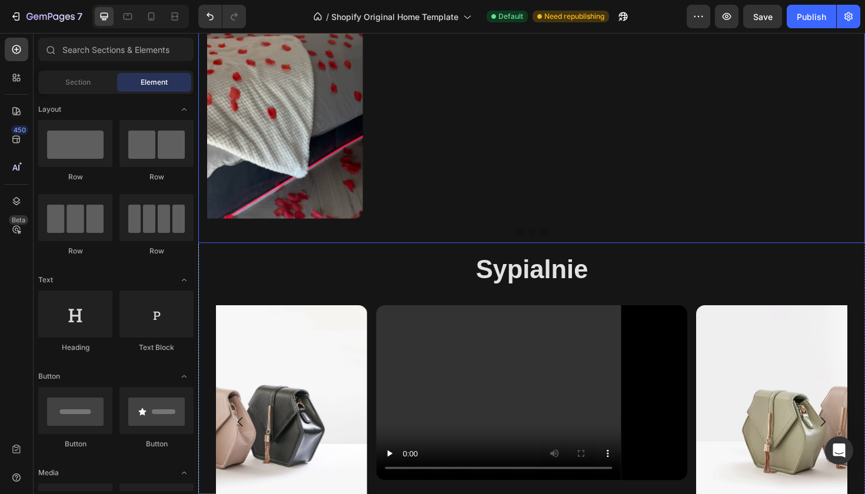
click at [285, 253] on div "Heading Text Block Button Hero Banner Image Image Carousel Row" at bounding box center [551, 11] width 706 height 487
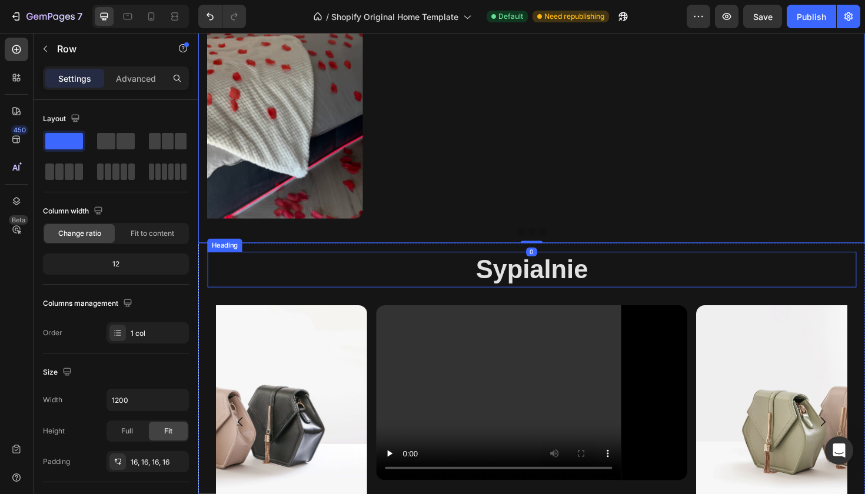
click at [261, 297] on h2 "Sypialnie" at bounding box center [552, 284] width 688 height 38
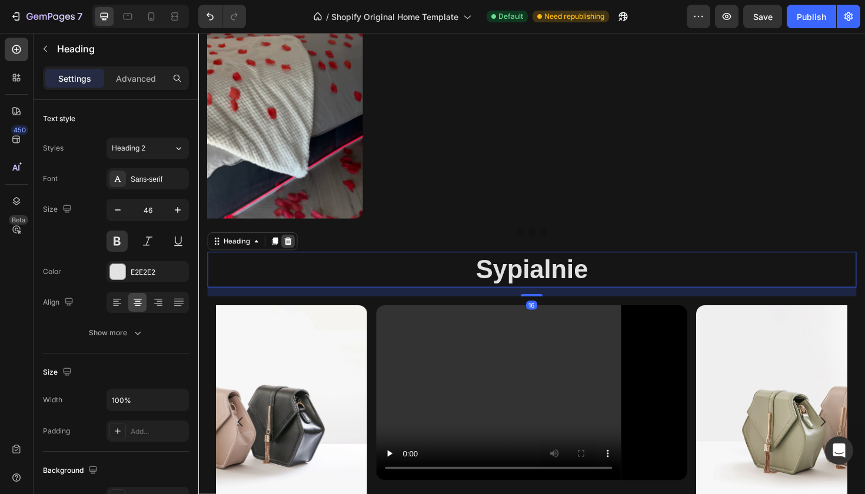
click at [292, 251] on icon at bounding box center [294, 254] width 8 height 8
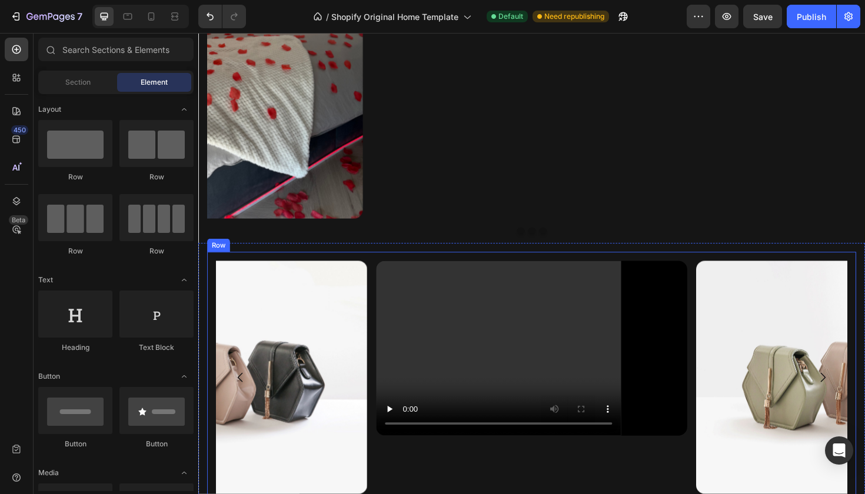
click at [283, 270] on div "Video Image Image Carousel Row" at bounding box center [552, 406] width 688 height 283
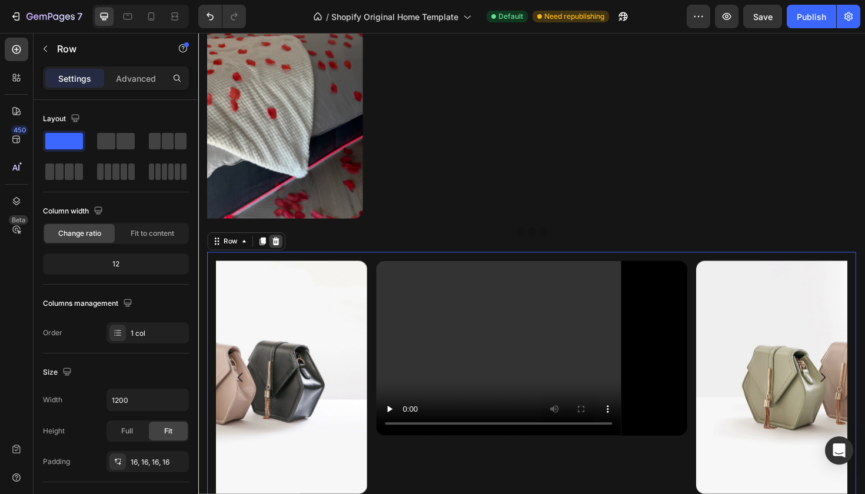
click at [286, 251] on div at bounding box center [280, 254] width 14 height 14
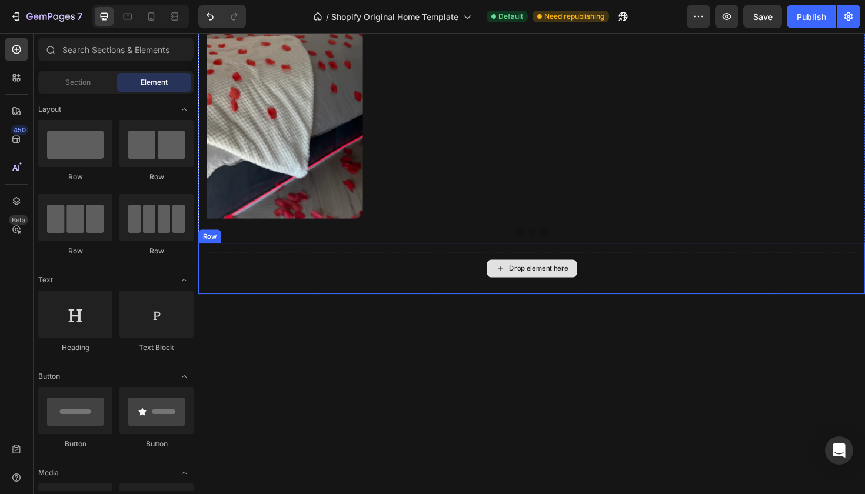
click at [280, 268] on div "Drop element here" at bounding box center [552, 282] width 688 height 35
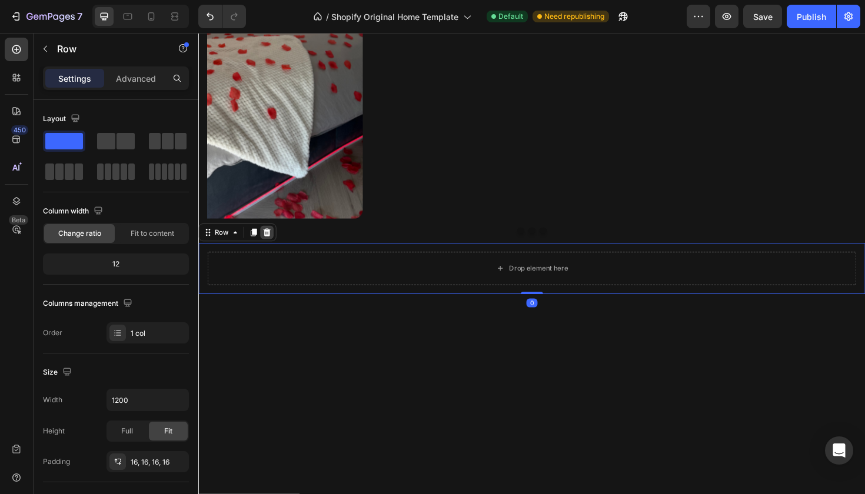
click at [264, 242] on div at bounding box center [271, 244] width 14 height 14
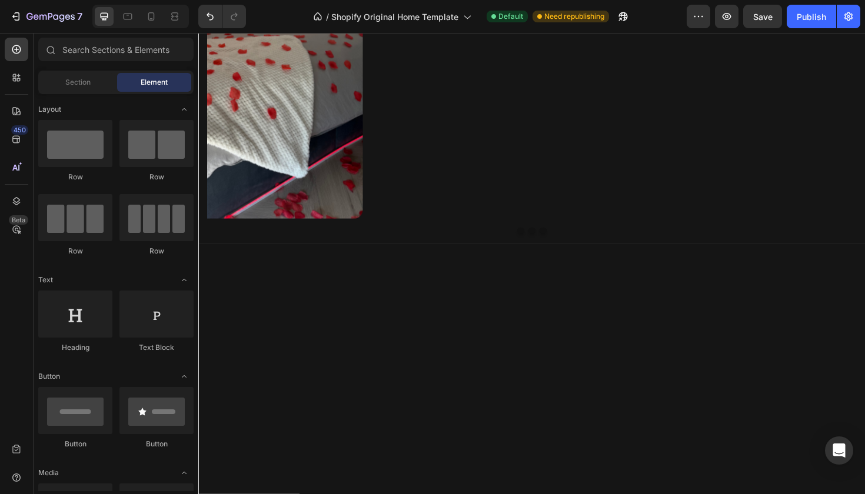
click at [306, 316] on div at bounding box center [551, 391] width 706 height 273
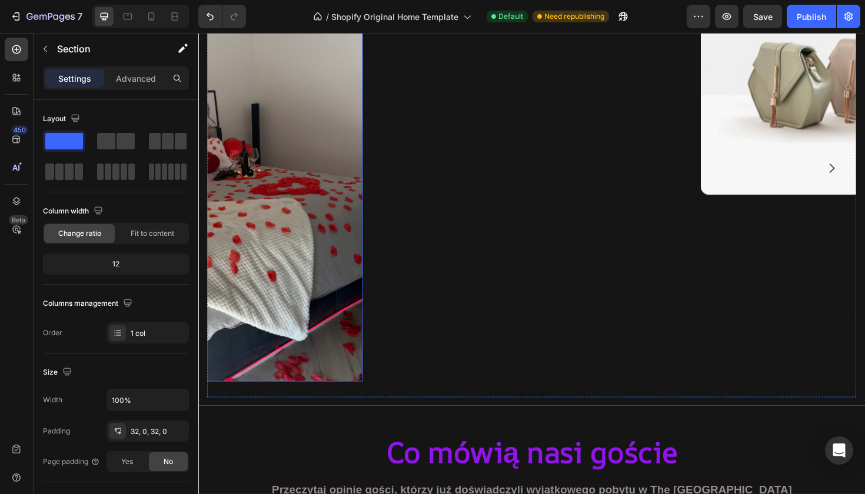
scroll to position [2512, 0]
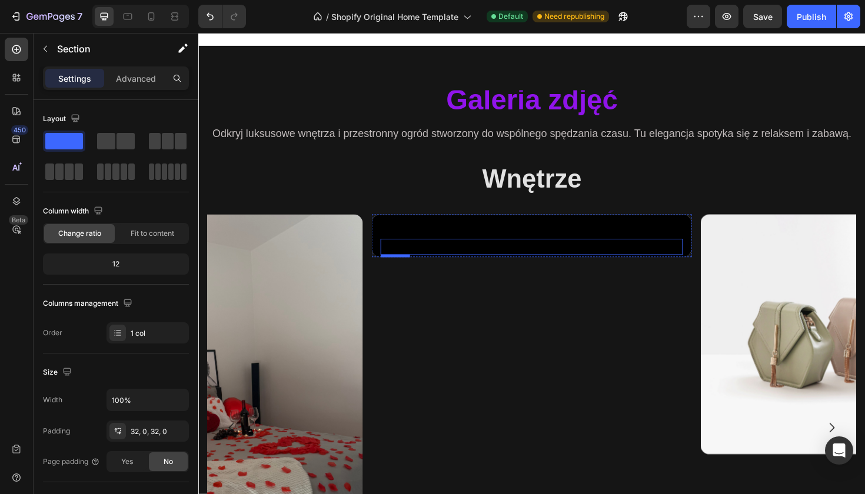
click at [523, 267] on div "Button" at bounding box center [551, 259] width 320 height 17
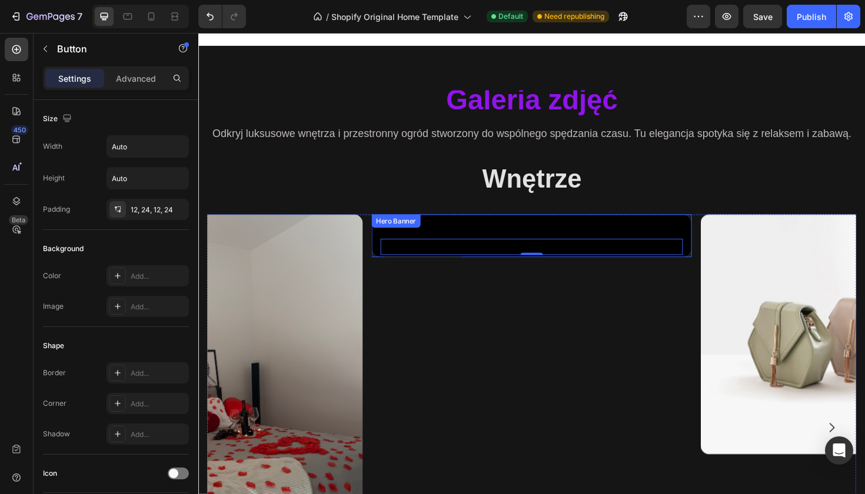
click at [398, 227] on div "Heading Text Block Button 0 Hero Banner" at bounding box center [551, 247] width 339 height 45
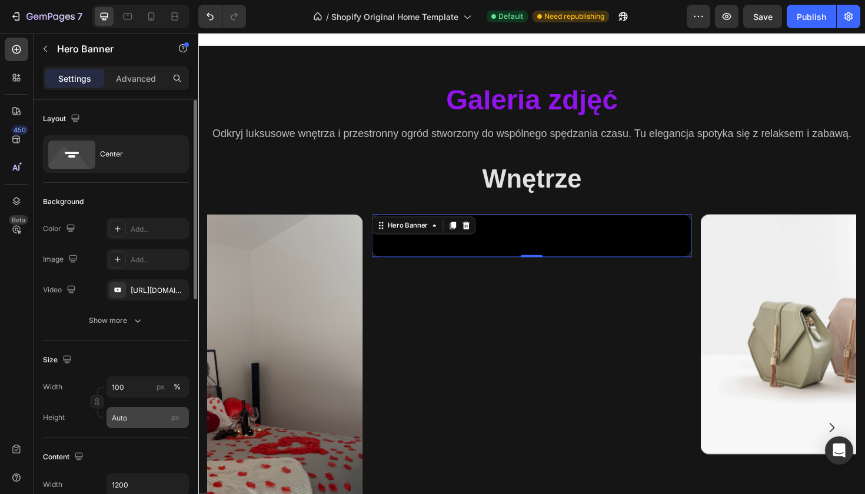
click at [182, 412] on div "px" at bounding box center [176, 417] width 18 height 15
click at [182, 412] on input "Auto" at bounding box center [148, 417] width 82 height 21
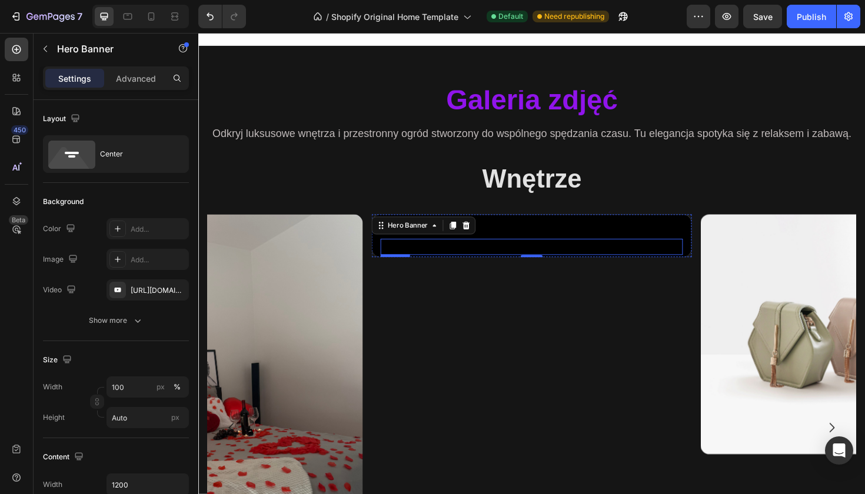
click at [553, 251] on div "Button" at bounding box center [551, 259] width 320 height 17
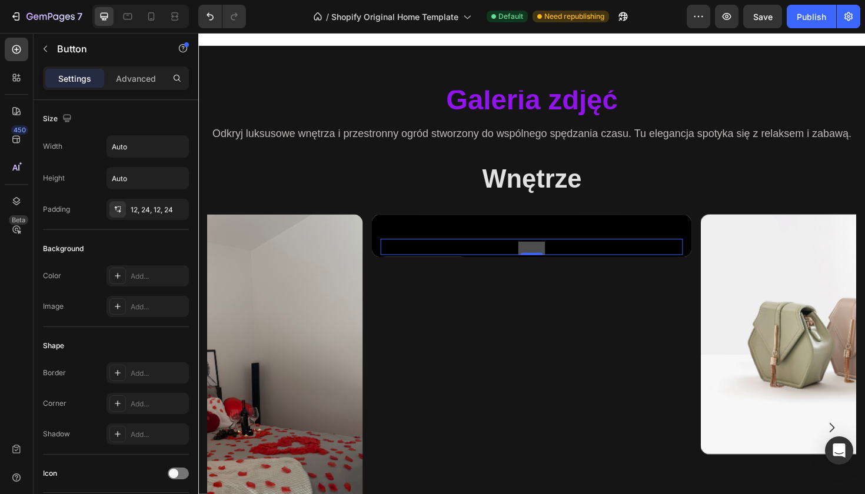
click at [543, 263] on button at bounding box center [551, 261] width 28 height 14
click at [486, 252] on div "Button 0" at bounding box center [551, 259] width 320 height 17
click at [484, 261] on div "Button 0" at bounding box center [551, 259] width 320 height 17
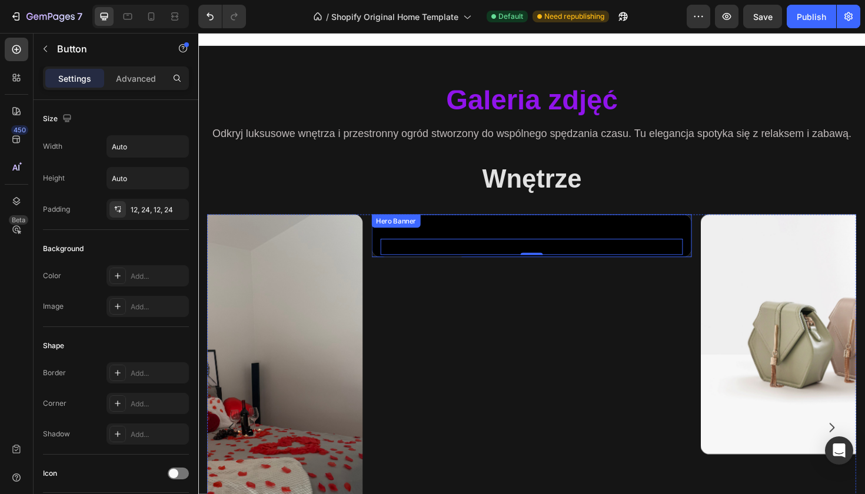
click at [395, 233] on div "Hero Banner" at bounding box center [407, 232] width 47 height 11
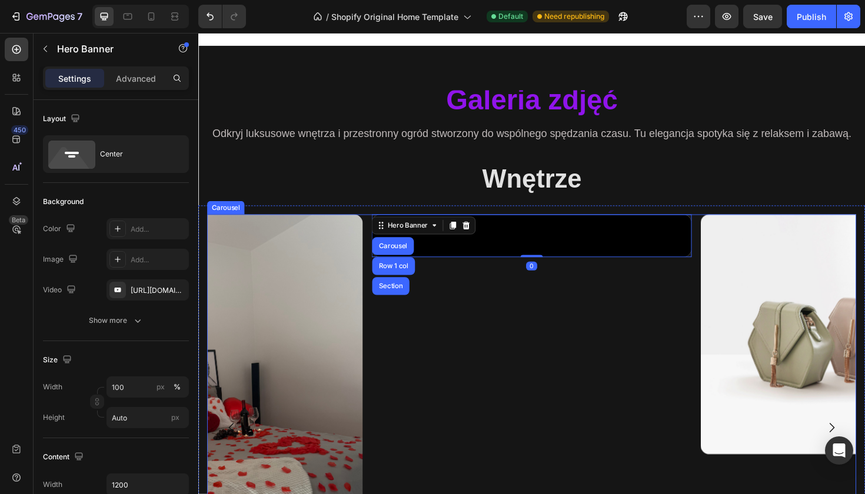
click at [494, 331] on div "Heading Text Block Button Hero Banner Carousel Row 1 col Section 0" at bounding box center [551, 451] width 339 height 452
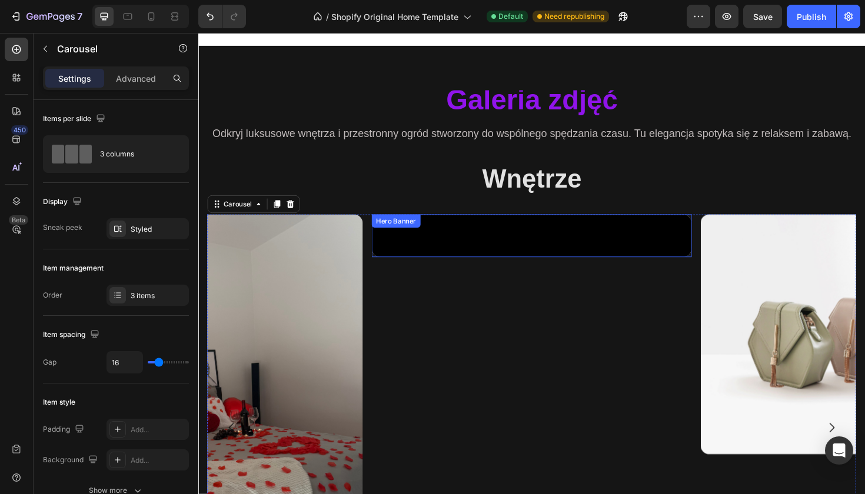
click at [411, 233] on div "Hero Banner" at bounding box center [407, 232] width 47 height 11
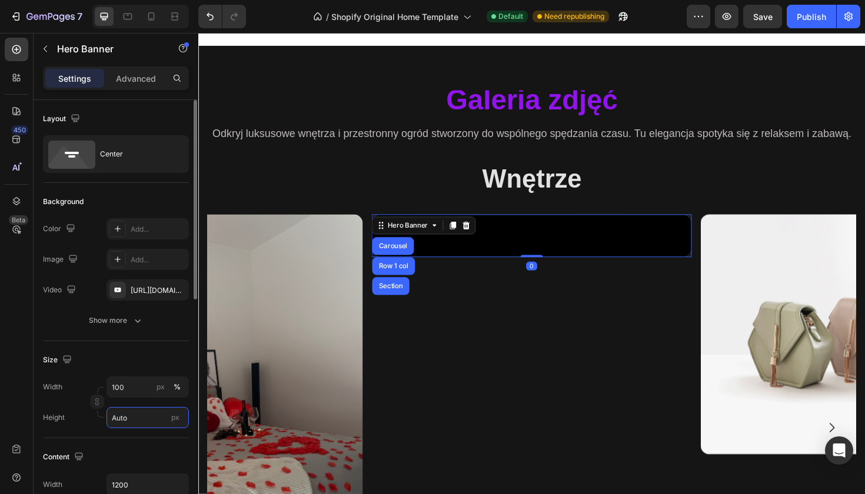
click at [148, 412] on input "Auto" at bounding box center [148, 417] width 82 height 21
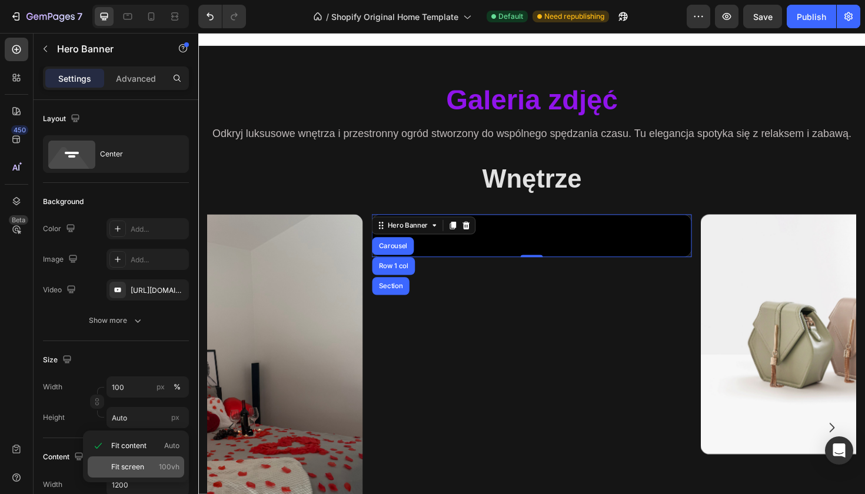
click at [164, 467] on span "100vh" at bounding box center [169, 467] width 21 height 11
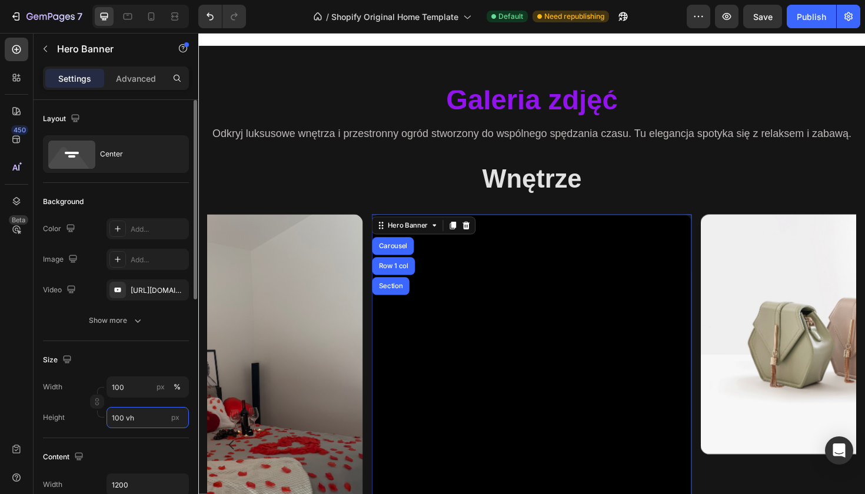
click at [121, 420] on input "100 vh" at bounding box center [148, 417] width 82 height 21
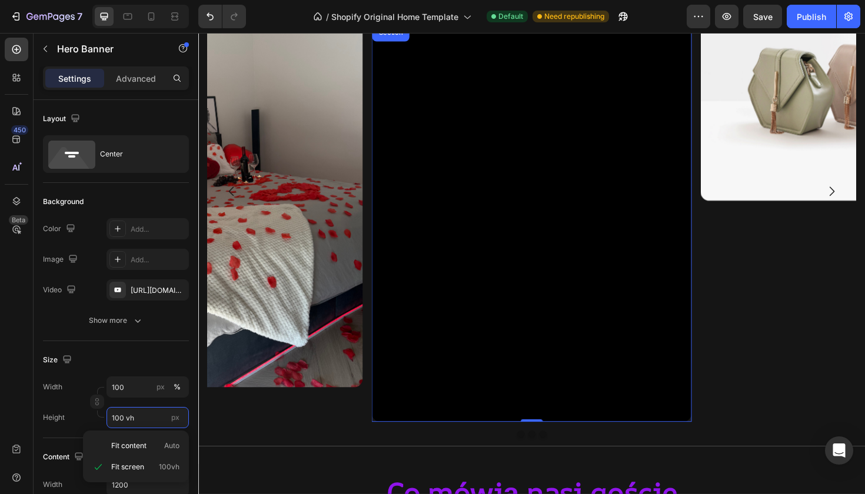
scroll to position [2782, 0]
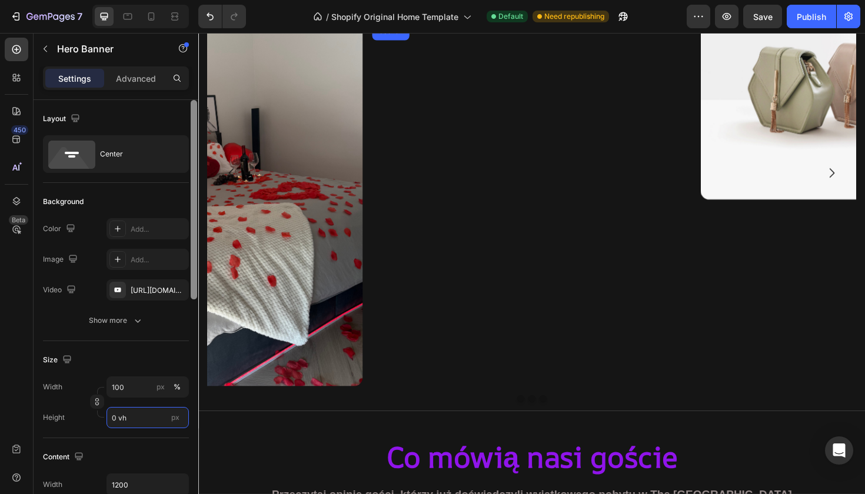
type input "50 vh"
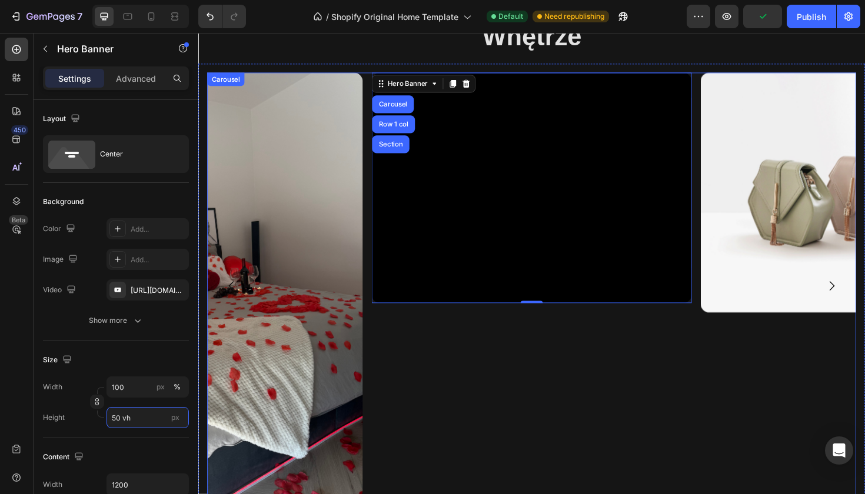
scroll to position [2662, 0]
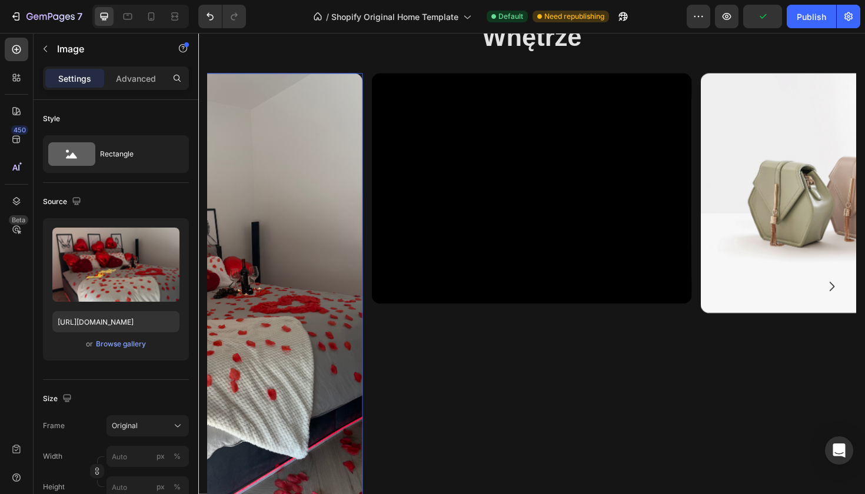
click at [293, 359] on img at bounding box center [203, 301] width 339 height 452
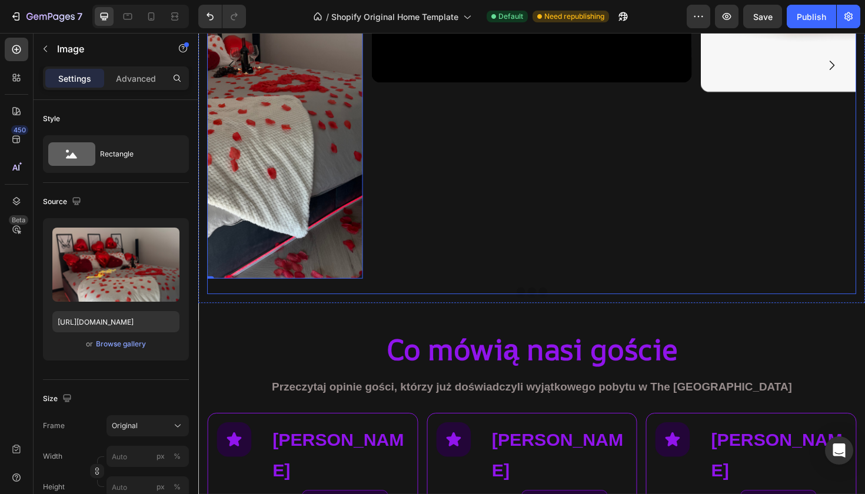
scroll to position [2931, 0]
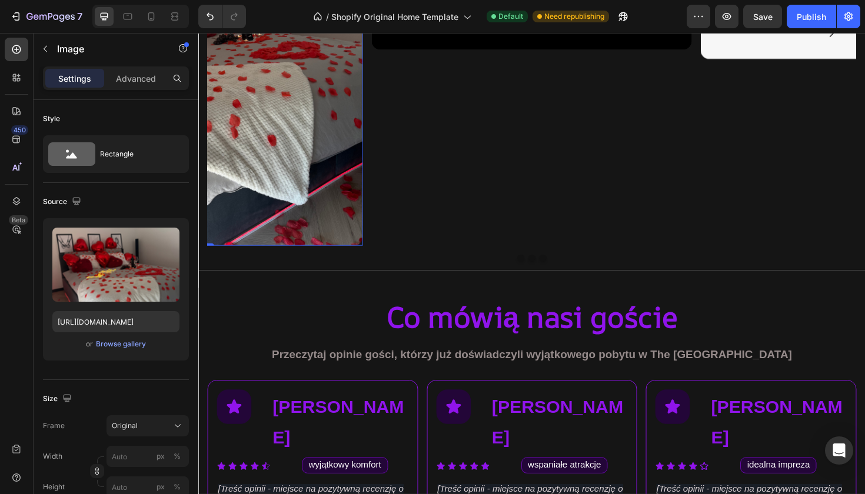
click at [41, 68] on div "Settings Advanced" at bounding box center [116, 84] width 165 height 34
click at [56, 51] on div "Image" at bounding box center [101, 49] width 134 height 31
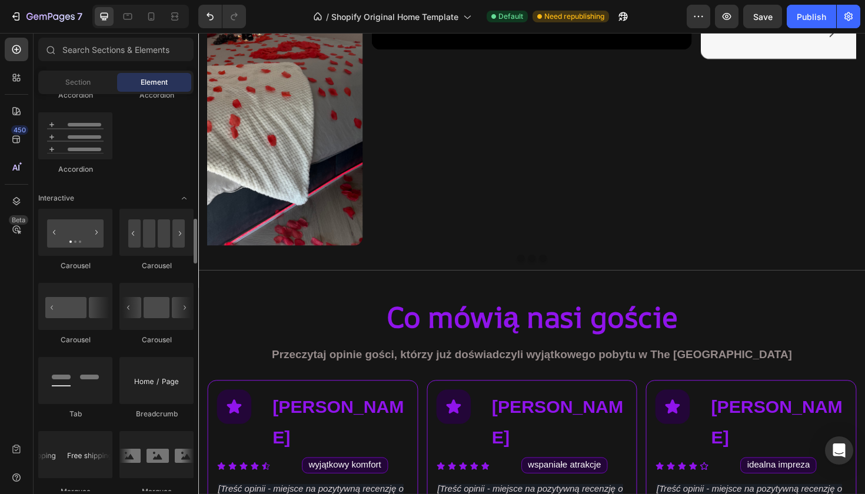
scroll to position [1088, 0]
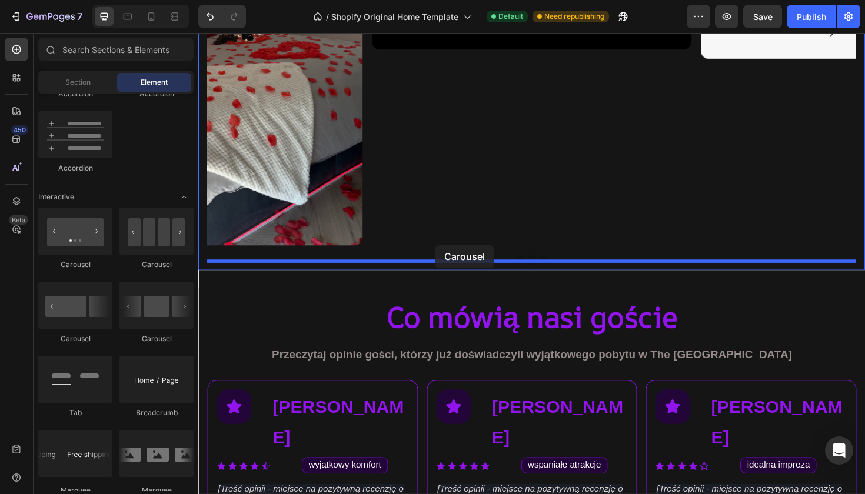
drag, startPoint x: 284, startPoint y: 334, endPoint x: 449, endPoint y: 258, distance: 182.3
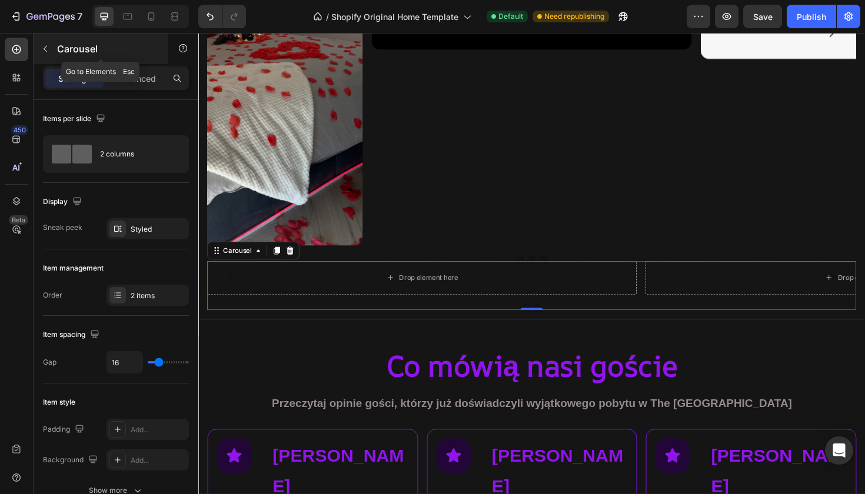
click at [68, 45] on p "Carousel" at bounding box center [107, 49] width 100 height 14
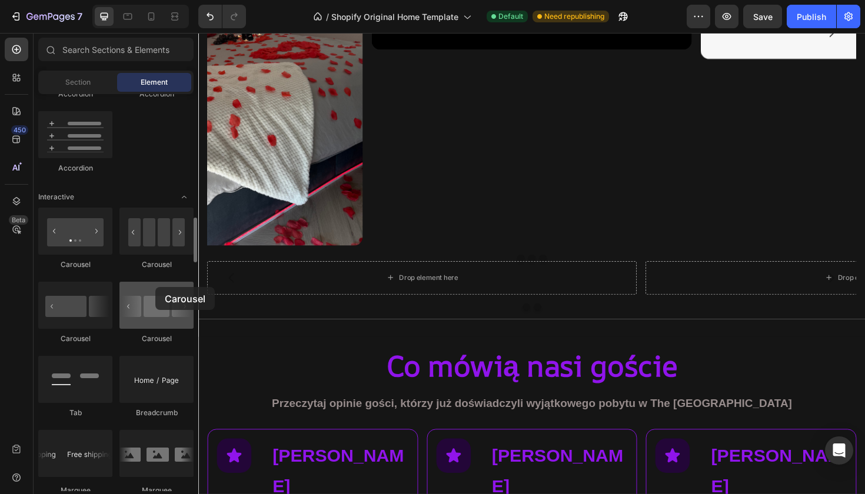
drag, startPoint x: 150, startPoint y: 314, endPoint x: 157, endPoint y: 287, distance: 28.0
click at [157, 287] on div at bounding box center [156, 305] width 74 height 47
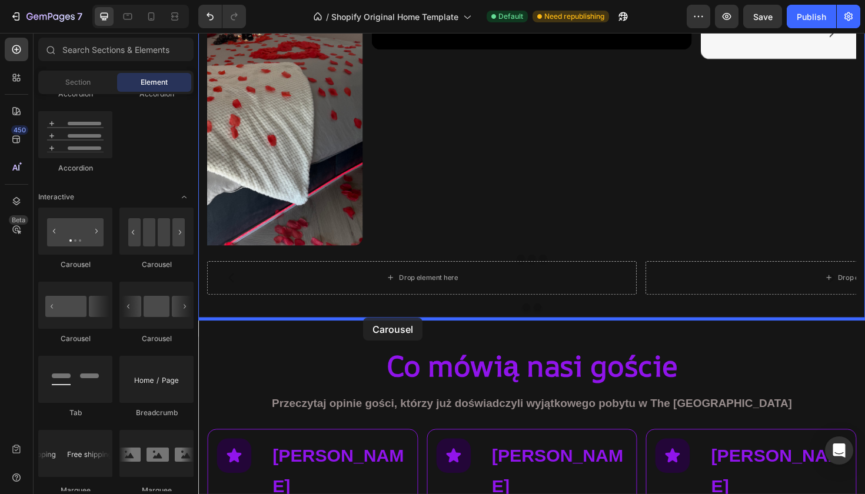
drag, startPoint x: 366, startPoint y: 288, endPoint x: 373, endPoint y: 335, distance: 47.1
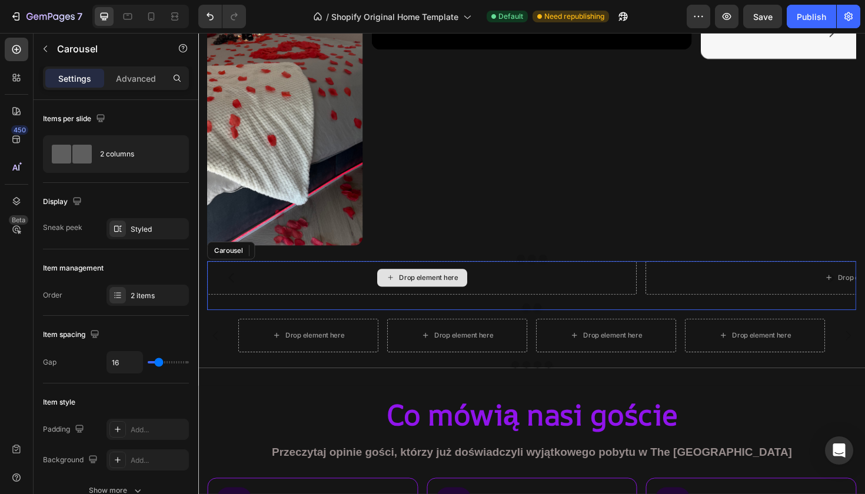
click at [303, 288] on div "Drop element here" at bounding box center [435, 292] width 455 height 35
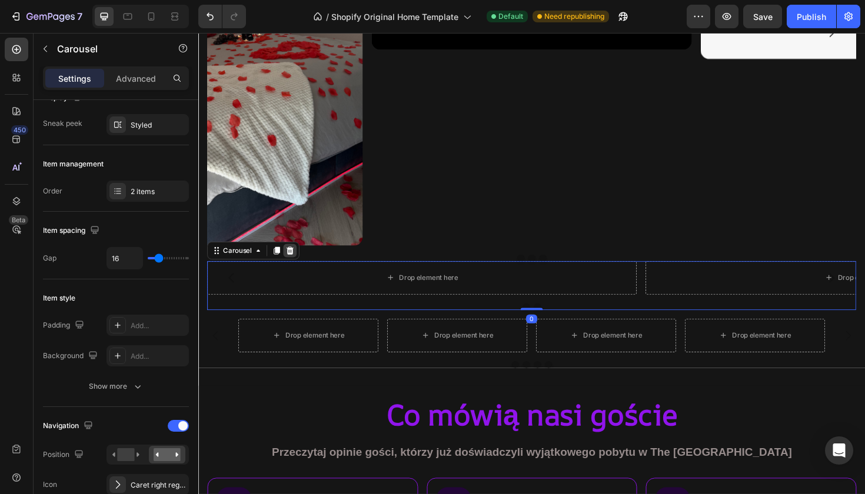
click at [297, 263] on icon at bounding box center [296, 264] width 8 height 8
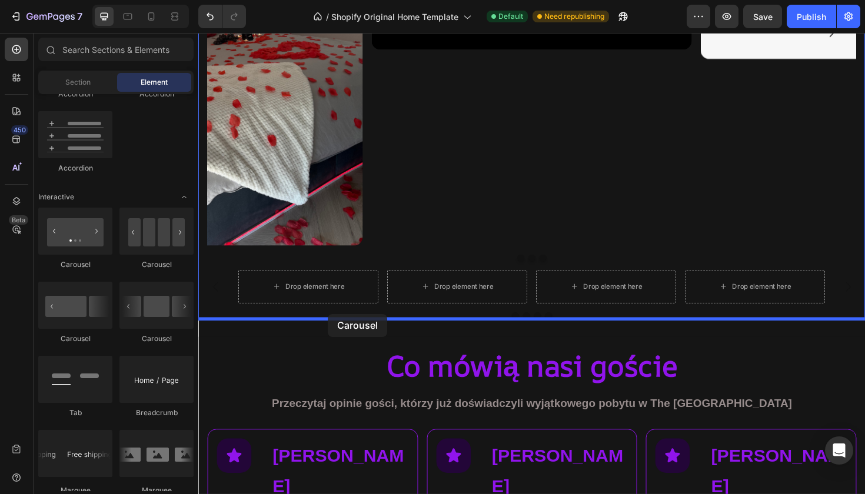
drag, startPoint x: 350, startPoint y: 341, endPoint x: 336, endPoint y: 331, distance: 17.7
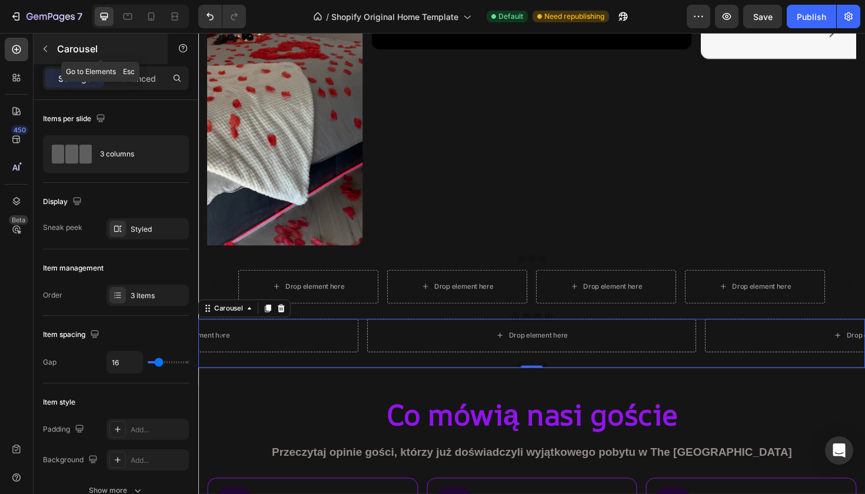
click at [44, 48] on icon "button" at bounding box center [45, 48] width 9 height 9
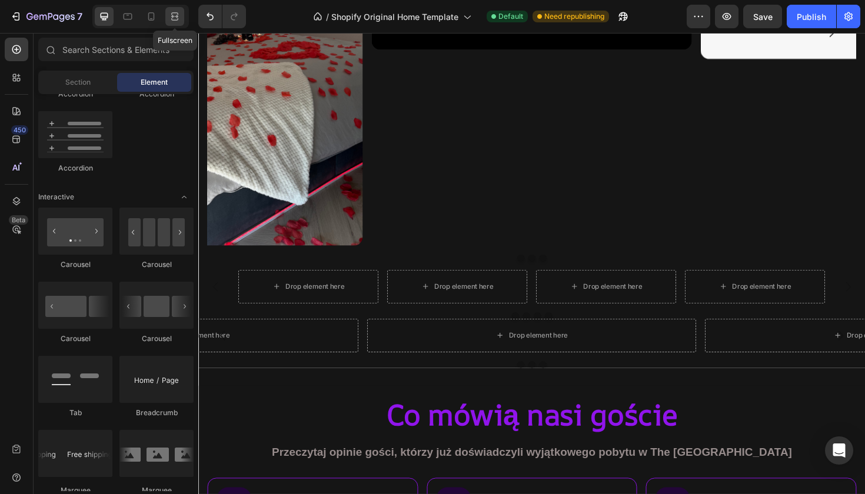
click at [175, 21] on icon at bounding box center [175, 17] width 12 height 12
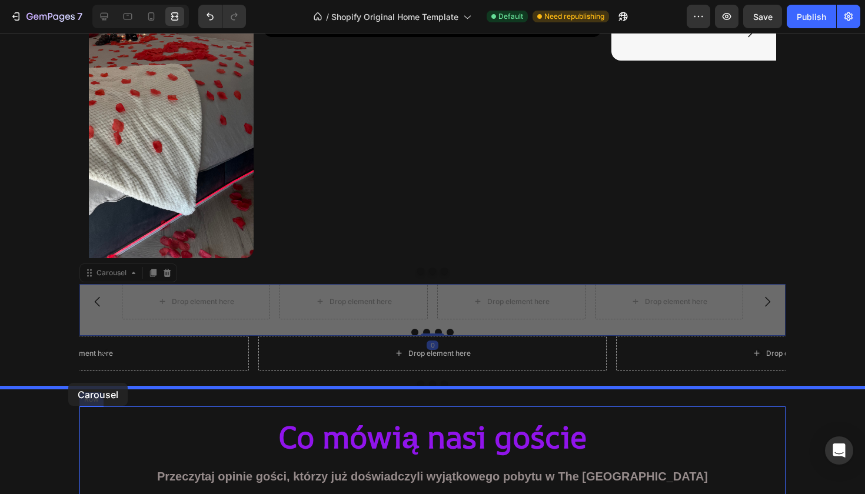
drag, startPoint x: 112, startPoint y: 285, endPoint x: 68, endPoint y: 384, distance: 107.8
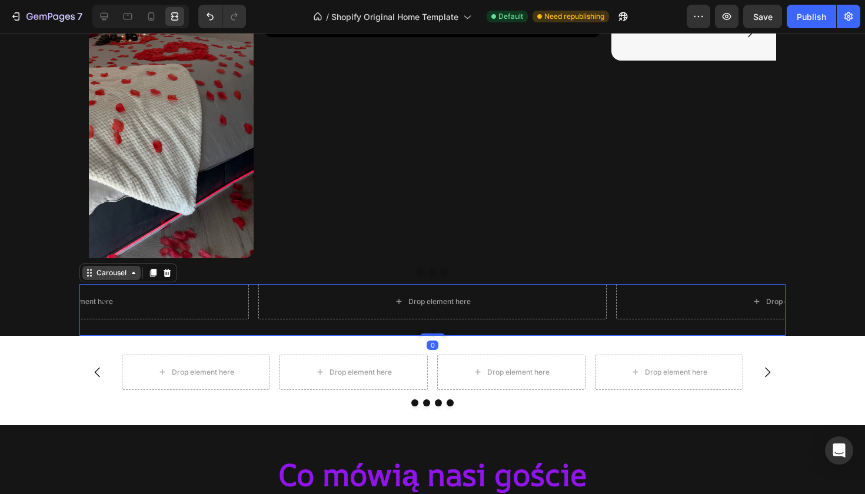
scroll to position [104, 0]
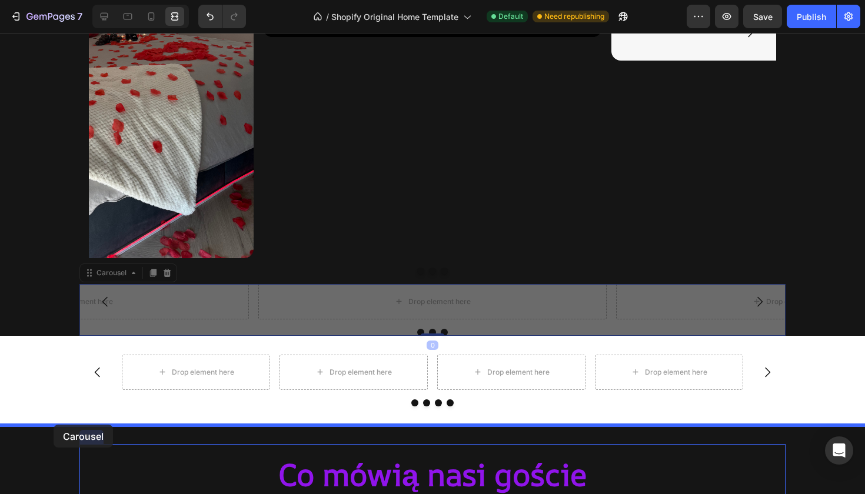
drag, startPoint x: 97, startPoint y: 280, endPoint x: 54, endPoint y: 426, distance: 151.8
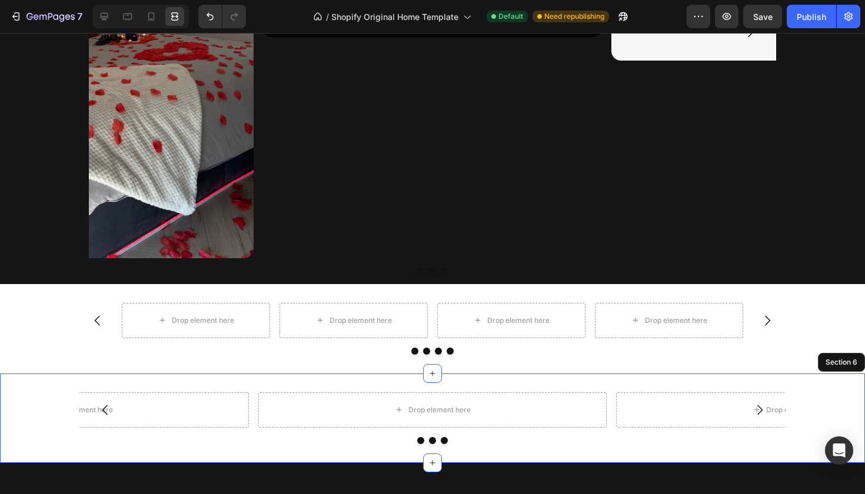
scroll to position [0, 0]
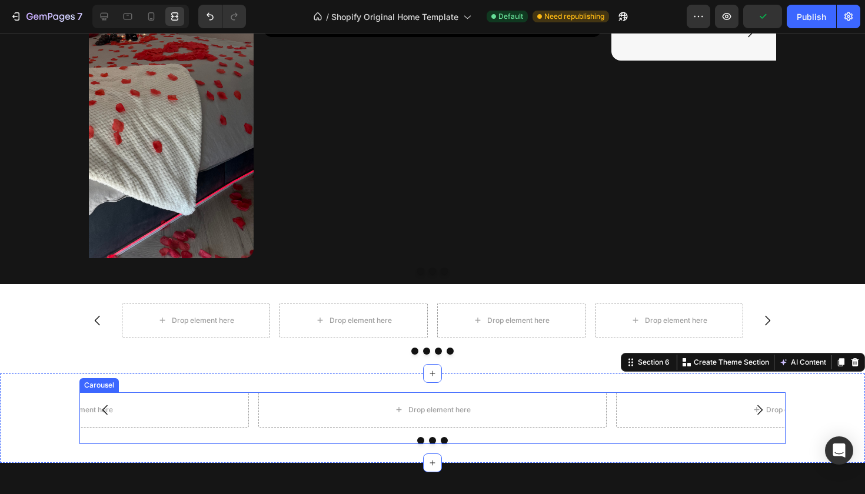
click at [253, 417] on div "Drop element here Drop element here Drop element here" at bounding box center [432, 410] width 706 height 35
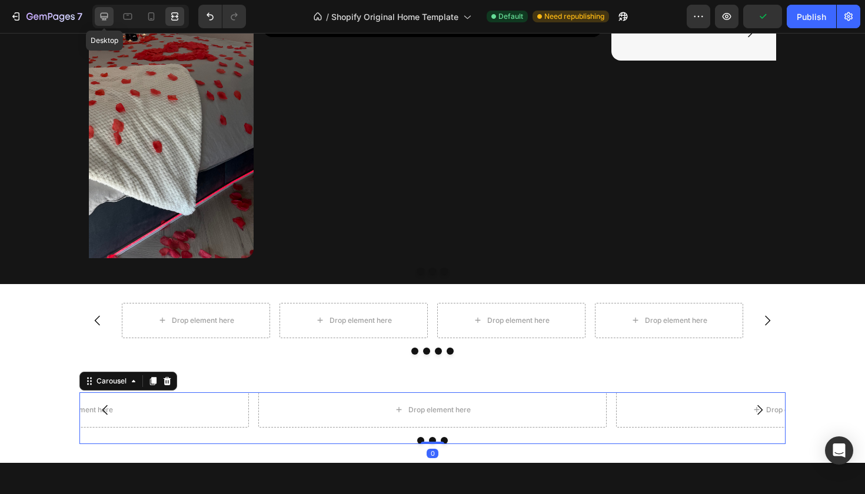
click at [107, 24] on div at bounding box center [104, 16] width 19 height 19
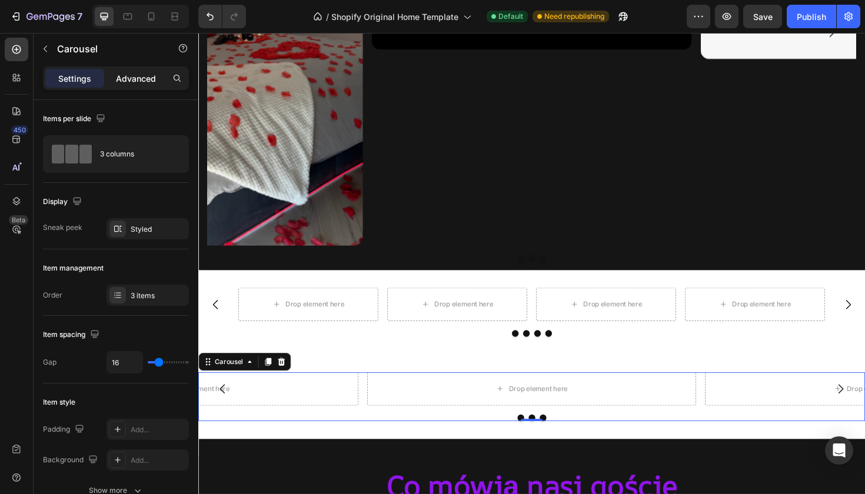
click at [144, 77] on p "Advanced" at bounding box center [136, 78] width 40 height 12
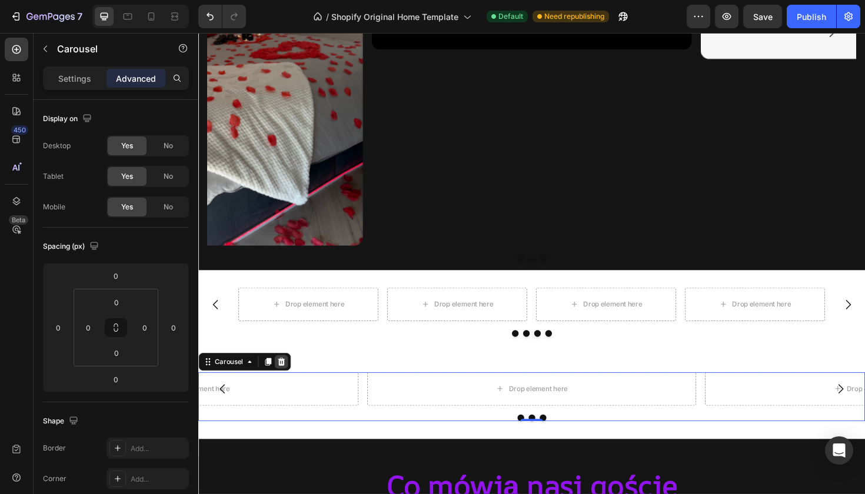
click at [282, 381] on icon at bounding box center [285, 381] width 9 height 9
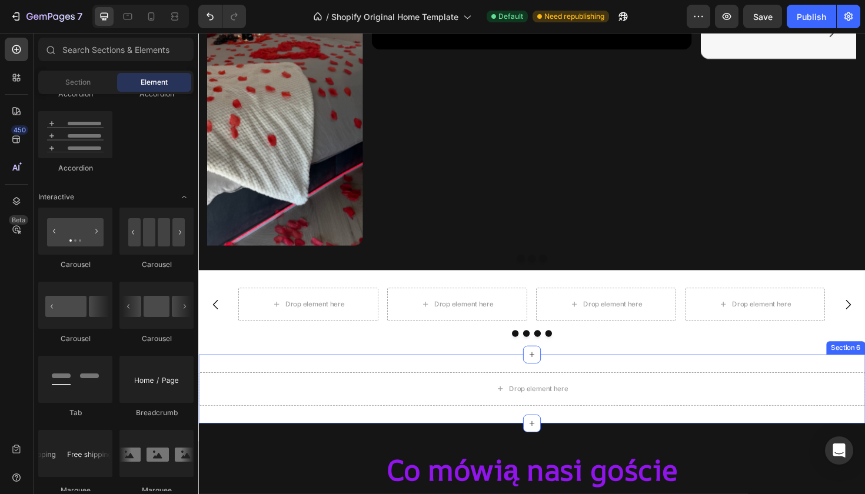
click at [368, 385] on div "Drop element here Section 6" at bounding box center [551, 410] width 706 height 73
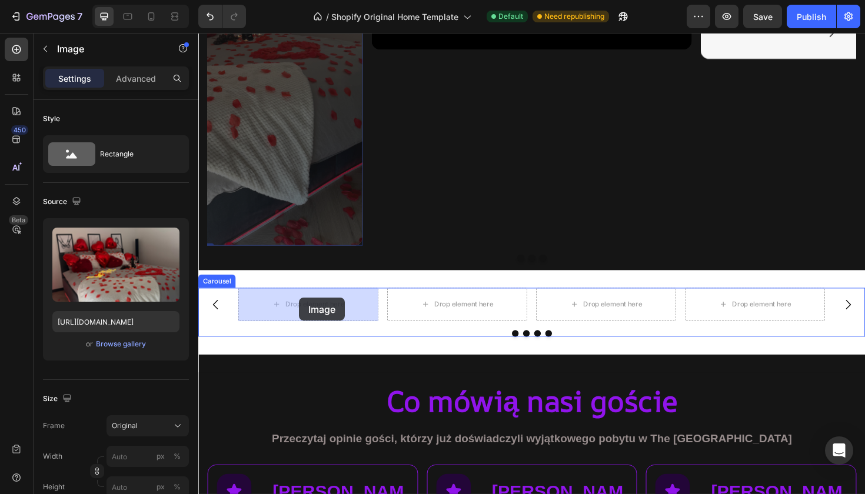
drag, startPoint x: 317, startPoint y: 157, endPoint x: 305, endPoint y: 318, distance: 161.2
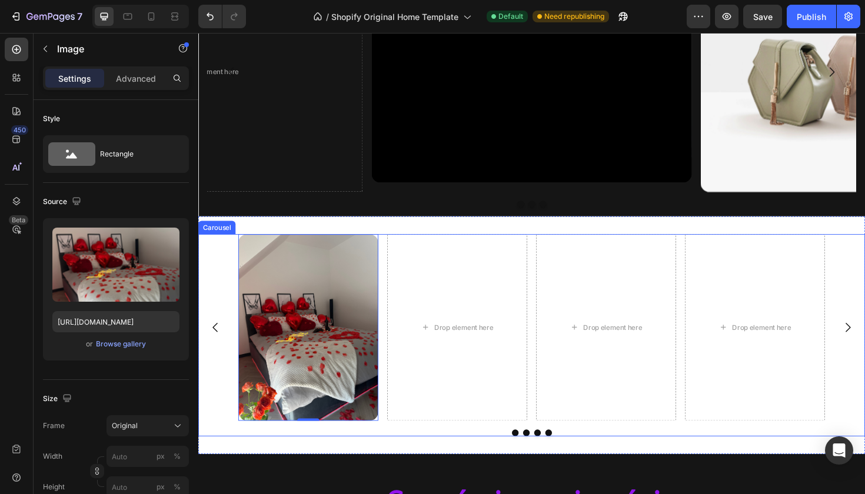
scroll to position [2756, 0]
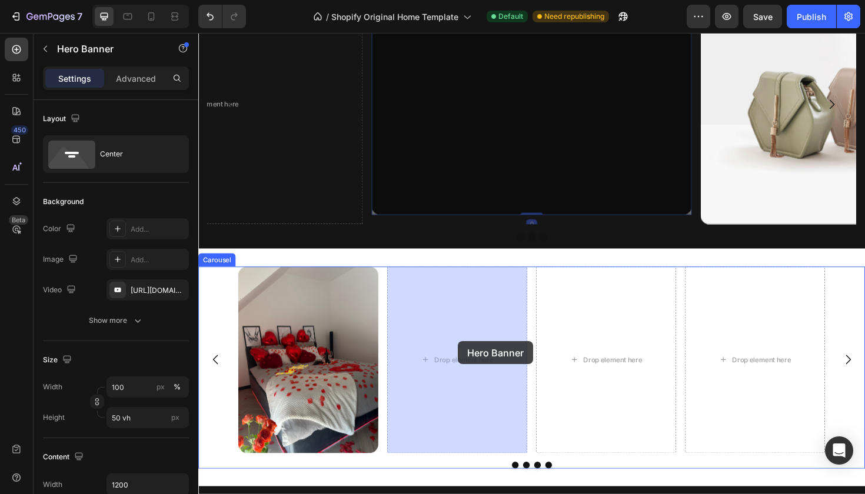
drag, startPoint x: 562, startPoint y: 131, endPoint x: 473, endPoint y: 360, distance: 244.9
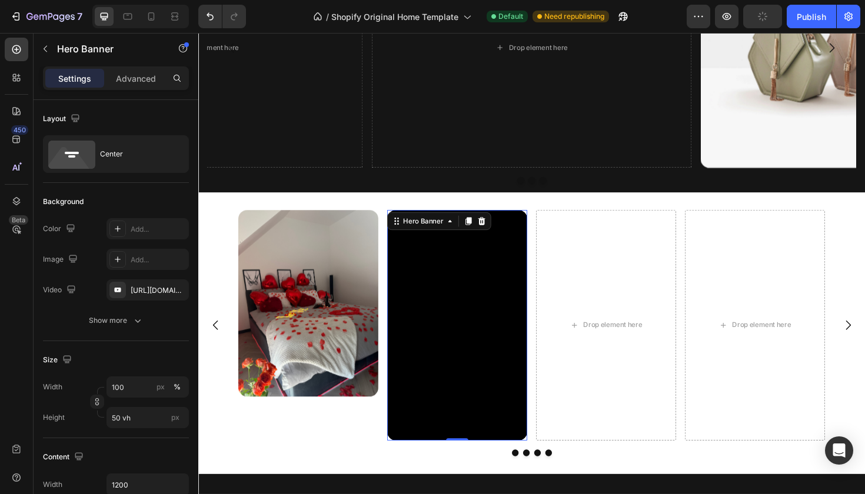
scroll to position [2818, 0]
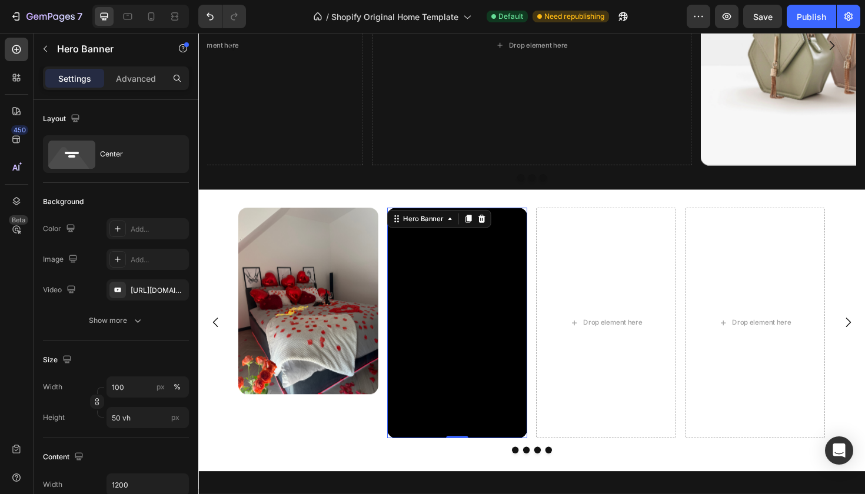
click at [510, 379] on div "Background Image" at bounding box center [473, 340] width 148 height 244
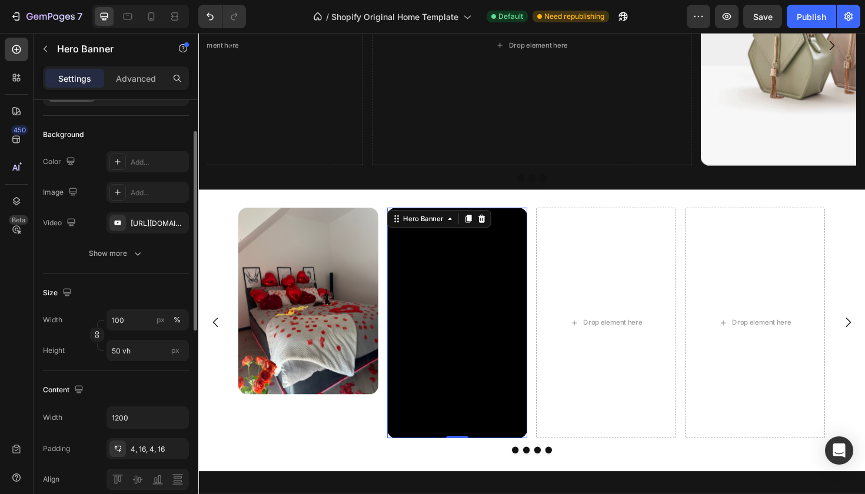
scroll to position [67, 0]
click at [157, 347] on input "50 vh" at bounding box center [148, 350] width 82 height 21
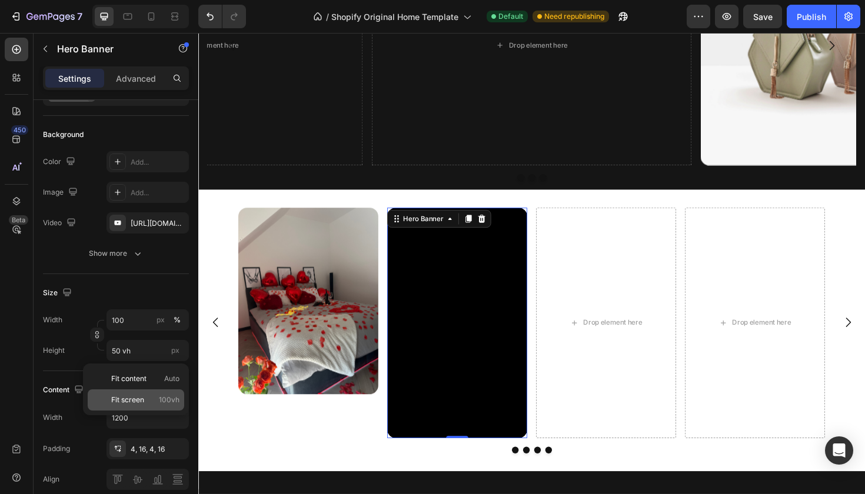
click at [150, 400] on p "Fit screen 100vh" at bounding box center [145, 400] width 68 height 11
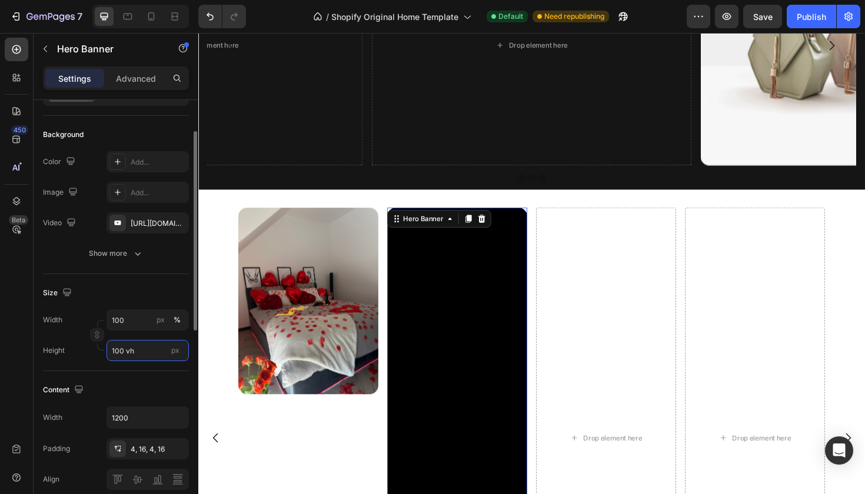
click at [161, 350] on input "100 vh" at bounding box center [148, 350] width 82 height 21
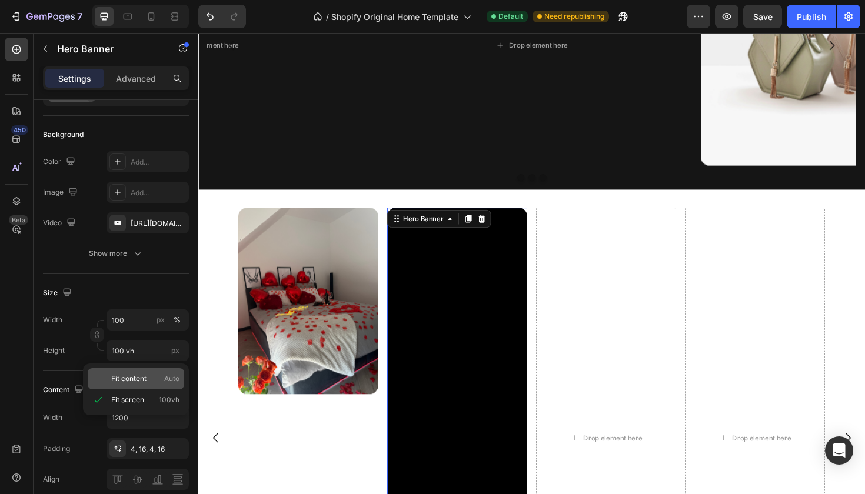
click at [160, 381] on p "Fit content Auto" at bounding box center [145, 379] width 68 height 11
type input "Auto"
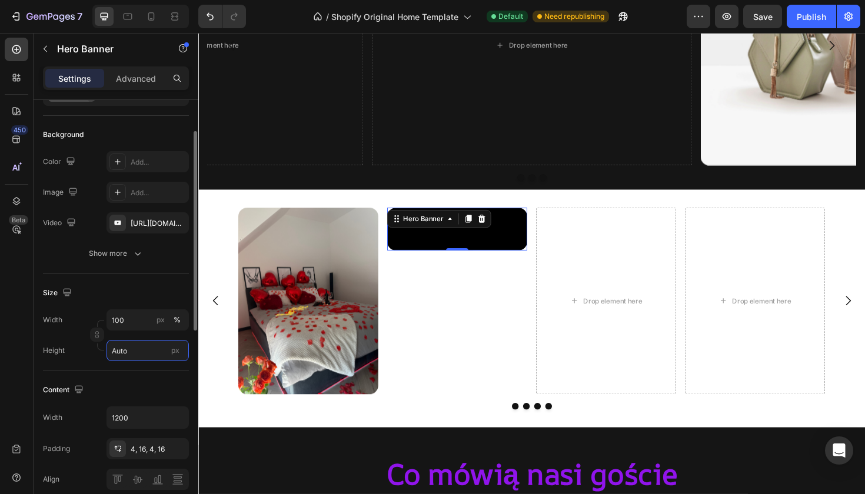
click at [150, 351] on input "Auto" at bounding box center [148, 350] width 82 height 21
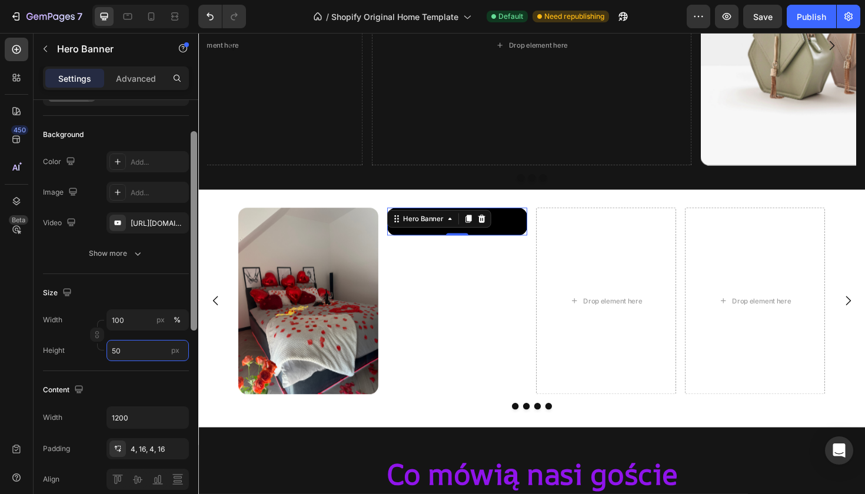
type input "5"
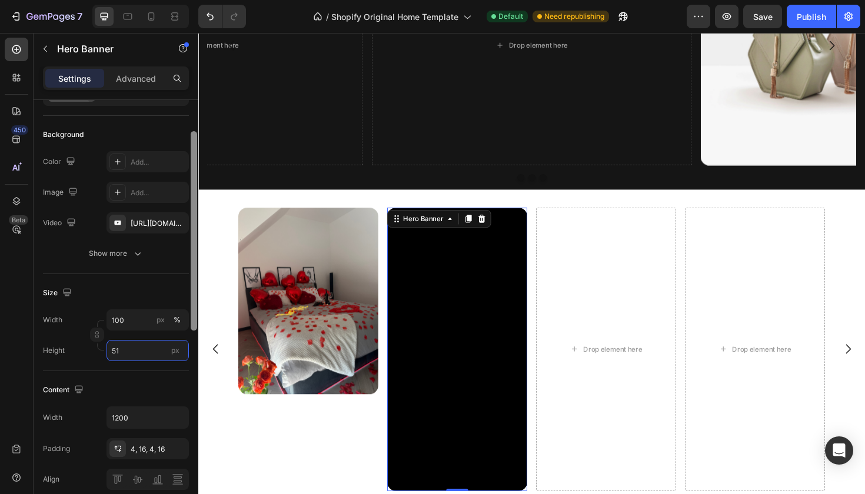
type input "5"
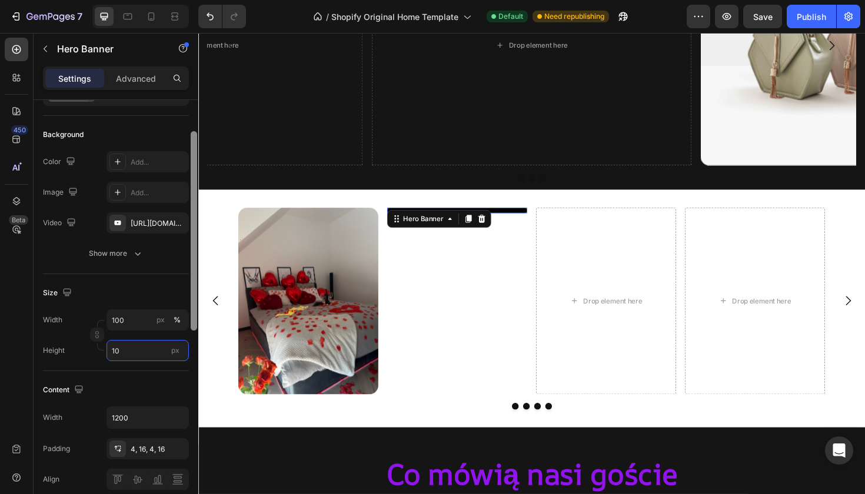
type input "1"
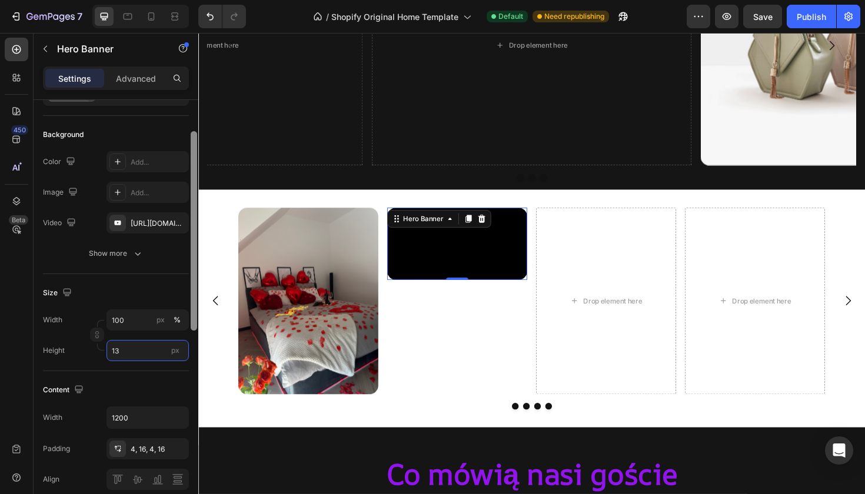
type input "1"
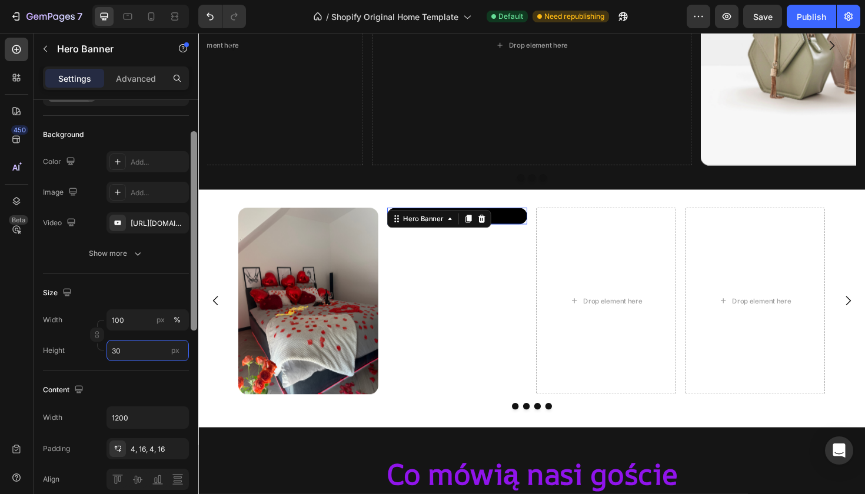
type input "3"
type input "350"
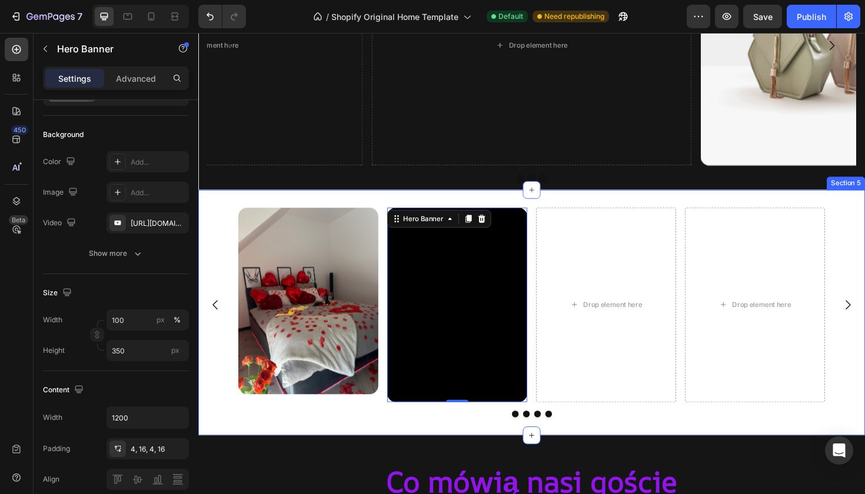
click at [287, 456] on div "Image Heading Text Block Button Hero Banner 0 Drop element here Drop element he…" at bounding box center [551, 329] width 706 height 260
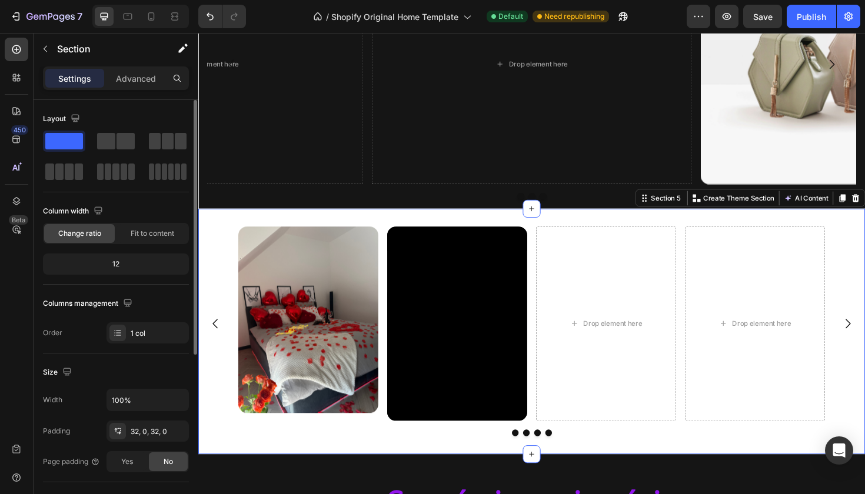
scroll to position [2791, 0]
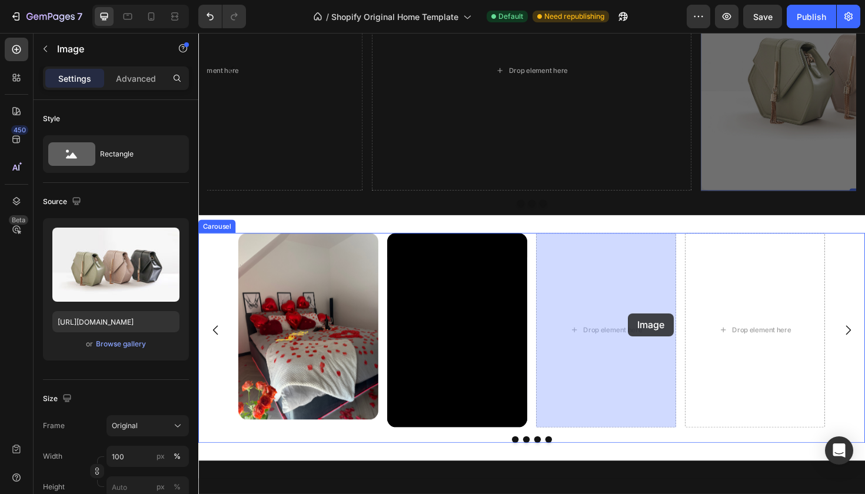
drag, startPoint x: 779, startPoint y: 148, endPoint x: 654, endPoint y: 329, distance: 220.0
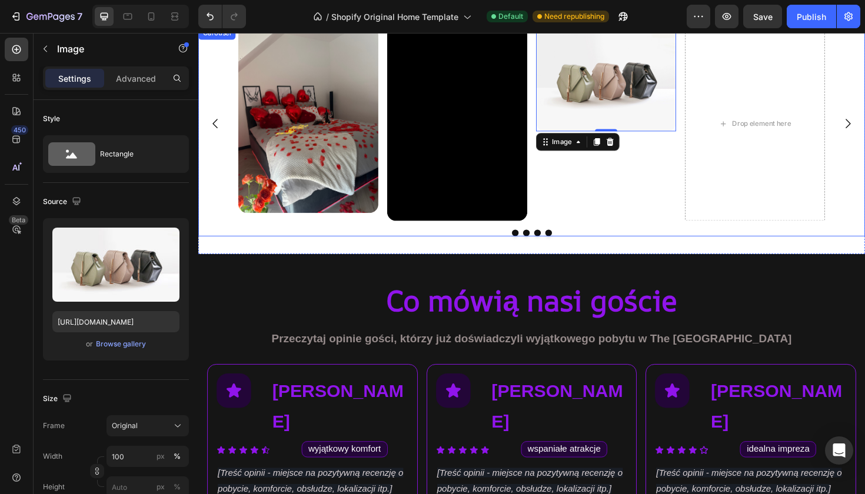
scroll to position [2625, 0]
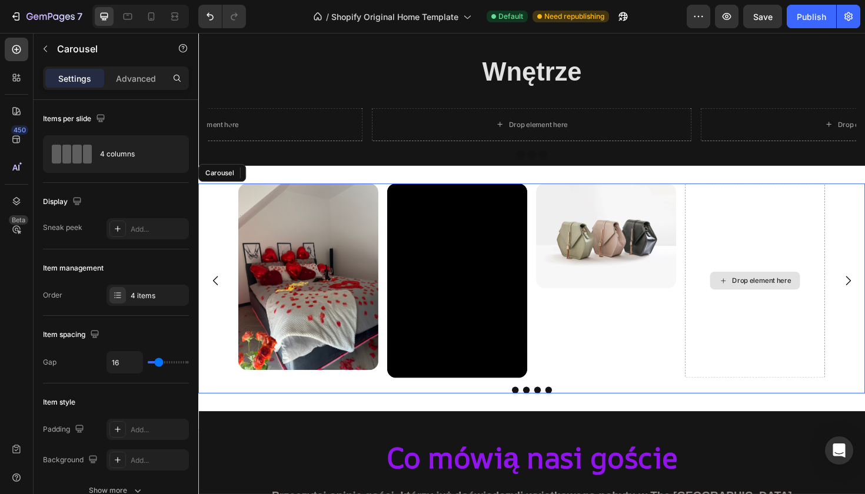
click at [757, 239] on div "Drop element here" at bounding box center [788, 295] width 148 height 206
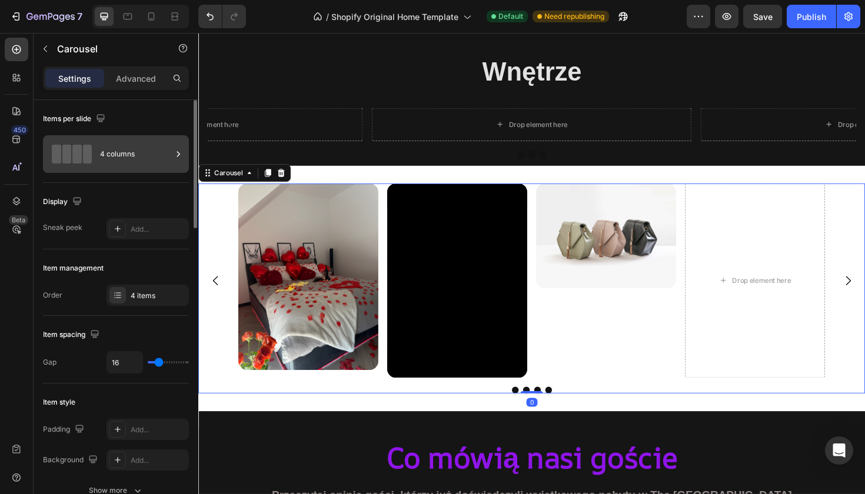
click at [132, 155] on div "4 columns" at bounding box center [136, 154] width 72 height 27
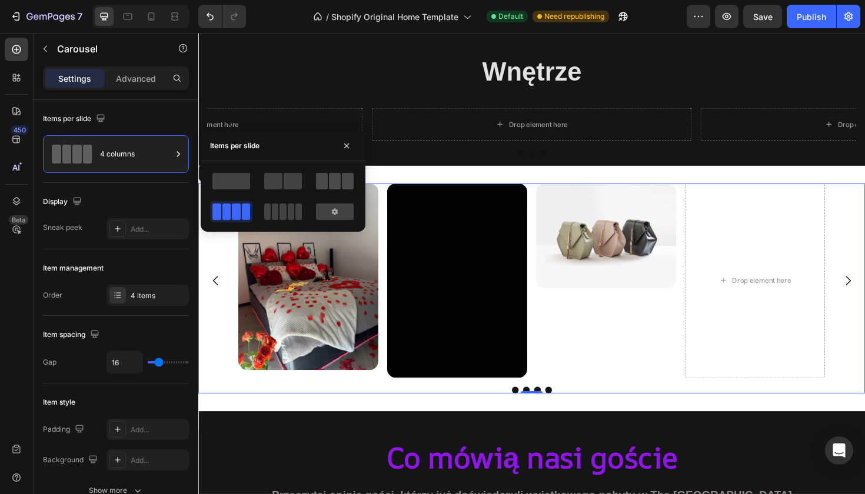
click at [331, 184] on span at bounding box center [335, 181] width 12 height 16
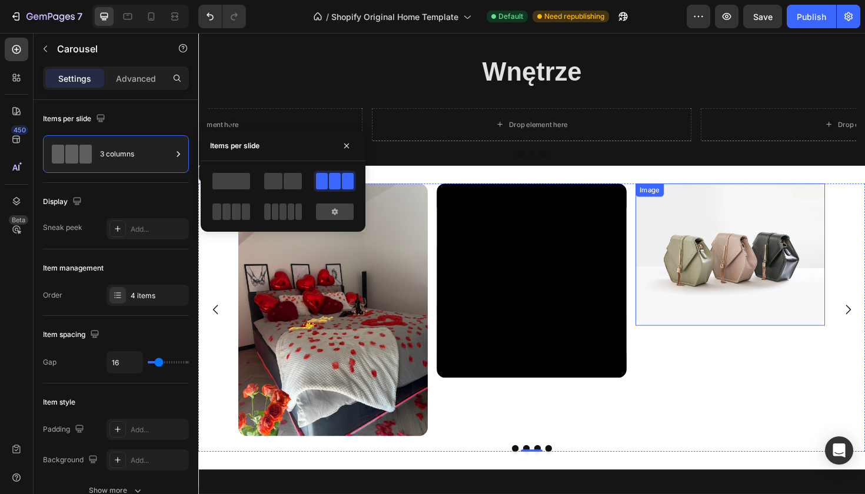
click at [682, 278] on img at bounding box center [762, 267] width 201 height 151
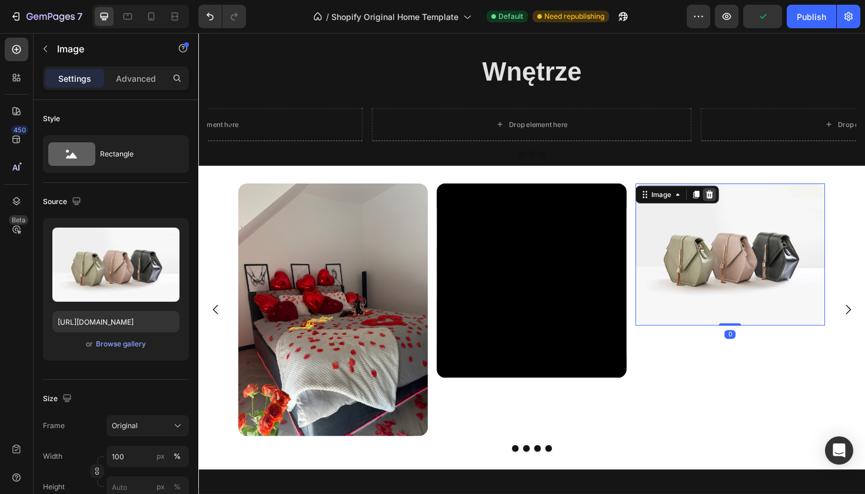
click at [739, 198] on div at bounding box center [740, 204] width 14 height 14
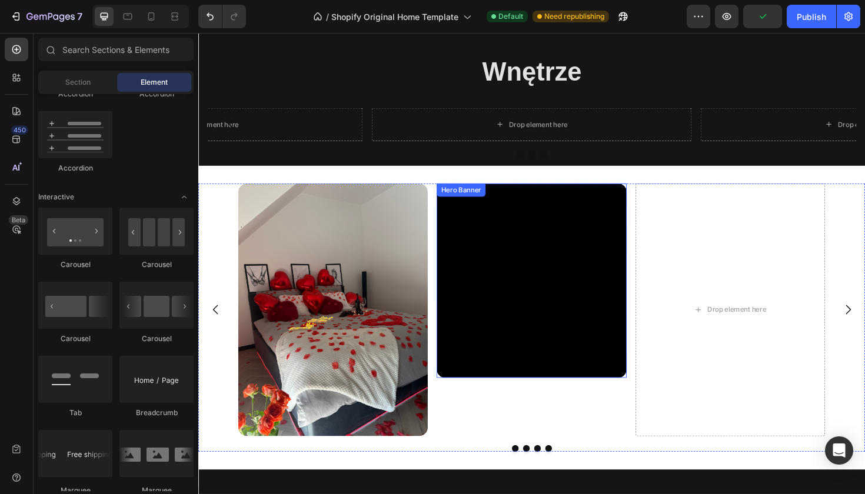
click at [572, 285] on div "Heading Text Block Button" at bounding box center [551, 295] width 182 height 41
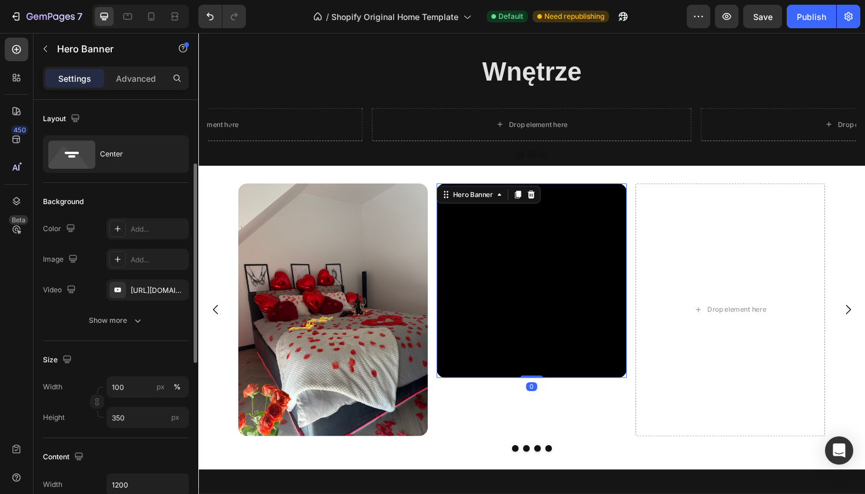
scroll to position [48, 0]
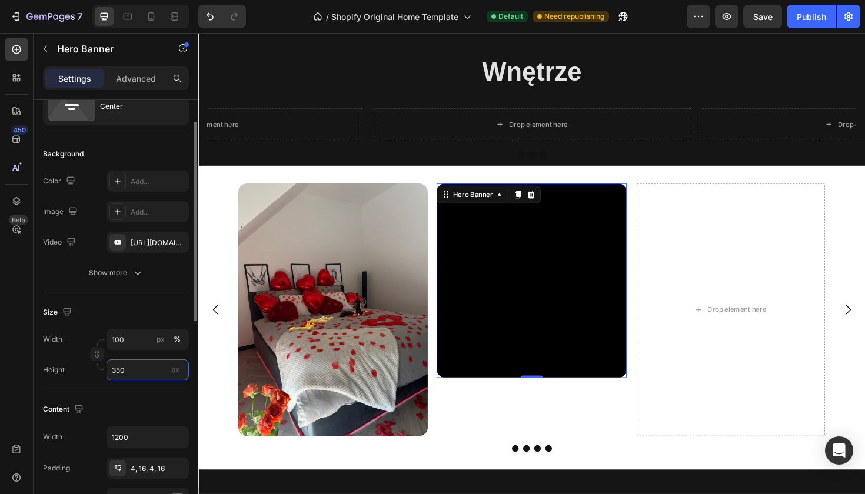
click at [140, 364] on input "350" at bounding box center [148, 370] width 82 height 21
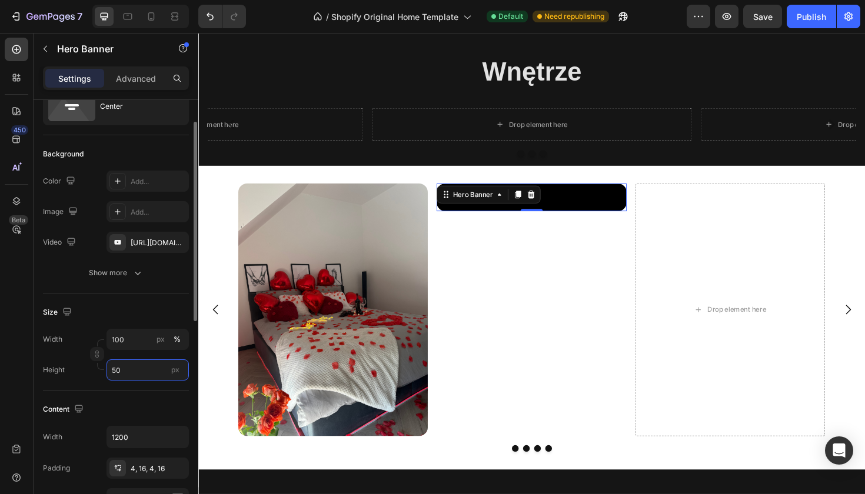
type input "5"
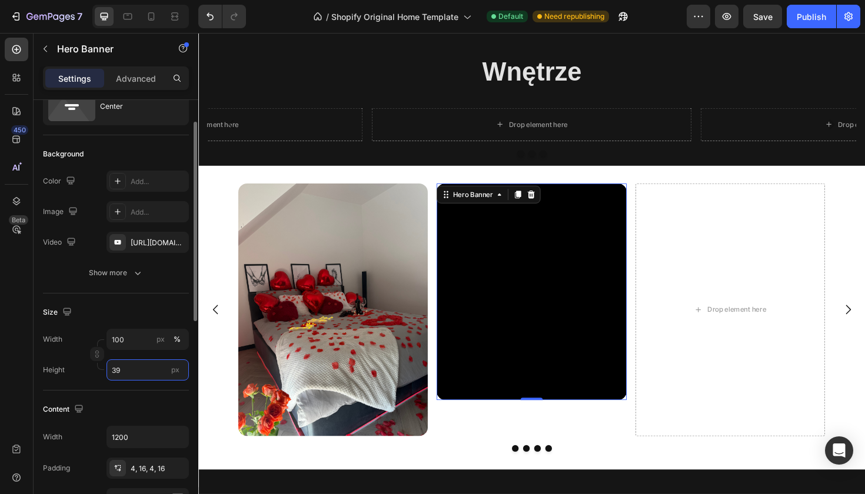
type input "3"
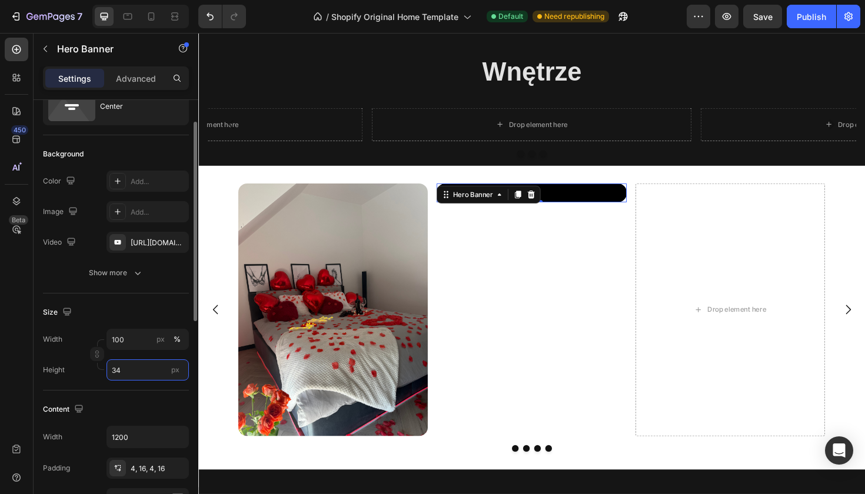
type input "3"
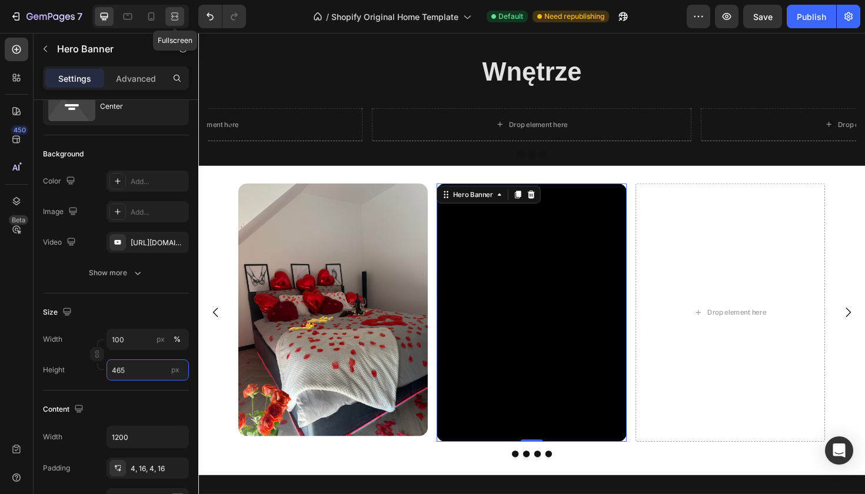
type input "465"
click at [180, 24] on div at bounding box center [174, 16] width 19 height 19
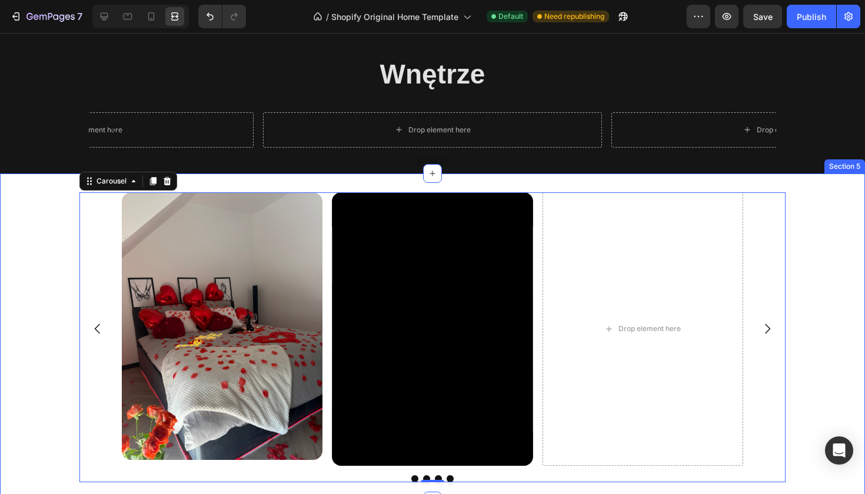
click at [42, 378] on div "Image Heading Text Block Button Hero Banner Drop element here Drop element here…" at bounding box center [432, 337] width 865 height 290
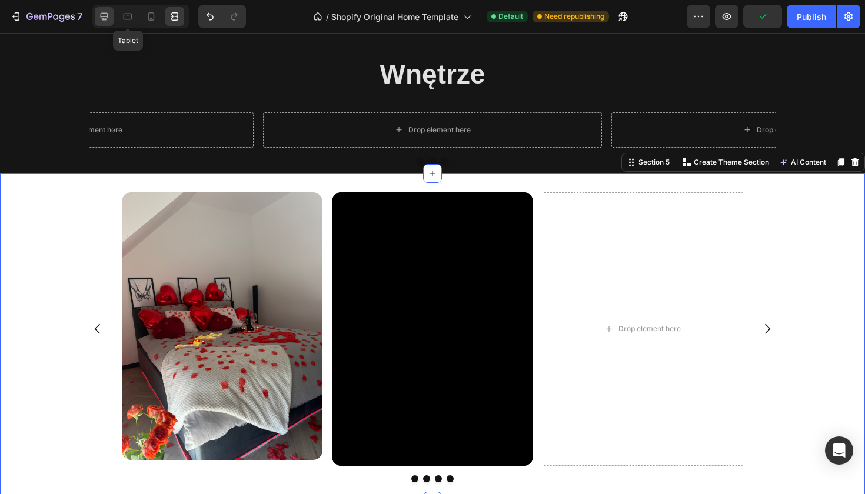
click at [108, 14] on icon at bounding box center [105, 17] width 8 height 8
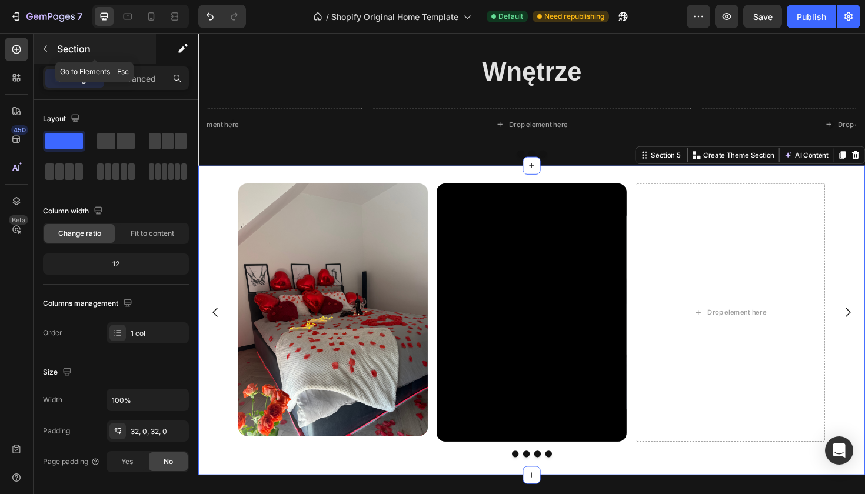
click at [51, 54] on button "button" at bounding box center [45, 48] width 19 height 19
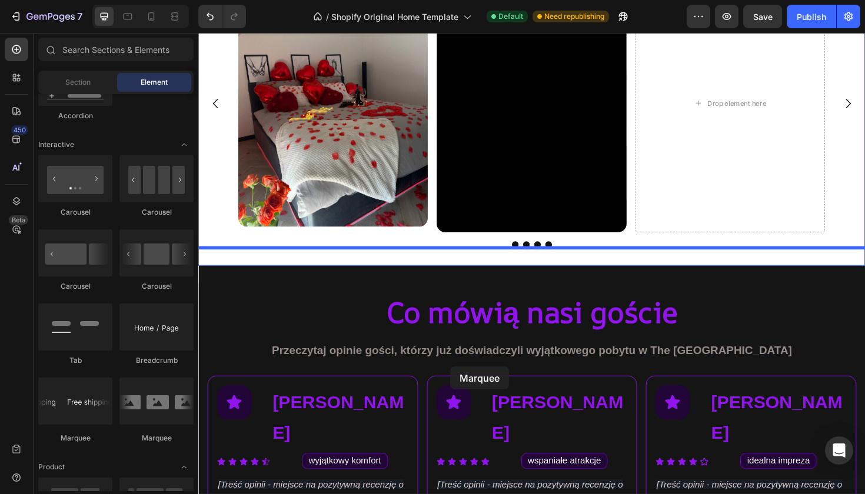
scroll to position [2885, 0]
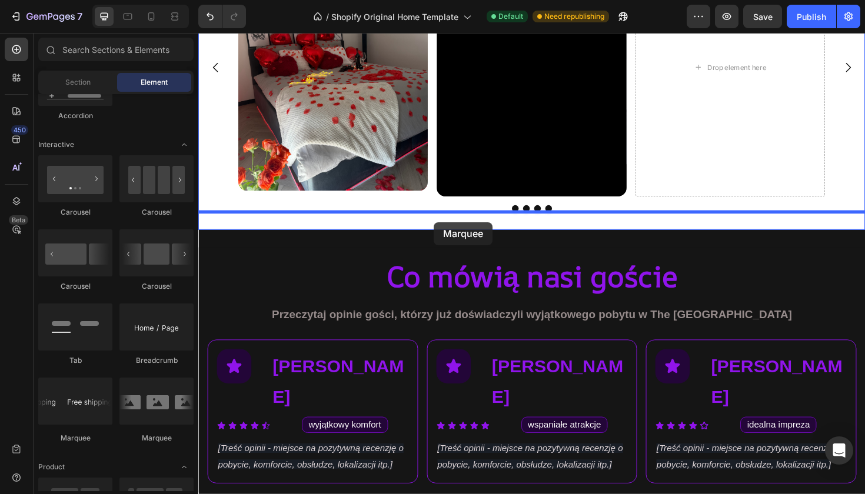
drag, startPoint x: 359, startPoint y: 454, endPoint x: 448, endPoint y: 234, distance: 237.4
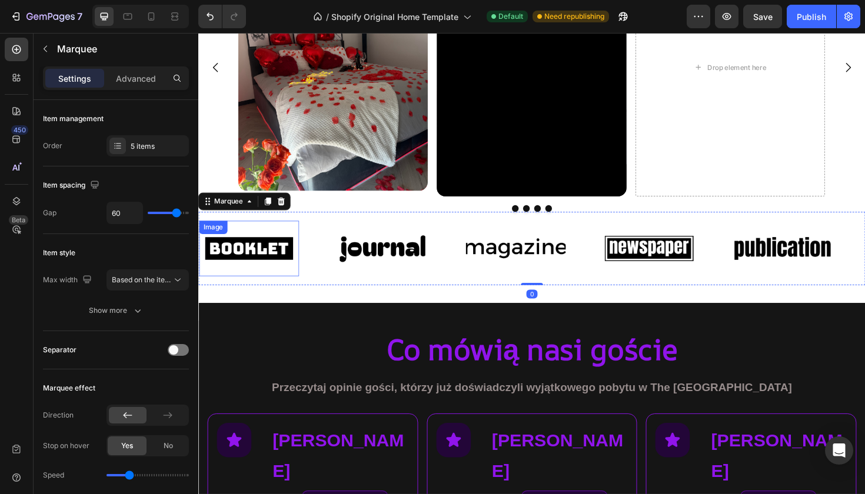
click at [293, 258] on img at bounding box center [252, 261] width 106 height 45
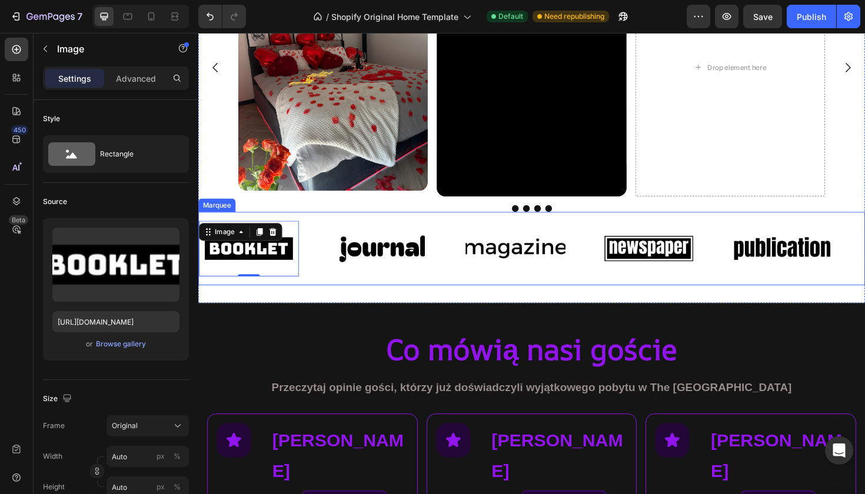
click at [405, 258] on img at bounding box center [393, 261] width 106 height 45
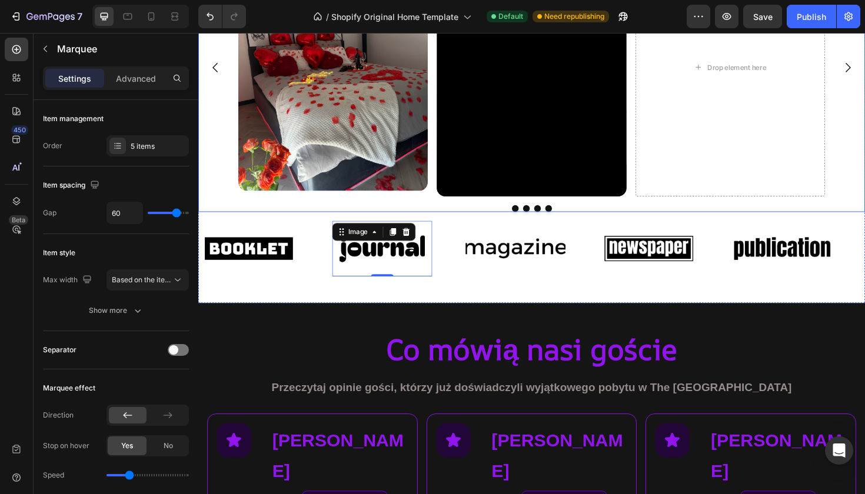
click at [291, 225] on div "Image Image Image Image Image Image Image Image Image Image Marquee 0" at bounding box center [551, 262] width 706 height 78
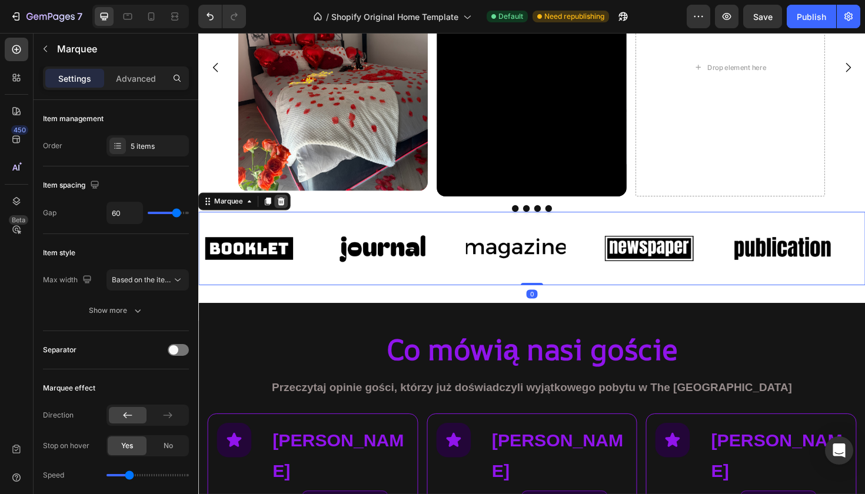
click at [285, 210] on icon at bounding box center [287, 211] width 8 height 8
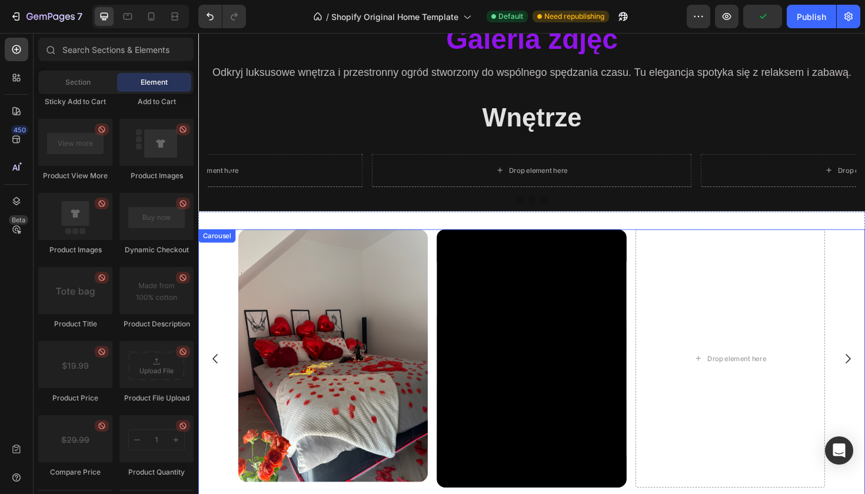
scroll to position [2574, 0]
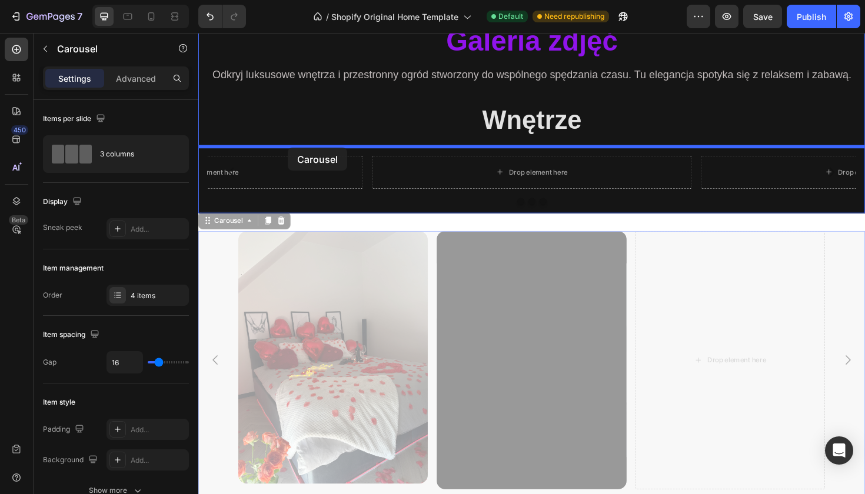
drag, startPoint x: 220, startPoint y: 239, endPoint x: 293, endPoint y: 155, distance: 111.4
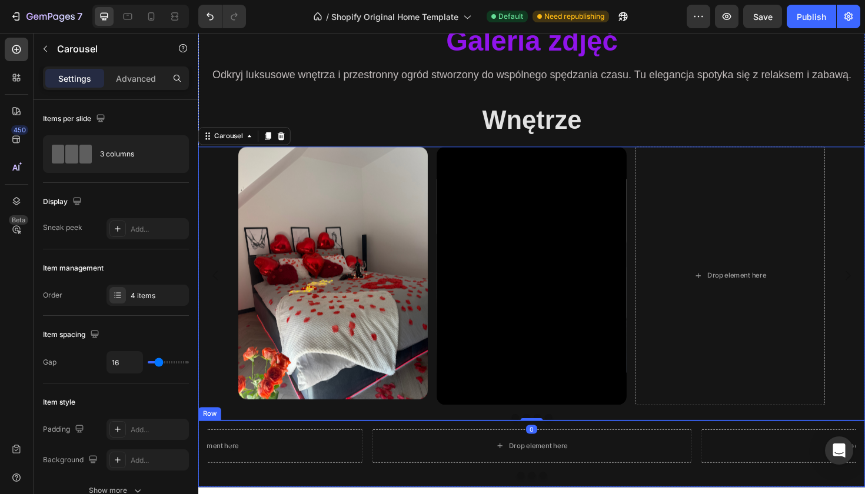
click at [342, 447] on div "Drop element here Drop element here Drop element here Carousel Row" at bounding box center [551, 479] width 706 height 71
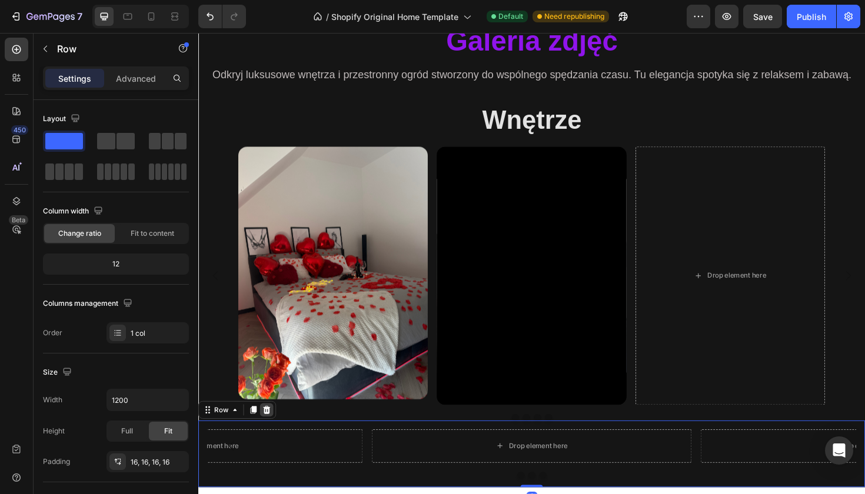
click at [275, 435] on icon at bounding box center [270, 432] width 9 height 9
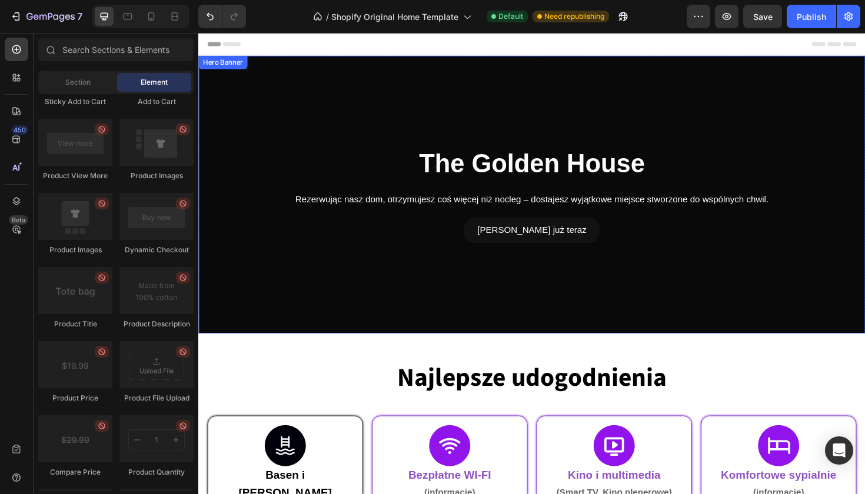
scroll to position [0, 0]
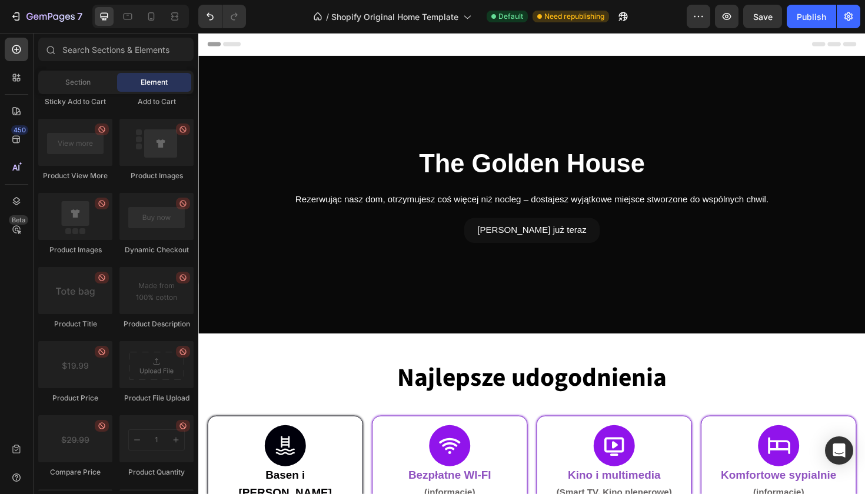
click at [149, 27] on div at bounding box center [140, 17] width 97 height 24
click at [152, 12] on icon at bounding box center [151, 17] width 12 height 12
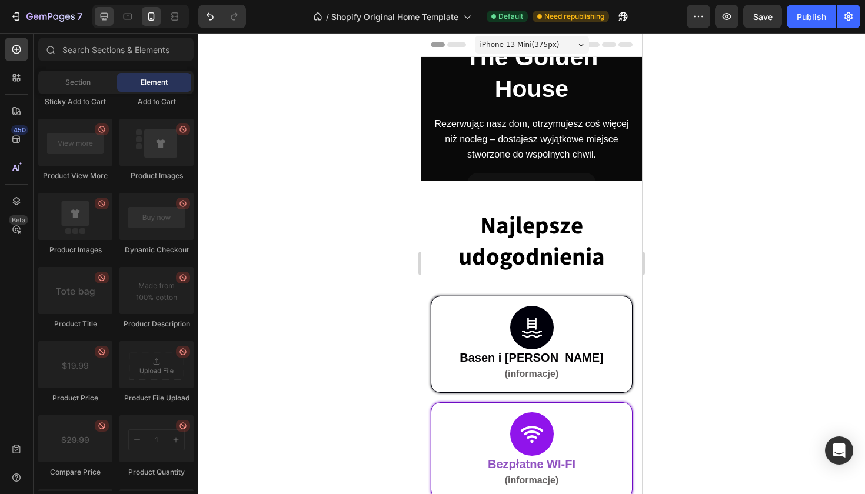
click at [111, 17] on div at bounding box center [104, 16] width 19 height 19
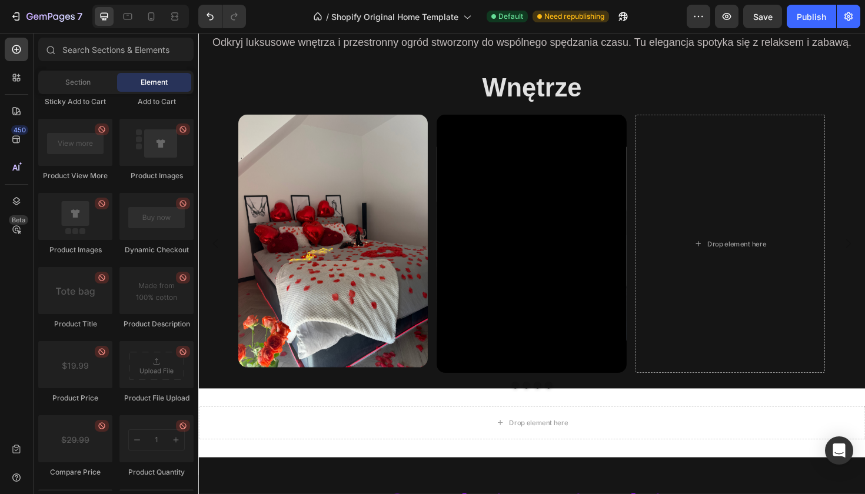
scroll to position [1044, 0]
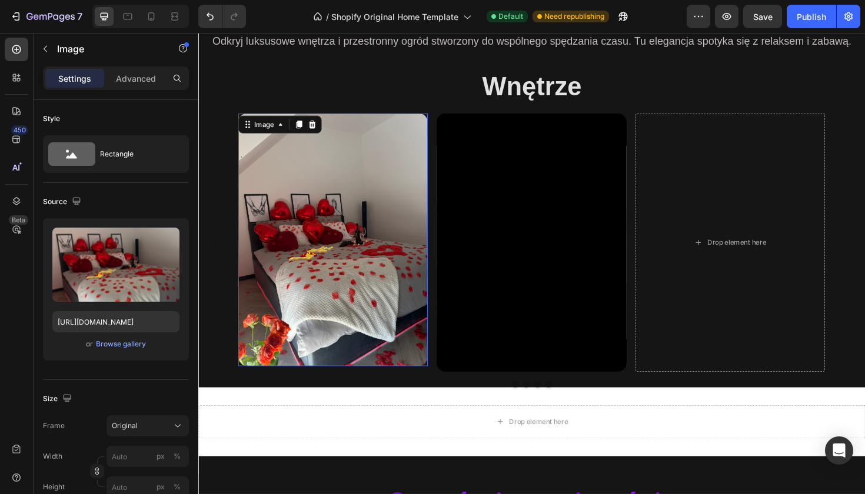
click at [322, 222] on img at bounding box center [341, 252] width 201 height 268
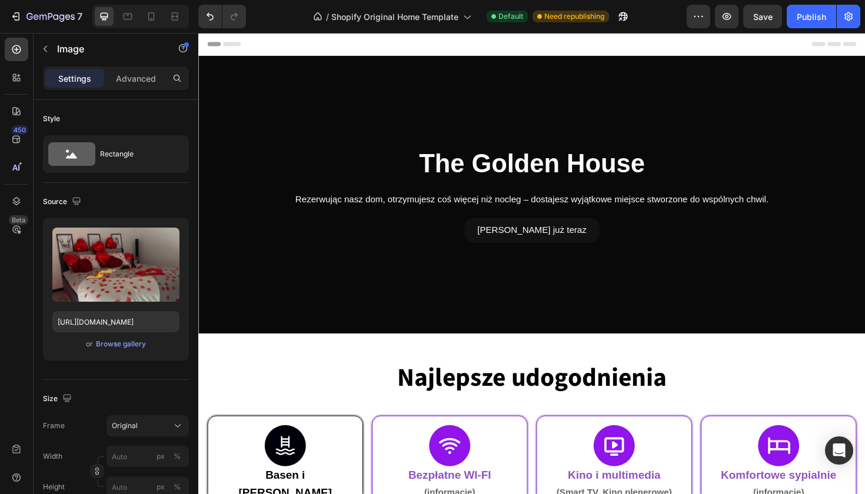
scroll to position [0, 0]
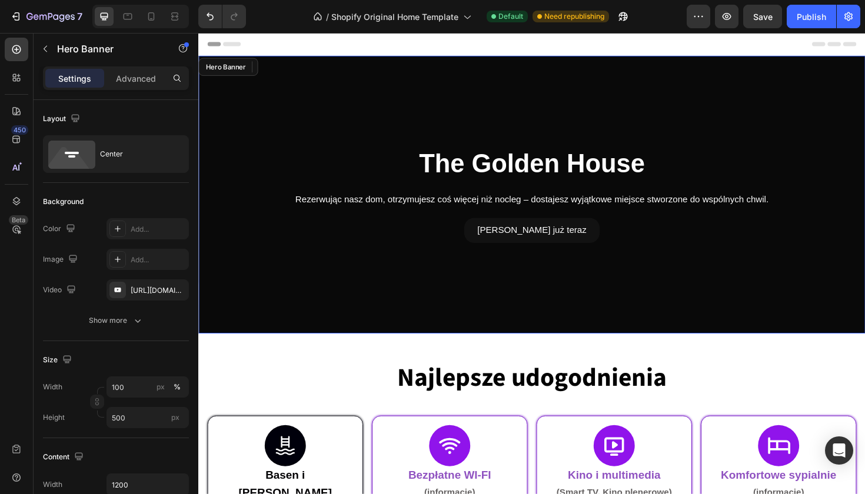
click at [348, 114] on div "Overlay" at bounding box center [551, 204] width 706 height 294
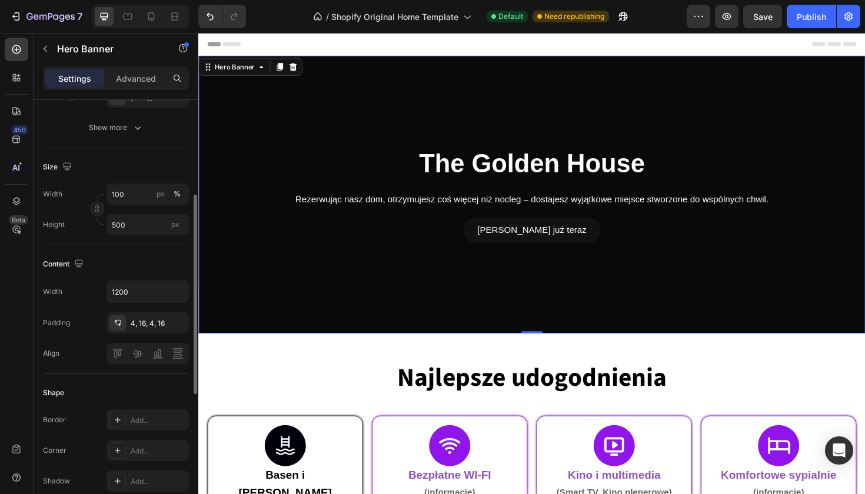
scroll to position [197, 0]
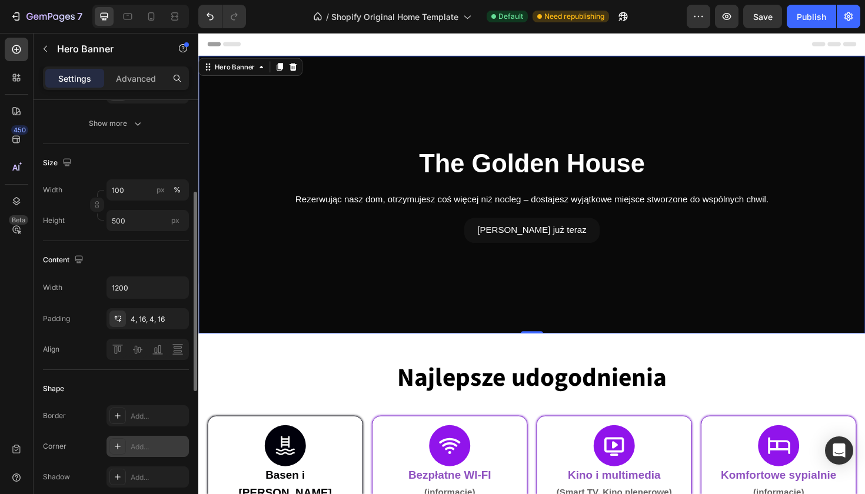
click at [120, 449] on icon at bounding box center [117, 446] width 9 height 9
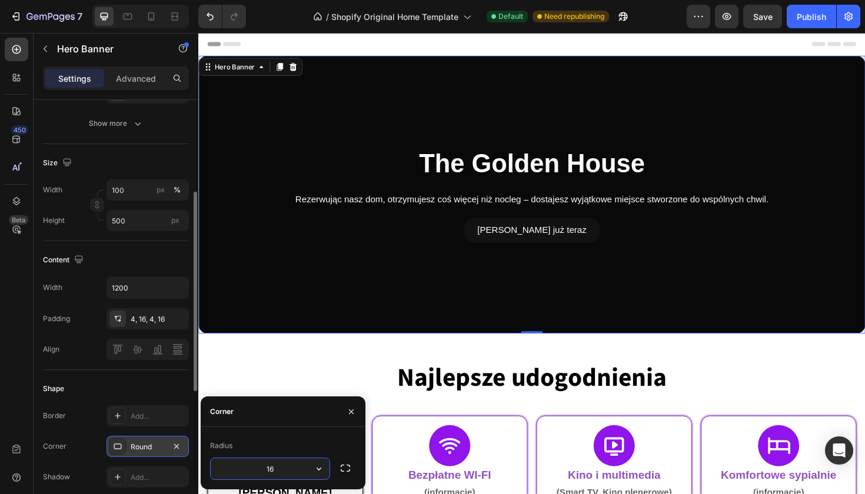
type input "16"
click at [317, 436] on div "Radius 16" at bounding box center [283, 458] width 165 height 62
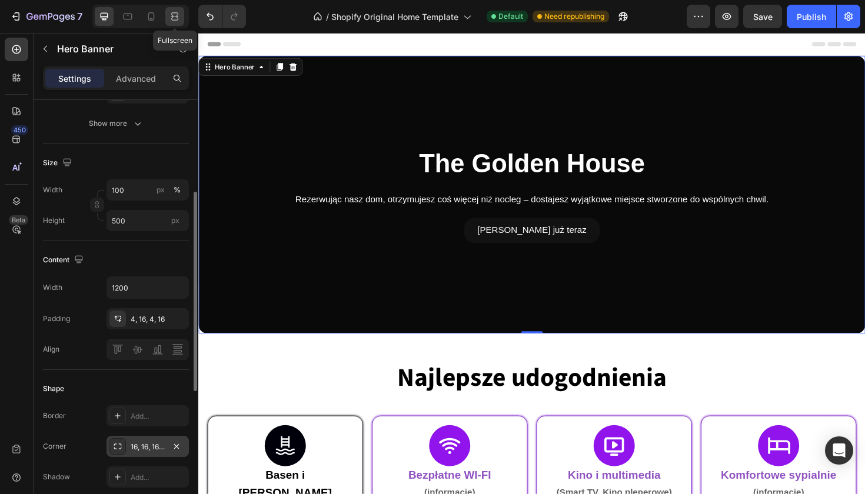
click at [180, 21] on icon at bounding box center [175, 17] width 12 height 12
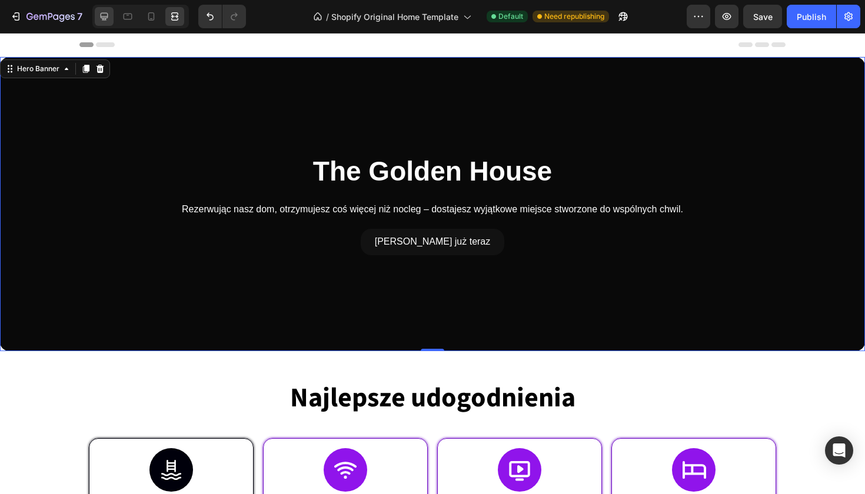
click at [105, 16] on icon at bounding box center [105, 17] width 8 height 8
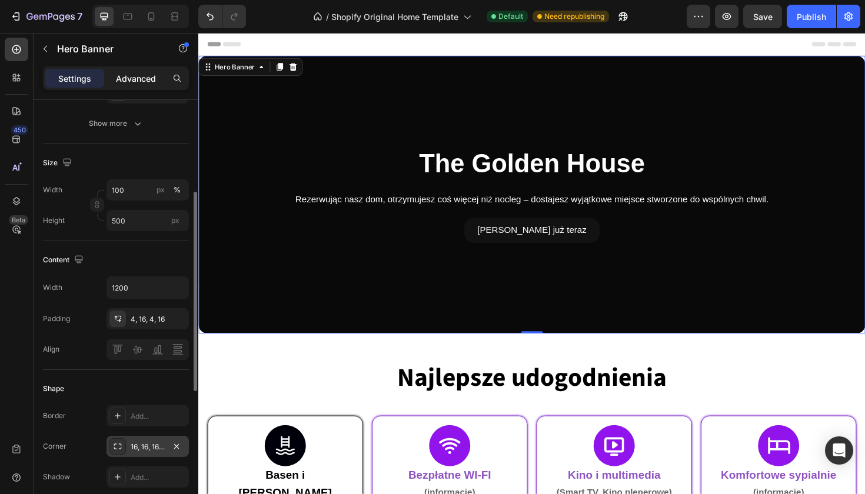
click at [141, 81] on p "Advanced" at bounding box center [136, 78] width 40 height 12
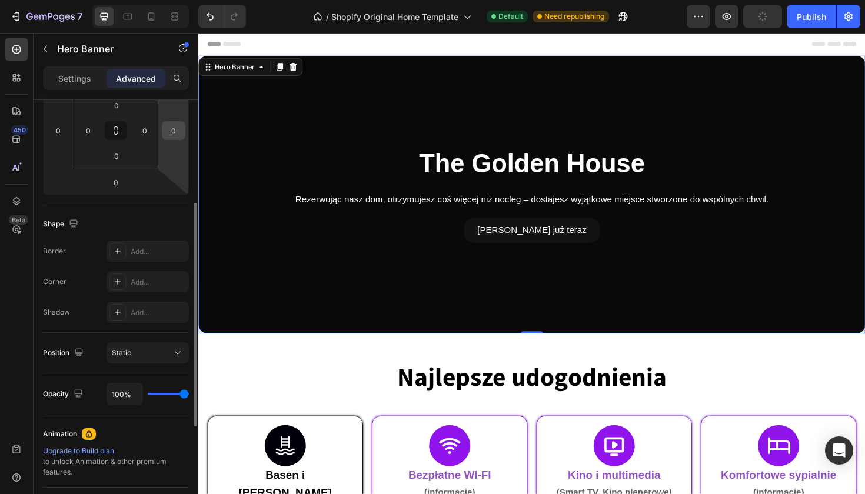
click at [175, 135] on input "0" at bounding box center [174, 131] width 18 height 18
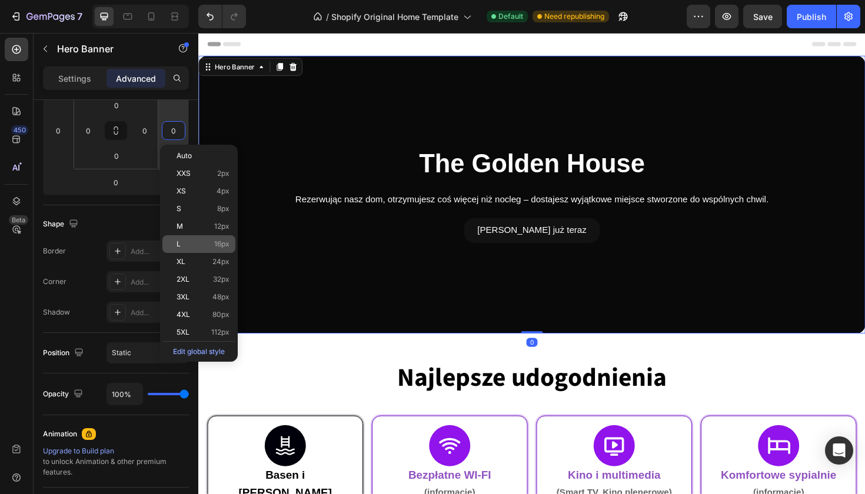
click at [205, 240] on p "L 16px" at bounding box center [203, 244] width 53 height 8
type input "16"
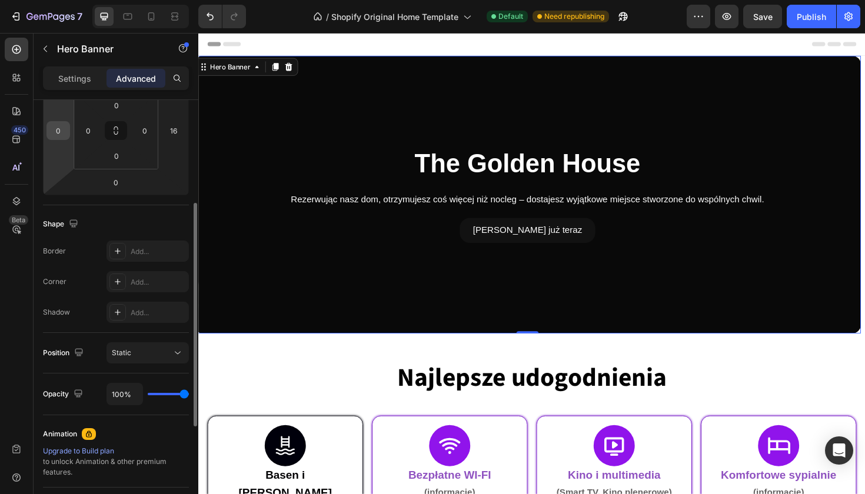
click at [60, 132] on input "0" at bounding box center [58, 131] width 18 height 18
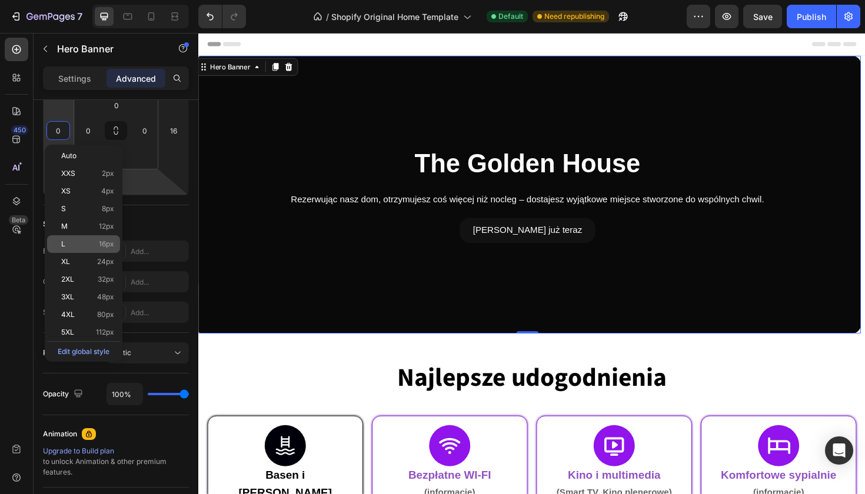
click at [114, 242] on div "L 16px" at bounding box center [83, 244] width 73 height 18
type input "16"
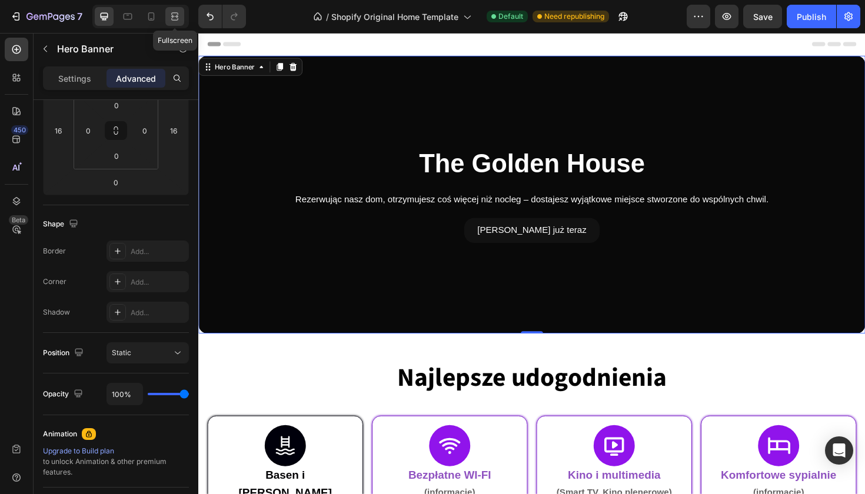
click at [177, 21] on icon at bounding box center [175, 17] width 12 height 12
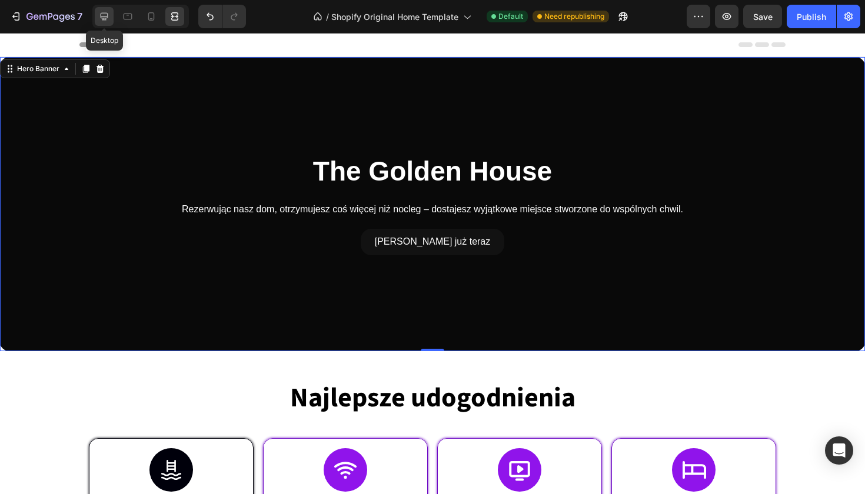
click at [108, 23] on div at bounding box center [104, 16] width 19 height 19
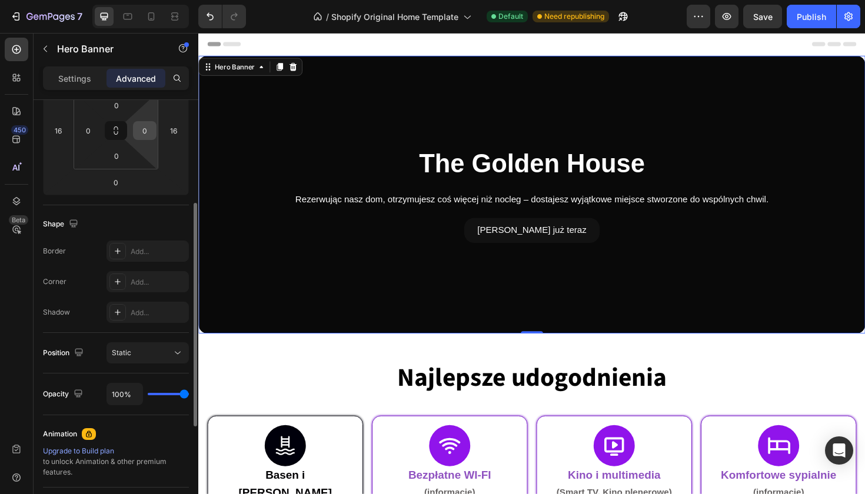
click at [147, 132] on input "0" at bounding box center [145, 131] width 18 height 18
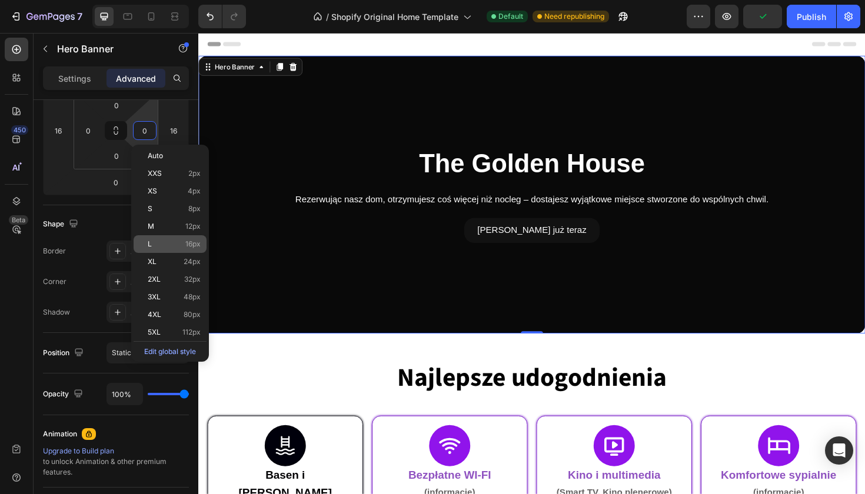
click at [191, 240] on span "16px" at bounding box center [192, 244] width 15 height 8
type input "16"
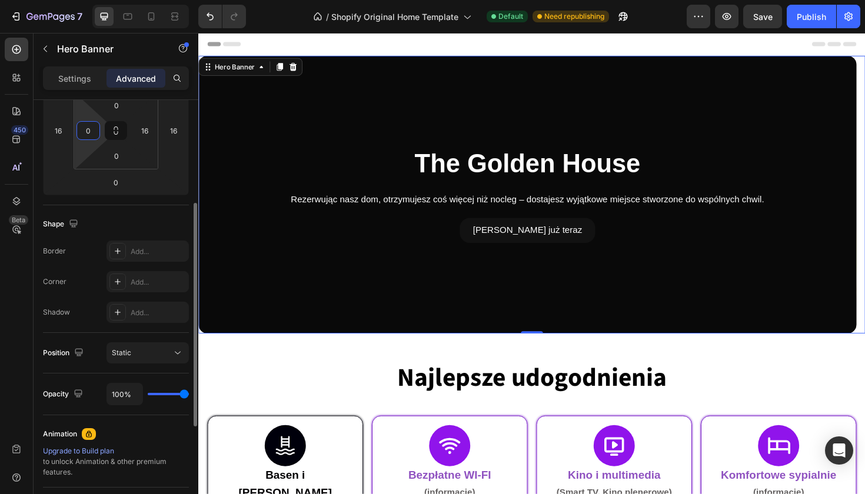
click at [82, 136] on input "0" at bounding box center [88, 131] width 18 height 18
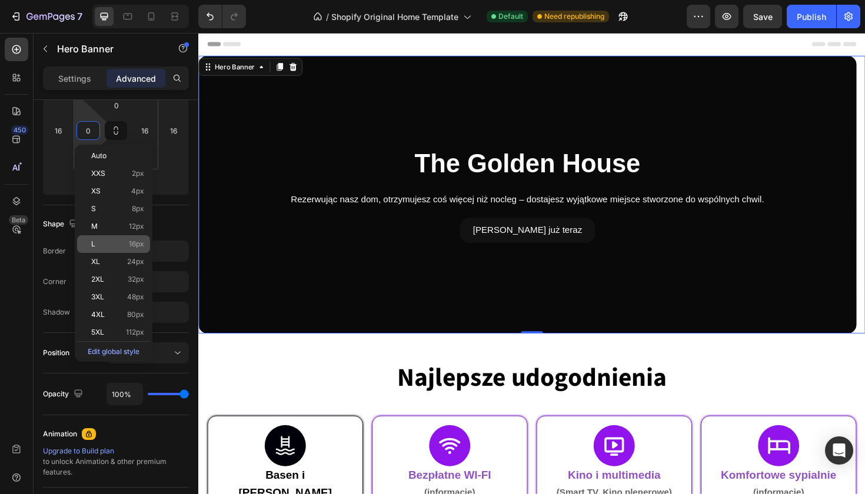
click at [131, 239] on div "L 16px" at bounding box center [113, 244] width 73 height 18
type input "16"
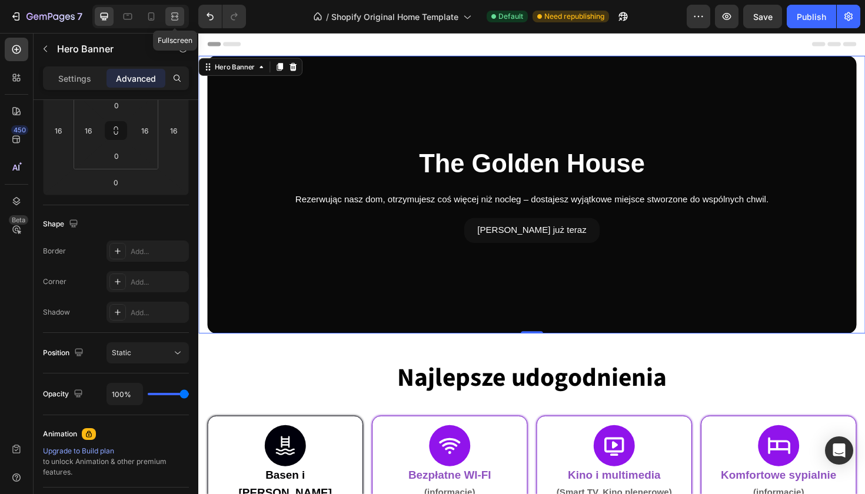
click at [174, 14] on icon at bounding box center [175, 17] width 12 height 12
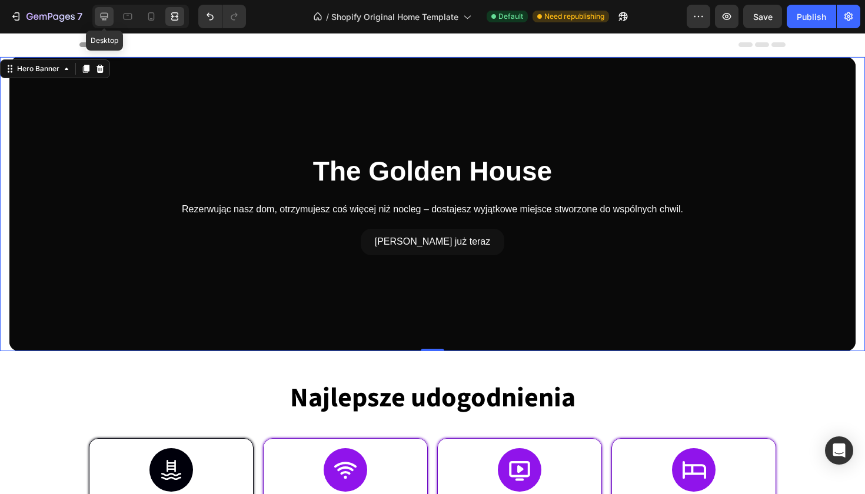
click at [109, 16] on icon at bounding box center [104, 17] width 12 height 12
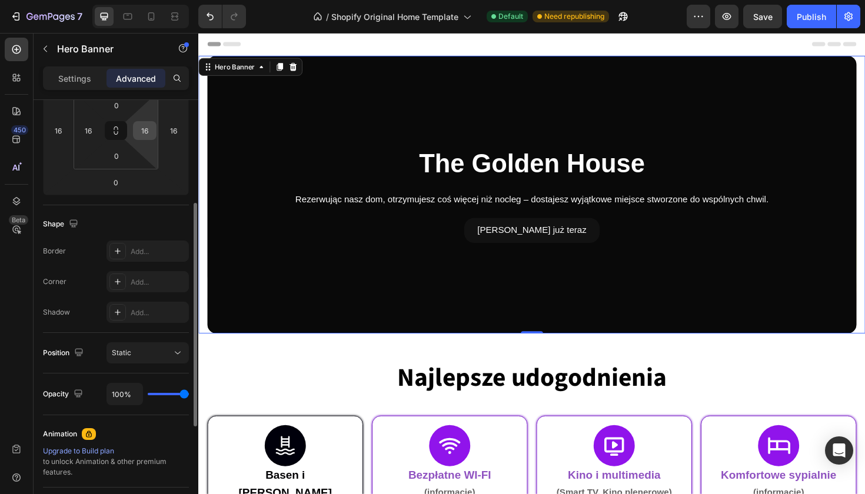
click at [135, 135] on div "16" at bounding box center [145, 130] width 24 height 19
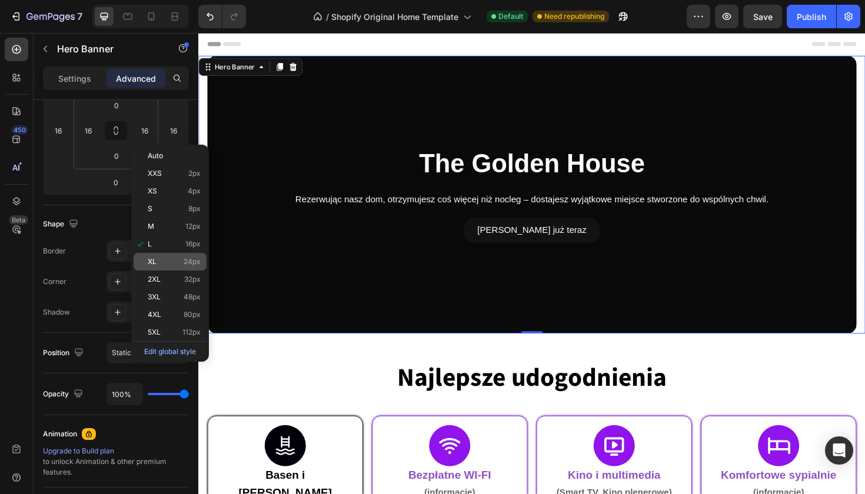
click at [184, 257] on div "XL 24px" at bounding box center [170, 262] width 73 height 18
type input "24"
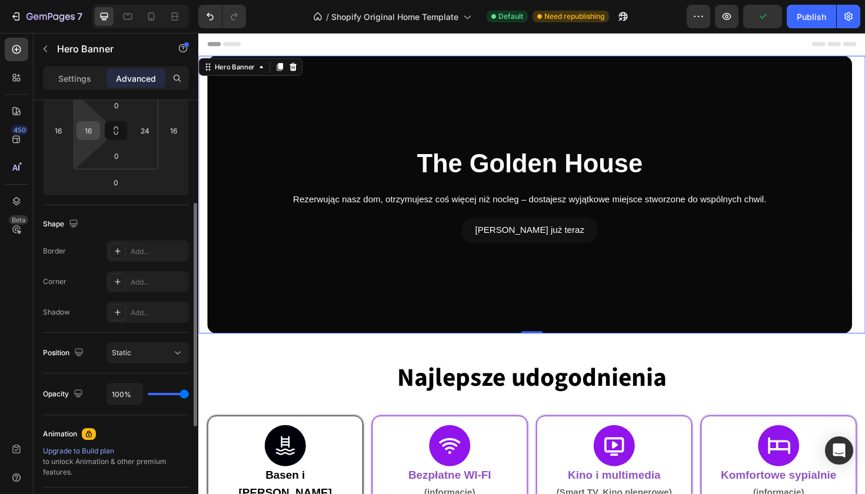
click at [92, 132] on input "16" at bounding box center [88, 131] width 18 height 18
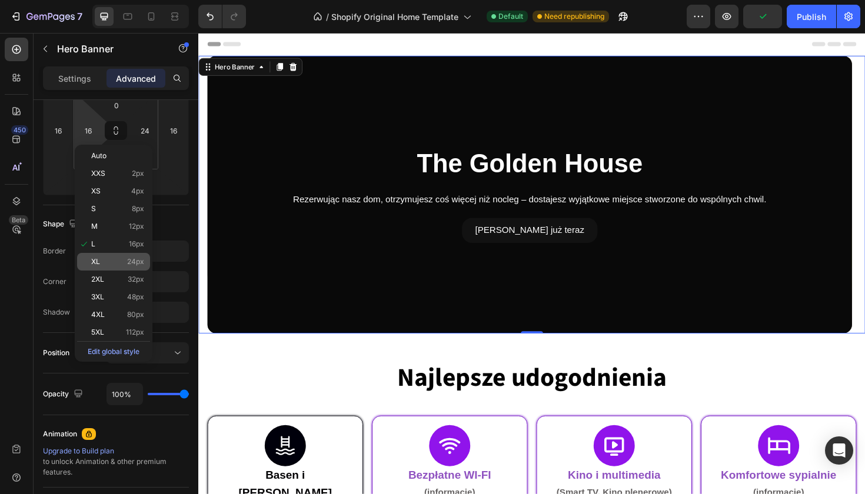
click at [137, 263] on span "24px" at bounding box center [135, 262] width 17 height 8
type input "24"
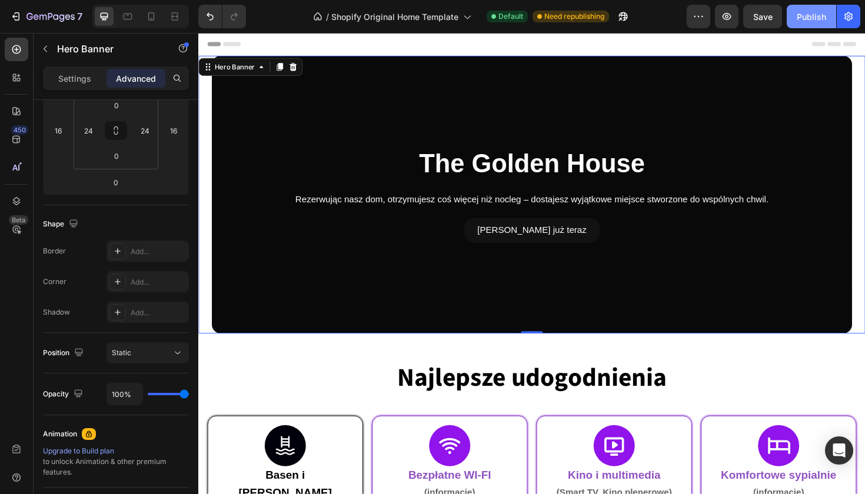
click at [828, 12] on button "Publish" at bounding box center [811, 17] width 49 height 24
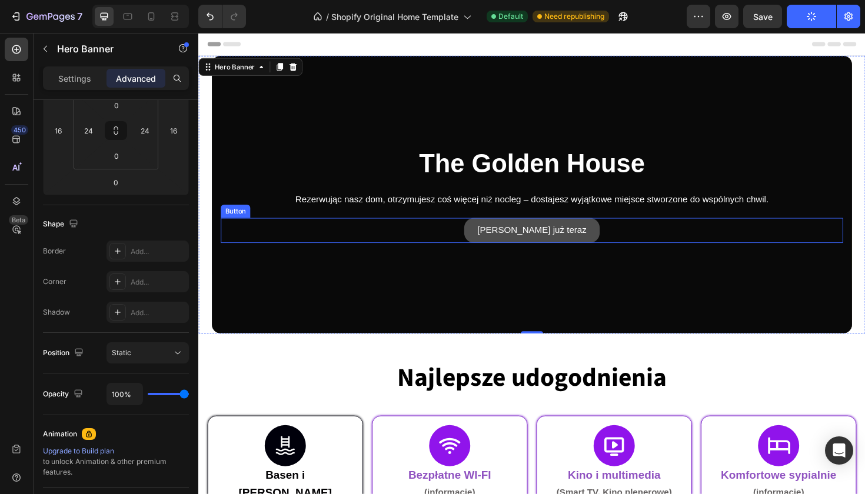
click at [504, 248] on button "[PERSON_NAME] już teraz" at bounding box center [552, 242] width 144 height 26
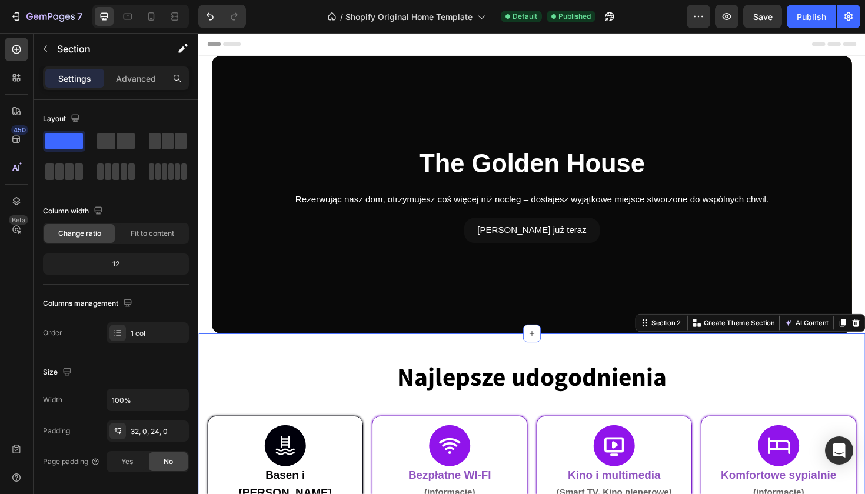
click at [394, 445] on div "Row" at bounding box center [394, 446] width 19 height 11
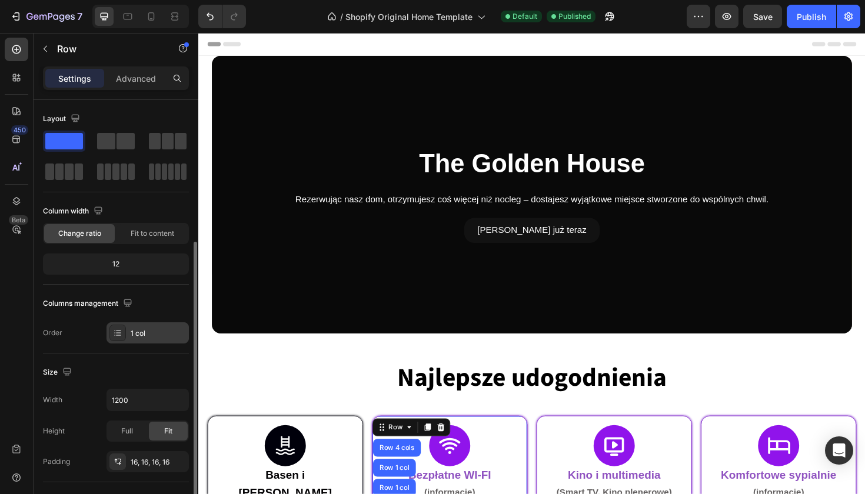
scroll to position [290, 0]
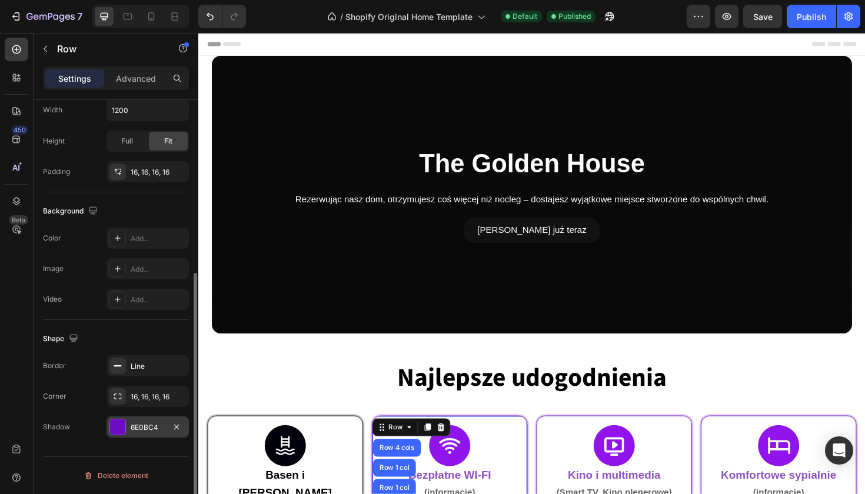
click at [116, 430] on div at bounding box center [117, 427] width 15 height 15
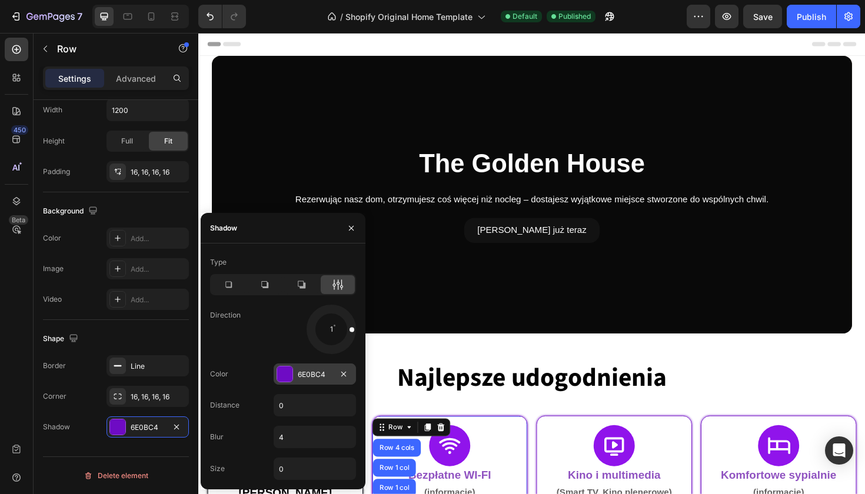
click at [296, 379] on div "6E0BC4" at bounding box center [315, 374] width 82 height 21
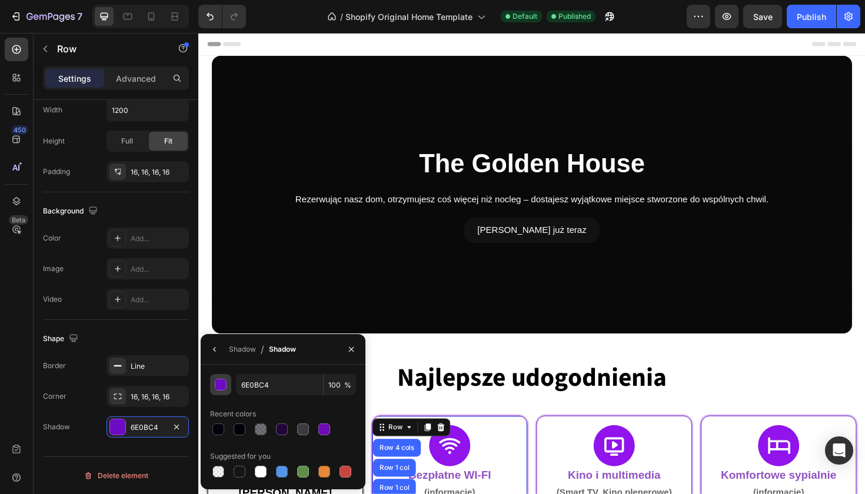
click at [223, 389] on div "button" at bounding box center [221, 386] width 12 height 12
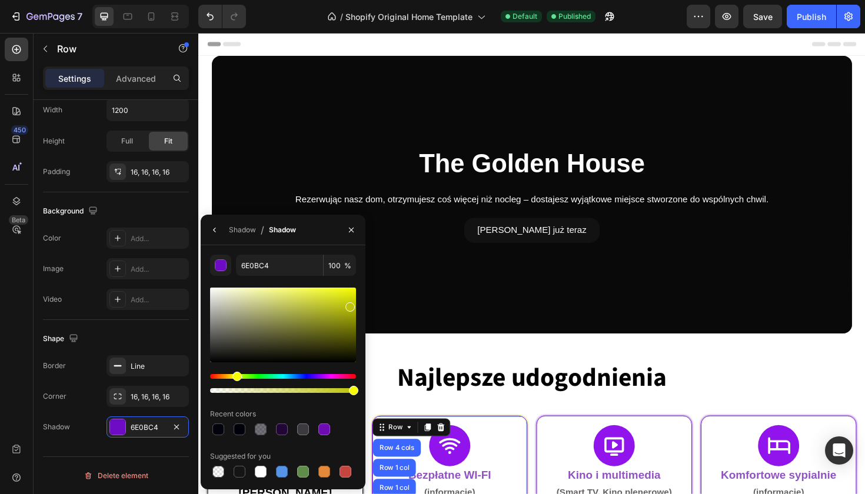
drag, startPoint x: 320, startPoint y: 374, endPoint x: 235, endPoint y: 373, distance: 84.2
click at [235, 373] on div "Hue" at bounding box center [237, 376] width 9 height 9
click at [336, 337] on div at bounding box center [283, 325] width 146 height 75
click at [338, 327] on div at bounding box center [283, 325] width 146 height 75
drag, startPoint x: 338, startPoint y: 327, endPoint x: 351, endPoint y: 311, distance: 21.0
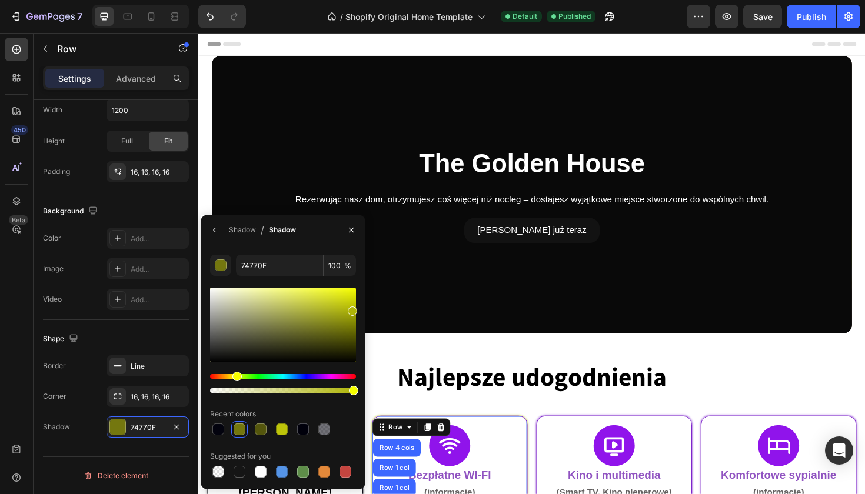
click at [351, 311] on div at bounding box center [352, 311] width 9 height 9
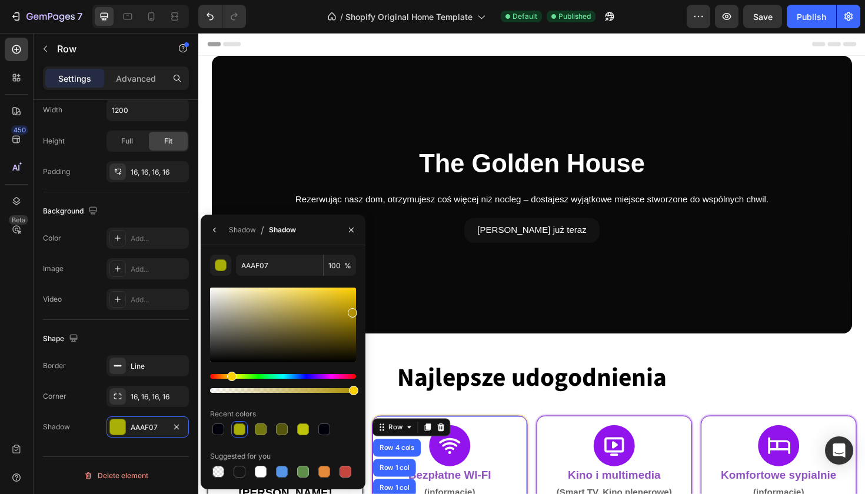
drag, startPoint x: 235, startPoint y: 379, endPoint x: 230, endPoint y: 376, distance: 6.1
click at [230, 376] on div "Hue" at bounding box center [231, 376] width 9 height 9
click at [353, 304] on div at bounding box center [283, 325] width 146 height 75
click at [352, 291] on div at bounding box center [283, 325] width 146 height 75
type input "F2C707"
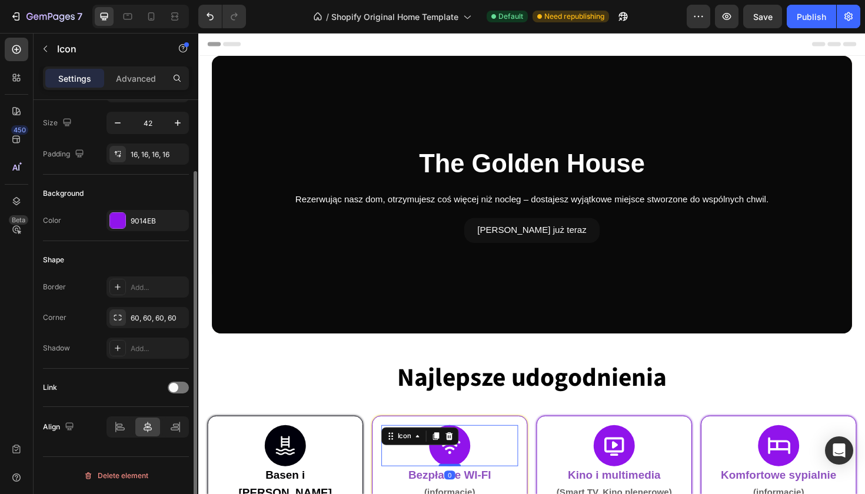
click at [403, 463] on div "Icon 0" at bounding box center [464, 471] width 145 height 44
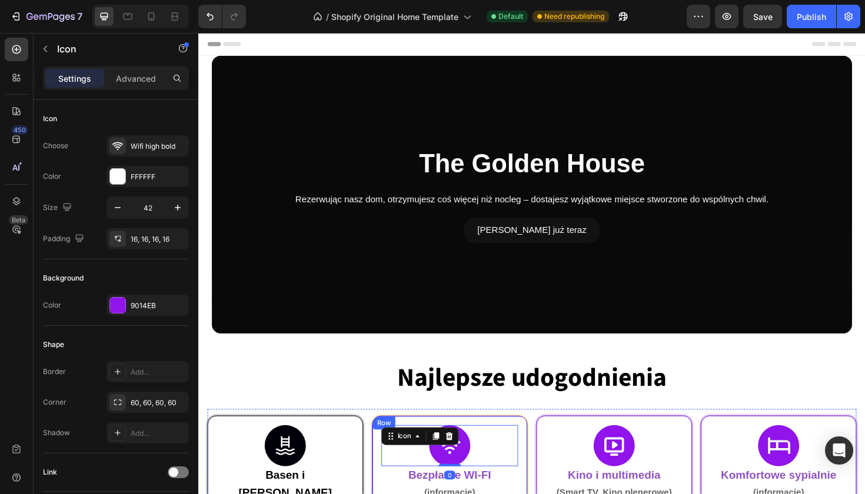
click at [395, 444] on div "Row" at bounding box center [394, 446] width 19 height 11
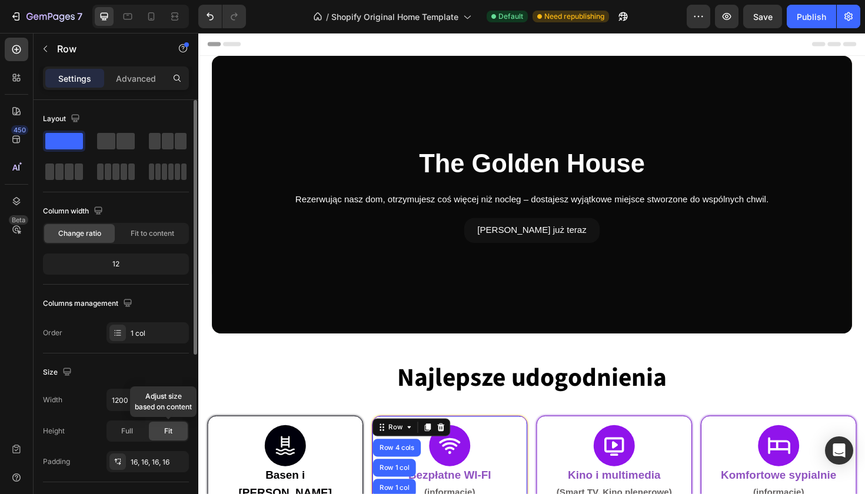
scroll to position [290, 0]
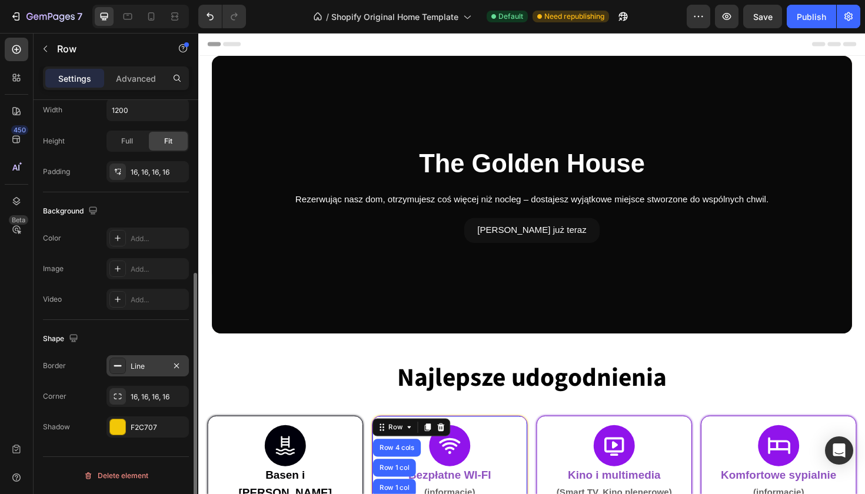
click at [117, 356] on div "Line" at bounding box center [148, 366] width 82 height 21
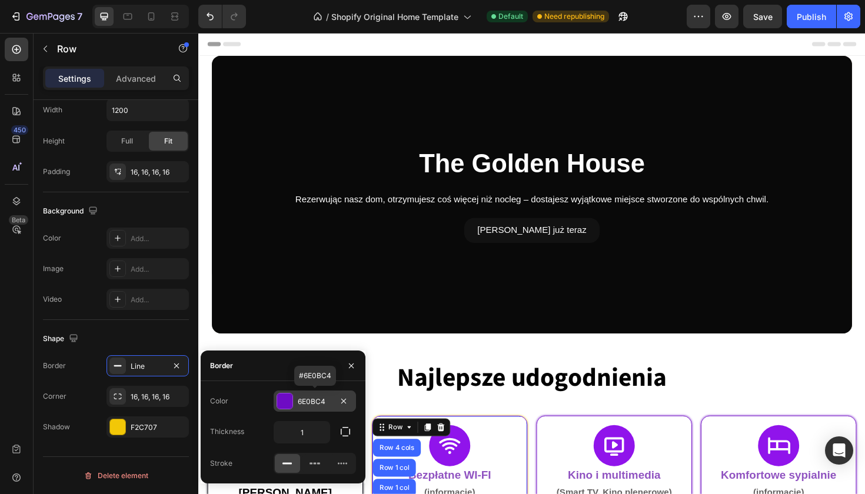
click at [290, 397] on div at bounding box center [284, 401] width 15 height 15
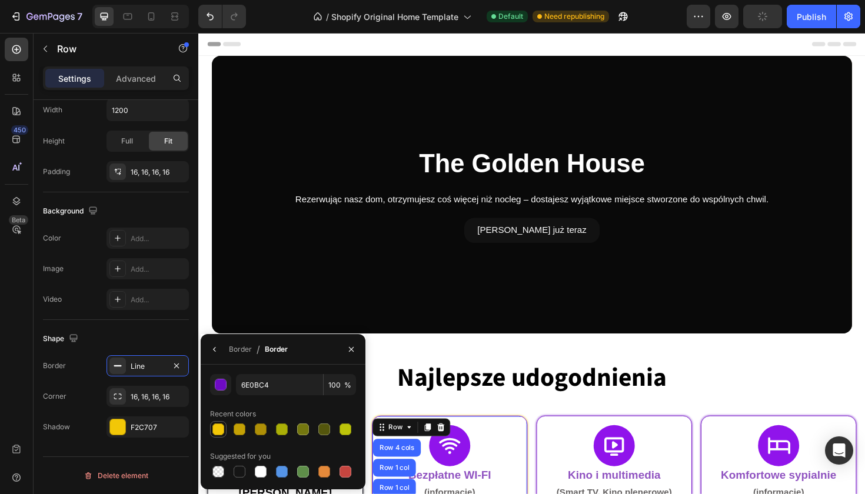
click at [214, 432] on div at bounding box center [219, 430] width 12 height 12
type input "F2C707"
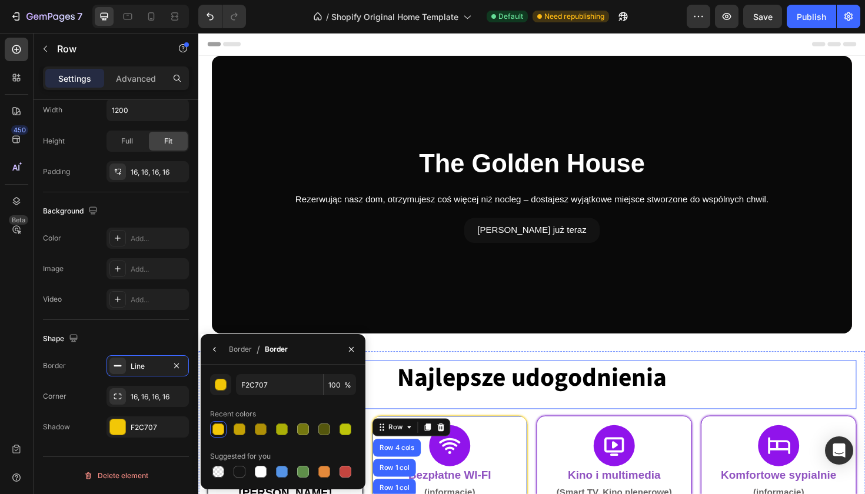
click at [396, 411] on h2 "Najlepsze udogodnienia" at bounding box center [552, 399] width 688 height 38
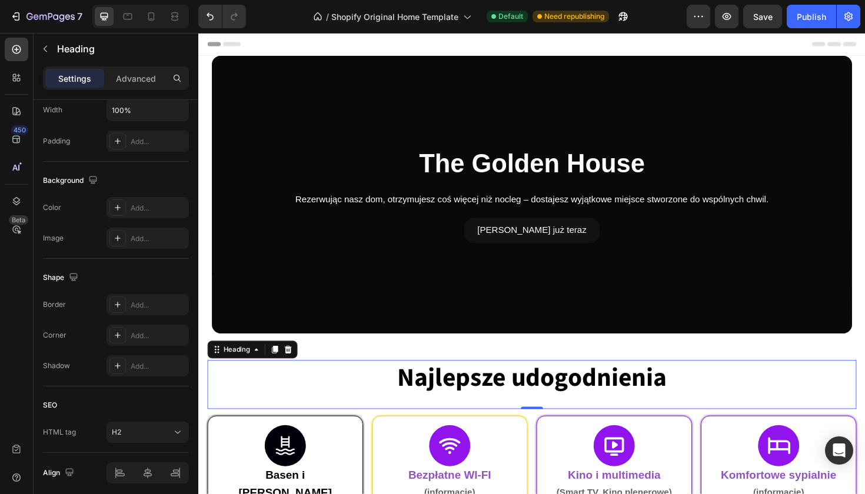
scroll to position [0, 0]
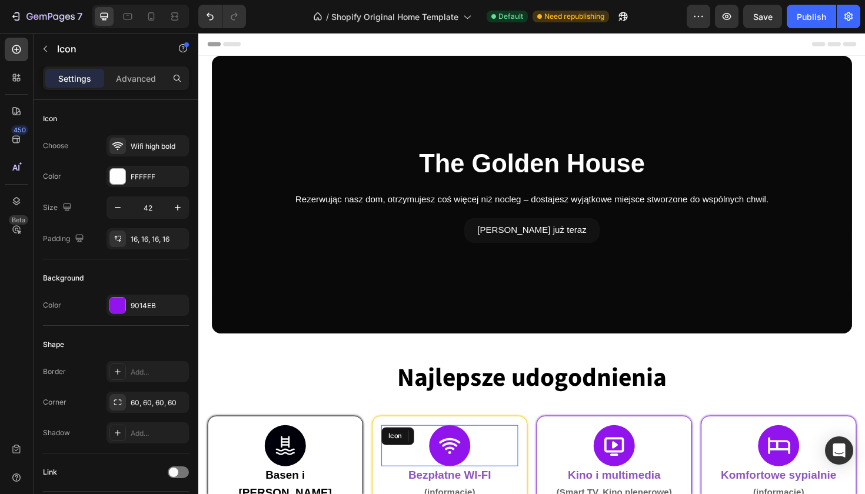
click at [449, 465] on div "Icon" at bounding box center [464, 471] width 145 height 44
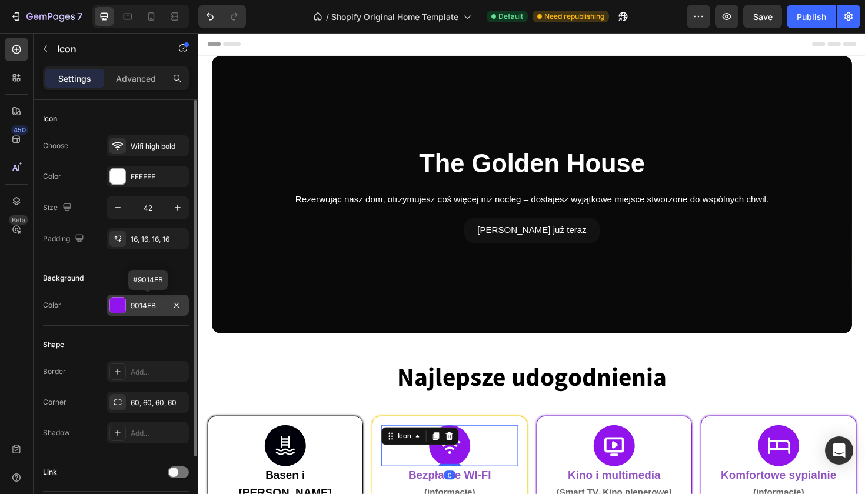
click at [124, 306] on div at bounding box center [117, 305] width 15 height 15
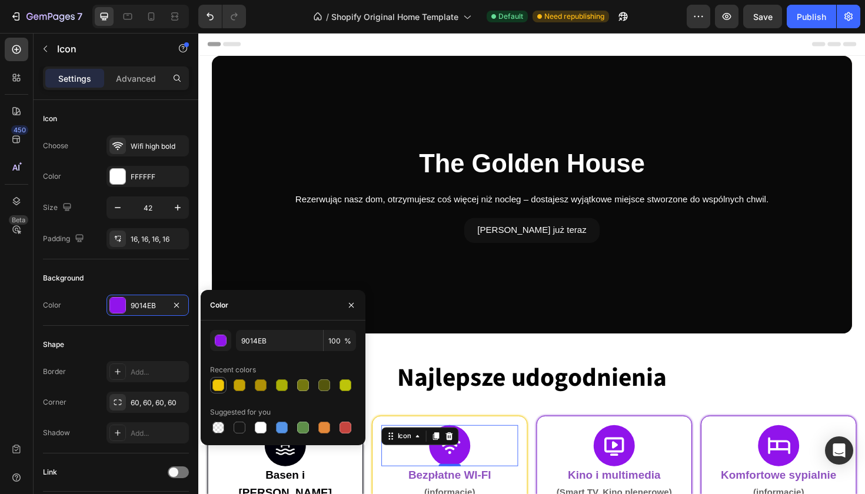
click at [219, 386] on div at bounding box center [219, 386] width 12 height 12
click at [223, 344] on div "button" at bounding box center [221, 342] width 12 height 12
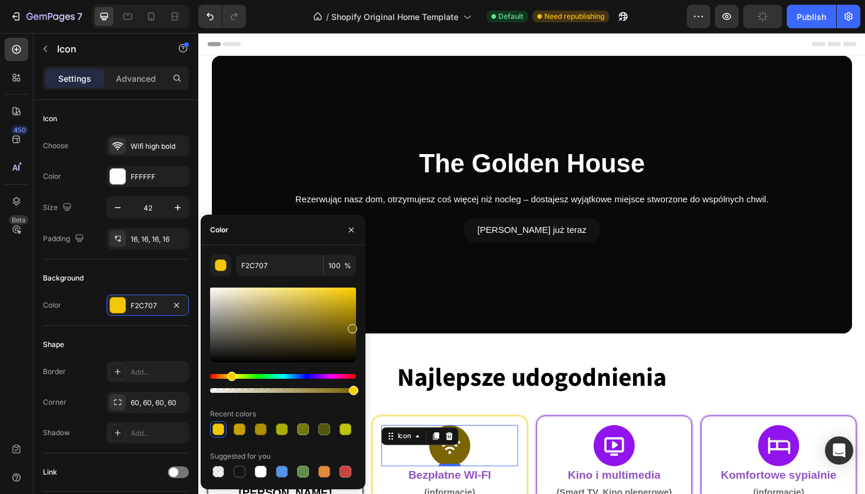
click at [351, 326] on div at bounding box center [283, 325] width 146 height 75
click at [350, 316] on div at bounding box center [283, 325] width 146 height 75
click at [350, 310] on div at bounding box center [283, 325] width 146 height 75
click at [350, 307] on div at bounding box center [283, 325] width 146 height 75
type input "BC9B09"
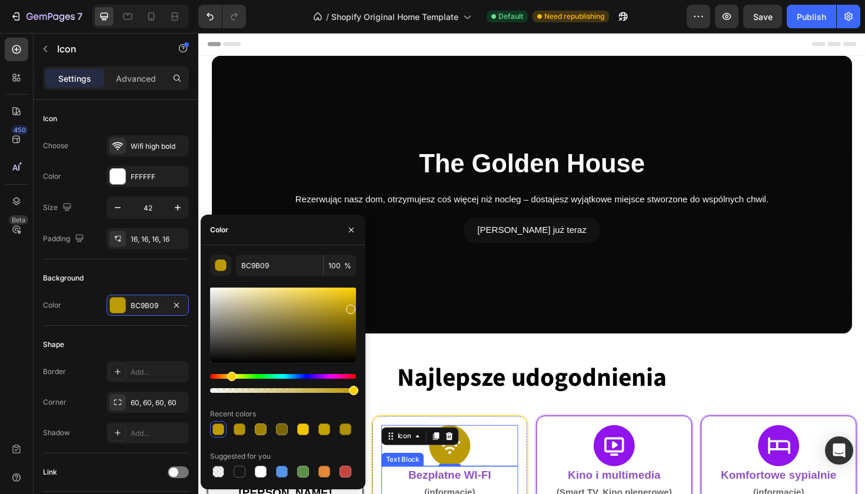
click at [431, 494] on strong "Bezpłatne WI-FI" at bounding box center [465, 501] width 88 height 13
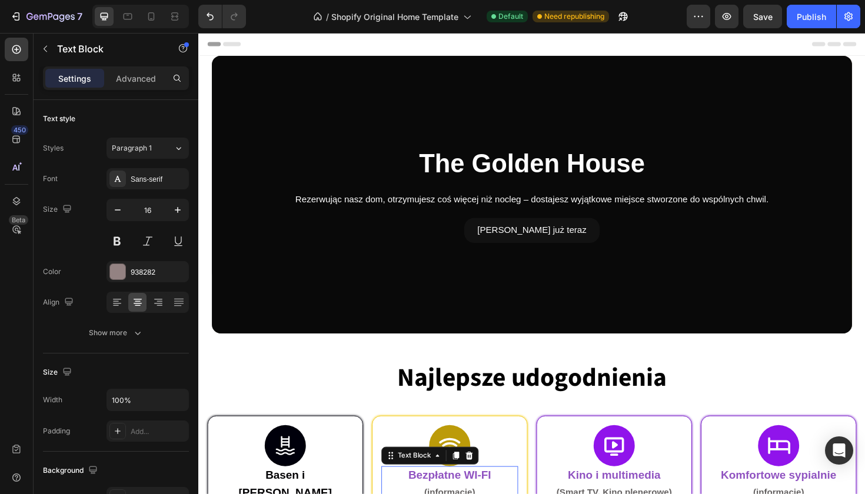
click at [431, 494] on strong "Bezpłatne WI-FI" at bounding box center [465, 501] width 88 height 13
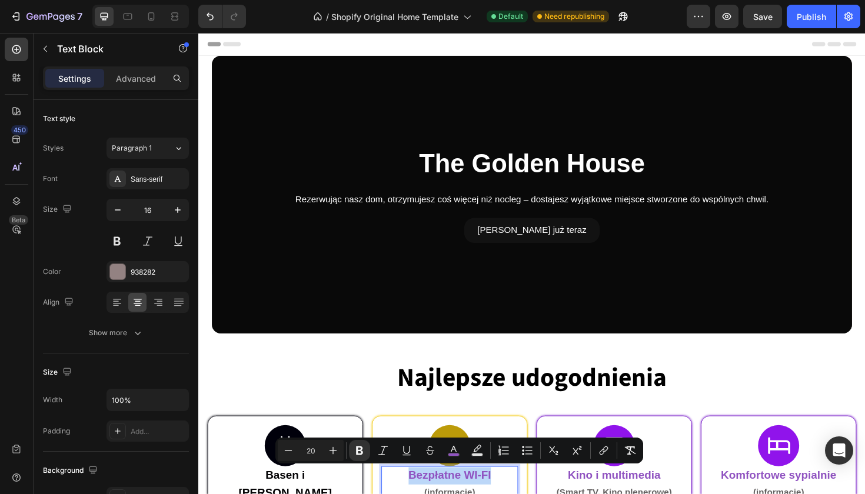
click at [431, 494] on strong "Bezpłatne WI-FI" at bounding box center [465, 501] width 88 height 13
click at [449, 453] on icon "Editor contextual toolbar" at bounding box center [454, 451] width 12 height 12
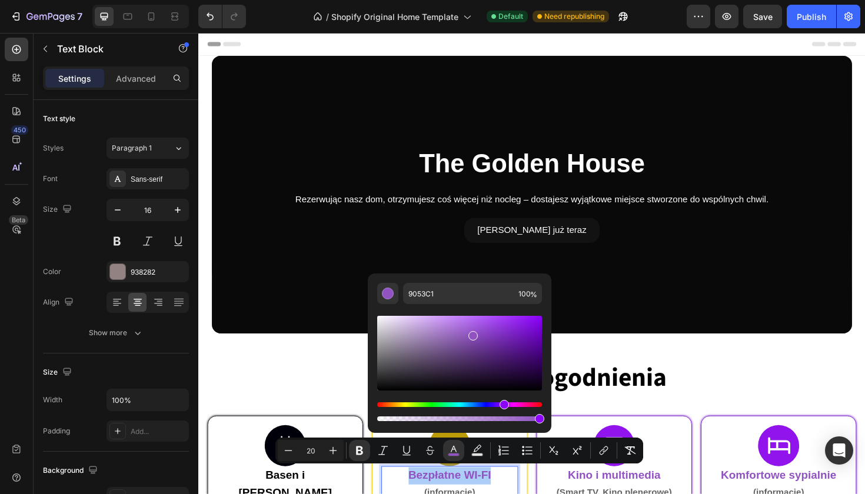
click at [409, 408] on div "Editor contextual toolbar" at bounding box center [459, 412] width 165 height 19
click at [410, 403] on div "Hue" at bounding box center [459, 405] width 165 height 5
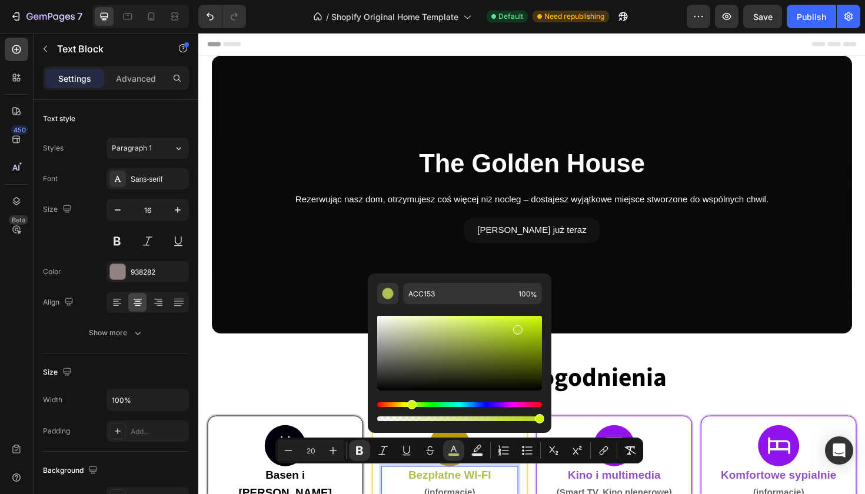
click at [517, 328] on div "Editor contextual toolbar" at bounding box center [459, 353] width 165 height 75
click at [407, 408] on div "Editor contextual toolbar" at bounding box center [459, 412] width 165 height 19
click at [407, 407] on div "Editor contextual toolbar" at bounding box center [459, 412] width 165 height 19
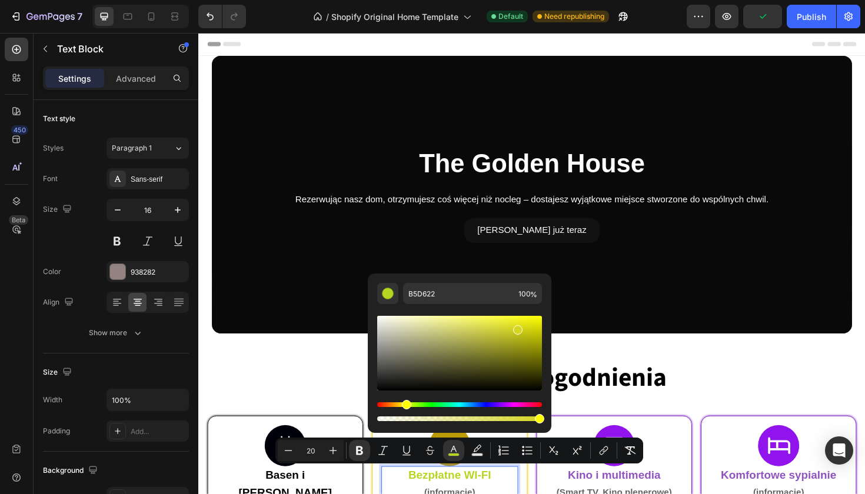
click at [405, 403] on div "Hue" at bounding box center [459, 405] width 165 height 5
click at [403, 403] on div "Hue" at bounding box center [406, 404] width 9 height 9
click at [541, 321] on div "Editor contextual toolbar" at bounding box center [459, 353] width 165 height 75
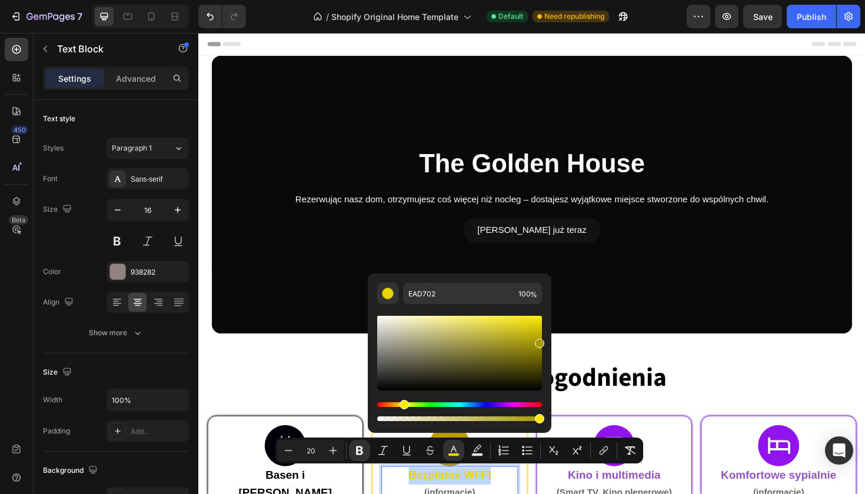
click at [539, 341] on div "Editor contextual toolbar" at bounding box center [459, 353] width 165 height 75
type input "A89A03"
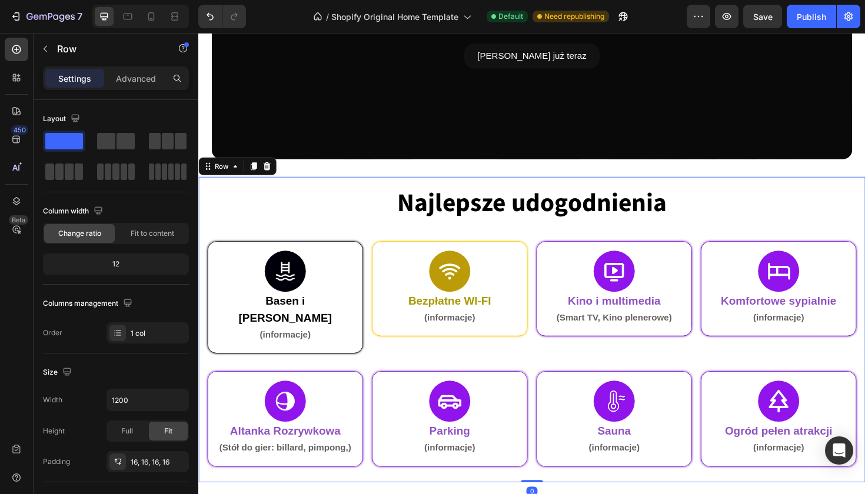
scroll to position [185, 0]
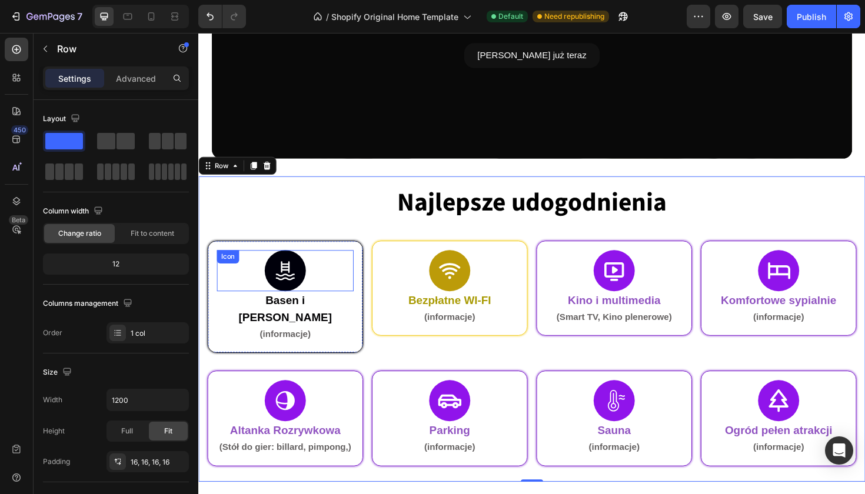
click at [300, 283] on icon at bounding box center [290, 285] width 25 height 25
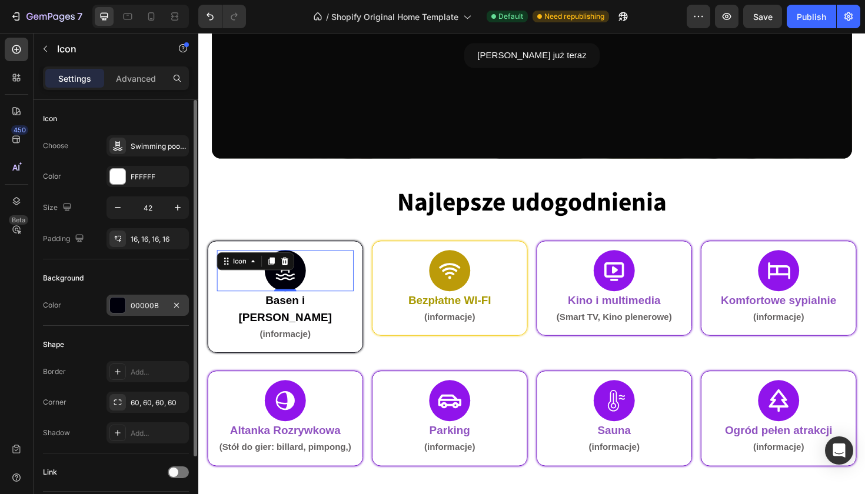
click at [119, 297] on div at bounding box center [117, 305] width 16 height 16
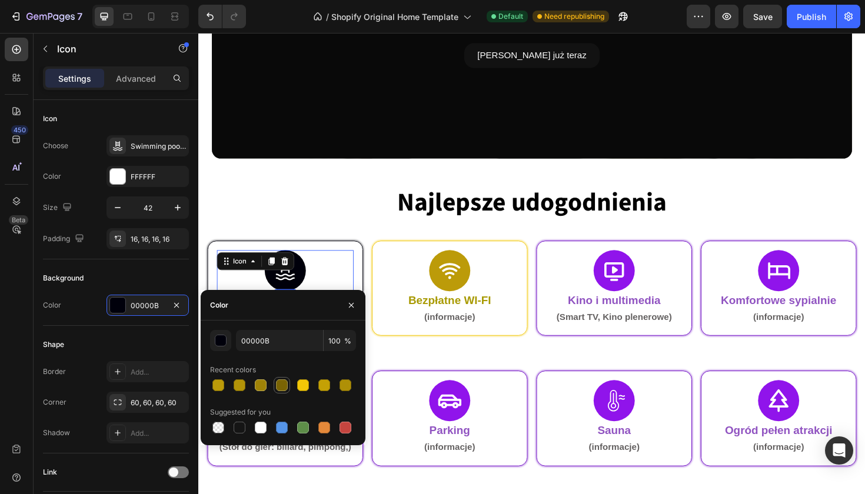
click at [278, 377] on div at bounding box center [282, 385] width 16 height 16
click at [217, 386] on div at bounding box center [219, 386] width 12 height 12
type input "BC9B09"
click at [290, 217] on h2 "Najlepsze udogodnienia" at bounding box center [552, 213] width 688 height 38
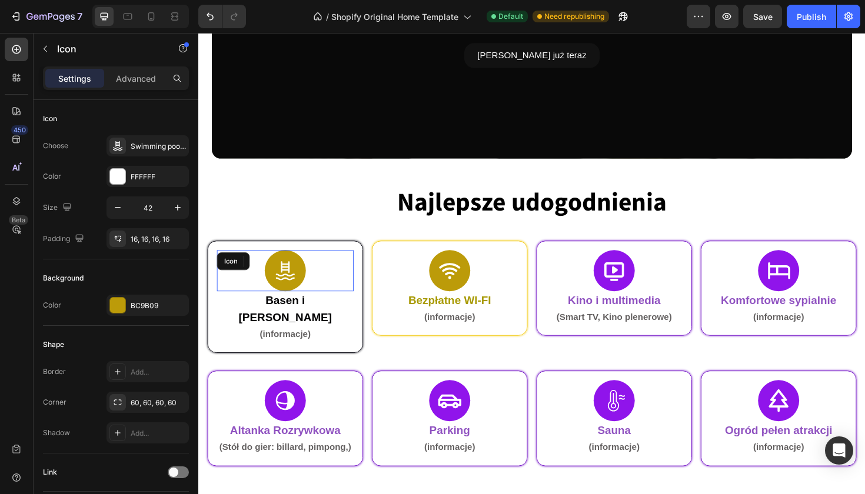
click at [297, 286] on icon at bounding box center [290, 285] width 25 height 25
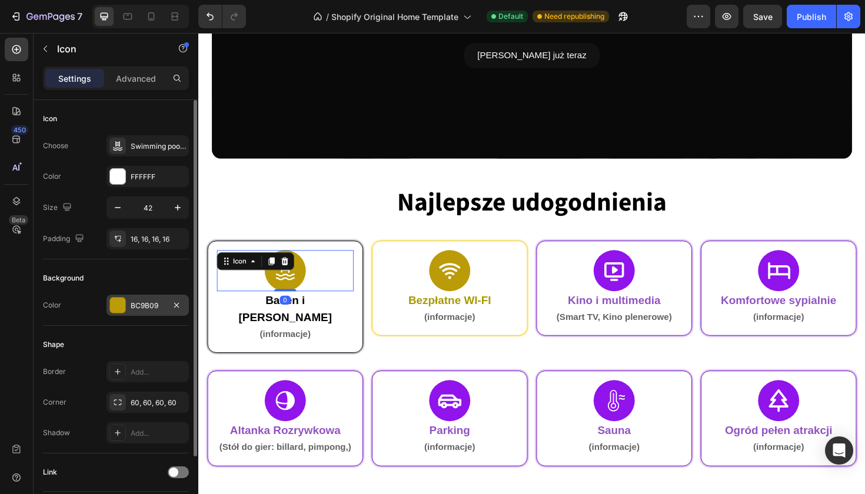
click at [119, 307] on div at bounding box center [117, 305] width 15 height 15
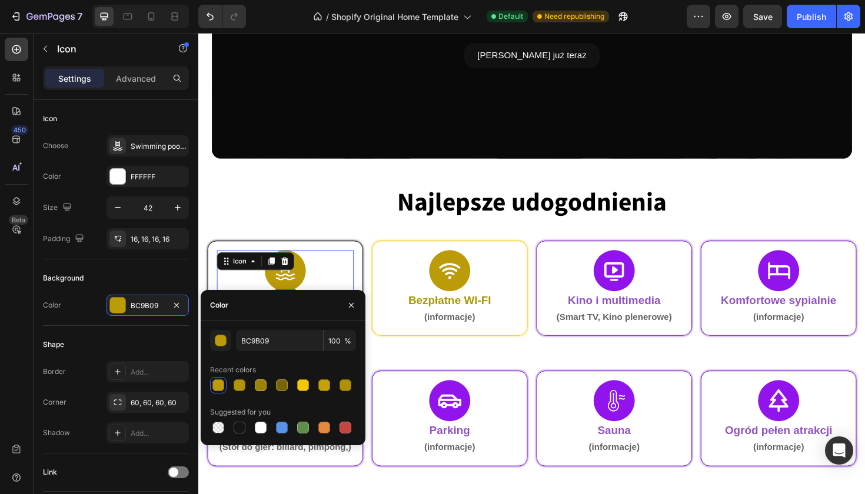
click at [248, 428] on div at bounding box center [283, 428] width 146 height 16
click at [238, 430] on div at bounding box center [240, 428] width 12 height 12
type input "151515"
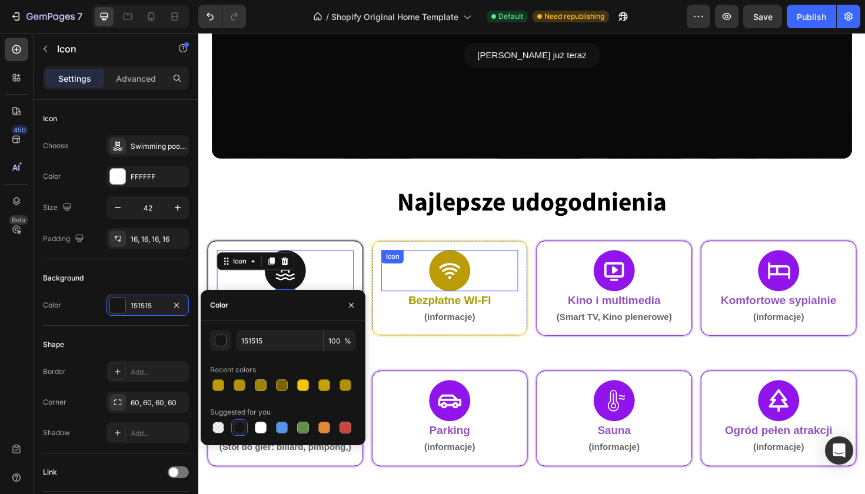
click at [452, 283] on div "Icon" at bounding box center [464, 285] width 145 height 44
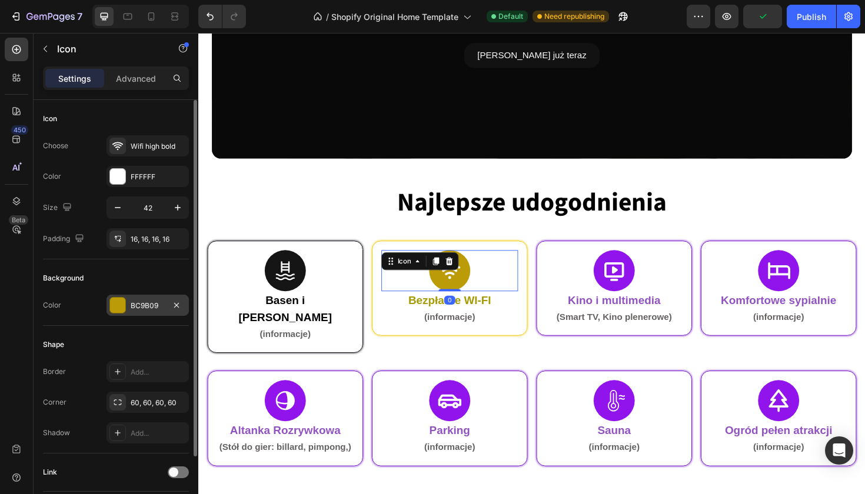
click at [122, 303] on div at bounding box center [117, 305] width 15 height 15
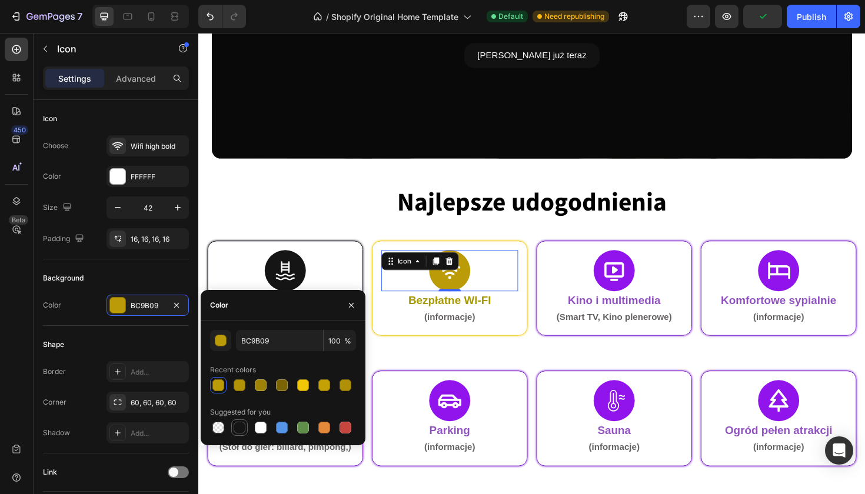
click at [241, 431] on div at bounding box center [240, 428] width 12 height 12
type input "151515"
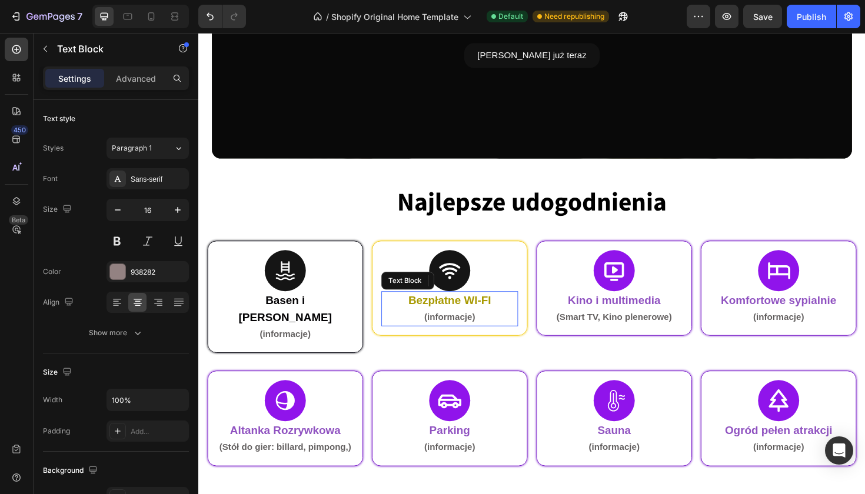
click at [447, 307] on div "Bezpłatne WI-FI (informacje)" at bounding box center [464, 326] width 145 height 38
click at [390, 258] on div "Row" at bounding box center [394, 260] width 19 height 11
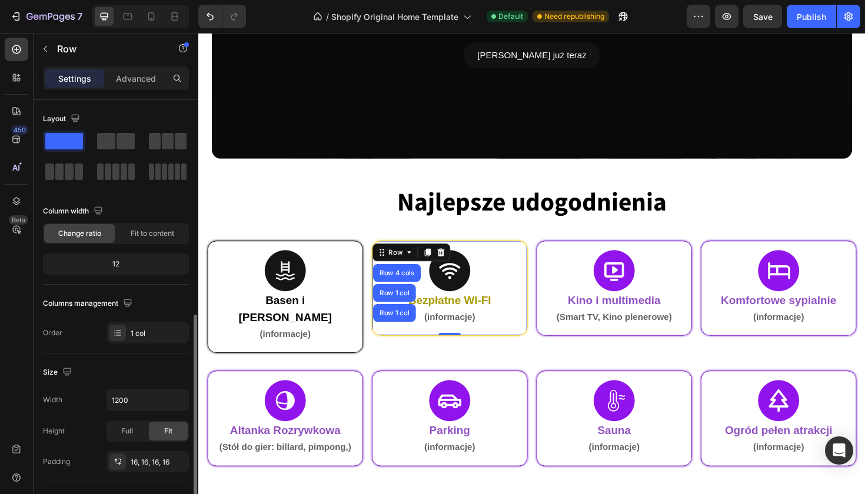
scroll to position [290, 0]
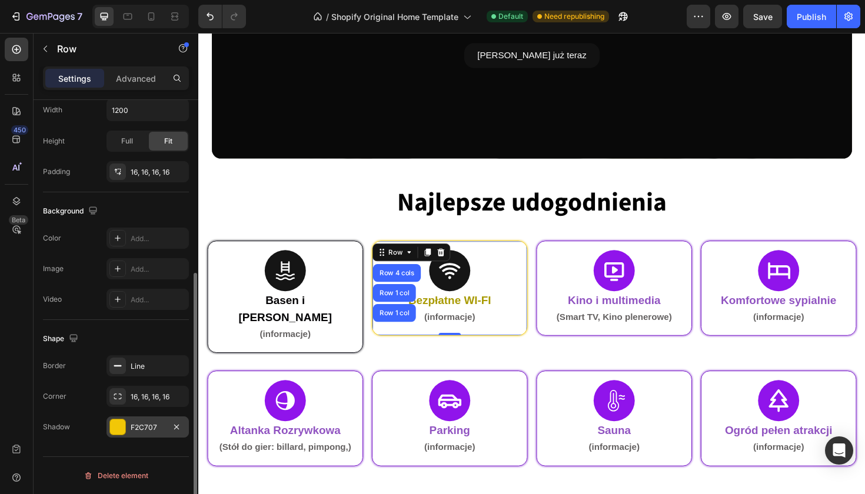
click at [114, 426] on div at bounding box center [117, 427] width 15 height 15
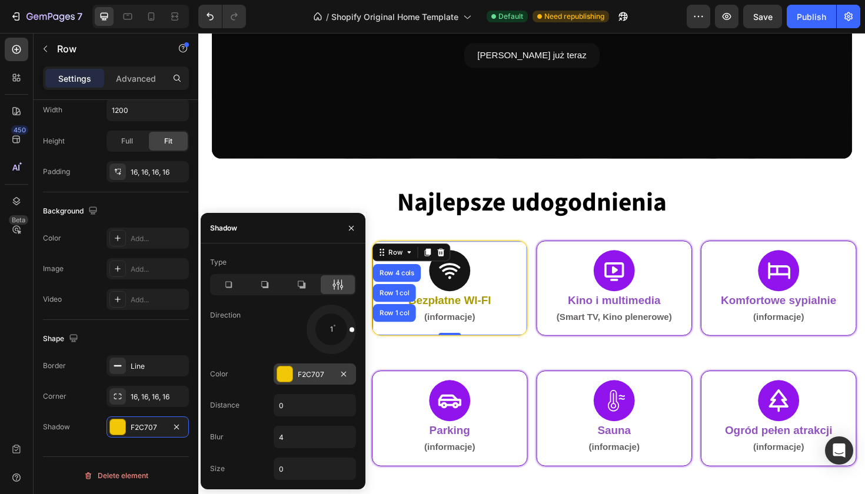
click at [285, 371] on div at bounding box center [284, 374] width 15 height 15
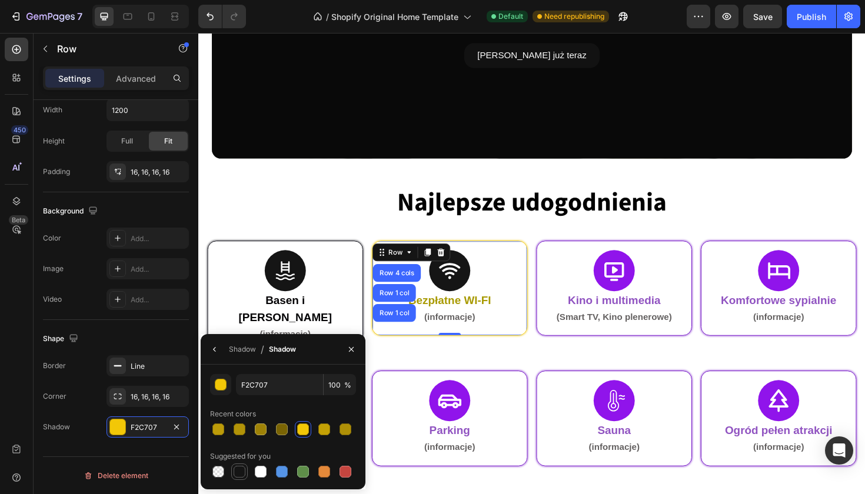
click at [238, 466] on div at bounding box center [240, 472] width 12 height 12
type input "151515"
click at [449, 319] on strong "Bezpłatne WI-FI" at bounding box center [465, 316] width 88 height 13
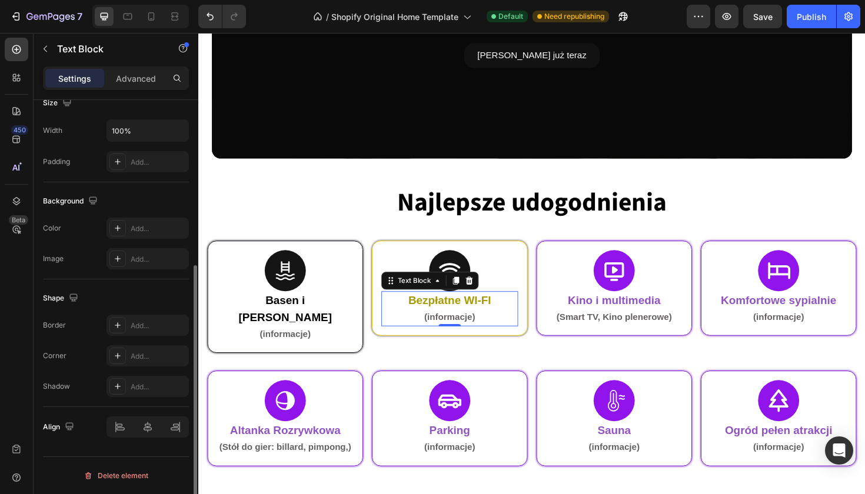
scroll to position [0, 0]
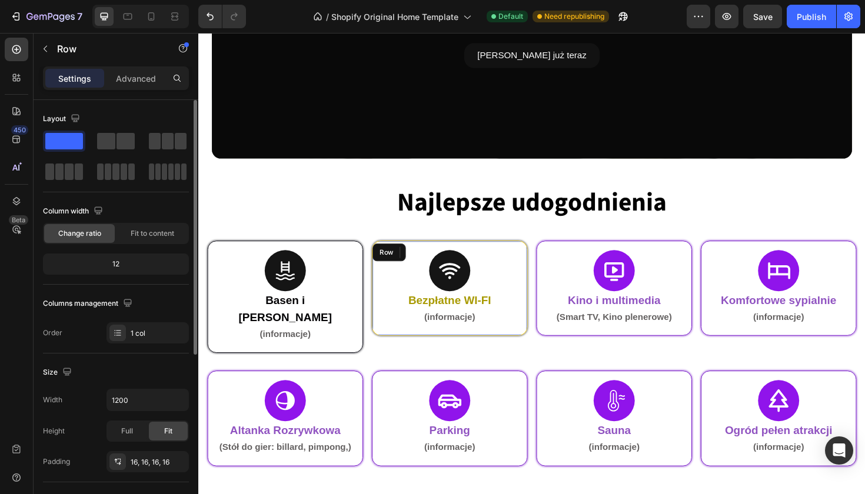
click at [399, 253] on div "Icon Bezpłatne WI-FI (informacje) Text Block 0 Row" at bounding box center [464, 303] width 165 height 101
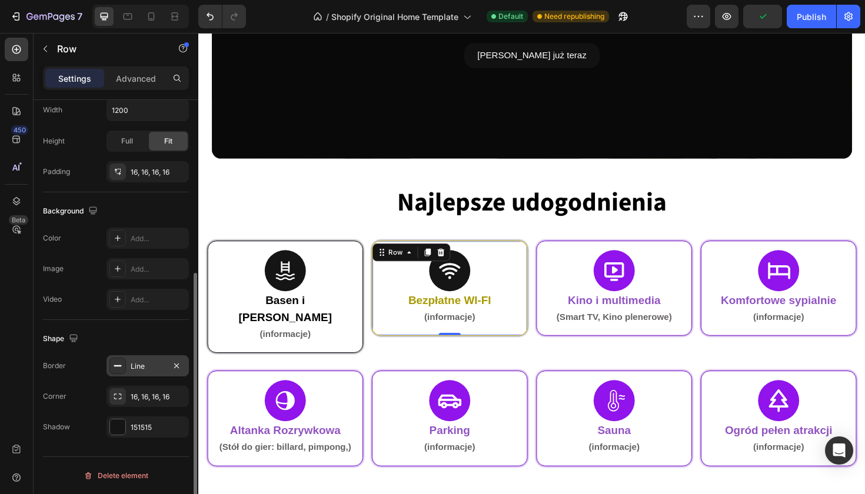
click at [130, 364] on div "Line" at bounding box center [148, 366] width 82 height 21
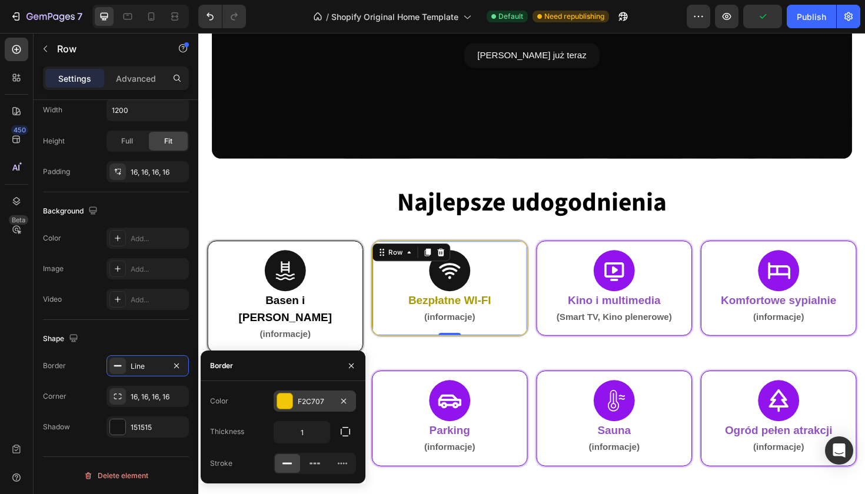
click at [282, 402] on div at bounding box center [284, 401] width 15 height 15
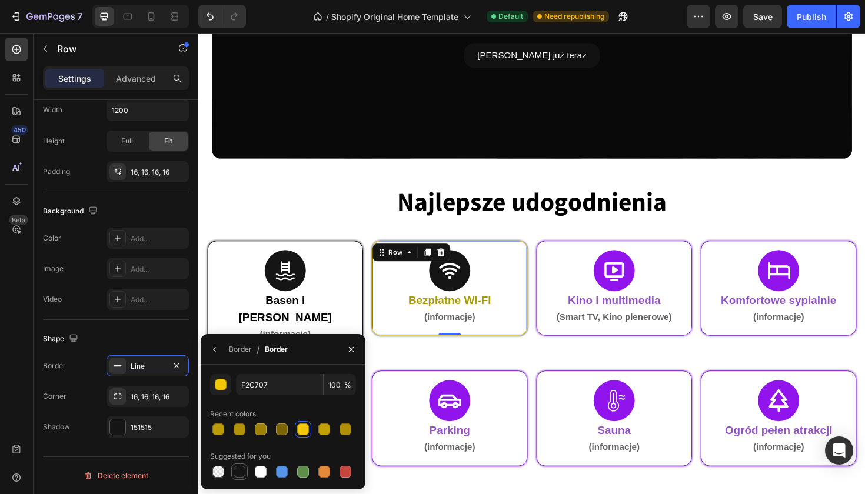
click at [238, 473] on div at bounding box center [240, 472] width 12 height 12
type input "151515"
click at [489, 311] on strong "Bezpłatne WI-FI" at bounding box center [465, 316] width 88 height 13
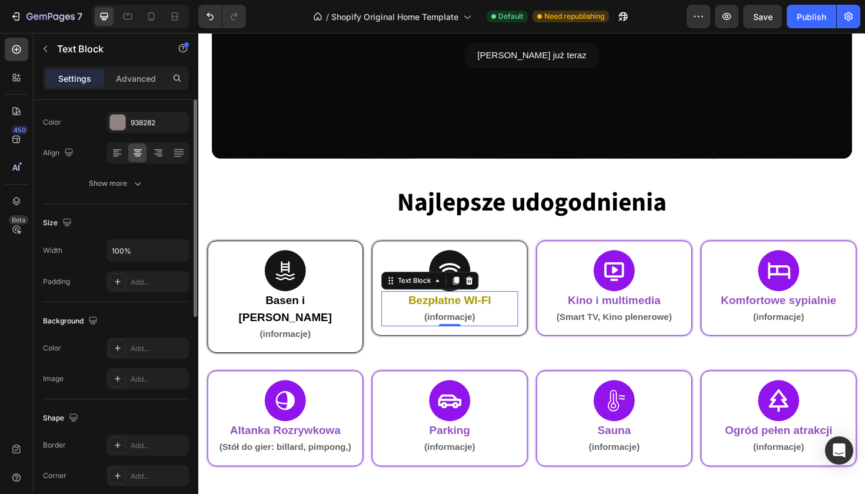
scroll to position [0, 0]
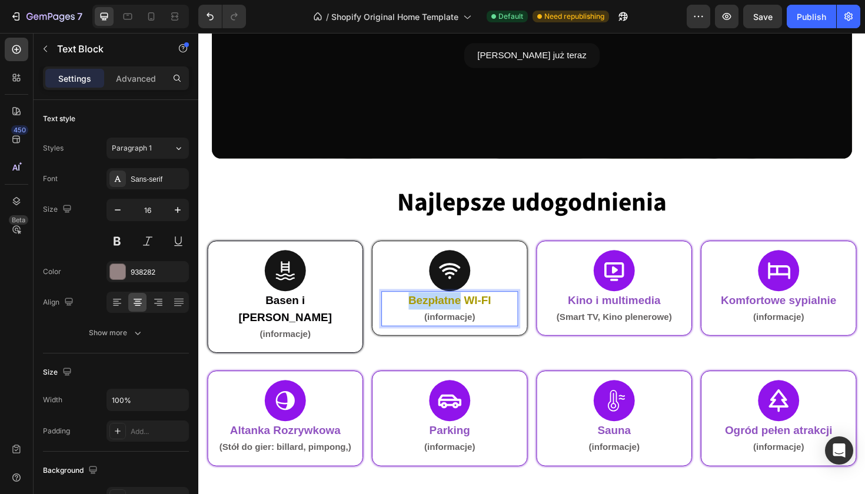
click at [431, 317] on strong "Bezpłatne WI-FI" at bounding box center [465, 316] width 88 height 13
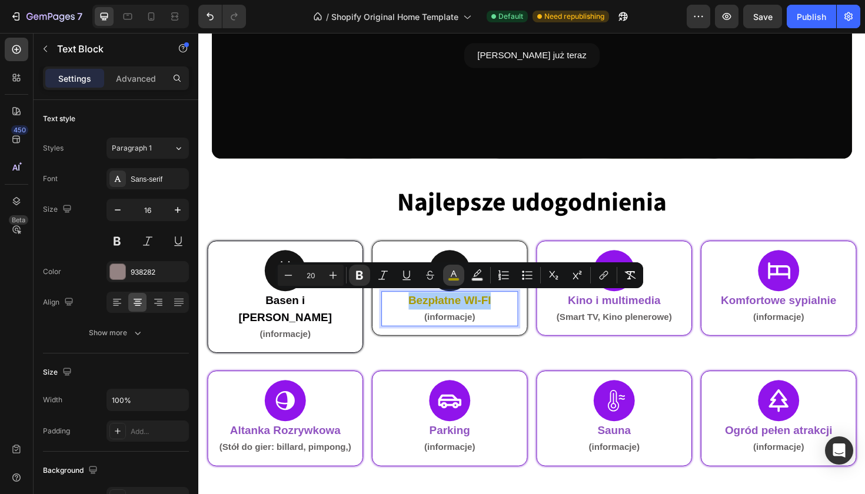
click at [461, 281] on button "color" at bounding box center [453, 275] width 21 height 21
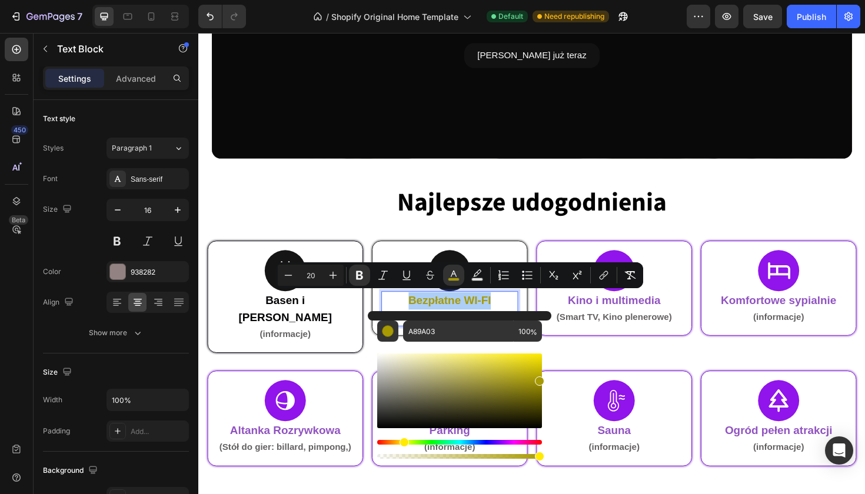
click at [390, 426] on div "Editor contextual toolbar" at bounding box center [459, 391] width 165 height 75
type input "070707"
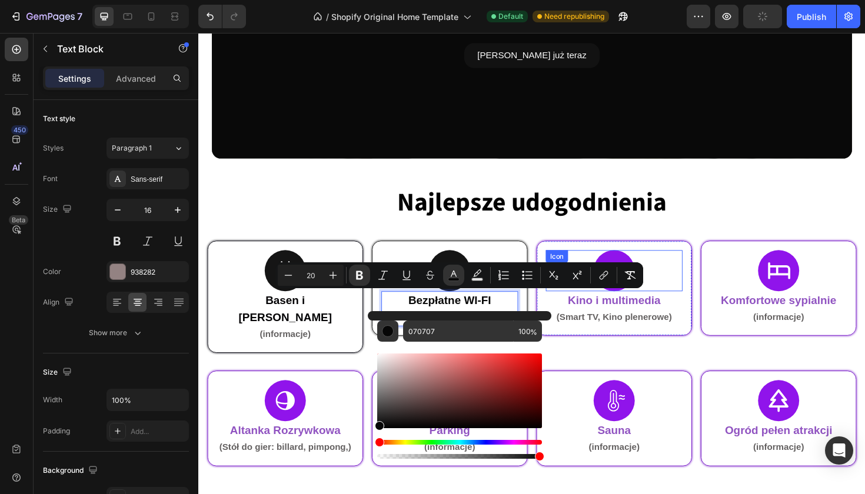
click at [646, 267] on div "Icon" at bounding box center [638, 285] width 145 height 44
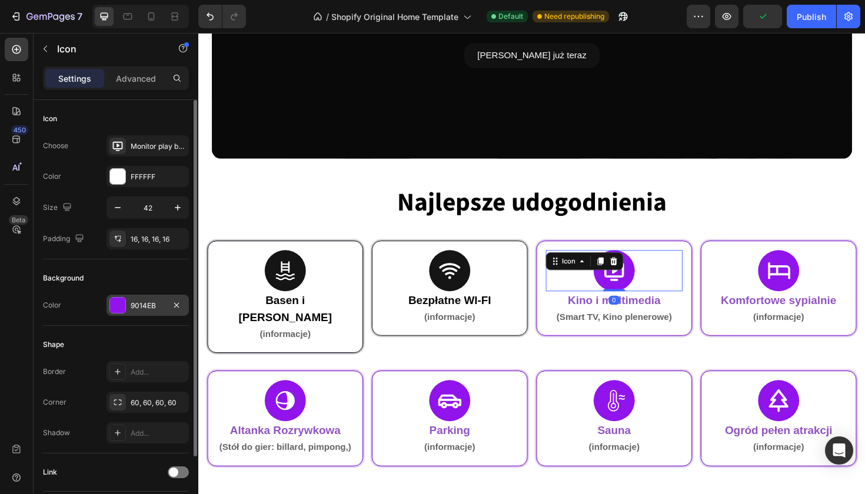
click at [112, 304] on div at bounding box center [117, 305] width 15 height 15
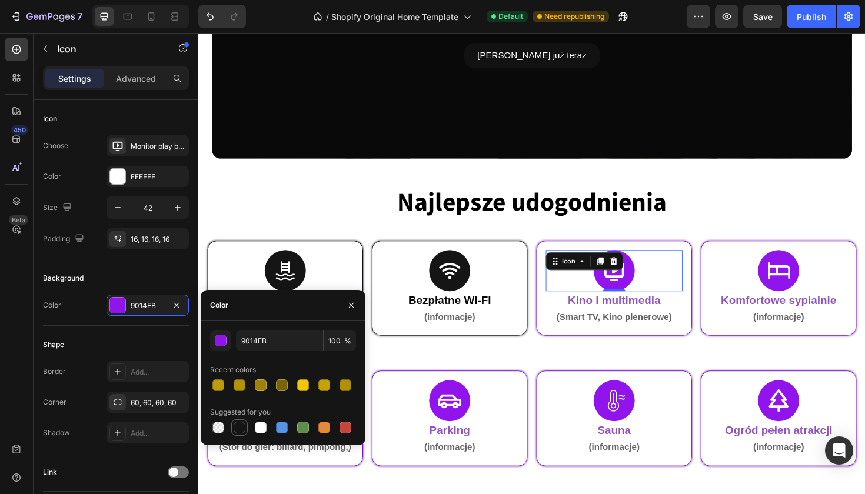
click at [241, 423] on div at bounding box center [240, 428] width 12 height 12
type input "151515"
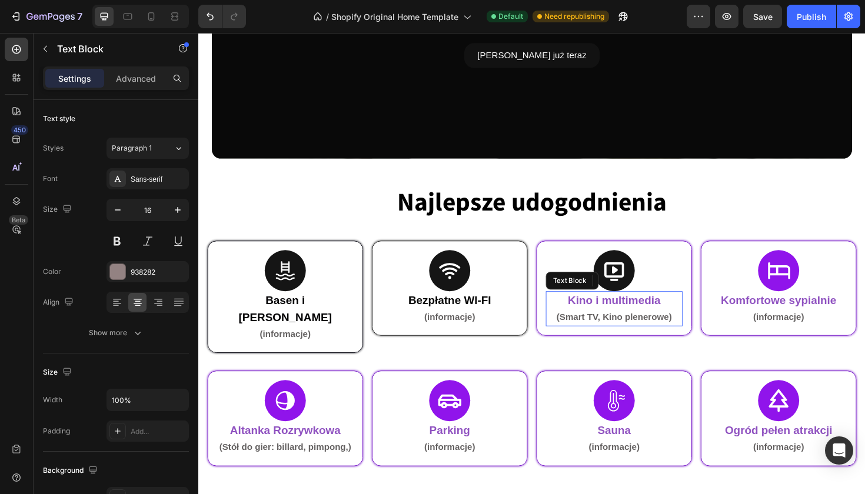
click at [620, 312] on strong "Kino i multimedia" at bounding box center [639, 316] width 98 height 13
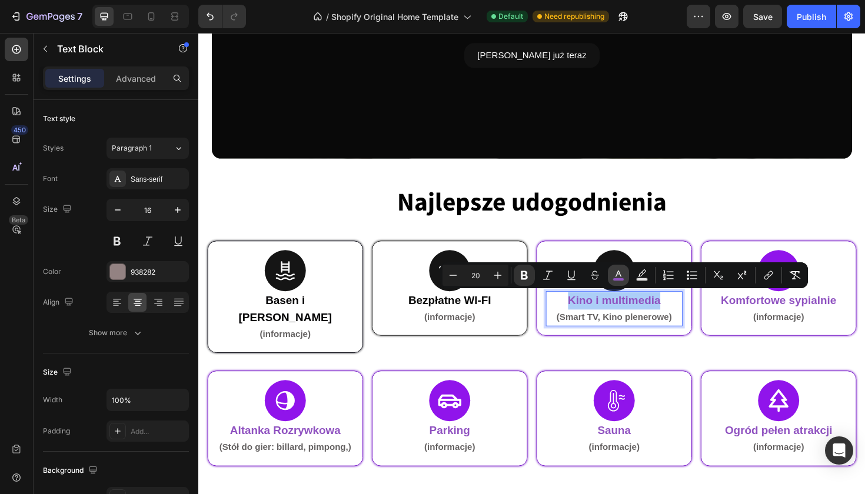
click at [618, 275] on icon "Editor contextual toolbar" at bounding box center [619, 276] width 12 height 12
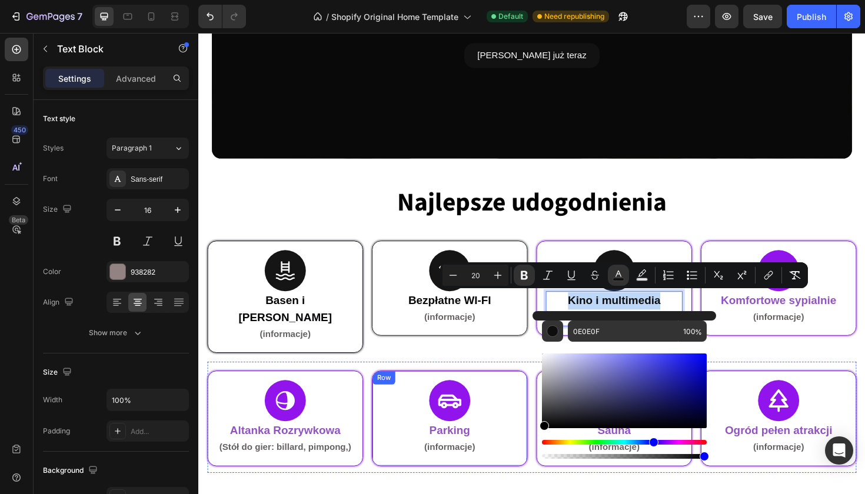
type input "000000"
drag, startPoint x: 749, startPoint y: 457, endPoint x: 543, endPoint y: 459, distance: 205.5
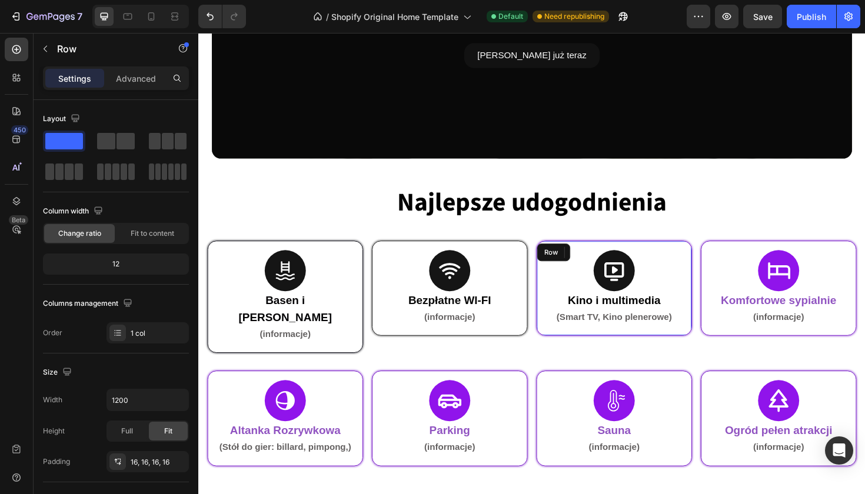
click at [560, 257] on div "Row" at bounding box center [574, 265] width 35 height 19
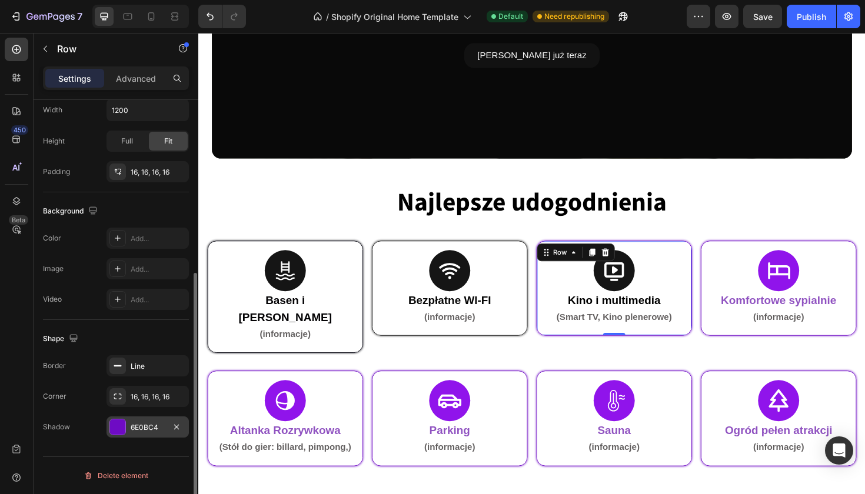
click at [119, 427] on div at bounding box center [117, 427] width 15 height 15
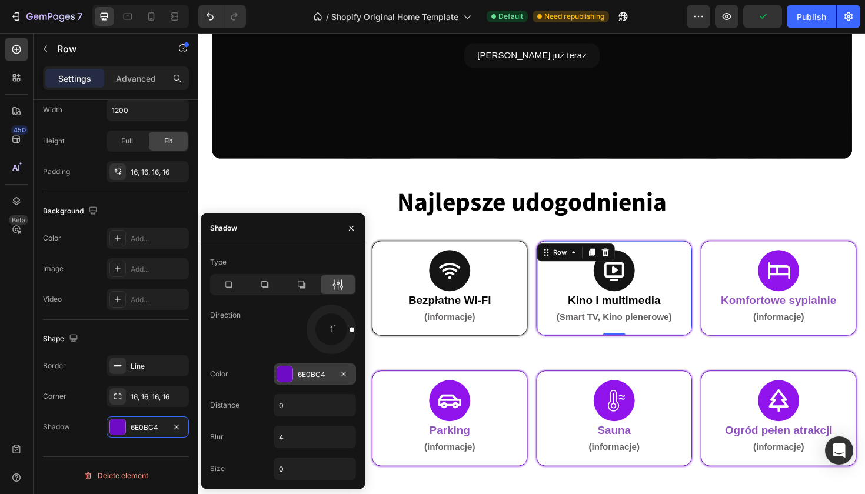
click at [291, 368] on div at bounding box center [284, 374] width 15 height 15
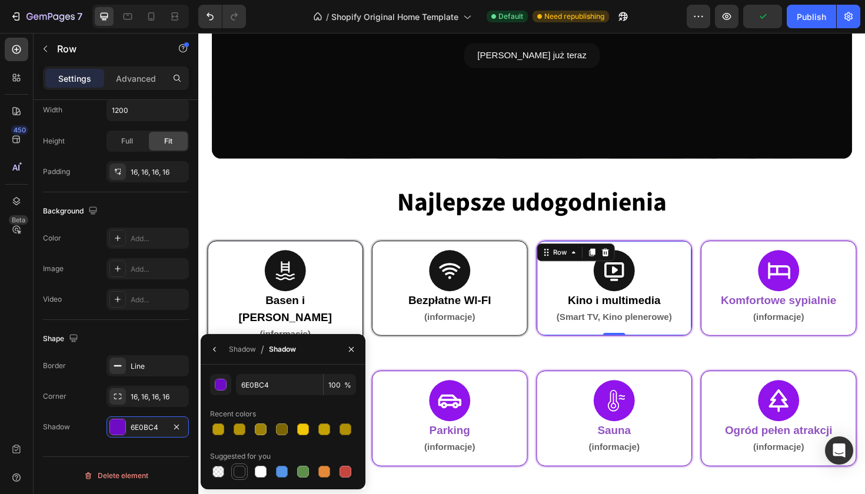
click at [243, 466] on div at bounding box center [240, 472] width 12 height 12
type input "151515"
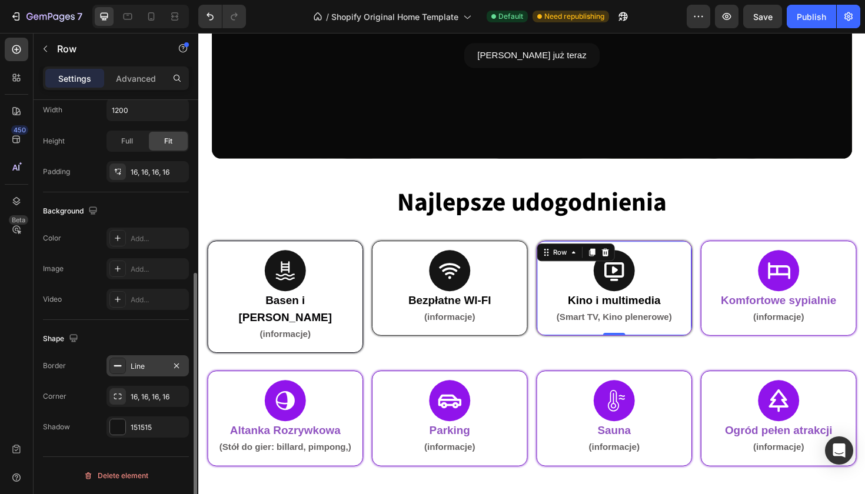
click at [123, 368] on div at bounding box center [117, 366] width 16 height 16
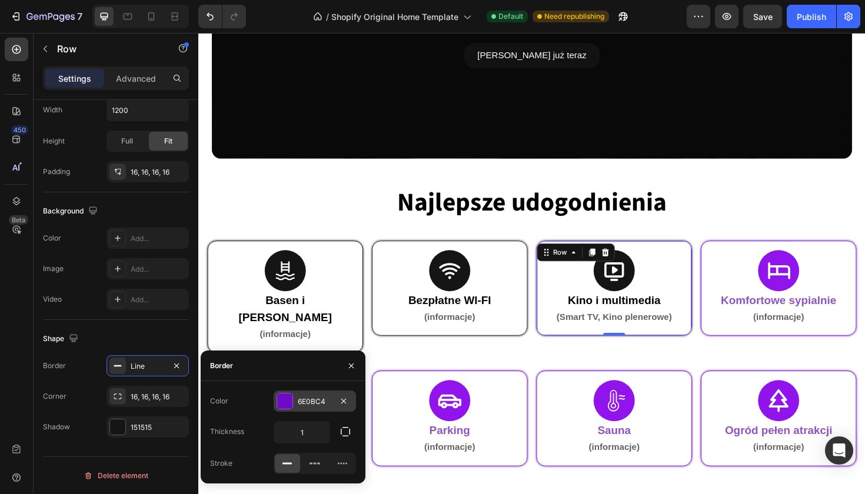
click at [285, 402] on div at bounding box center [284, 401] width 15 height 15
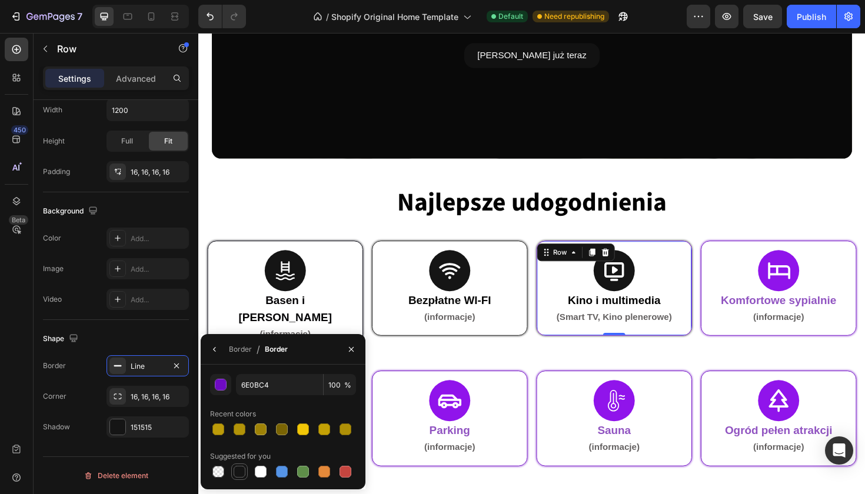
click at [238, 474] on div at bounding box center [240, 472] width 12 height 12
type input "151515"
click at [533, 241] on div "Najlepsze udogodnienia Heading" at bounding box center [552, 220] width 688 height 52
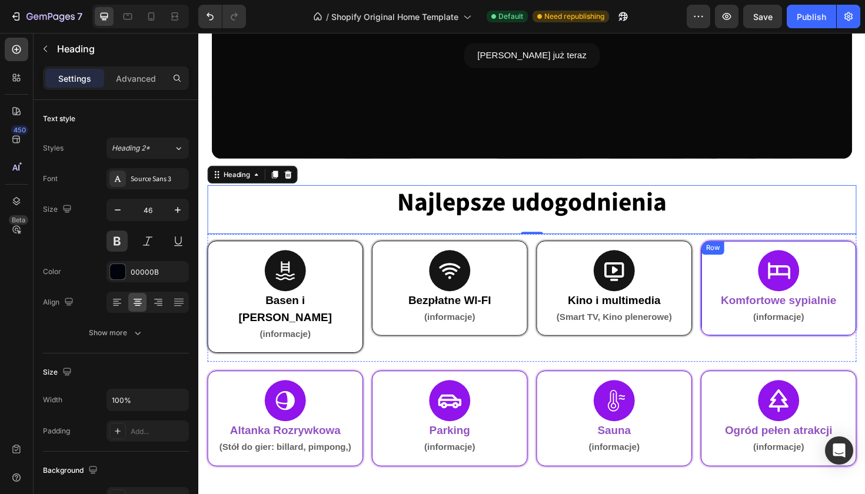
click at [733, 258] on div "Row" at bounding box center [743, 261] width 24 height 14
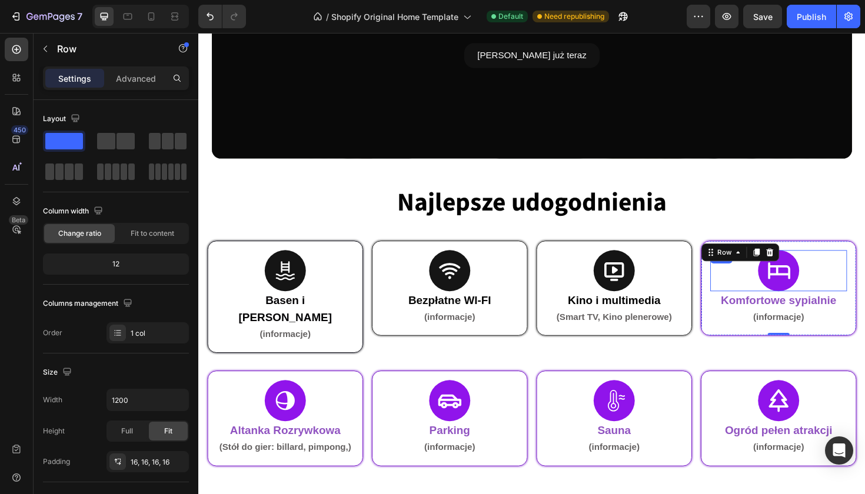
click at [809, 287] on icon at bounding box center [814, 285] width 24 height 18
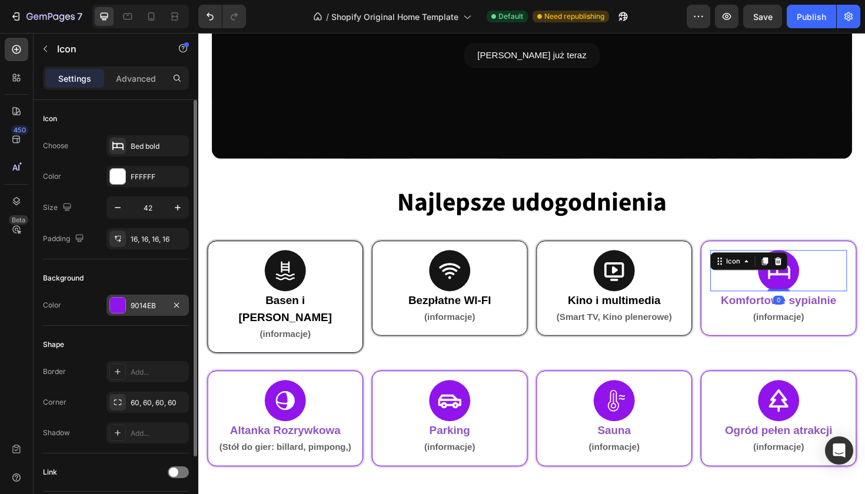
click at [117, 304] on div at bounding box center [117, 305] width 15 height 15
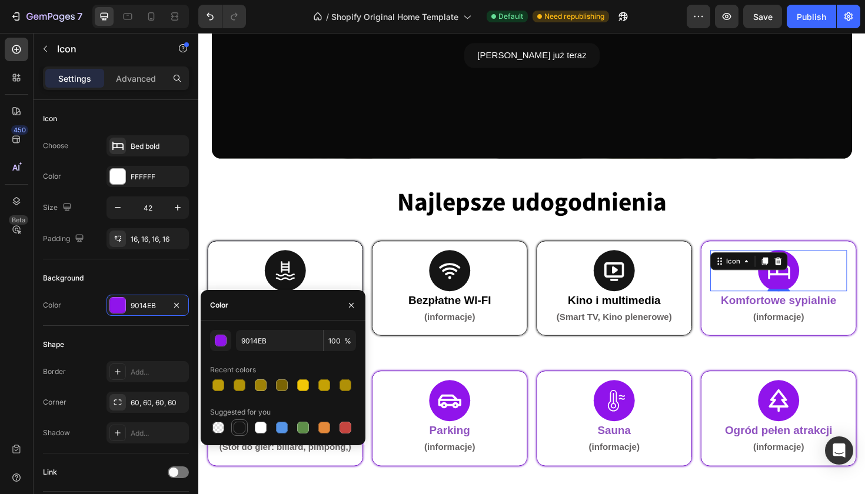
click at [241, 425] on div at bounding box center [240, 428] width 12 height 12
type input "151515"
click at [816, 317] on div "0" at bounding box center [813, 315] width 12 height 9
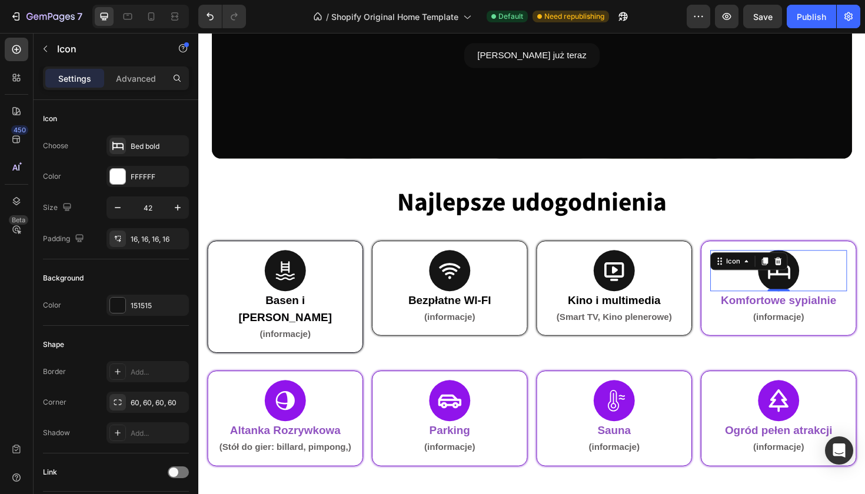
click at [816, 317] on div "0" at bounding box center [813, 315] width 12 height 9
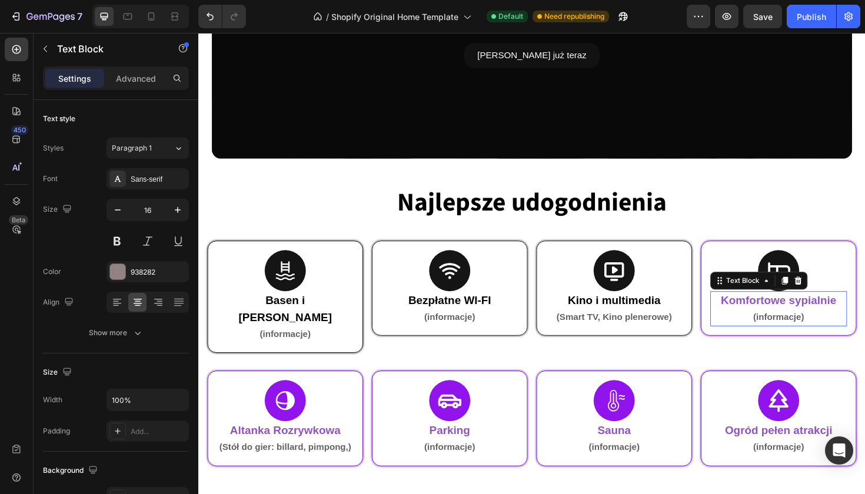
click at [755, 317] on strong "Komfortowe sypialnie" at bounding box center [813, 316] width 122 height 13
click at [759, 312] on strong "Komfortowe sypialnie" at bounding box center [813, 316] width 122 height 13
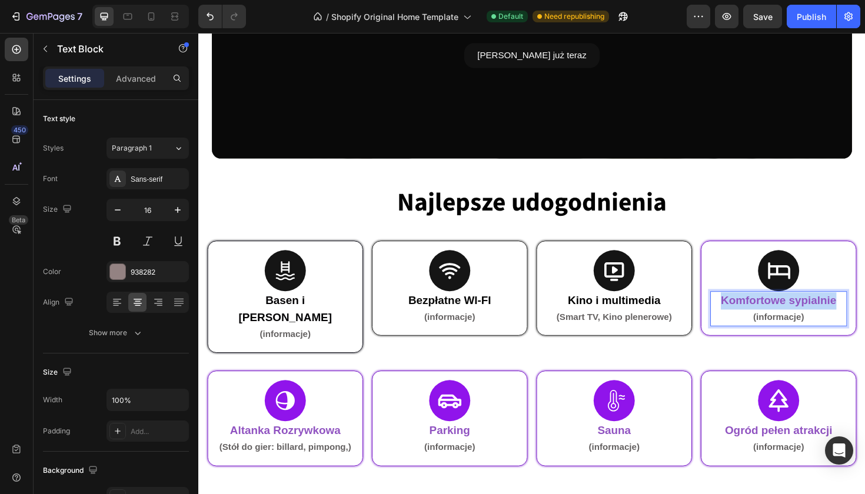
click at [759, 312] on strong "Komfortowe sypialnie" at bounding box center [813, 316] width 122 height 13
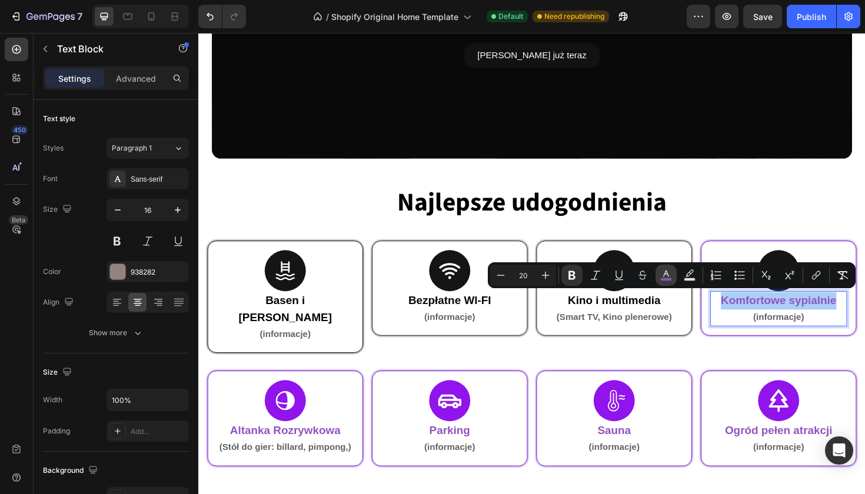
click at [668, 278] on rect "Editor contextual toolbar" at bounding box center [666, 279] width 11 height 3
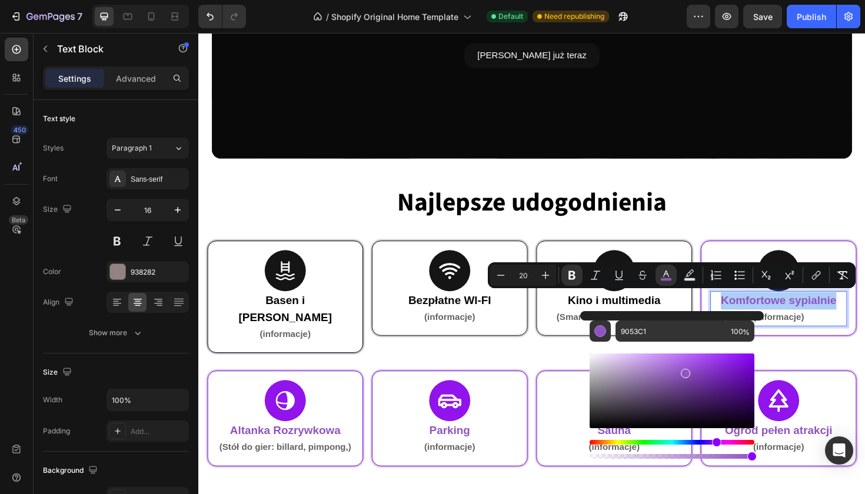
click at [650, 425] on div "Editor contextual toolbar" at bounding box center [672, 391] width 165 height 75
type input "08060A"
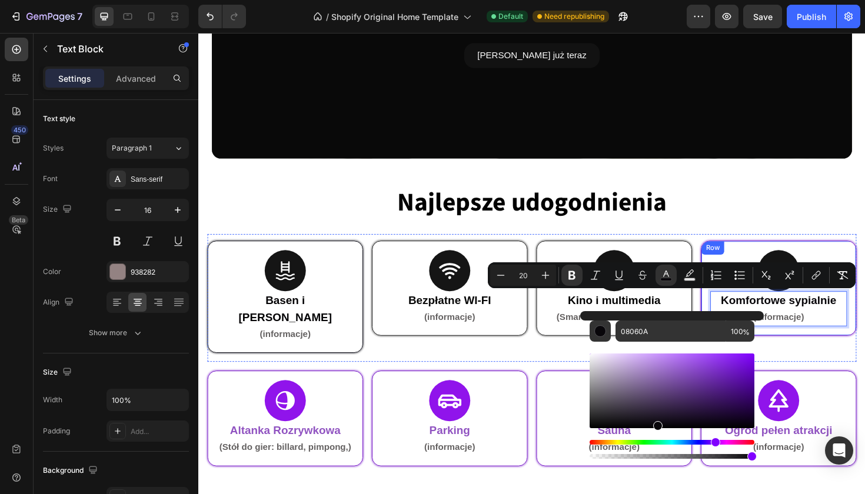
click at [747, 254] on div "Icon Komfortowe sypialnie (informacje) Text Block 0 Row" at bounding box center [813, 303] width 165 height 101
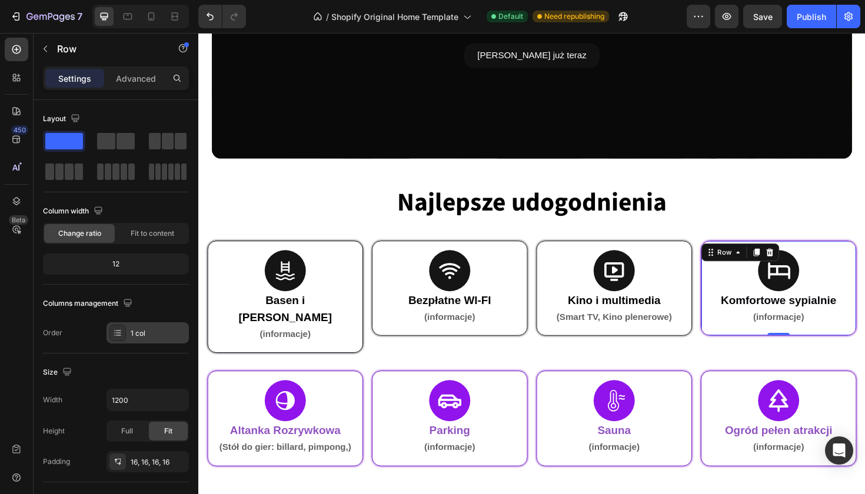
scroll to position [290, 0]
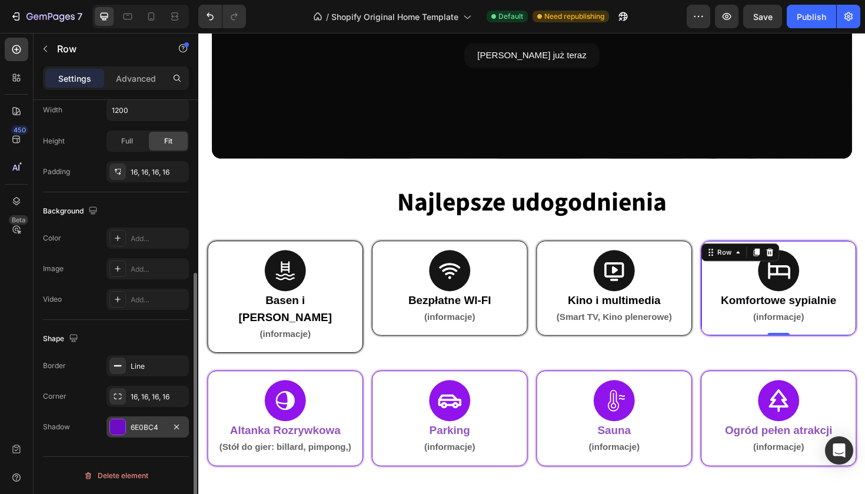
click at [110, 426] on div at bounding box center [117, 427] width 15 height 15
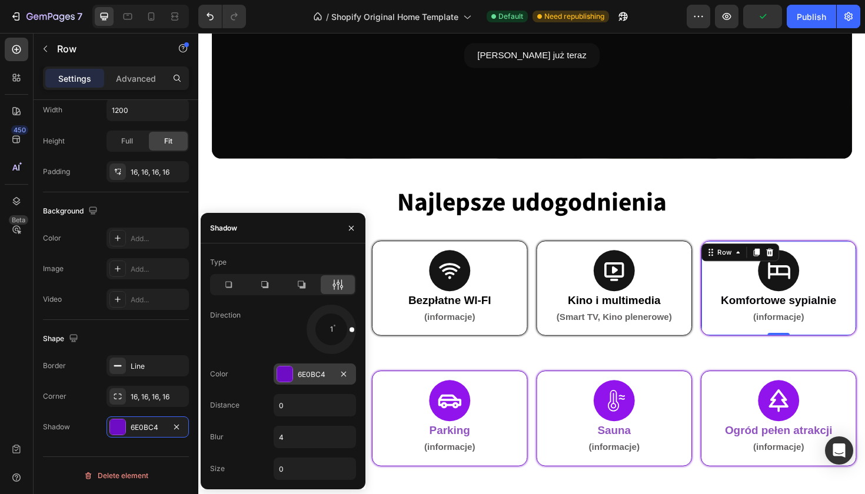
click at [280, 368] on div at bounding box center [284, 374] width 15 height 15
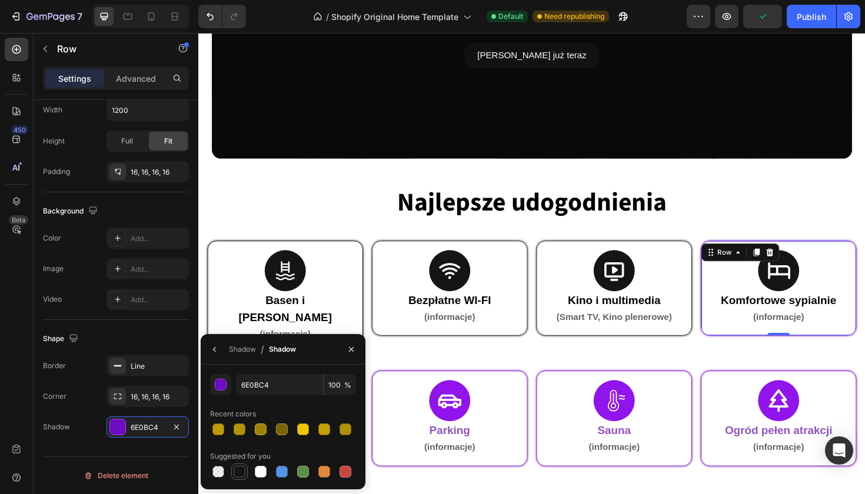
click at [240, 470] on div at bounding box center [240, 472] width 12 height 12
type input "151515"
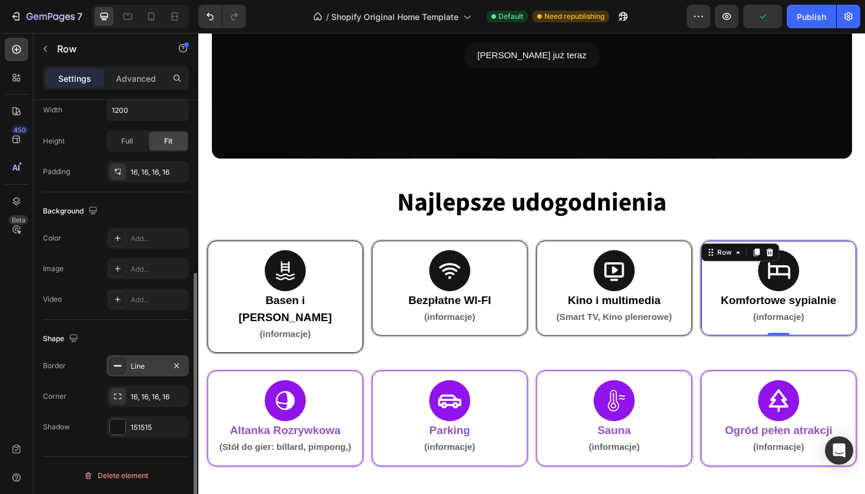
click at [117, 367] on rect at bounding box center [118, 366] width 8 height 1
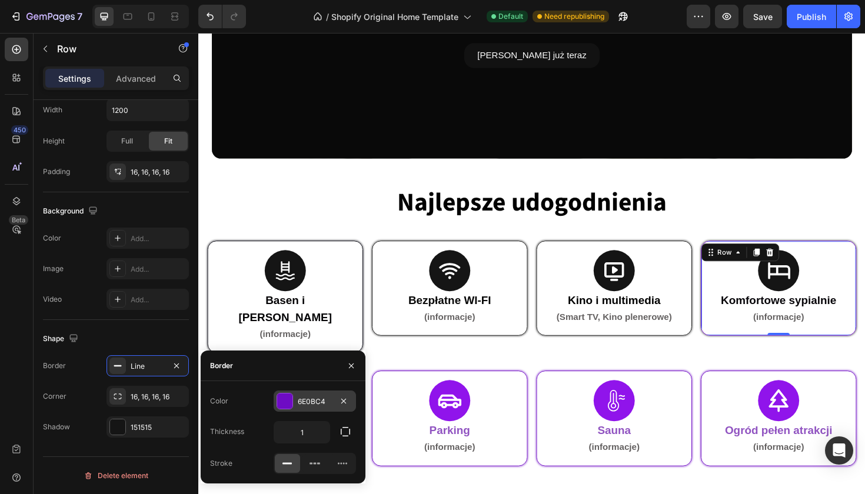
click at [297, 403] on div "6E0BC4" at bounding box center [315, 401] width 82 height 21
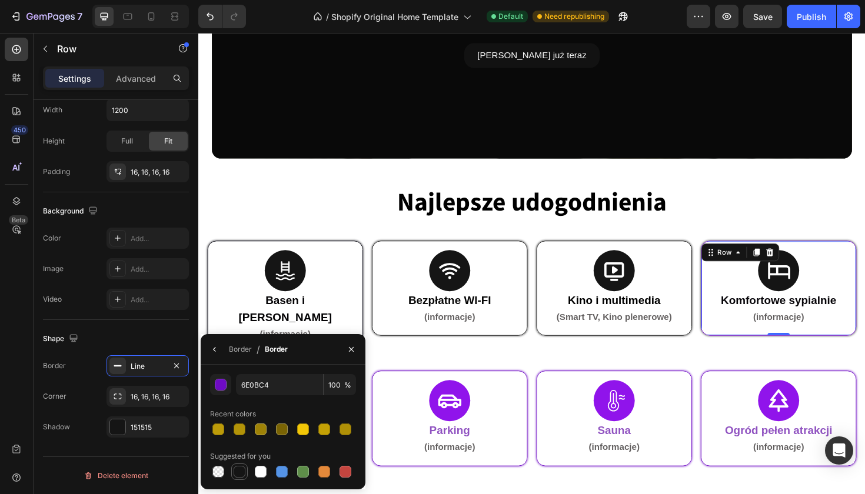
click at [244, 480] on div at bounding box center [239, 472] width 16 height 16
type input "151515"
click at [364, 239] on div "Najlepsze udogodnienia Heading" at bounding box center [552, 220] width 688 height 52
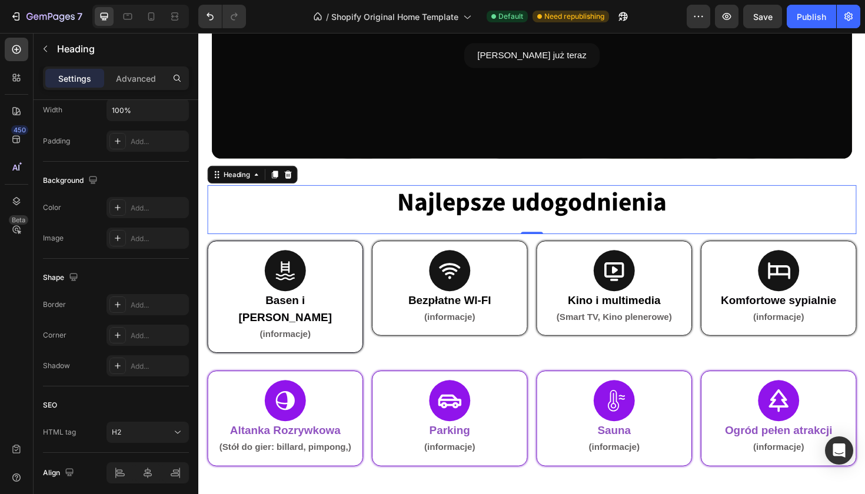
scroll to position [0, 0]
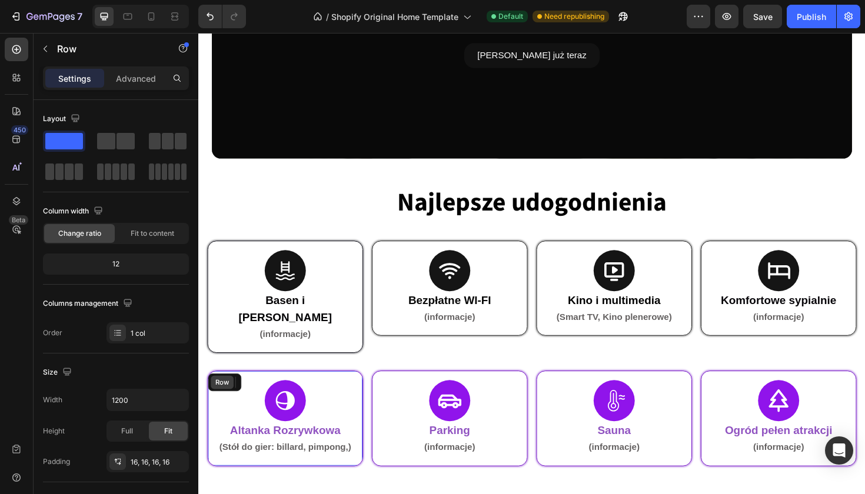
click at [227, 396] on div "Row" at bounding box center [223, 403] width 24 height 14
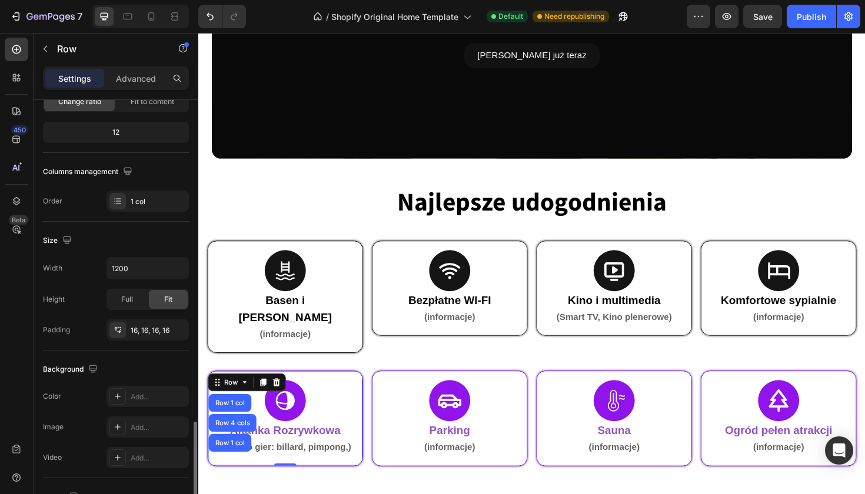
scroll to position [290, 0]
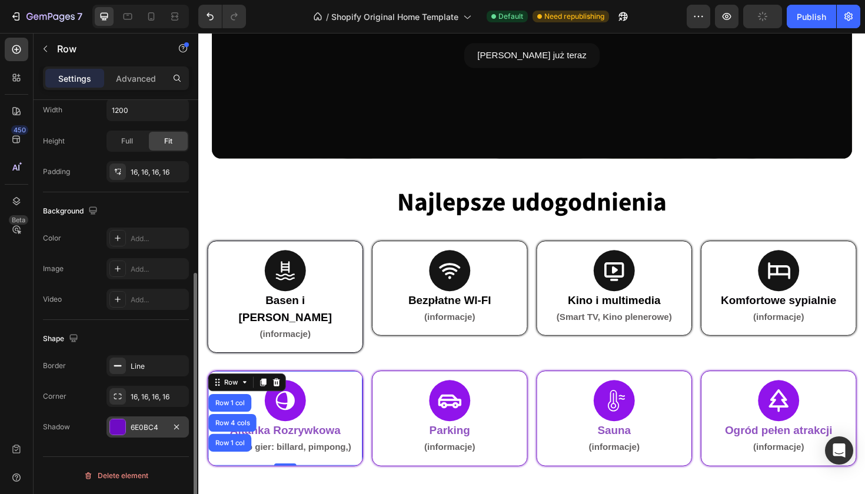
click at [123, 423] on div at bounding box center [117, 427] width 15 height 15
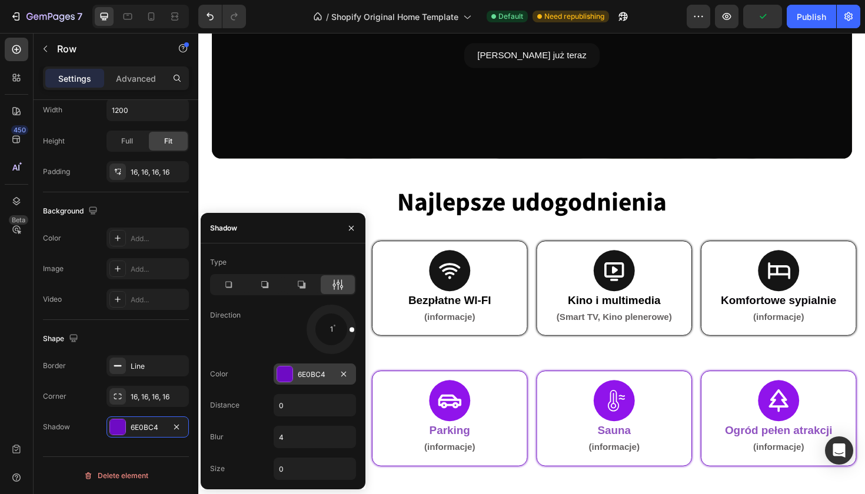
click at [285, 370] on div at bounding box center [284, 374] width 15 height 15
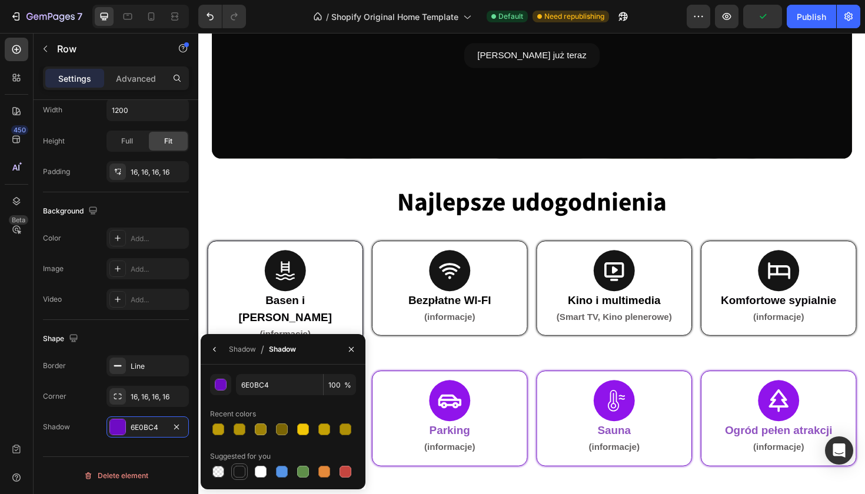
click at [245, 467] on div at bounding box center [240, 472] width 14 height 14
type input "151515"
click at [179, 335] on div "Shape" at bounding box center [116, 339] width 146 height 19
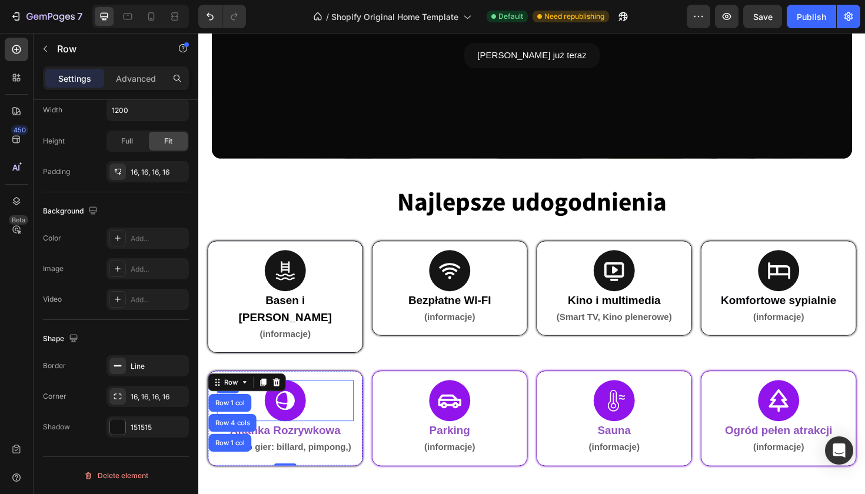
click at [279, 410] on icon at bounding box center [290, 422] width 25 height 25
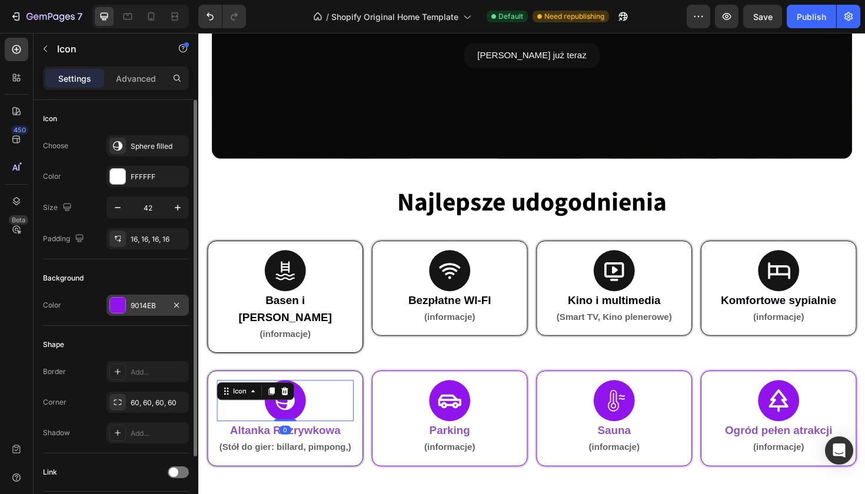
click at [123, 305] on div at bounding box center [117, 305] width 15 height 15
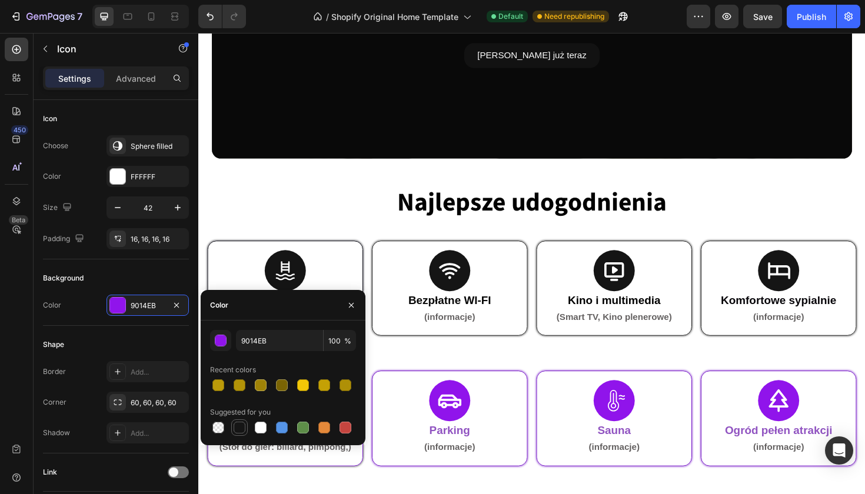
click at [238, 425] on div at bounding box center [240, 428] width 12 height 12
type input "151515"
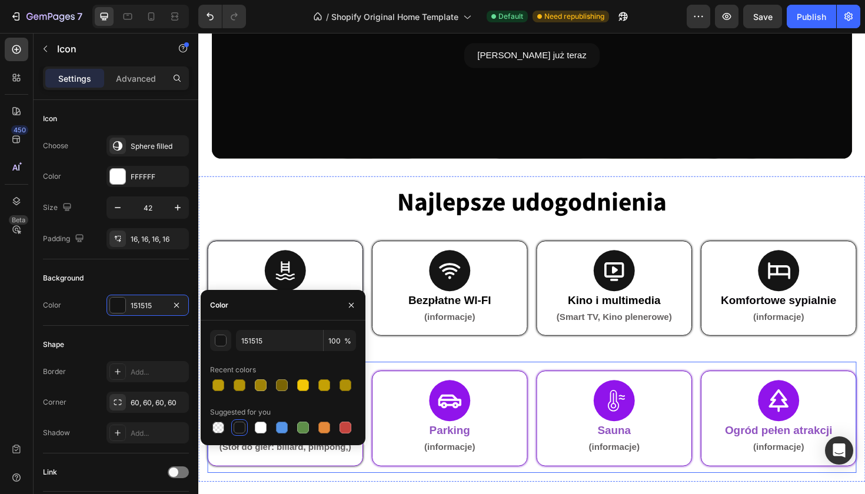
click at [322, 475] on div "Icon 0 Altanka Rozrywkowa (Stół do gier: billard, pimpong,) Text Block Row Row …" at bounding box center [552, 440] width 688 height 118
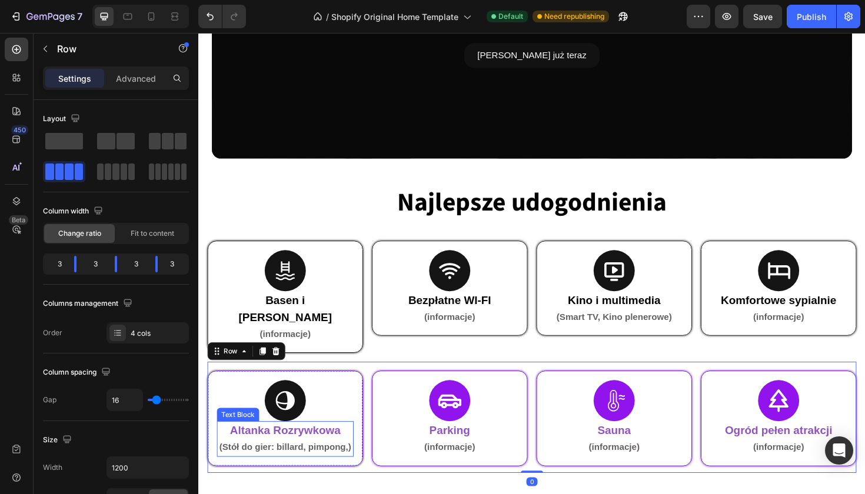
click at [316, 447] on strong "Altanka Rozrywkowa" at bounding box center [290, 453] width 117 height 13
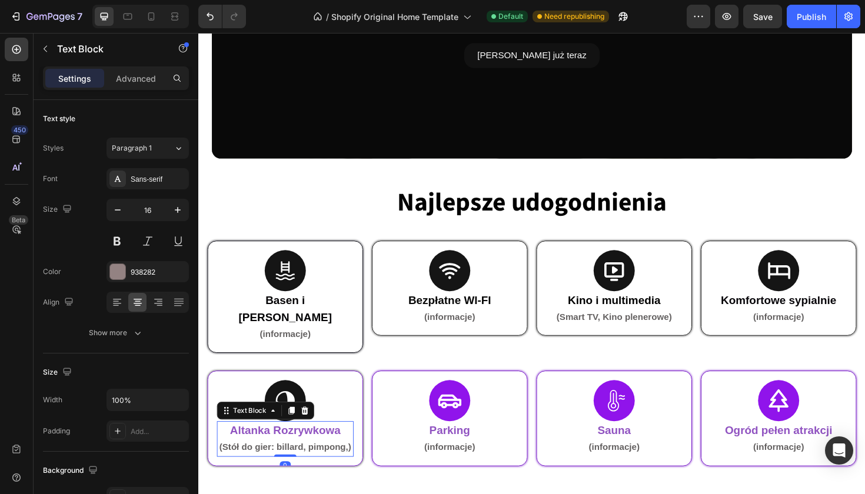
click at [316, 447] on strong "Altanka Rozrywkowa" at bounding box center [290, 453] width 117 height 13
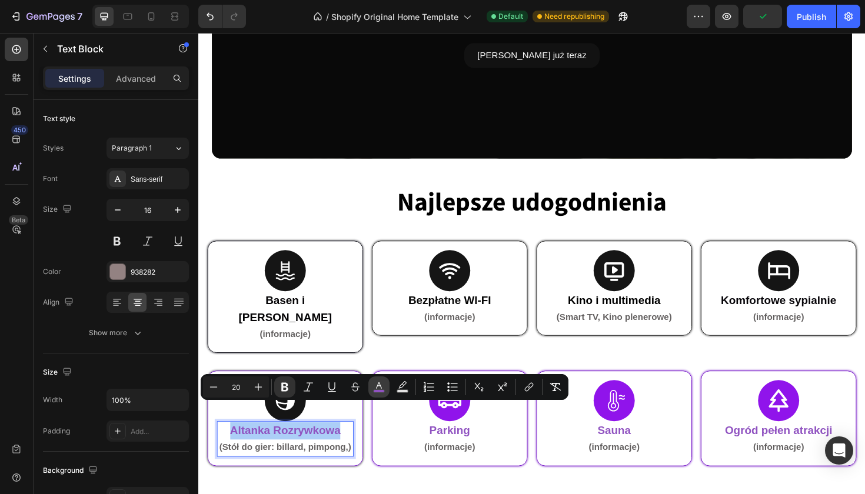
click at [374, 387] on icon "Editor contextual toolbar" at bounding box center [379, 387] width 12 height 12
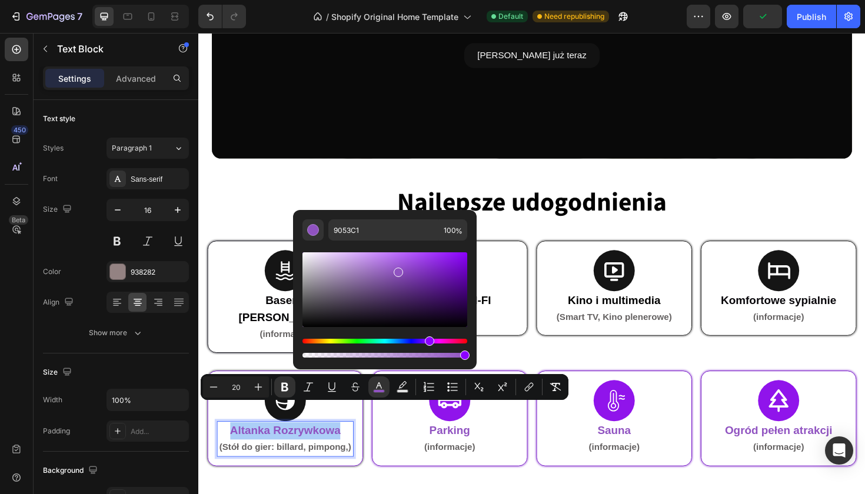
click at [318, 324] on div "Editor contextual toolbar" at bounding box center [385, 290] width 165 height 75
type input "070607"
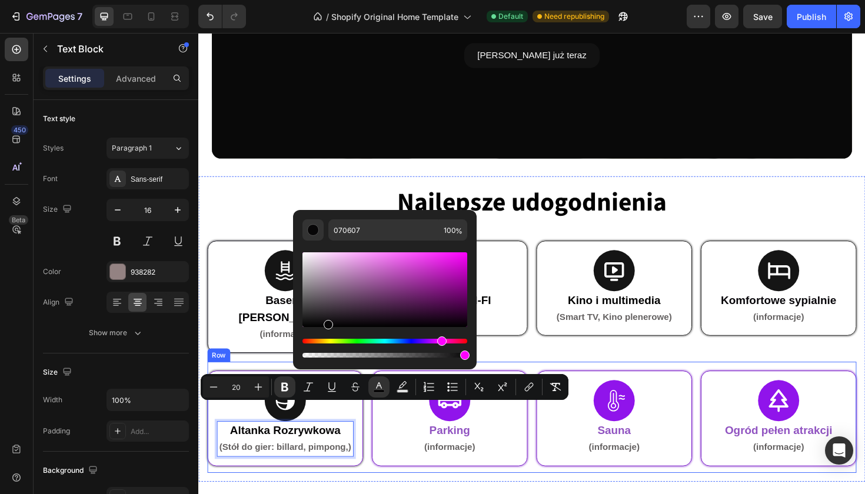
click at [249, 475] on div "Icon Altanka Rozrywkowa (Stół do gier: billard, pimpong,) Text Block 0 Row Row …" at bounding box center [552, 440] width 688 height 118
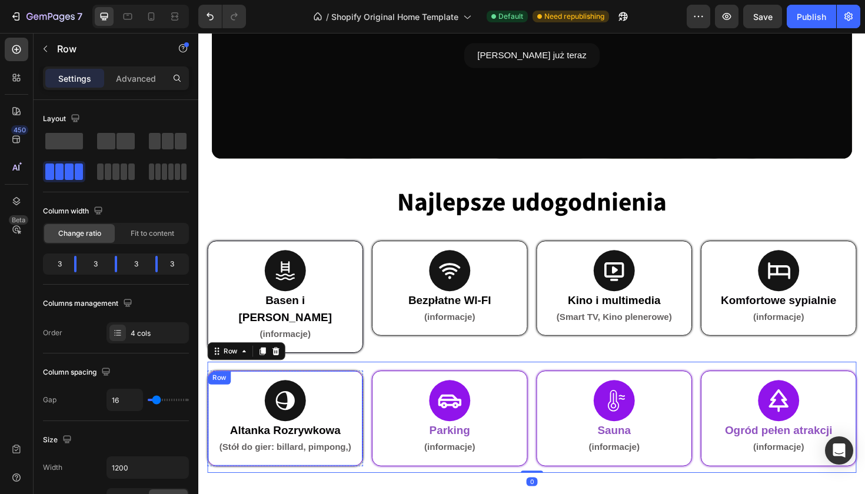
click at [224, 391] on div "Icon Altanka Rozrywkowa (Stół do gier: billard, pimpong,) Text Block Row" at bounding box center [290, 441] width 165 height 101
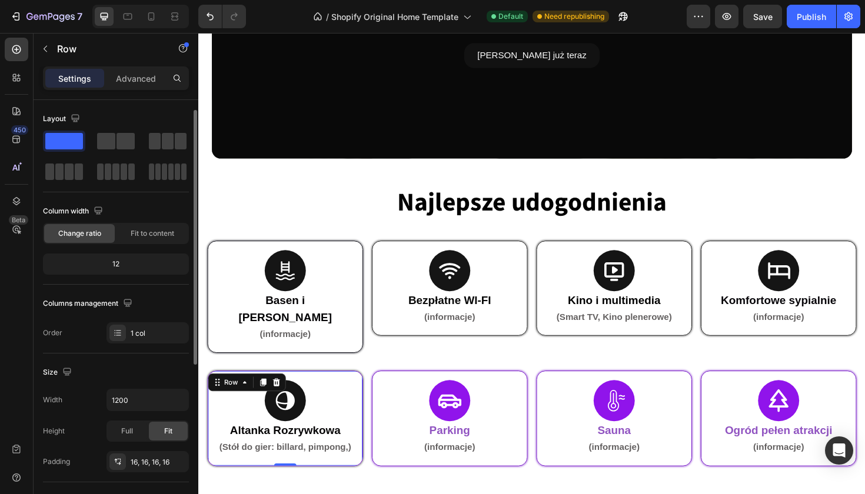
scroll to position [290, 0]
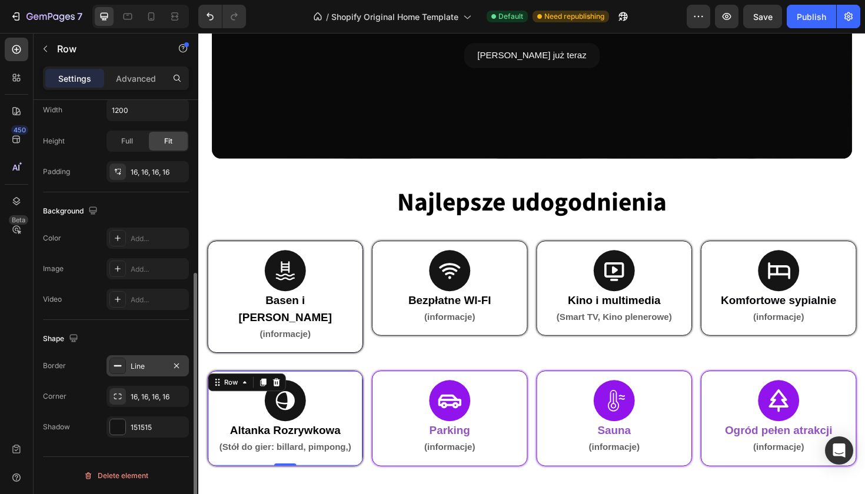
click at [124, 369] on div at bounding box center [117, 366] width 16 height 16
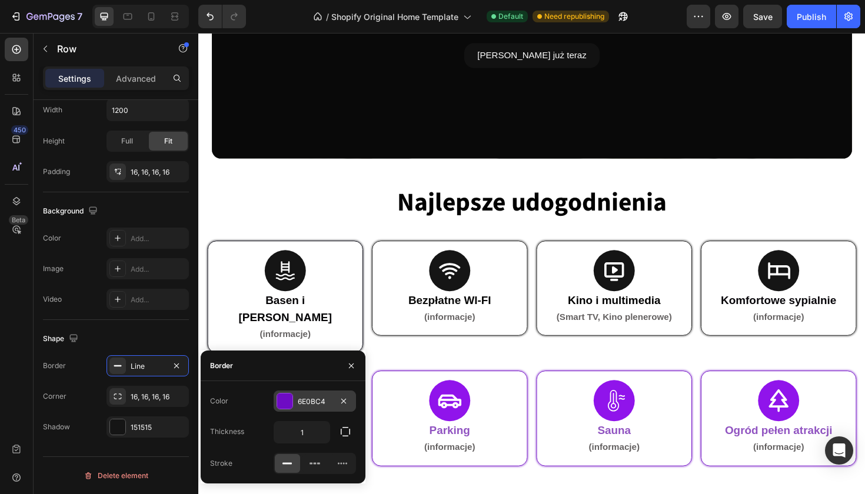
click at [285, 411] on div "6E0BC4" at bounding box center [315, 401] width 82 height 21
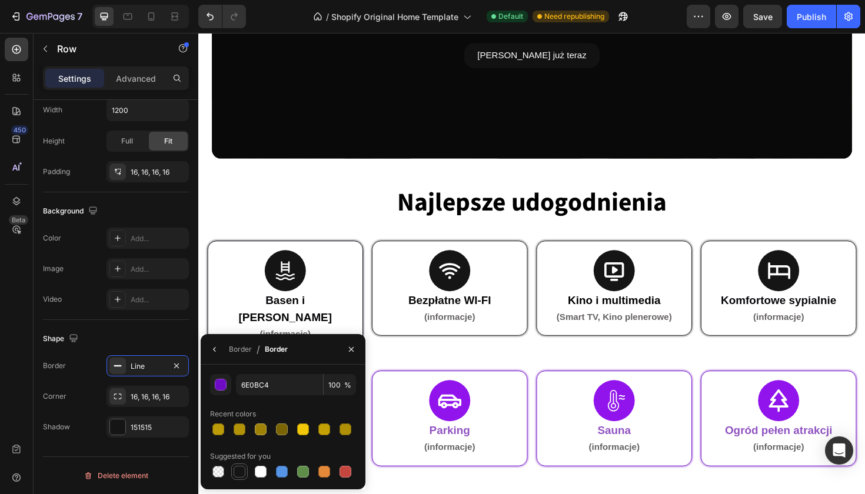
click at [241, 477] on div at bounding box center [240, 472] width 12 height 12
type input "151515"
click at [171, 344] on div "Shape" at bounding box center [116, 339] width 146 height 19
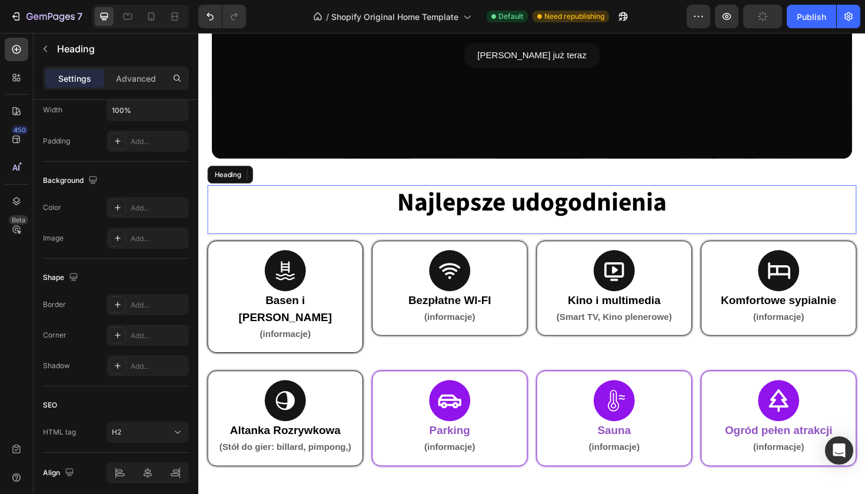
click at [502, 241] on div "Najlepsze udogodnienia Heading" at bounding box center [552, 220] width 688 height 52
